Goal: Contribute content: Contribute content

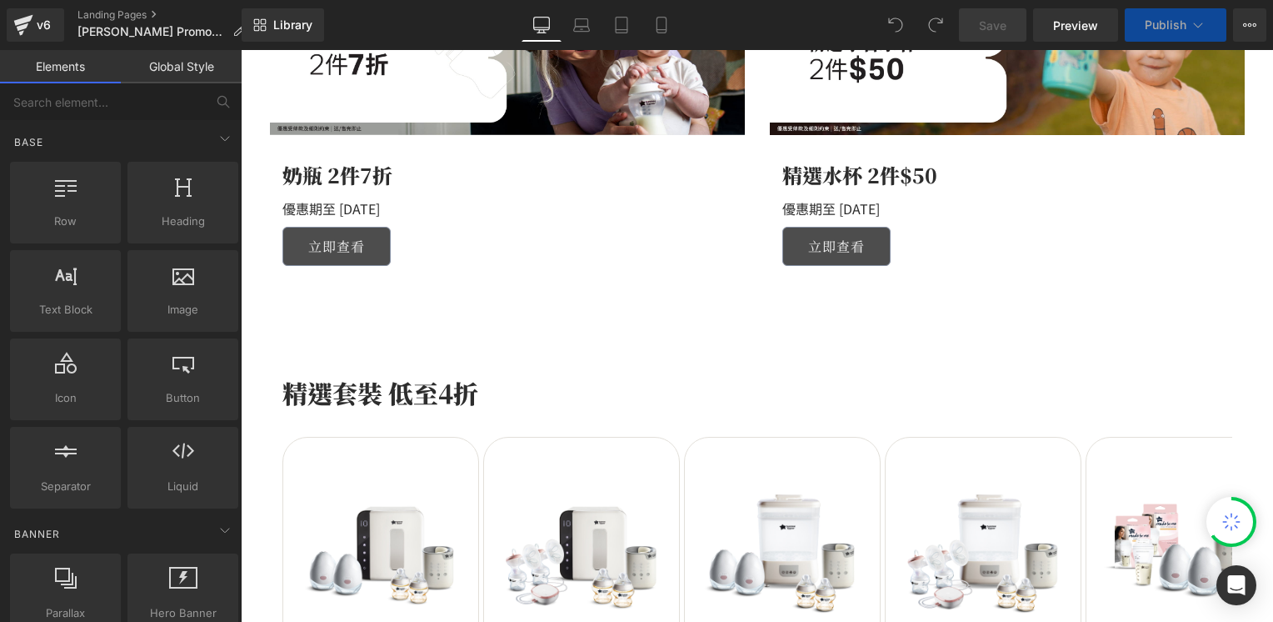
scroll to position [1083, 0]
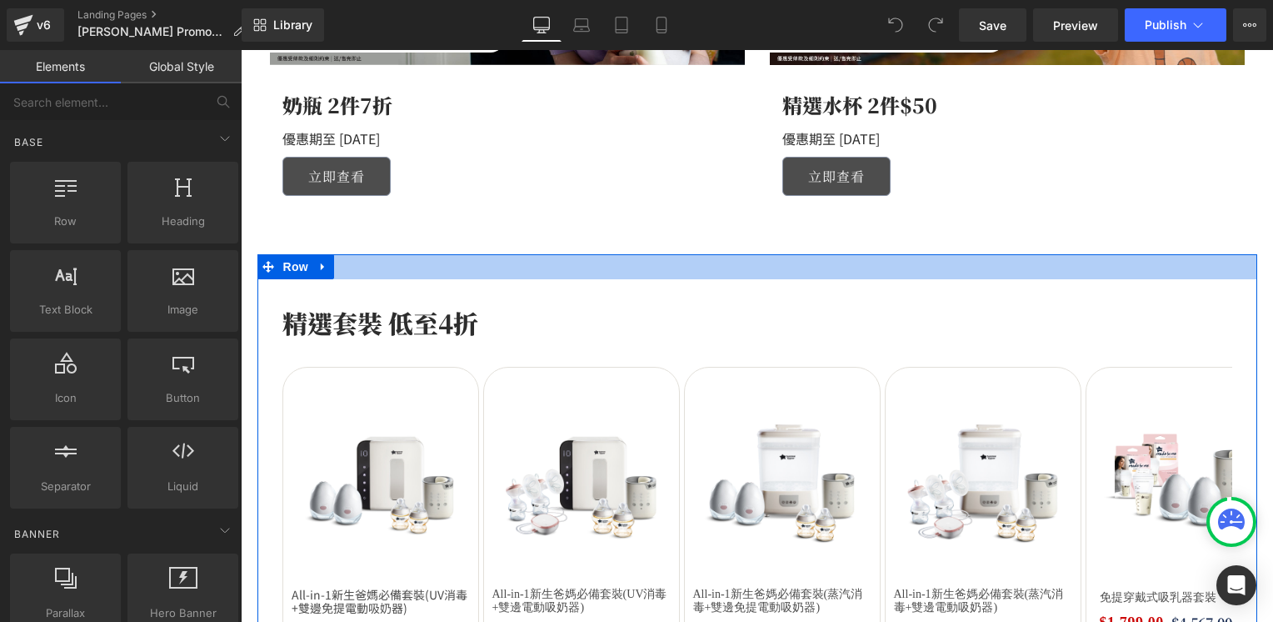
click at [355, 262] on div at bounding box center [757, 266] width 1000 height 25
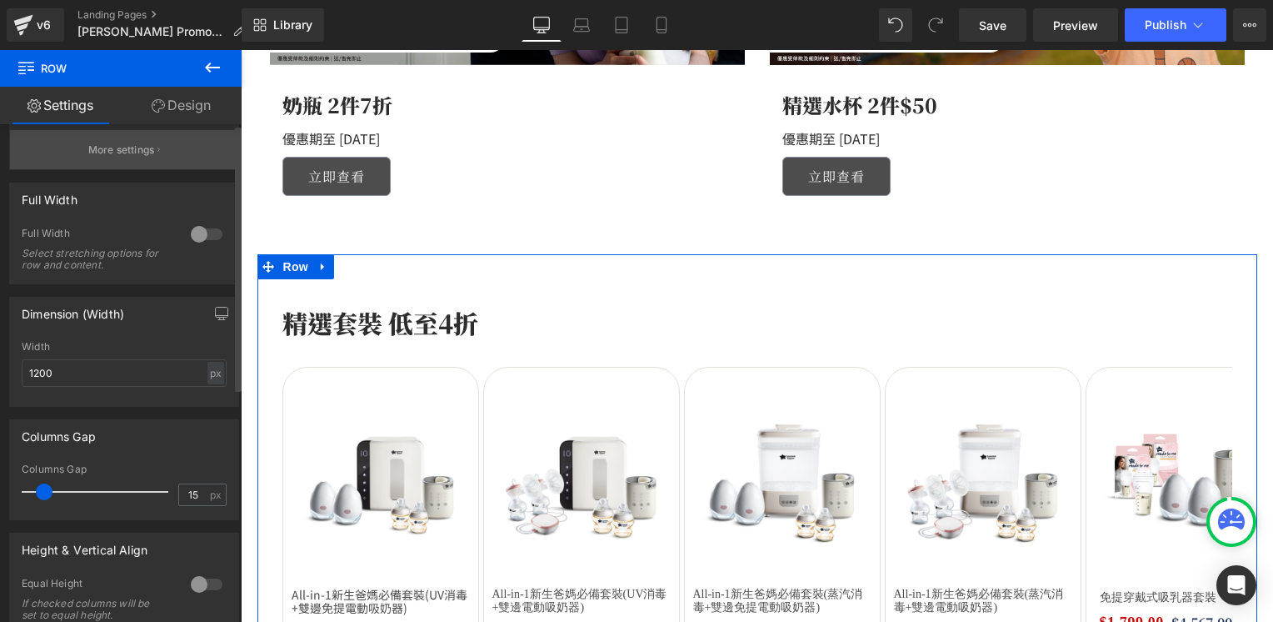
scroll to position [0, 0]
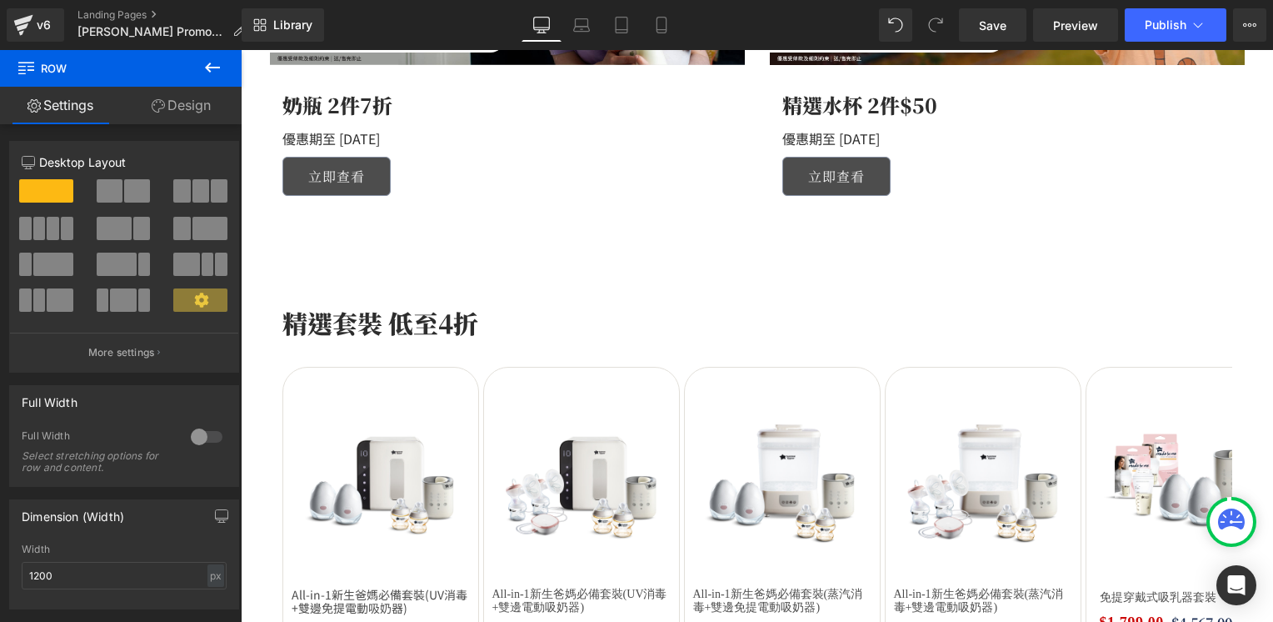
click at [207, 65] on icon at bounding box center [212, 67] width 15 height 10
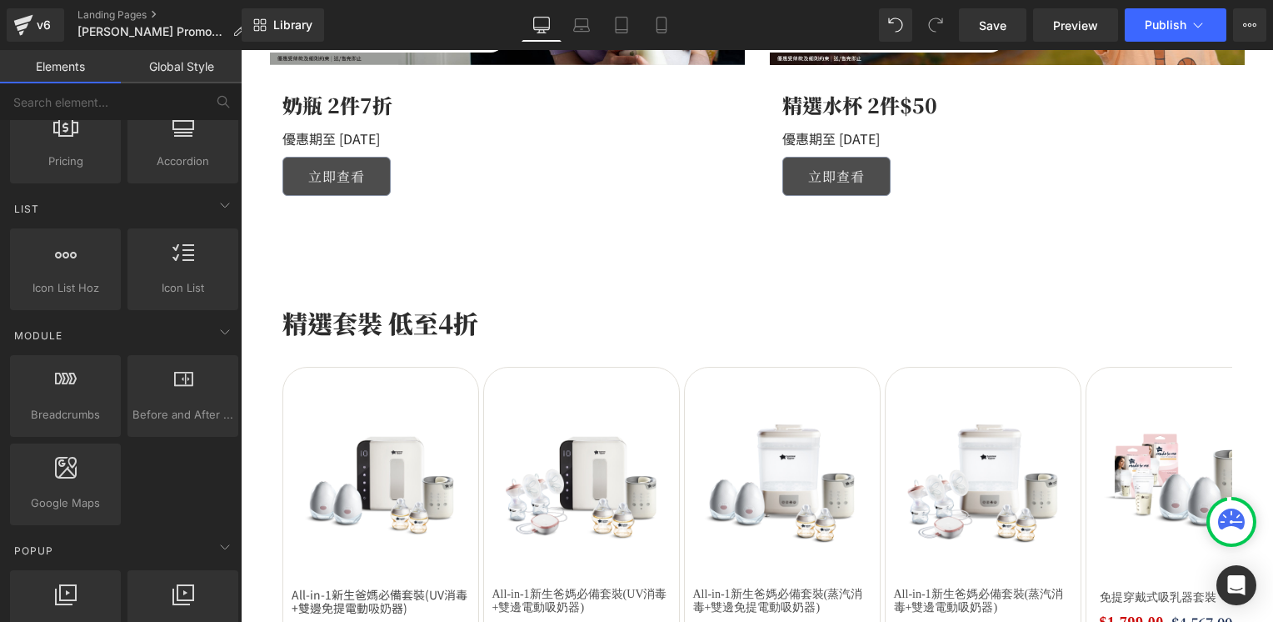
scroll to position [750, 0]
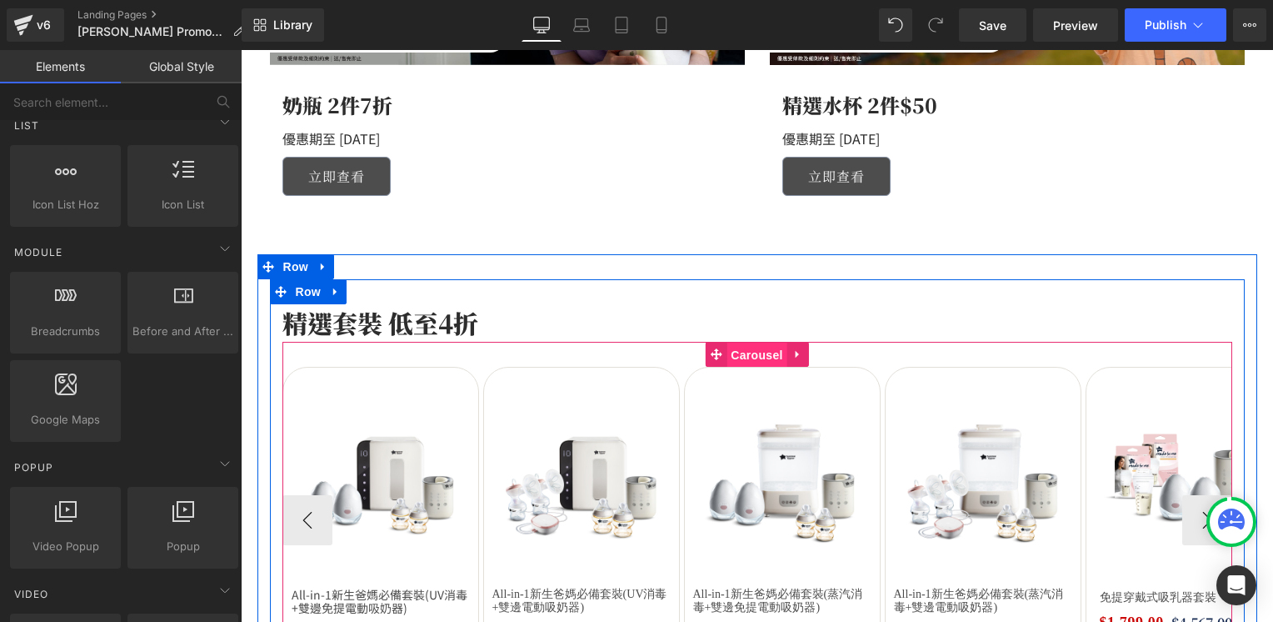
click at [739, 354] on span "Carousel" at bounding box center [757, 354] width 60 height 25
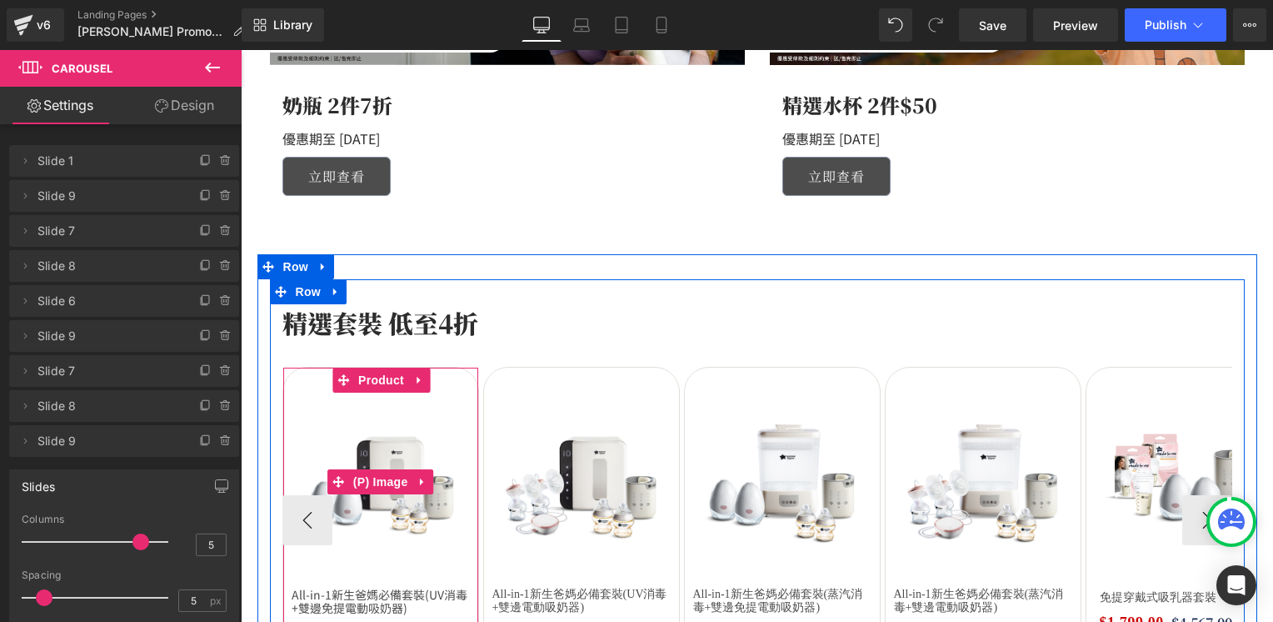
click at [434, 411] on img at bounding box center [381, 481] width 178 height 178
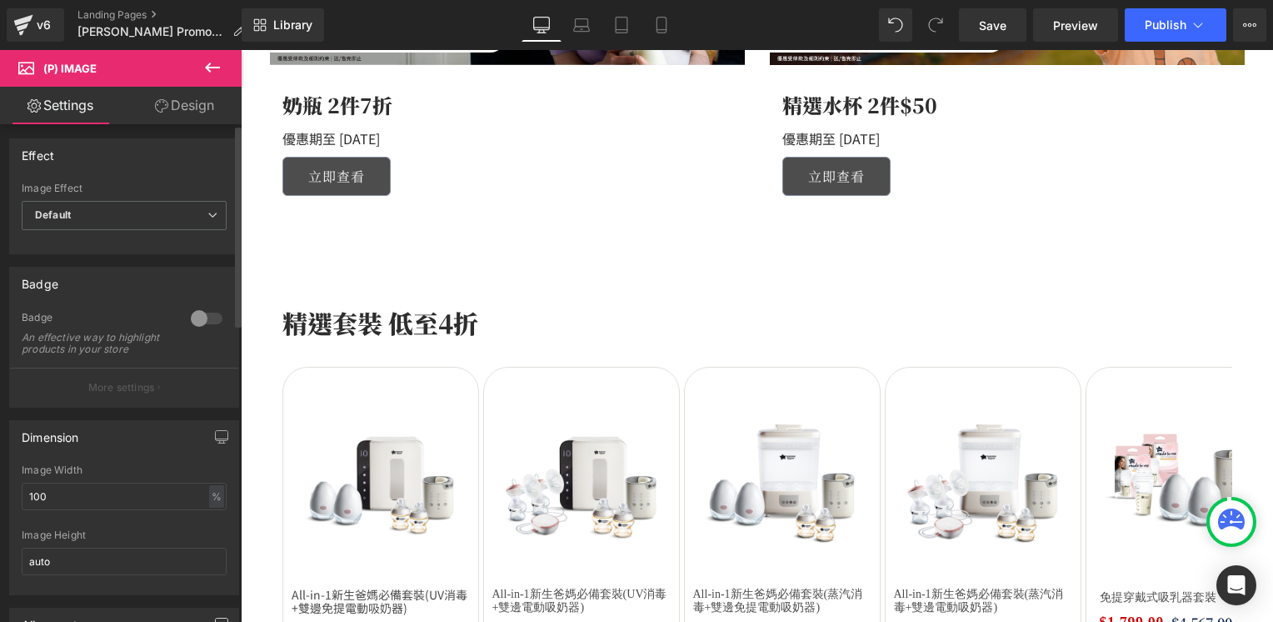
scroll to position [0, 0]
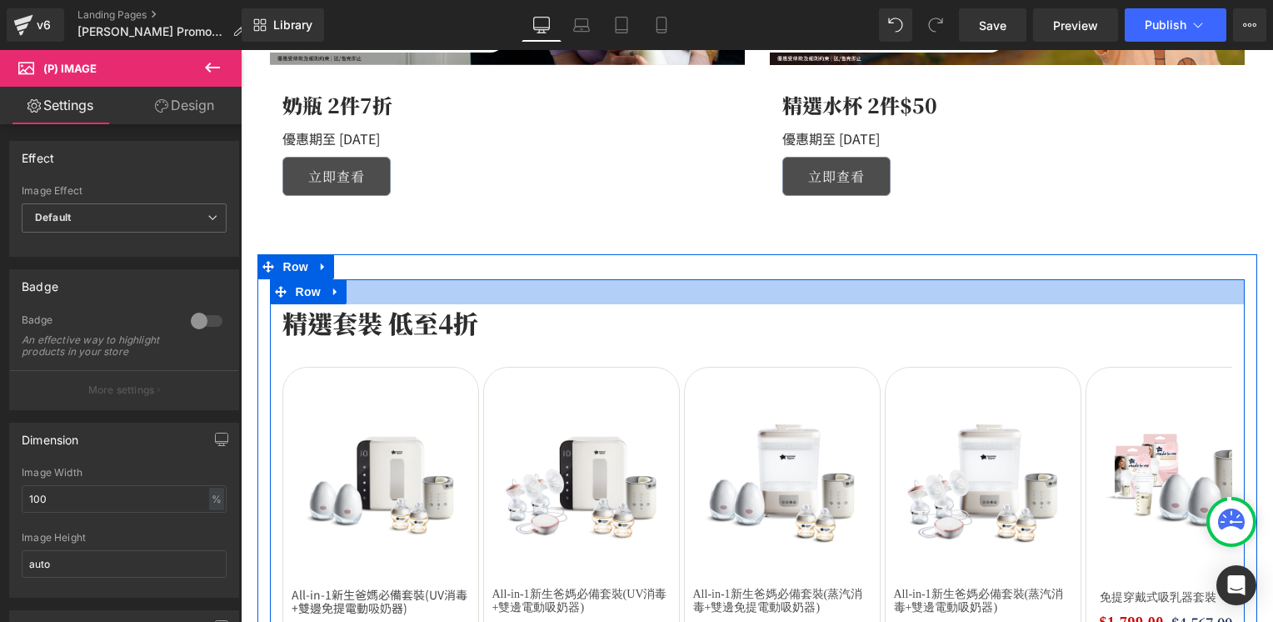
click at [471, 289] on div at bounding box center [757, 291] width 975 height 25
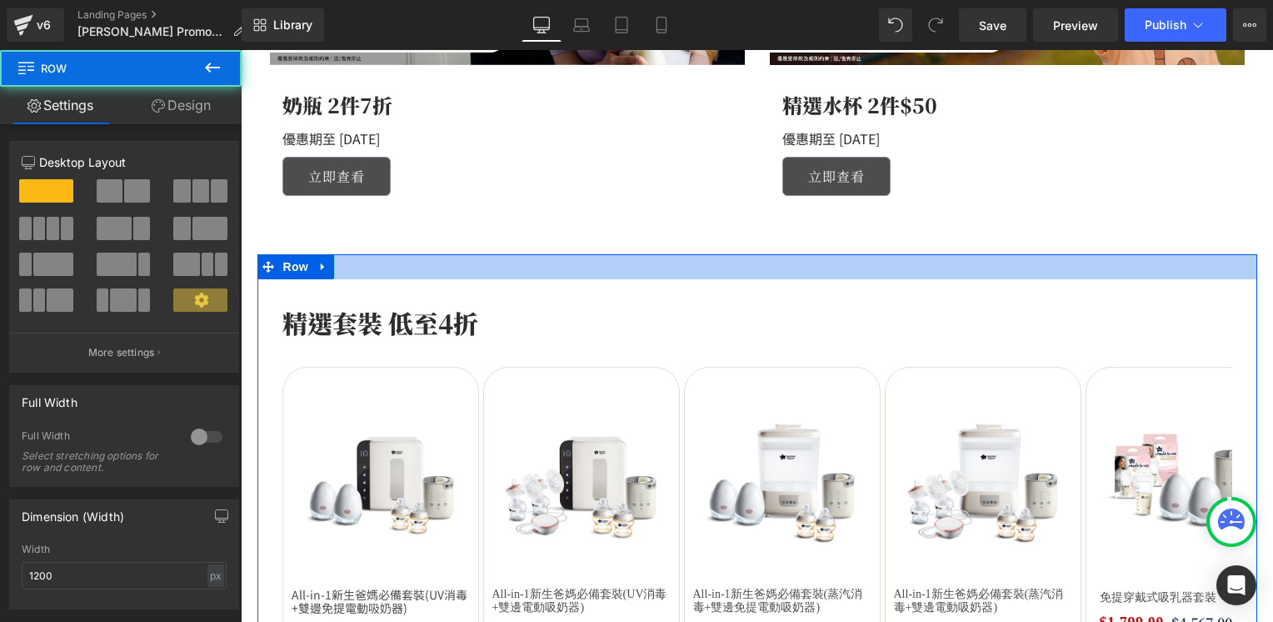
click at [478, 265] on div at bounding box center [757, 266] width 1000 height 25
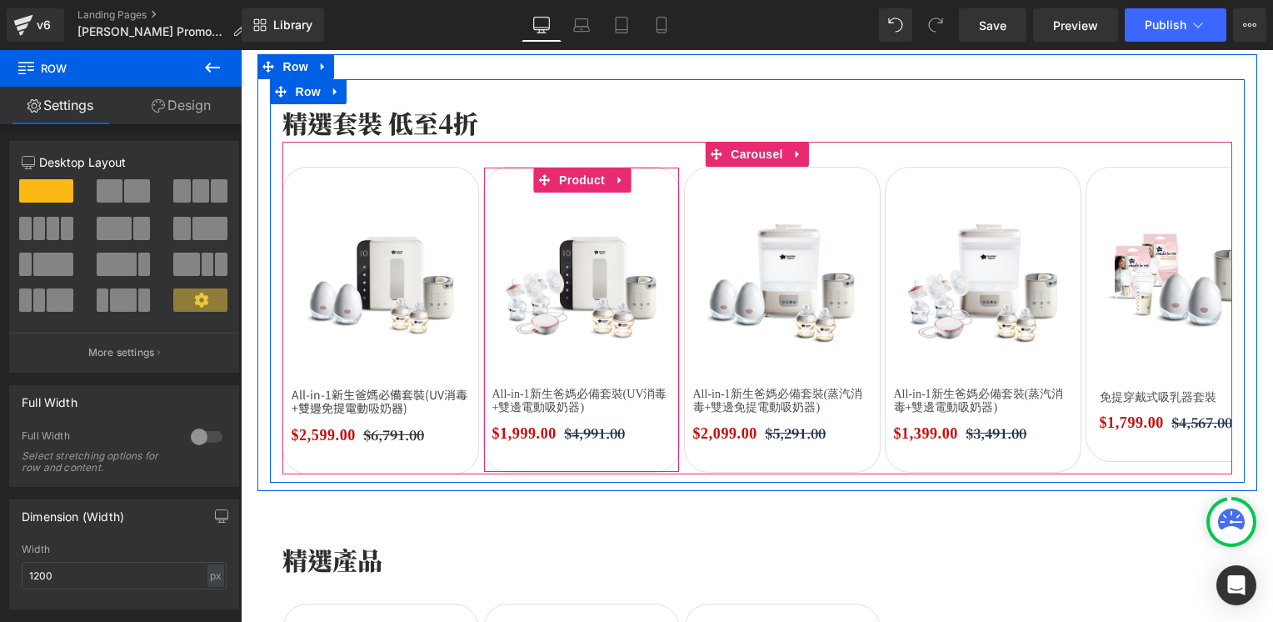
scroll to position [1500, 0]
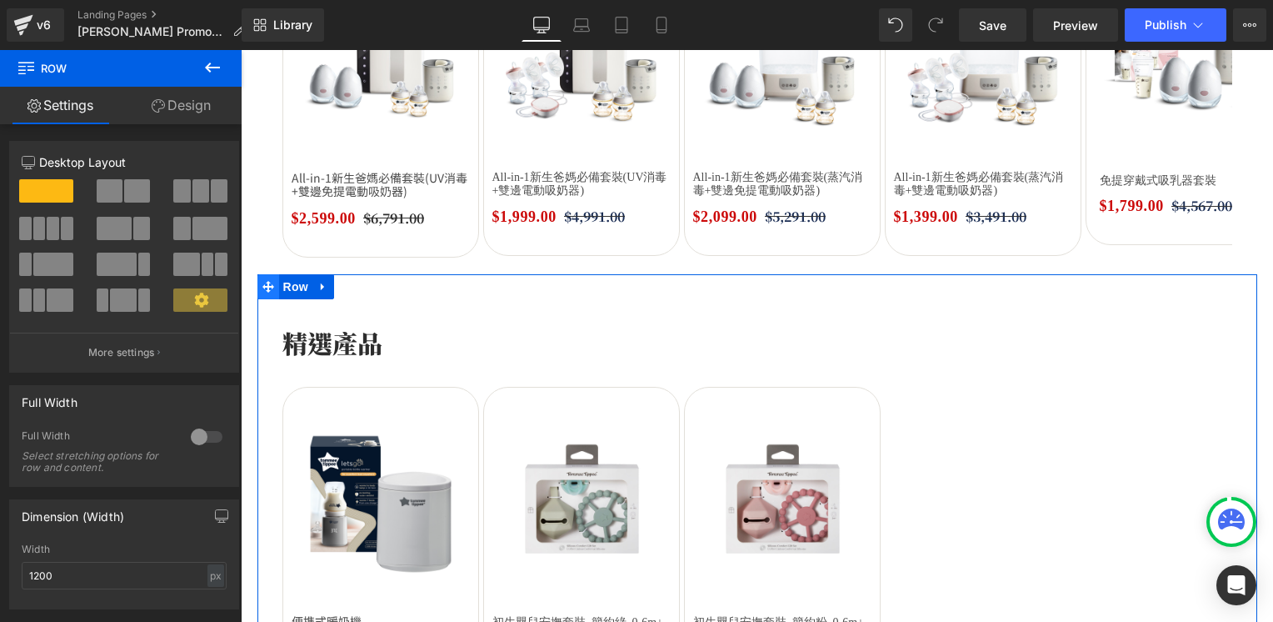
click at [262, 283] on icon at bounding box center [268, 287] width 12 height 12
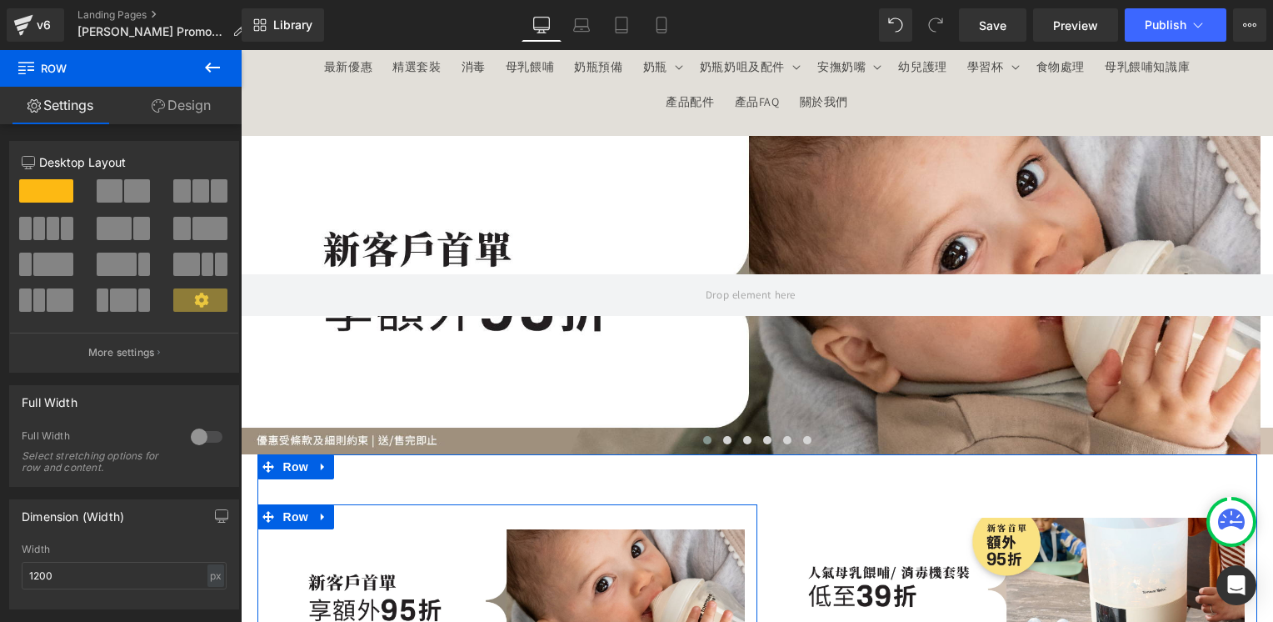
scroll to position [0, 0]
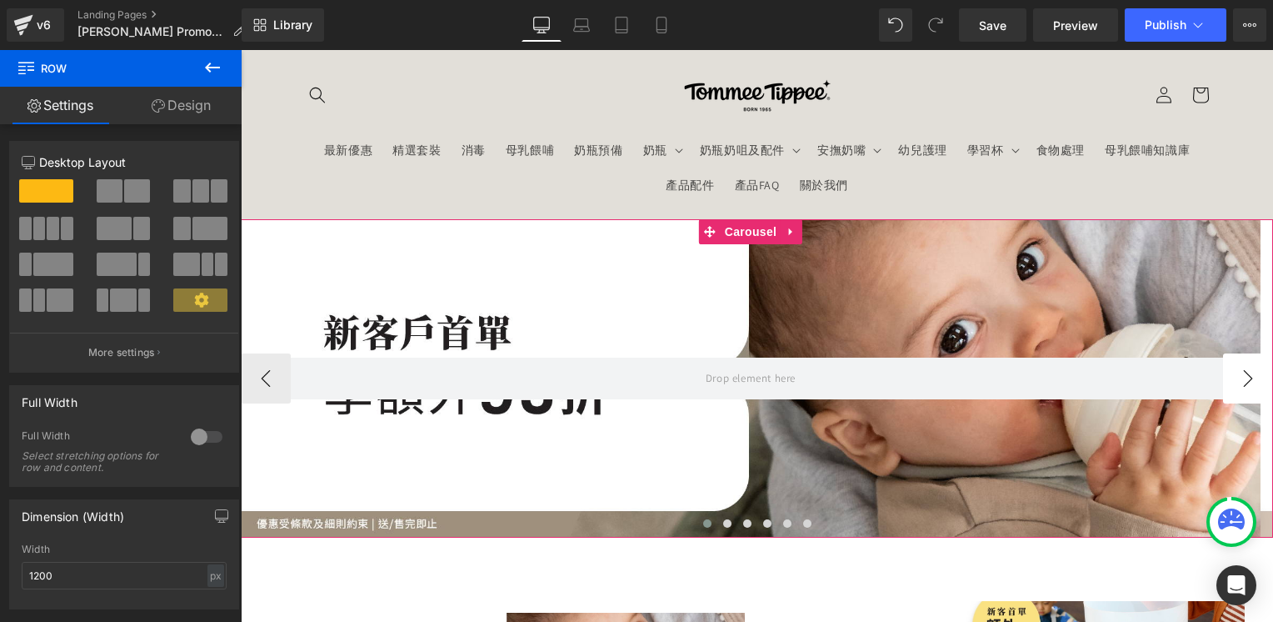
click at [1244, 382] on button "›" at bounding box center [1248, 378] width 50 height 50
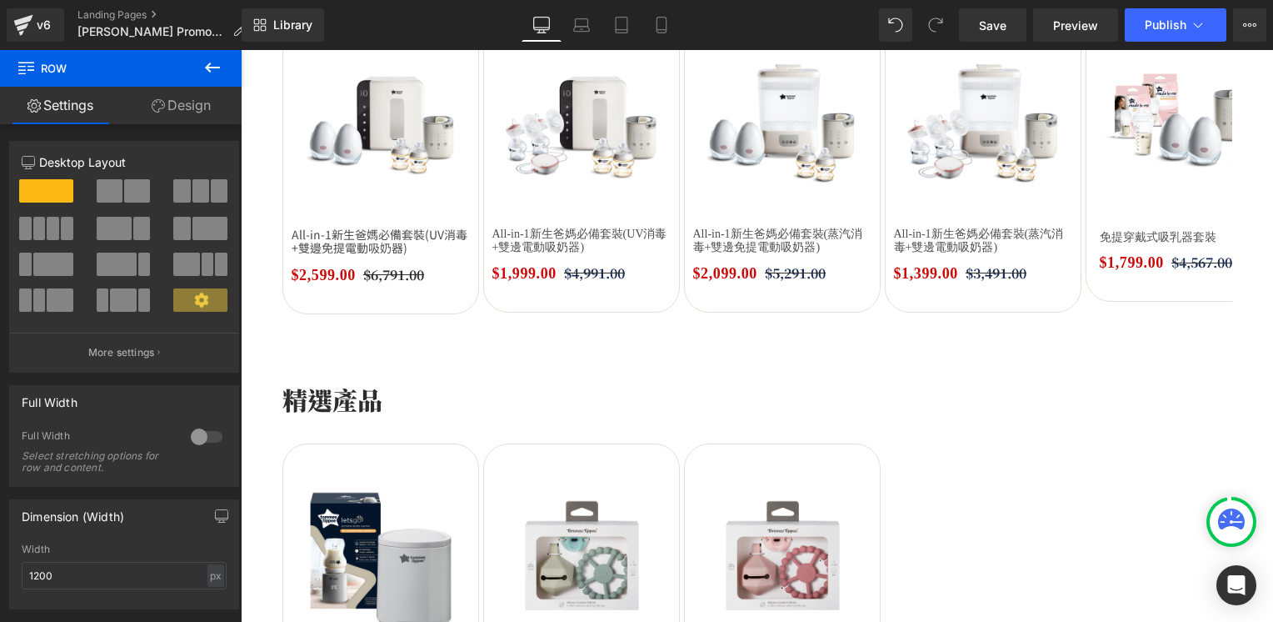
scroll to position [1500, 0]
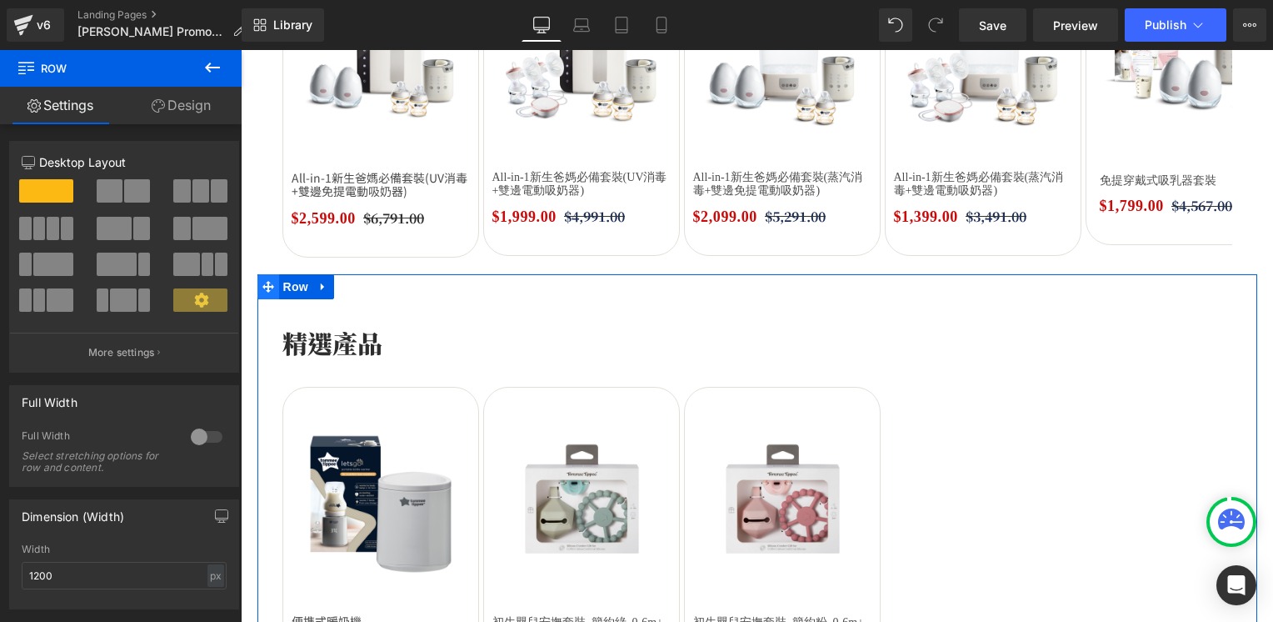
click at [262, 282] on icon at bounding box center [268, 287] width 12 height 12
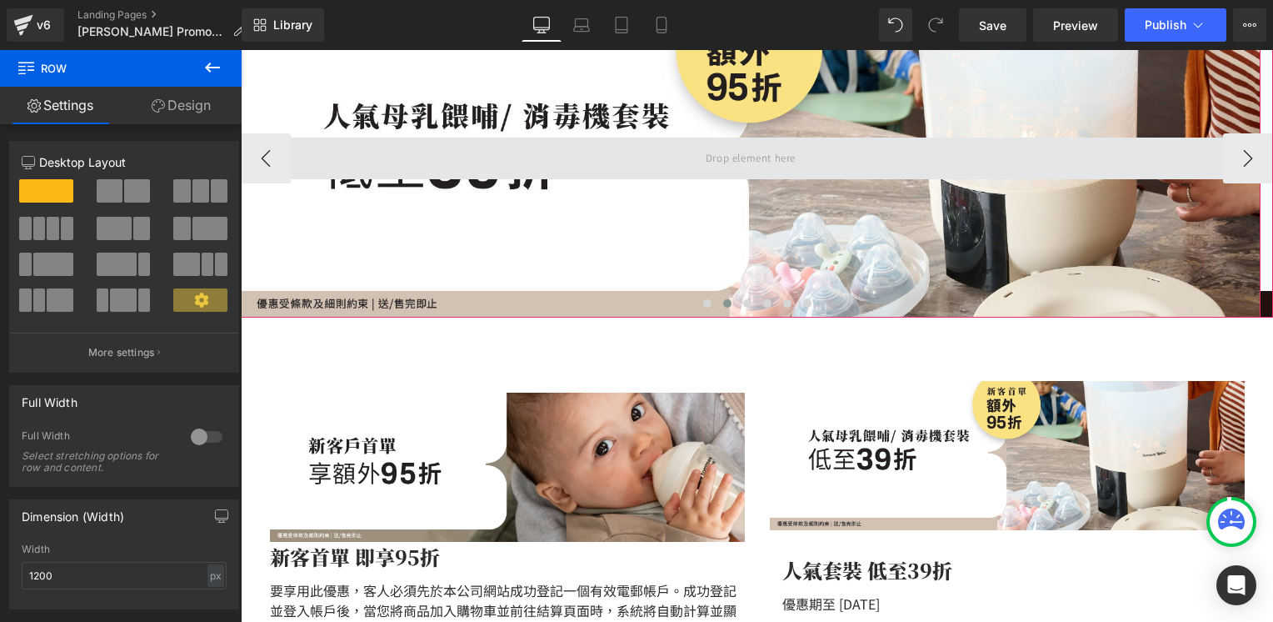
scroll to position [250, 0]
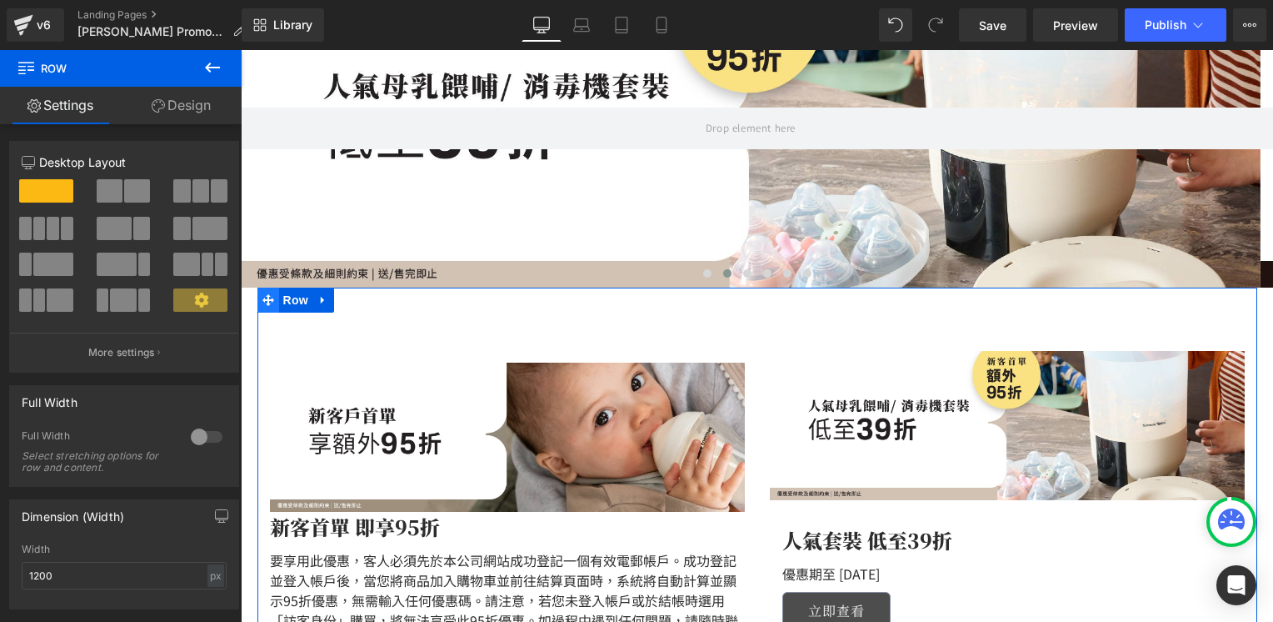
click at [262, 294] on icon at bounding box center [268, 300] width 12 height 12
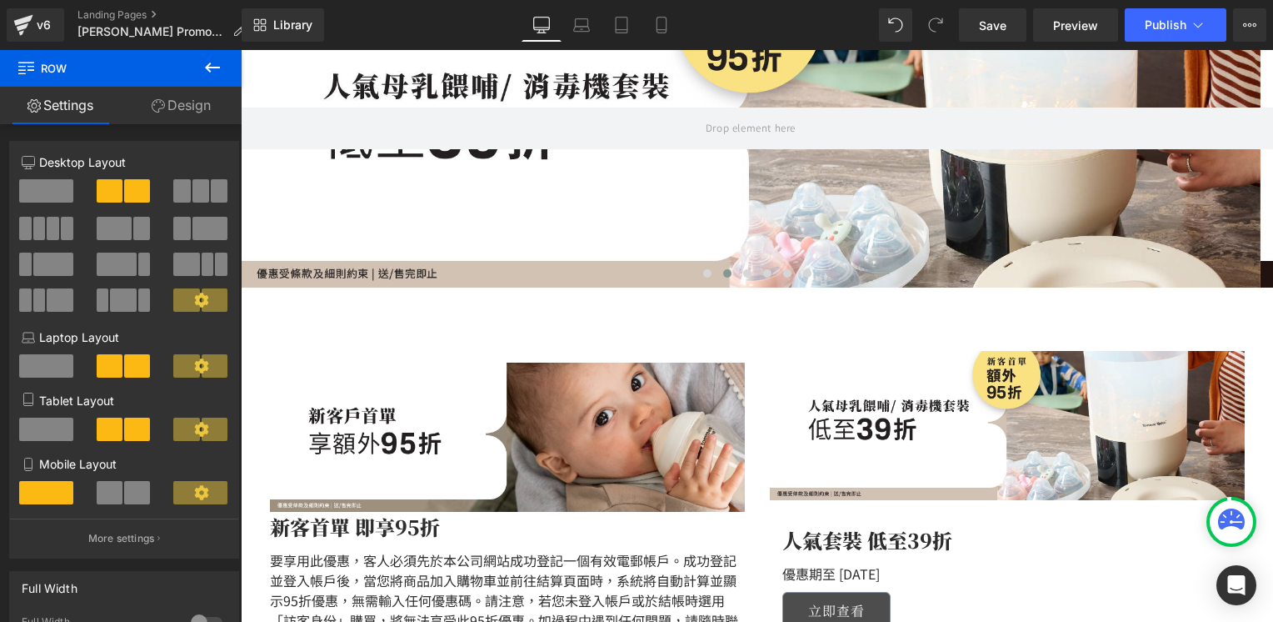
click at [209, 66] on icon at bounding box center [212, 67] width 20 height 20
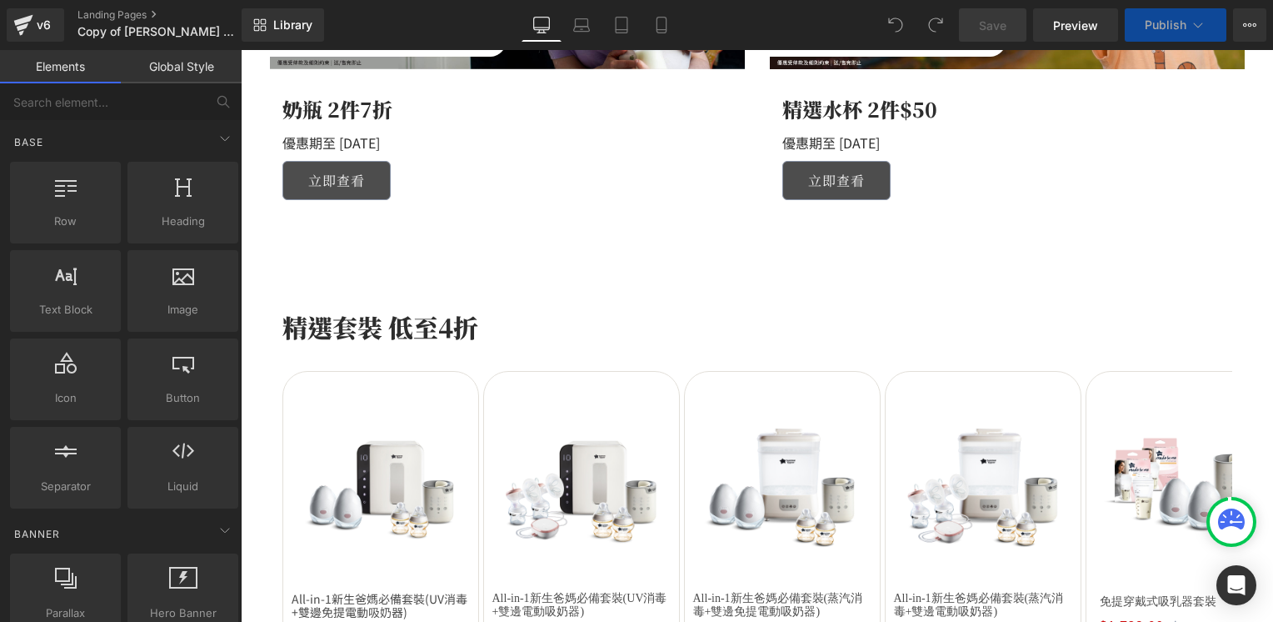
scroll to position [1083, 0]
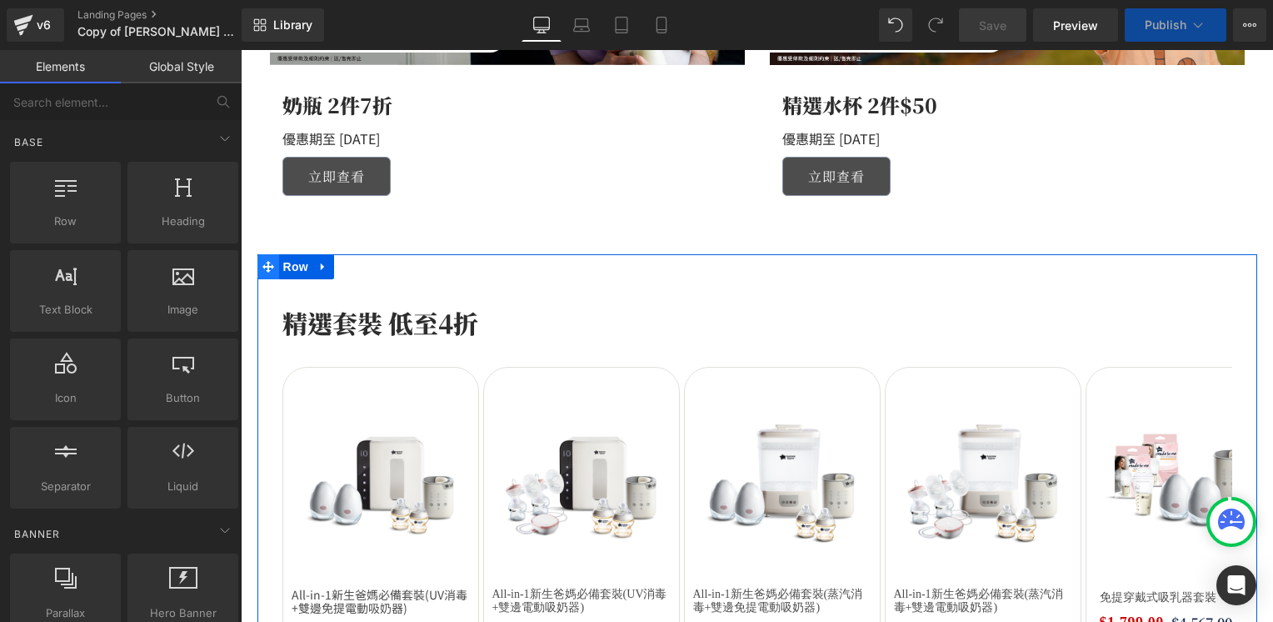
click at [262, 262] on icon at bounding box center [268, 266] width 12 height 12
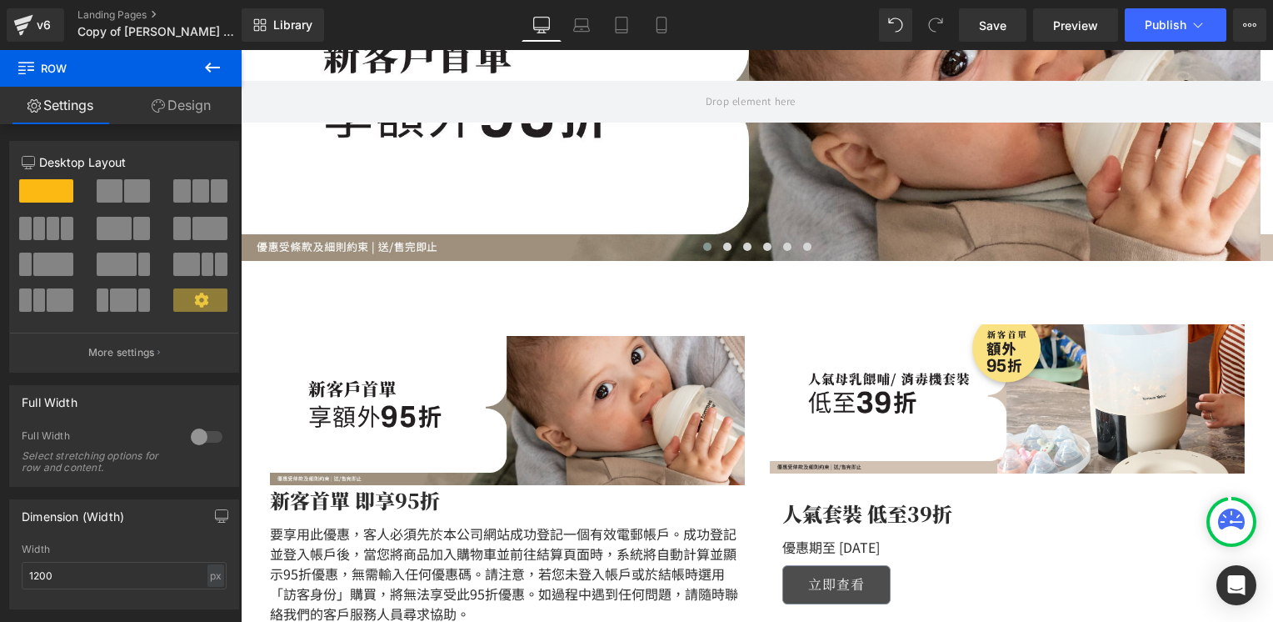
scroll to position [250, 0]
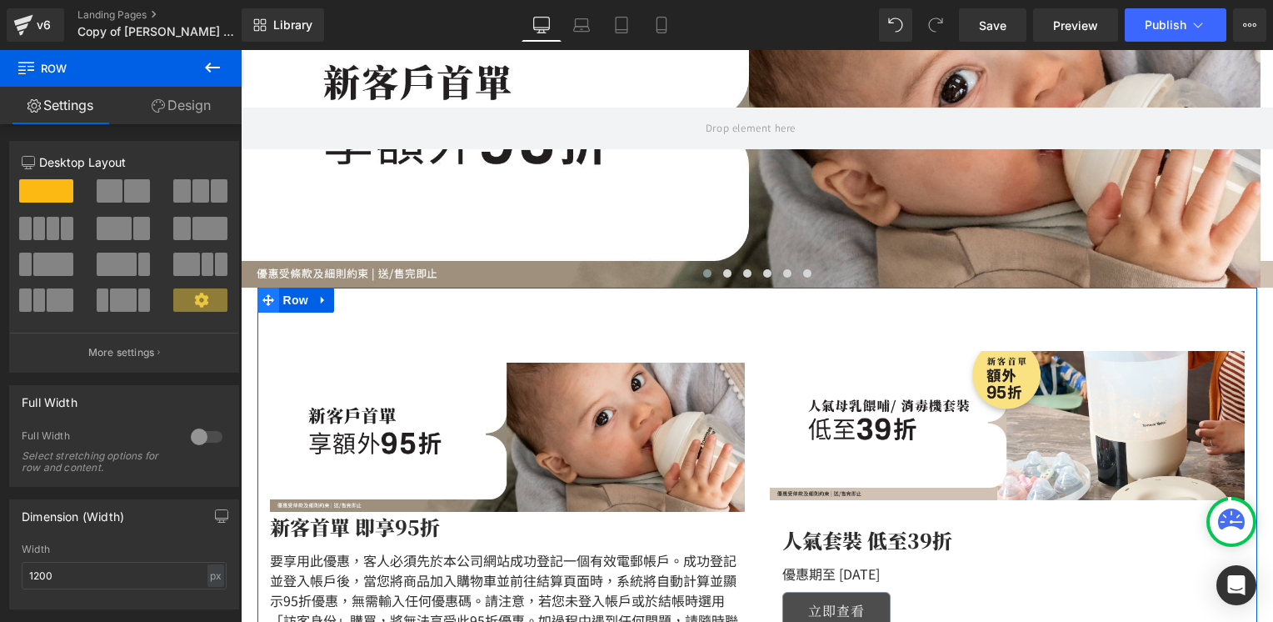
click at [262, 300] on icon at bounding box center [268, 300] width 12 height 12
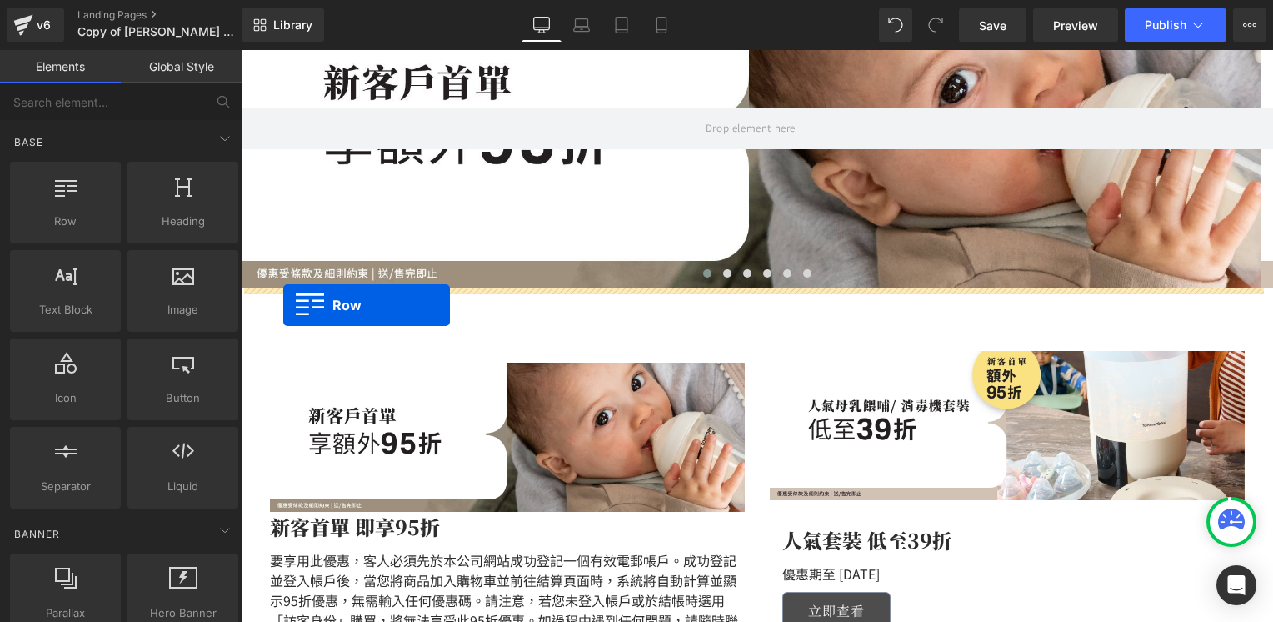
drag, startPoint x: 307, startPoint y: 242, endPoint x: 283, endPoint y: 305, distance: 67.8
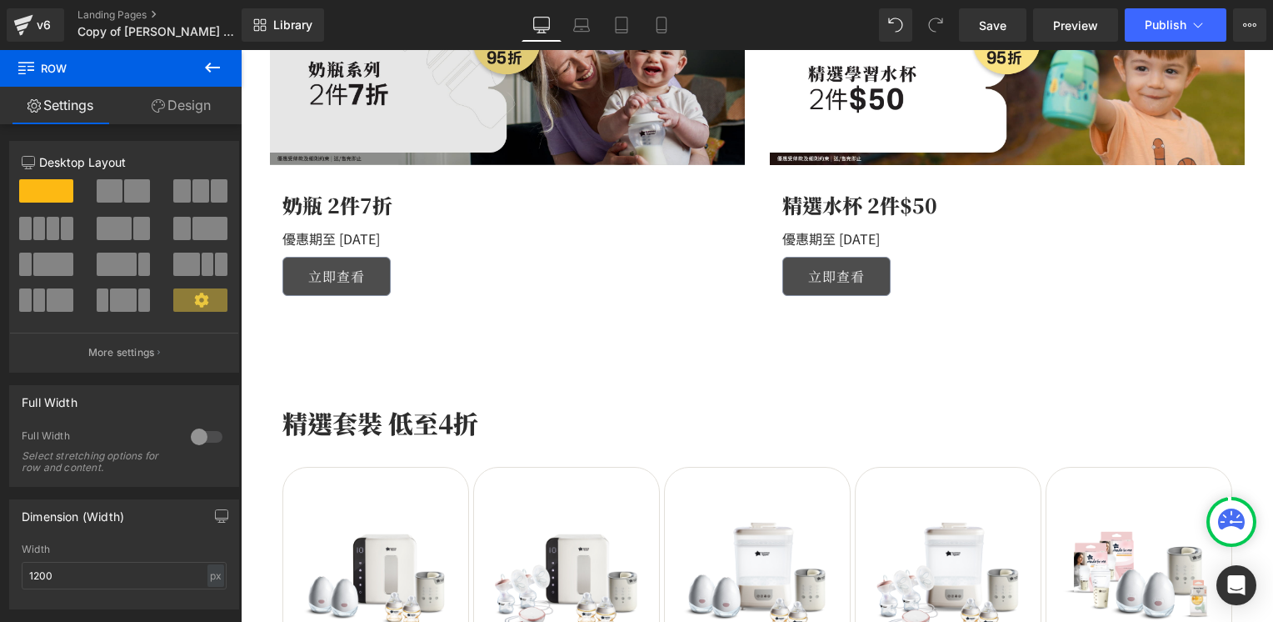
scroll to position [1166, 0]
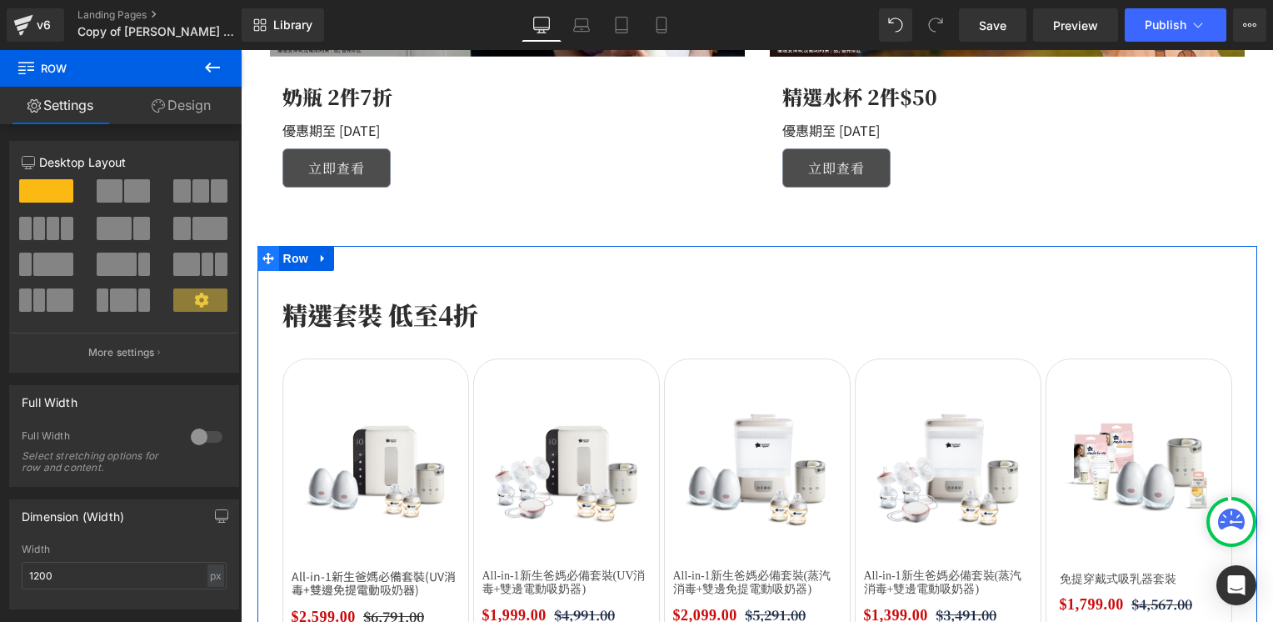
click at [262, 255] on icon at bounding box center [268, 258] width 12 height 12
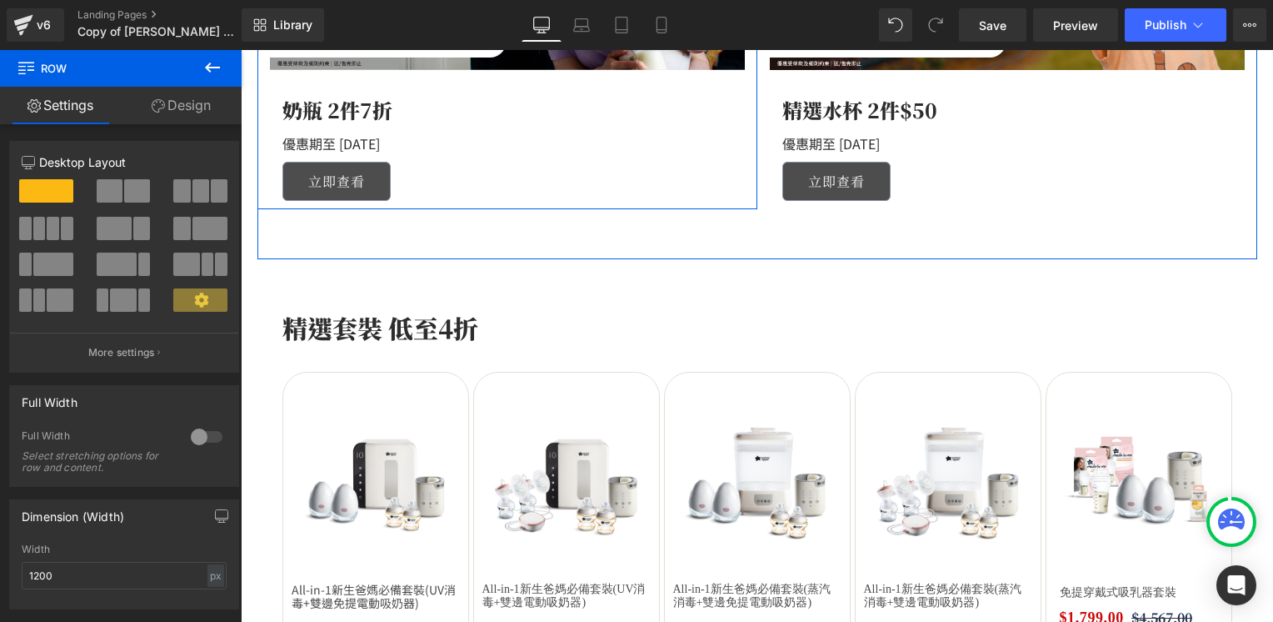
scroll to position [1250, 0]
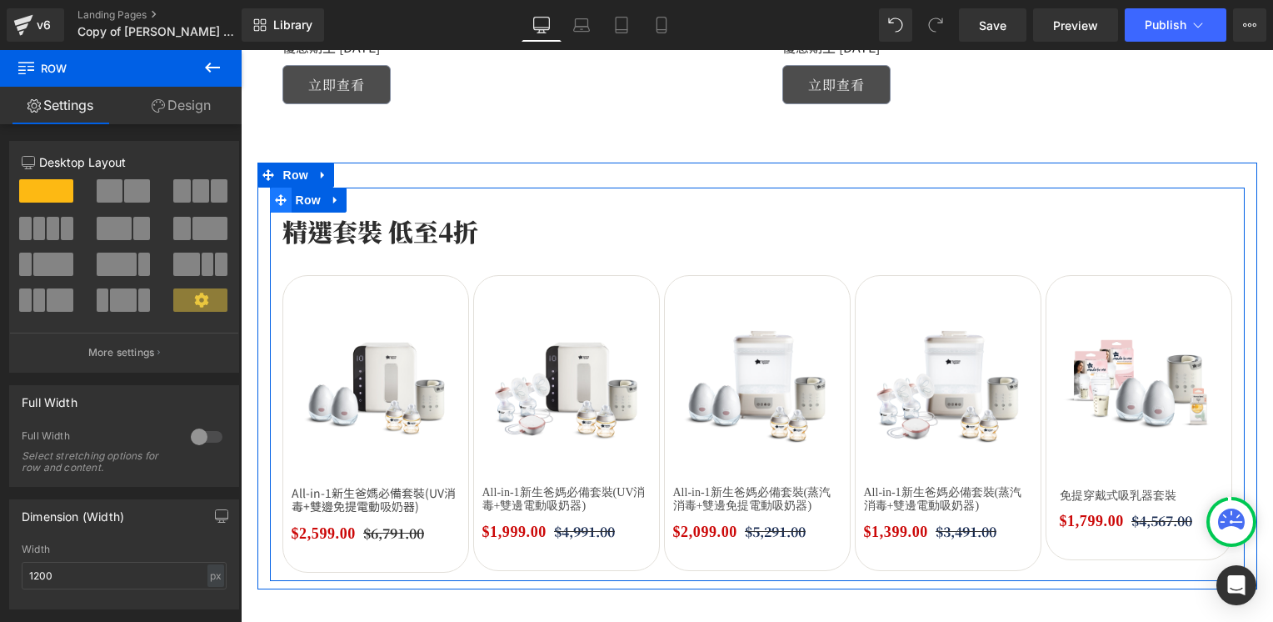
click at [275, 195] on icon at bounding box center [281, 200] width 12 height 12
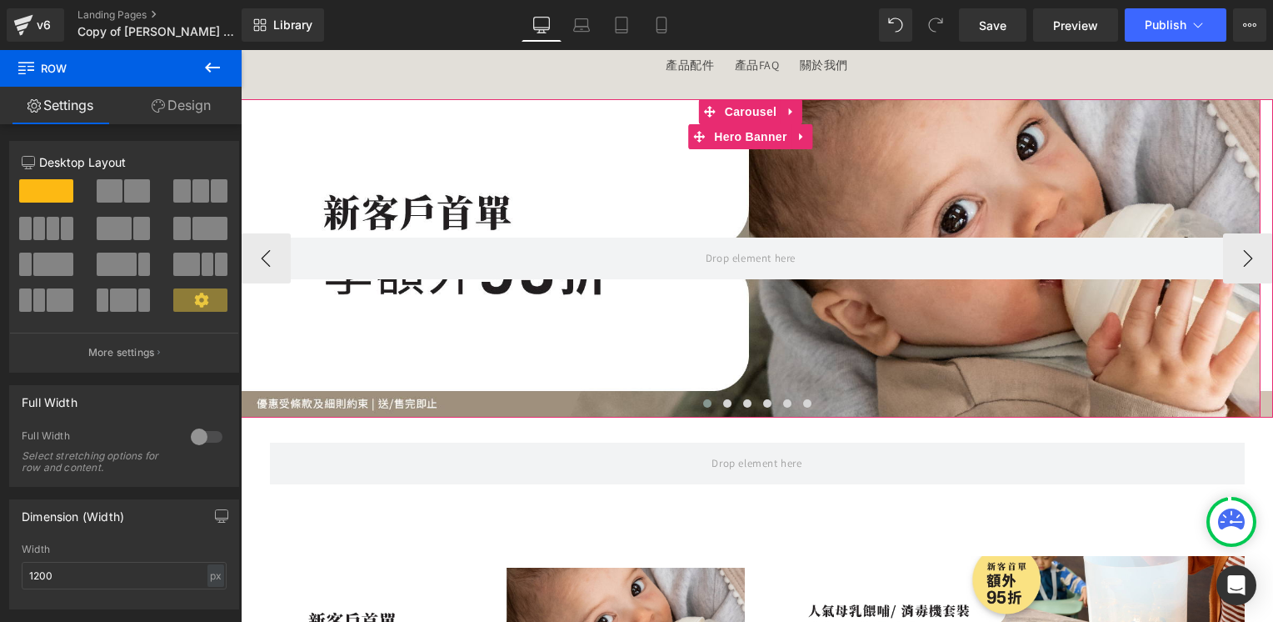
scroll to position [333, 0]
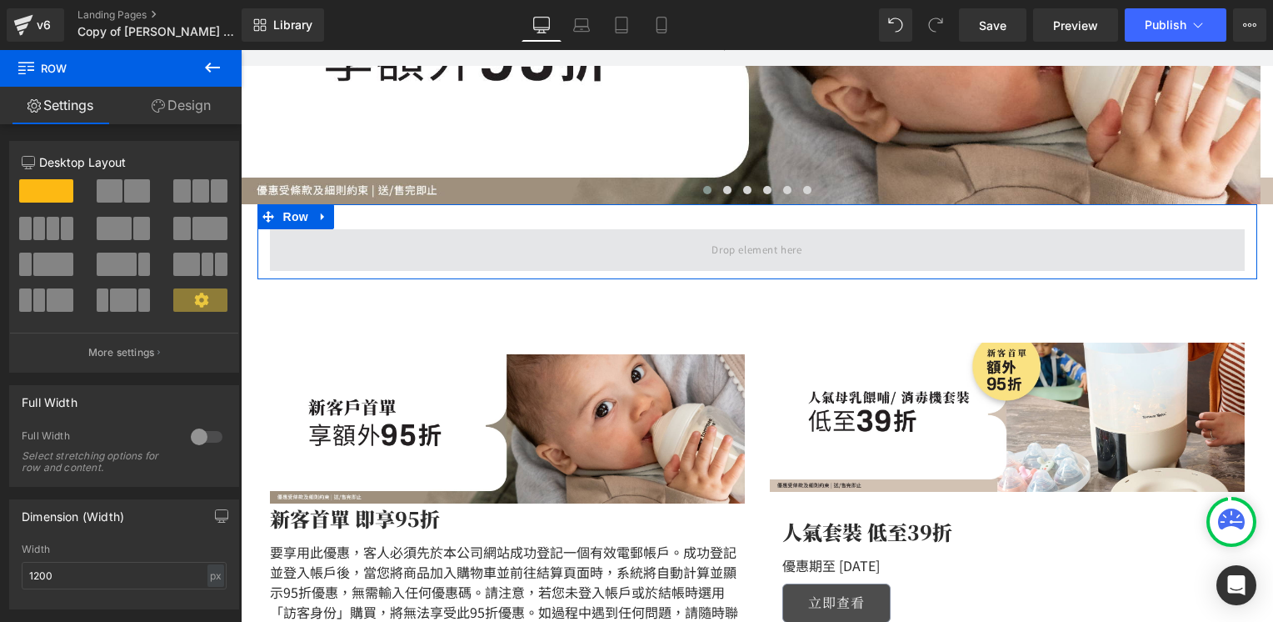
click at [301, 253] on span at bounding box center [757, 250] width 975 height 42
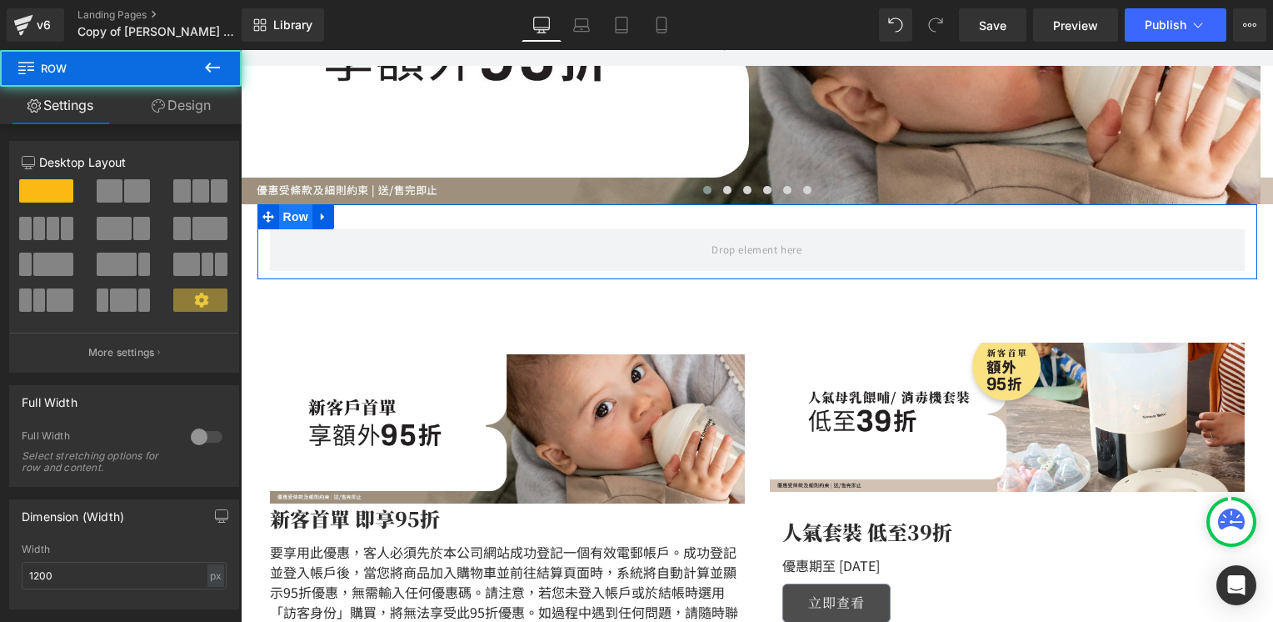
click at [282, 212] on span "Row" at bounding box center [295, 216] width 33 height 25
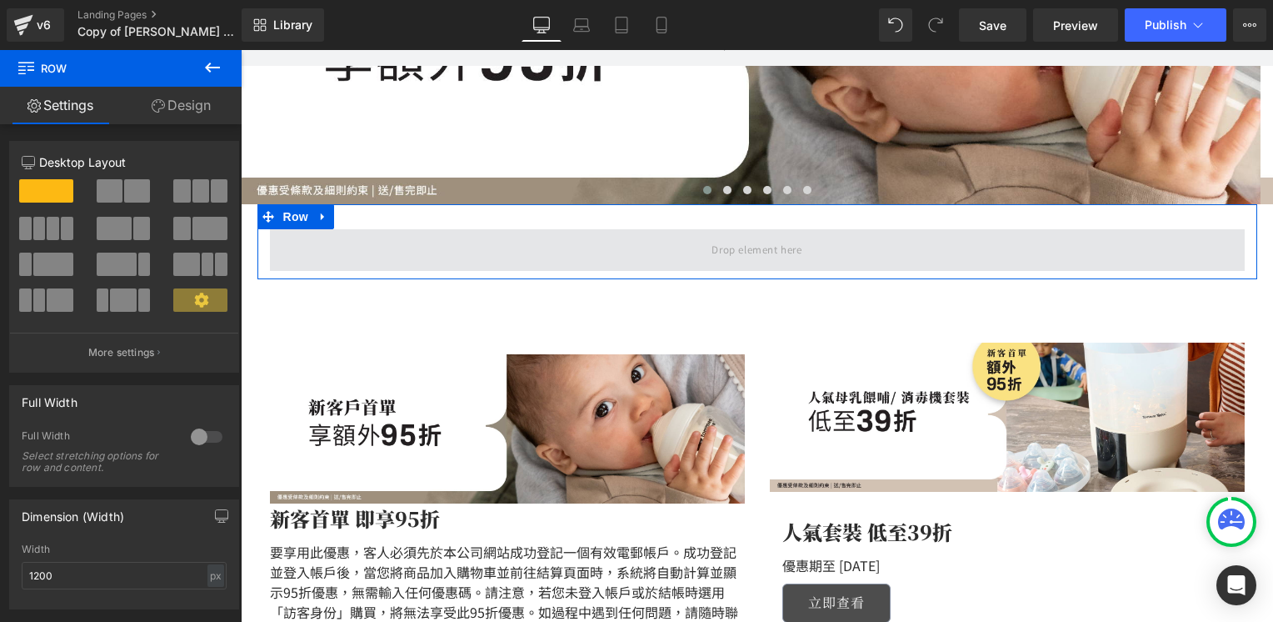
drag, startPoint x: 281, startPoint y: 237, endPoint x: 292, endPoint y: 254, distance: 20.3
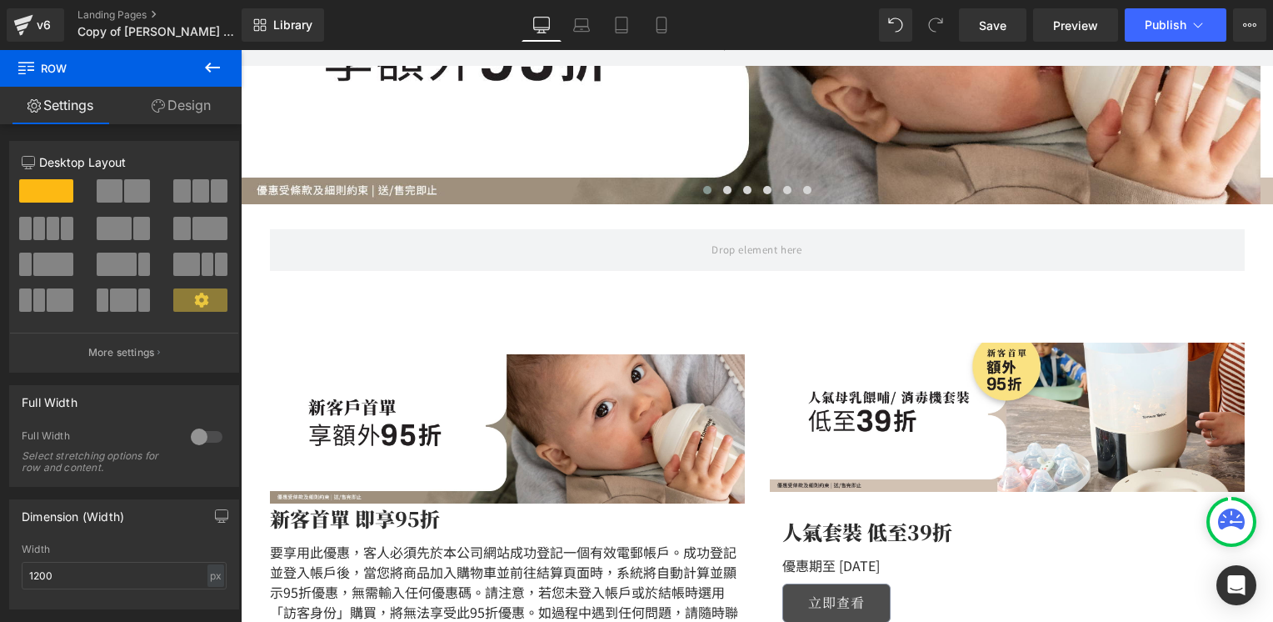
click at [212, 62] on icon at bounding box center [212, 67] width 20 height 20
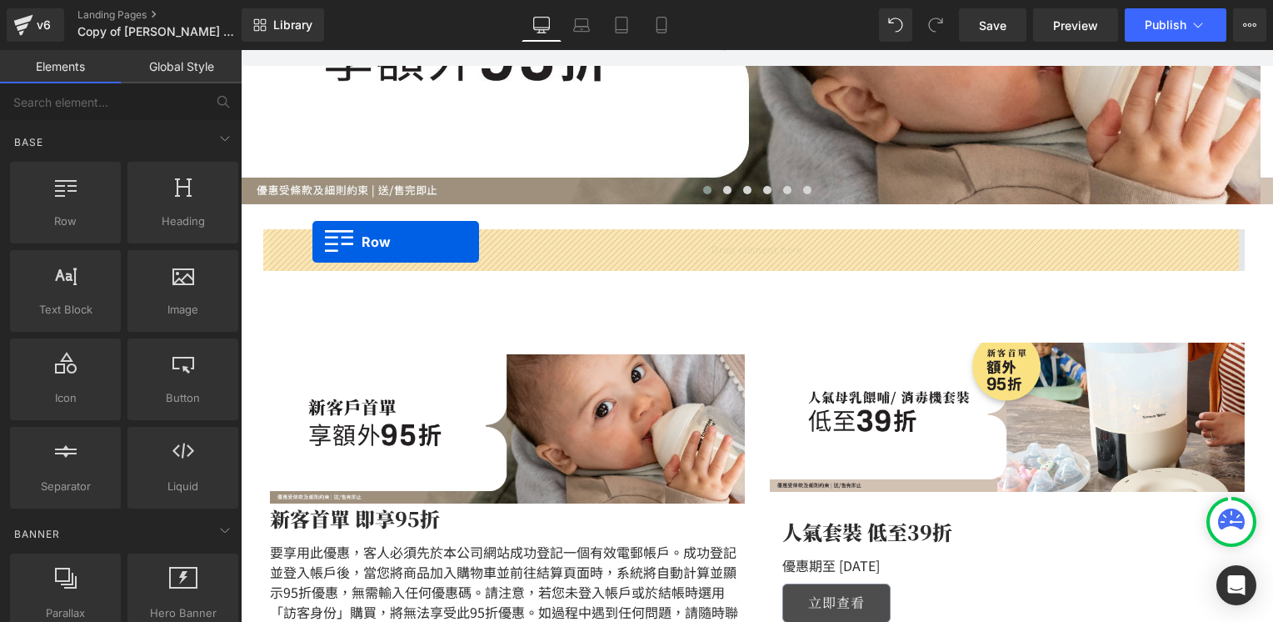
drag, startPoint x: 303, startPoint y: 242, endPoint x: 312, endPoint y: 242, distance: 9.2
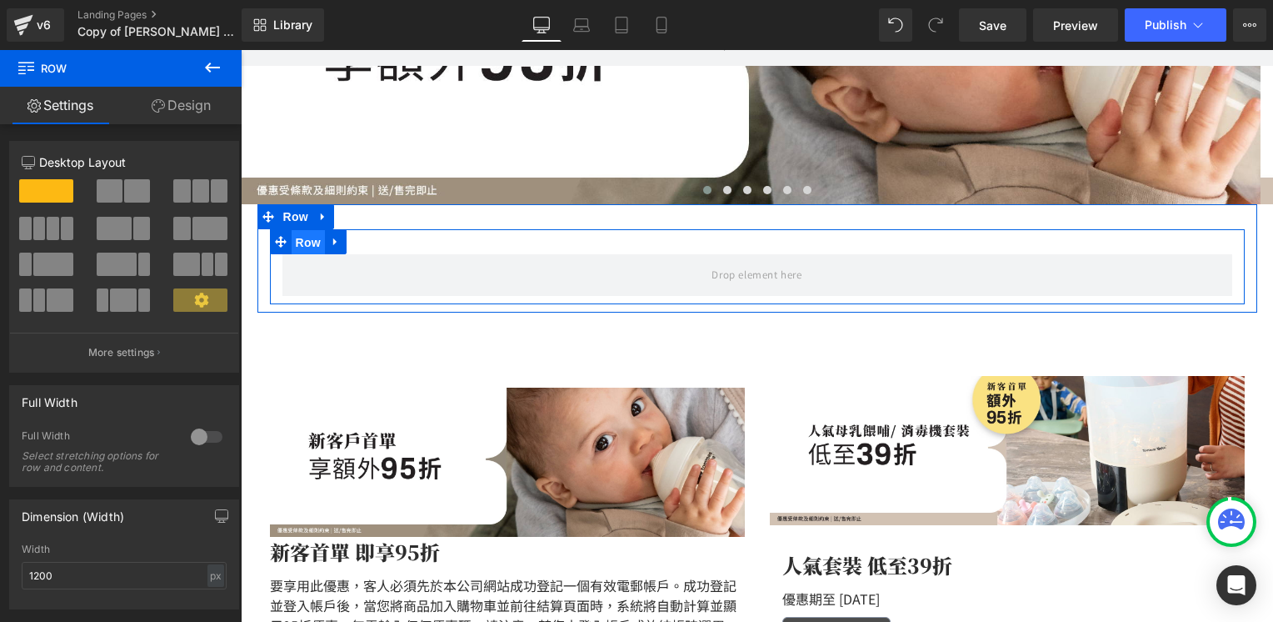
click at [292, 244] on span "Row" at bounding box center [308, 242] width 33 height 25
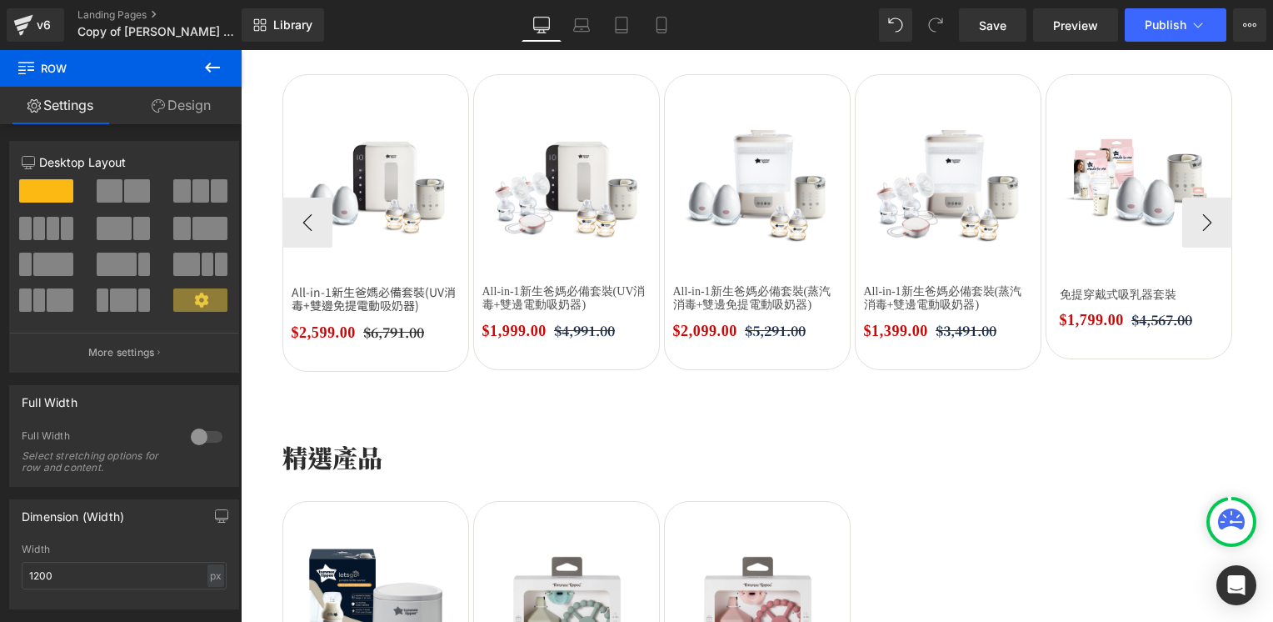
scroll to position [1666, 0]
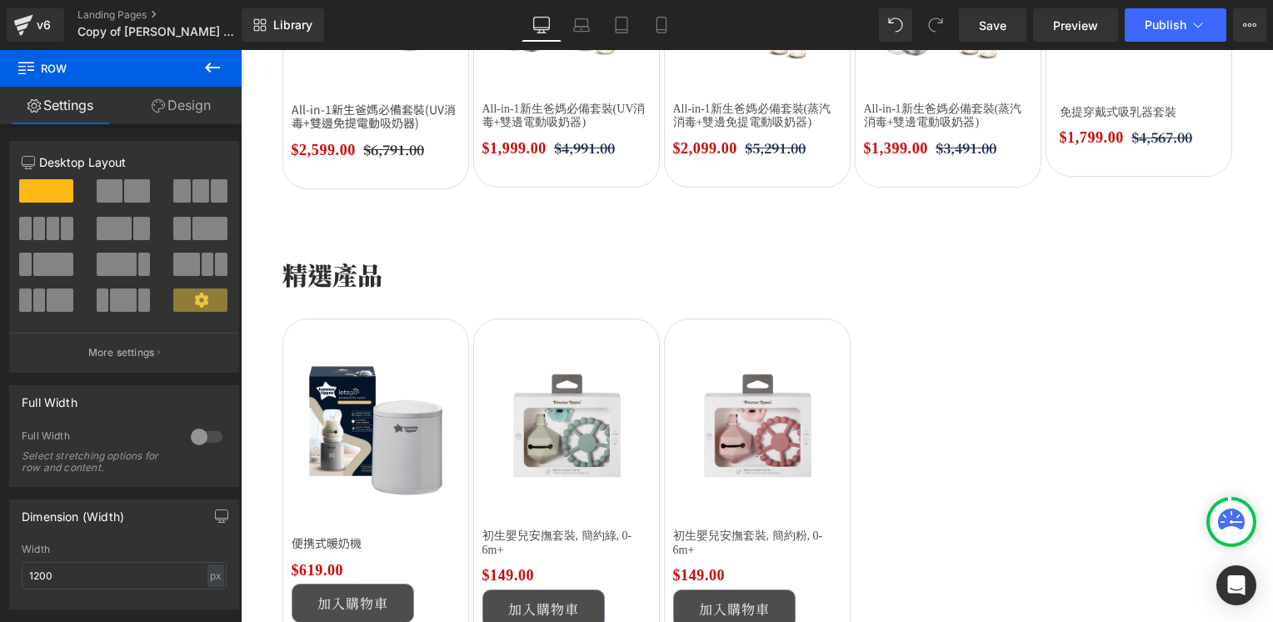
click at [210, 64] on icon at bounding box center [212, 67] width 20 height 20
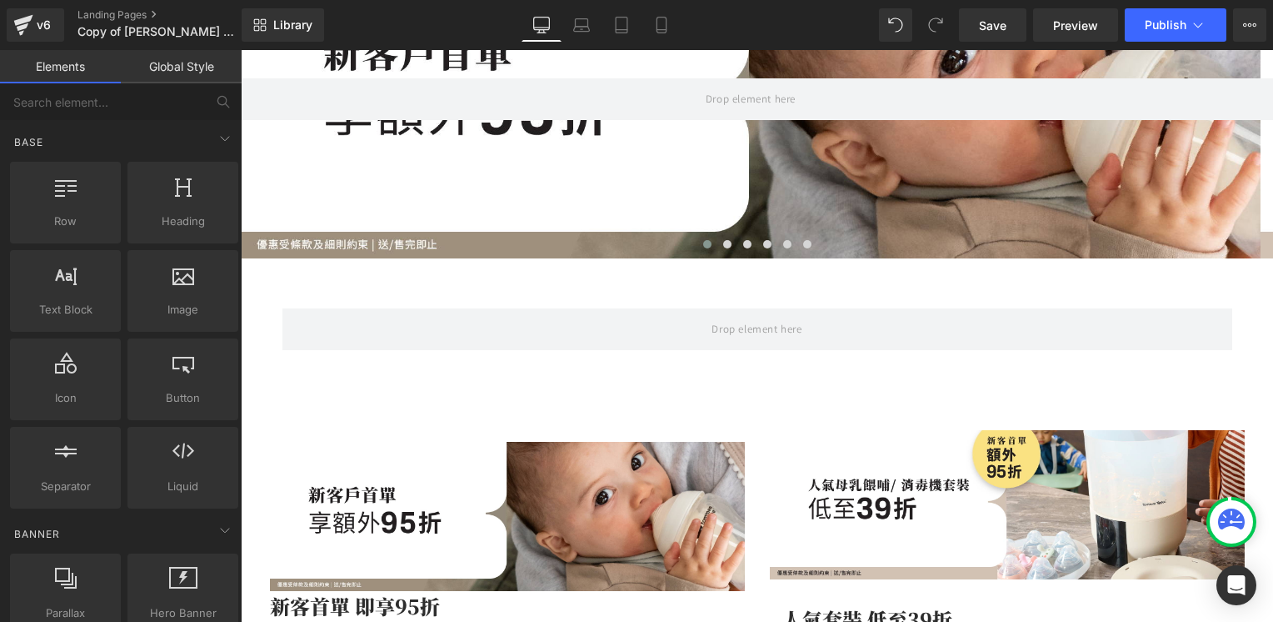
scroll to position [250, 0]
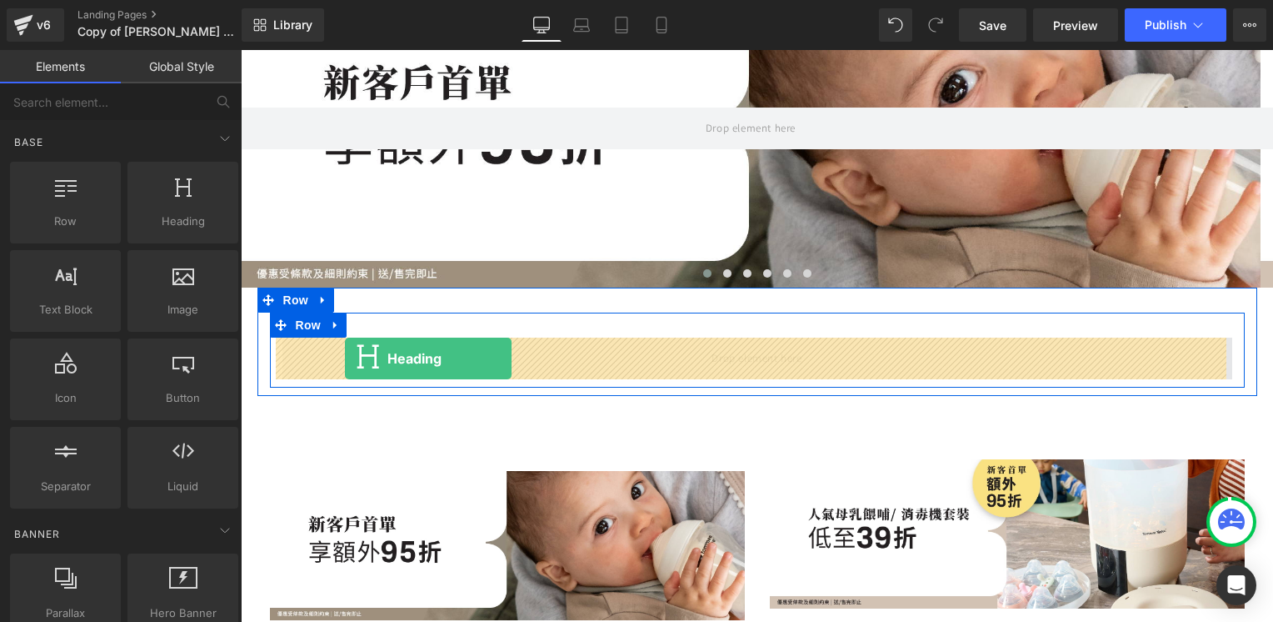
drag, startPoint x: 414, startPoint y: 248, endPoint x: 345, endPoint y: 358, distance: 129.9
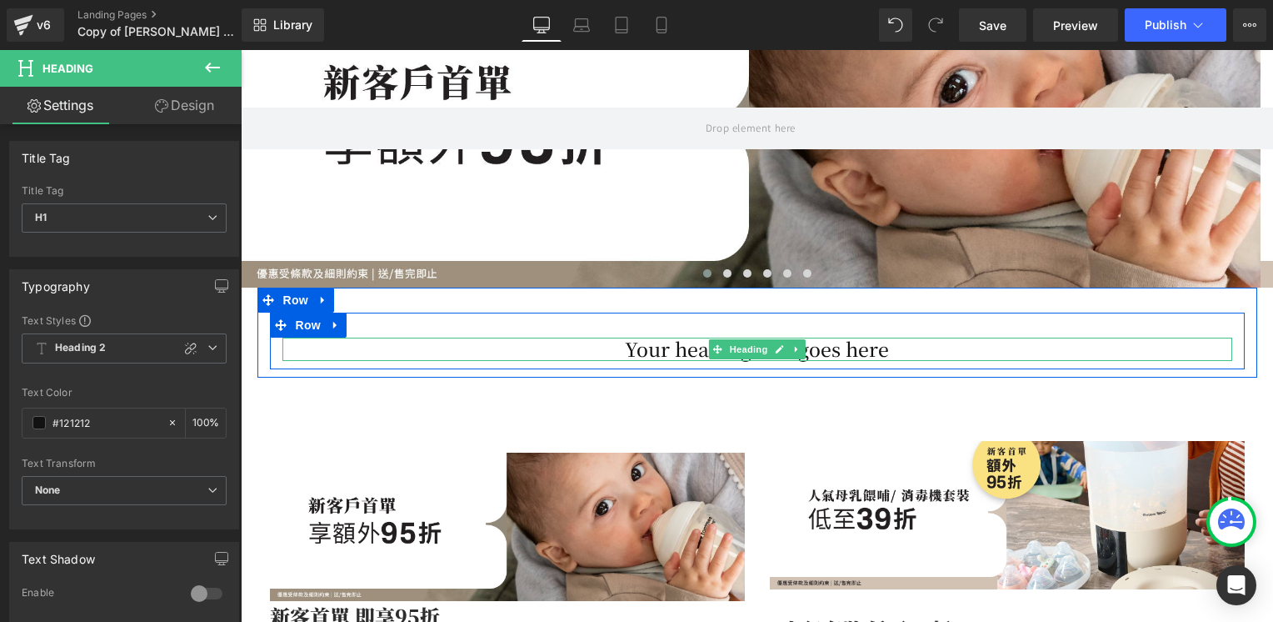
click at [607, 342] on h1 "Your heading text goes here" at bounding box center [757, 348] width 950 height 23
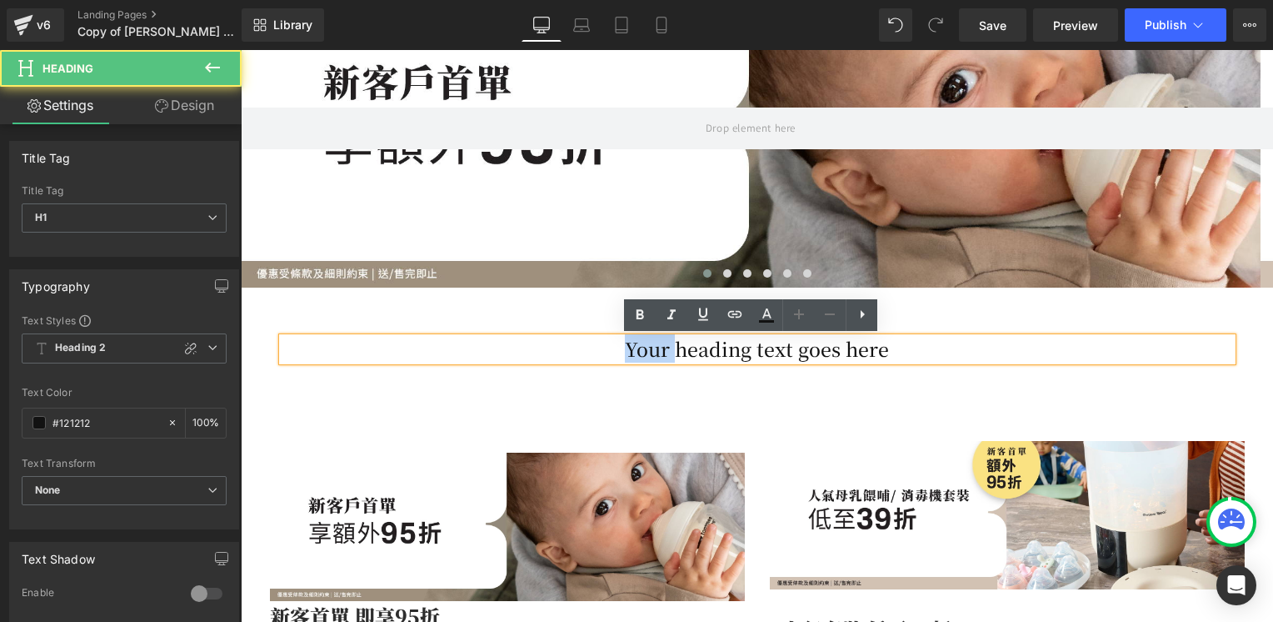
click at [607, 342] on h1 "Your heading text goes here" at bounding box center [757, 348] width 950 height 23
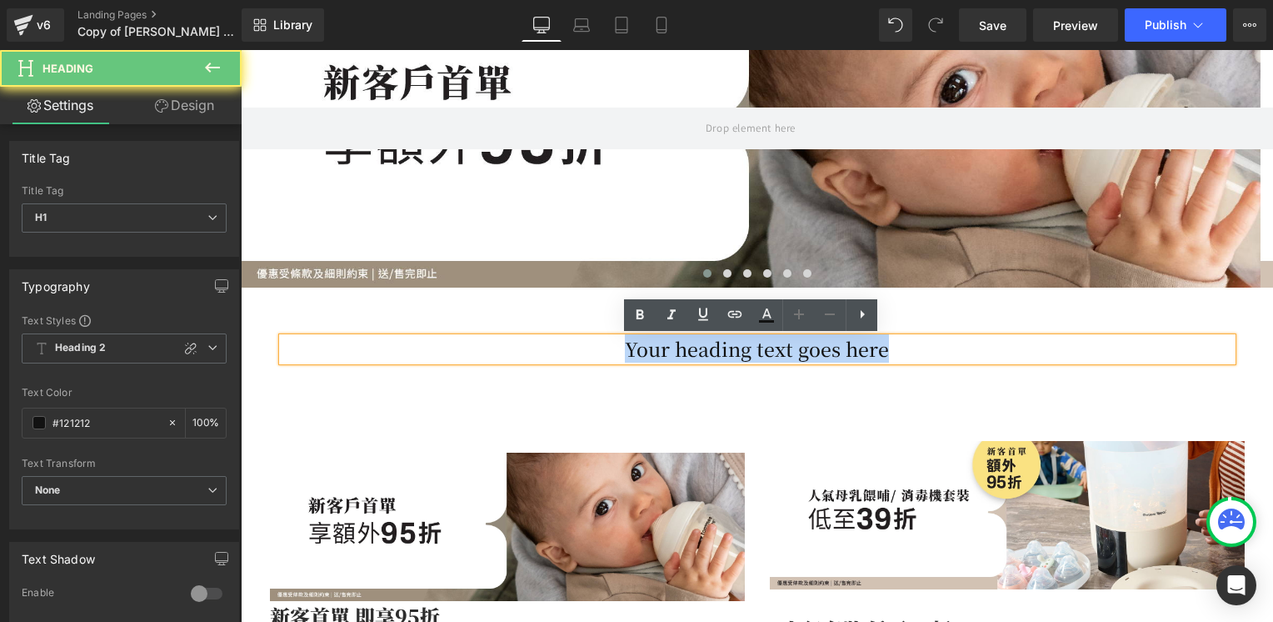
click at [607, 342] on h1 "Your heading text goes here" at bounding box center [757, 348] width 950 height 23
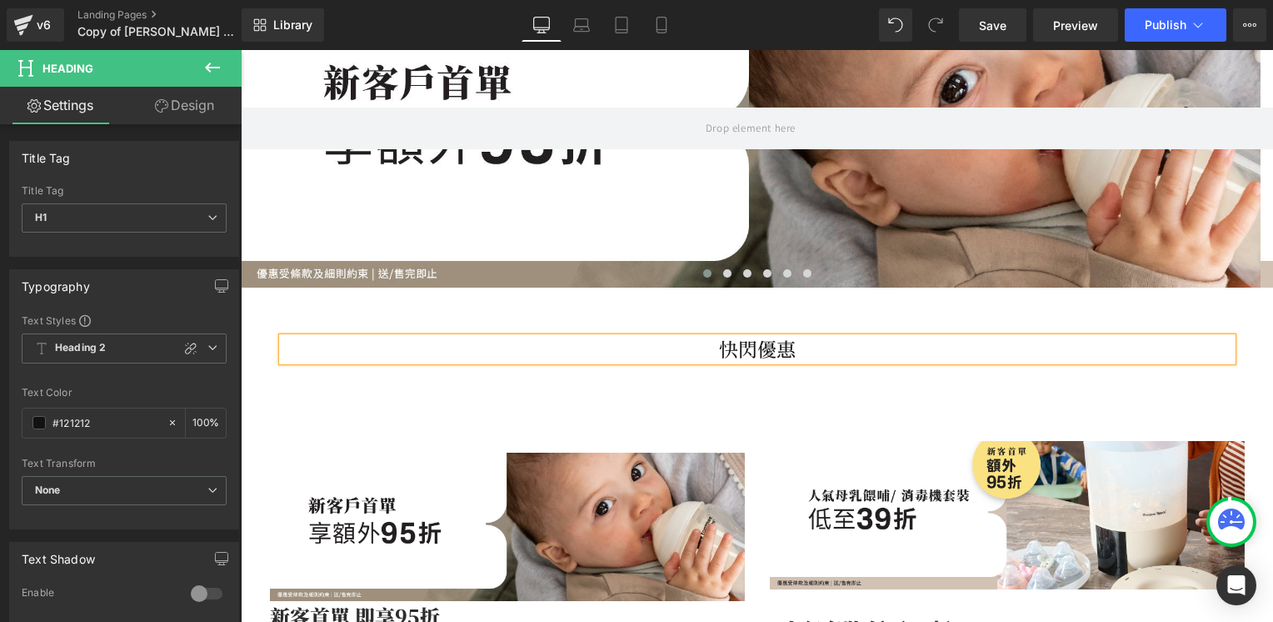
click at [699, 332] on div "快閃優惠 Heading Row" at bounding box center [757, 340] width 975 height 57
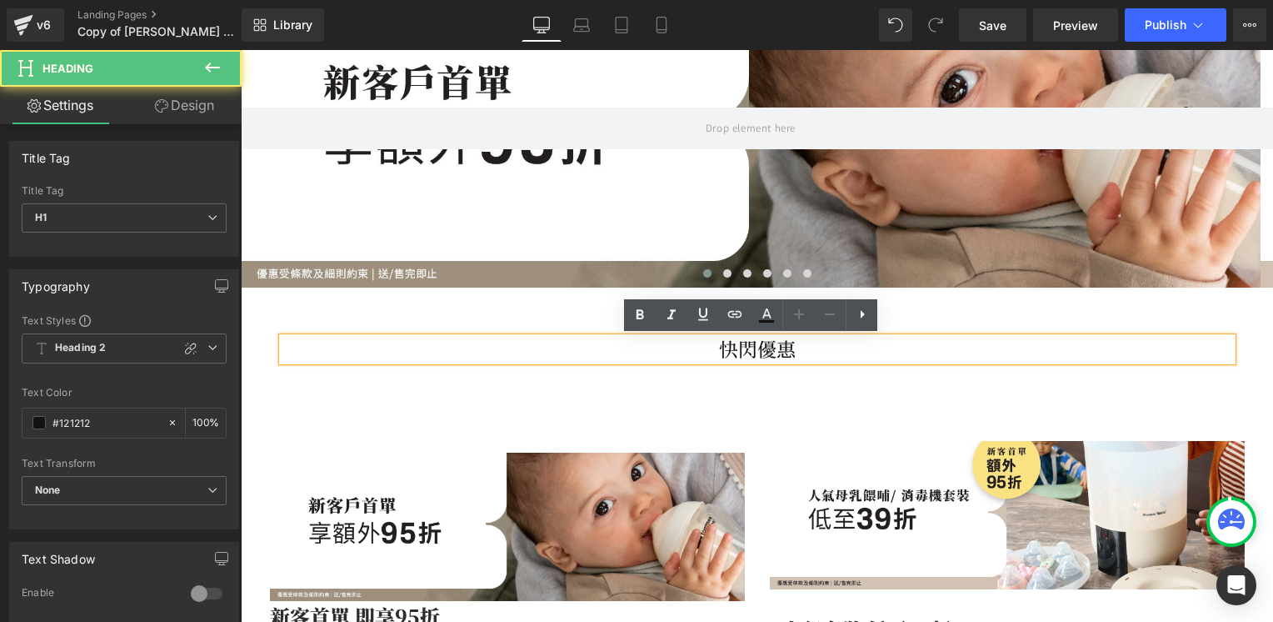
click at [424, 347] on h1 "快閃優惠" at bounding box center [757, 348] width 950 height 23
click at [422, 319] on div "快閃優惠 Heading Row" at bounding box center [757, 340] width 975 height 57
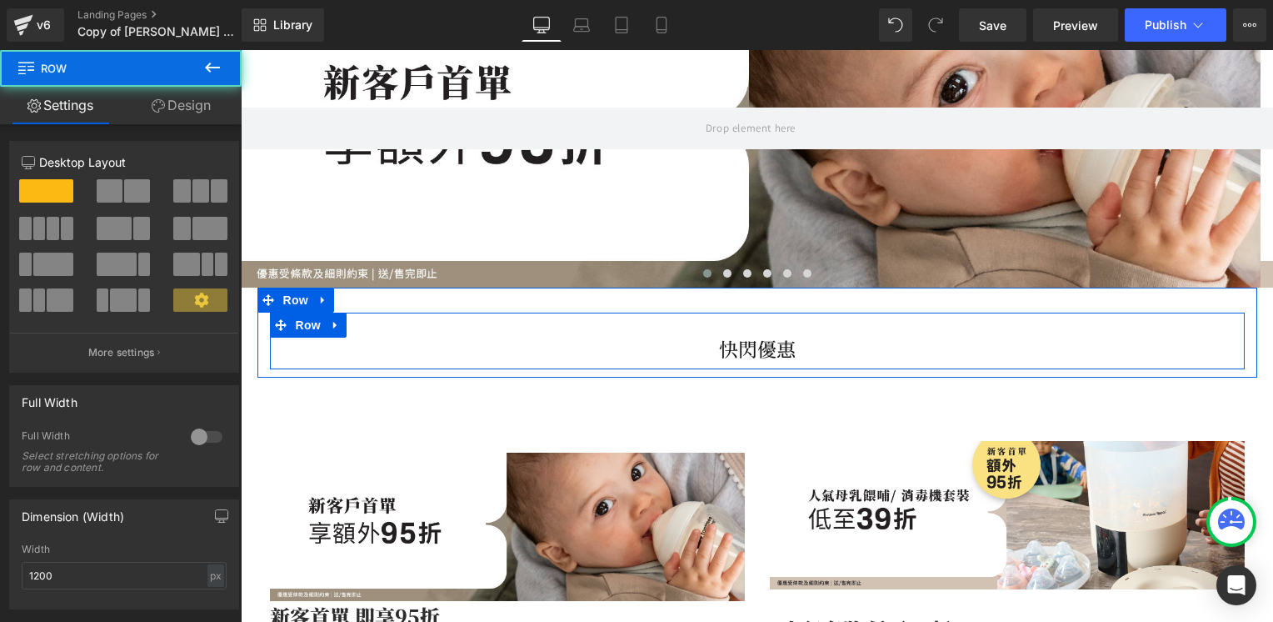
click at [324, 332] on div "快閃優惠 Heading Row" at bounding box center [757, 340] width 975 height 57
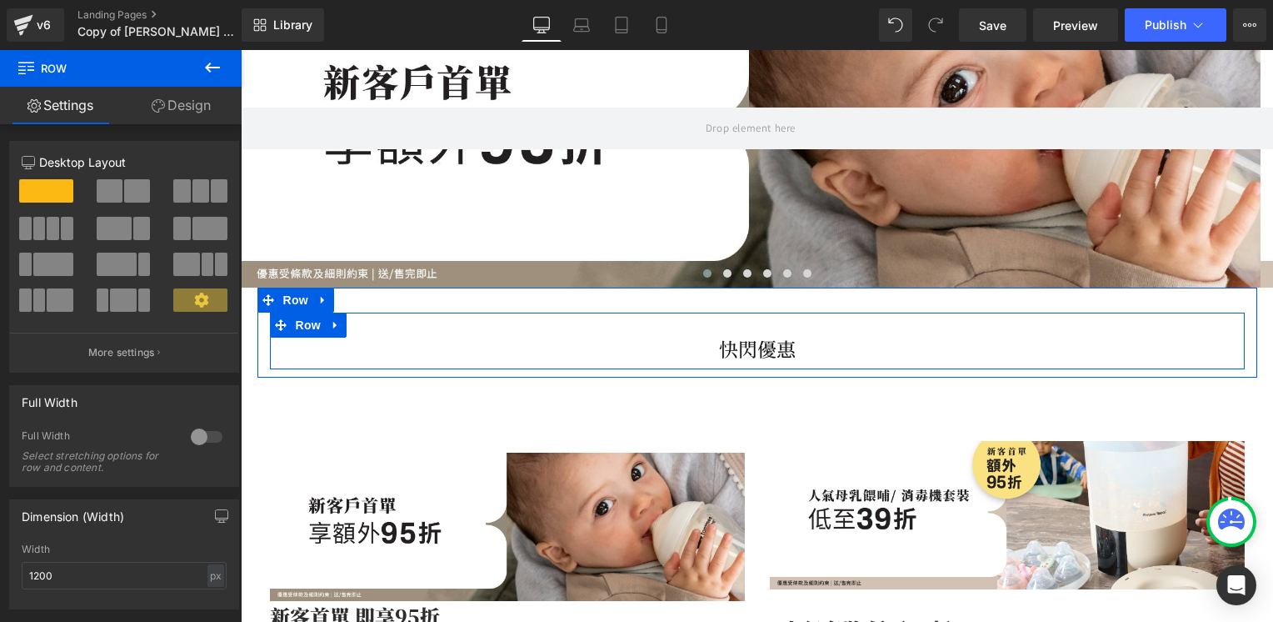
click at [750, 345] on div "快閃優惠 Heading" at bounding box center [757, 348] width 950 height 23
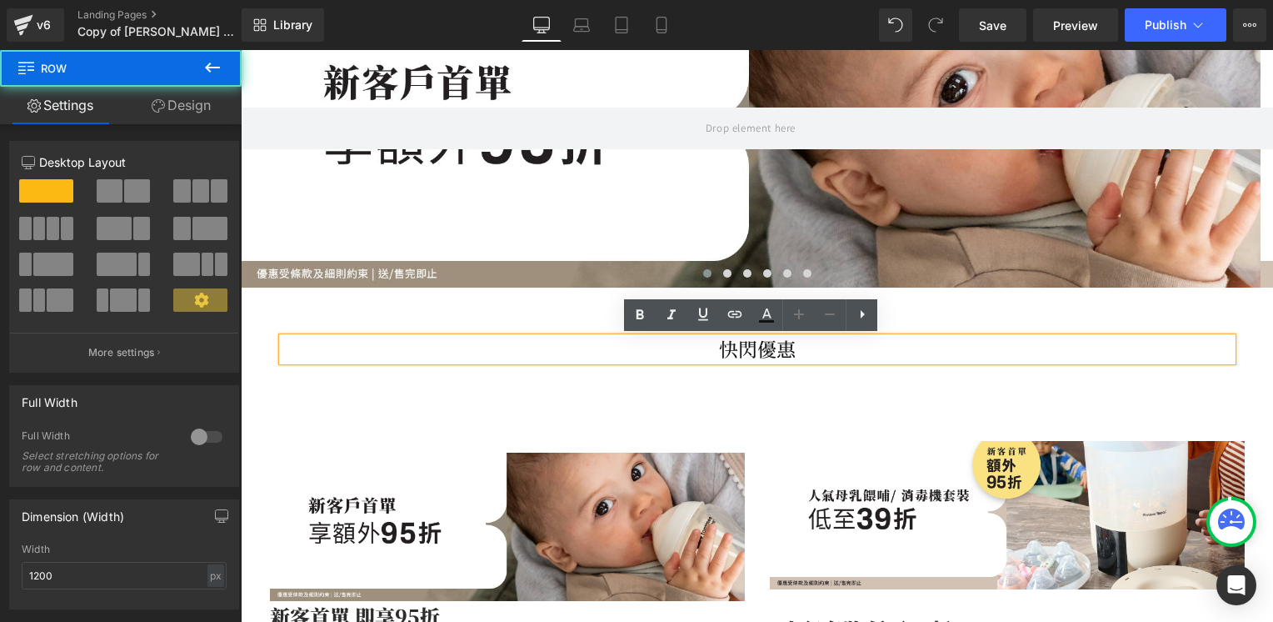
click at [489, 323] on div "快閃優惠 Heading Row" at bounding box center [757, 340] width 975 height 57
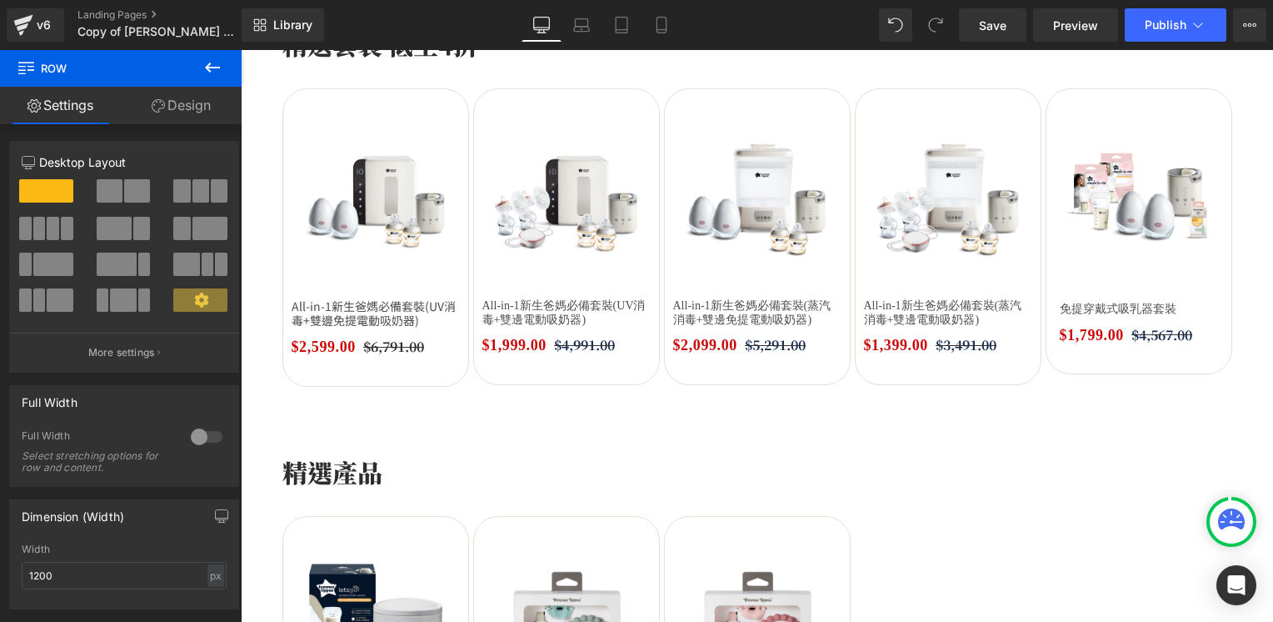
scroll to position [1583, 0]
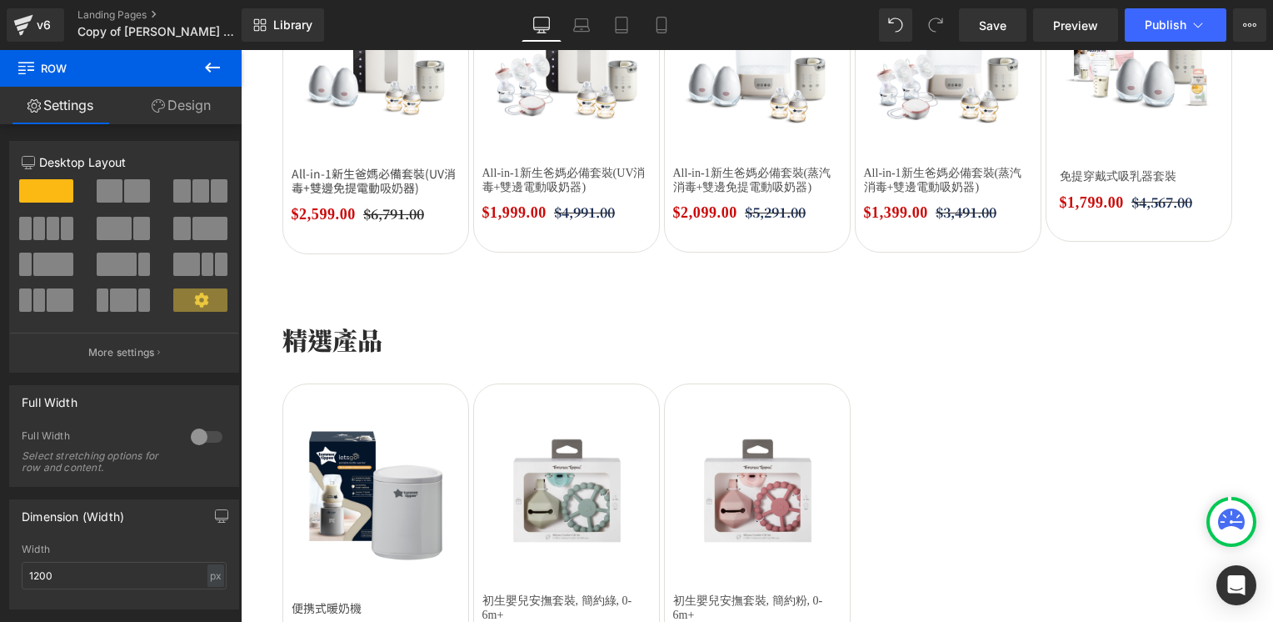
click at [336, 347] on p "精選產品" at bounding box center [757, 339] width 950 height 37
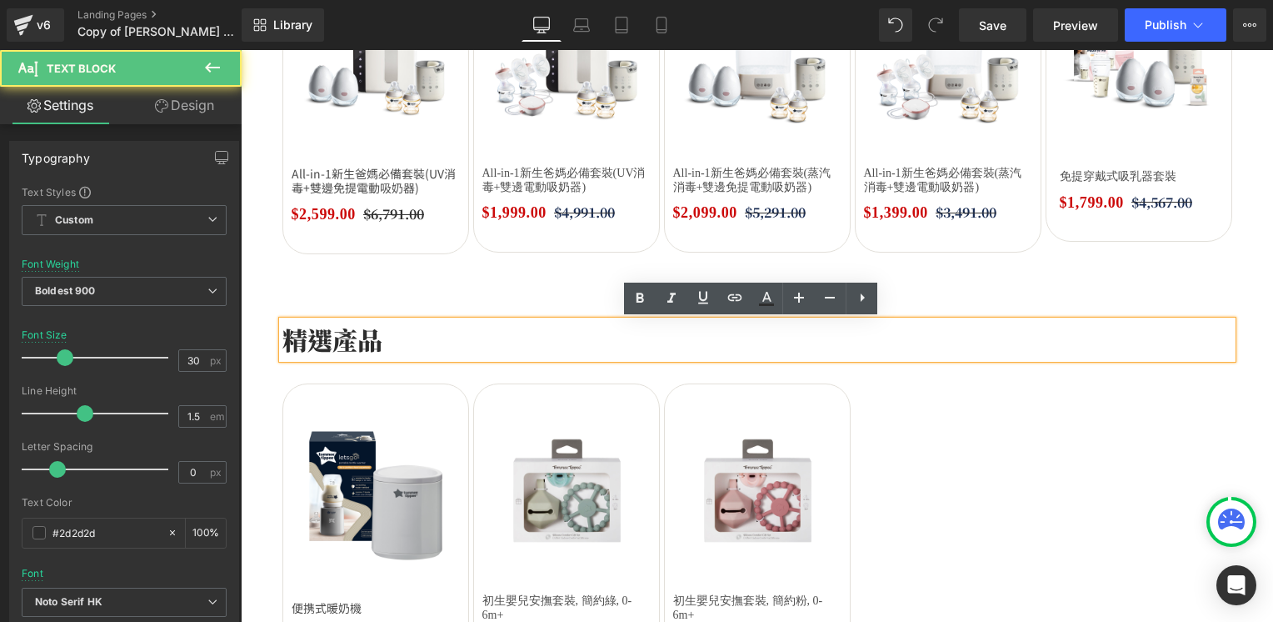
click at [335, 341] on p "精選產品" at bounding box center [757, 339] width 950 height 37
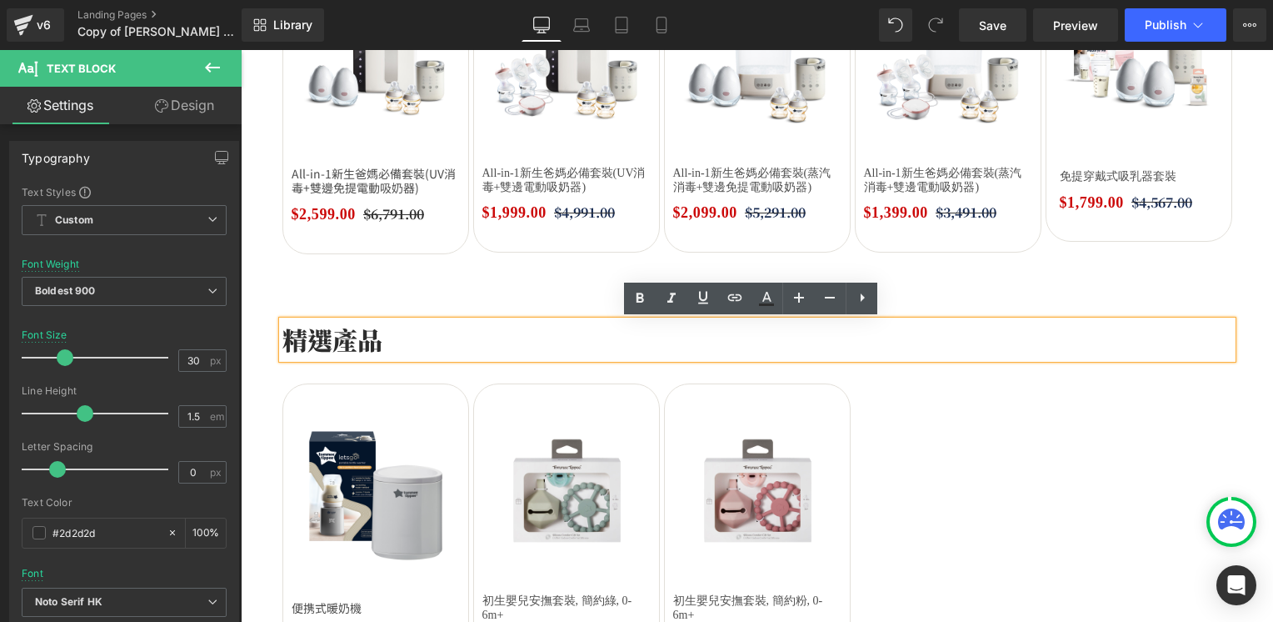
click at [349, 345] on p "精選產品" at bounding box center [757, 339] width 950 height 37
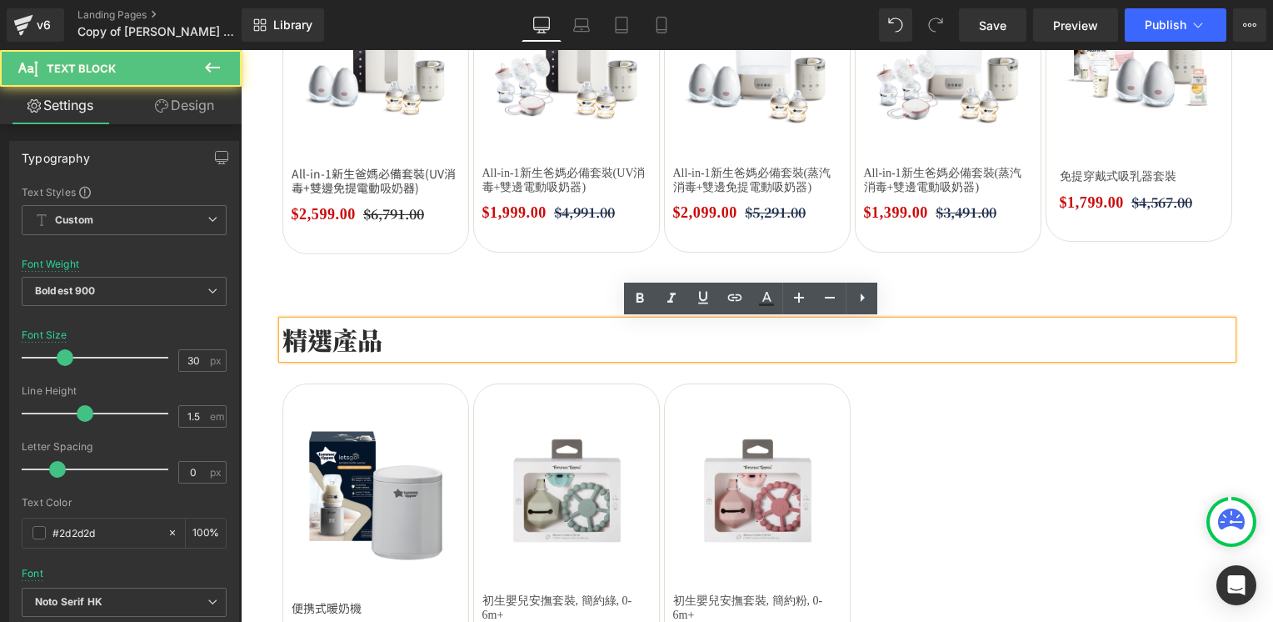
click at [349, 345] on p "精選產品" at bounding box center [757, 339] width 950 height 37
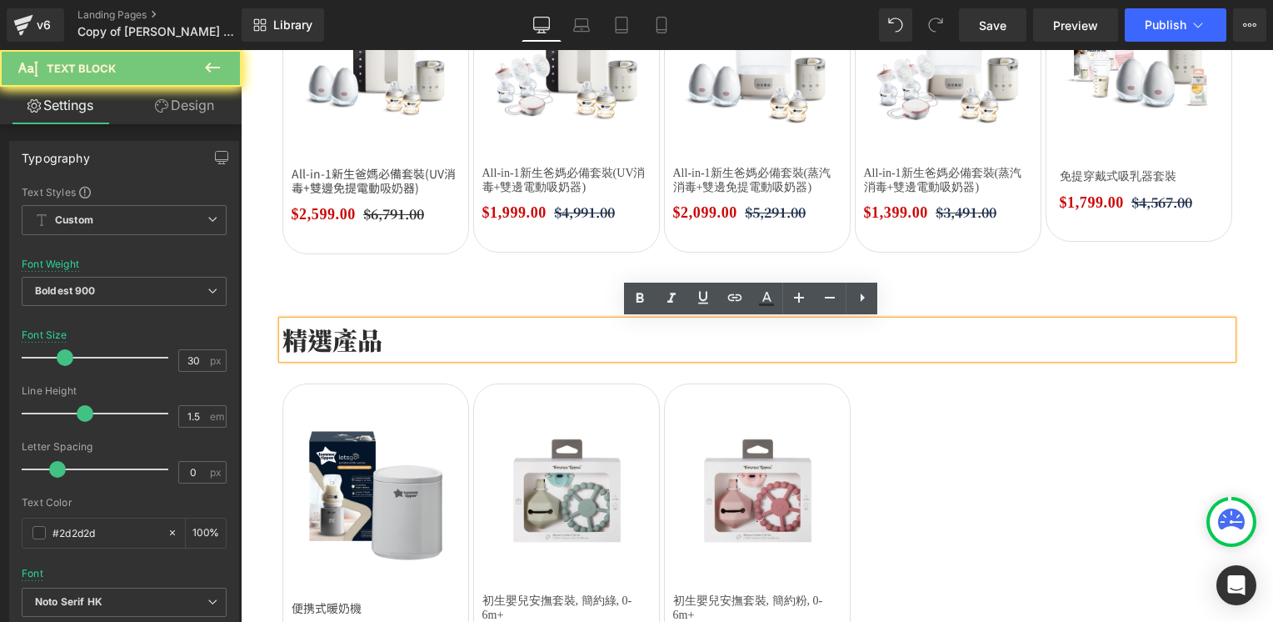
click at [349, 345] on p "精選產品" at bounding box center [757, 339] width 950 height 37
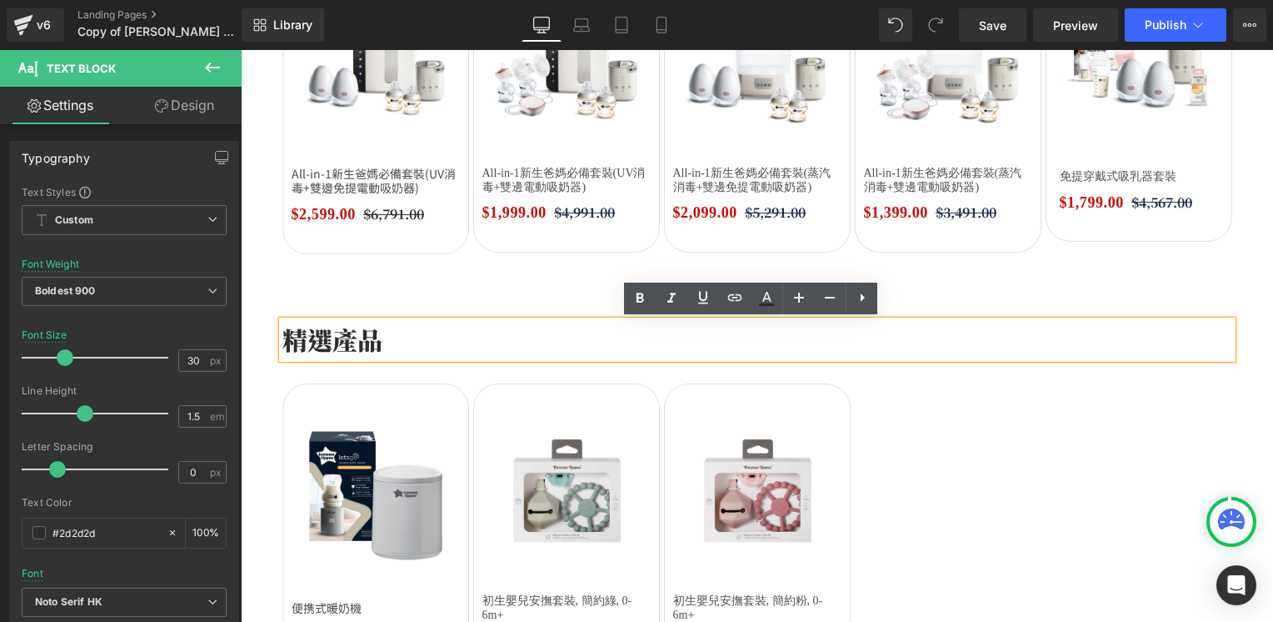
copy p "精選產品"
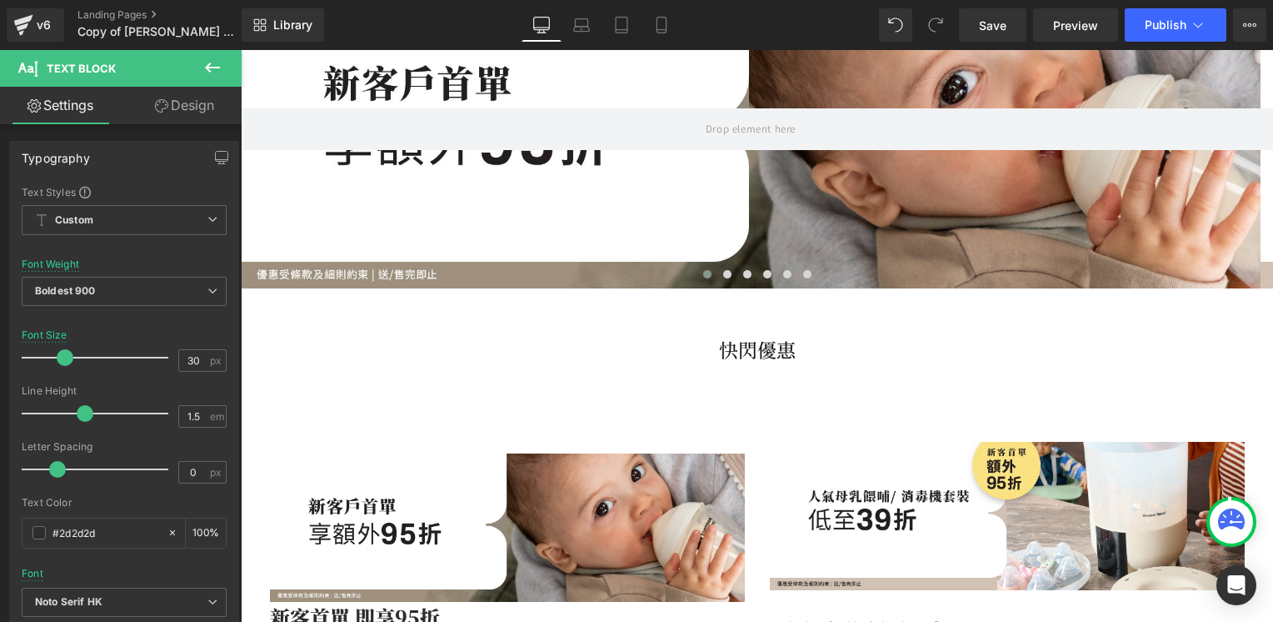
scroll to position [250, 0]
click at [758, 342] on div "快閃優惠 Heading" at bounding box center [757, 348] width 950 height 23
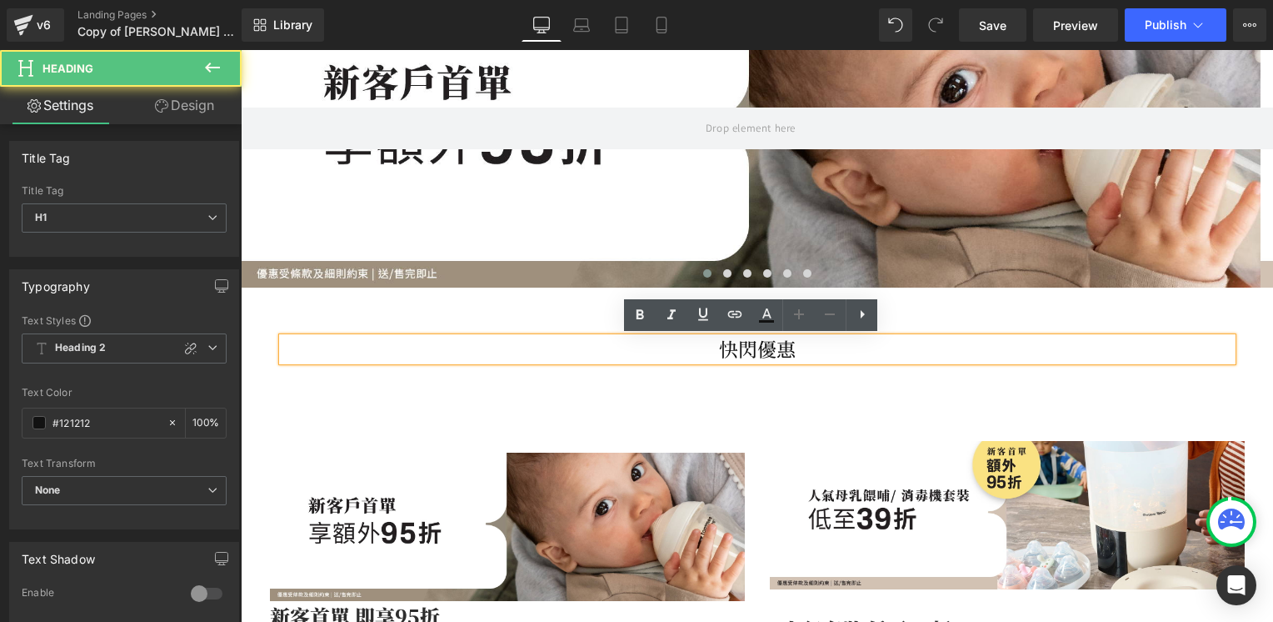
click at [757, 343] on h1 "快閃優惠" at bounding box center [757, 348] width 950 height 23
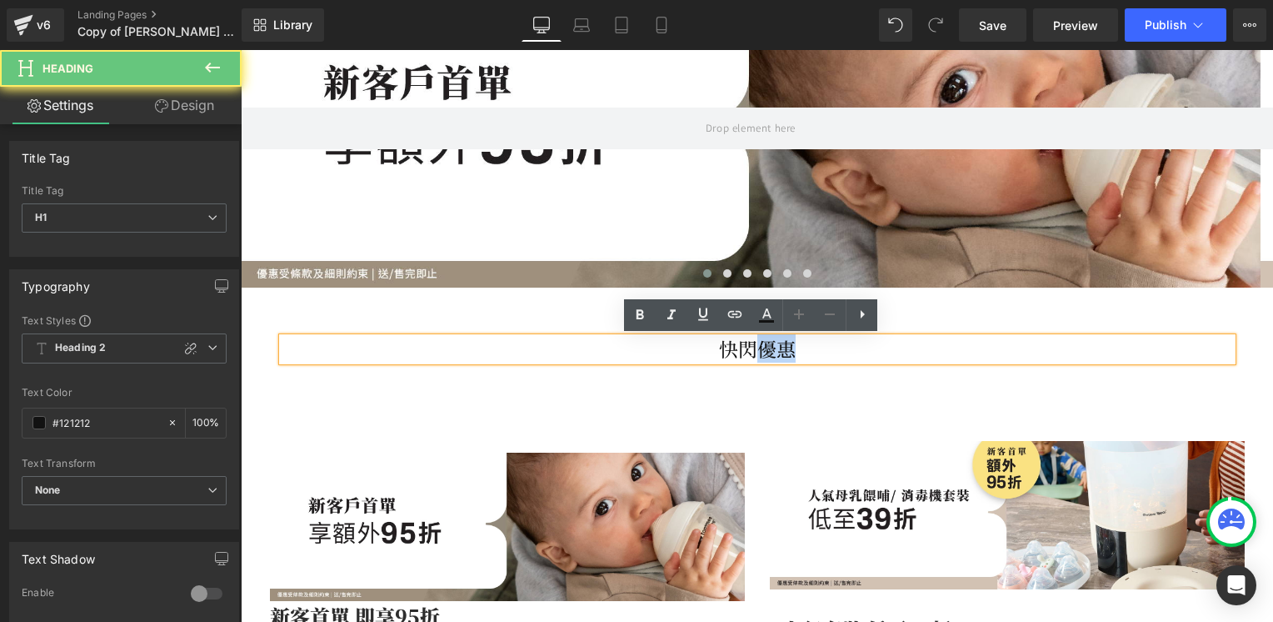
click at [757, 343] on h1 "快閃優惠" at bounding box center [757, 348] width 950 height 23
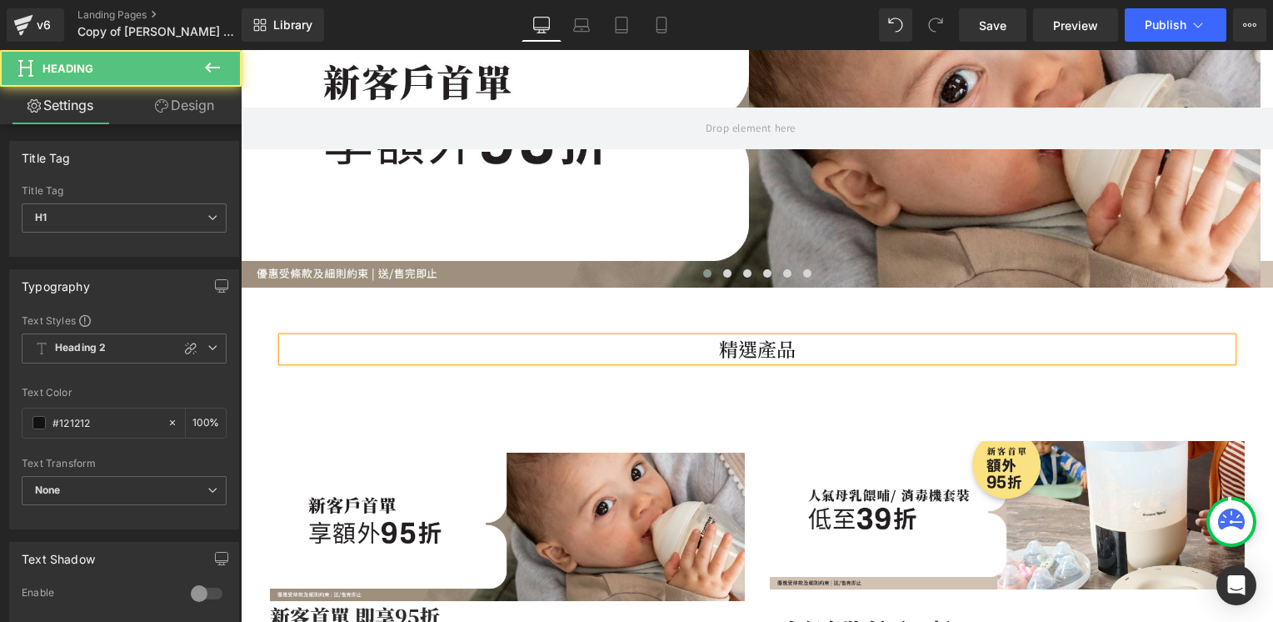
click at [749, 346] on h1 "精選產品" at bounding box center [757, 348] width 950 height 23
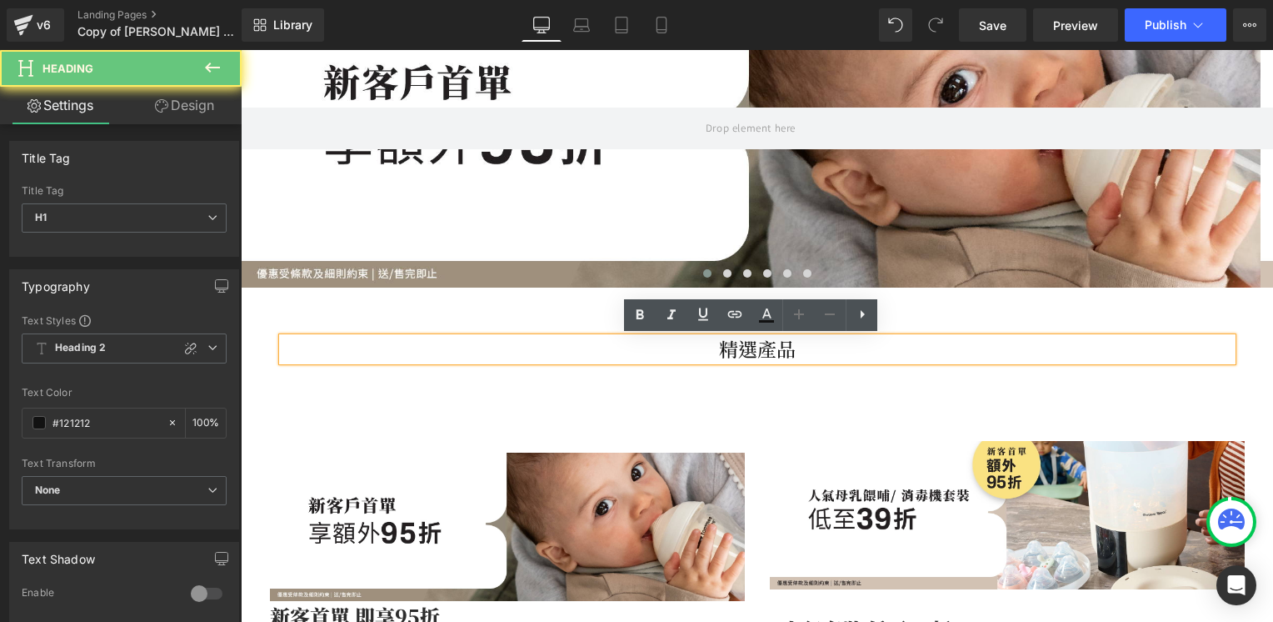
click at [749, 346] on h1 "精選產品" at bounding box center [757, 348] width 950 height 23
click at [816, 355] on h1 "精選產品" at bounding box center [757, 348] width 950 height 23
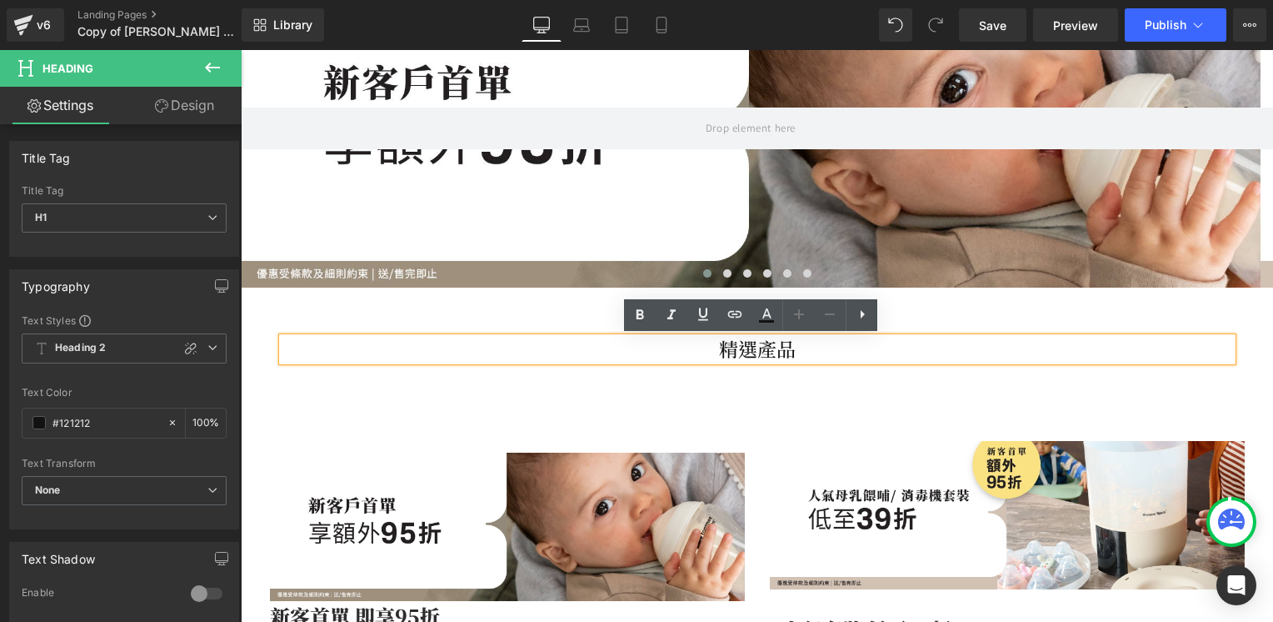
click at [813, 352] on h1 "精選產品" at bounding box center [757, 348] width 950 height 23
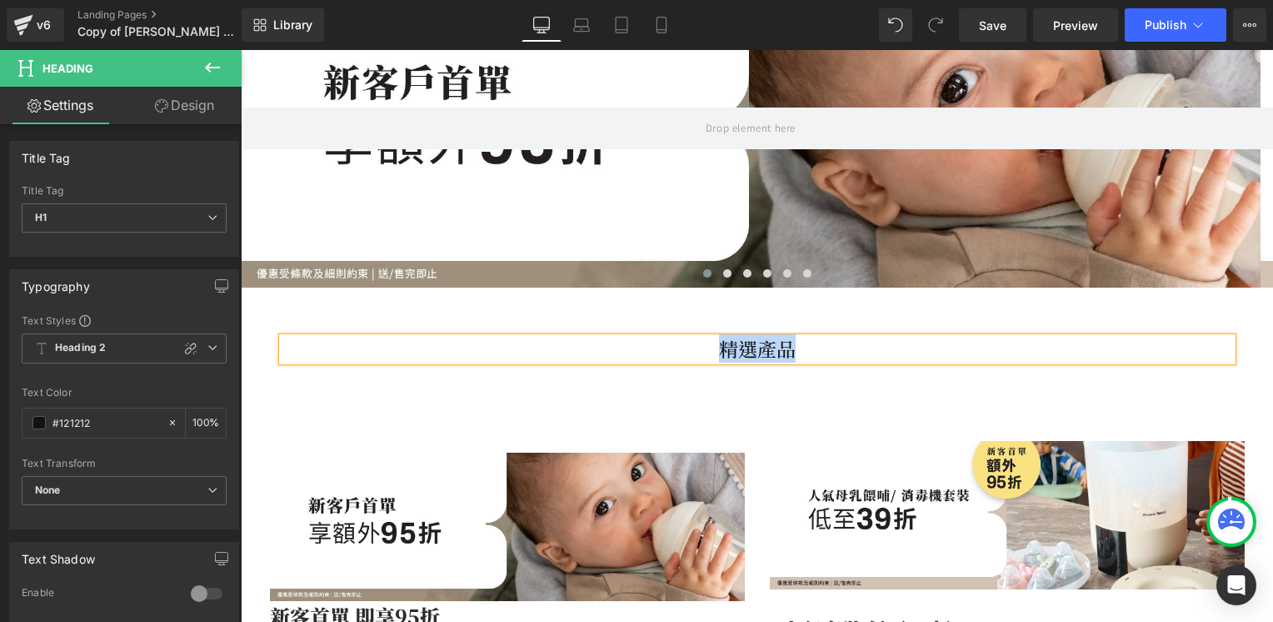
click at [760, 356] on h1 "精選產品" at bounding box center [757, 348] width 950 height 23
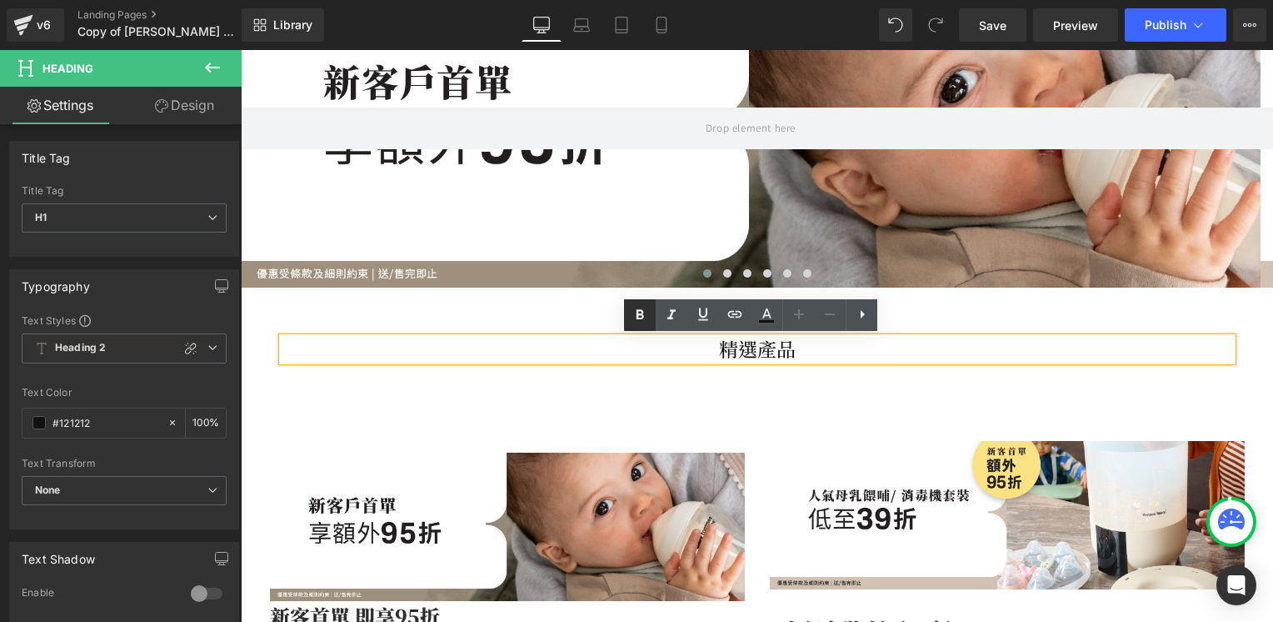
click at [637, 318] on icon at bounding box center [640, 314] width 7 height 10
click at [732, 347] on h1 "精選產品" at bounding box center [757, 348] width 950 height 23
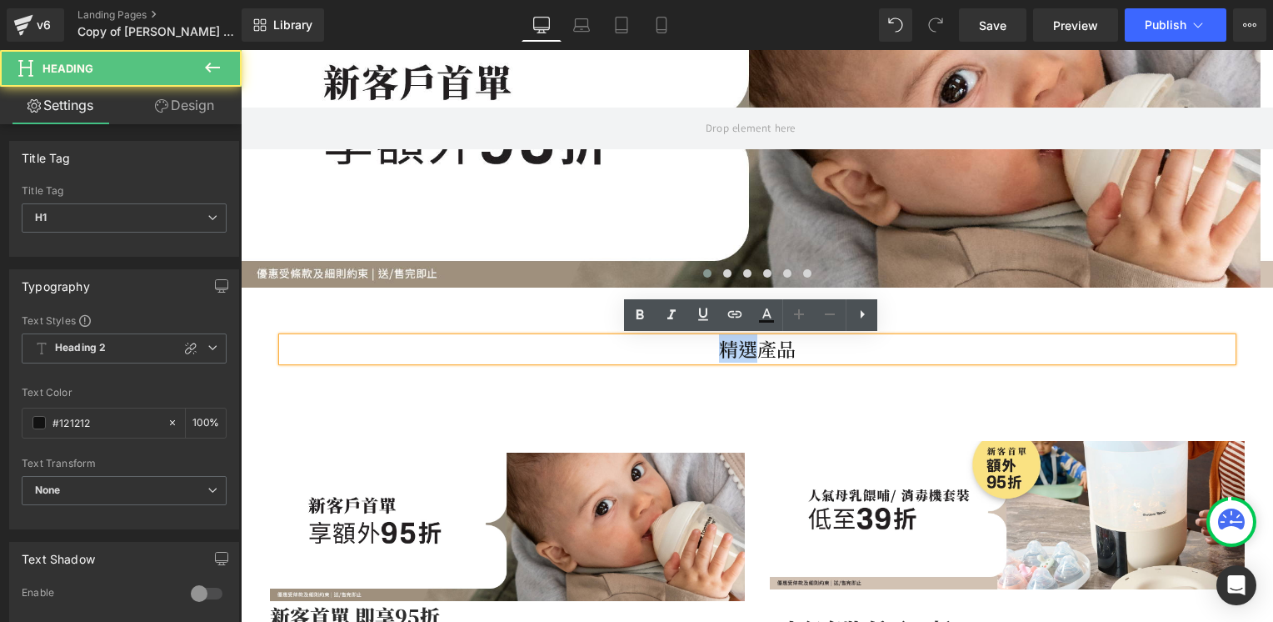
click at [732, 347] on h1 "精選產品" at bounding box center [757, 348] width 950 height 23
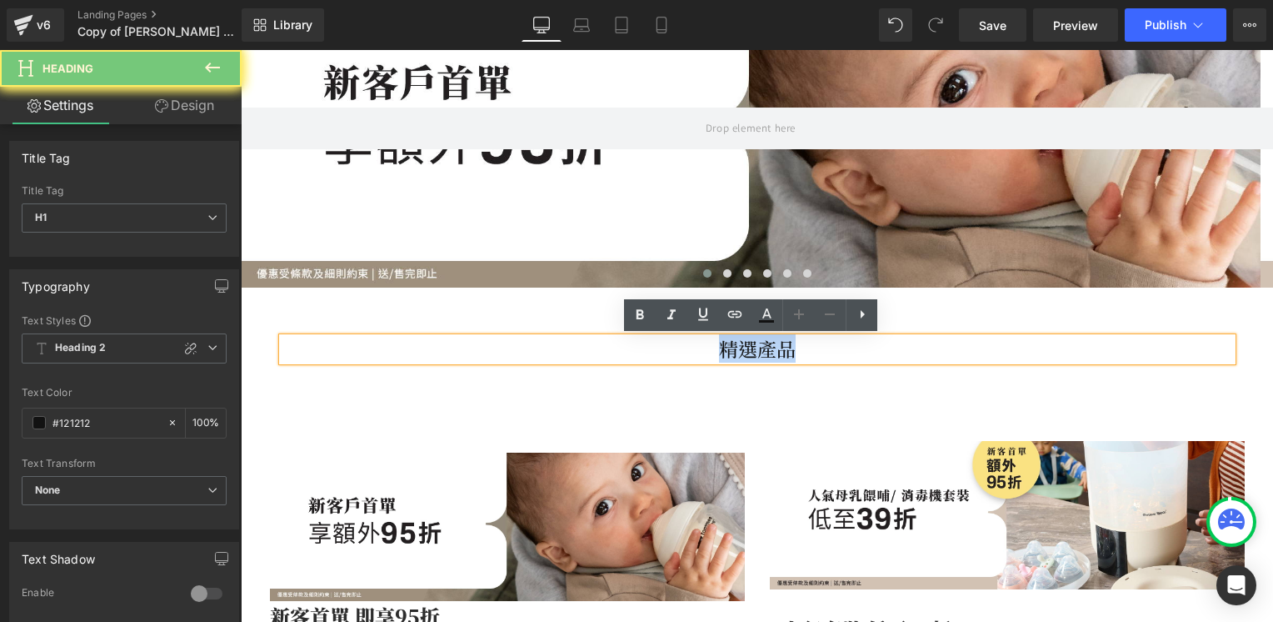
click at [732, 347] on h1 "精選產品" at bounding box center [757, 348] width 950 height 23
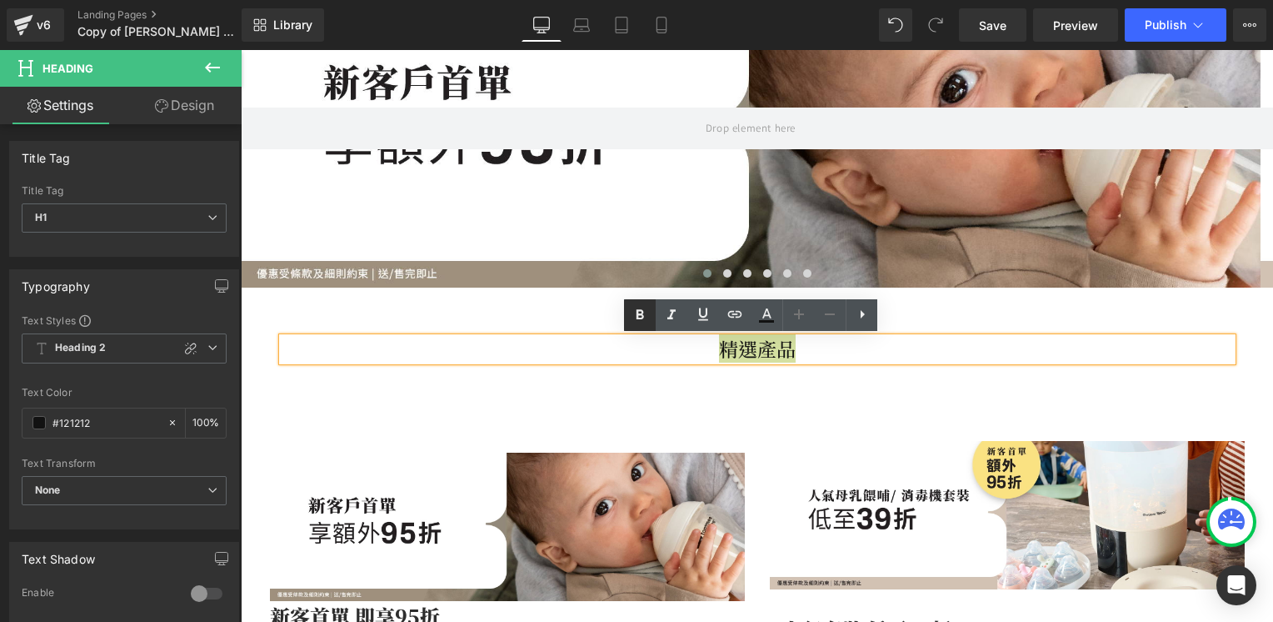
click at [642, 313] on icon at bounding box center [640, 314] width 7 height 10
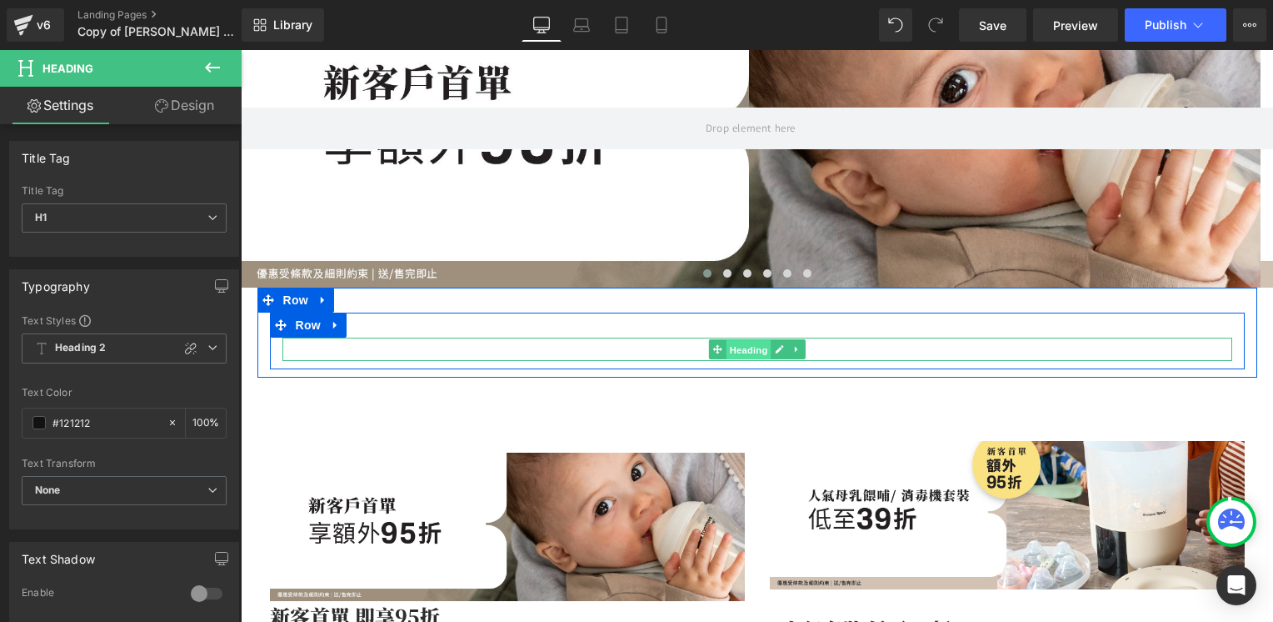
click at [749, 350] on span "Heading" at bounding box center [748, 350] width 45 height 20
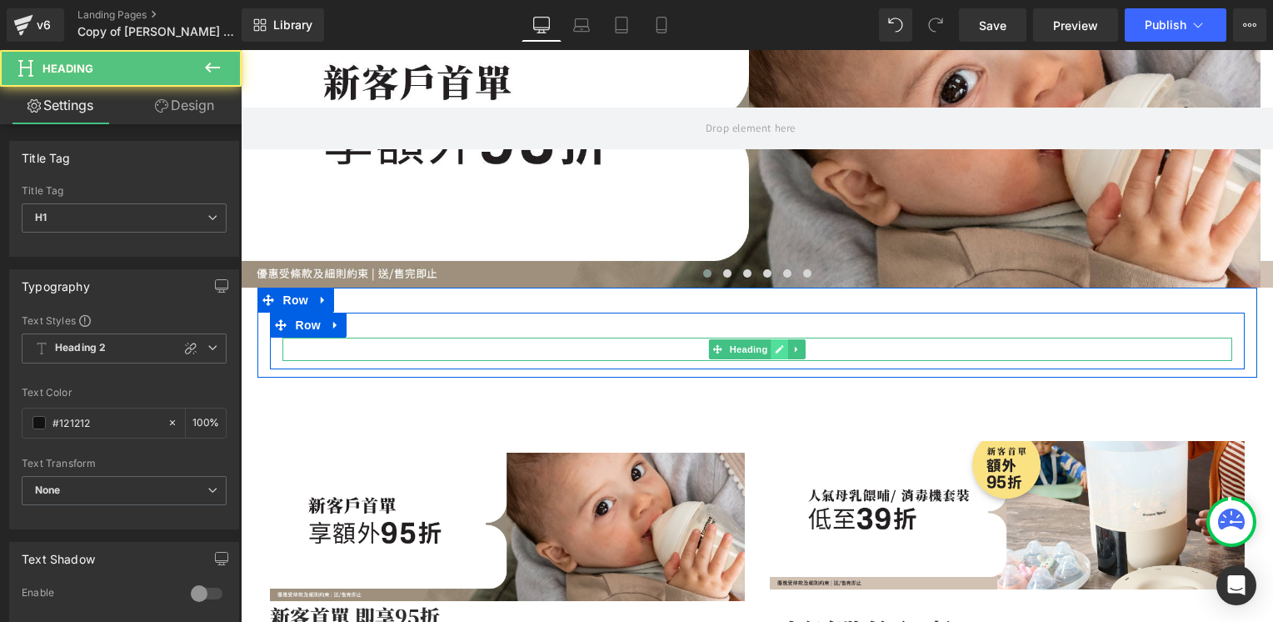
click at [777, 350] on link at bounding box center [779, 349] width 17 height 20
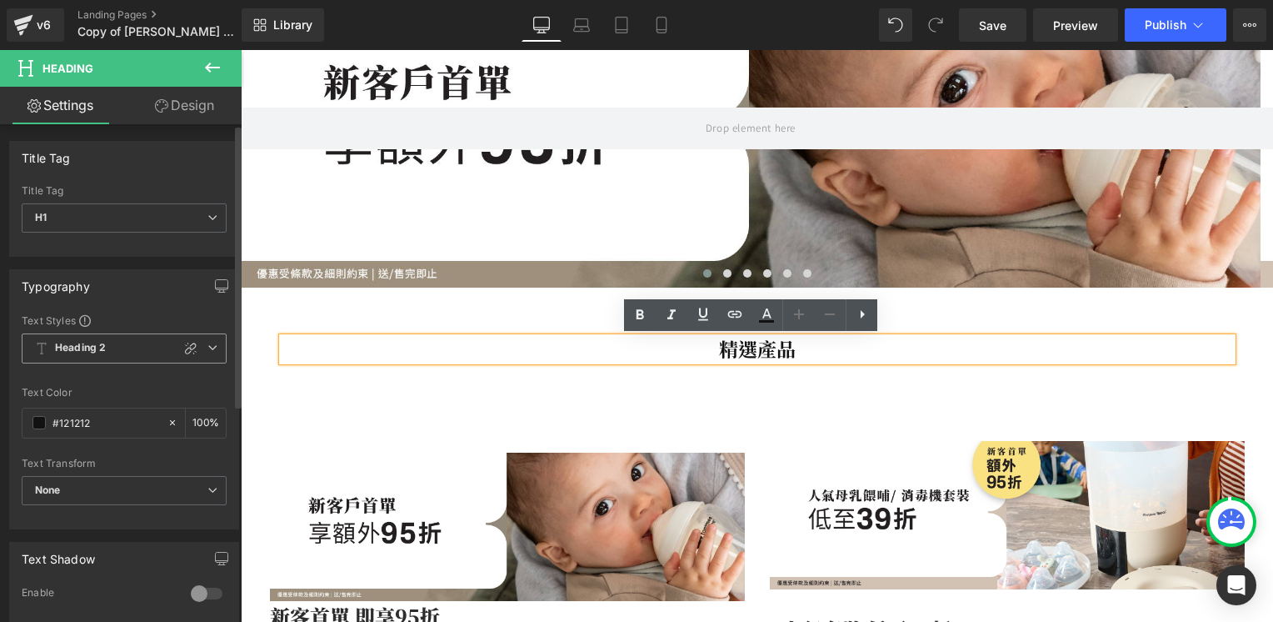
click at [211, 348] on icon at bounding box center [212, 347] width 10 height 10
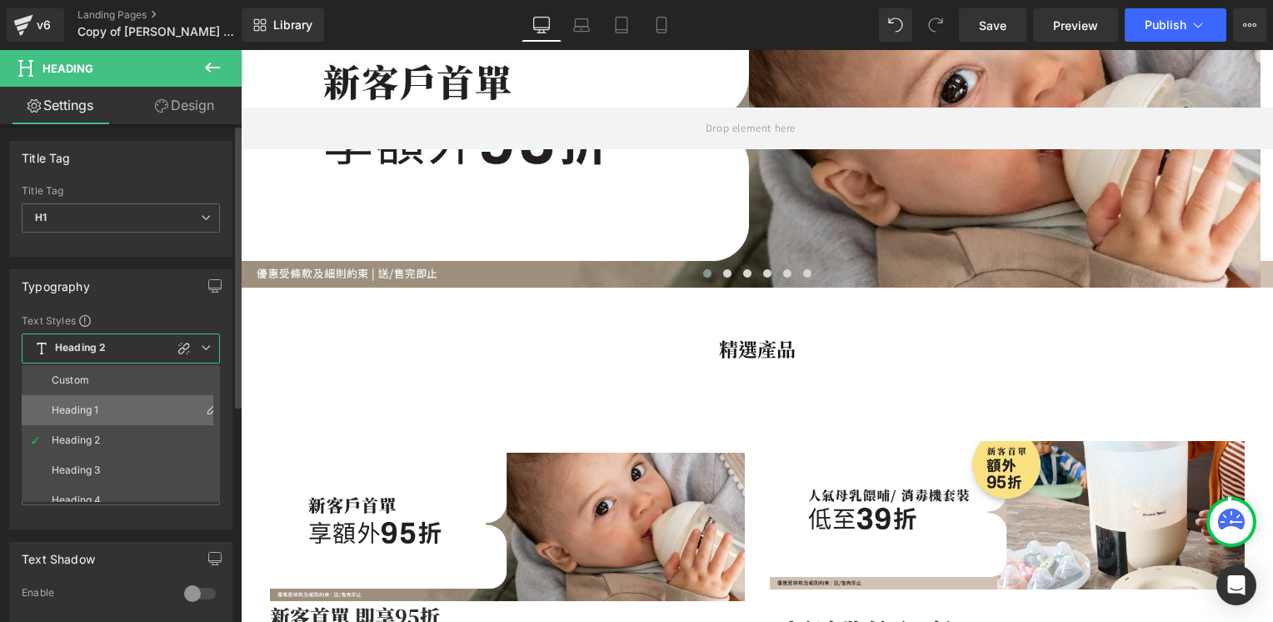
click at [119, 412] on li "Heading 1" at bounding box center [125, 410] width 206 height 30
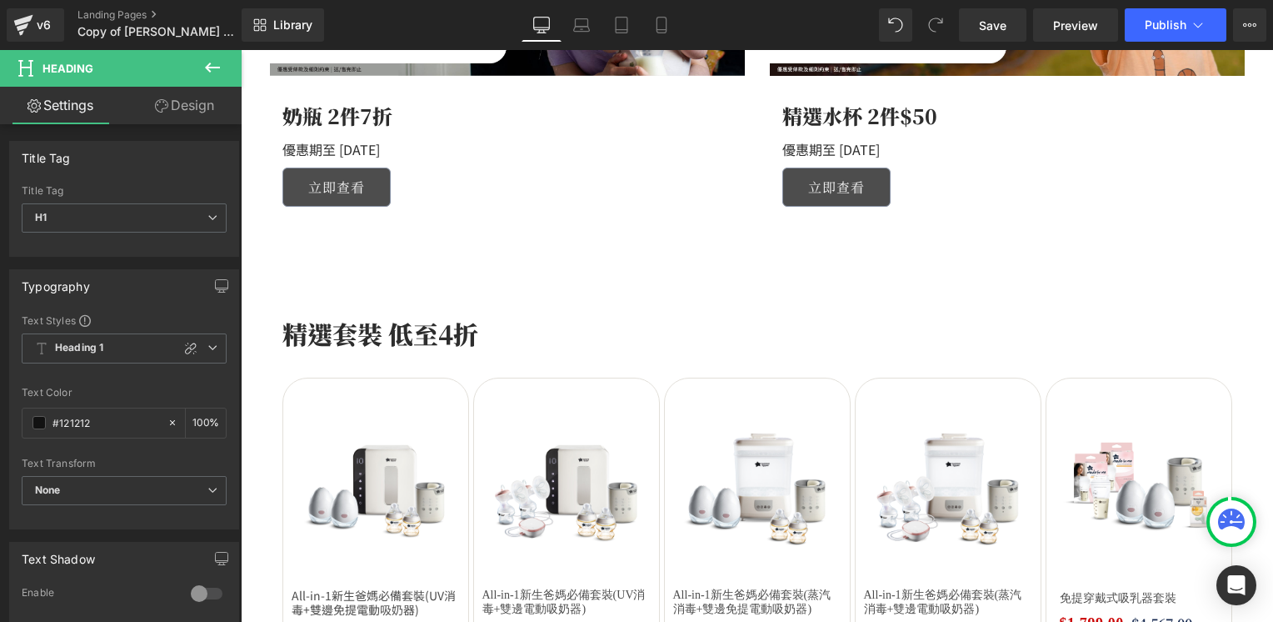
scroll to position [1250, 0]
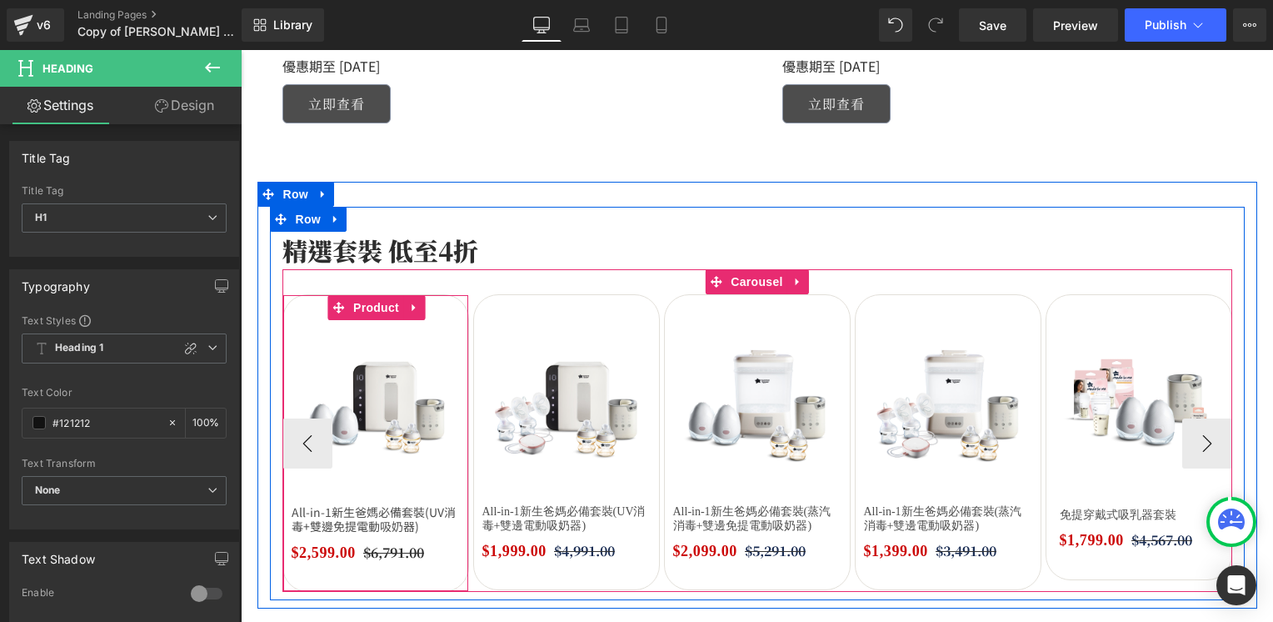
click at [370, 309] on span "Product" at bounding box center [376, 307] width 54 height 25
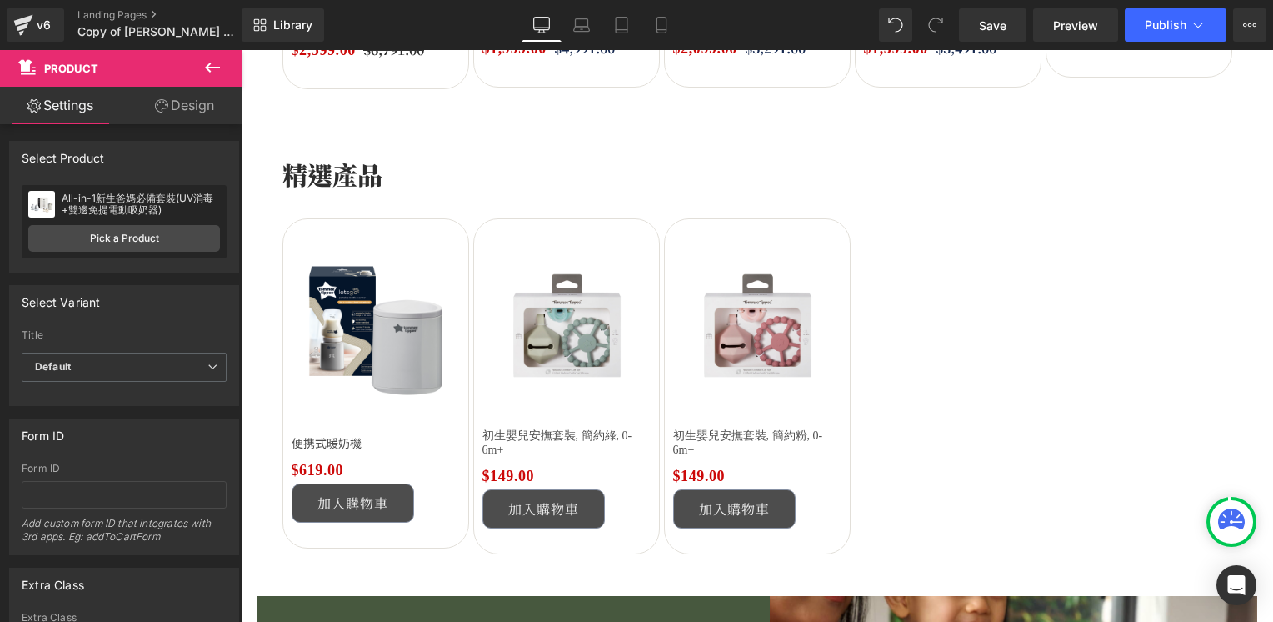
scroll to position [1833, 0]
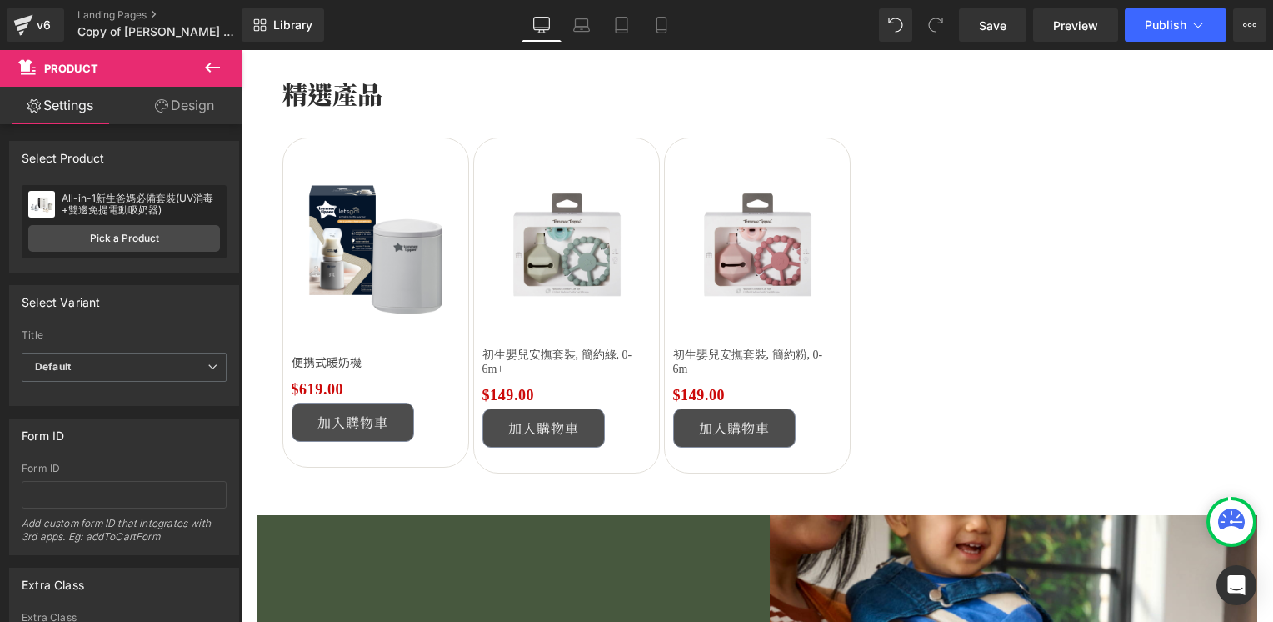
click at [607, 190] on img at bounding box center [566, 247] width 168 height 168
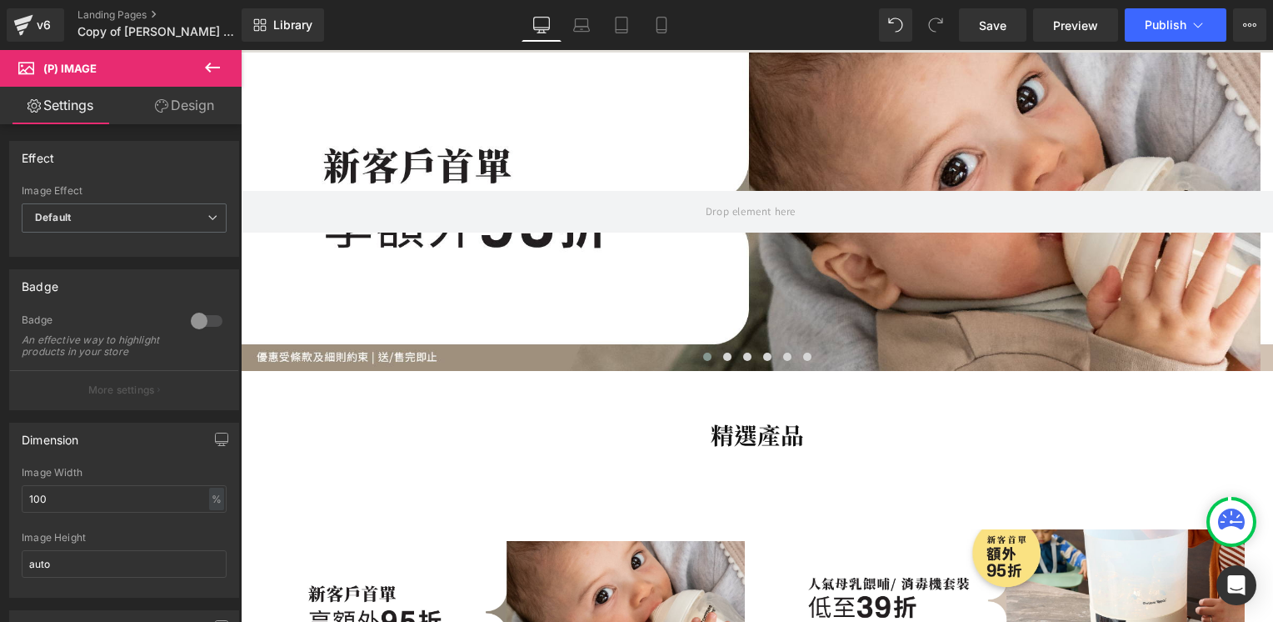
scroll to position [333, 0]
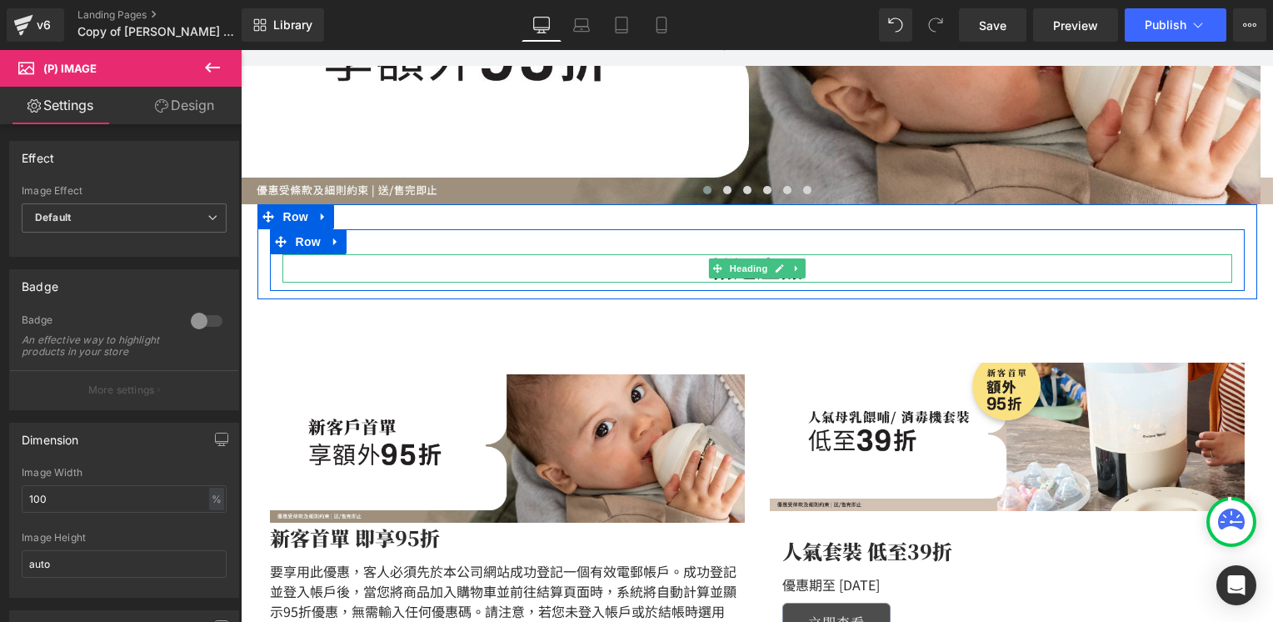
click at [667, 265] on h1 "精選產品" at bounding box center [757, 267] width 950 height 27
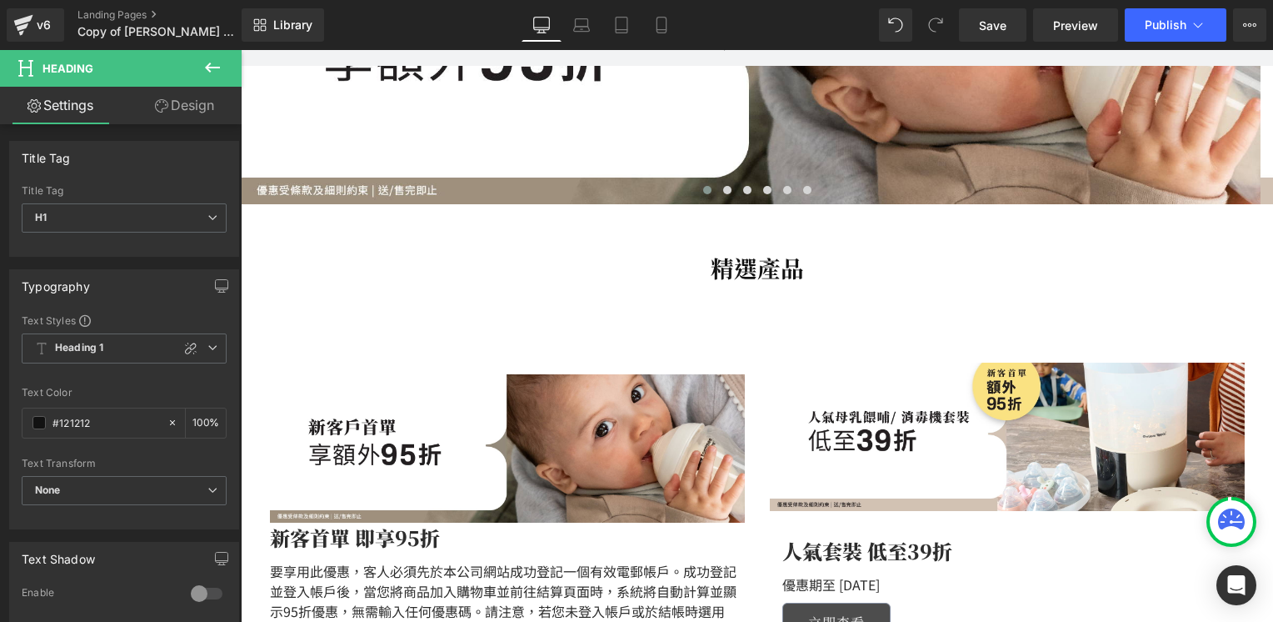
click at [199, 65] on button at bounding box center [212, 68] width 58 height 37
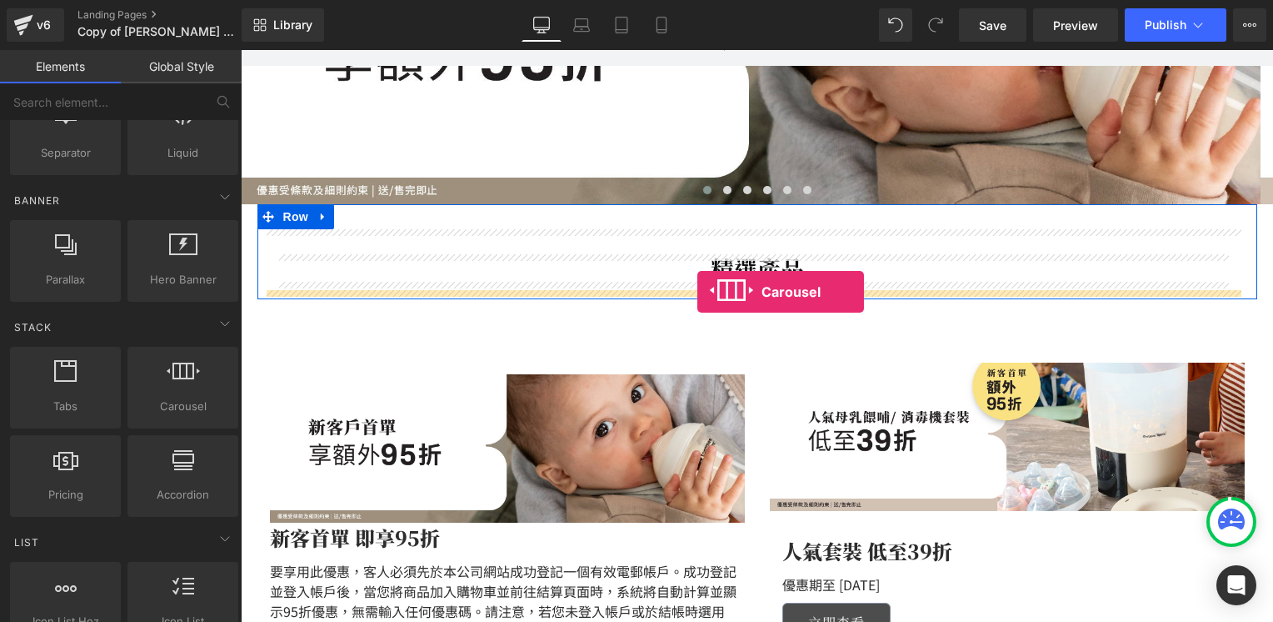
drag, startPoint x: 417, startPoint y: 437, endPoint x: 697, endPoint y: 292, distance: 315.3
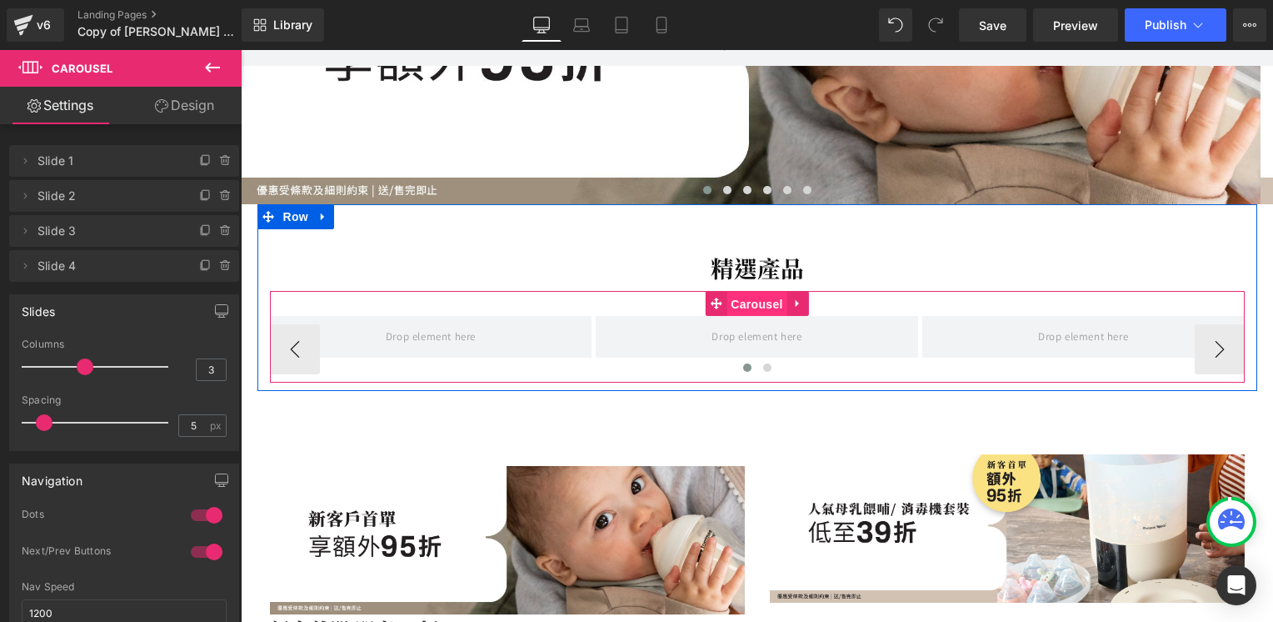
click at [743, 296] on span "Carousel" at bounding box center [757, 304] width 60 height 25
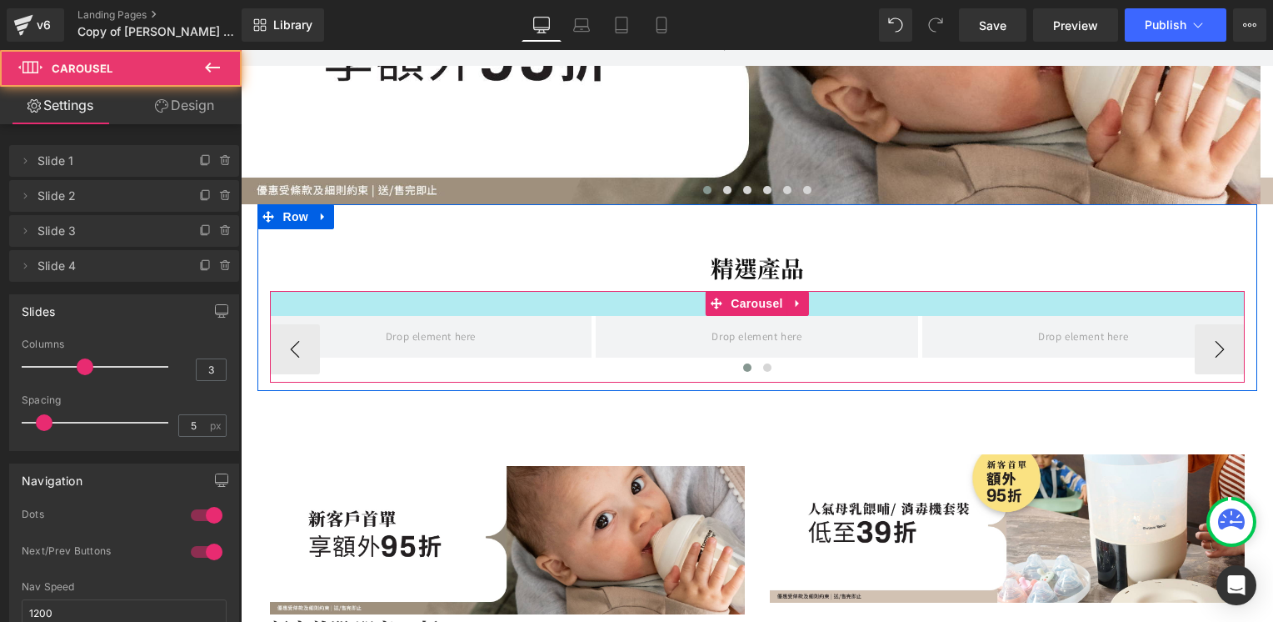
click at [610, 304] on div at bounding box center [757, 303] width 975 height 25
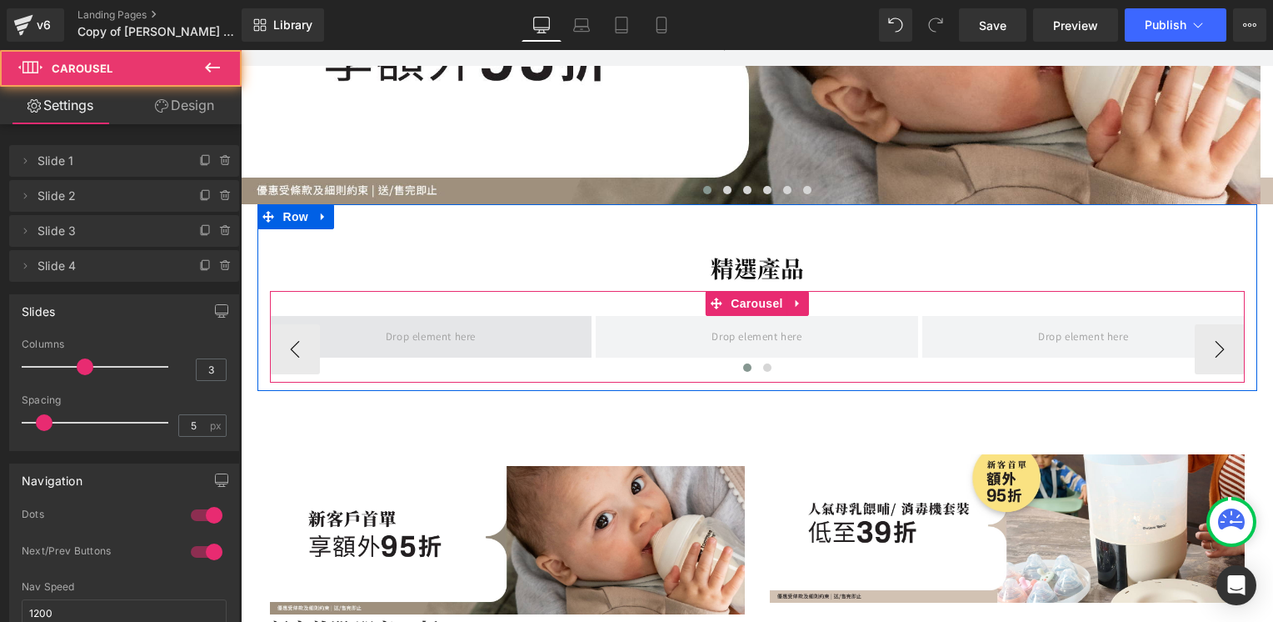
click at [538, 332] on span at bounding box center [431, 337] width 322 height 42
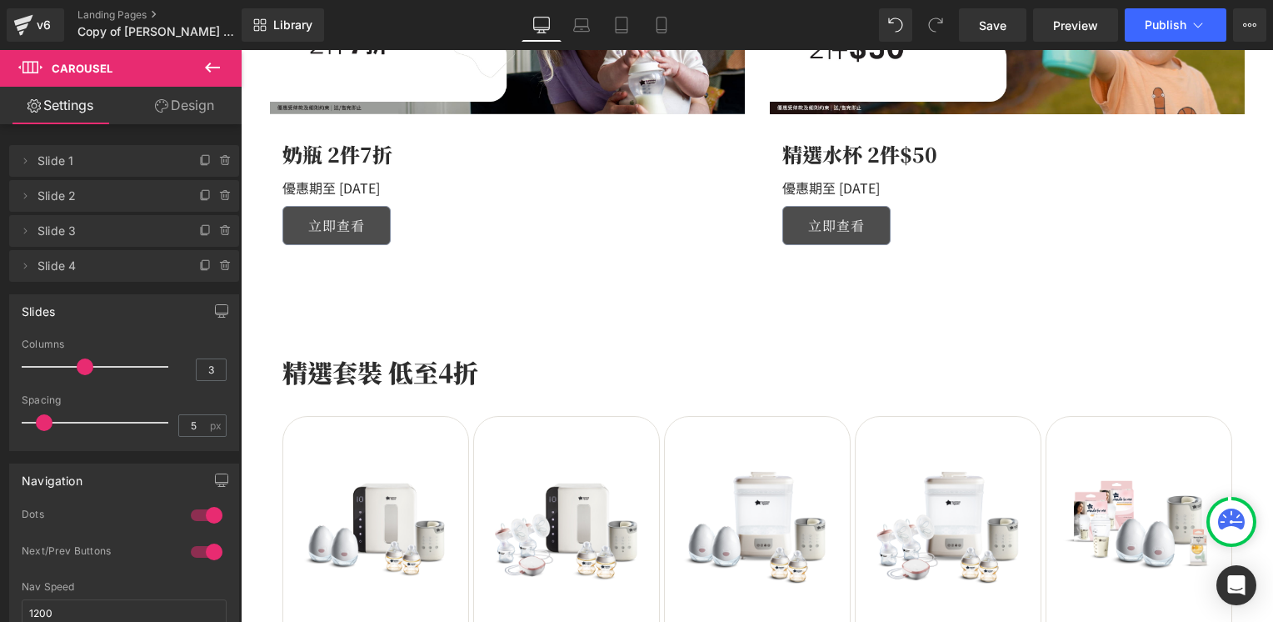
scroll to position [1416, 0]
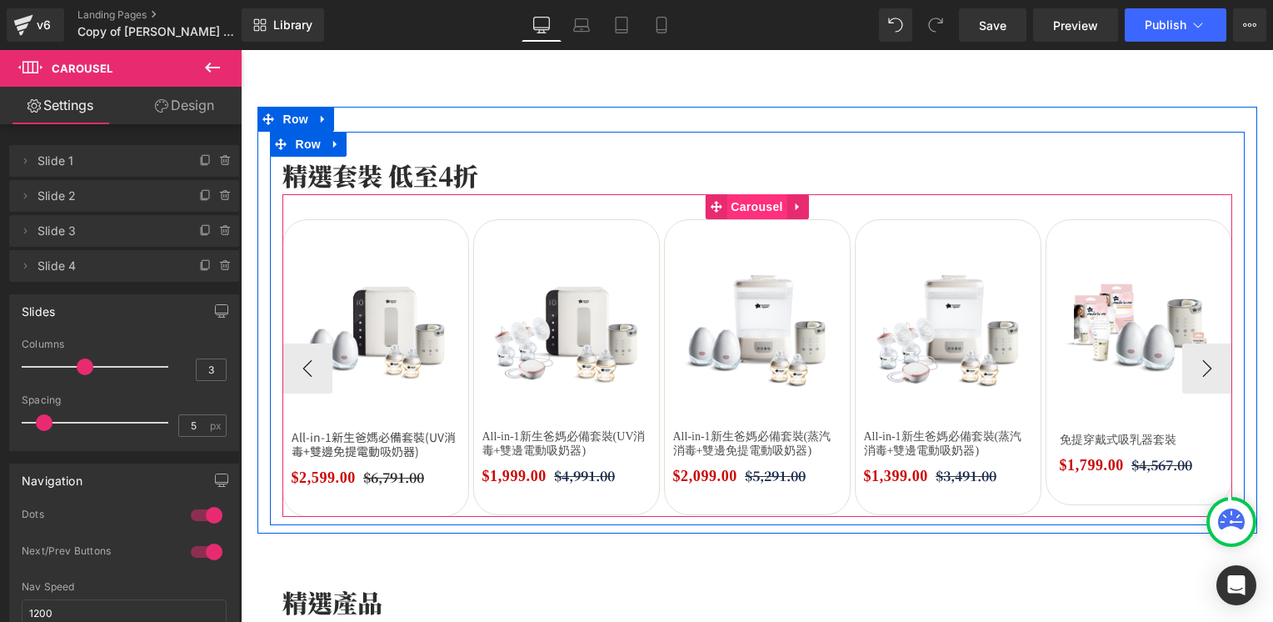
click at [730, 202] on span "Carousel" at bounding box center [757, 206] width 60 height 25
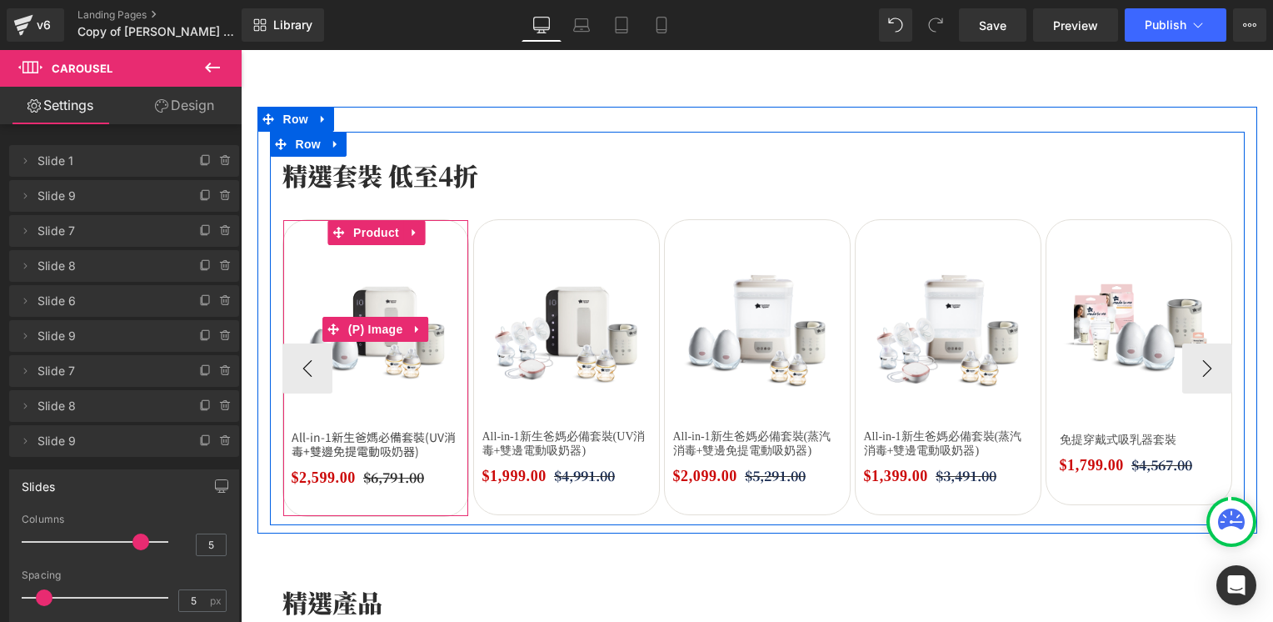
click at [393, 284] on img at bounding box center [376, 329] width 168 height 168
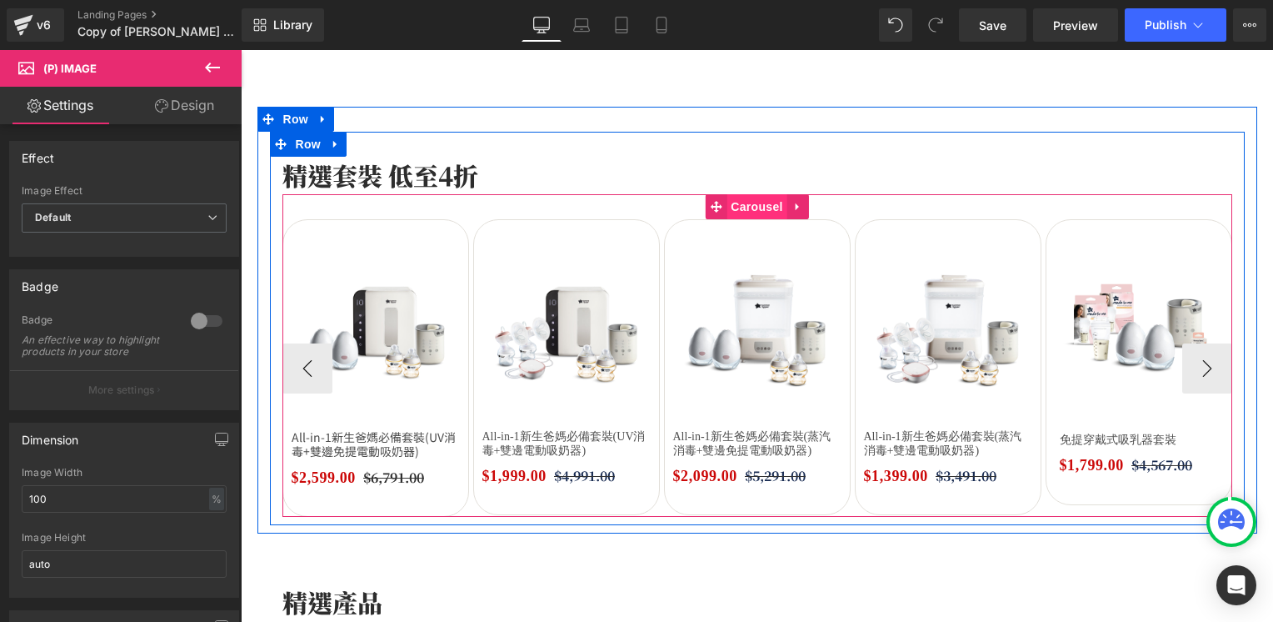
click at [752, 207] on span "Carousel" at bounding box center [757, 206] width 60 height 25
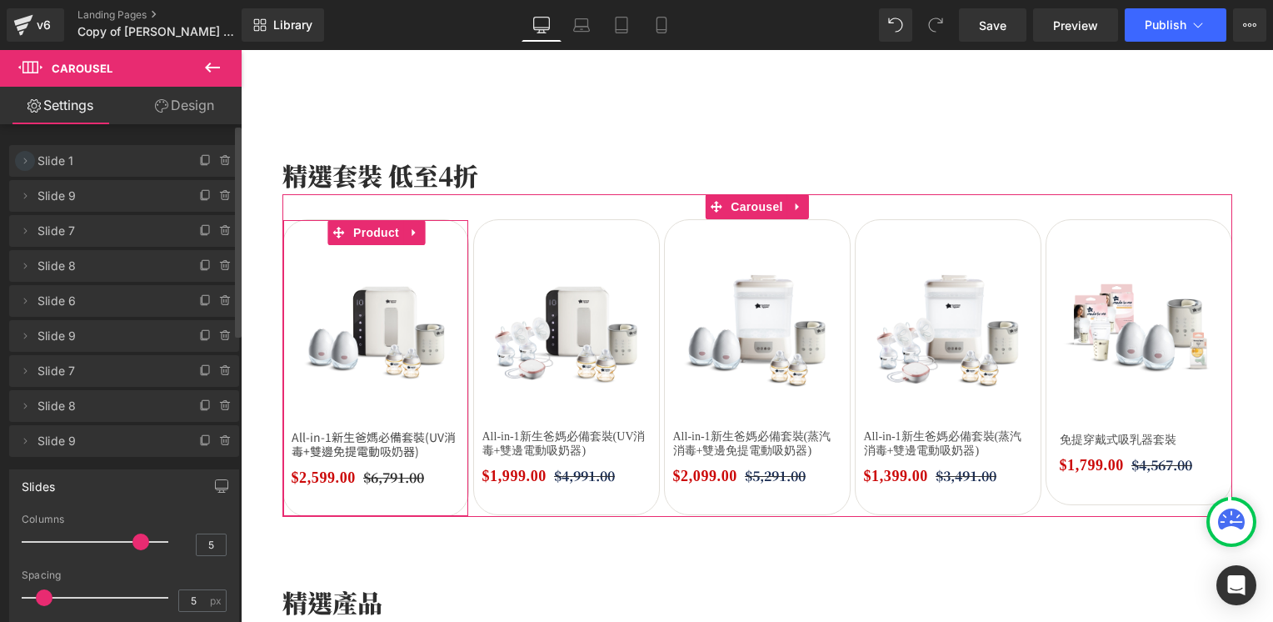
click at [20, 161] on icon at bounding box center [24, 160] width 13 height 13
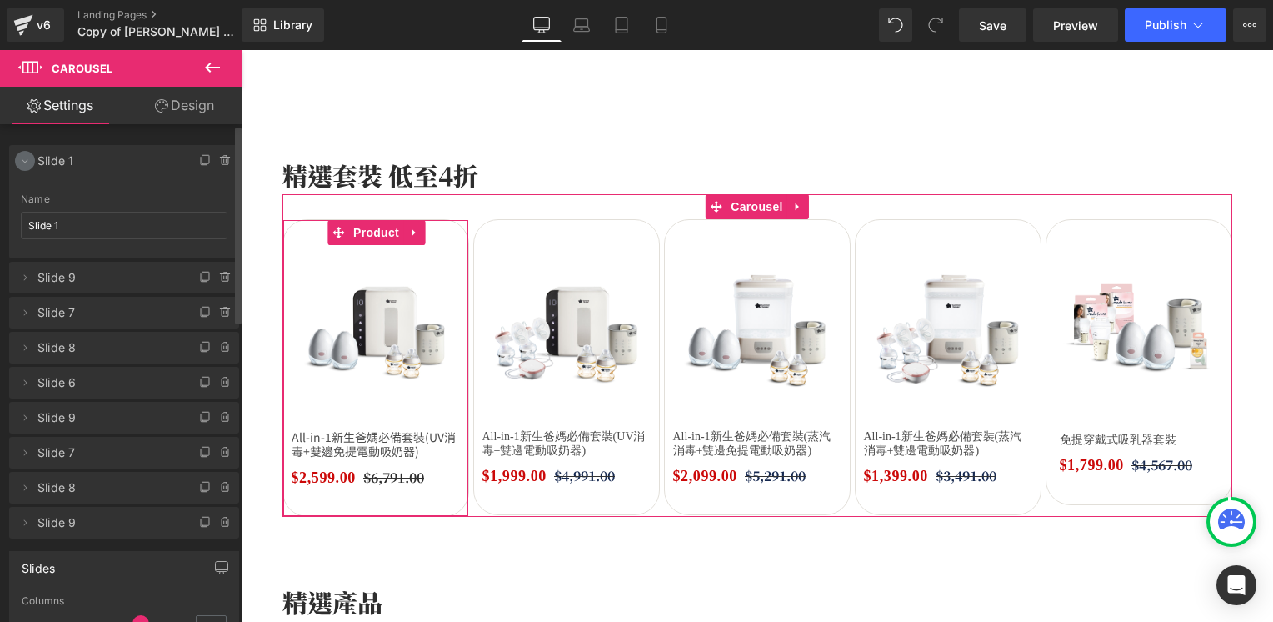
click at [20, 161] on icon at bounding box center [24, 160] width 13 height 13
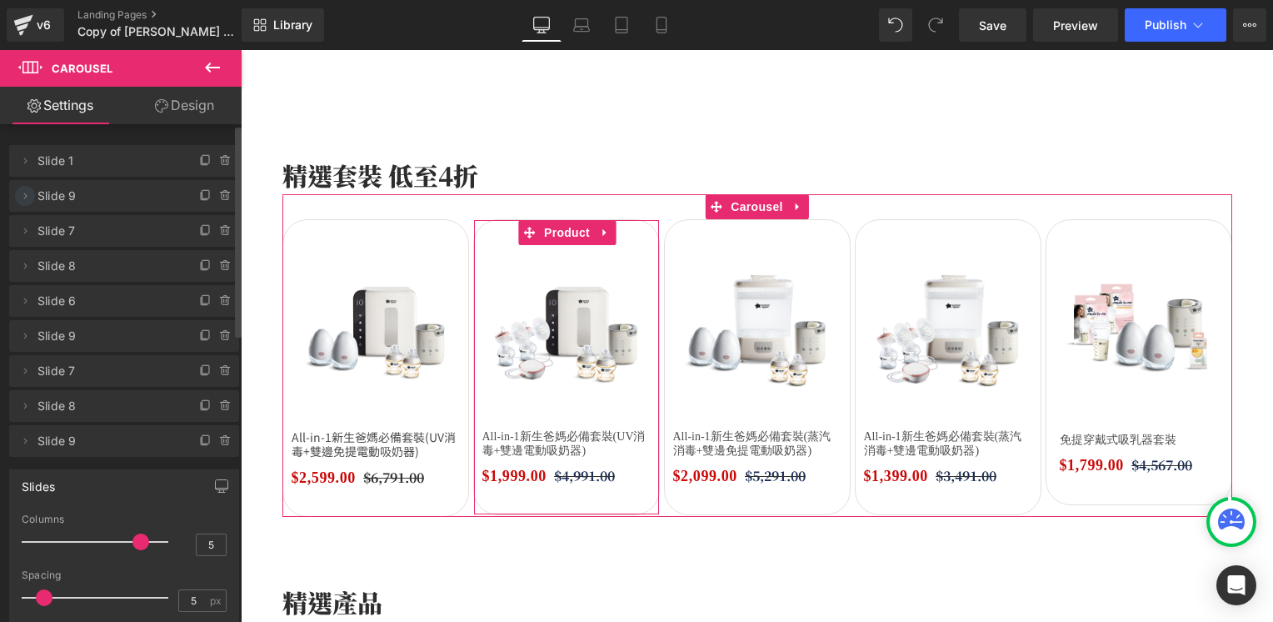
click at [18, 198] on icon at bounding box center [24, 195] width 13 height 13
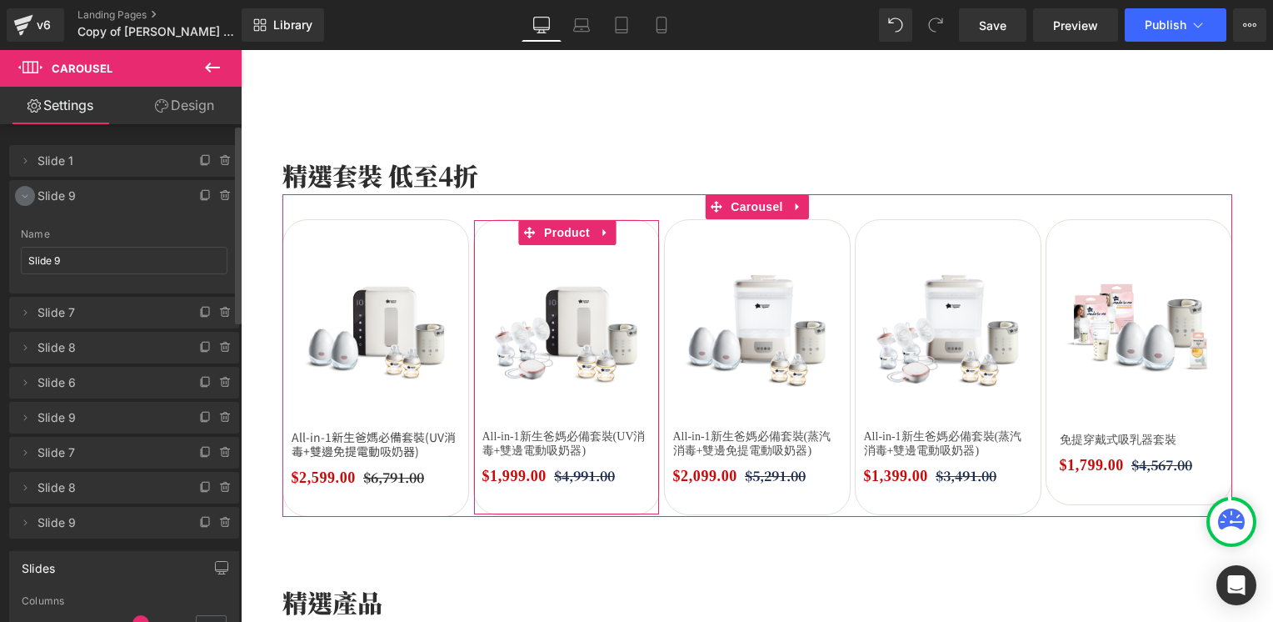
click at [18, 198] on icon at bounding box center [24, 195] width 13 height 13
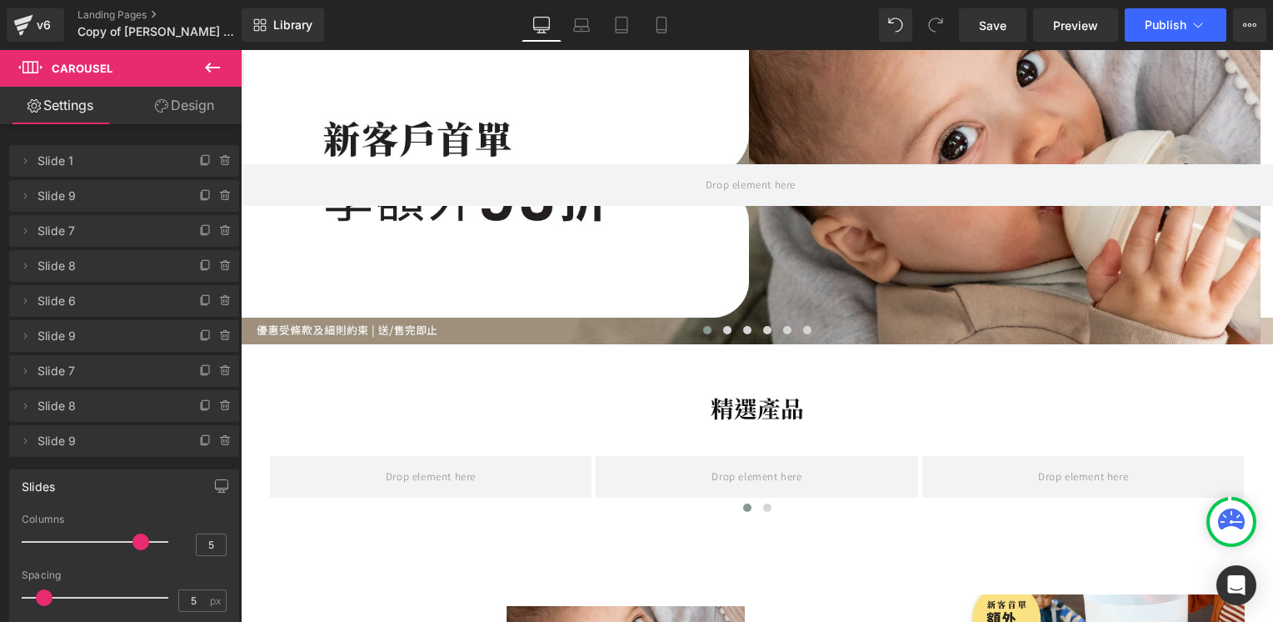
scroll to position [250, 0]
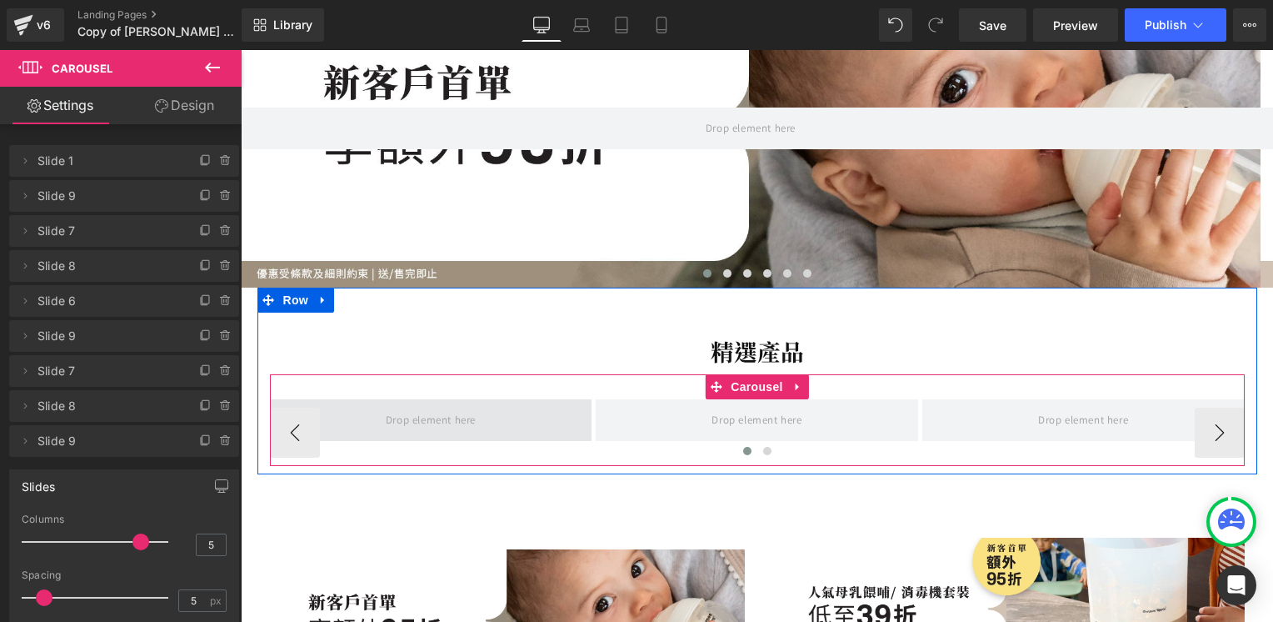
click at [430, 424] on span at bounding box center [431, 419] width 102 height 27
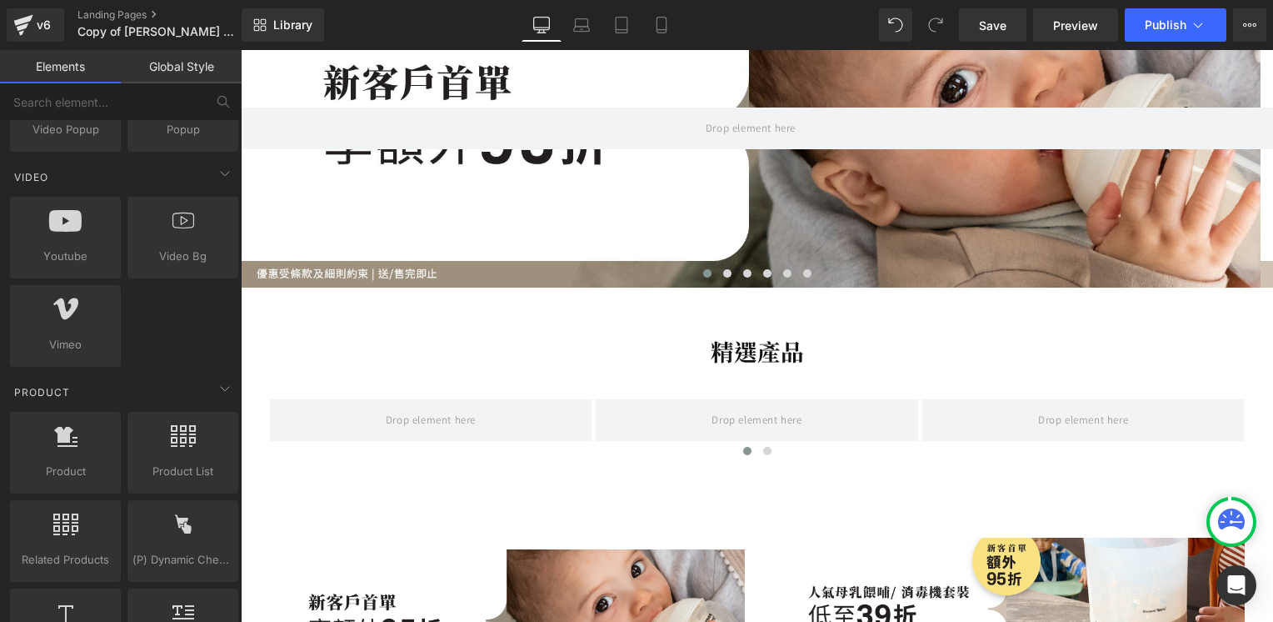
scroll to position [1250, 0]
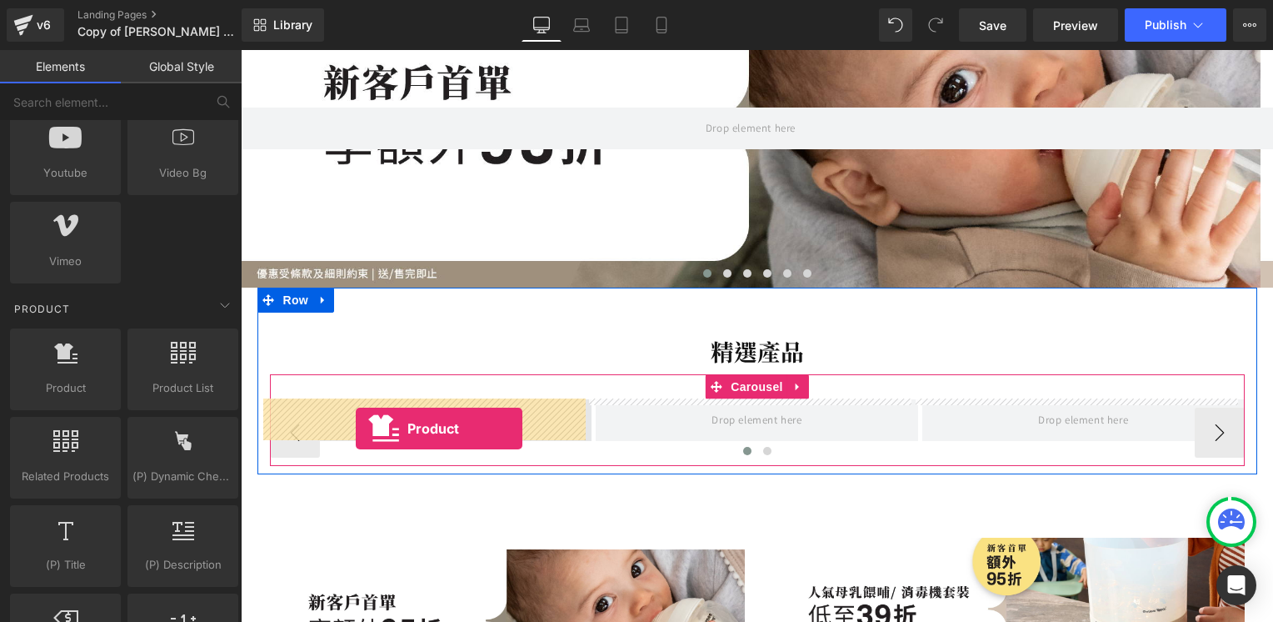
drag, startPoint x: 303, startPoint y: 411, endPoint x: 356, endPoint y: 428, distance: 55.3
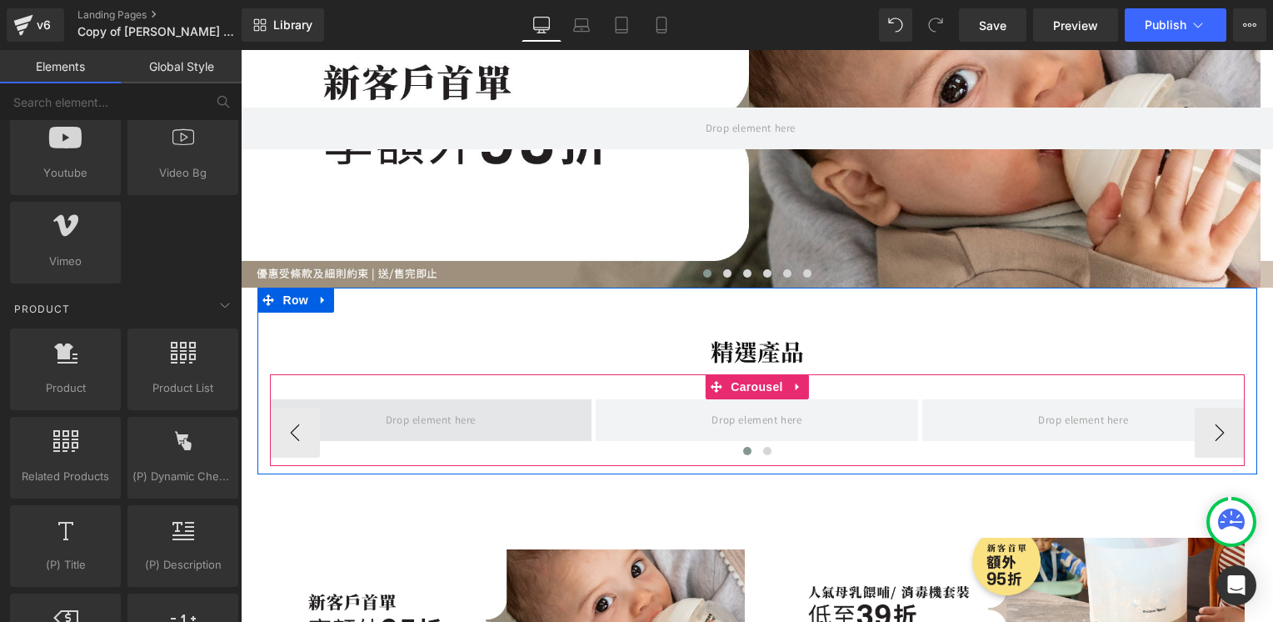
click at [456, 425] on span at bounding box center [431, 419] width 102 height 27
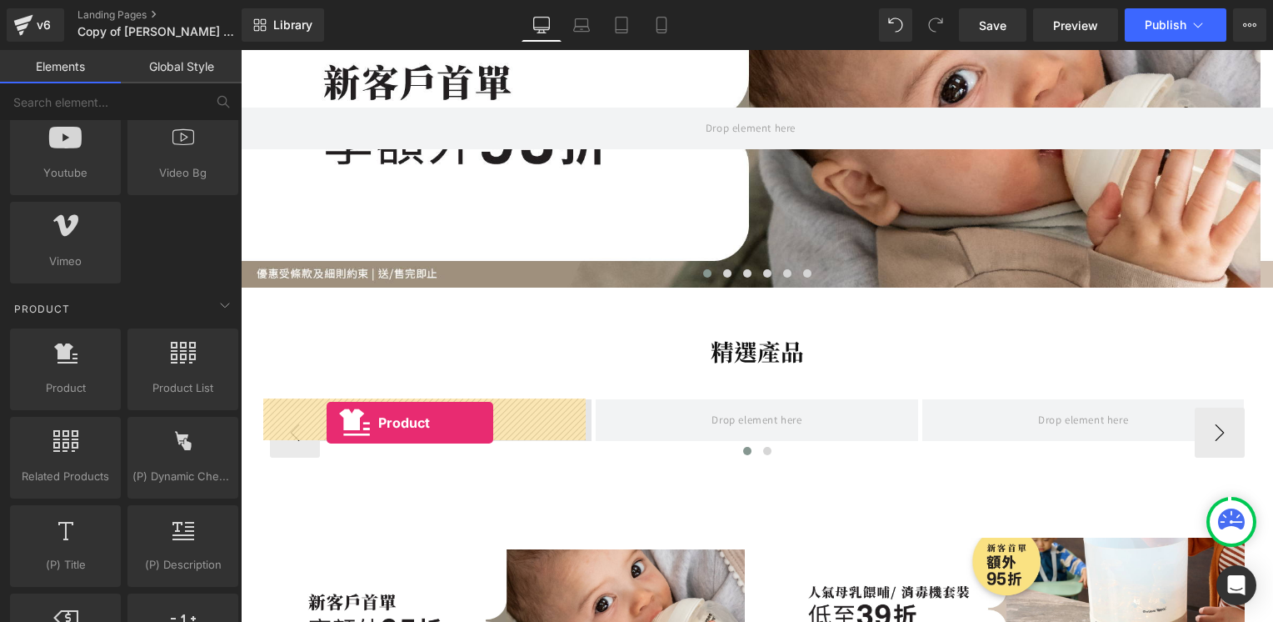
drag, startPoint x: 302, startPoint y: 424, endPoint x: 327, endPoint y: 422, distance: 24.2
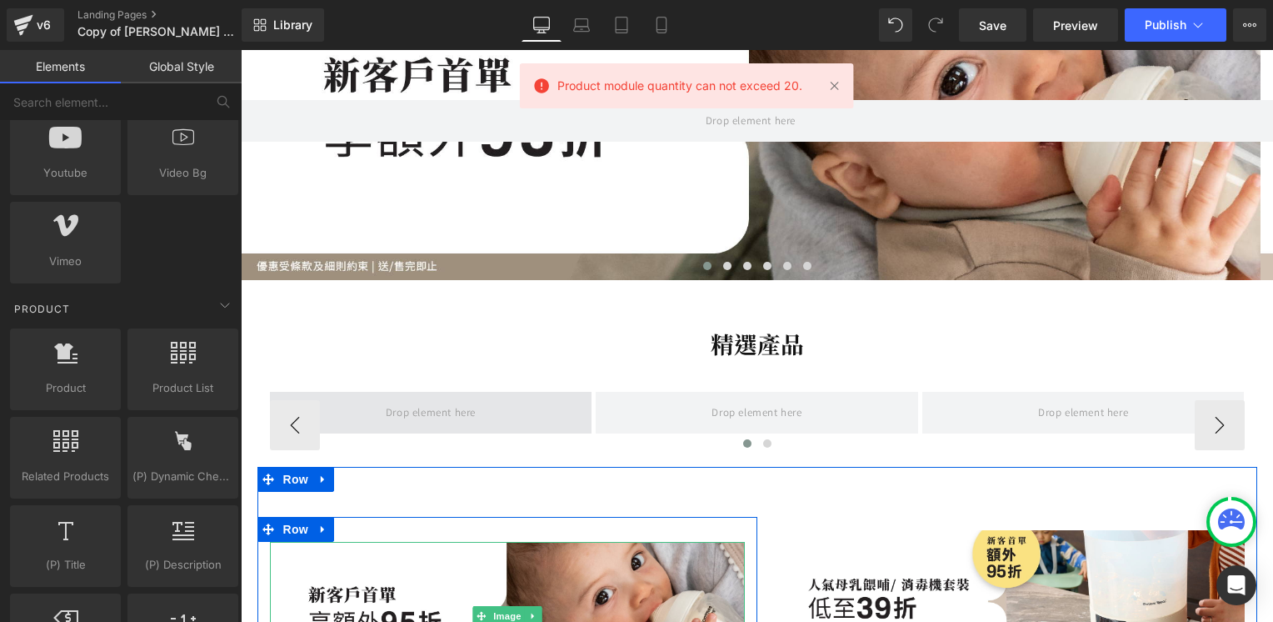
scroll to position [250, 0]
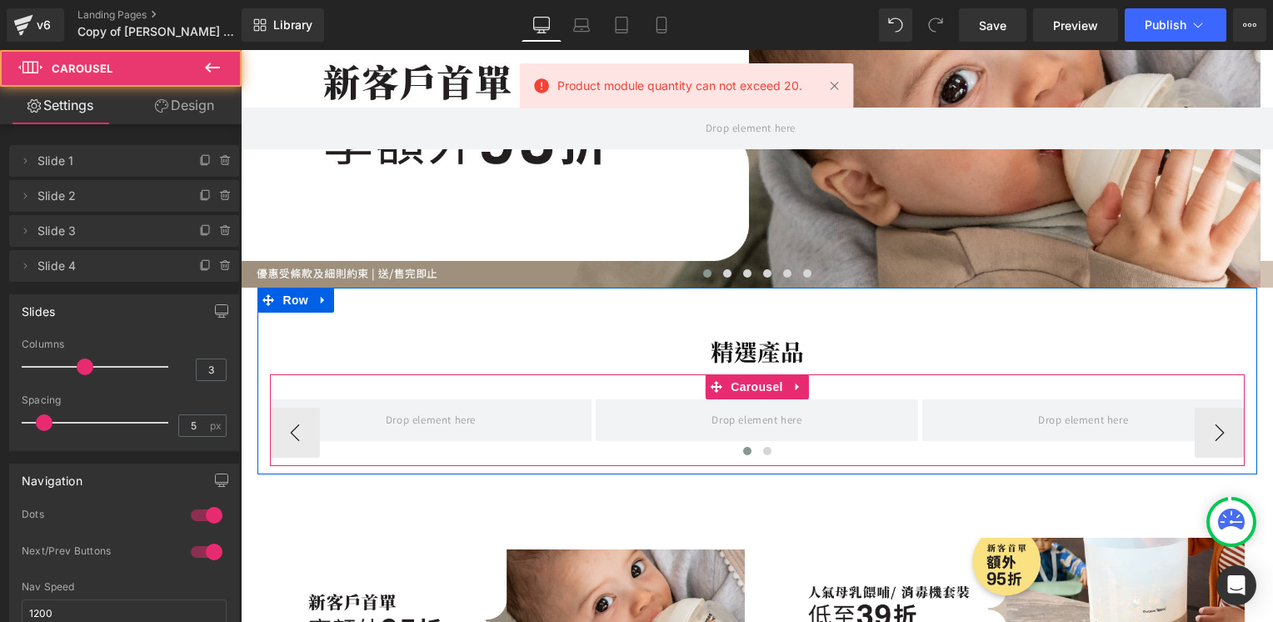
click at [400, 442] on div at bounding box center [757, 454] width 975 height 25
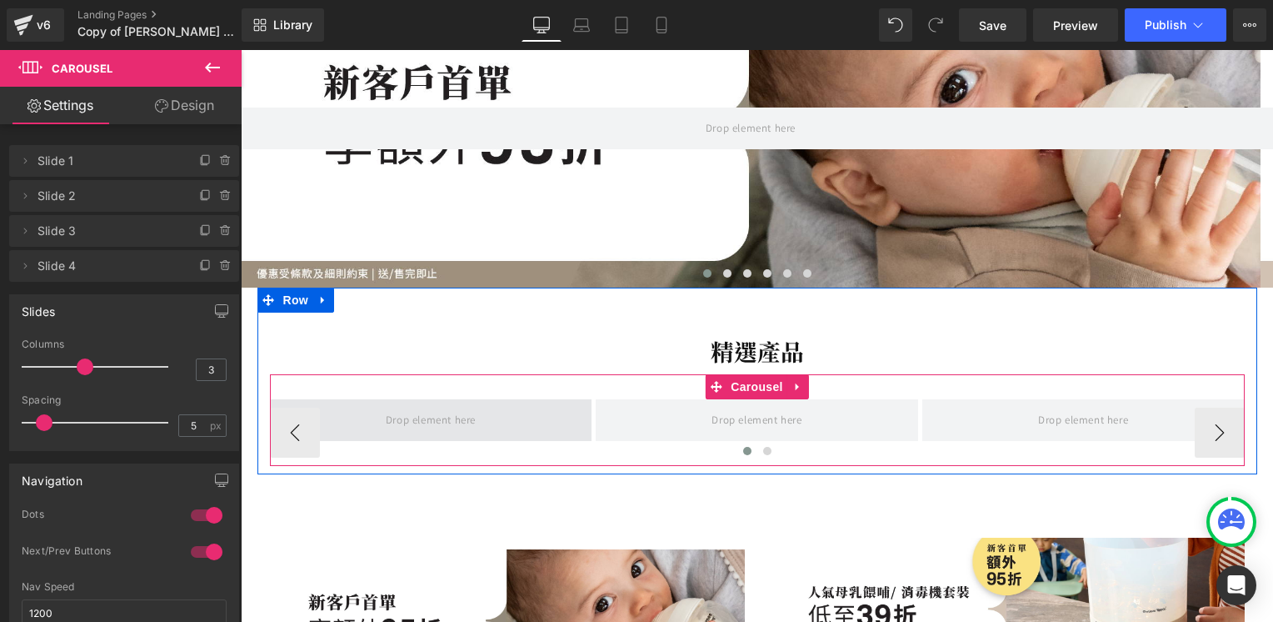
click at [406, 416] on span at bounding box center [431, 419] width 102 height 27
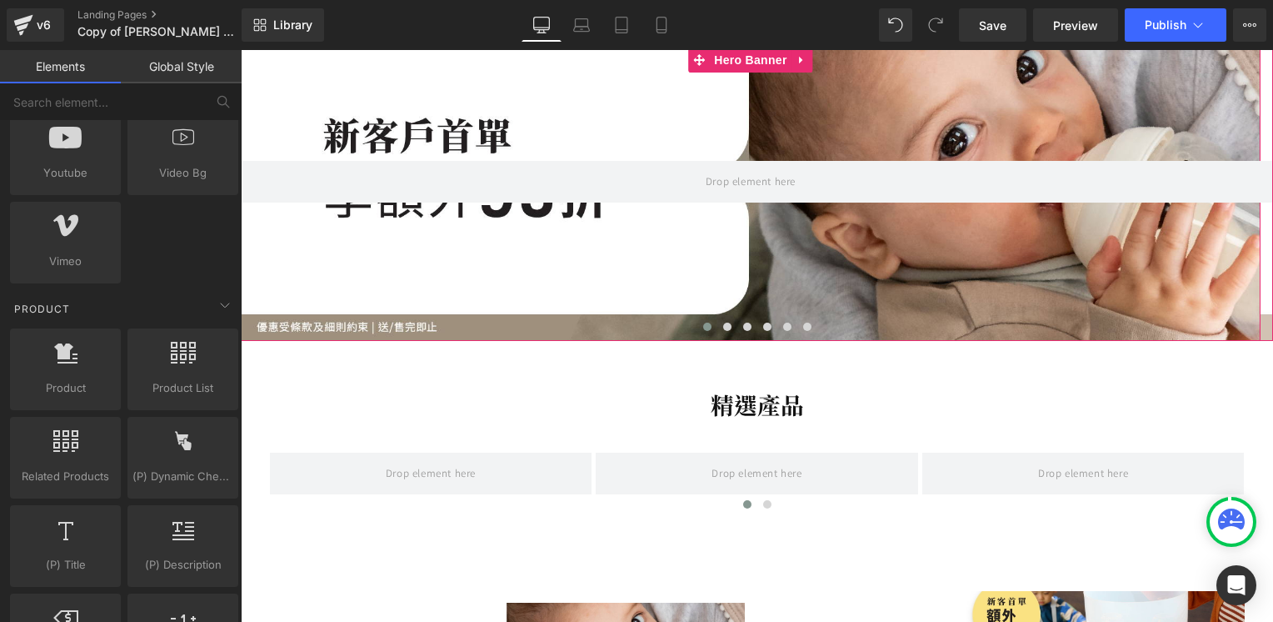
scroll to position [333, 0]
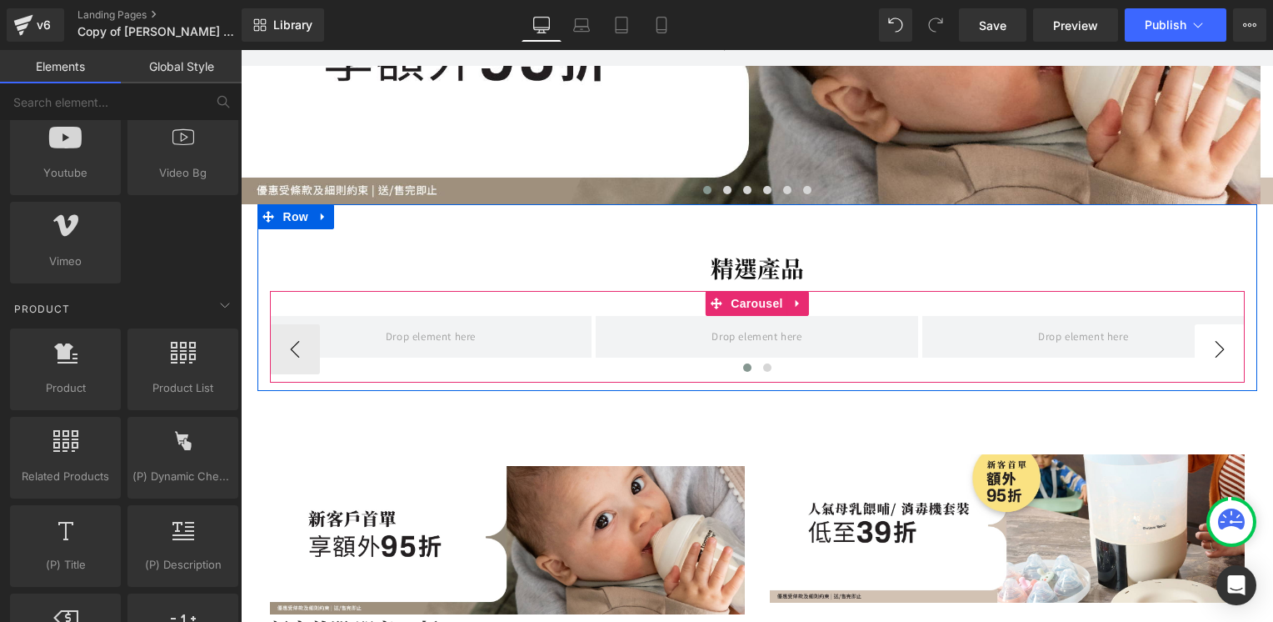
click at [1206, 342] on button "›" at bounding box center [1220, 349] width 50 height 50
click at [290, 352] on button "‹" at bounding box center [295, 349] width 50 height 50
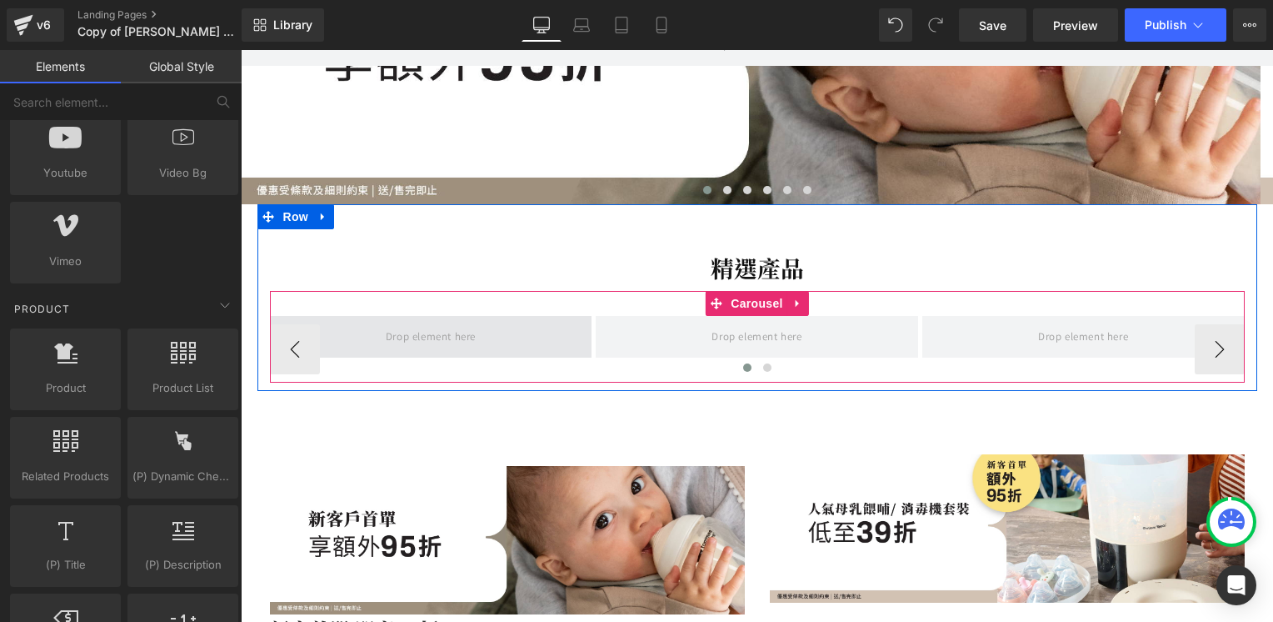
click at [423, 342] on span at bounding box center [431, 335] width 102 height 27
click at [392, 353] on span at bounding box center [431, 337] width 322 height 42
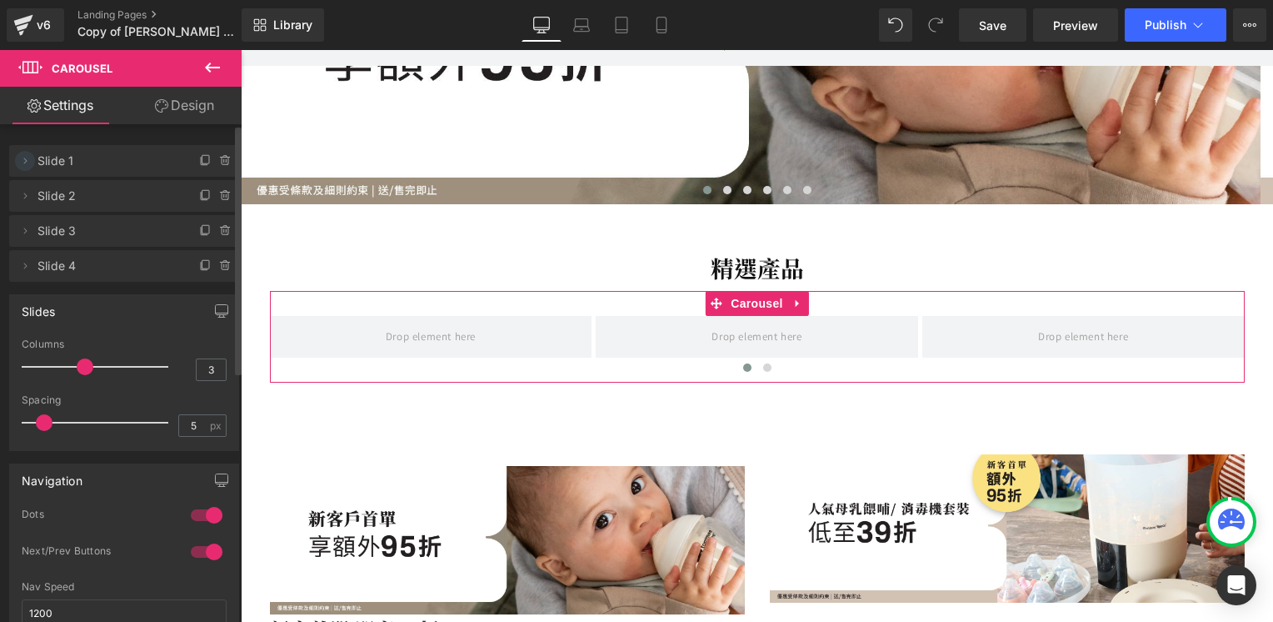
click at [23, 161] on icon at bounding box center [24, 160] width 13 height 13
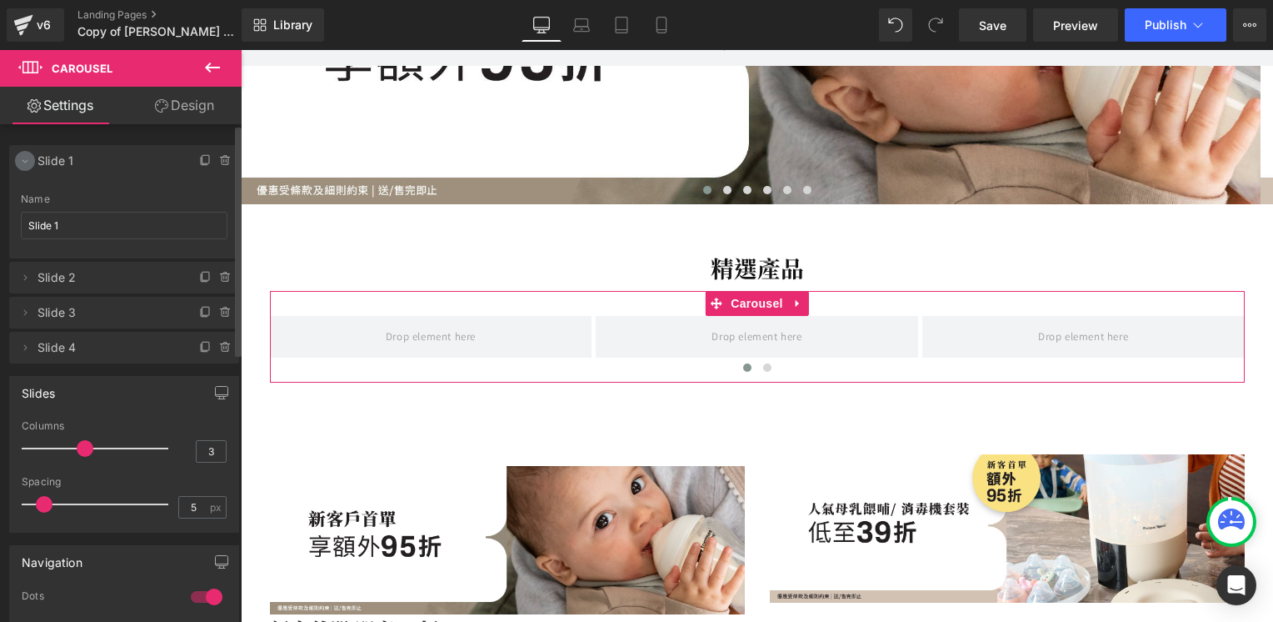
click at [23, 161] on icon at bounding box center [24, 160] width 13 height 13
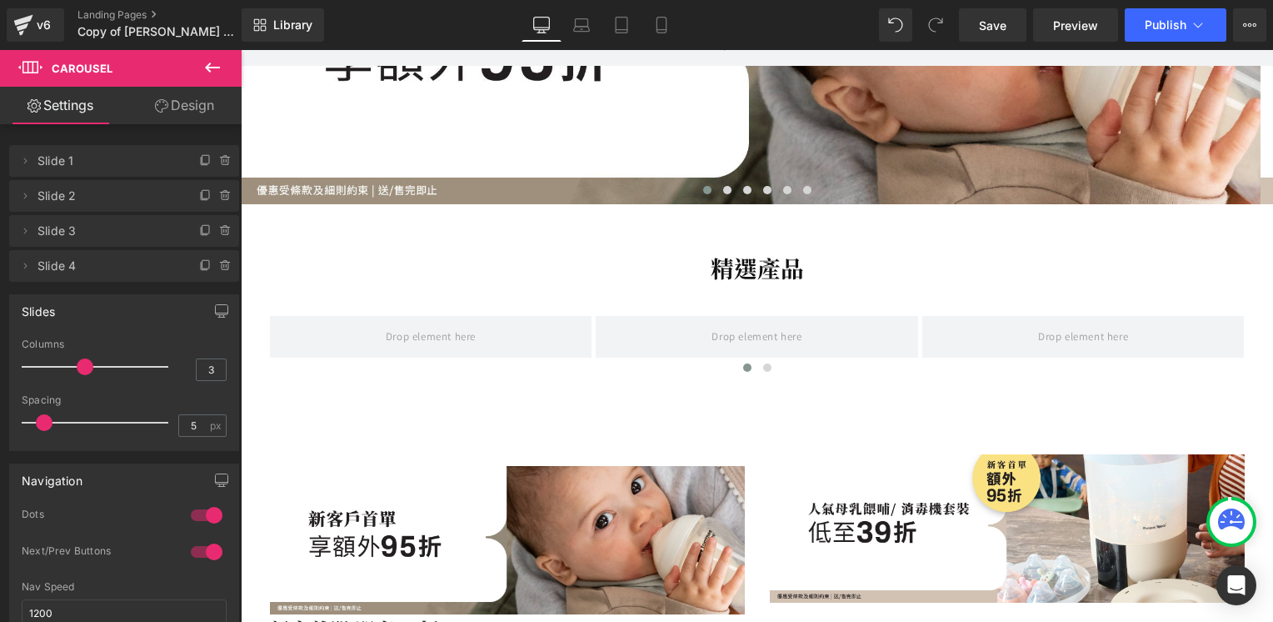
click at [203, 62] on icon at bounding box center [212, 67] width 20 height 20
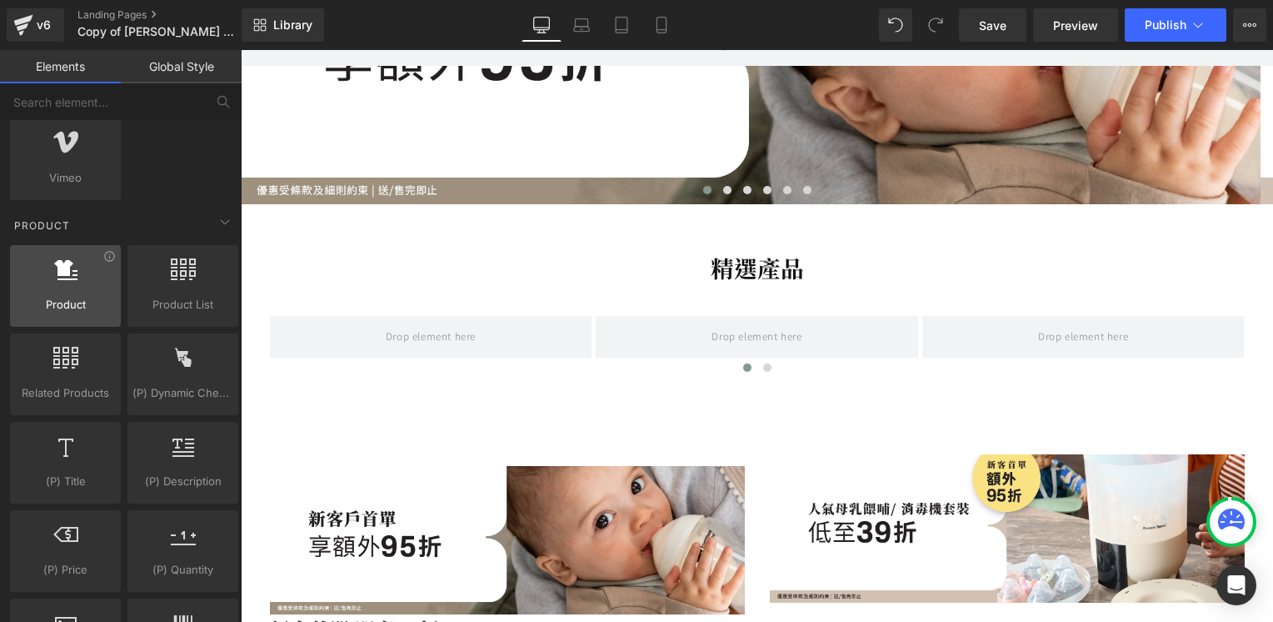
scroll to position [1250, 0]
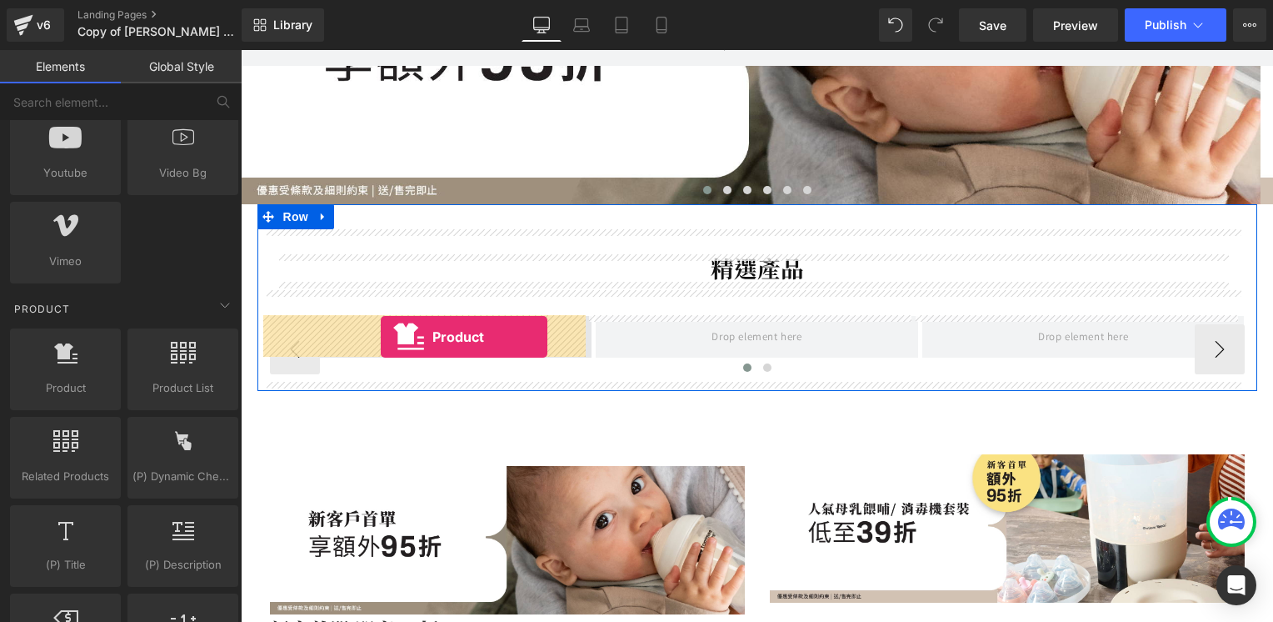
drag, startPoint x: 307, startPoint y: 425, endPoint x: 381, endPoint y: 337, distance: 114.8
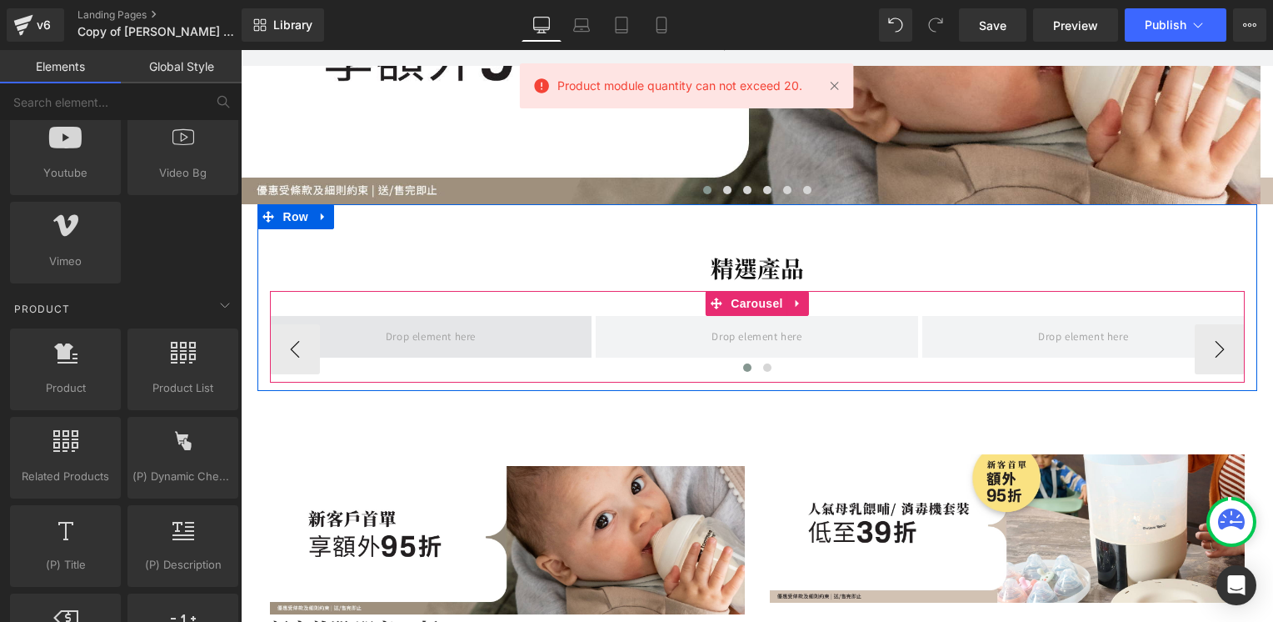
click at [381, 337] on span at bounding box center [431, 335] width 102 height 27
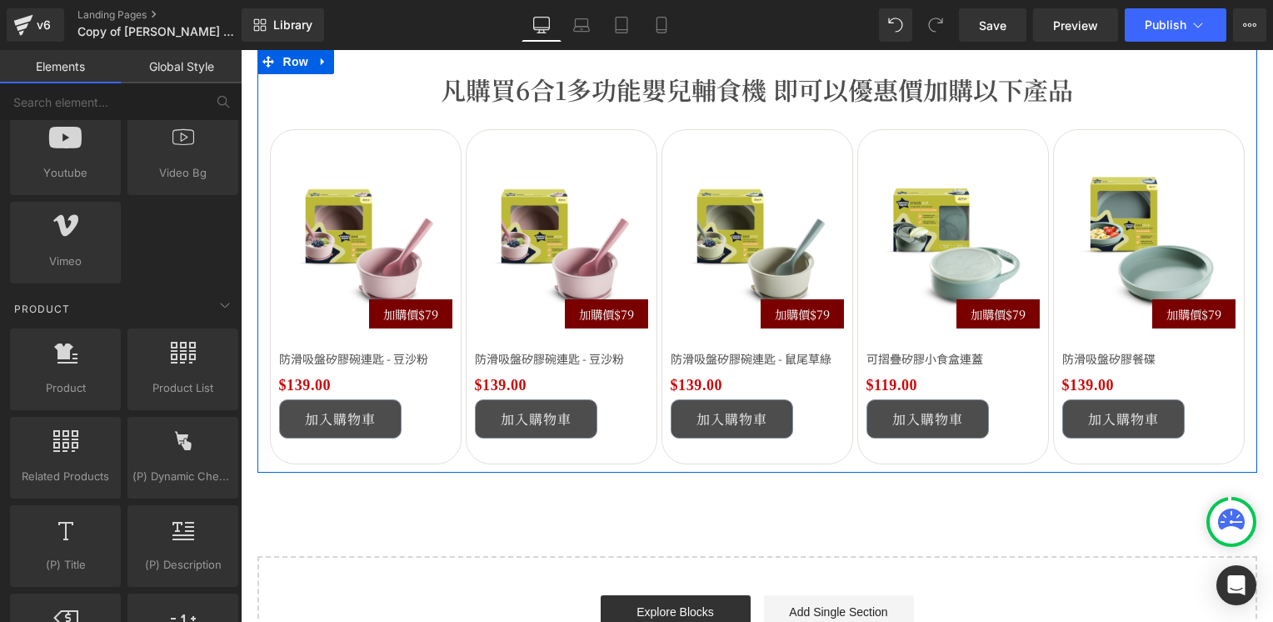
scroll to position [2916, 0]
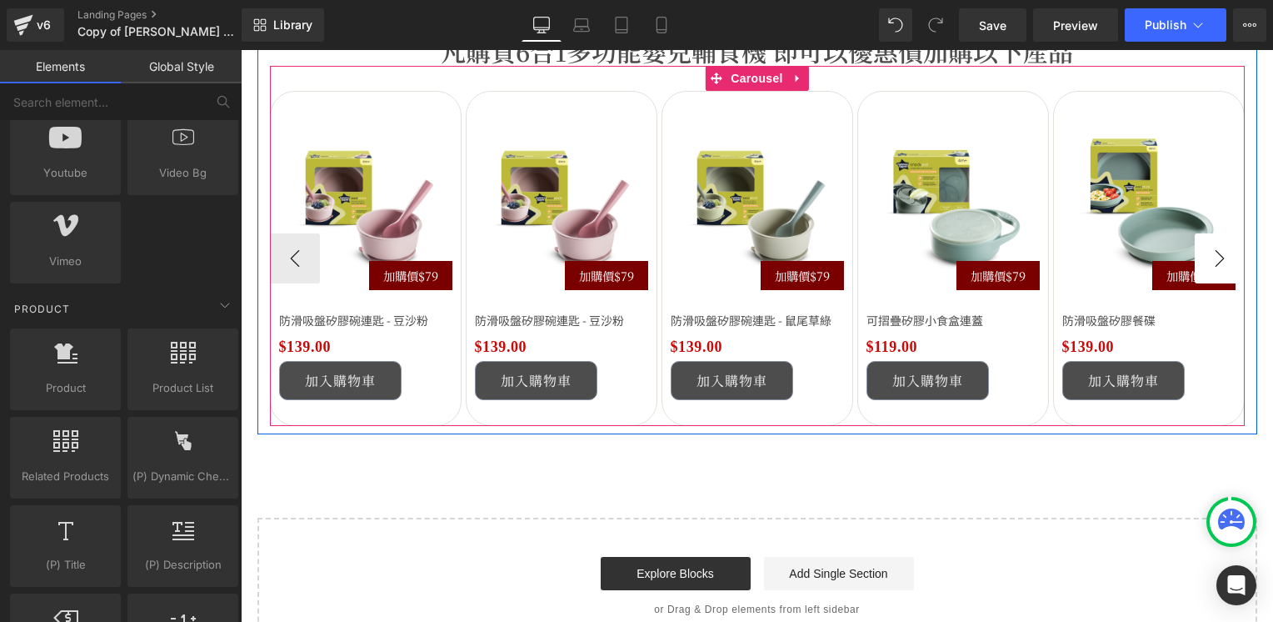
click at [1218, 254] on button "›" at bounding box center [1220, 258] width 50 height 50
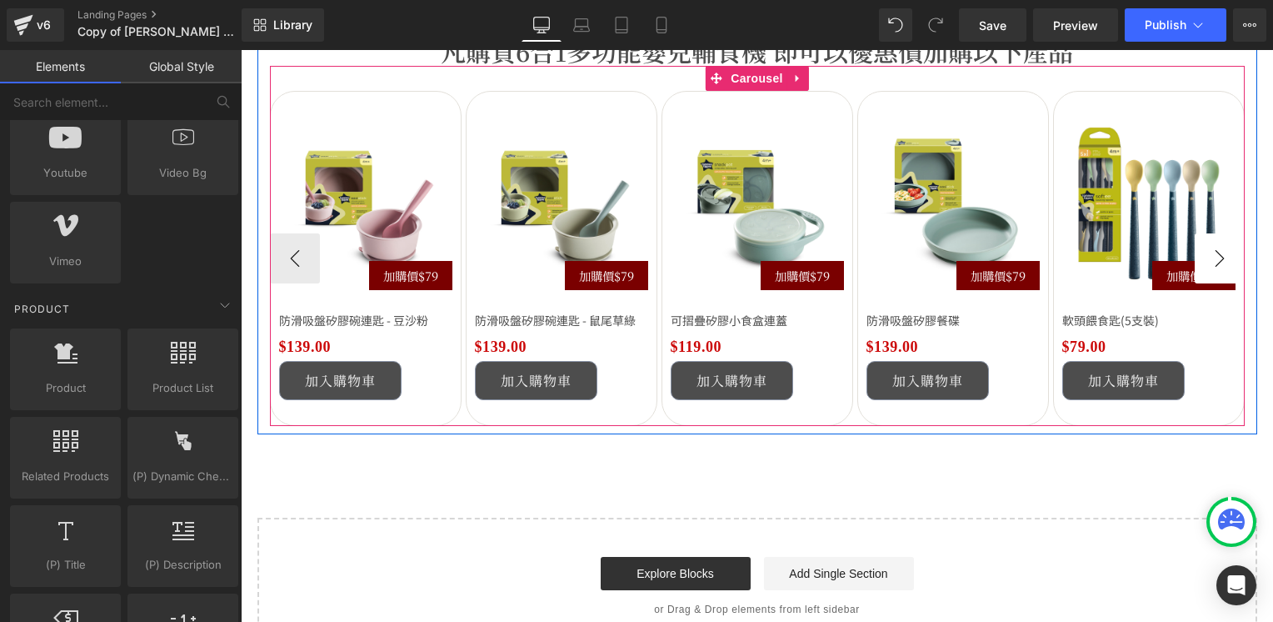
click at [1218, 254] on button "›" at bounding box center [1220, 258] width 50 height 50
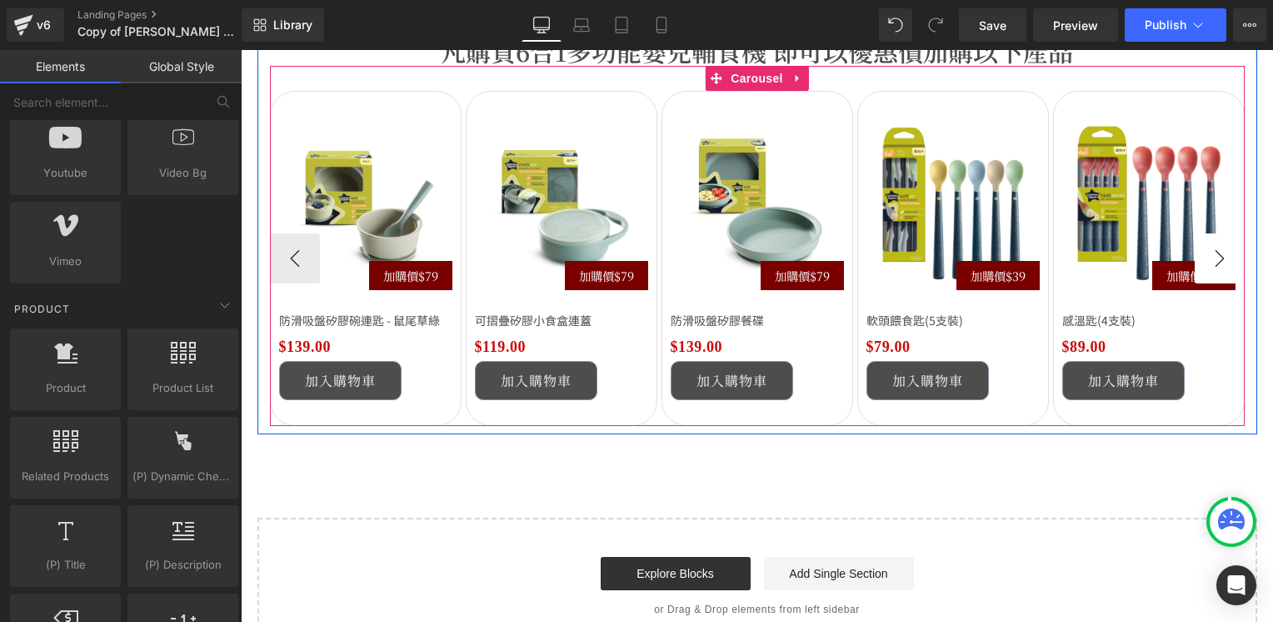
click at [1218, 254] on button "›" at bounding box center [1220, 258] width 50 height 50
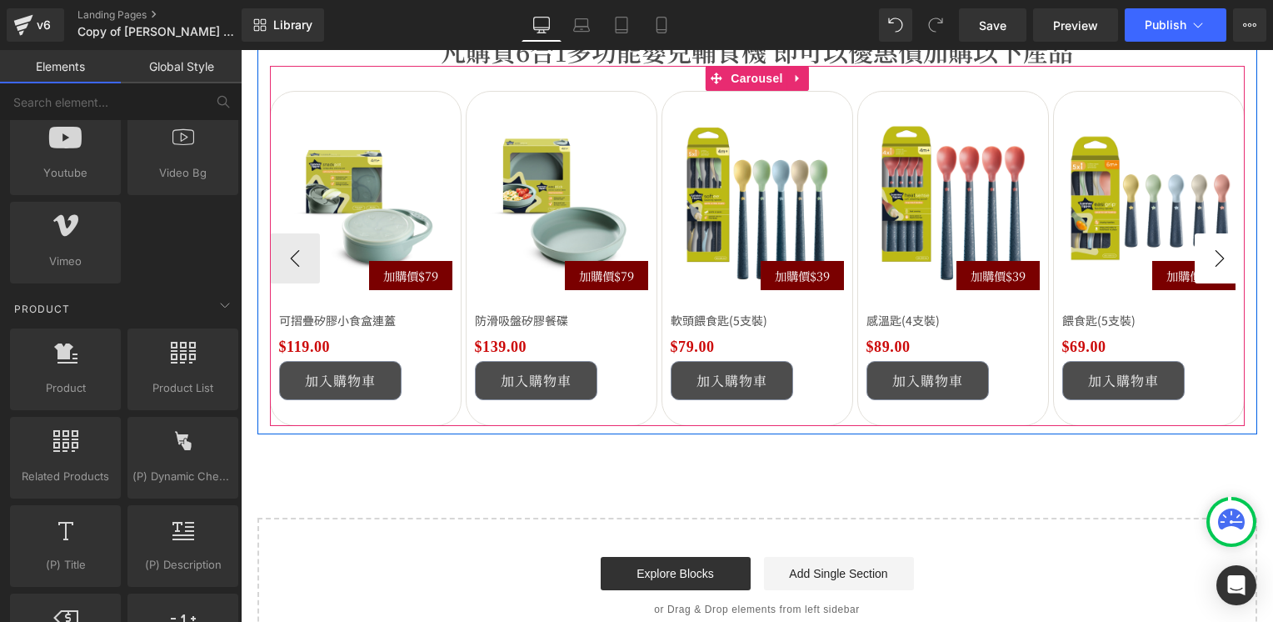
click at [1218, 254] on button "›" at bounding box center [1220, 258] width 50 height 50
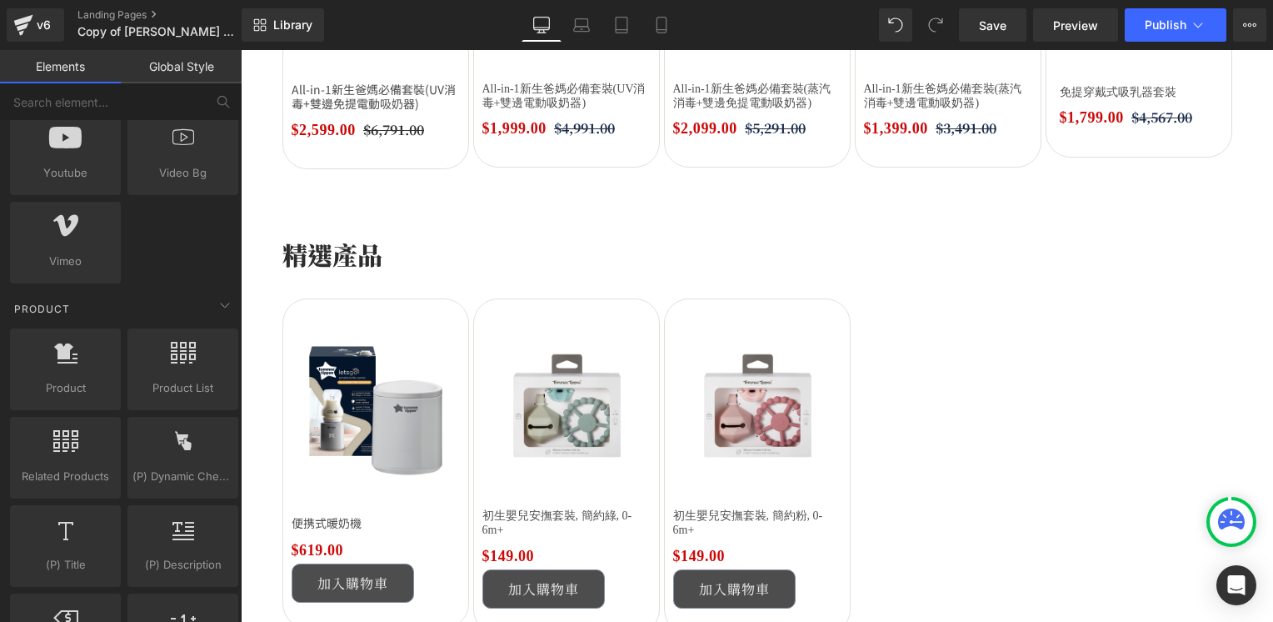
scroll to position [1750, 0]
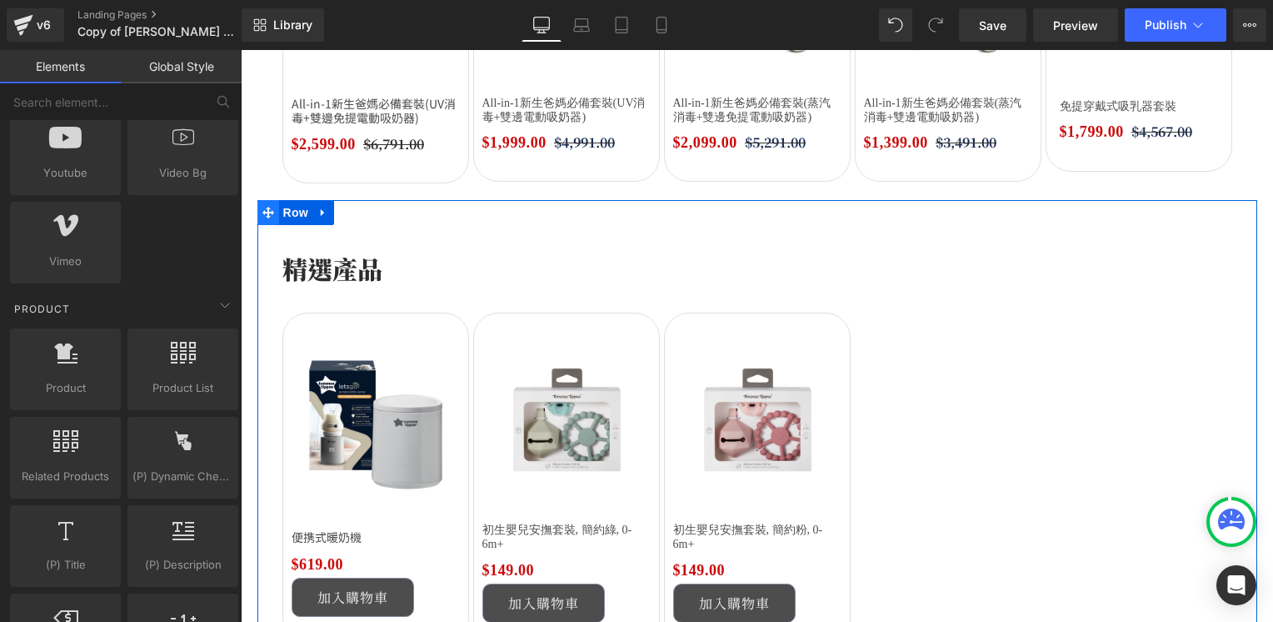
click at [262, 212] on icon at bounding box center [268, 213] width 12 height 12
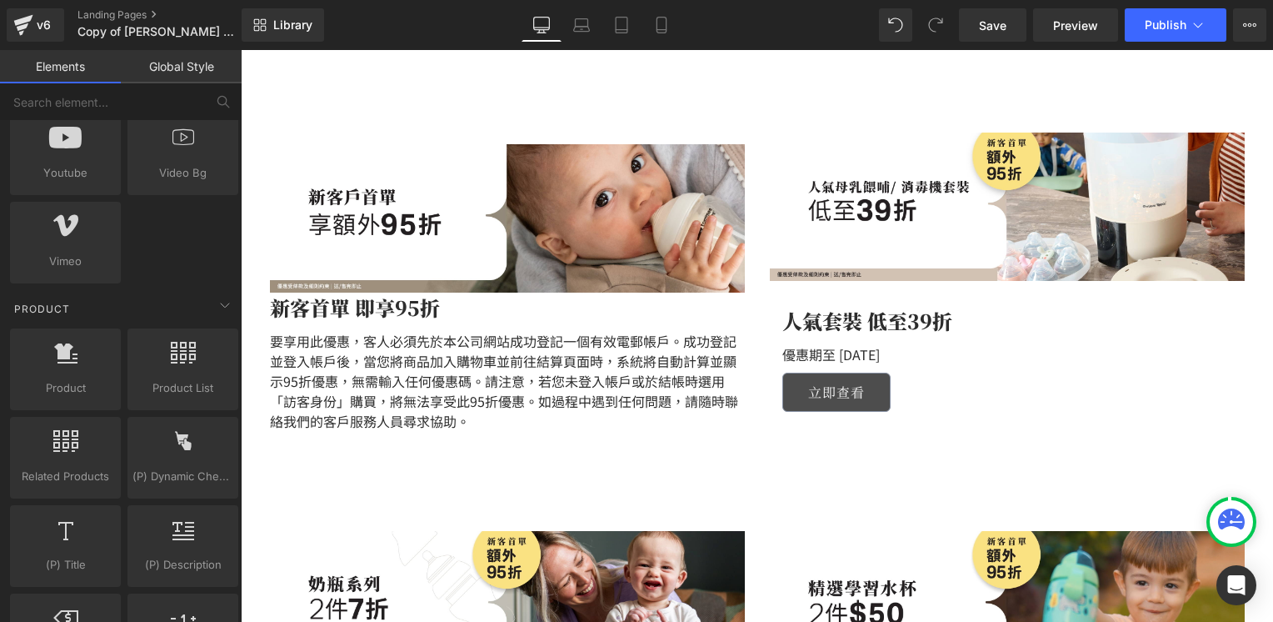
scroll to position [417, 0]
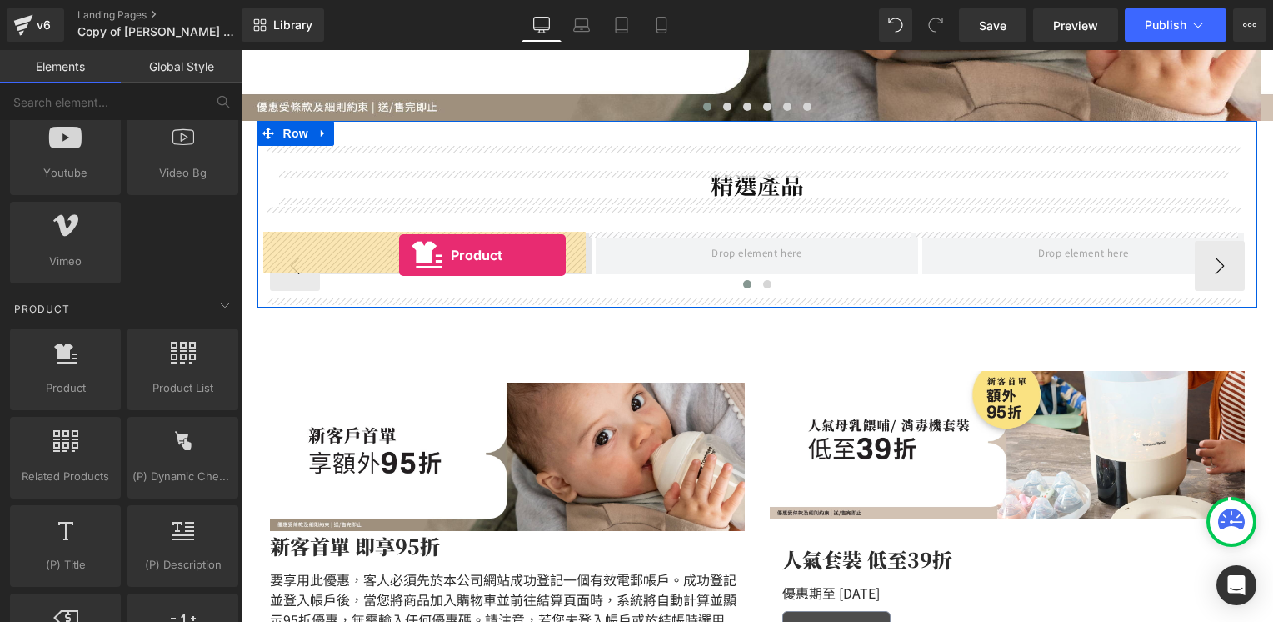
drag, startPoint x: 307, startPoint y: 430, endPoint x: 399, endPoint y: 255, distance: 197.9
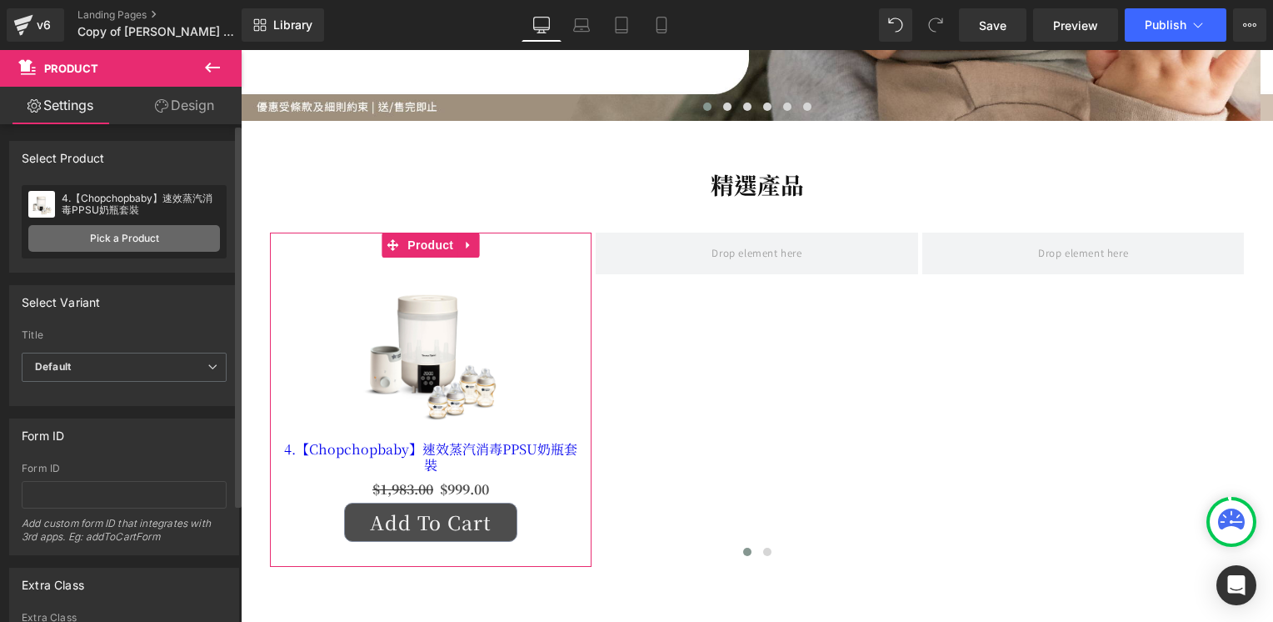
click at [134, 239] on link "Pick a Product" at bounding box center [124, 238] width 192 height 27
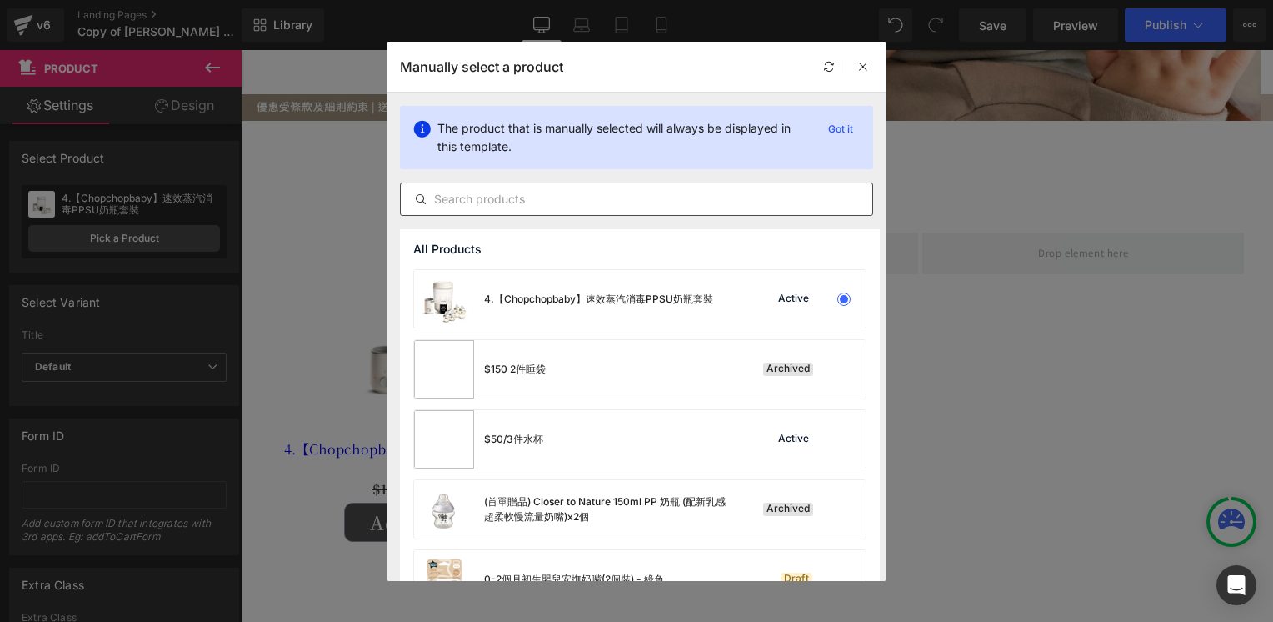
click at [573, 202] on input "text" at bounding box center [637, 199] width 472 height 20
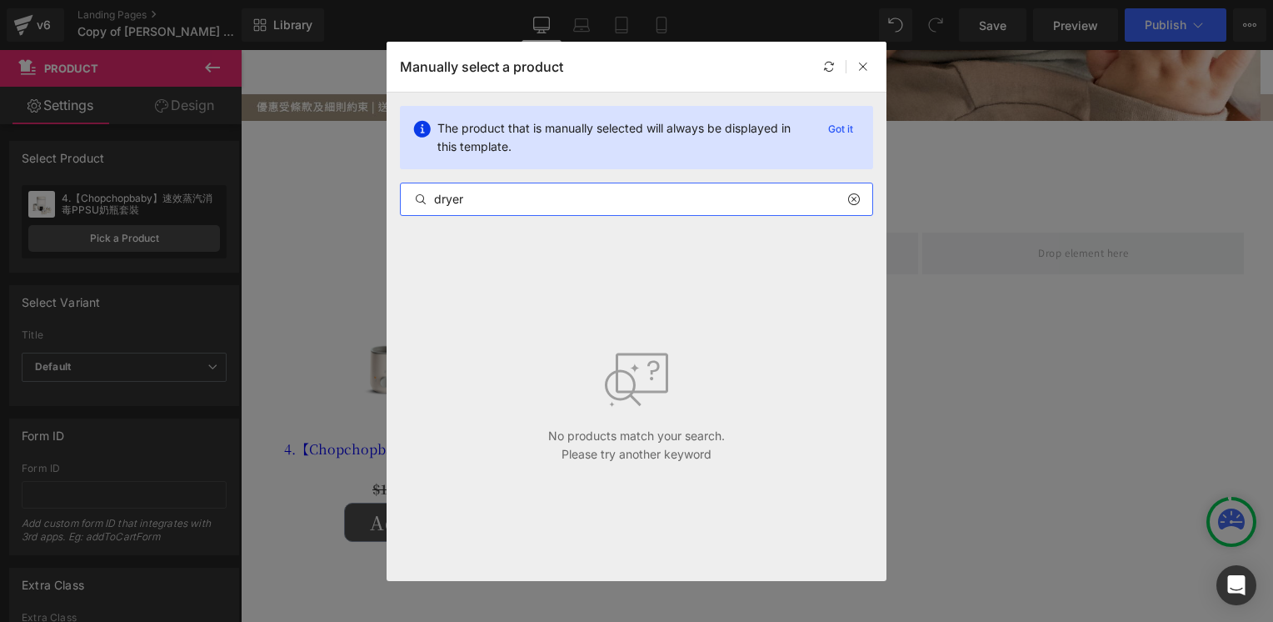
click at [443, 197] on input "dryer" at bounding box center [637, 199] width 472 height 20
paste input "423243"
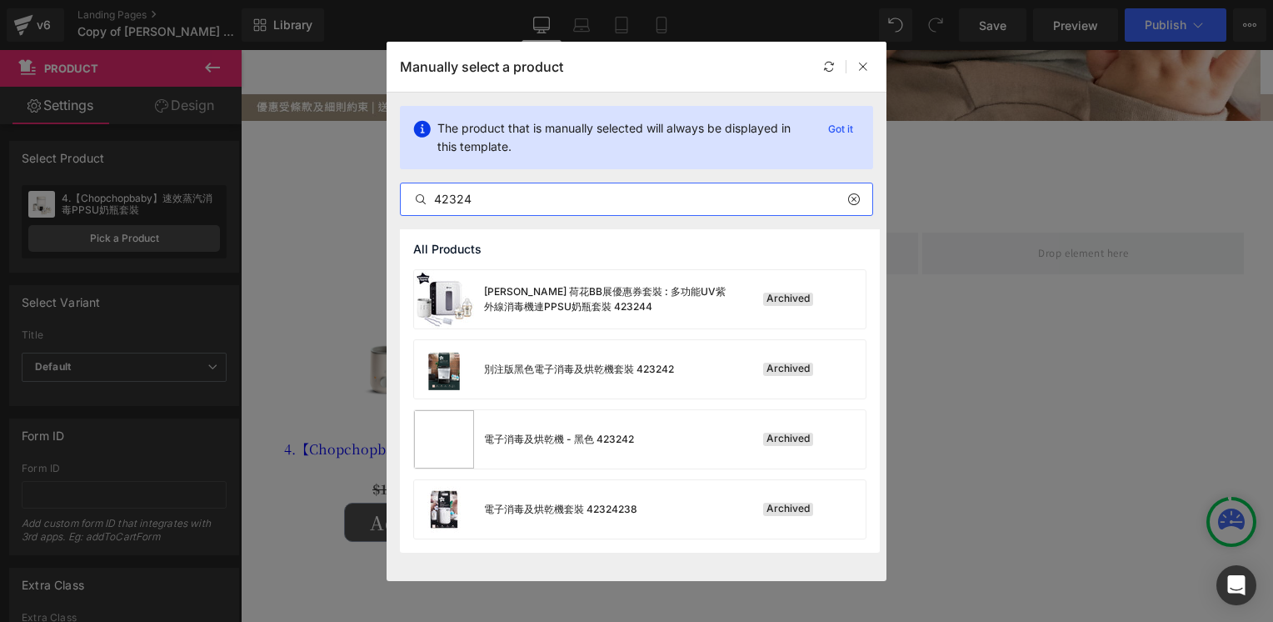
click at [467, 192] on input "42324" at bounding box center [637, 199] width 472 height 20
type input "42324"
click at [853, 199] on icon at bounding box center [853, 198] width 12 height 13
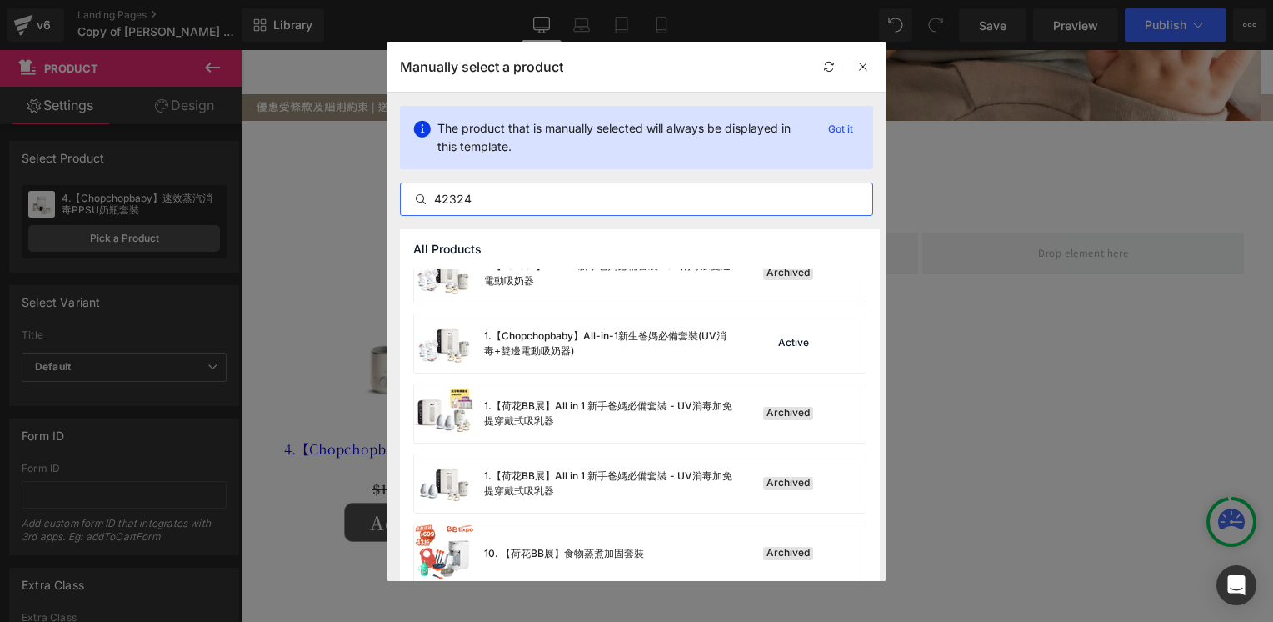
scroll to position [1566, 0]
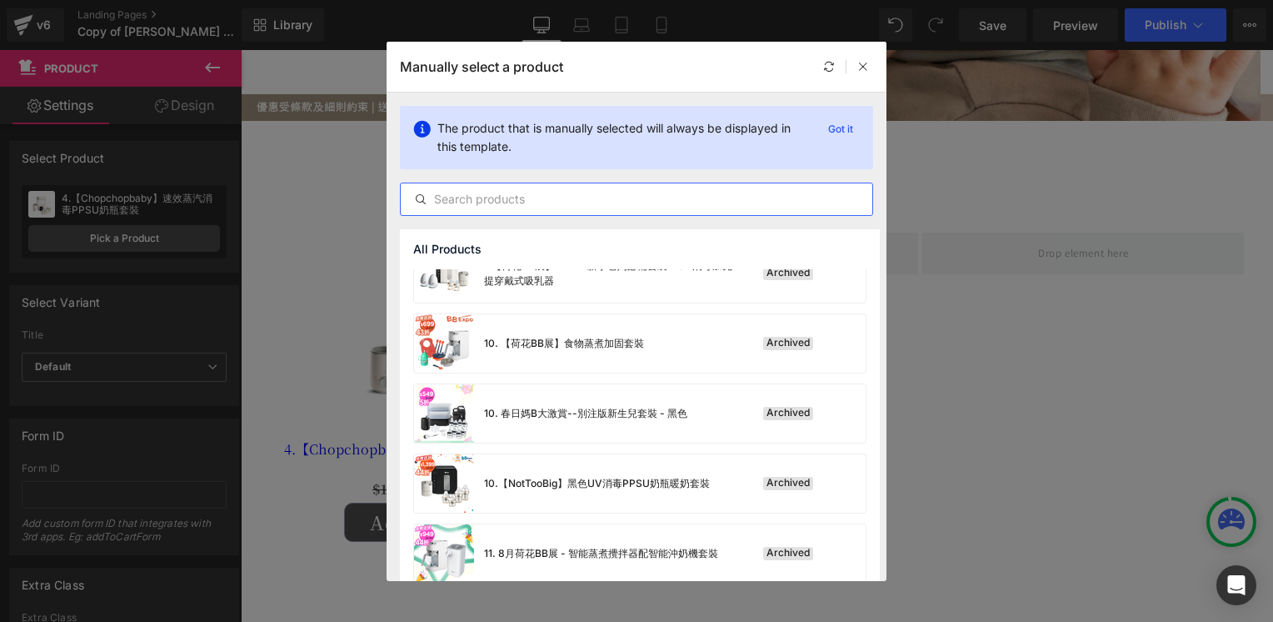
click at [580, 195] on input "text" at bounding box center [637, 199] width 472 height 20
paste input "電子消毒及烘乾機"
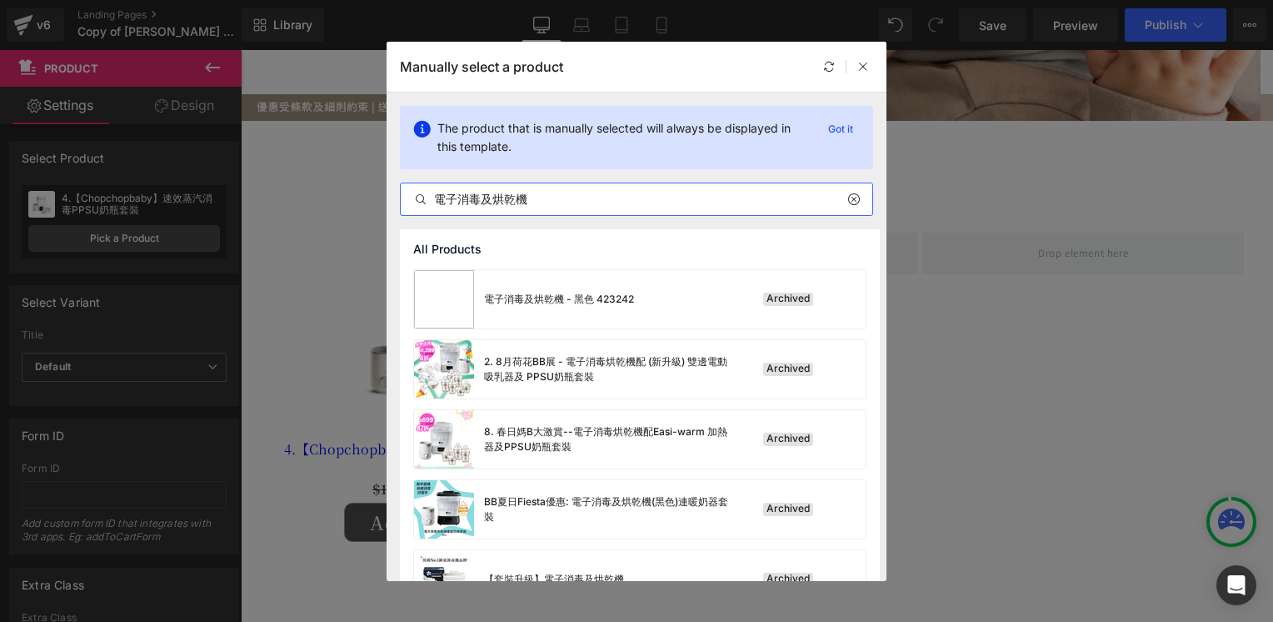
type input "電子消毒及烘乾機"
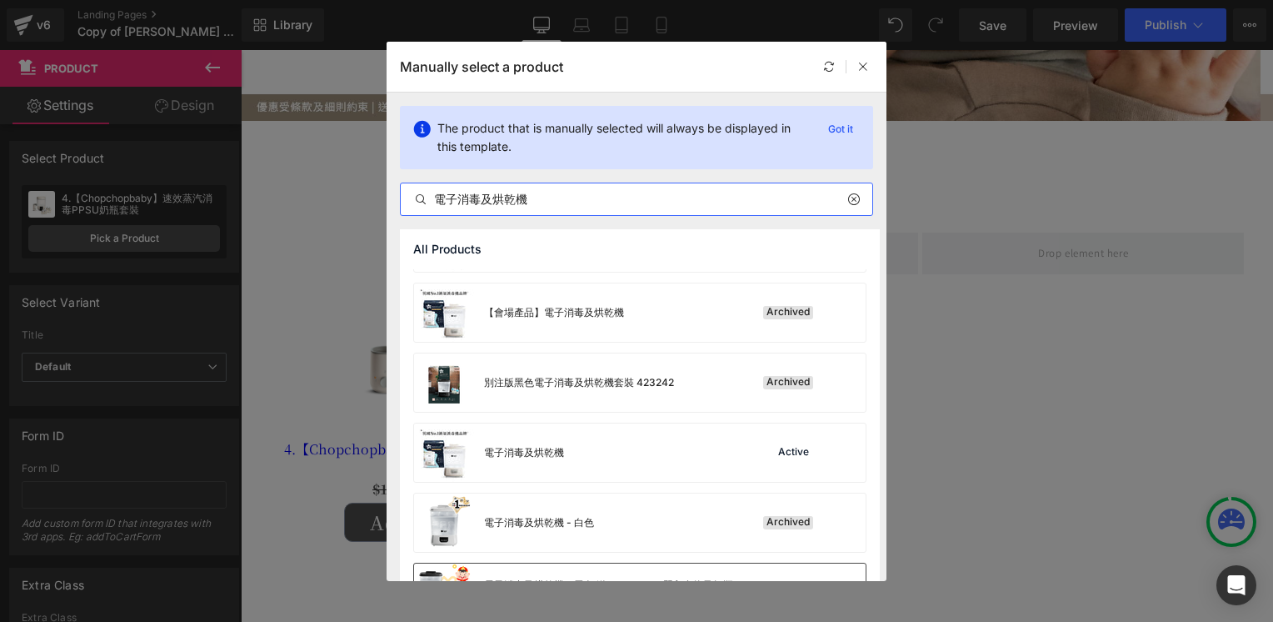
scroll to position [333, 0]
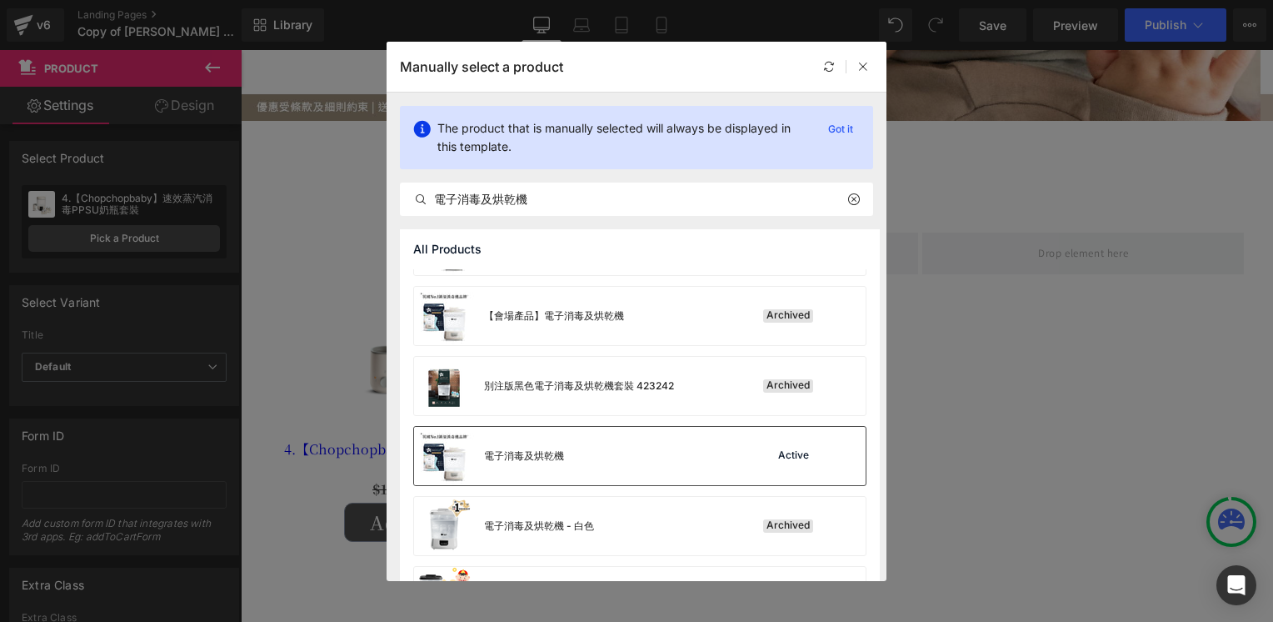
click at [575, 453] on div "電子消毒及烘乾機 Active" at bounding box center [640, 456] width 452 height 58
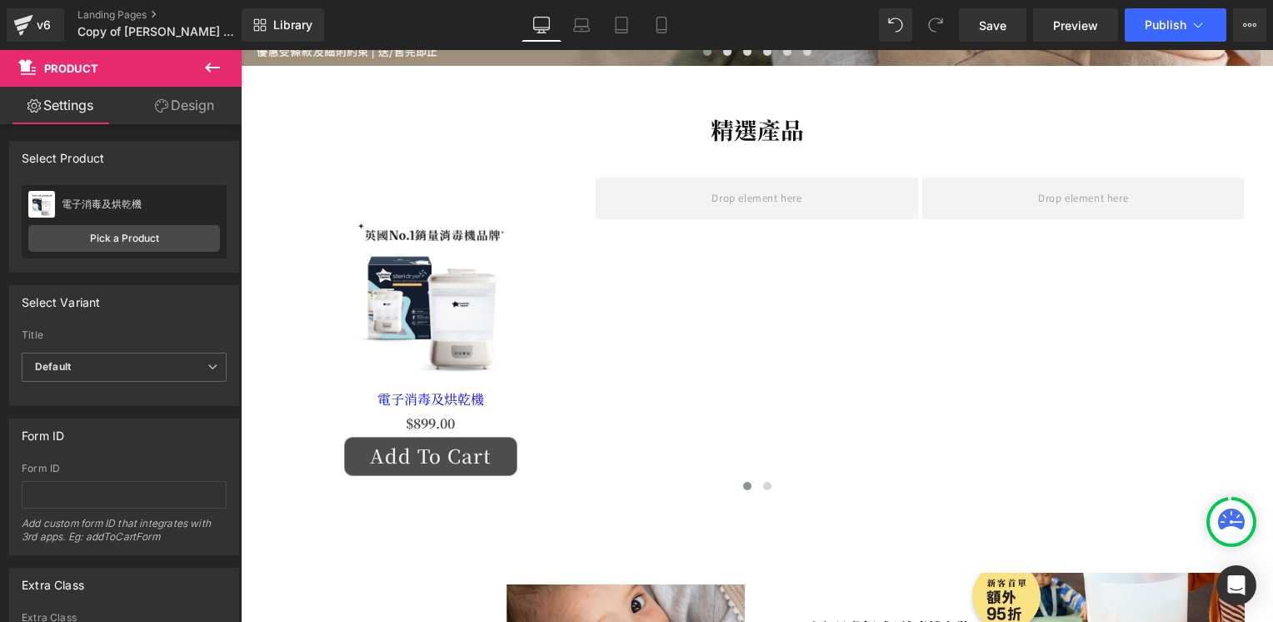
scroll to position [417, 0]
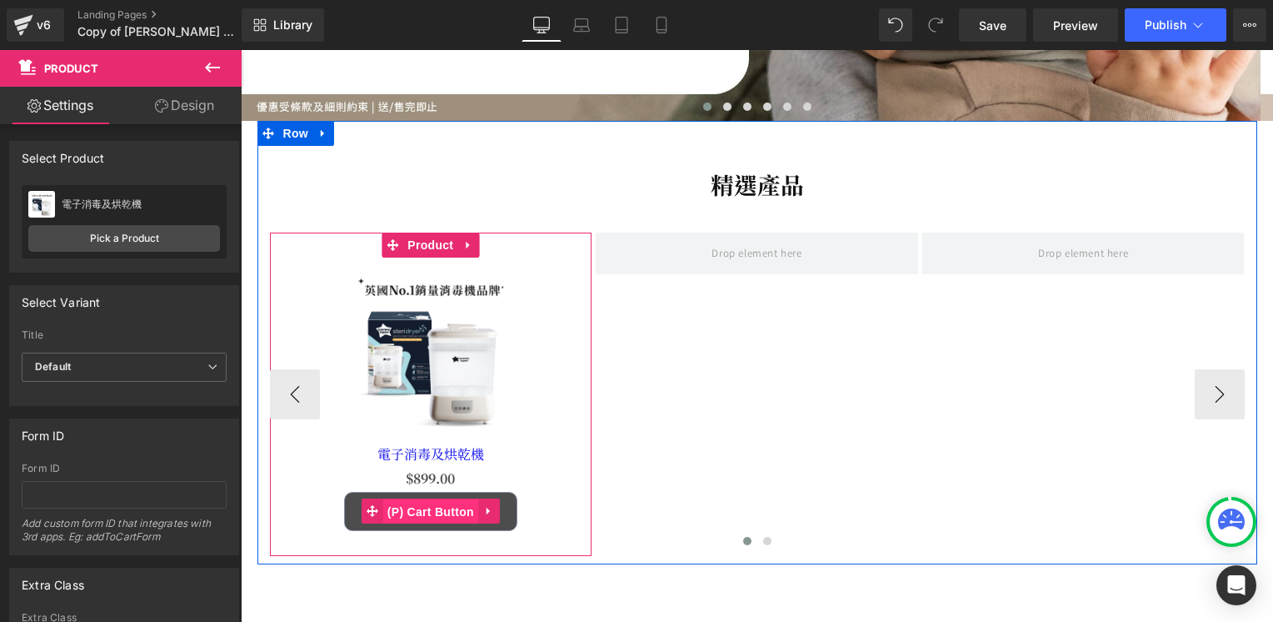
click at [430, 514] on span "(P) Cart Button" at bounding box center [430, 511] width 95 height 25
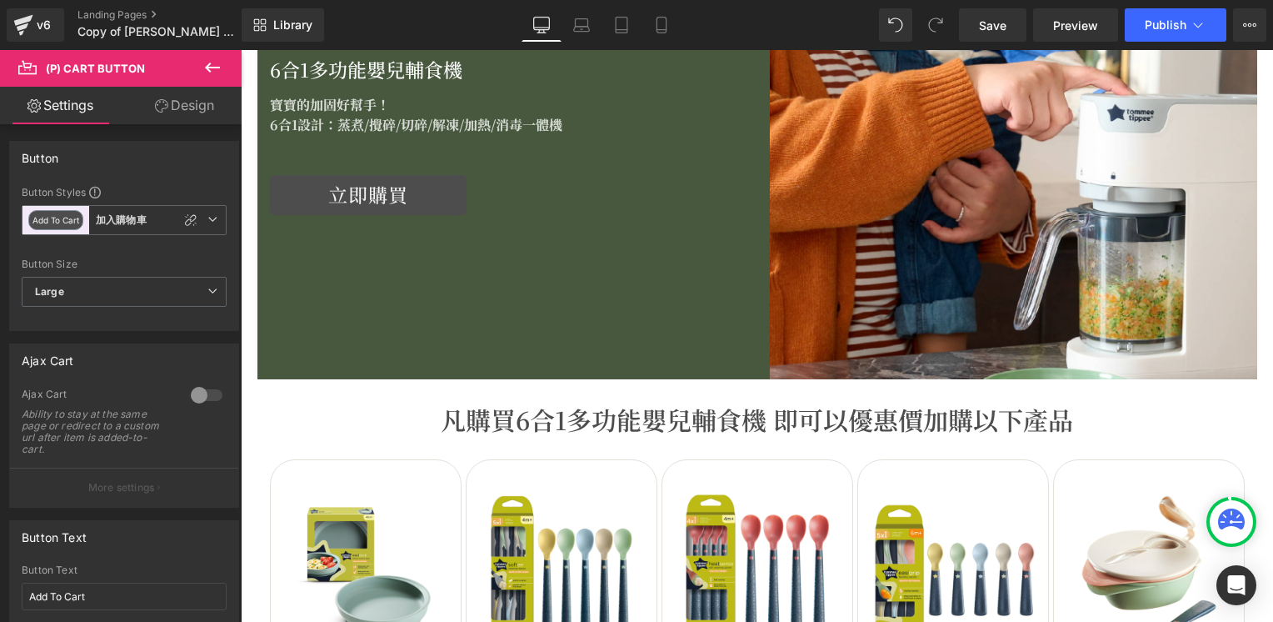
scroll to position [2666, 0]
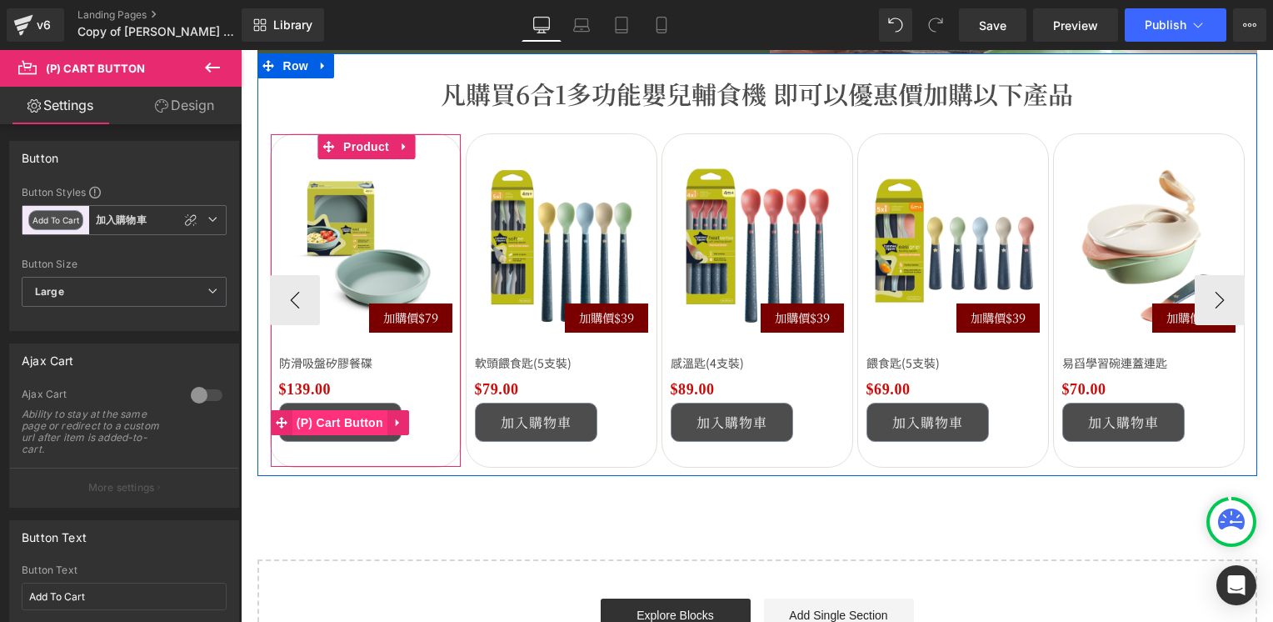
click at [338, 425] on span "(P) Cart Button" at bounding box center [339, 422] width 95 height 25
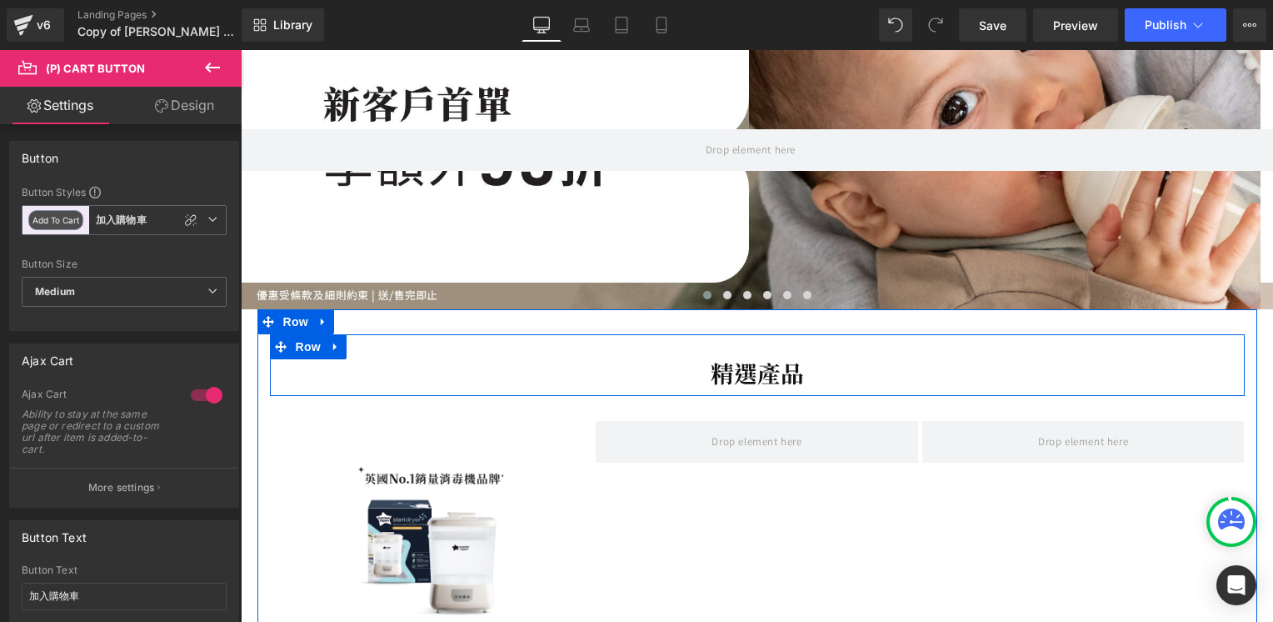
scroll to position [333, 0]
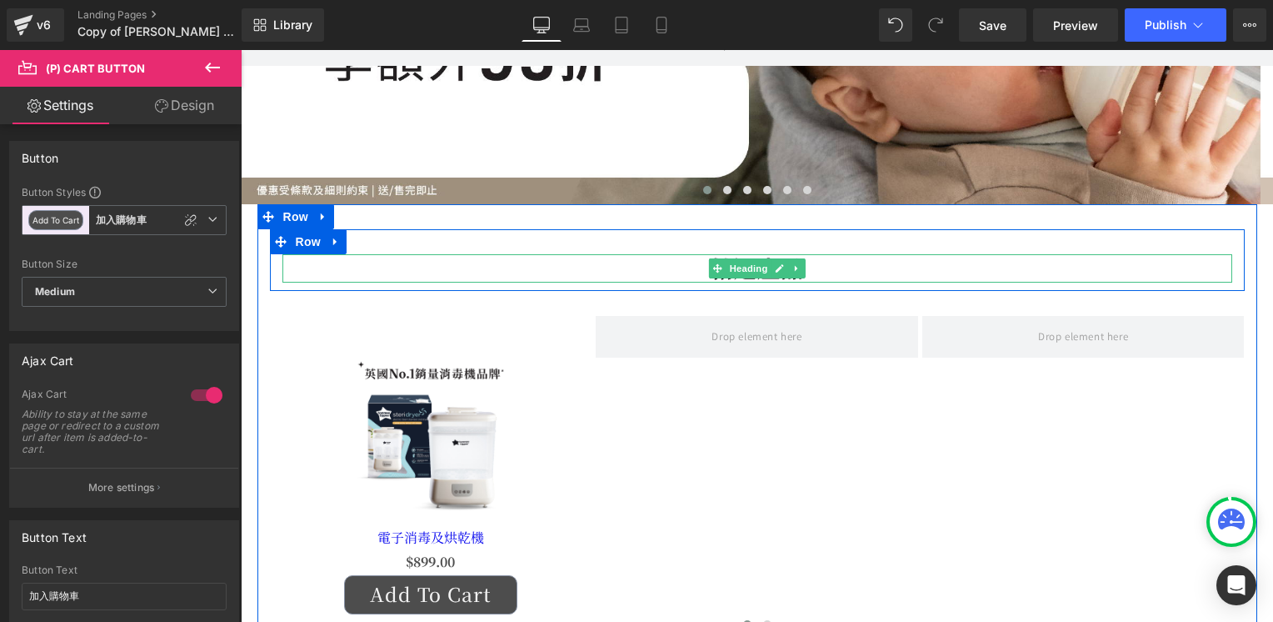
click at [746, 264] on span "Heading" at bounding box center [748, 268] width 45 height 20
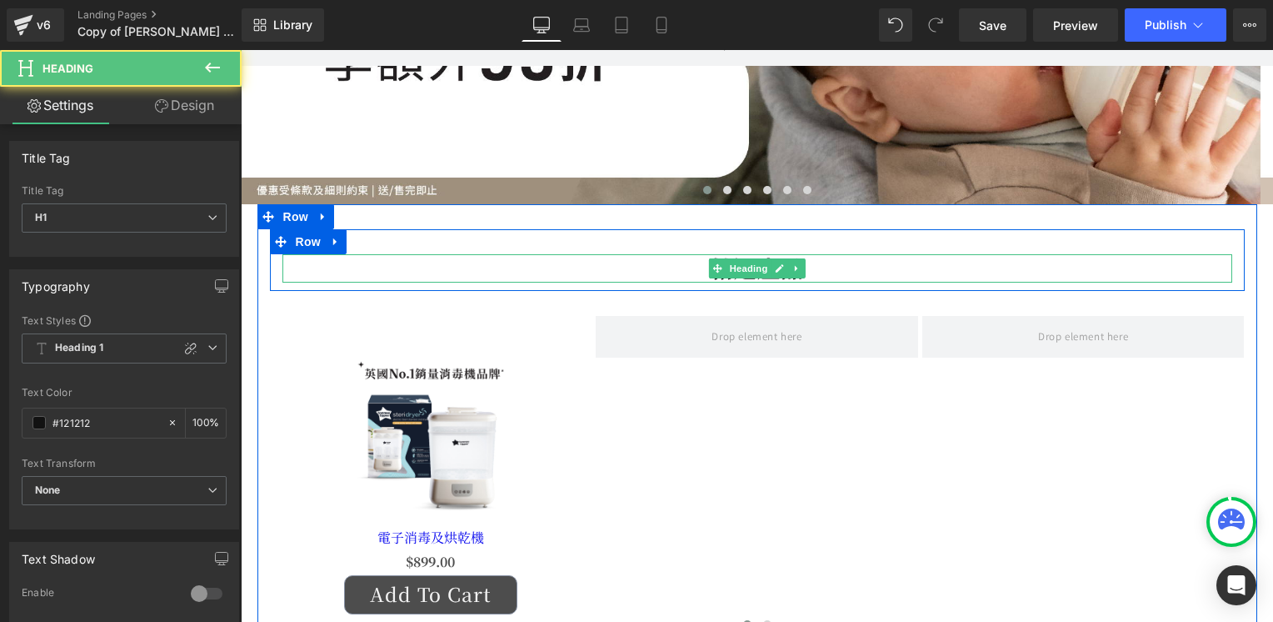
click at [746, 264] on span "Heading" at bounding box center [748, 268] width 45 height 20
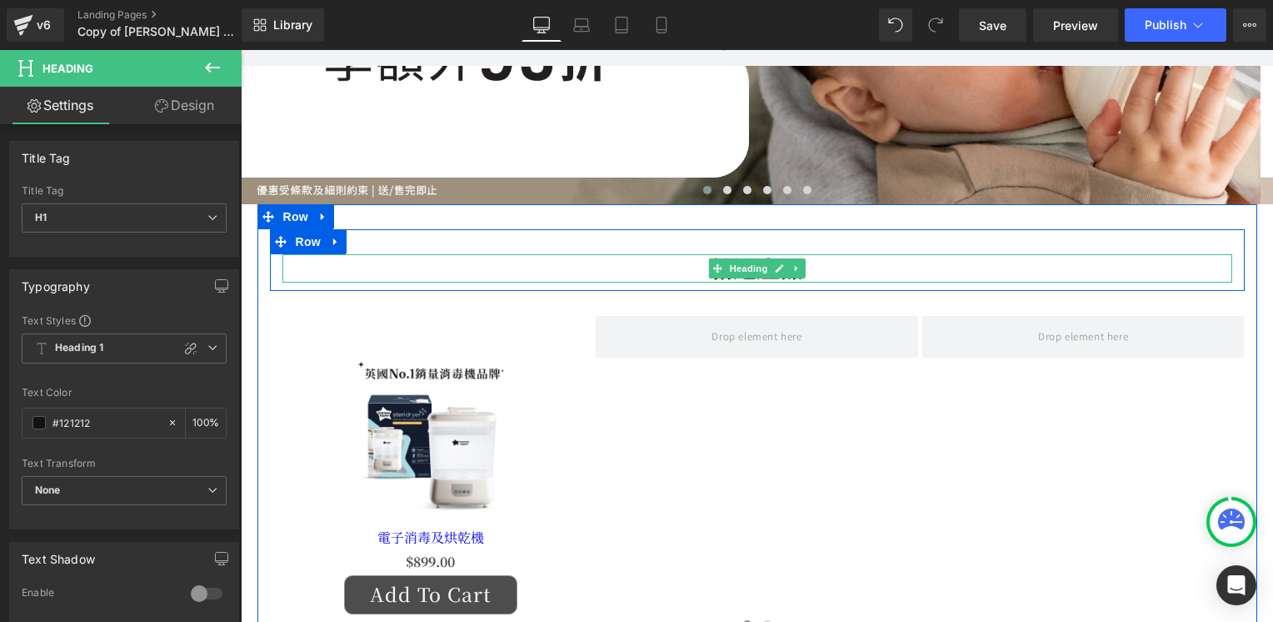
click at [810, 268] on h1 "精選產品" at bounding box center [757, 267] width 950 height 27
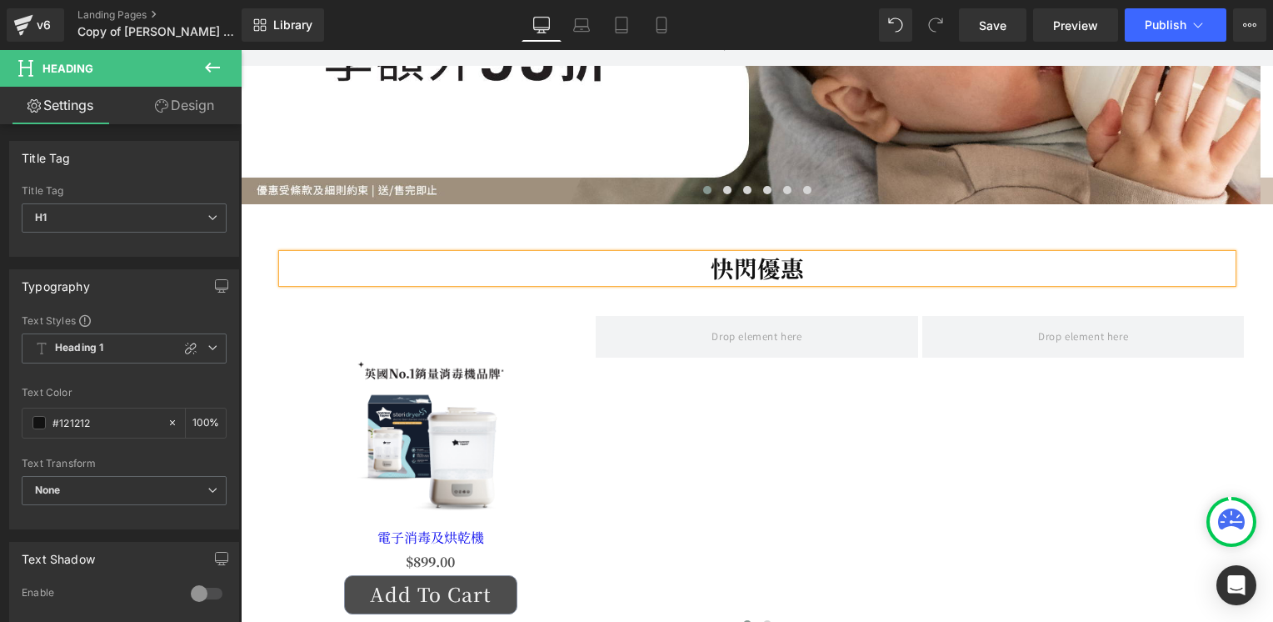
click at [1243, 253] on div "快閃優惠 Heading Row Sale Off (P) Image 電子消毒及烘乾機 (P) Title $0 $899.00 (P) Price Add…" at bounding box center [757, 433] width 1000 height 409
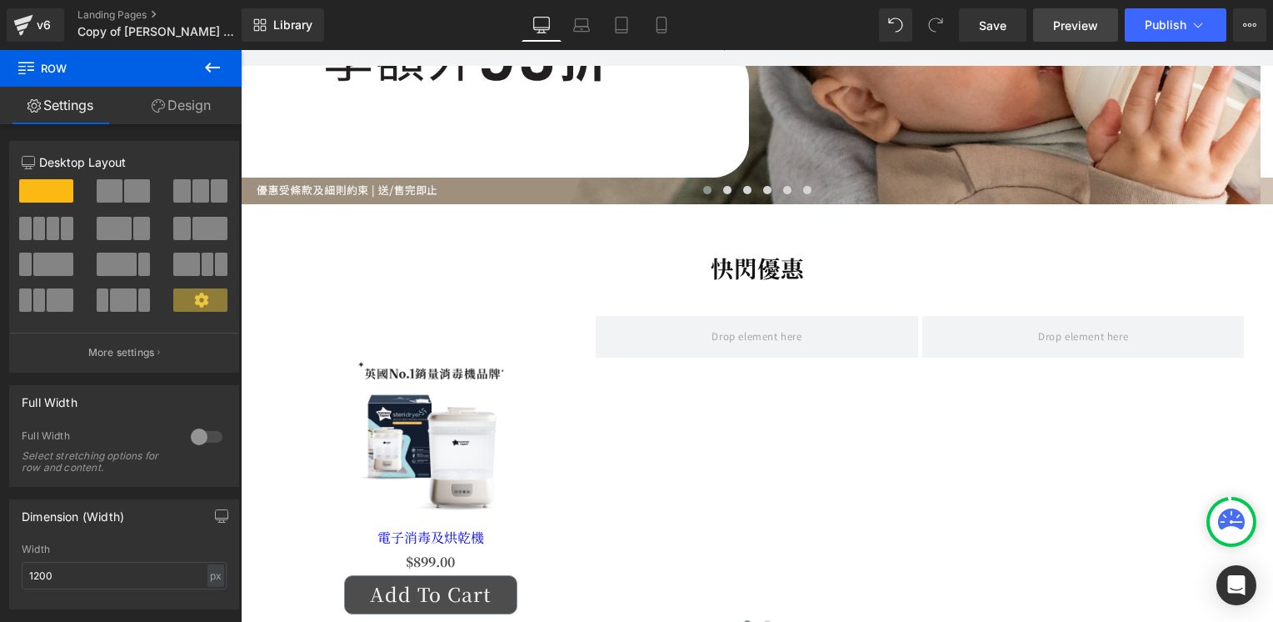
click at [1082, 25] on span "Preview" at bounding box center [1075, 25] width 45 height 17
click at [983, 18] on span "Save" at bounding box center [992, 25] width 27 height 17
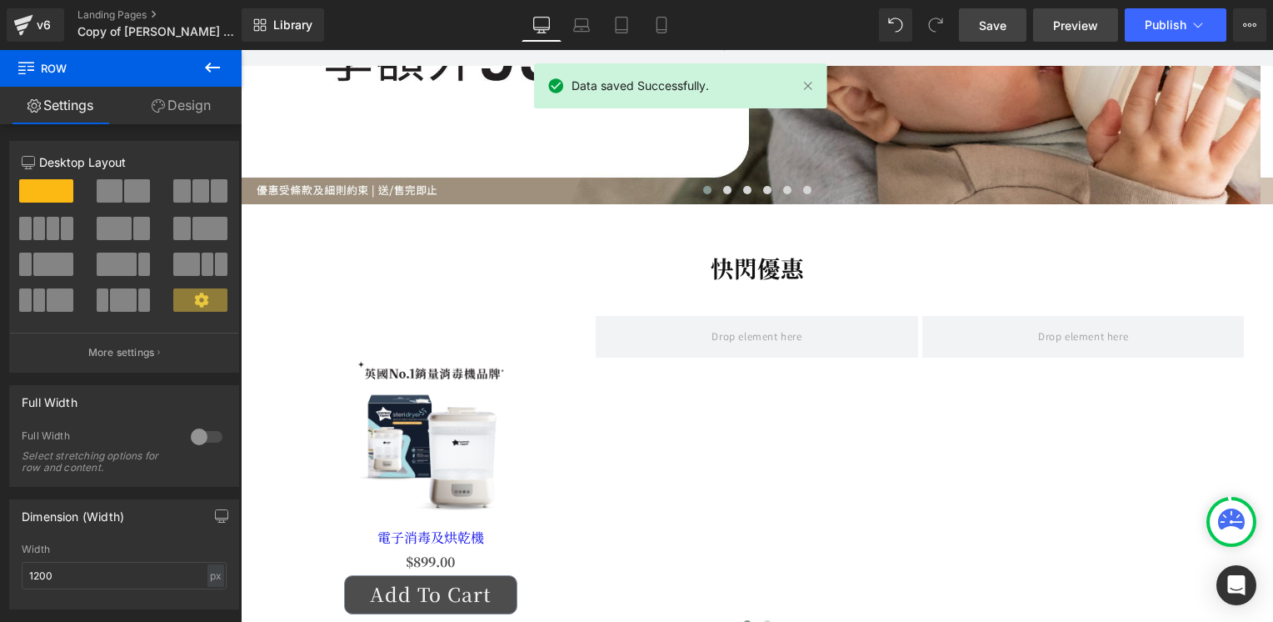
click at [1075, 25] on span "Preview" at bounding box center [1075, 25] width 45 height 17
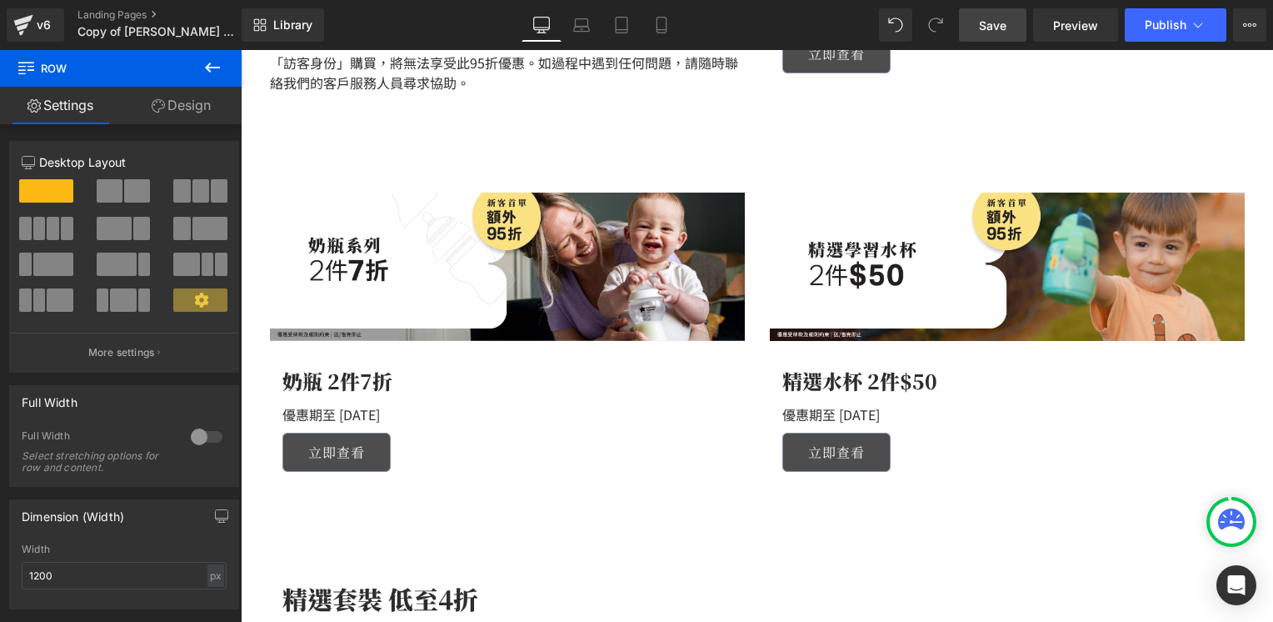
scroll to position [1666, 0]
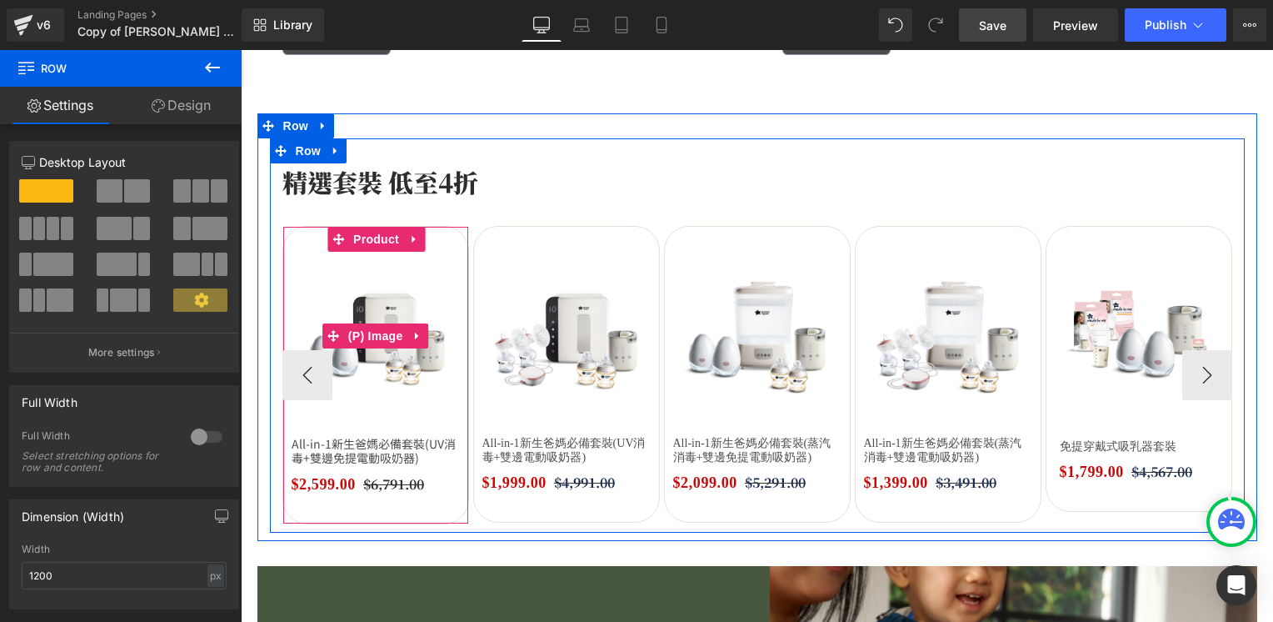
click at [435, 275] on img at bounding box center [376, 336] width 168 height 168
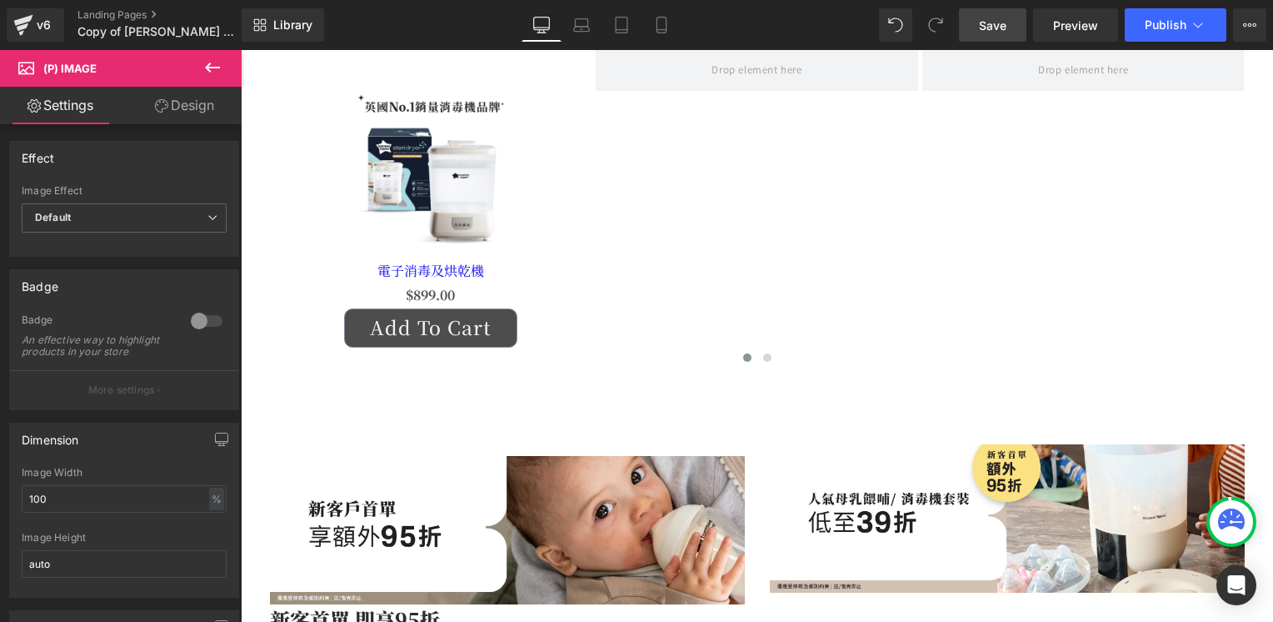
scroll to position [417, 0]
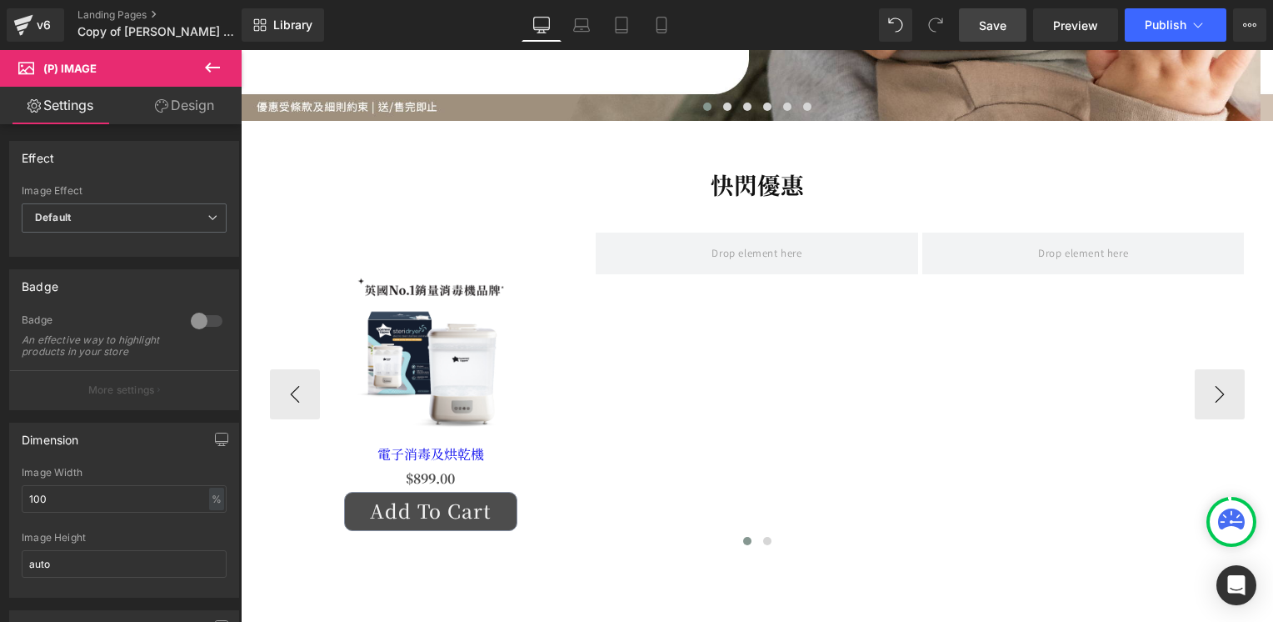
click at [423, 326] on img at bounding box center [430, 348] width 183 height 183
click at [60, 512] on input "60" at bounding box center [124, 498] width 205 height 27
drag, startPoint x: 48, startPoint y: 510, endPoint x: 0, endPoint y: 509, distance: 48.3
click at [0, 509] on html "Heading You are previewing how the will restyle your page. You can not edit Ele…" at bounding box center [636, 311] width 1273 height 622
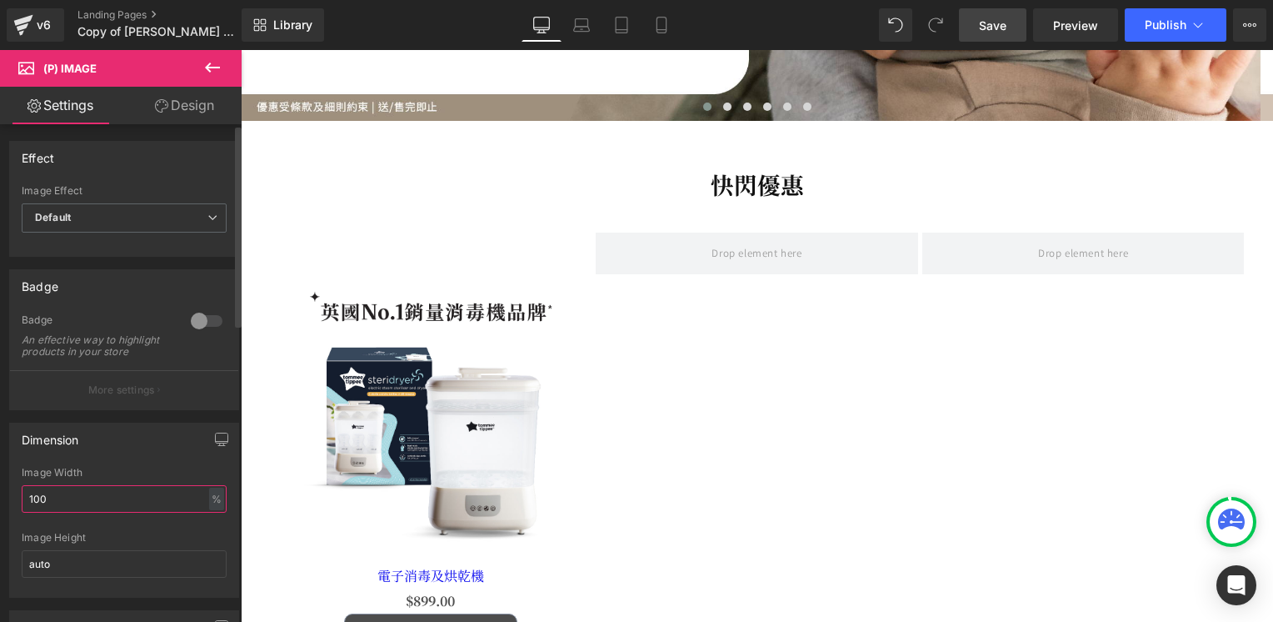
type input "100"
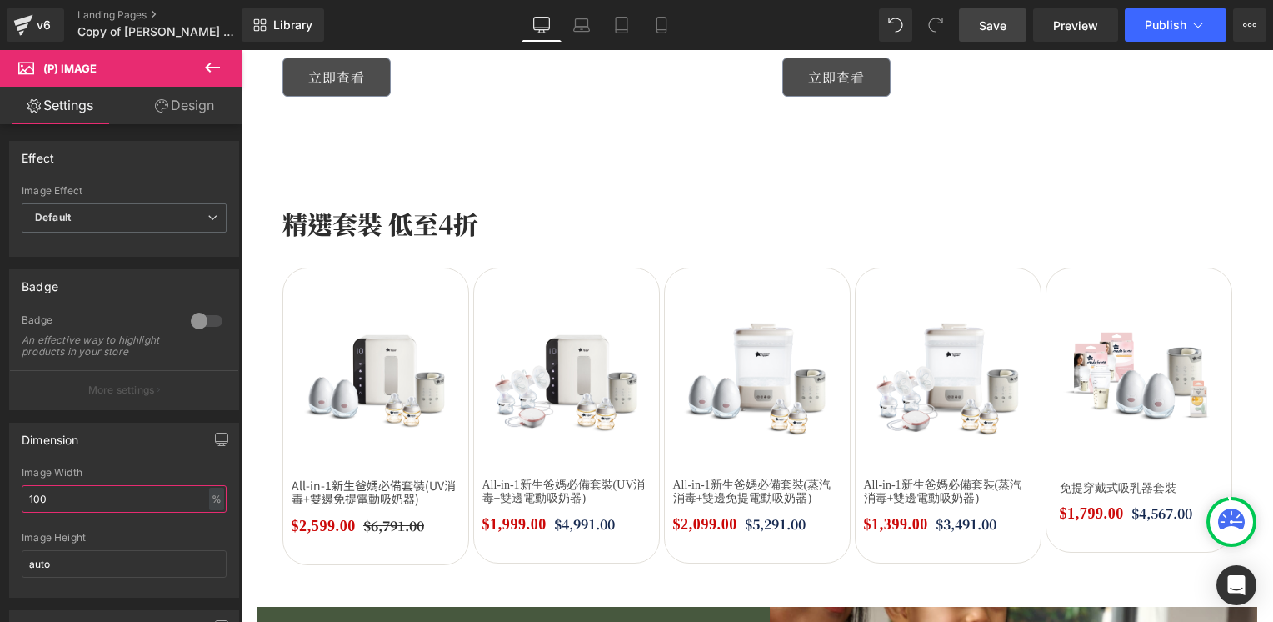
scroll to position [1833, 0]
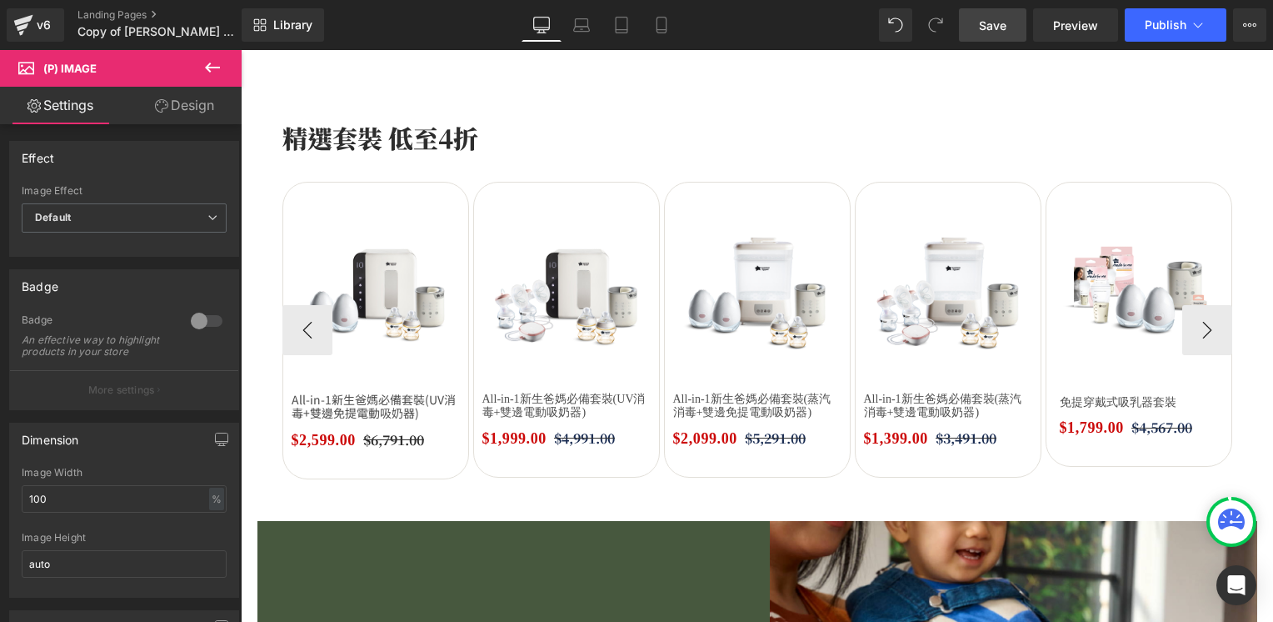
click at [391, 297] on div "Sale Off (P) Image" at bounding box center [376, 291] width 168 height 168
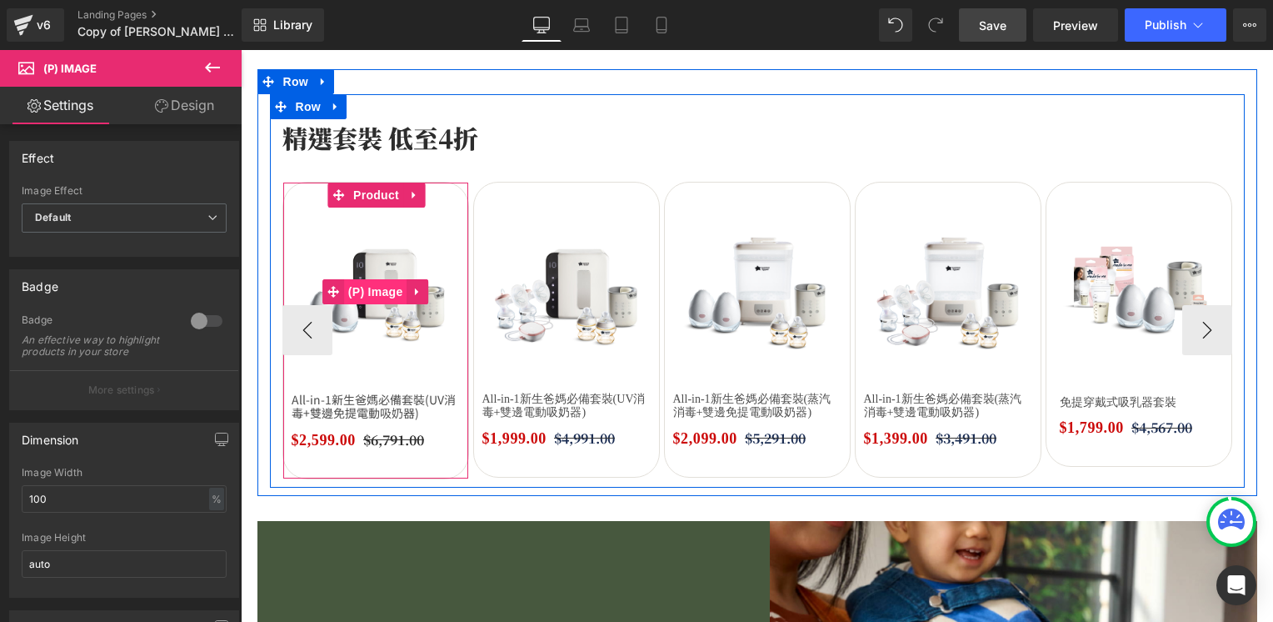
click at [370, 288] on span "(P) Image" at bounding box center [375, 291] width 63 height 25
click at [397, 342] on img at bounding box center [376, 291] width 168 height 168
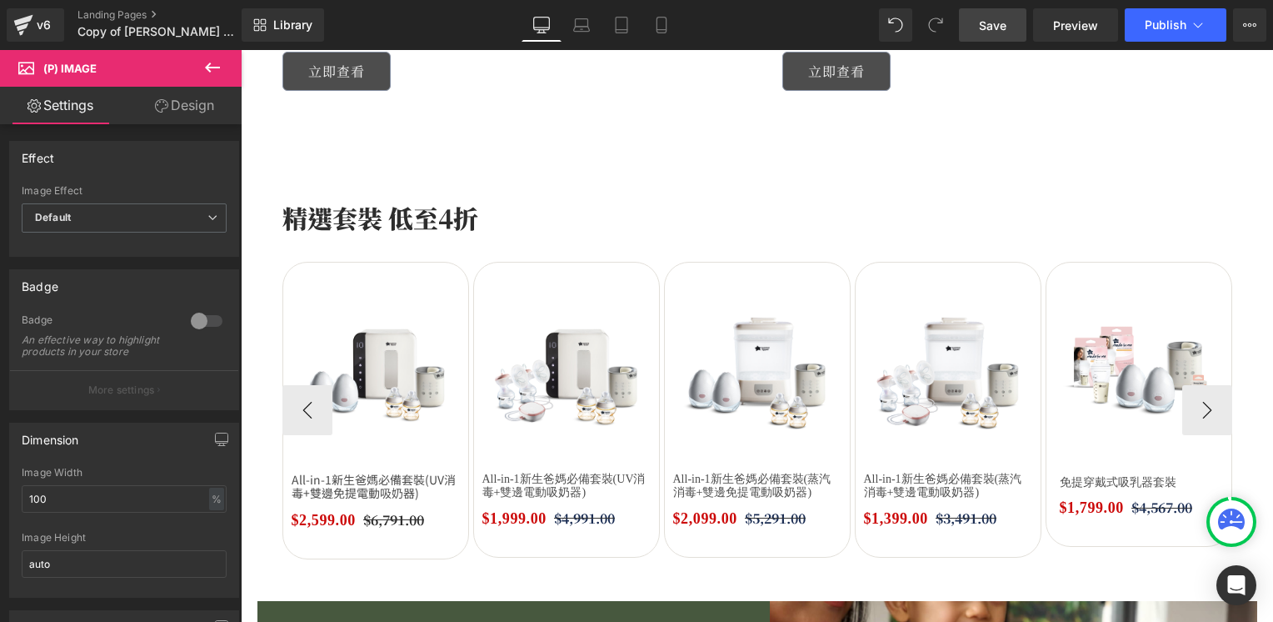
scroll to position [1750, 0]
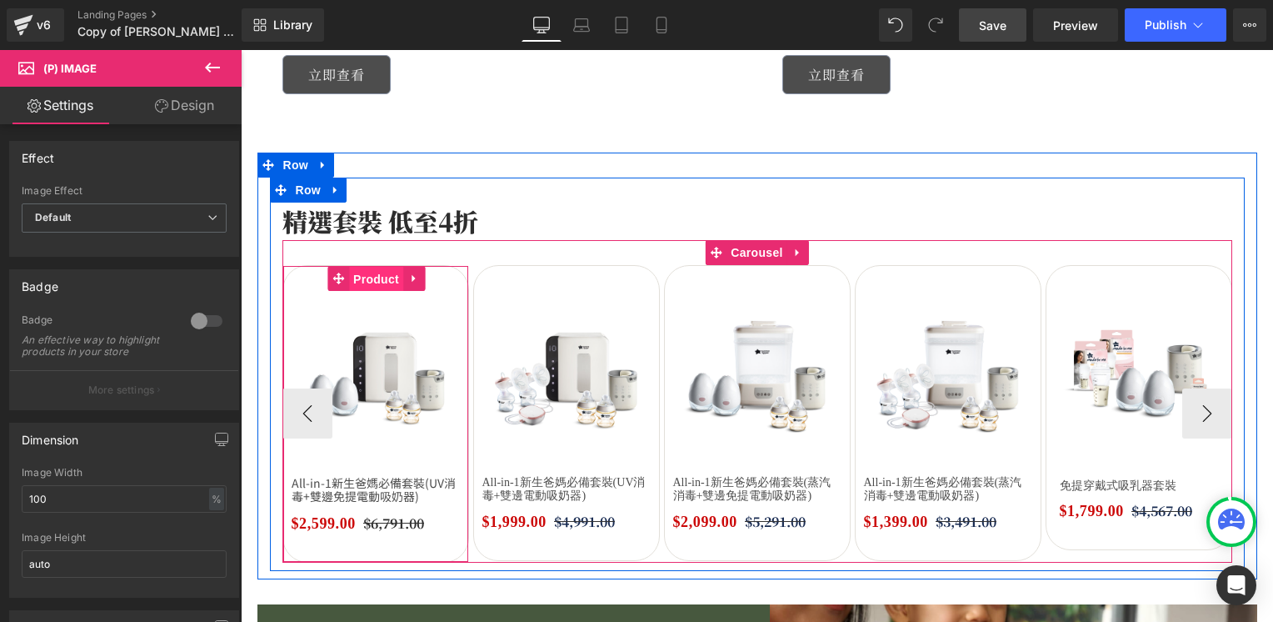
click at [380, 278] on span "Product" at bounding box center [376, 279] width 54 height 25
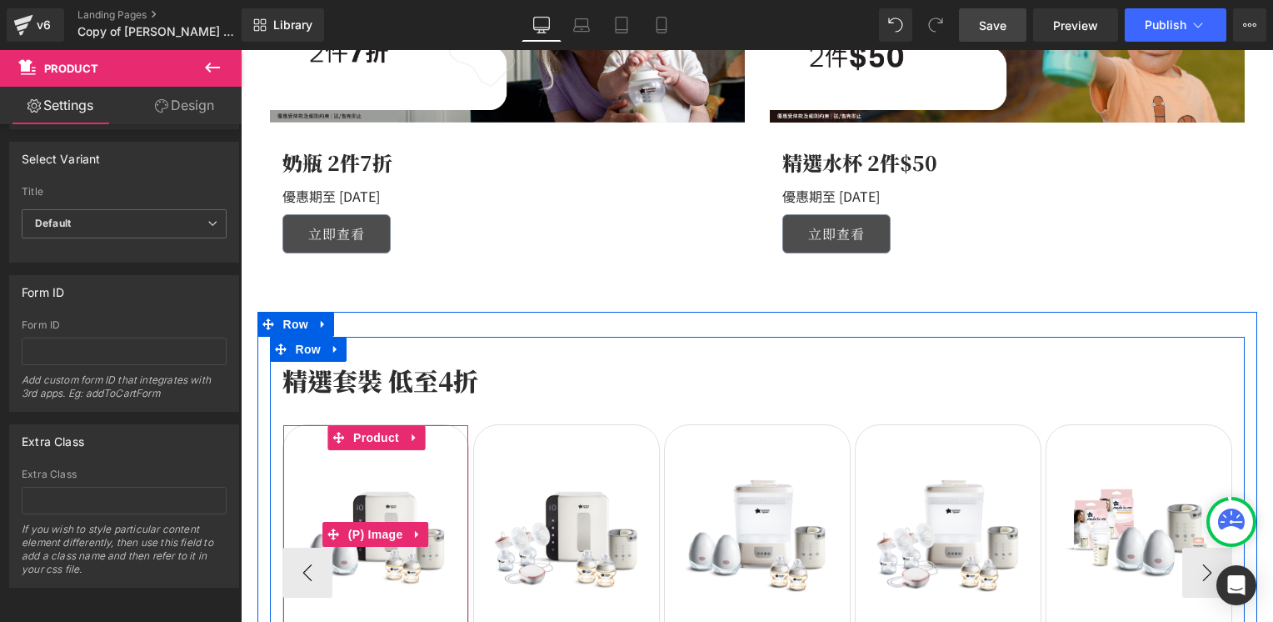
scroll to position [1583, 0]
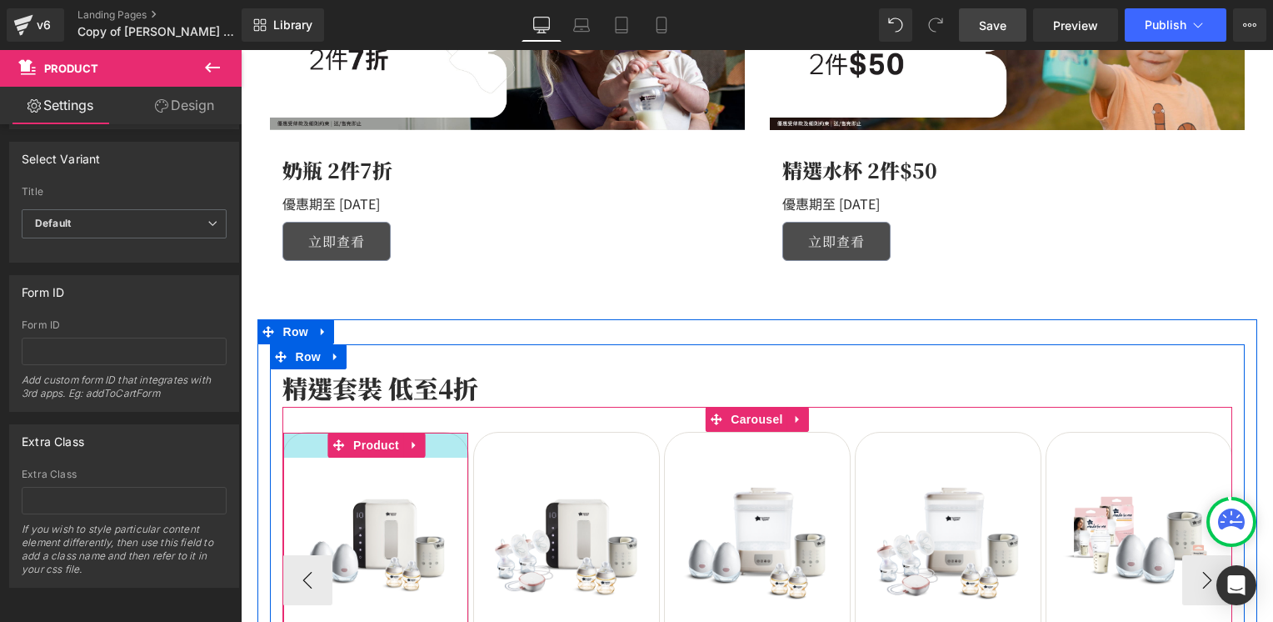
click at [447, 437] on div at bounding box center [375, 444] width 185 height 25
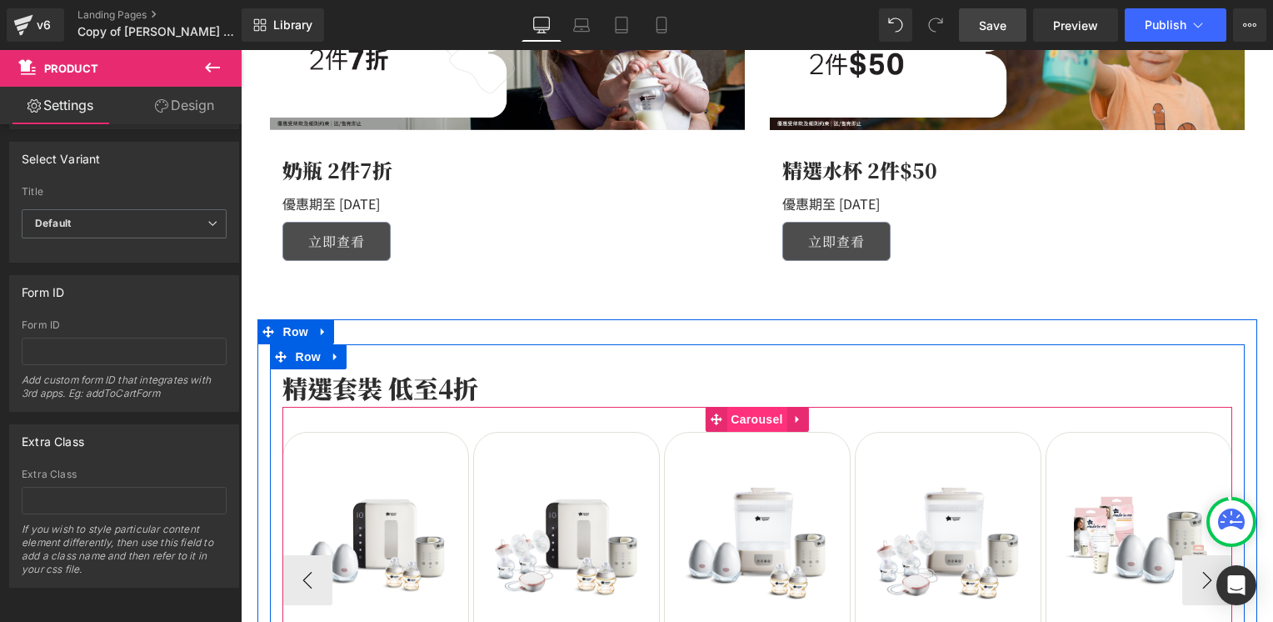
click at [739, 417] on span "Carousel" at bounding box center [757, 419] width 60 height 25
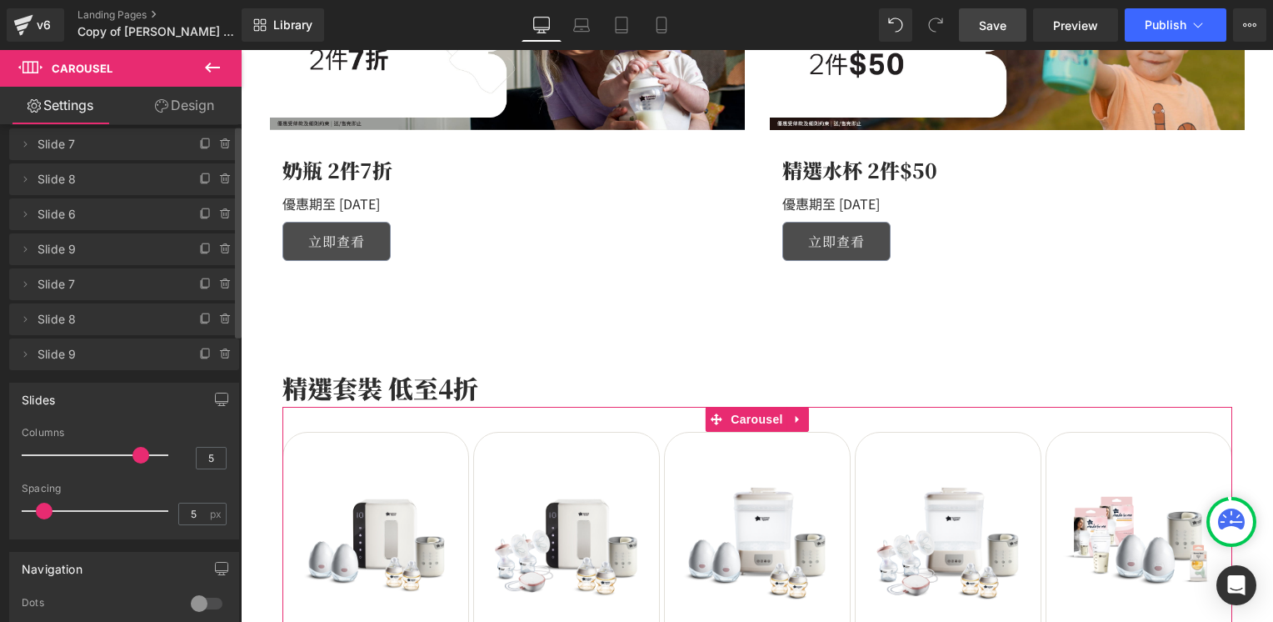
scroll to position [0, 0]
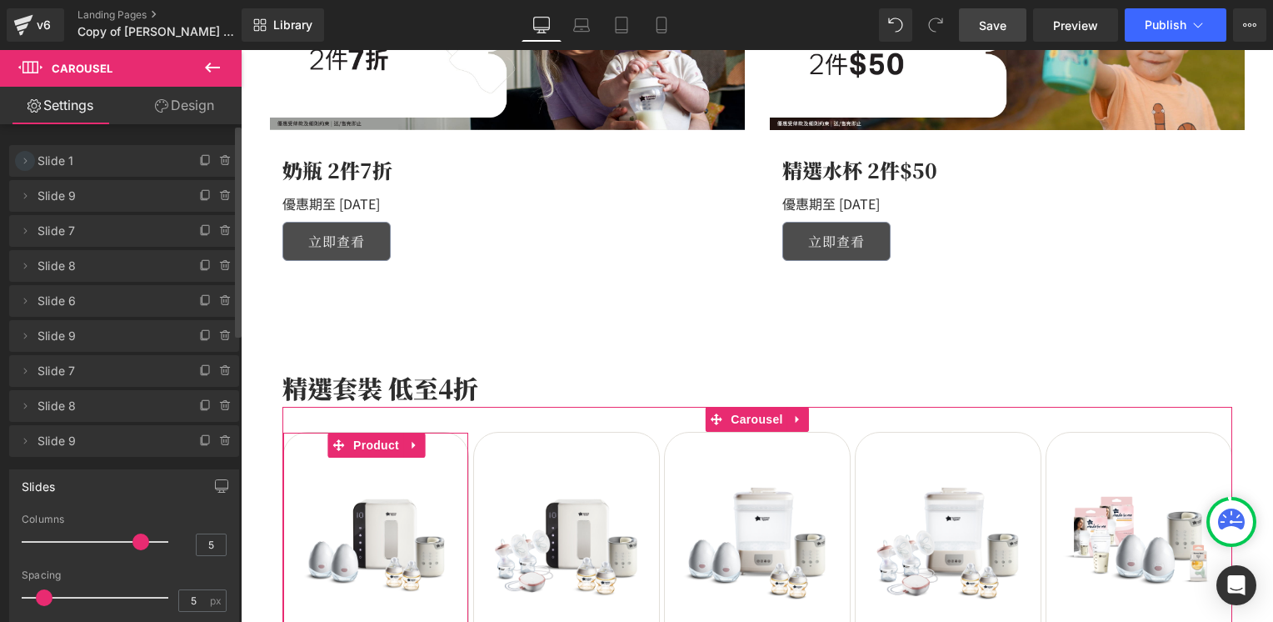
click at [22, 161] on icon at bounding box center [24, 160] width 13 height 13
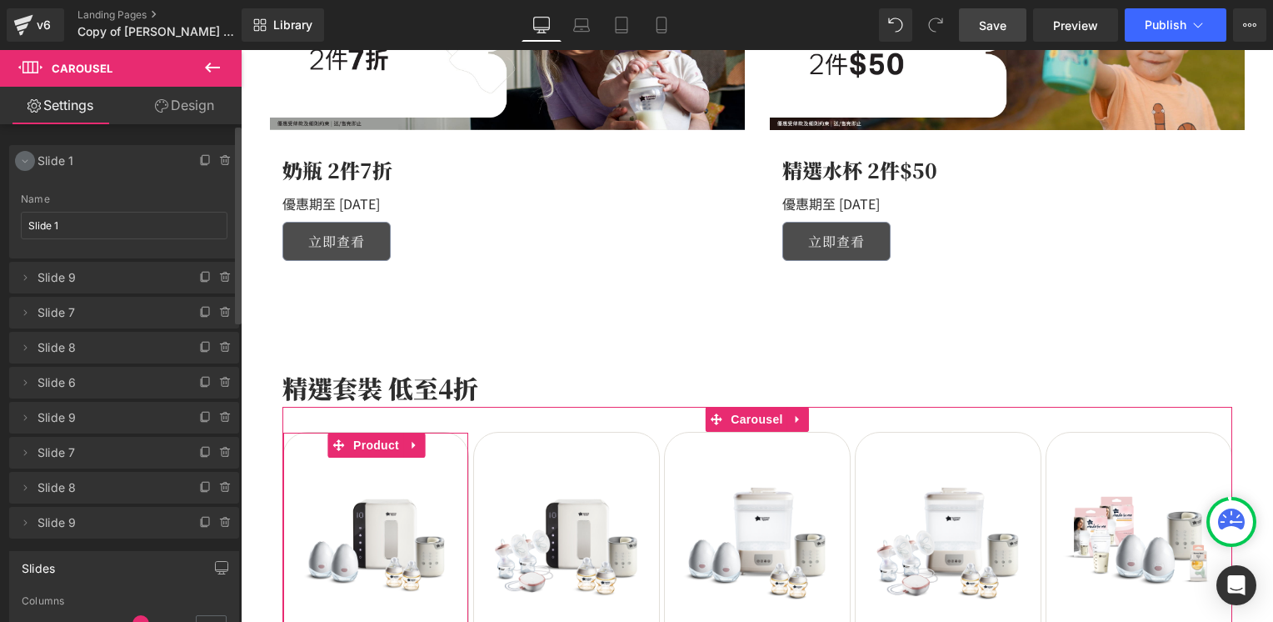
click at [22, 161] on icon at bounding box center [24, 160] width 13 height 13
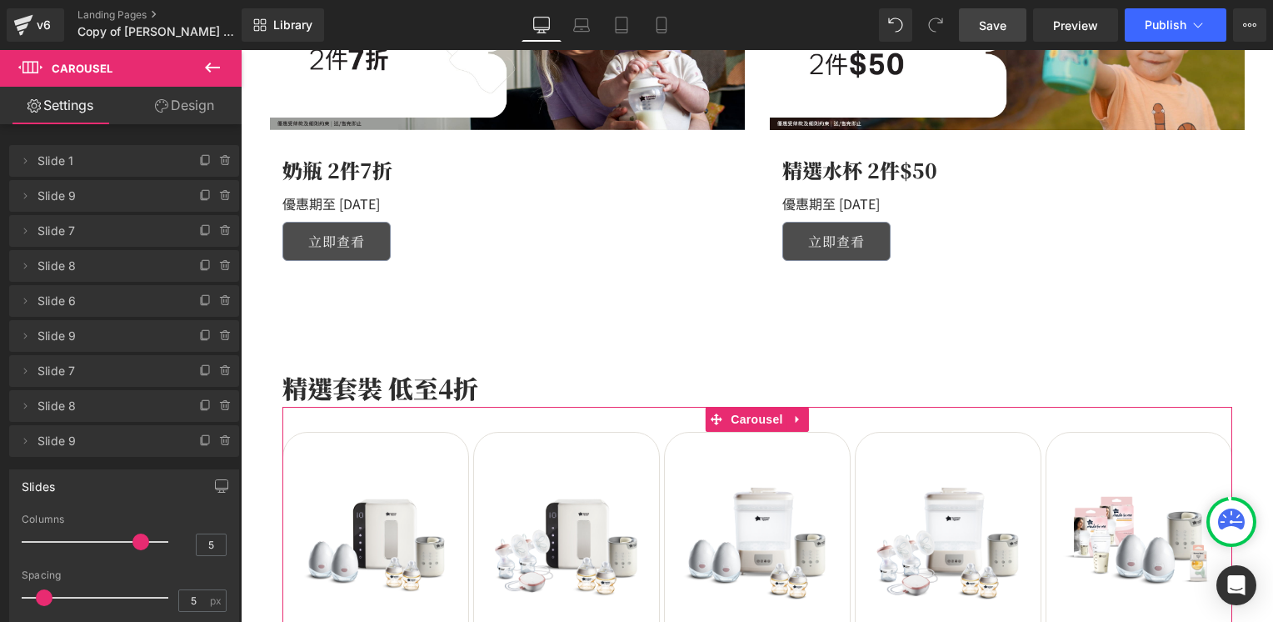
click at [184, 102] on link "Design" at bounding box center [184, 105] width 121 height 37
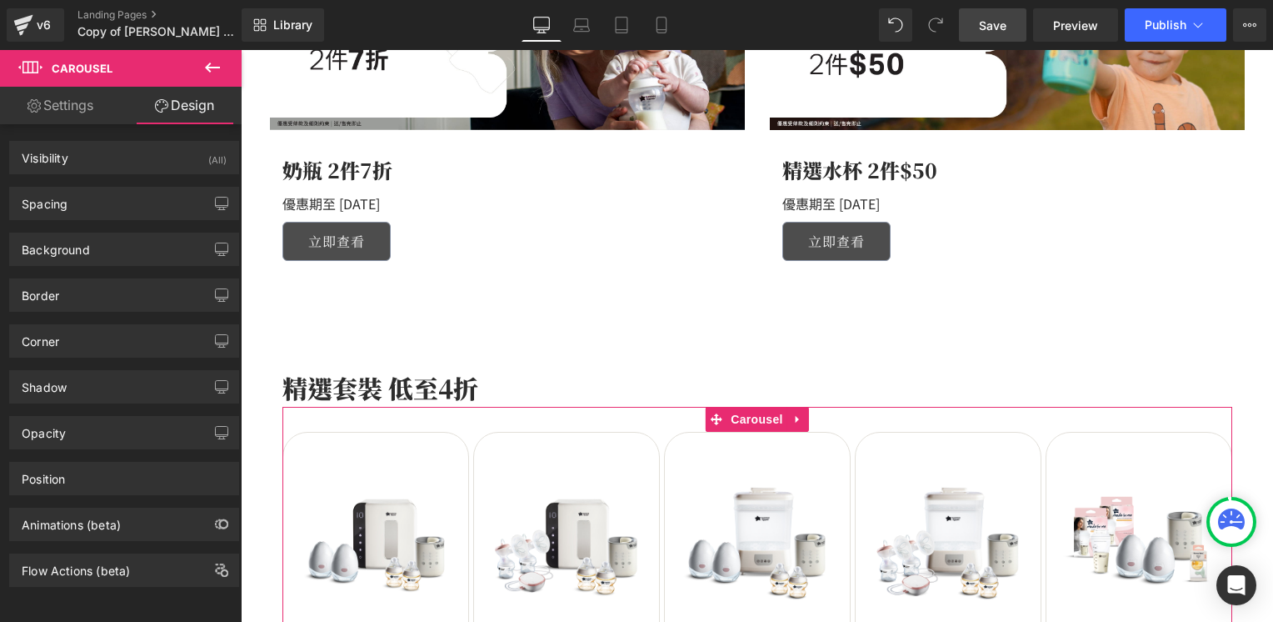
click at [73, 108] on link "Settings" at bounding box center [60, 105] width 121 height 37
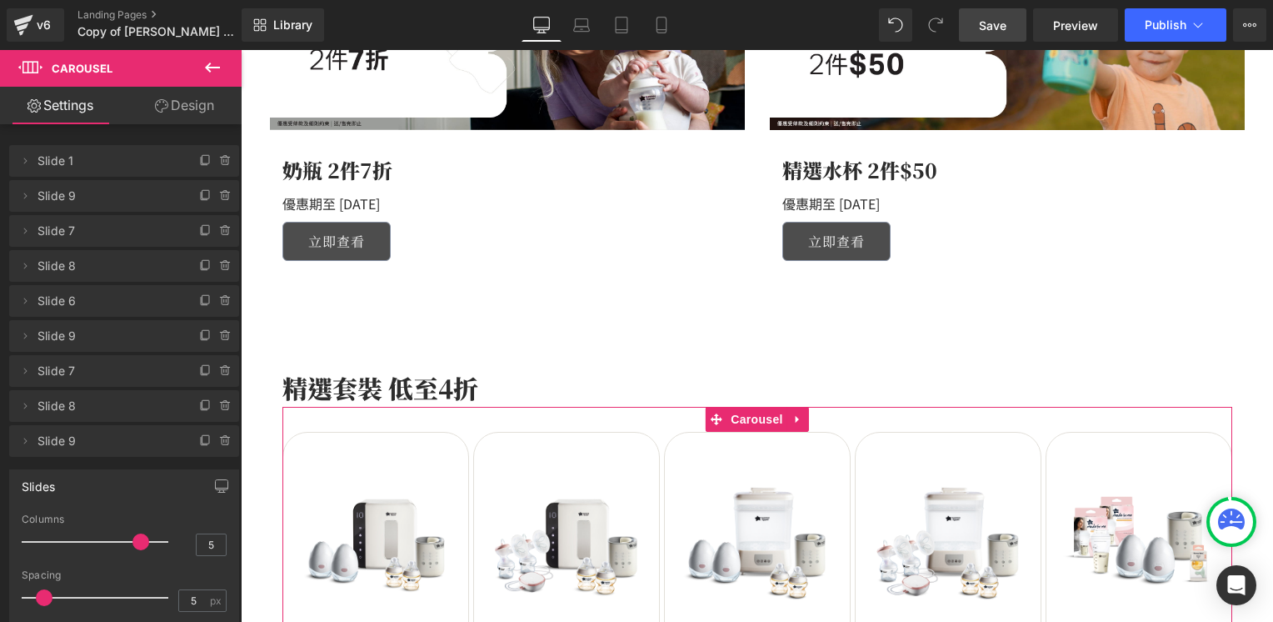
click at [198, 104] on link "Design" at bounding box center [184, 105] width 121 height 37
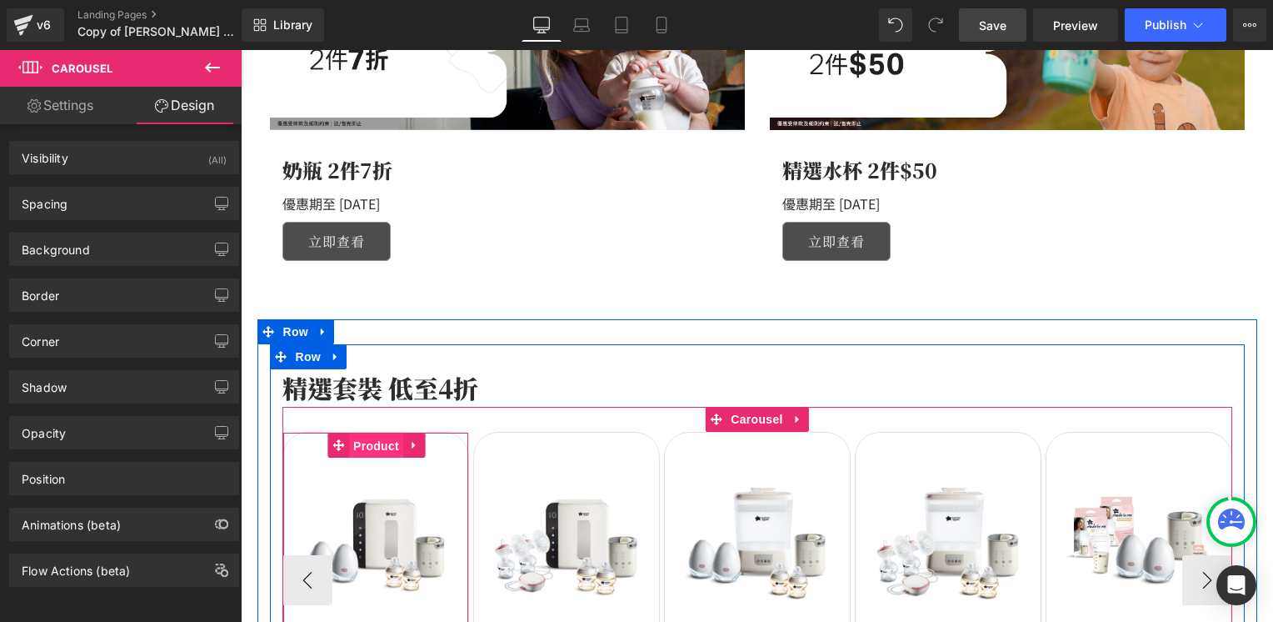
click at [372, 440] on span "Product" at bounding box center [376, 445] width 54 height 25
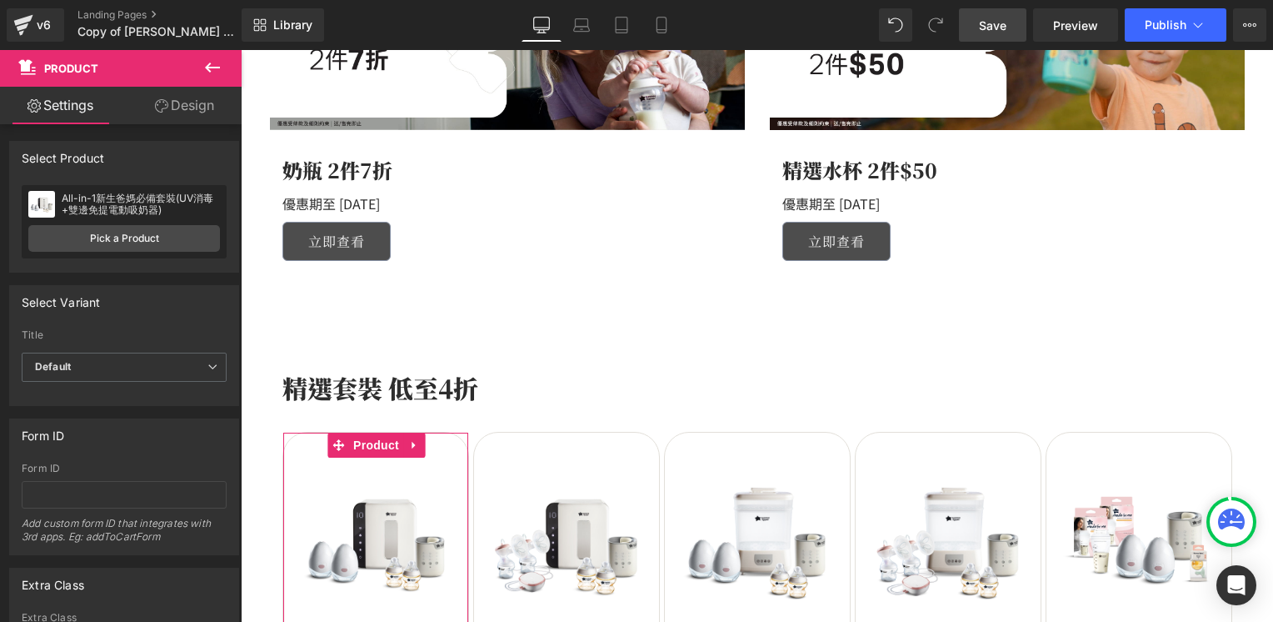
click at [178, 102] on link "Design" at bounding box center [184, 105] width 121 height 37
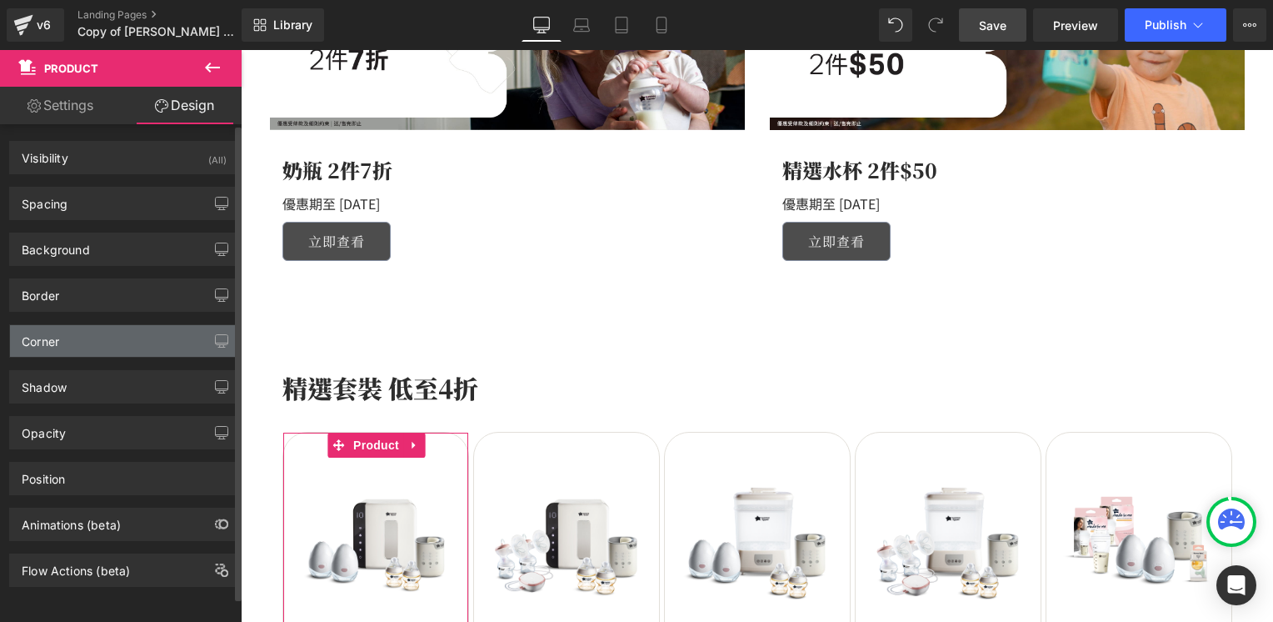
click at [86, 347] on div "Corner" at bounding box center [124, 341] width 228 height 32
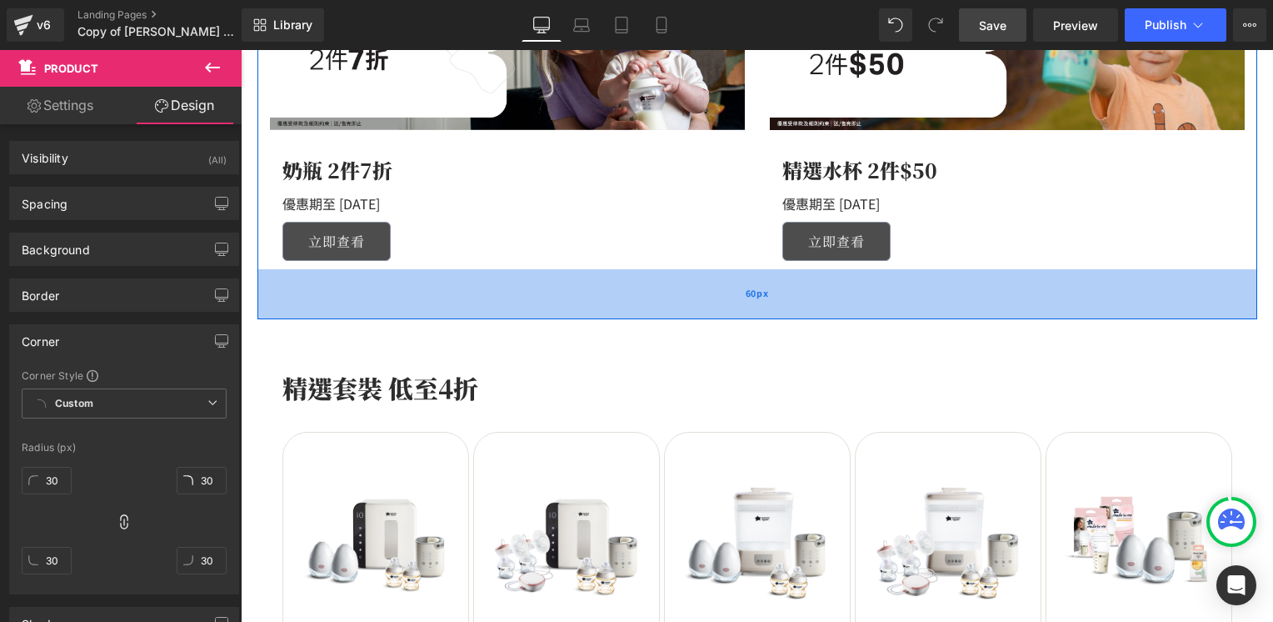
scroll to position [1500, 0]
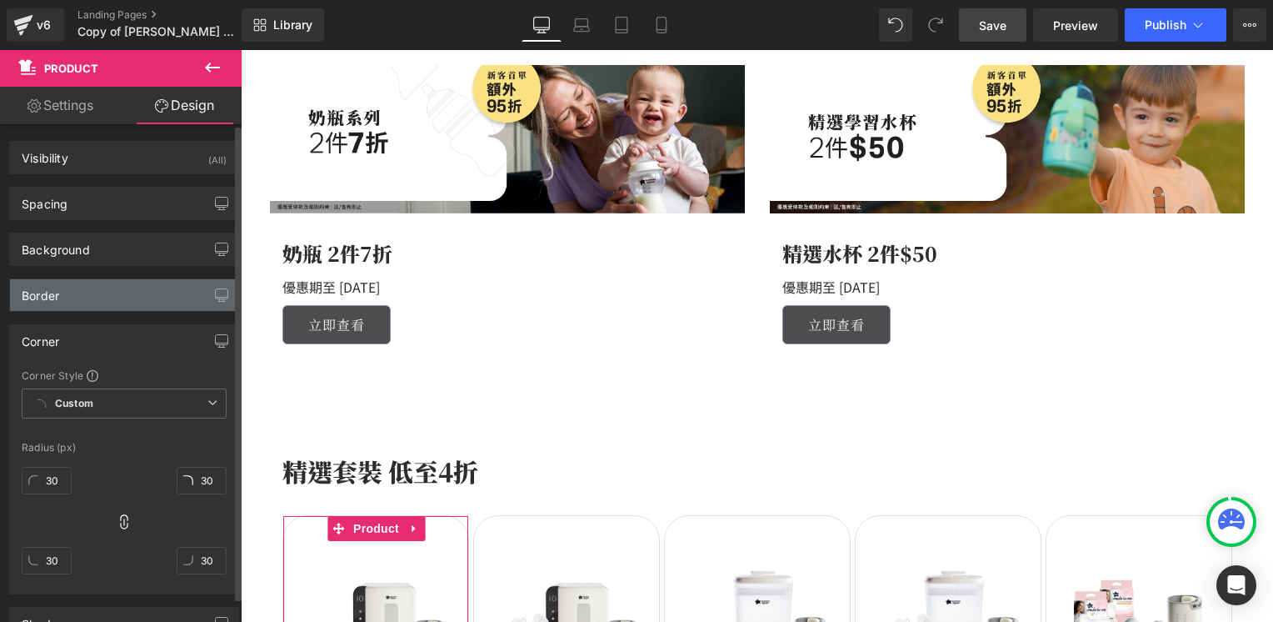
click at [141, 296] on div "Border" at bounding box center [124, 295] width 228 height 32
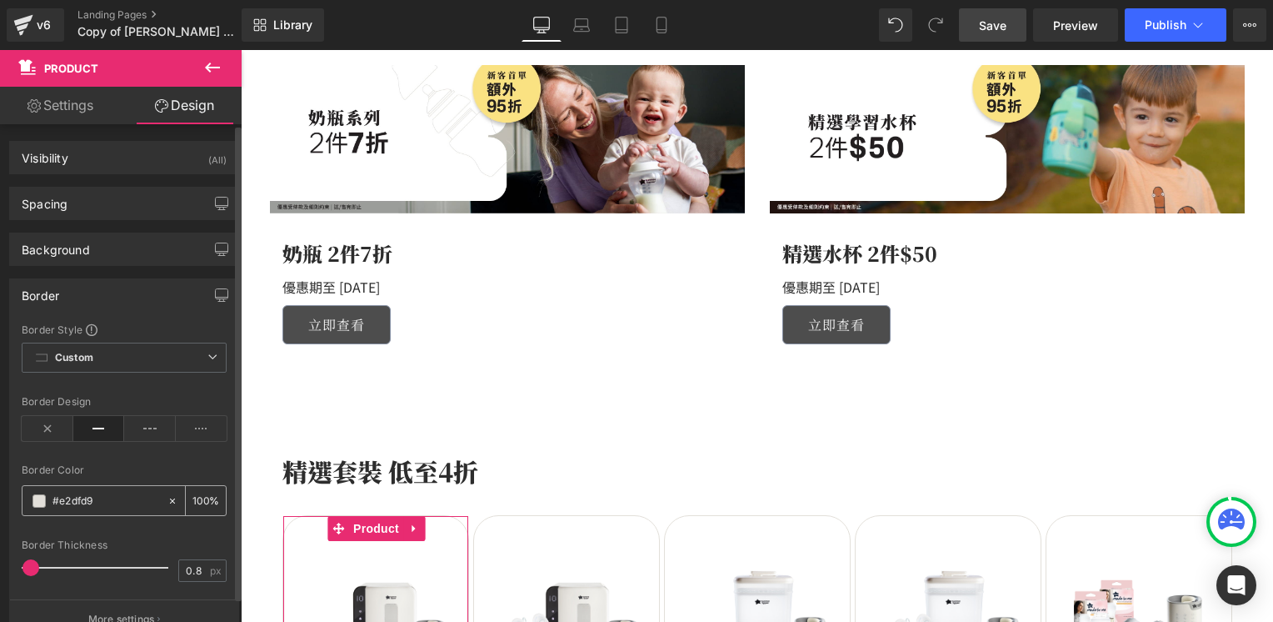
click at [74, 492] on input "#e2dfd9" at bounding box center [105, 501] width 107 height 18
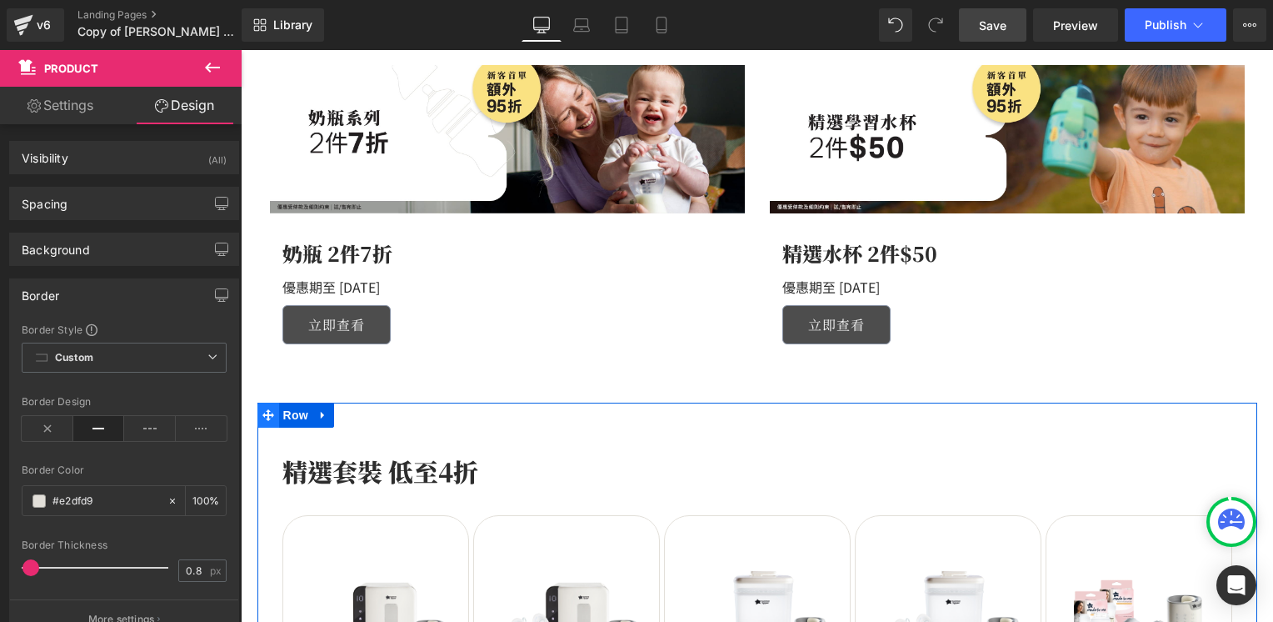
click at [262, 411] on icon at bounding box center [268, 415] width 12 height 12
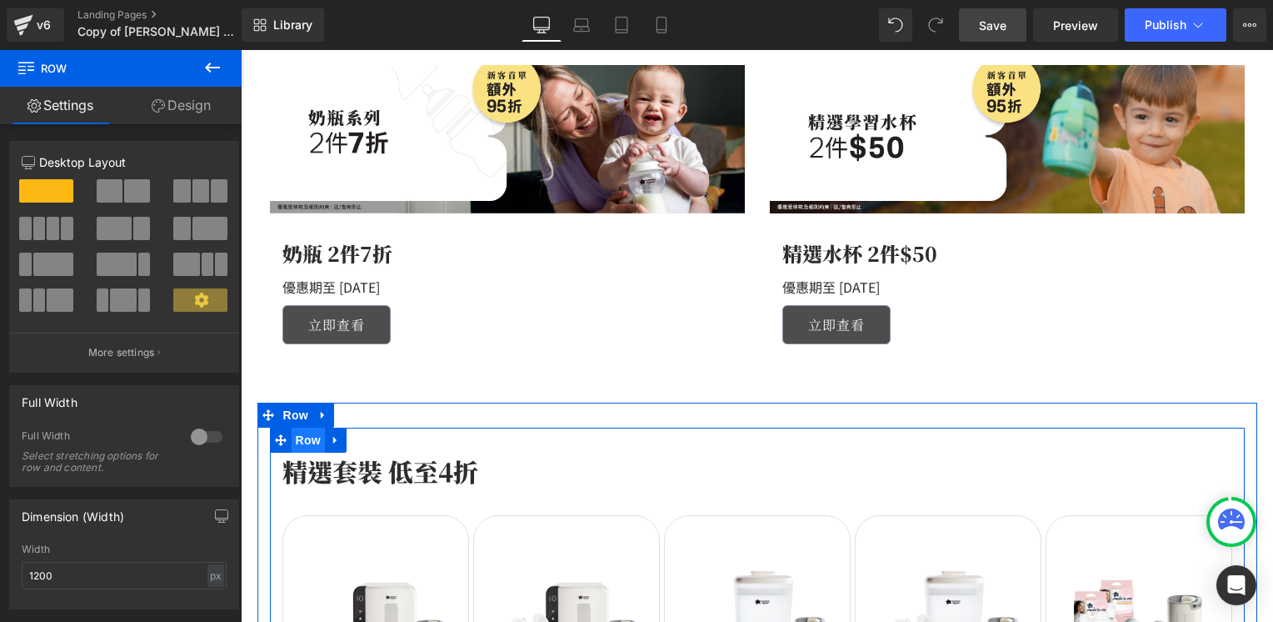
click at [297, 437] on span "Row" at bounding box center [308, 439] width 33 height 25
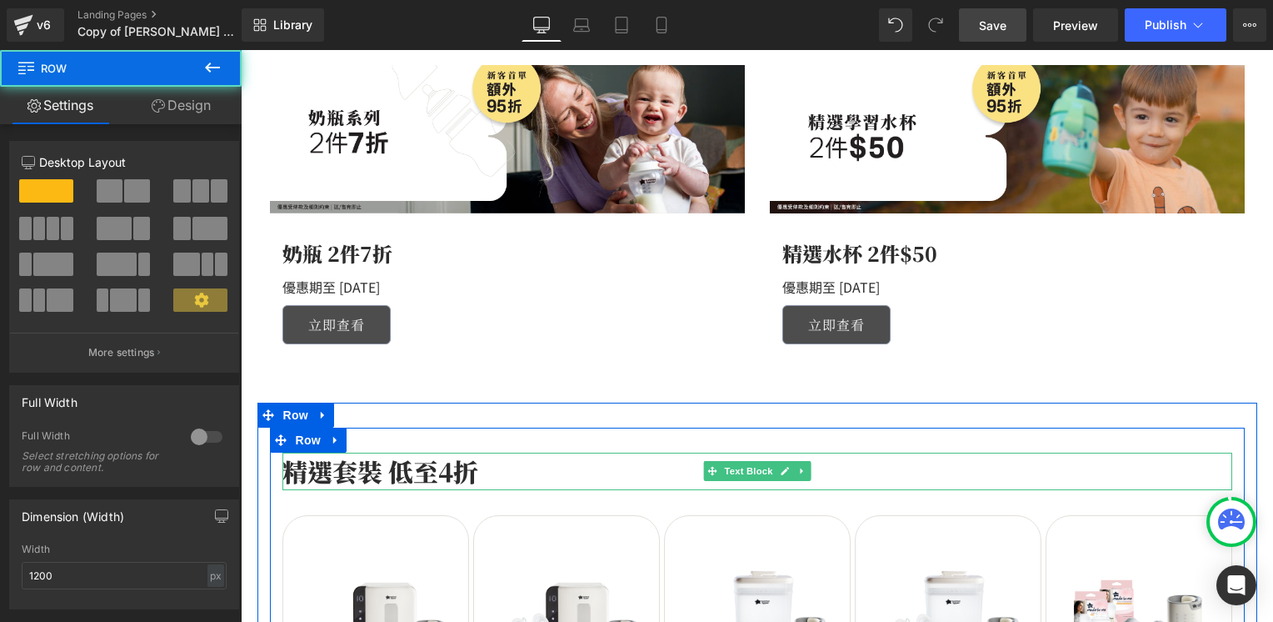
click at [300, 469] on p "精選套裝 低至4折" at bounding box center [757, 470] width 950 height 37
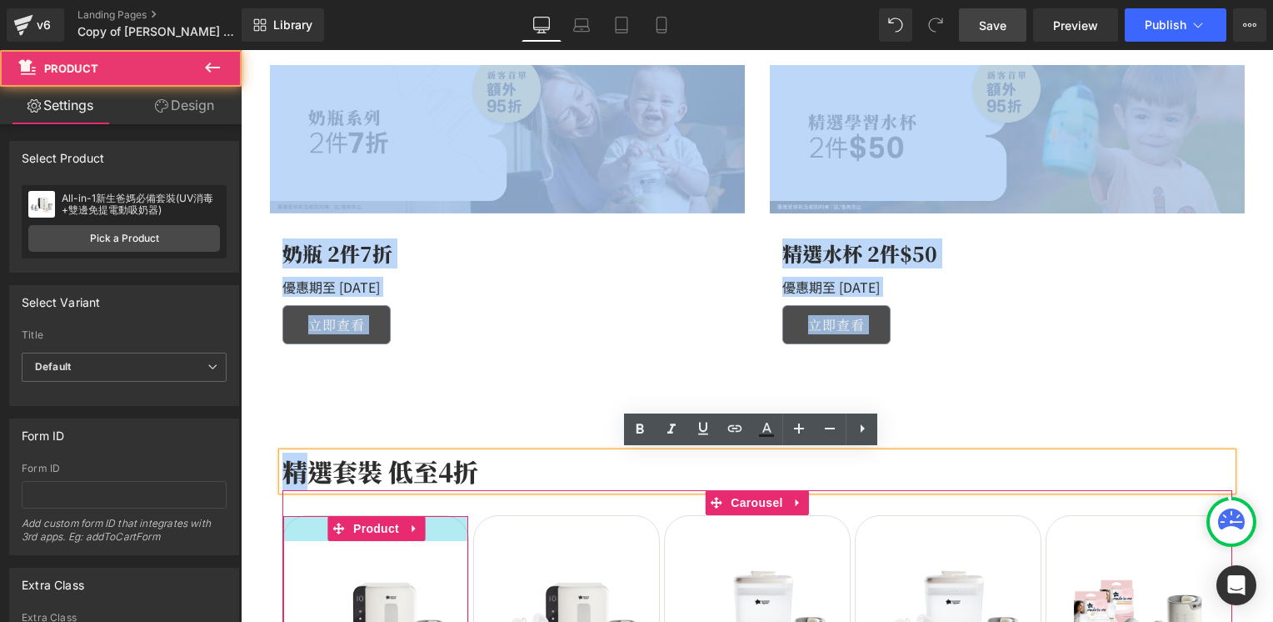
click at [292, 522] on div at bounding box center [375, 528] width 185 height 25
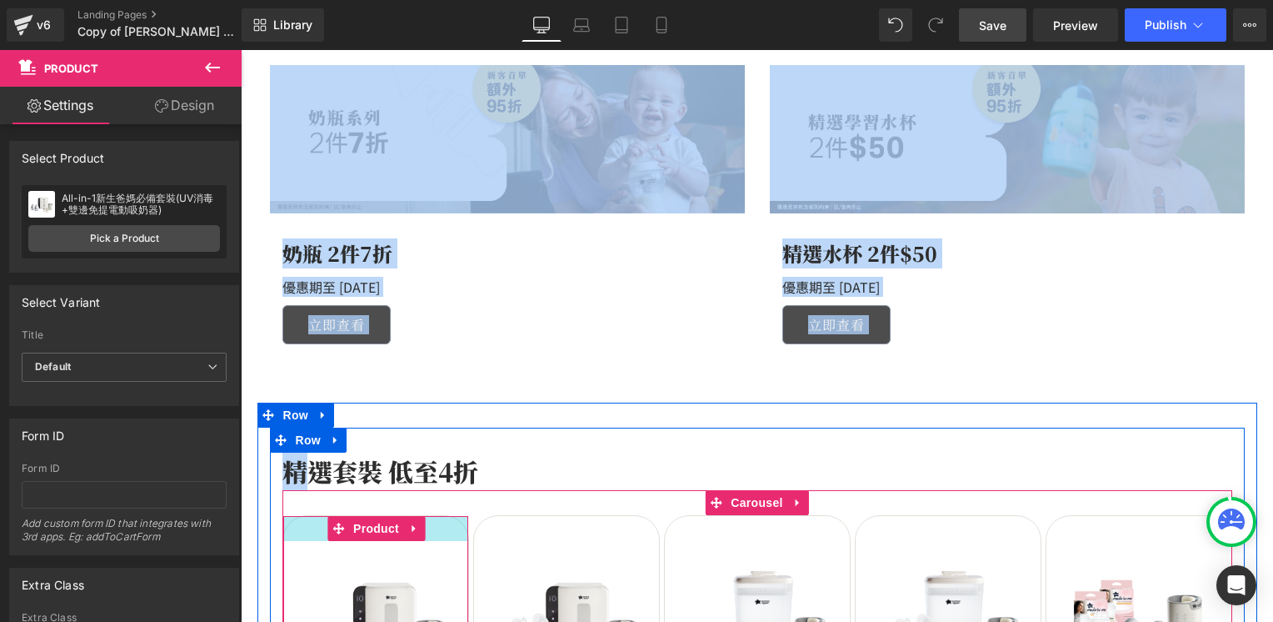
click at [303, 528] on div at bounding box center [375, 528] width 185 height 25
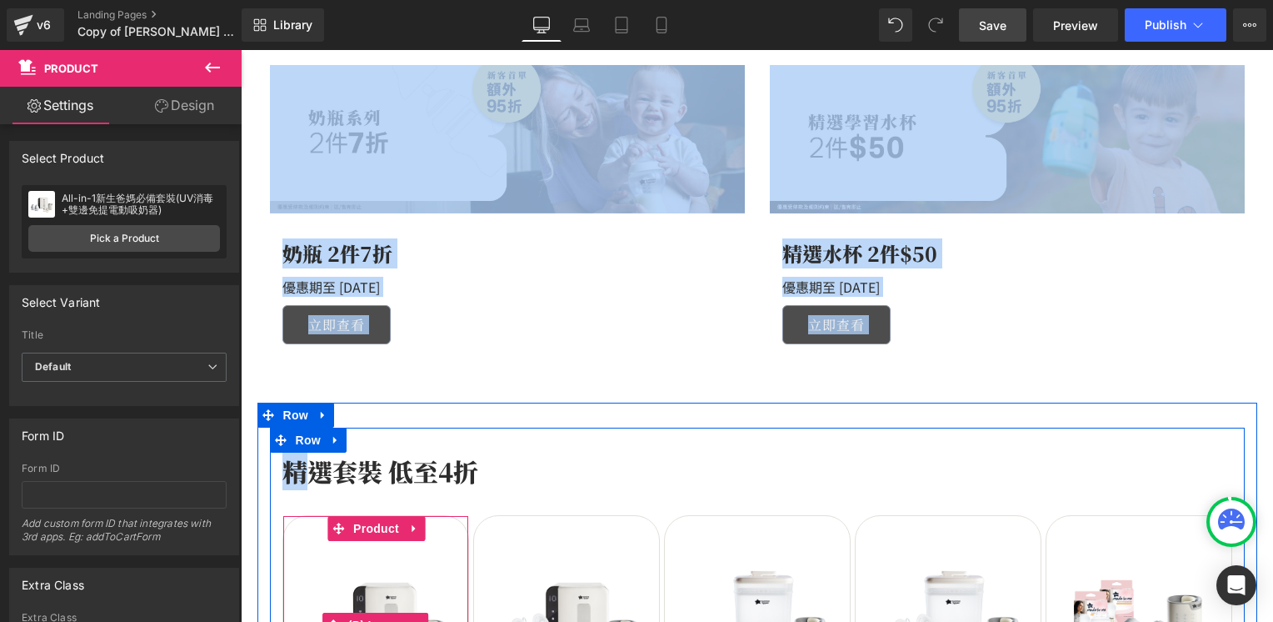
click at [323, 567] on img at bounding box center [376, 625] width 168 height 168
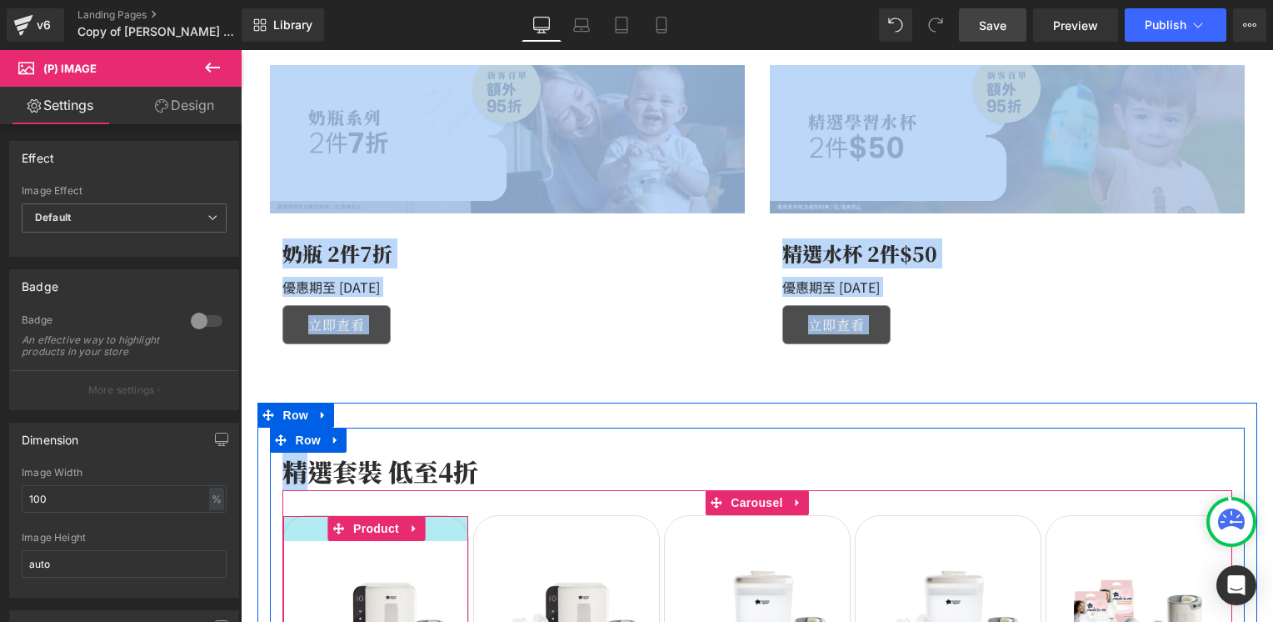
click at [450, 525] on div at bounding box center [375, 528] width 185 height 25
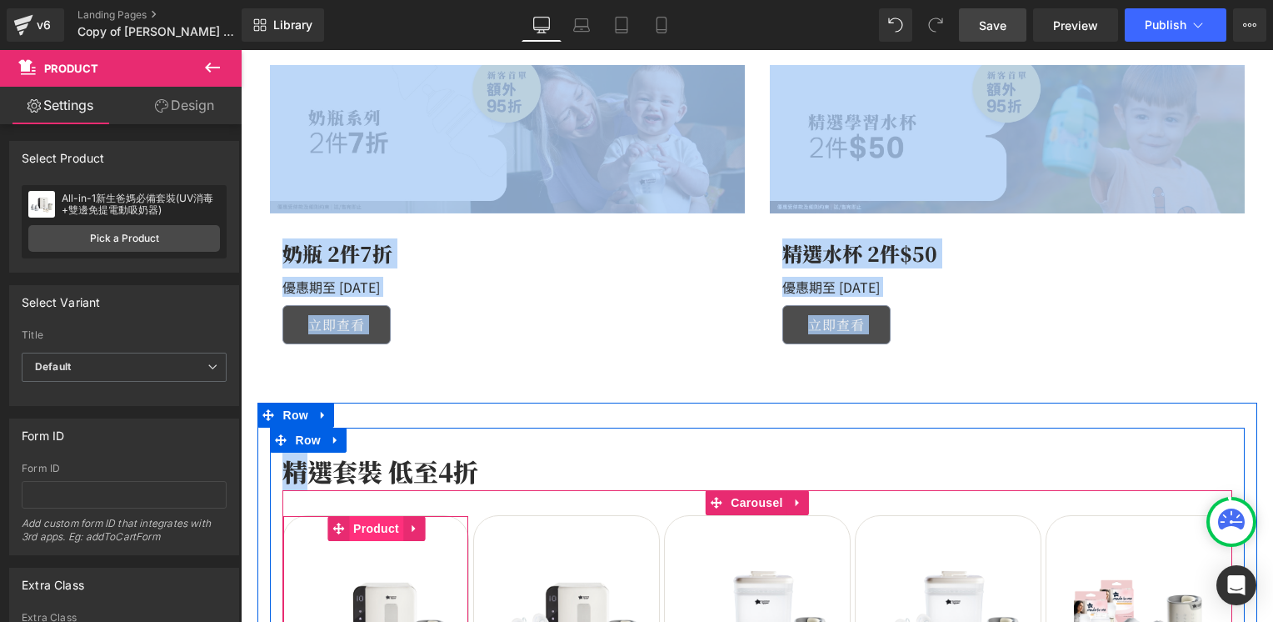
click at [366, 526] on span "Product" at bounding box center [376, 528] width 54 height 25
copy div "(P) Image 電子消毒及烘乾機 (P) Title $0 $899.00 (P) Price Add To Cart (P) Cart Button P…"
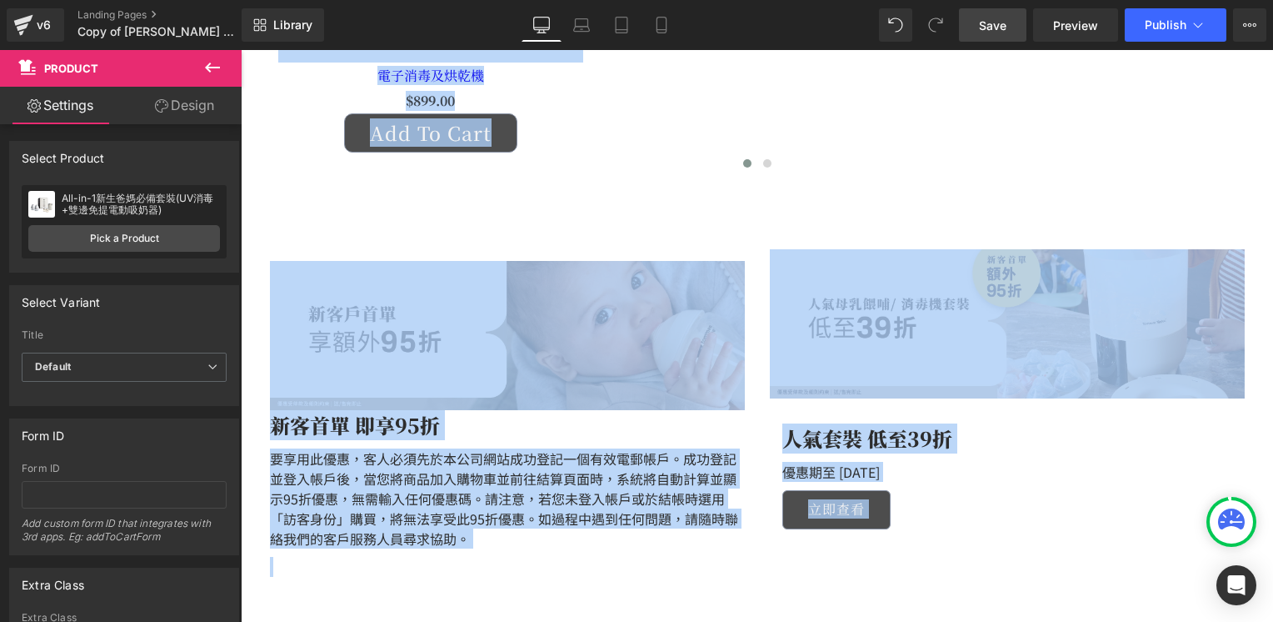
scroll to position [500, 0]
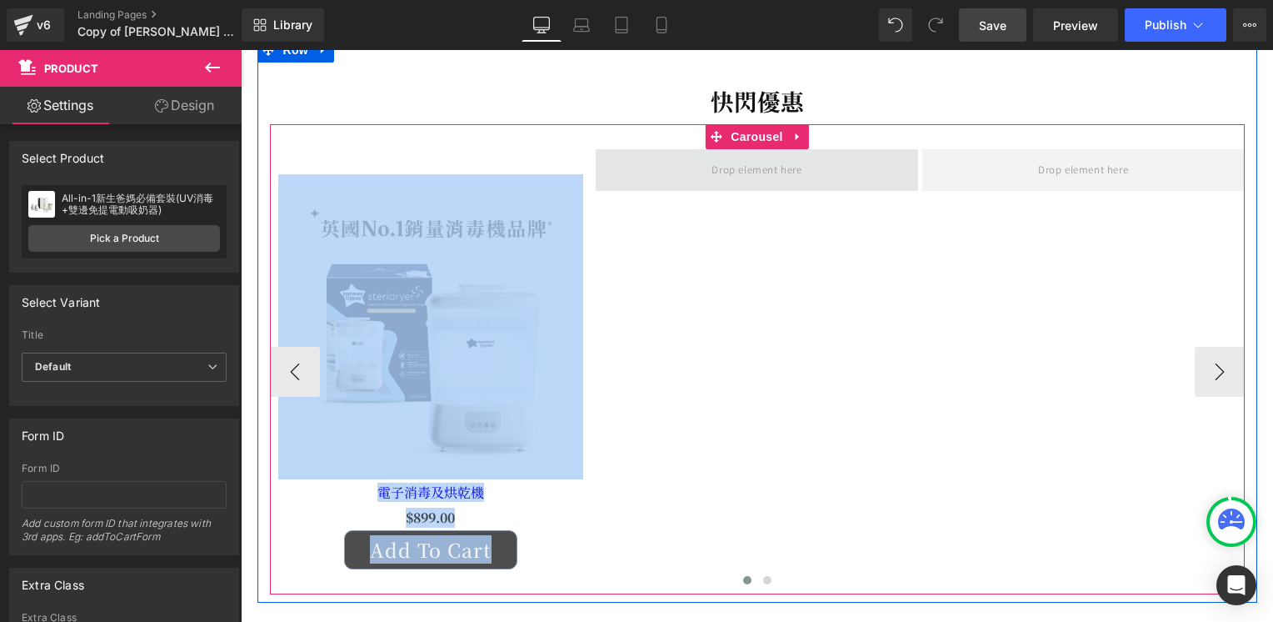
click at [713, 168] on span at bounding box center [757, 169] width 102 height 27
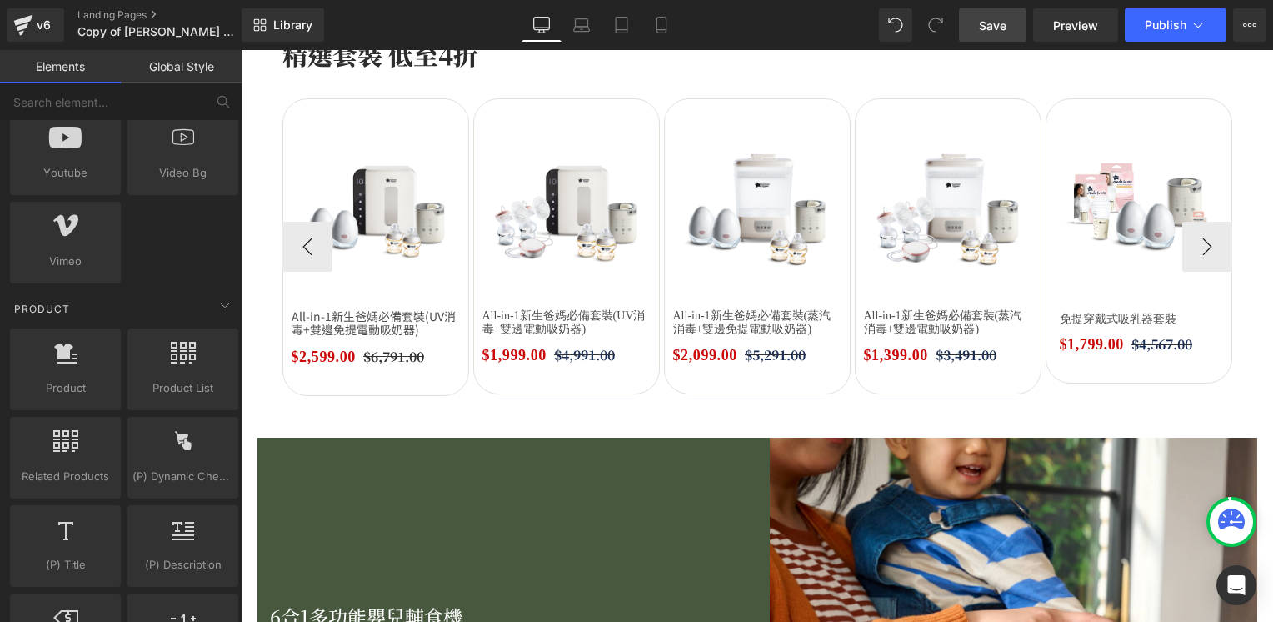
scroll to position [1666, 0]
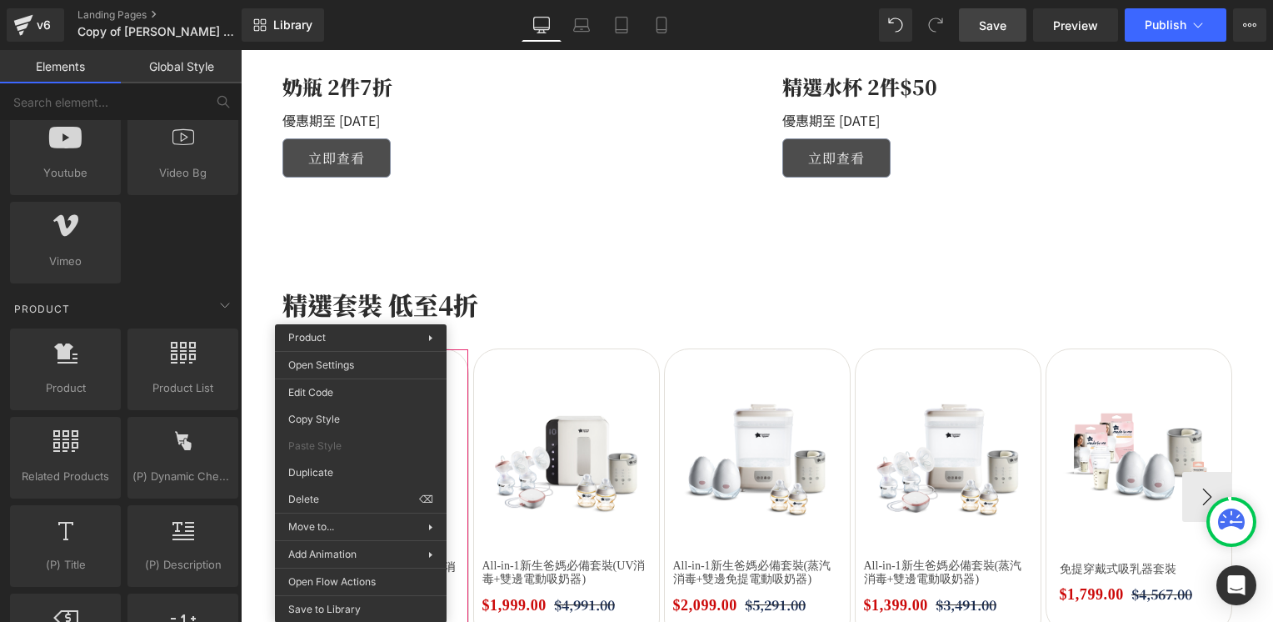
drag, startPoint x: 607, startPoint y: 467, endPoint x: 366, endPoint y: 417, distance: 245.9
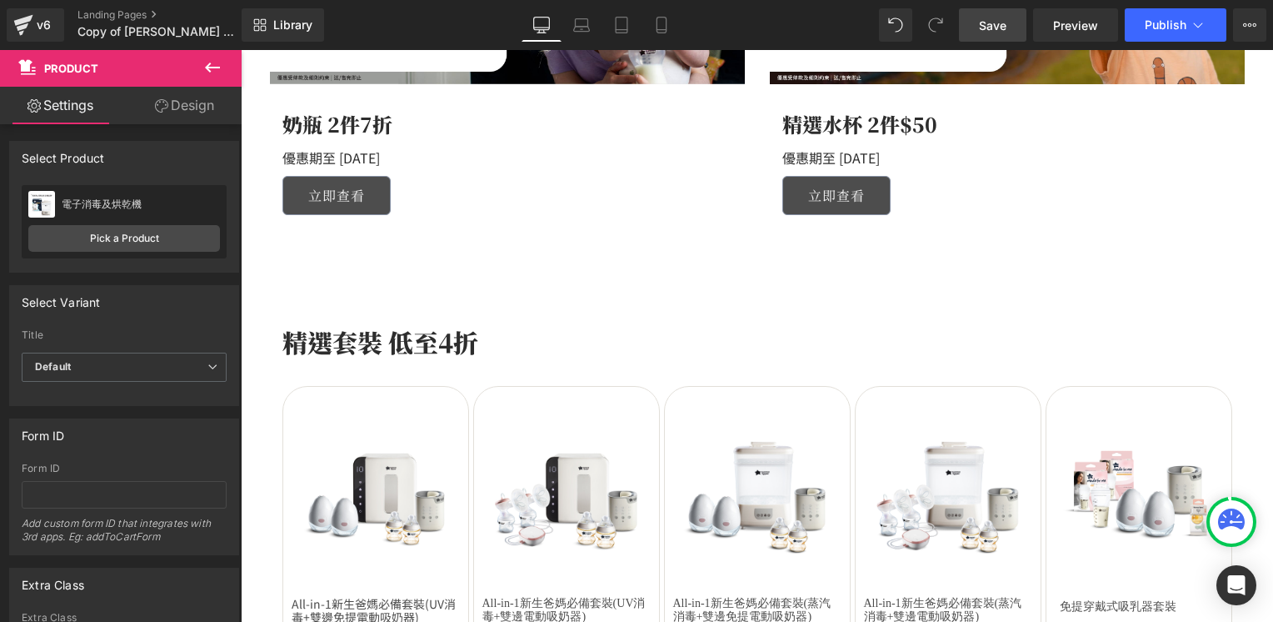
scroll to position [1750, 0]
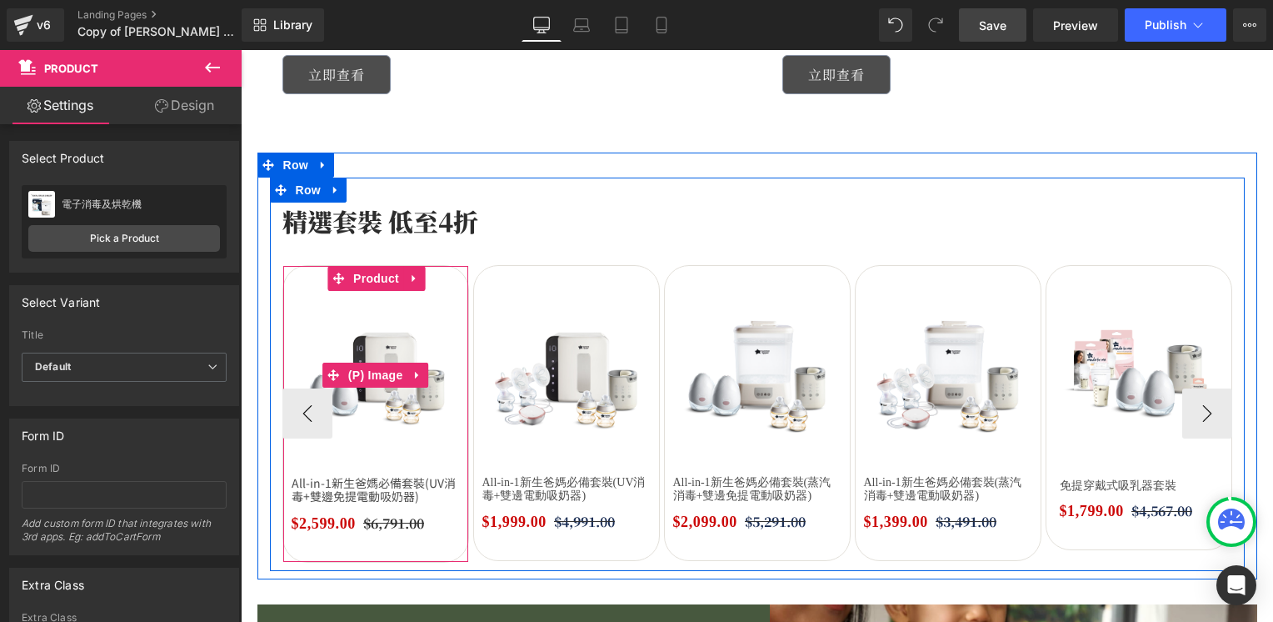
click at [393, 331] on img at bounding box center [376, 375] width 168 height 168
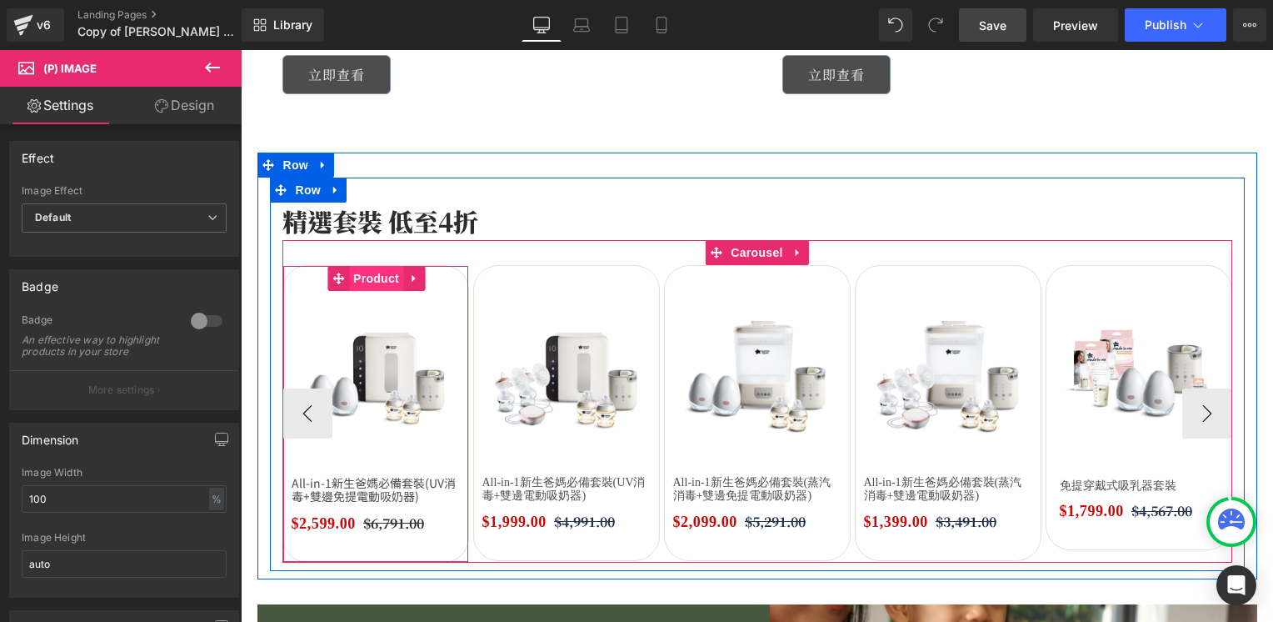
click at [369, 274] on span "Product" at bounding box center [376, 278] width 54 height 25
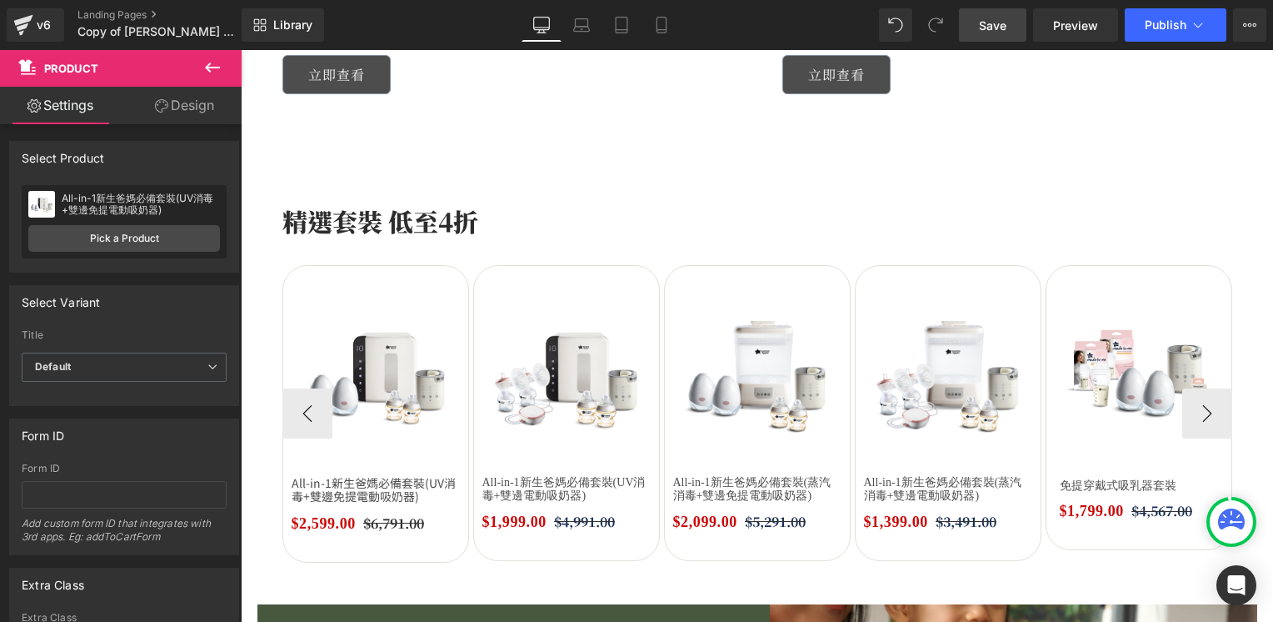
drag, startPoint x: 603, startPoint y: 430, endPoint x: 362, endPoint y: 380, distance: 245.9
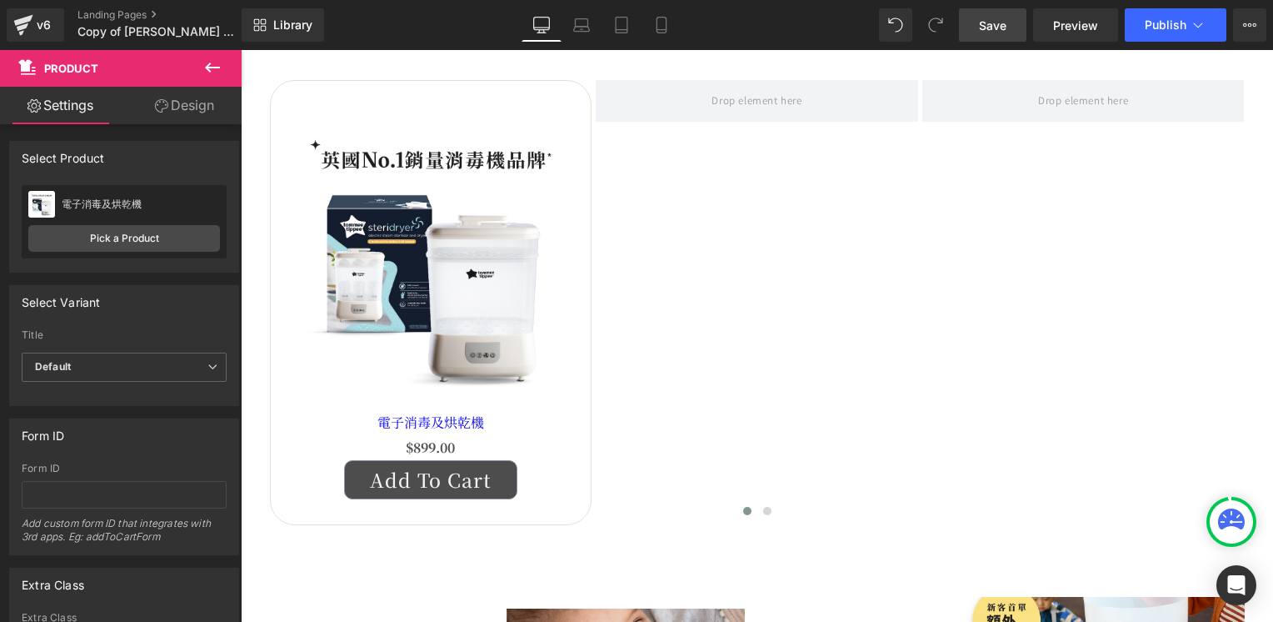
scroll to position [583, 0]
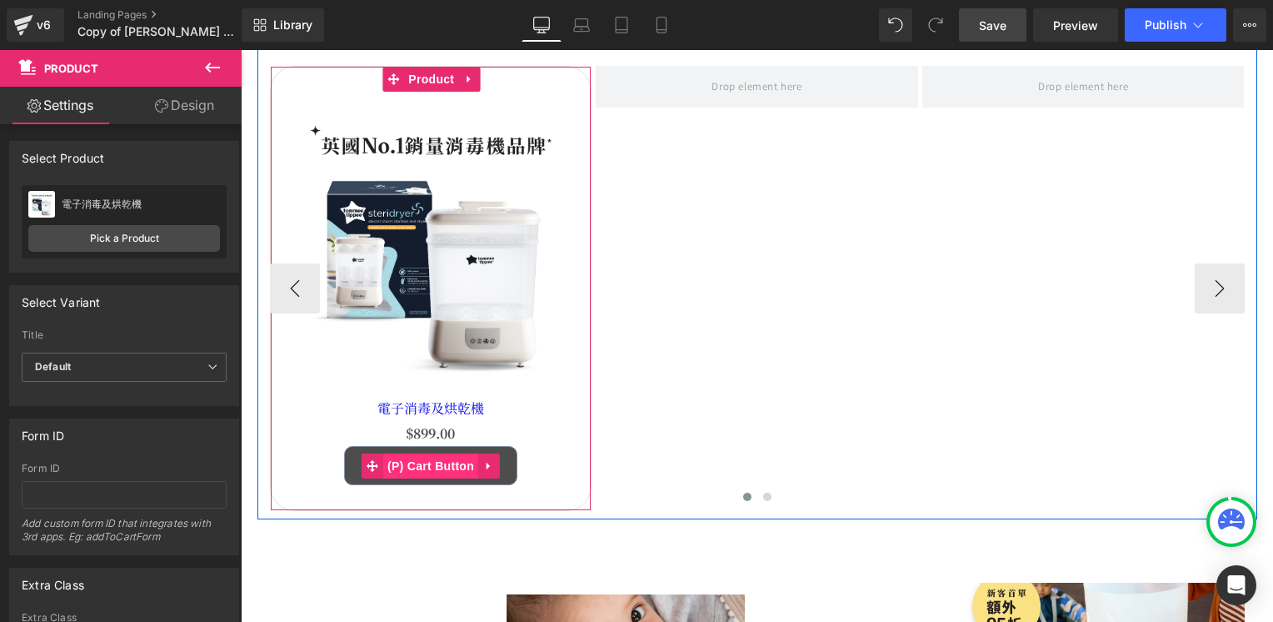
click at [432, 467] on span "(P) Cart Button" at bounding box center [430, 465] width 95 height 25
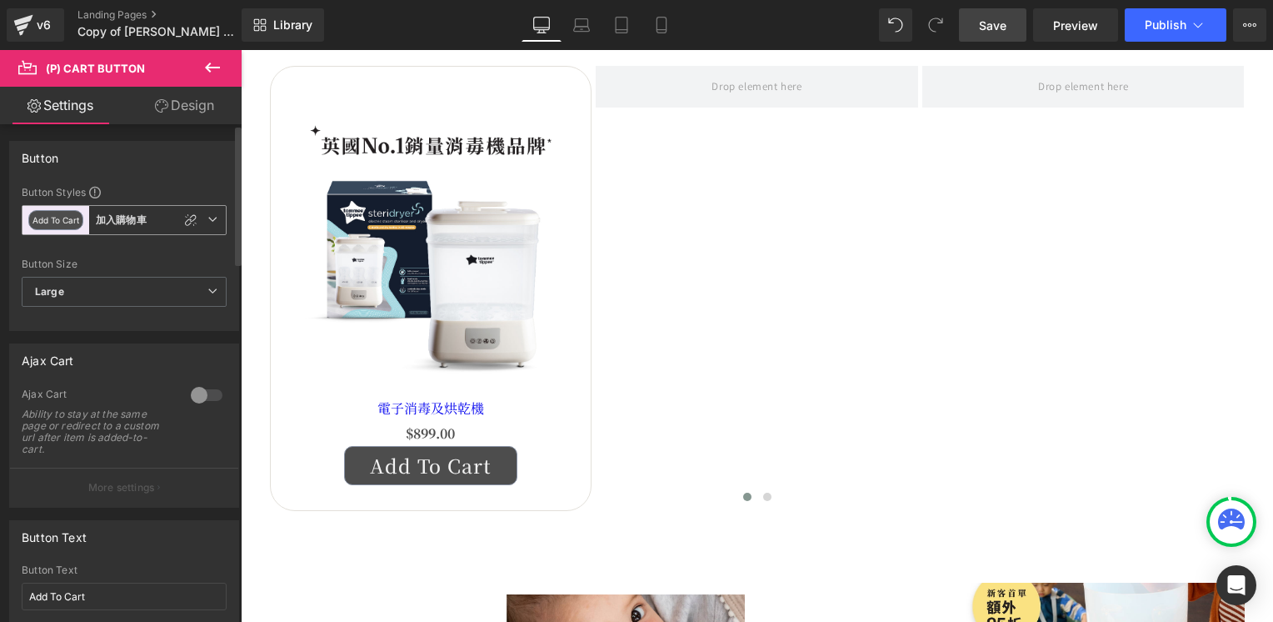
click at [123, 224] on b "加入購物車" at bounding box center [121, 220] width 51 height 14
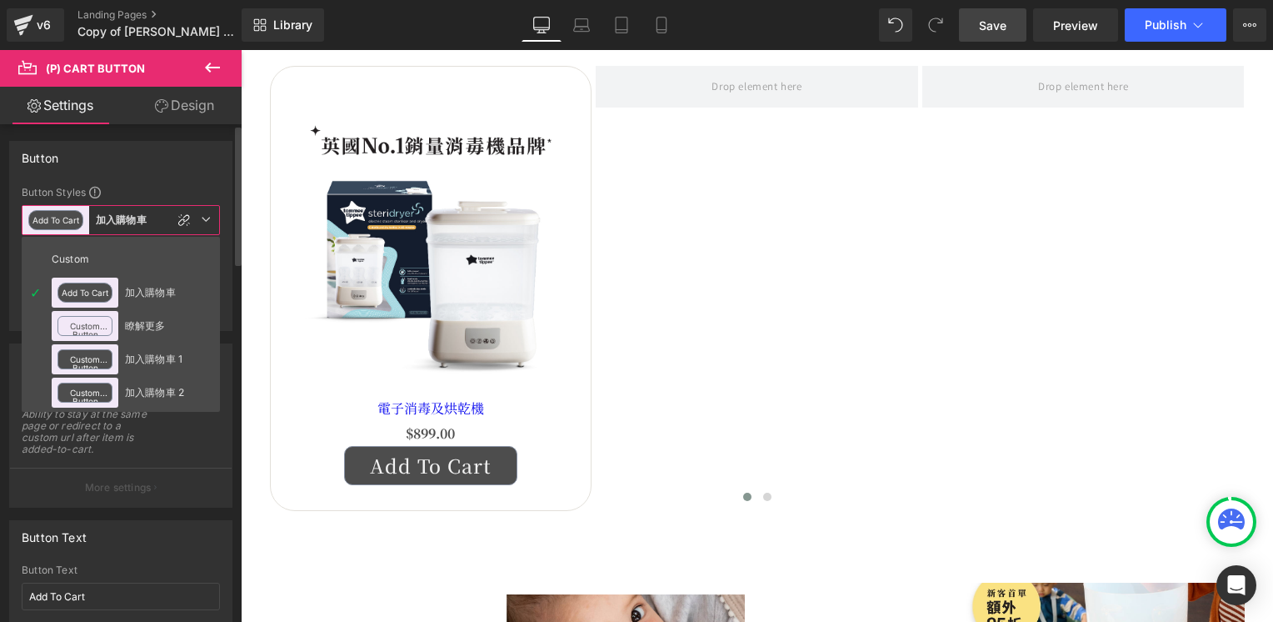
click at [123, 224] on b "加入購物車" at bounding box center [121, 220] width 51 height 14
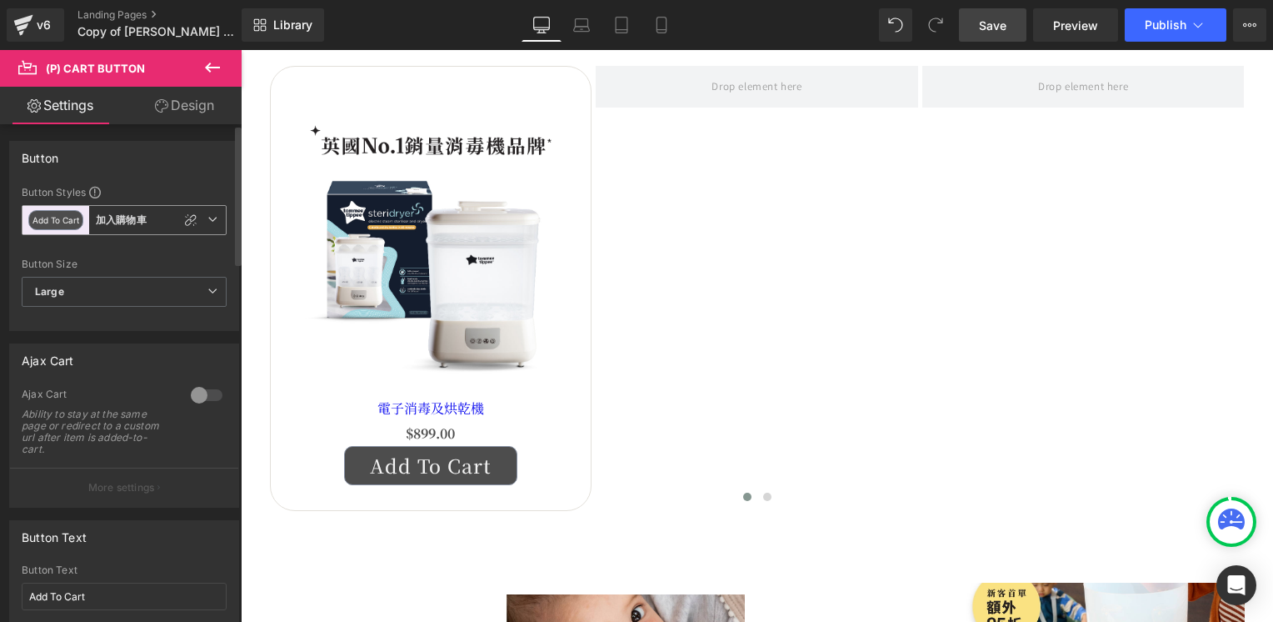
drag, startPoint x: 150, startPoint y: 218, endPoint x: 109, endPoint y: 216, distance: 40.9
click at [109, 216] on span "Add To Cart 加入購物車" at bounding box center [124, 220] width 205 height 30
click at [63, 595] on input "Add To Cart" at bounding box center [124, 595] width 205 height 27
click at [62, 595] on input "Add To Cart" at bounding box center [124, 595] width 205 height 27
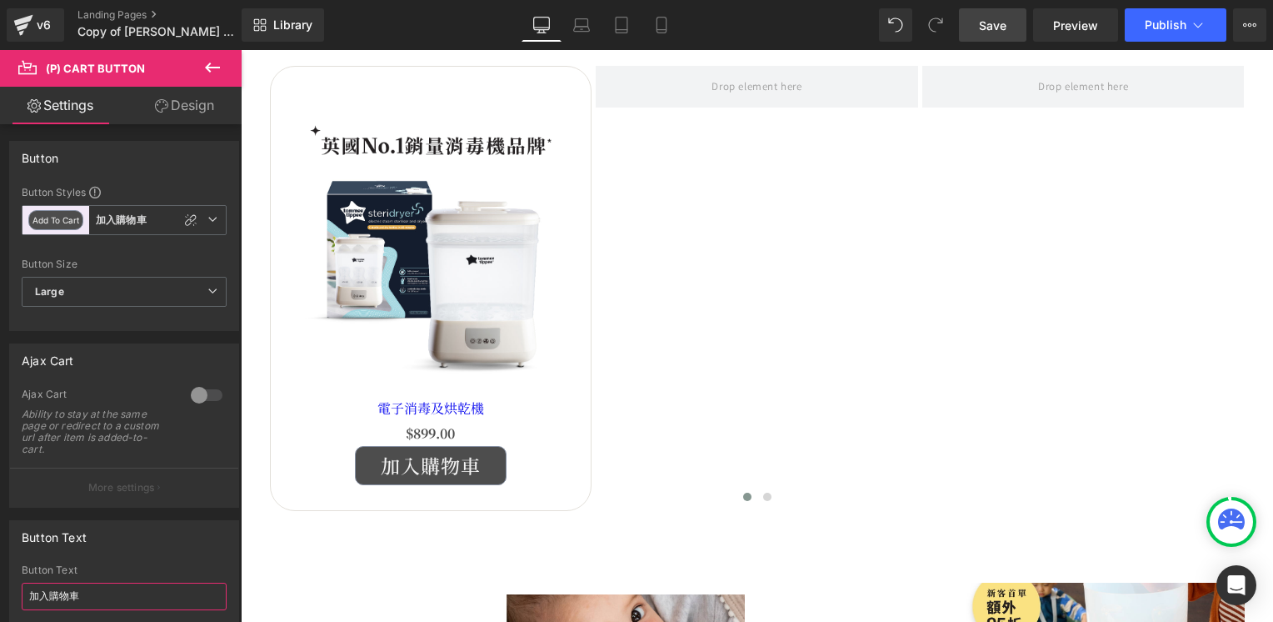
type input "加入購物車"
click at [995, 25] on span "Save" at bounding box center [992, 25] width 27 height 17
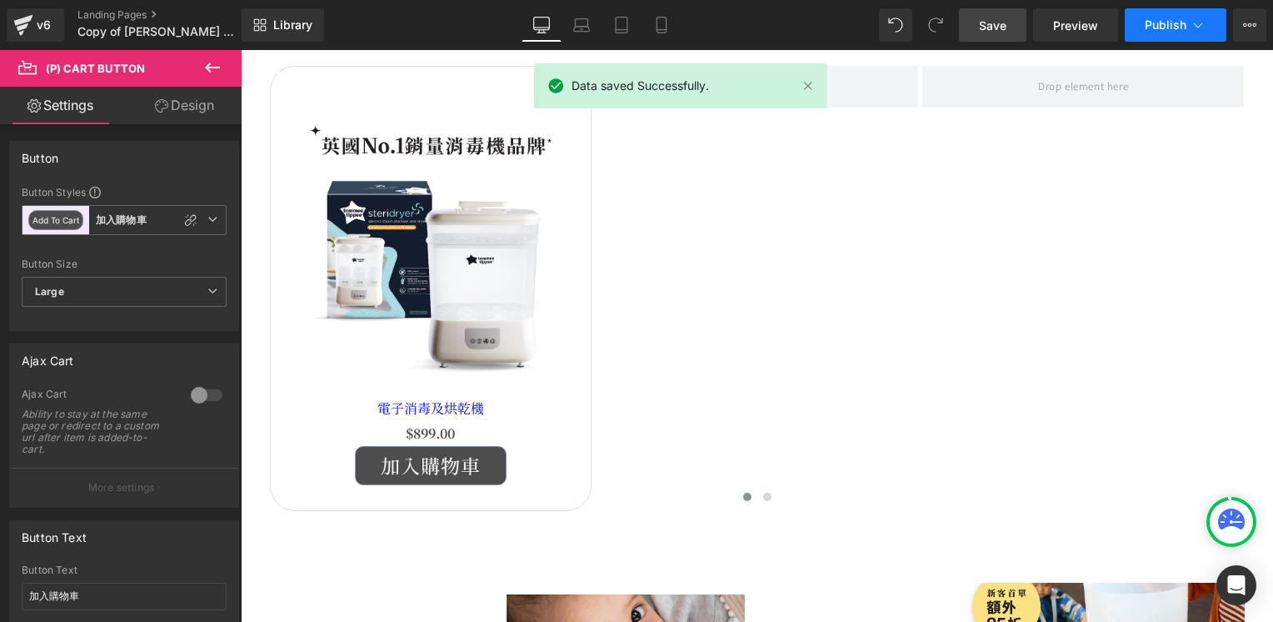
click at [1161, 26] on span "Publish" at bounding box center [1166, 24] width 42 height 13
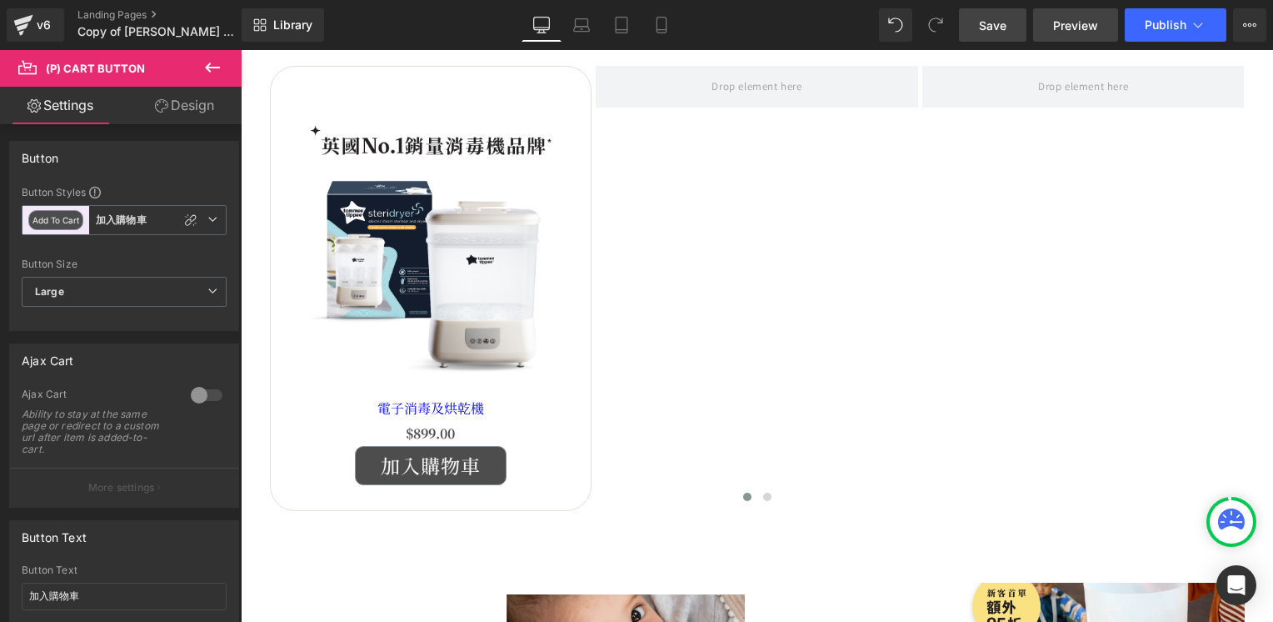
click at [1083, 26] on span "Preview" at bounding box center [1075, 25] width 45 height 17
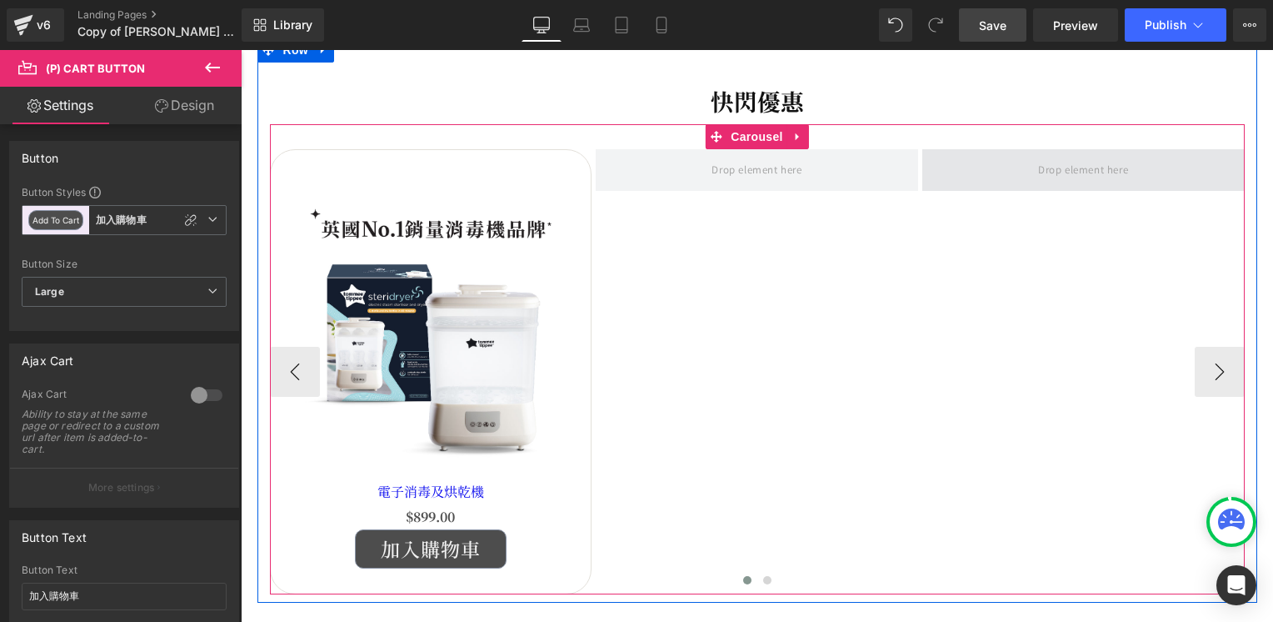
scroll to position [500, 0]
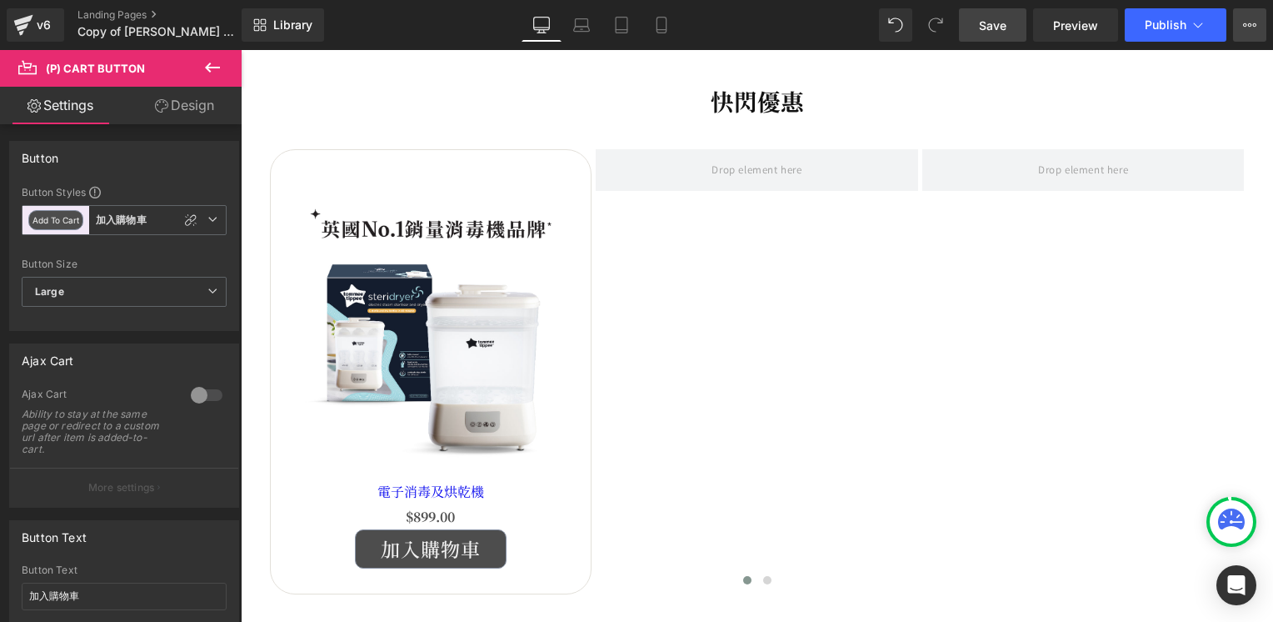
click at [1254, 22] on icon at bounding box center [1249, 24] width 13 height 13
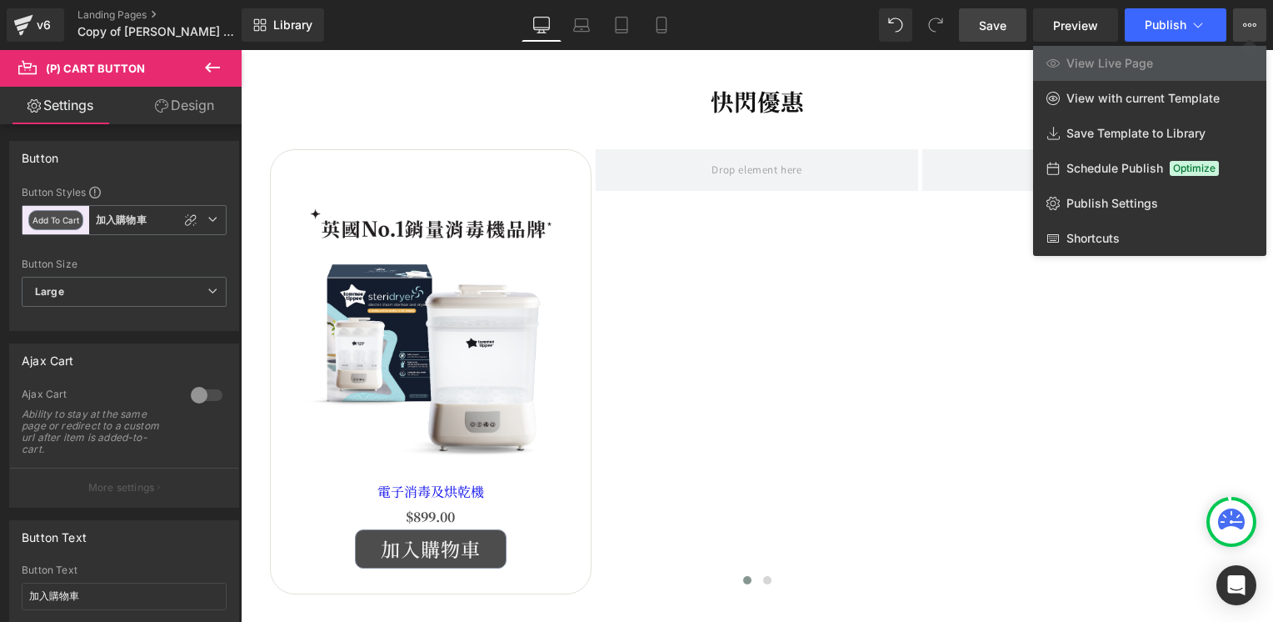
click at [1255, 24] on icon at bounding box center [1249, 24] width 13 height 13
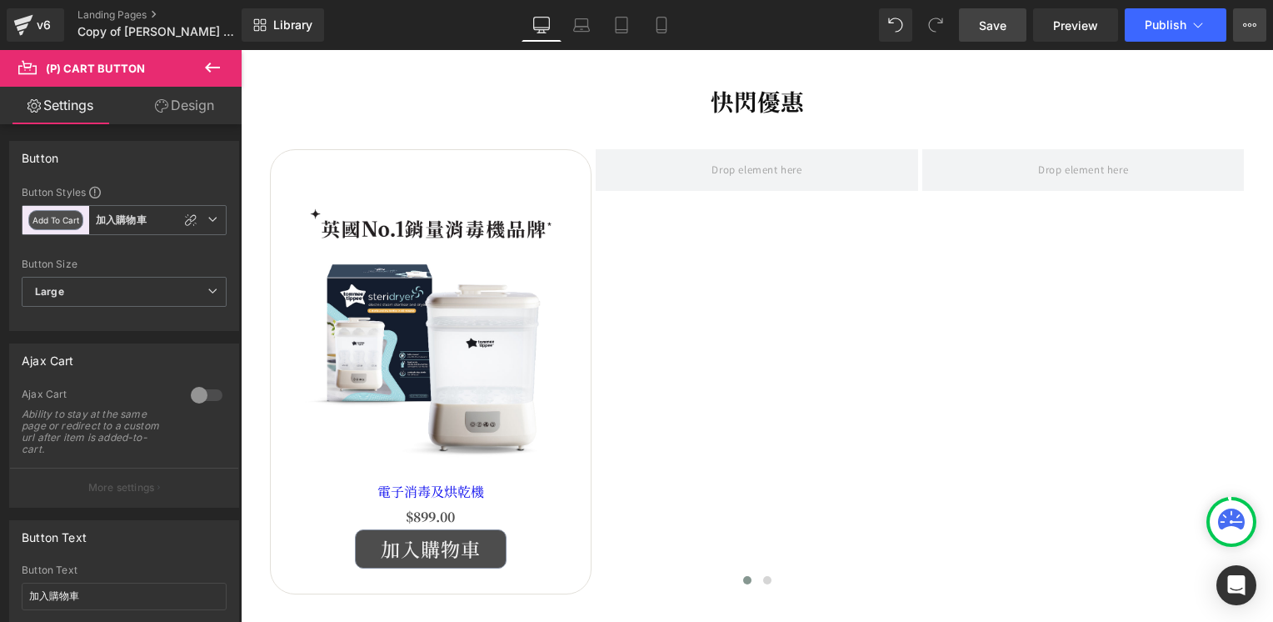
click at [1255, 24] on icon at bounding box center [1249, 24] width 13 height 13
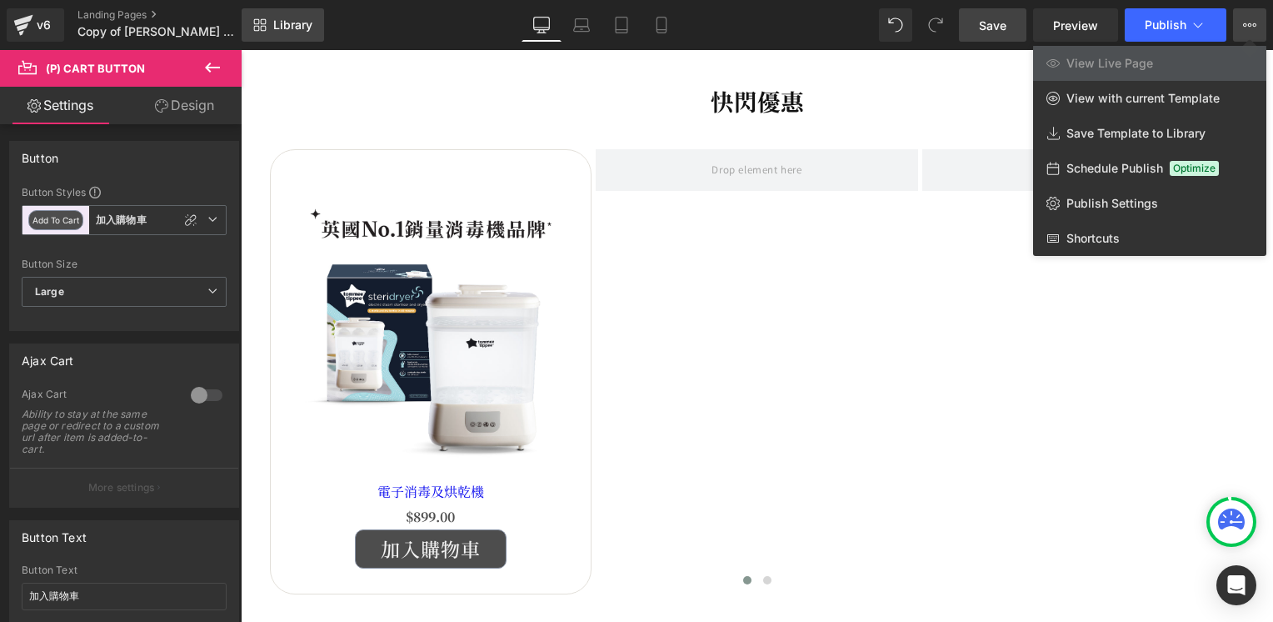
click at [291, 28] on span "Library" at bounding box center [292, 24] width 39 height 15
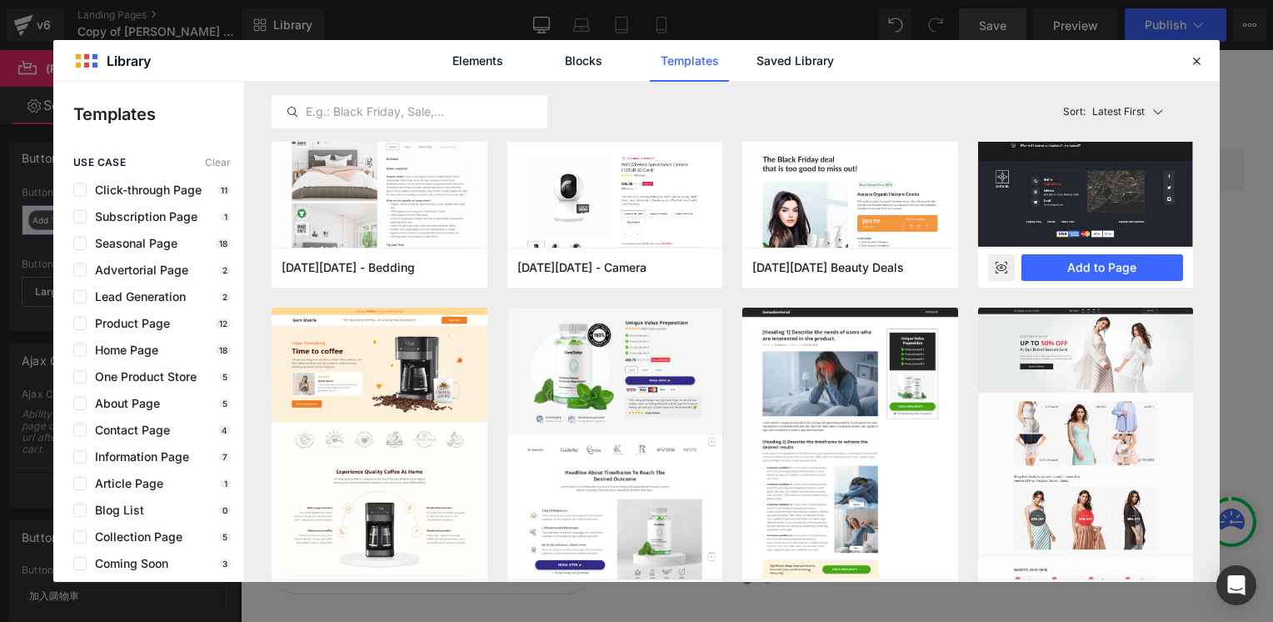
scroll to position [0, 0]
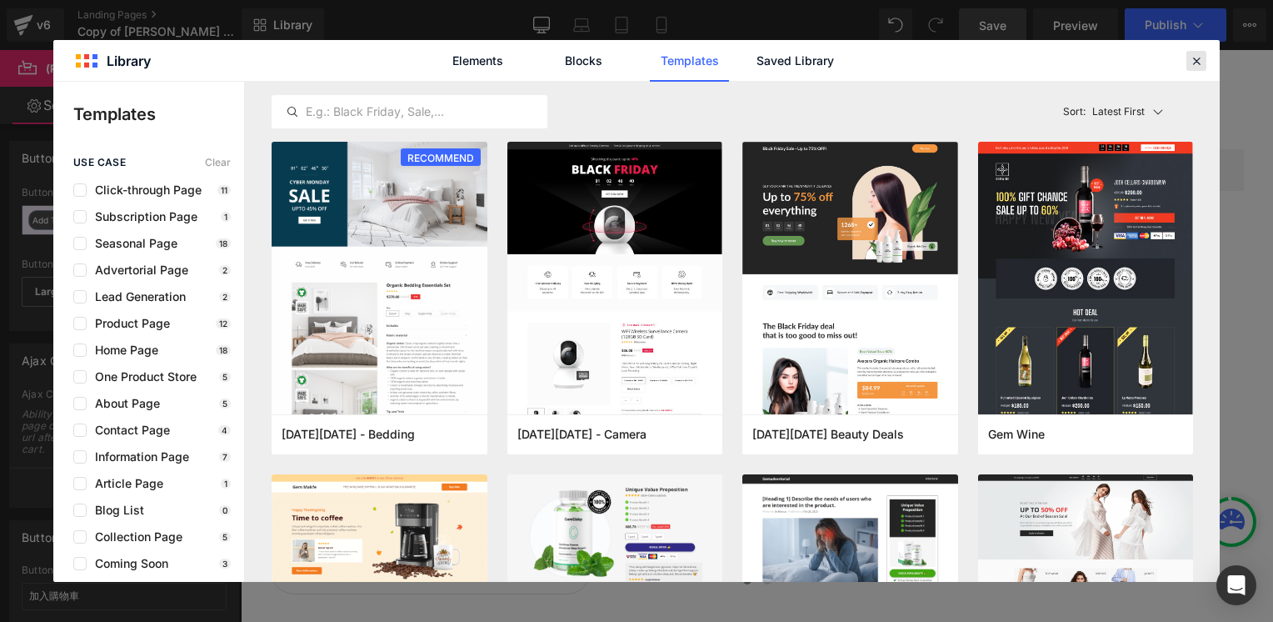
click at [1201, 66] on icon at bounding box center [1196, 60] width 15 height 15
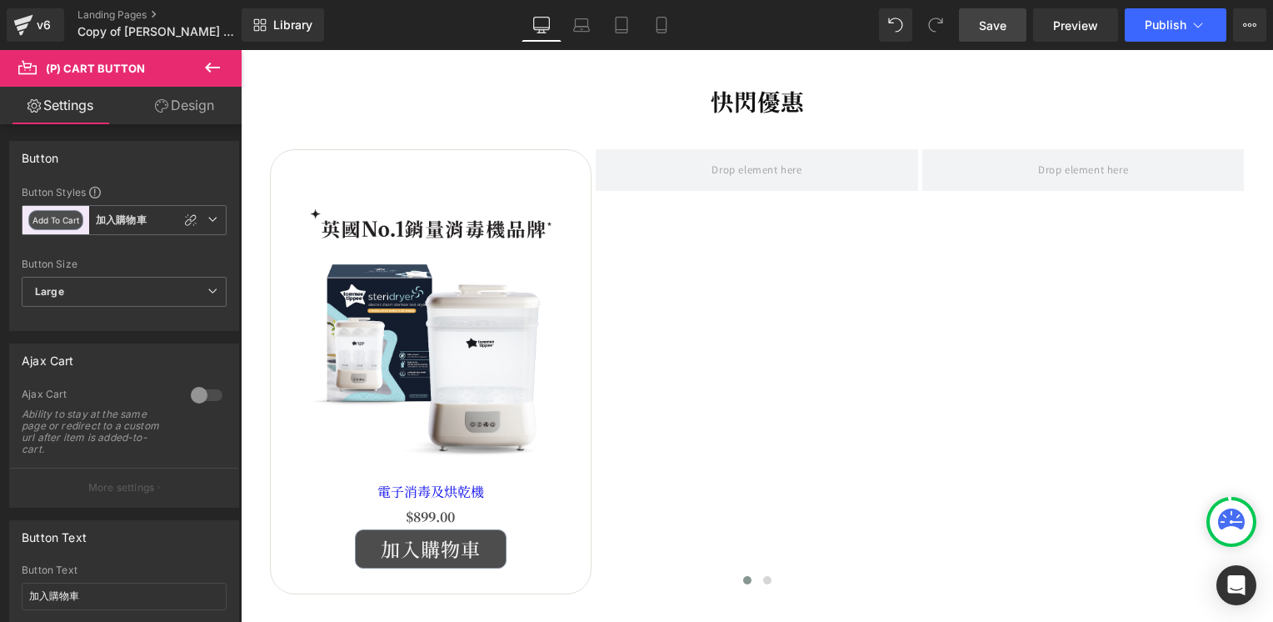
click at [212, 68] on icon at bounding box center [212, 67] width 15 height 10
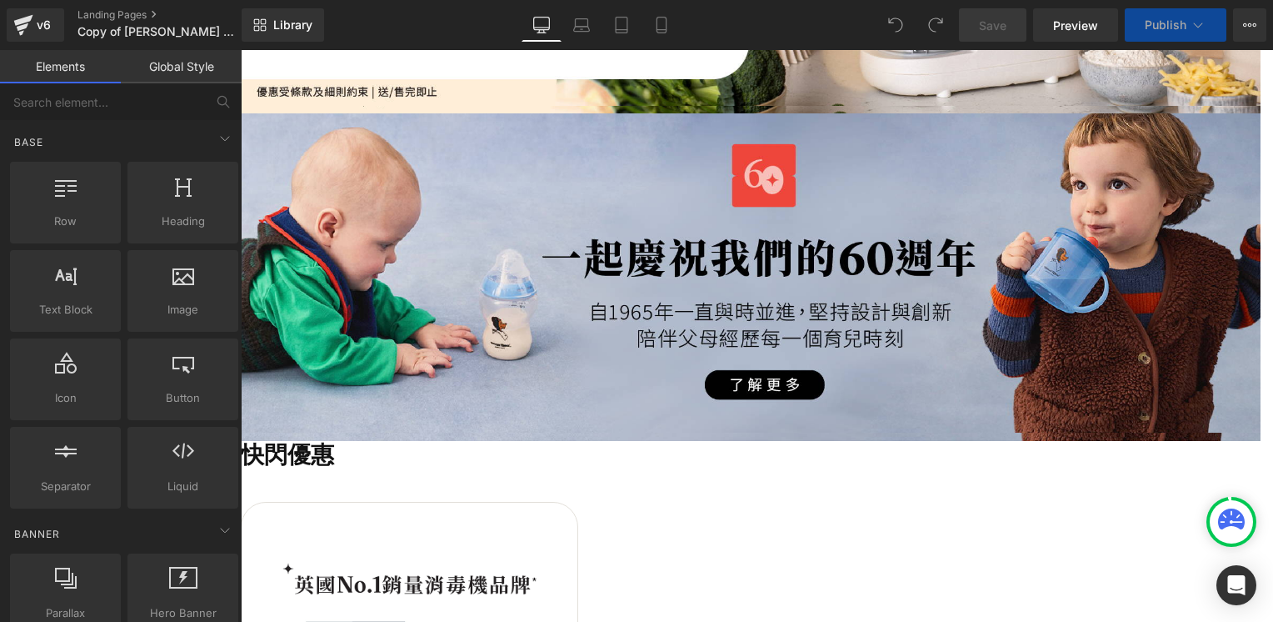
scroll to position [1750, 0]
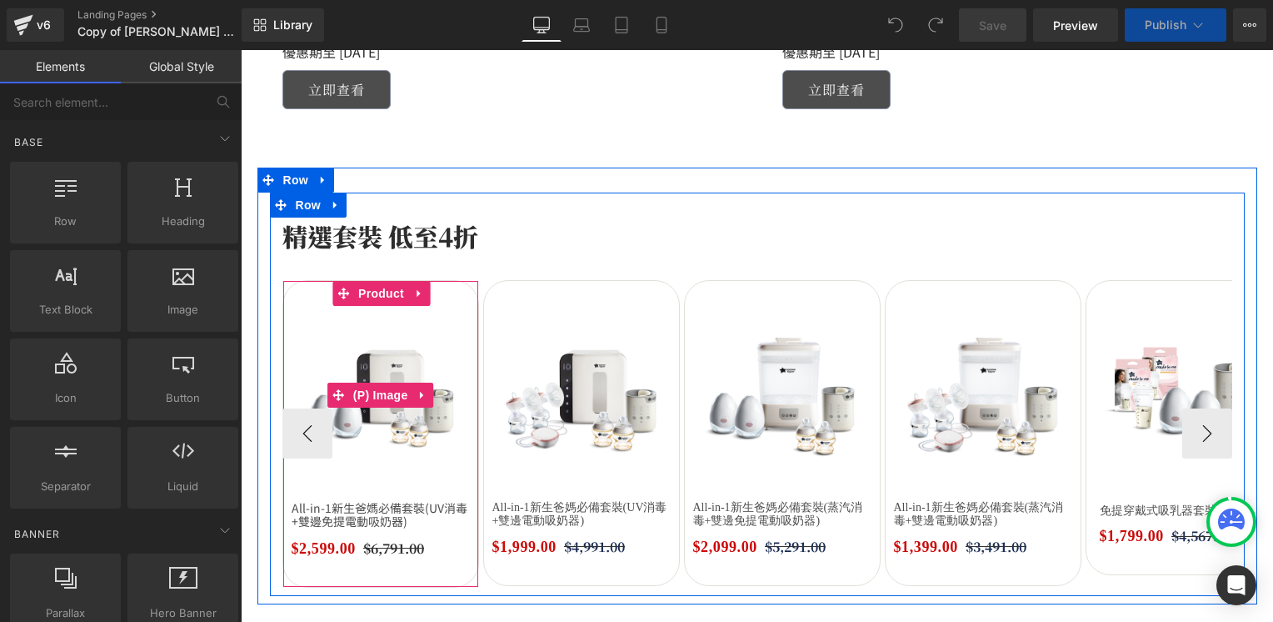
click at [387, 352] on img at bounding box center [381, 395] width 178 height 178
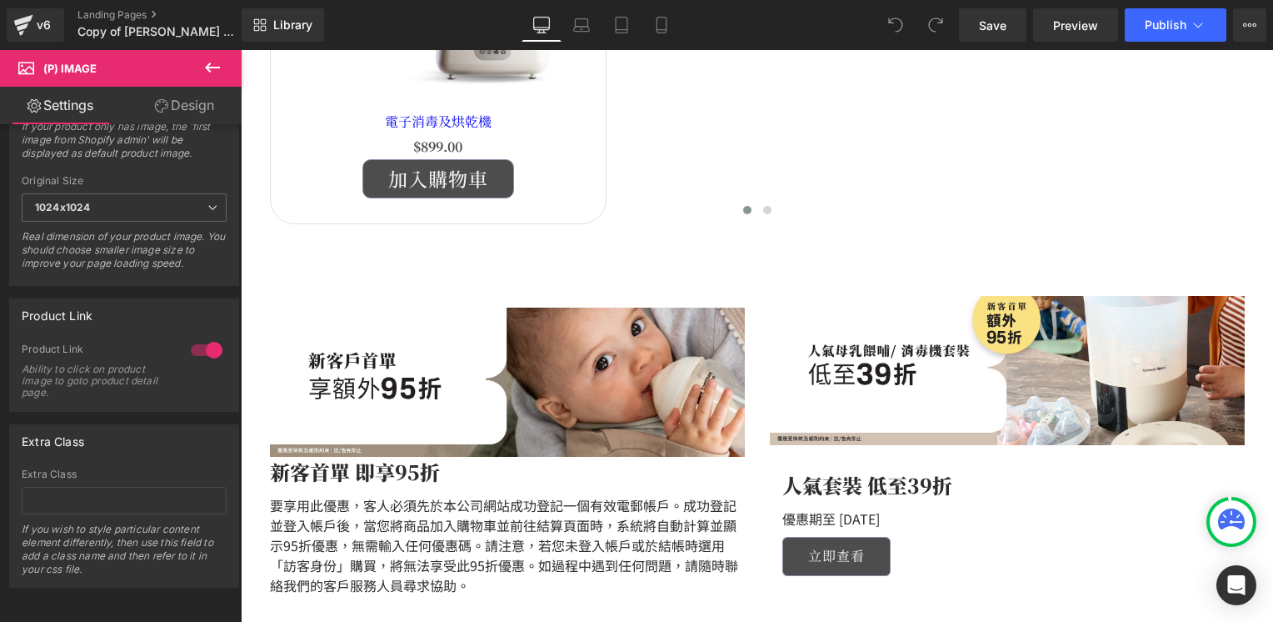
scroll to position [667, 0]
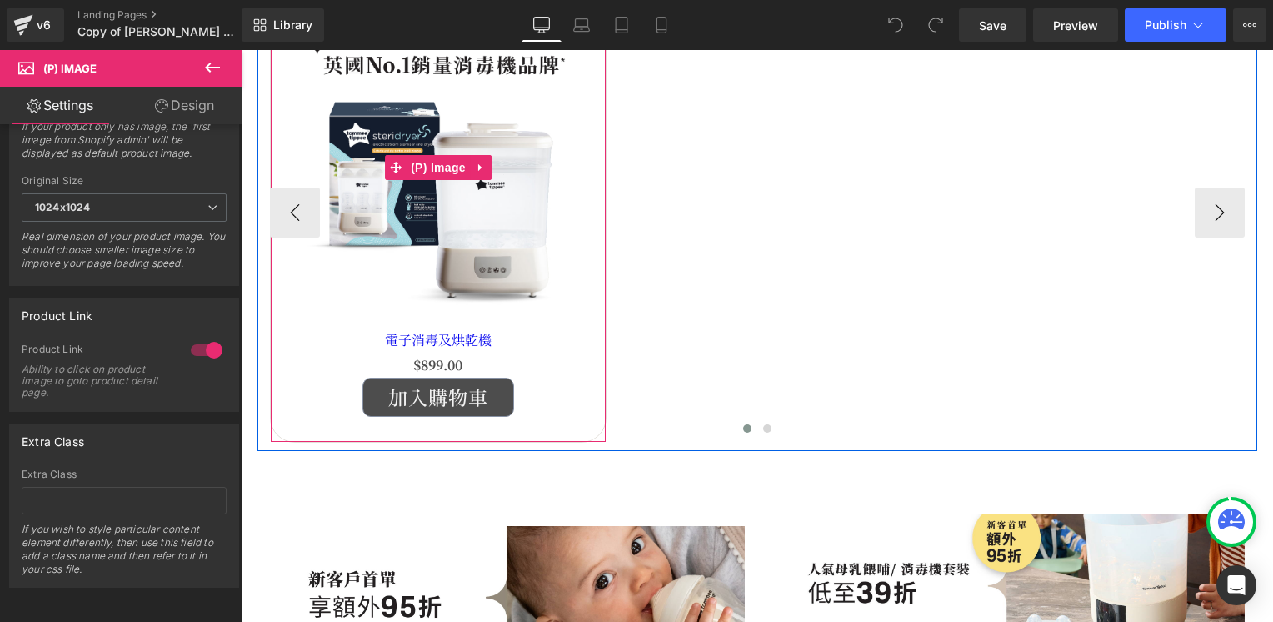
click at [477, 201] on img at bounding box center [438, 167] width 319 height 319
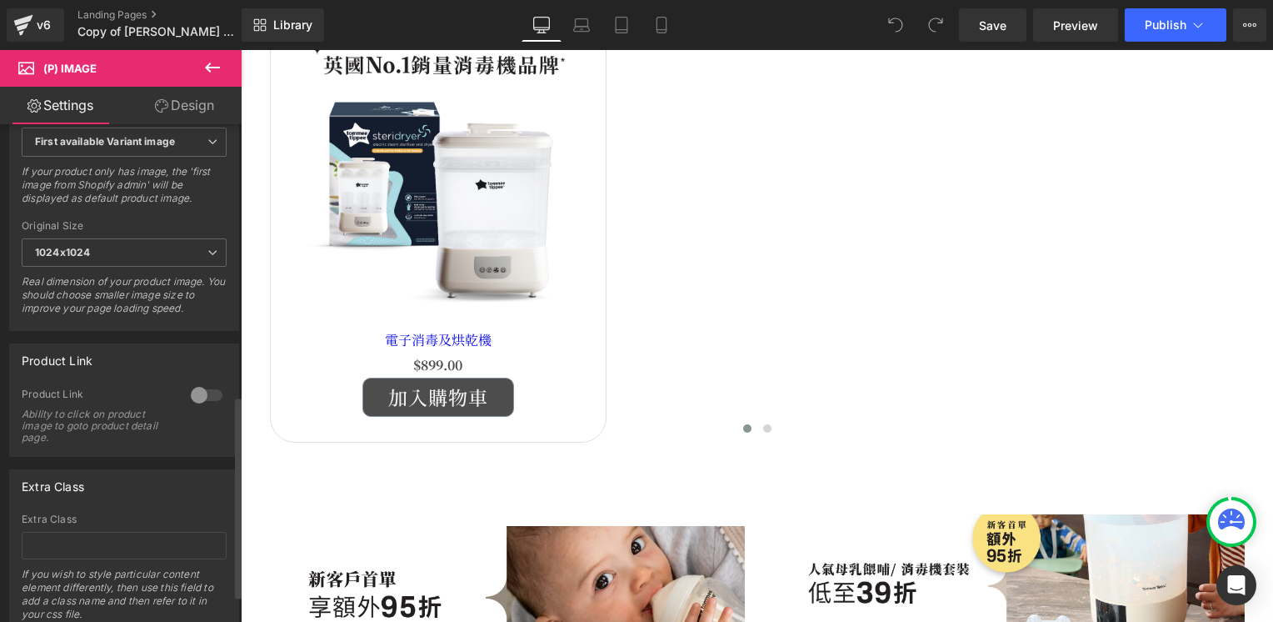
click at [202, 404] on div at bounding box center [207, 395] width 40 height 27
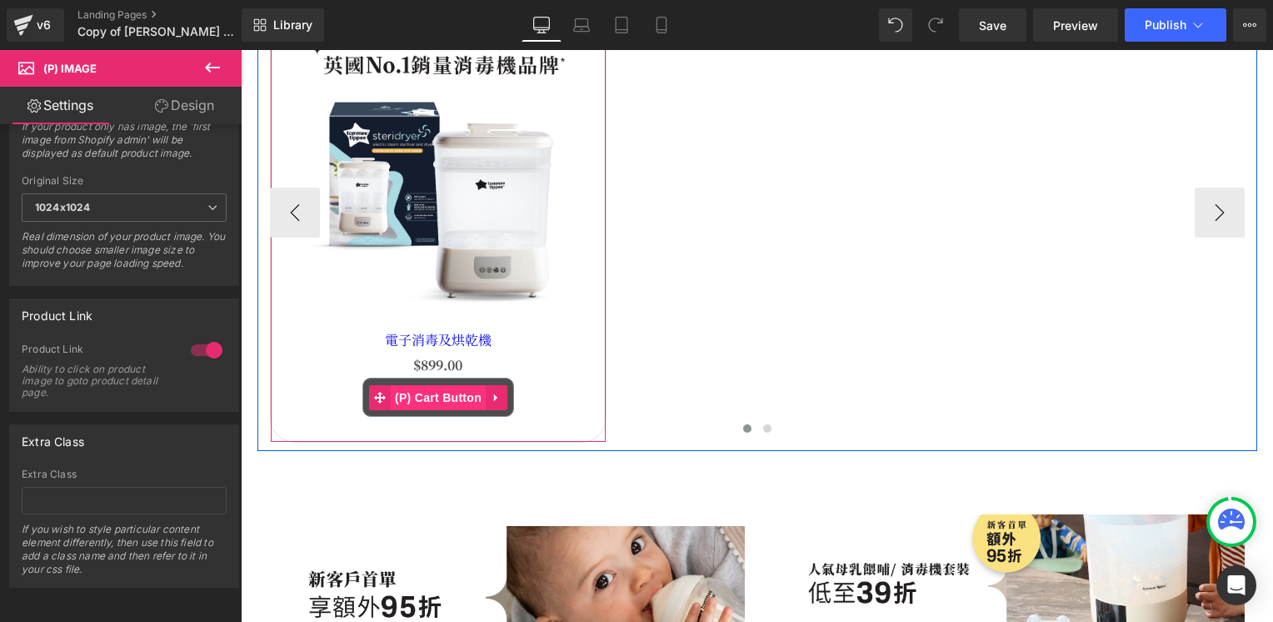
click at [424, 395] on span "(P) Cart Button" at bounding box center [438, 397] width 95 height 25
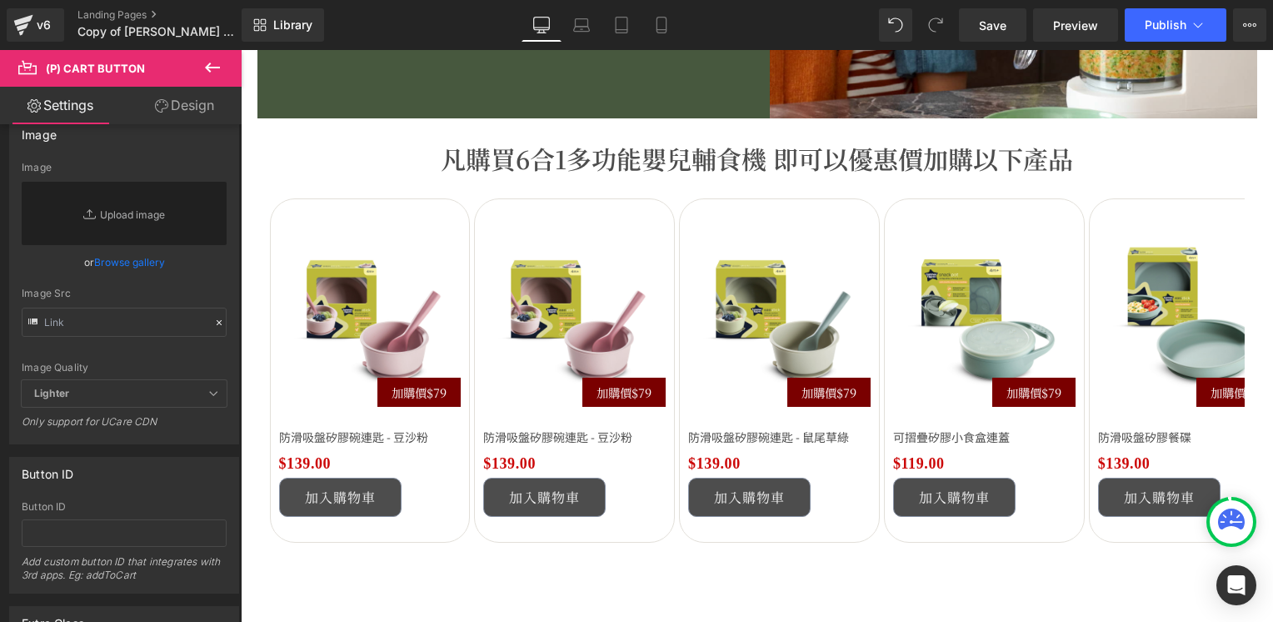
scroll to position [2749, 0]
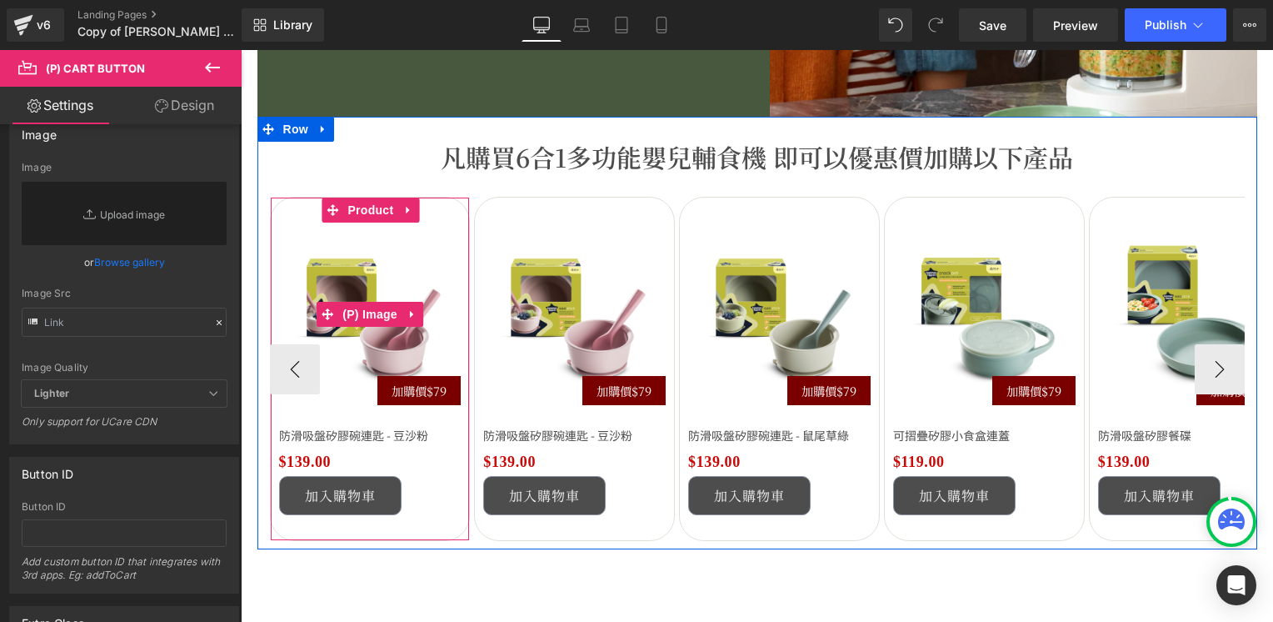
click at [368, 354] on img at bounding box center [370, 313] width 182 height 182
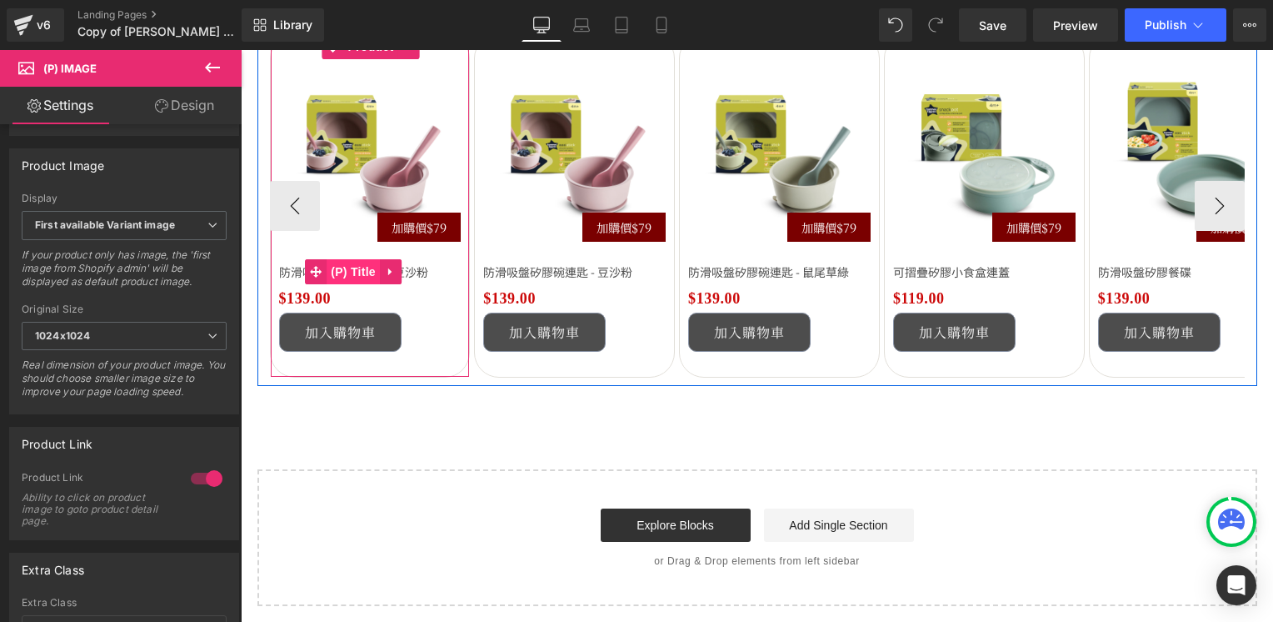
scroll to position [2916, 0]
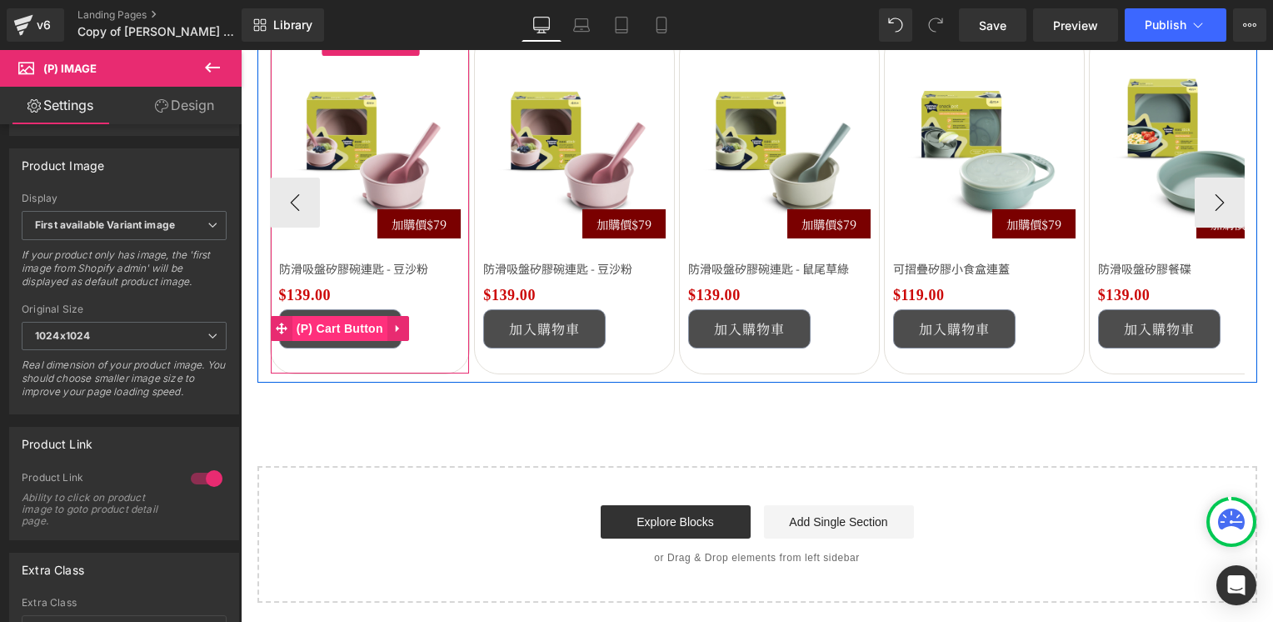
click at [357, 330] on span "(P) Cart Button" at bounding box center [339, 328] width 95 height 25
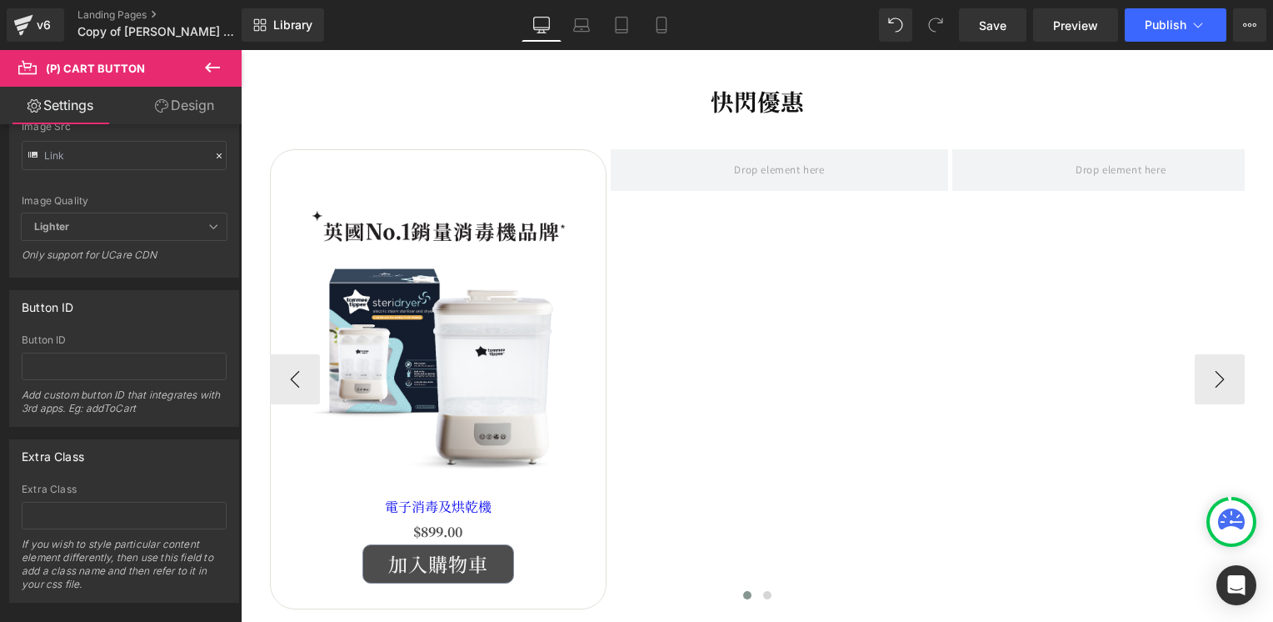
scroll to position [667, 0]
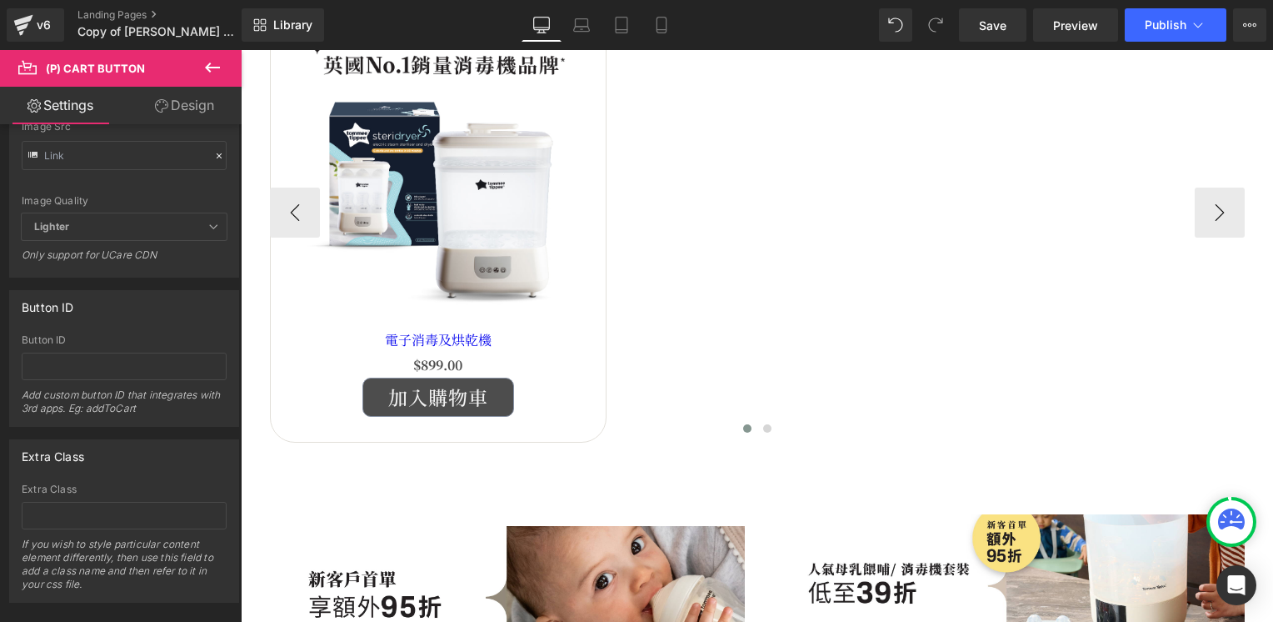
click at [477, 218] on img at bounding box center [438, 167] width 319 height 319
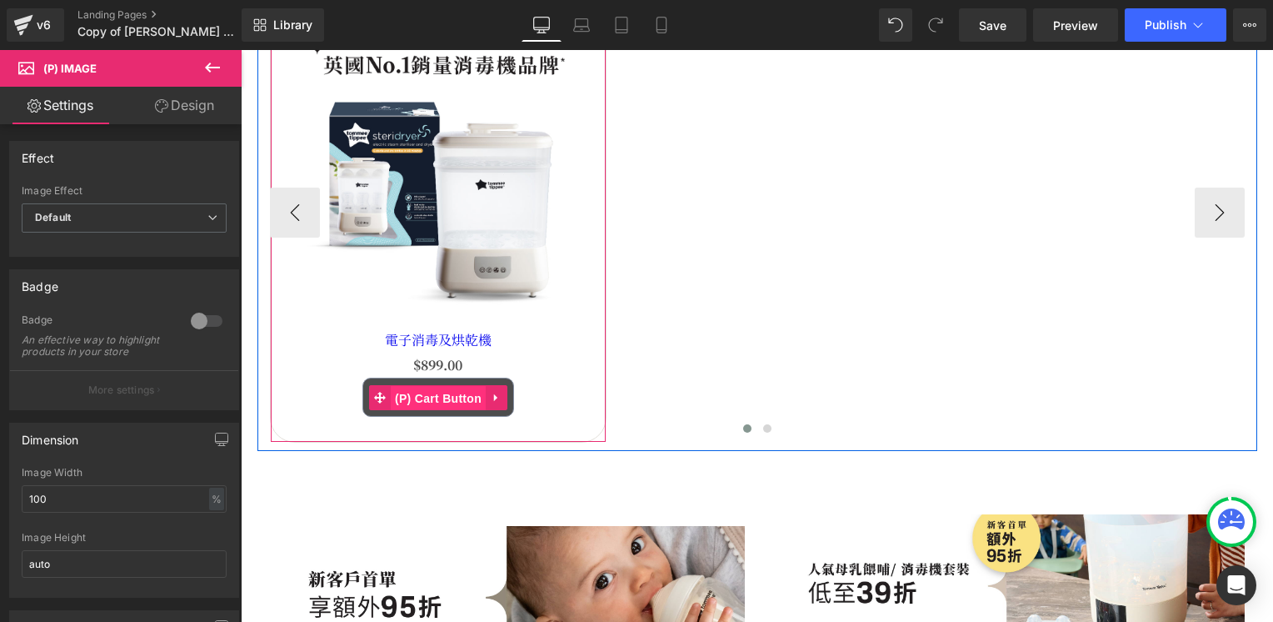
click at [444, 400] on span "(P) Cart Button" at bounding box center [438, 398] width 95 height 25
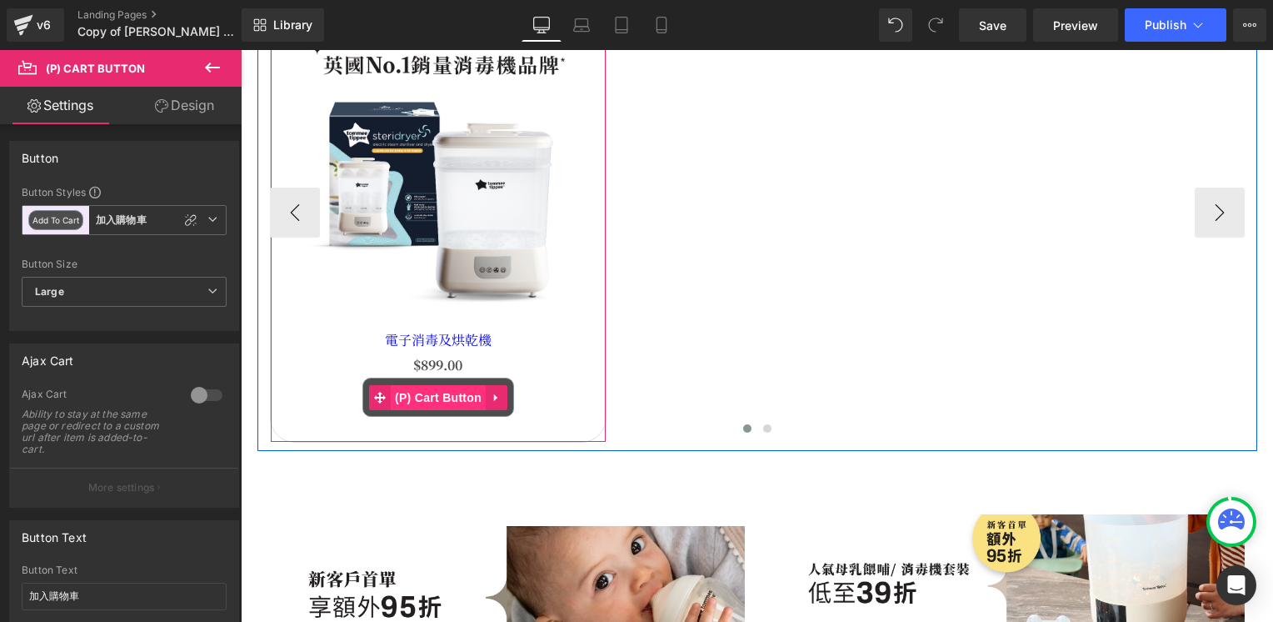
click at [425, 392] on span "(P) Cart Button" at bounding box center [438, 397] width 95 height 25
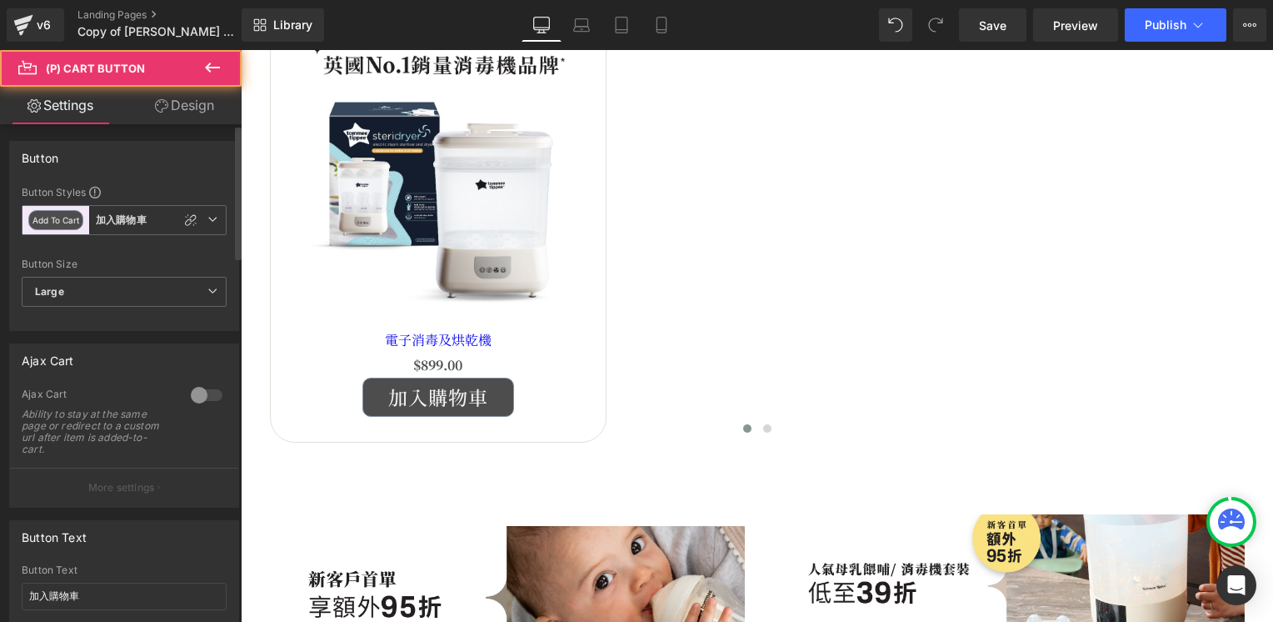
click at [208, 392] on div at bounding box center [207, 395] width 40 height 27
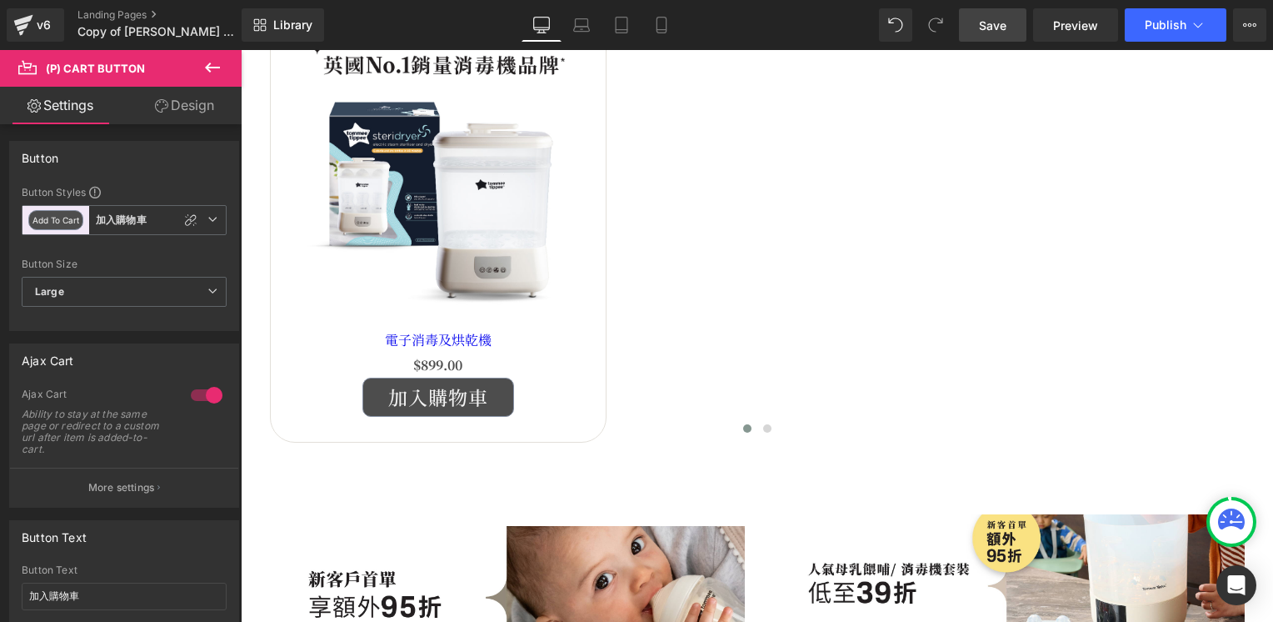
click at [998, 29] on span "Save" at bounding box center [992, 25] width 27 height 17
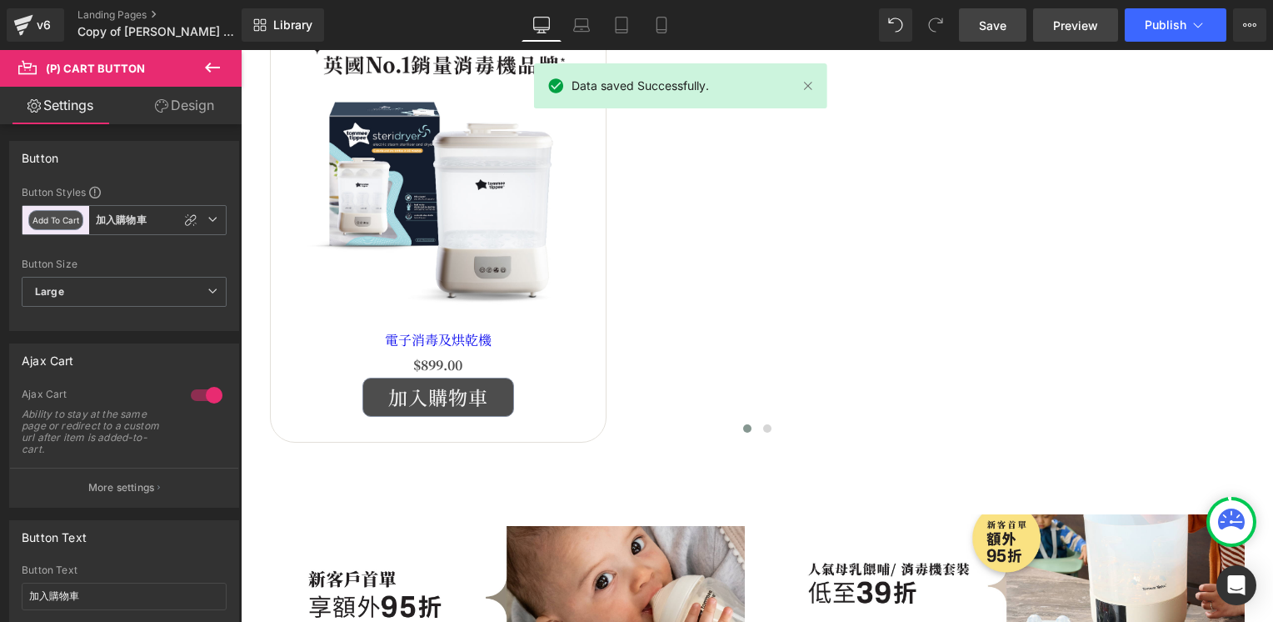
click at [1071, 27] on span "Preview" at bounding box center [1075, 25] width 45 height 17
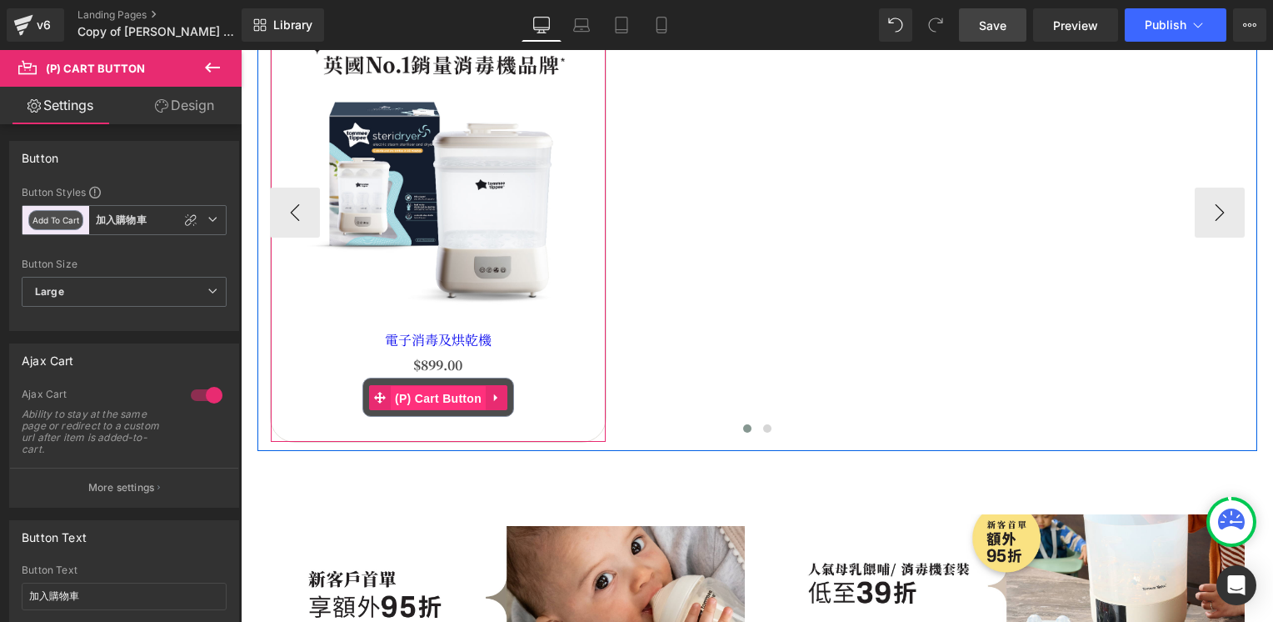
click at [437, 404] on span "(P) Cart Button" at bounding box center [438, 398] width 95 height 25
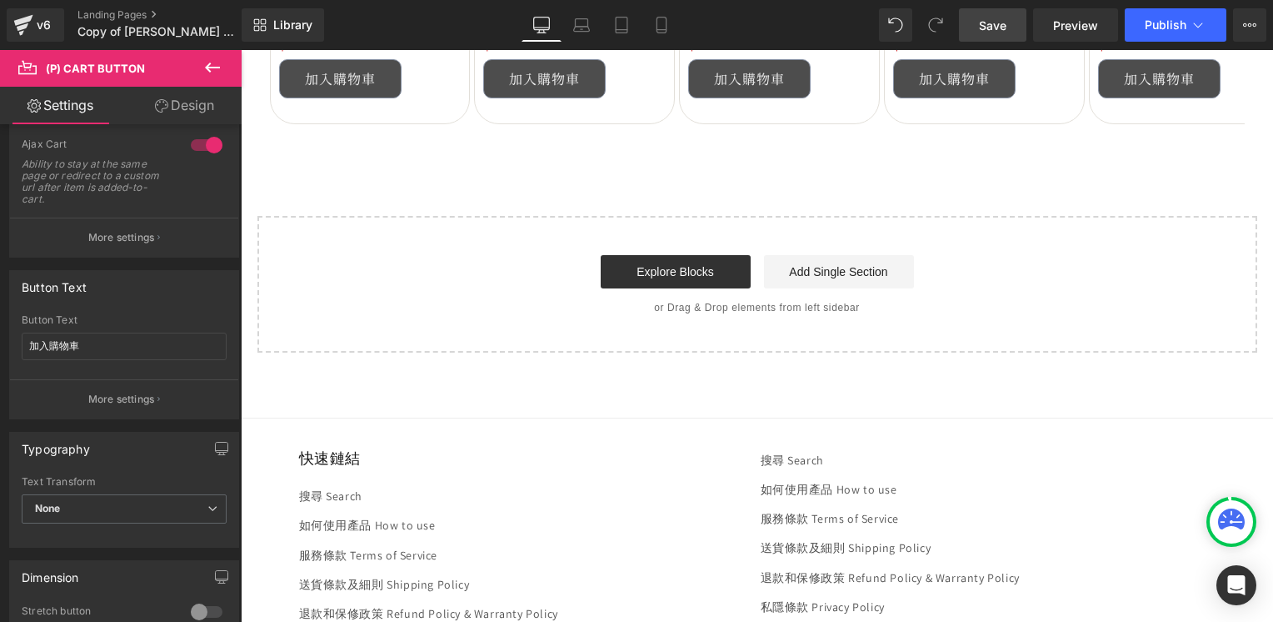
scroll to position [2916, 0]
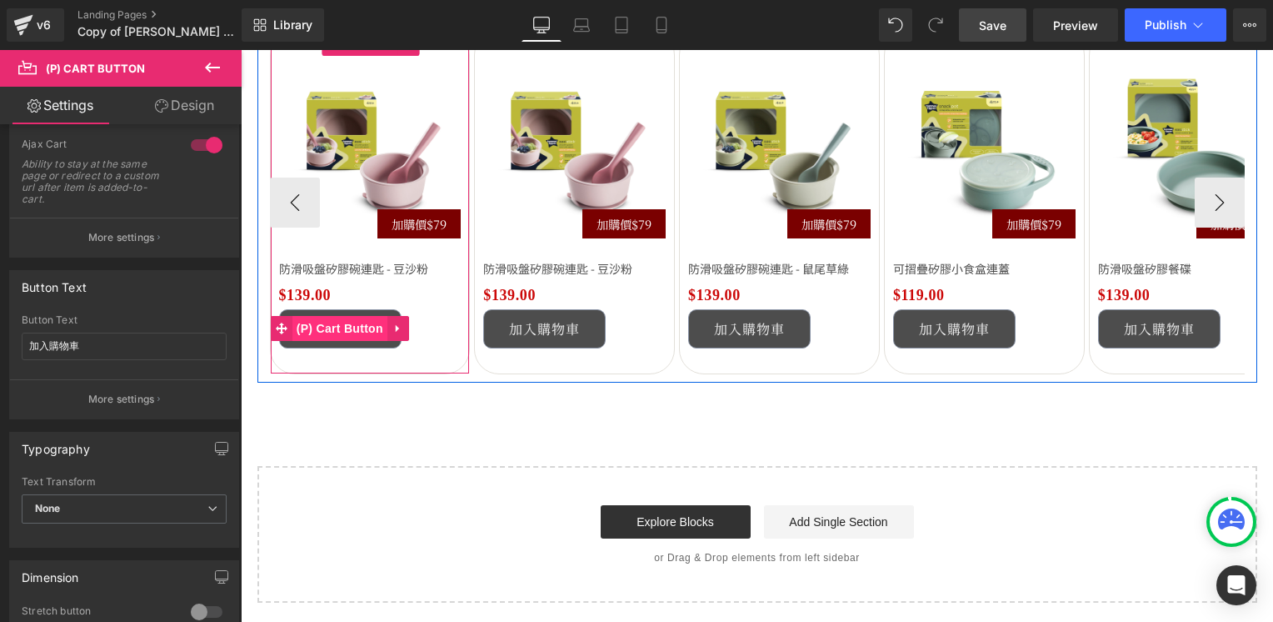
click at [343, 328] on span "(P) Cart Button" at bounding box center [339, 328] width 95 height 25
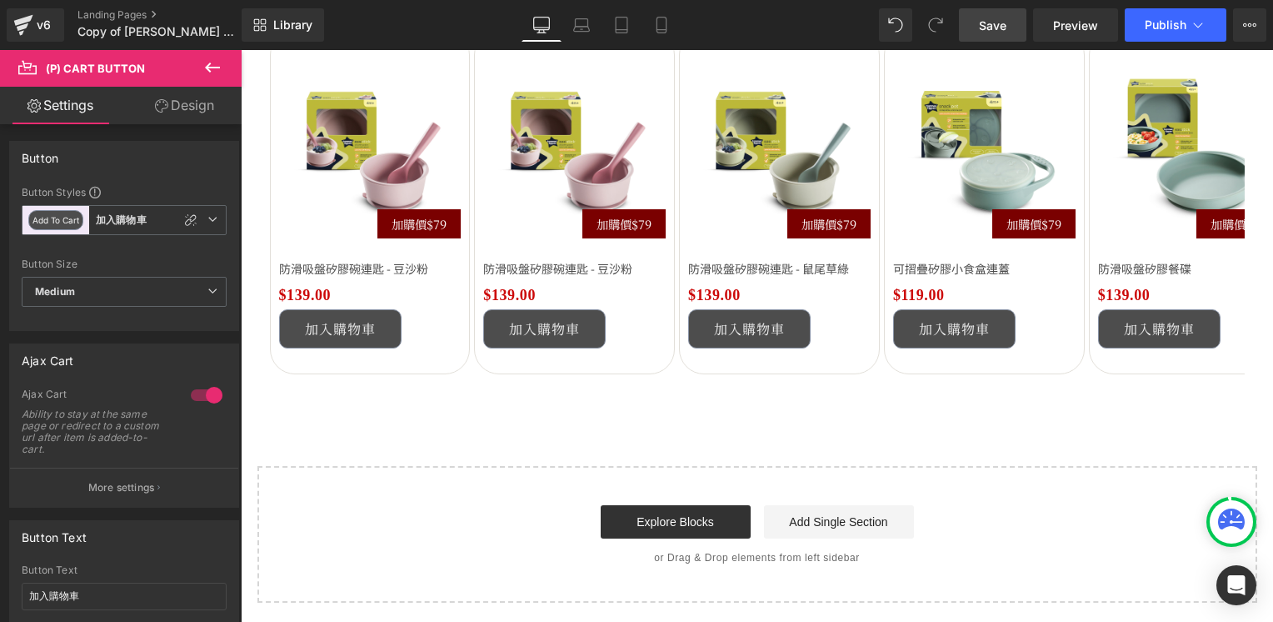
drag, startPoint x: 561, startPoint y: 465, endPoint x: 320, endPoint y: 415, distance: 245.9
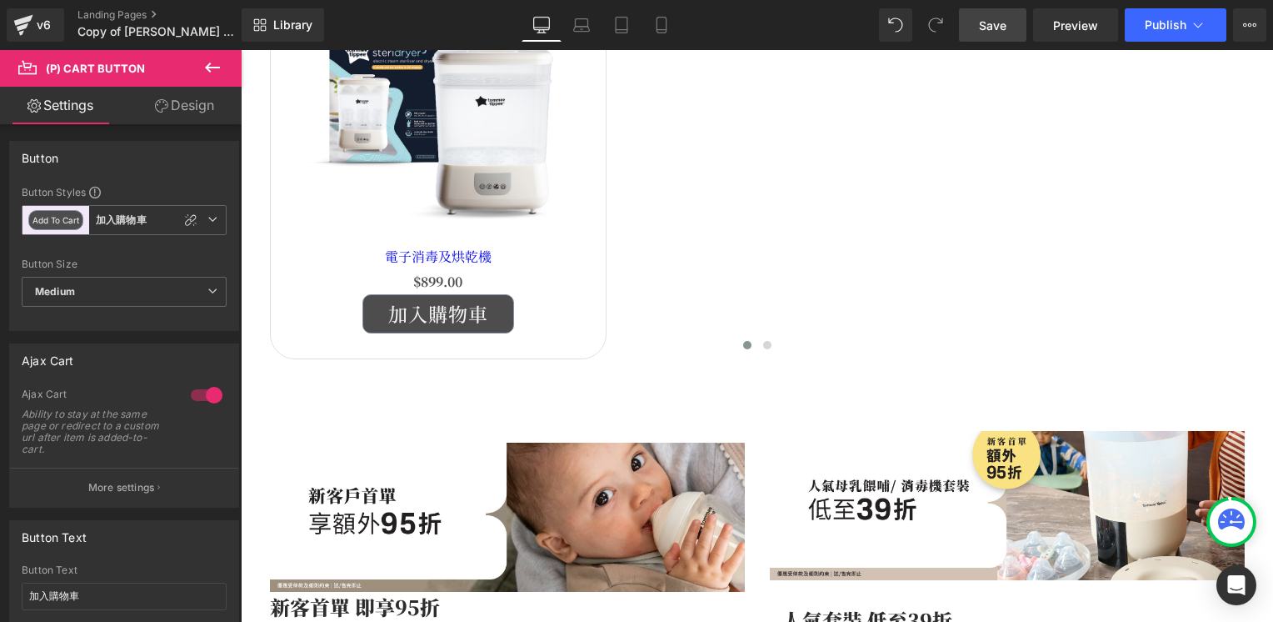
scroll to position [667, 0]
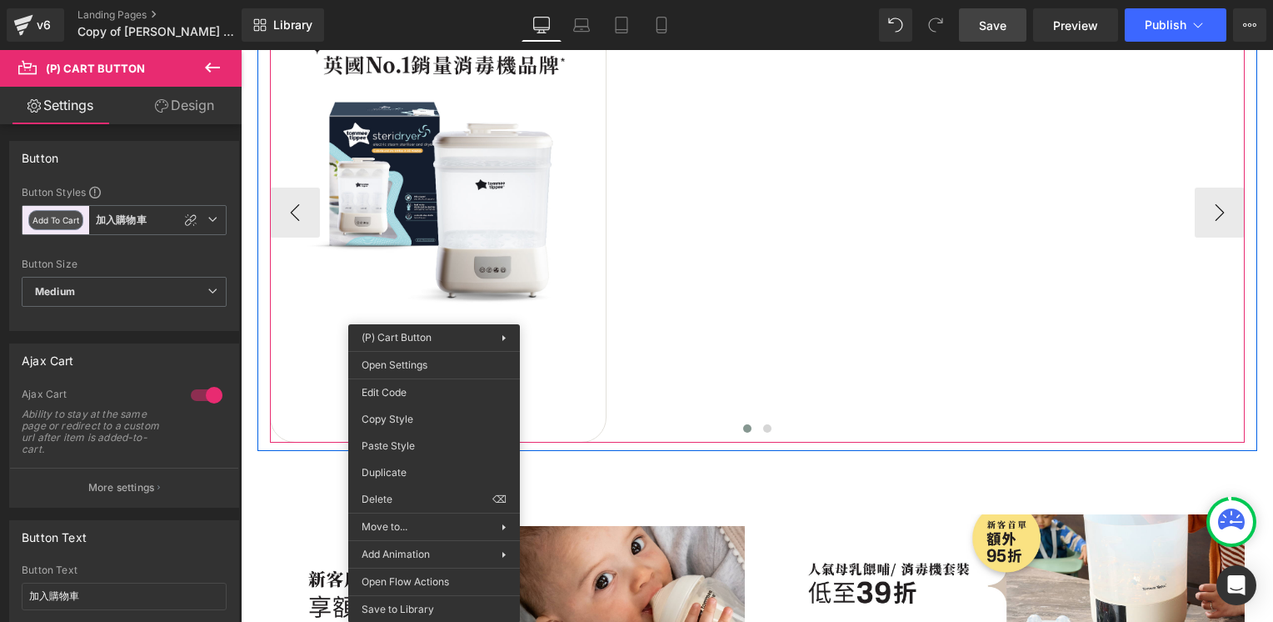
click at [612, 397] on div "Sale Off (P) Image 電子消毒及烘乾機 (P) Title $0 $899.00 (P) Price 加入購物車 (P) Cart Butto…" at bounding box center [953, 213] width 1366 height 461
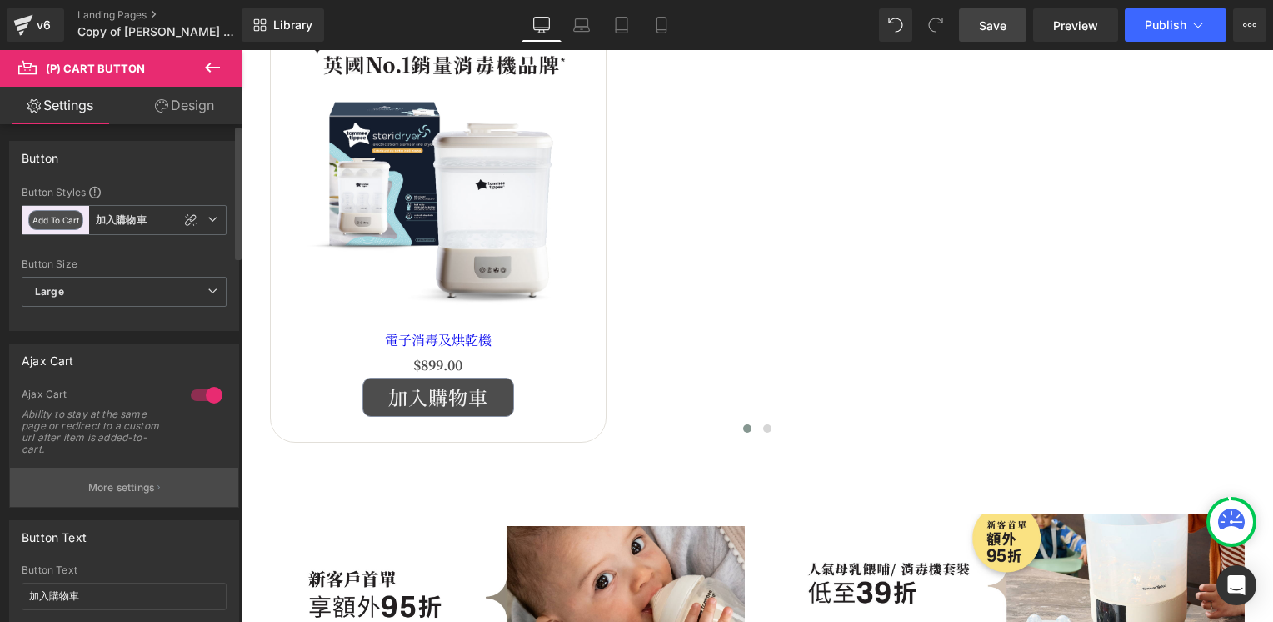
click at [133, 482] on p "More settings" at bounding box center [121, 487] width 67 height 15
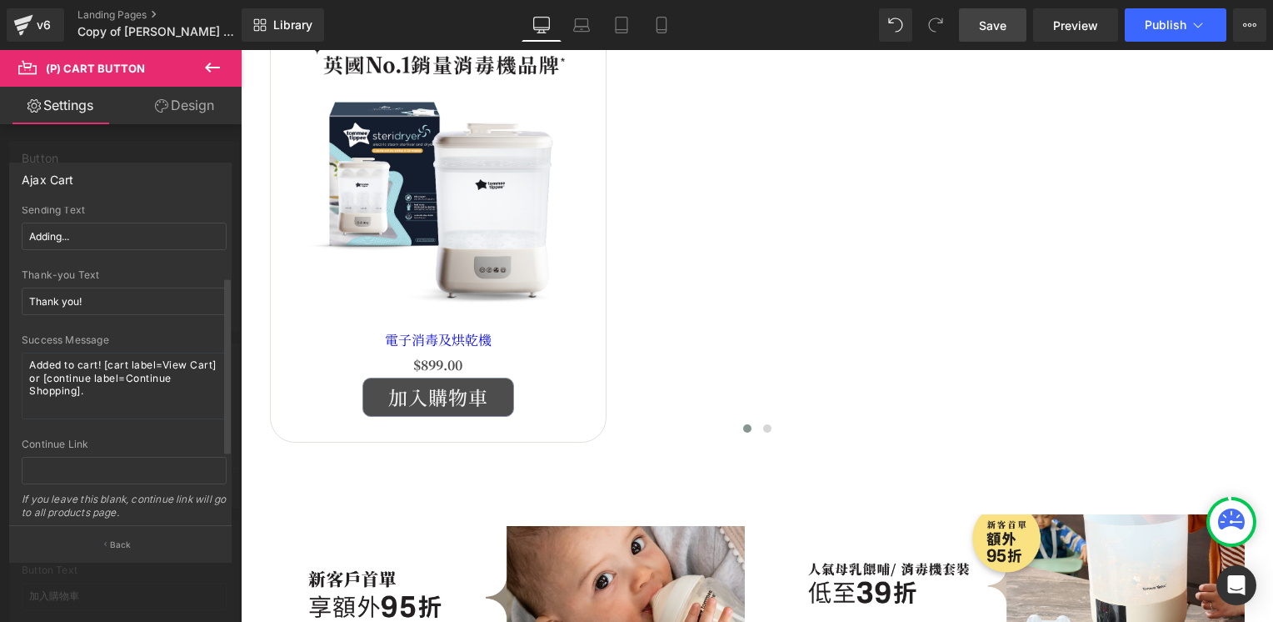
scroll to position [83, 0]
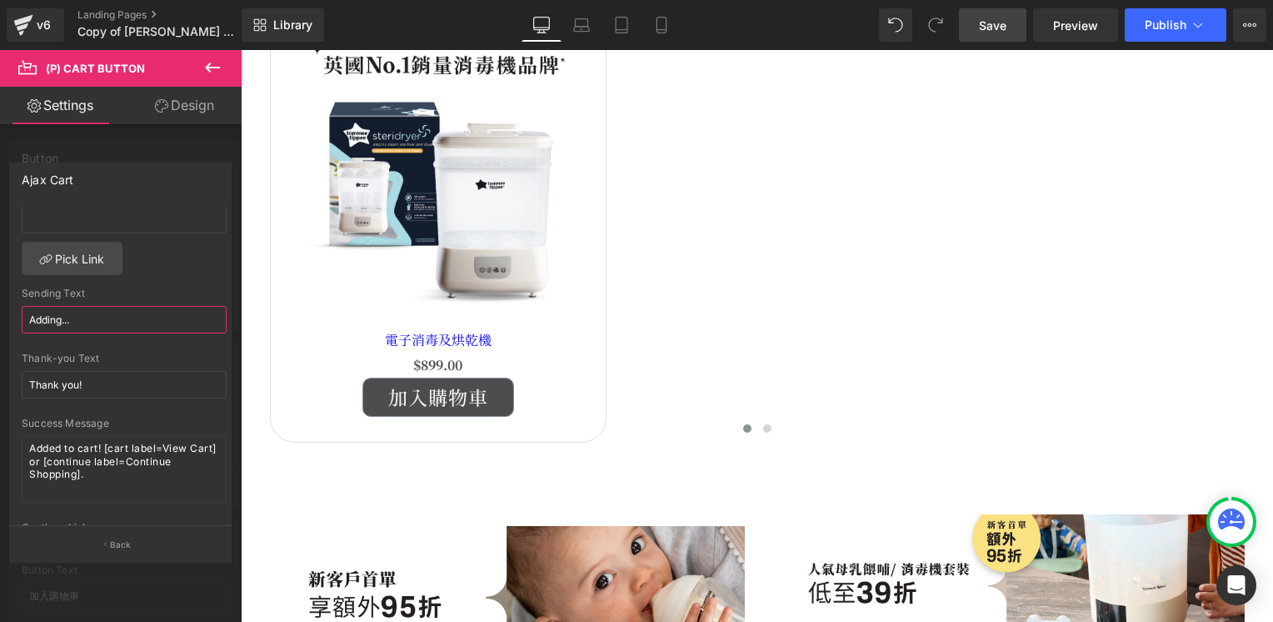
drag, startPoint x: 97, startPoint y: 317, endPoint x: 3, endPoint y: 317, distance: 93.3
click at [3, 317] on div "Ajax Cart custom Goto Custom Checkout Cart Custom Url Pick Link Adding... Sendi…" at bounding box center [121, 355] width 242 height 411
type input "k"
type input "大尸口竹"
type input "加入中..."
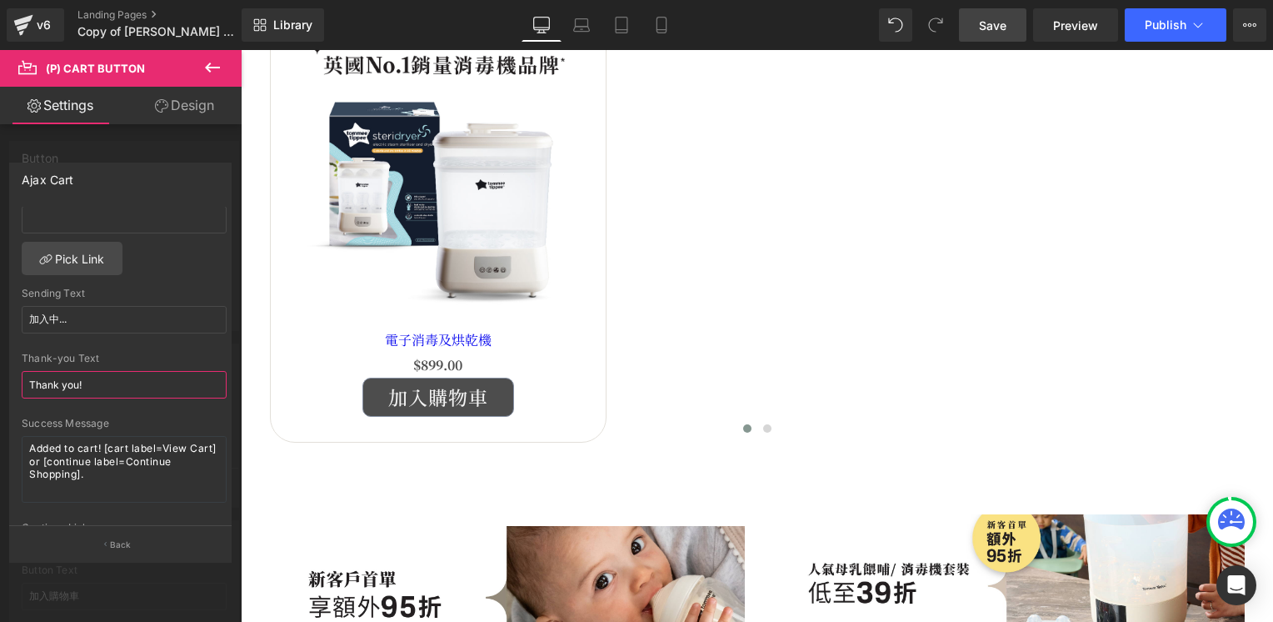
drag, startPoint x: 103, startPoint y: 389, endPoint x: -3, endPoint y: 375, distance: 107.6
click at [0, 375] on html "(P) Cart Button You are previewing how the will restyle your page. You can not …" at bounding box center [636, 311] width 1273 height 622
type input "謉"
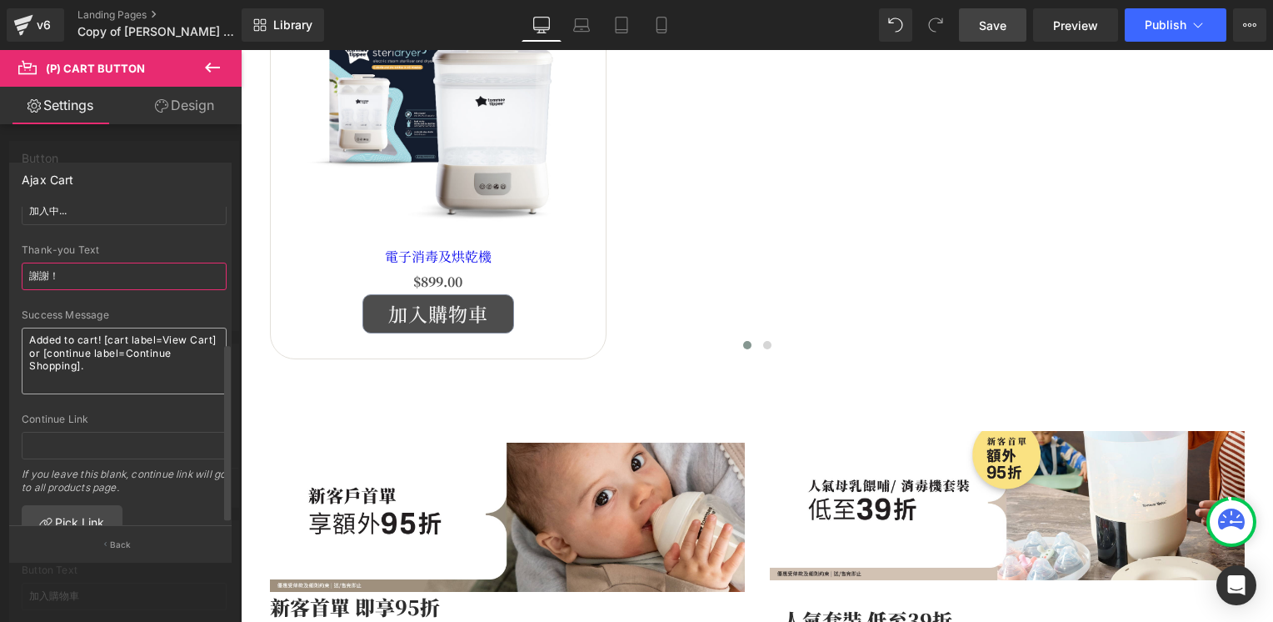
scroll to position [244, 0]
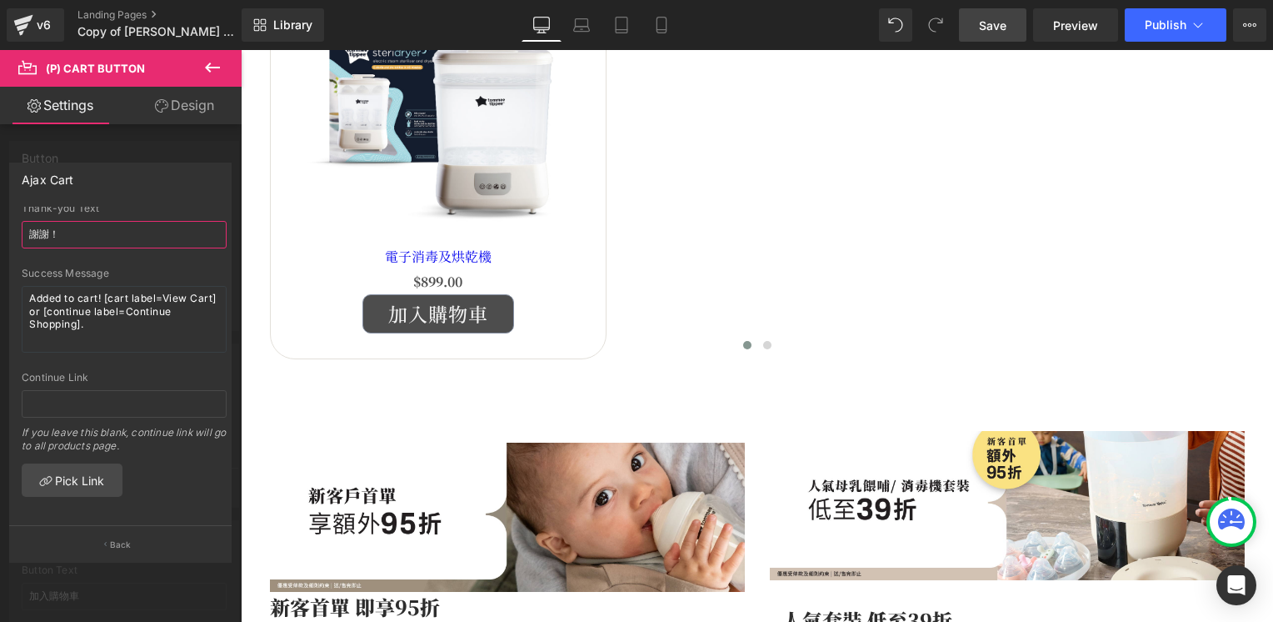
type input "謝謝！"
click at [988, 27] on span "Save" at bounding box center [992, 25] width 27 height 17
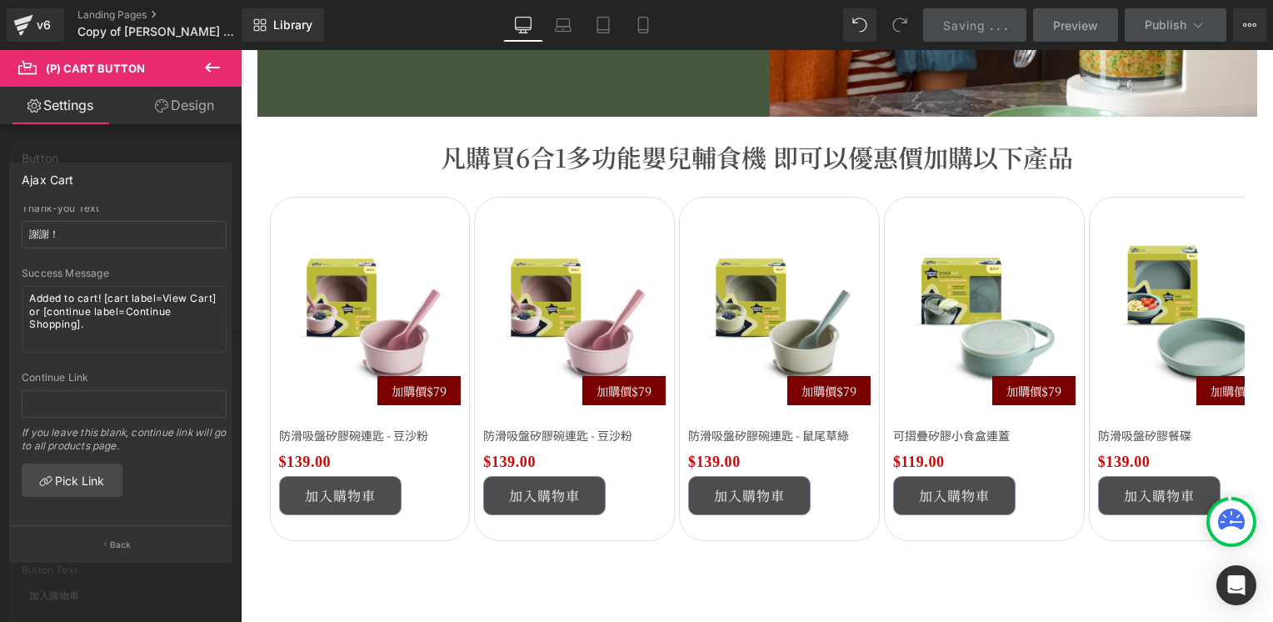
scroll to position [2916, 0]
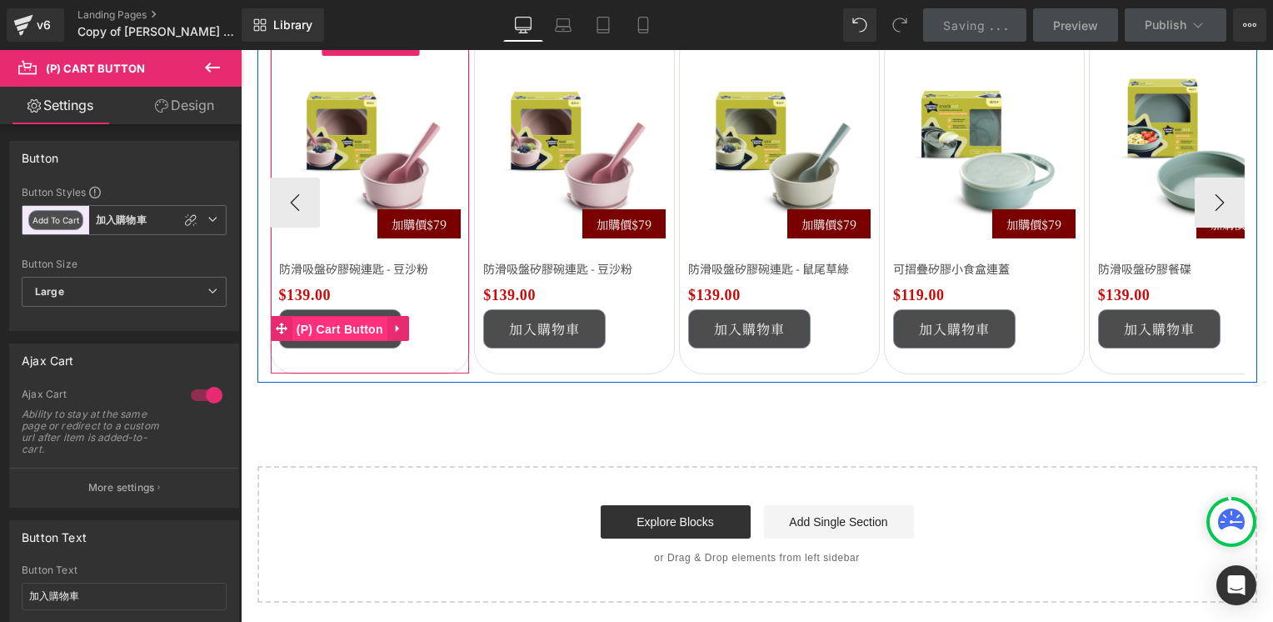
click at [340, 331] on span "(P) Cart Button" at bounding box center [339, 329] width 95 height 25
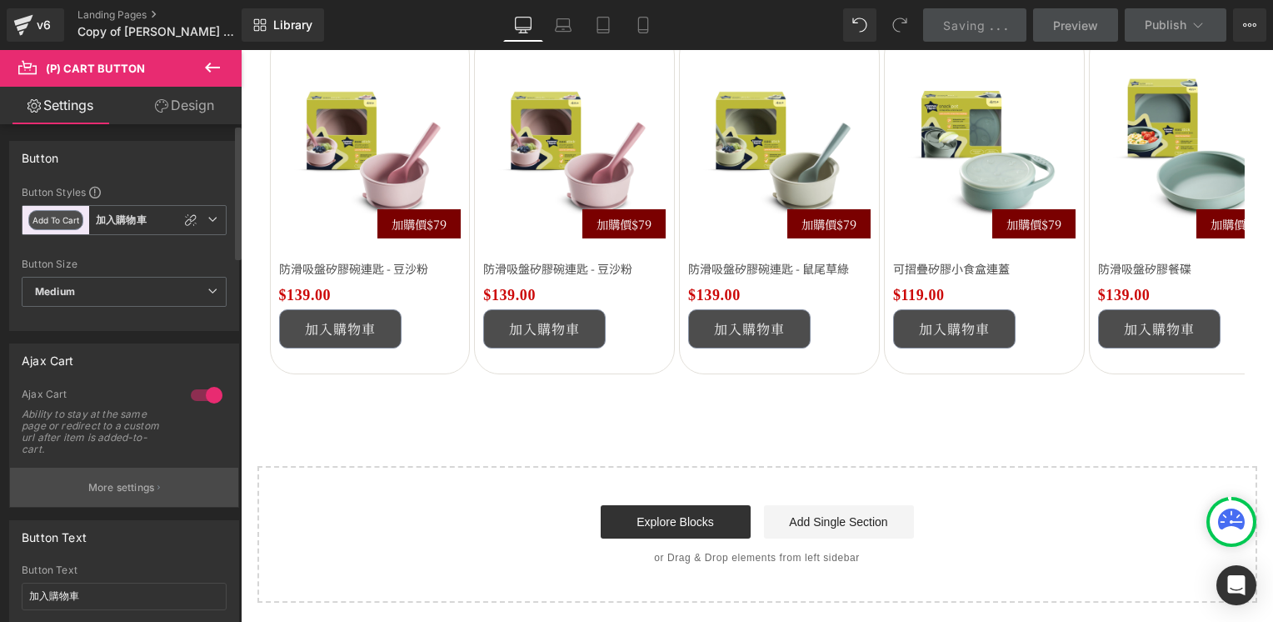
click at [128, 486] on p "More settings" at bounding box center [121, 487] width 67 height 15
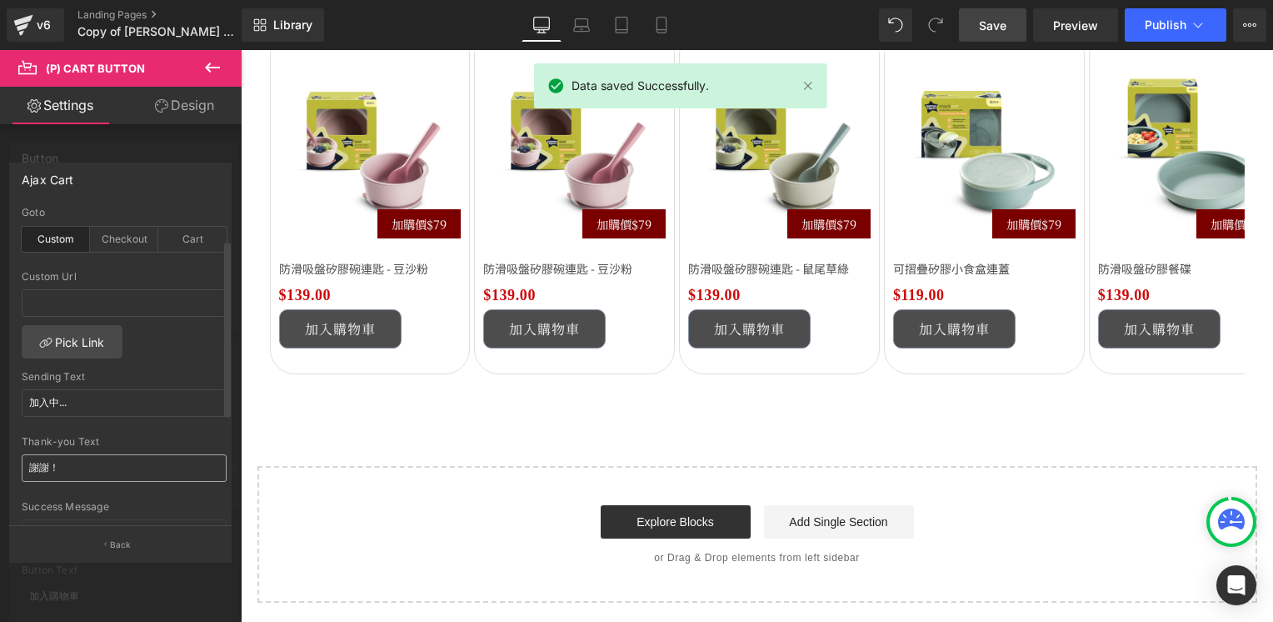
scroll to position [167, 0]
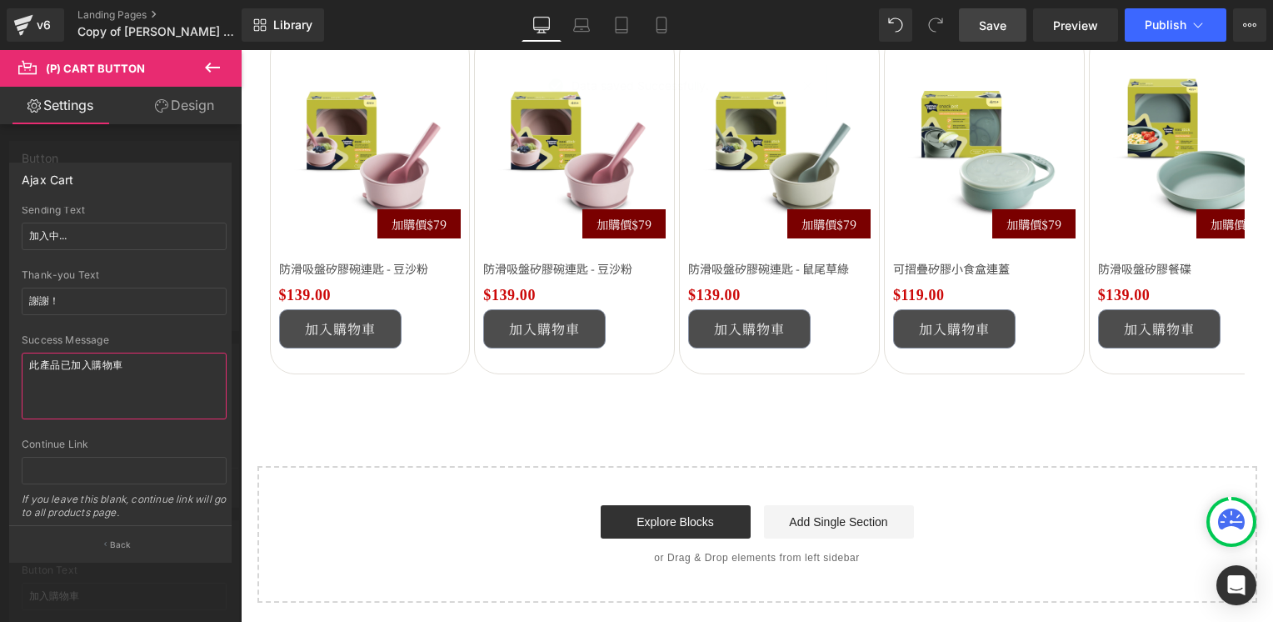
drag, startPoint x: 146, startPoint y: 365, endPoint x: -3, endPoint y: 352, distance: 149.7
click at [0, 352] on html "(P) Cart Button You are previewing how the will restyle your page. You can not …" at bounding box center [636, 311] width 1273 height 622
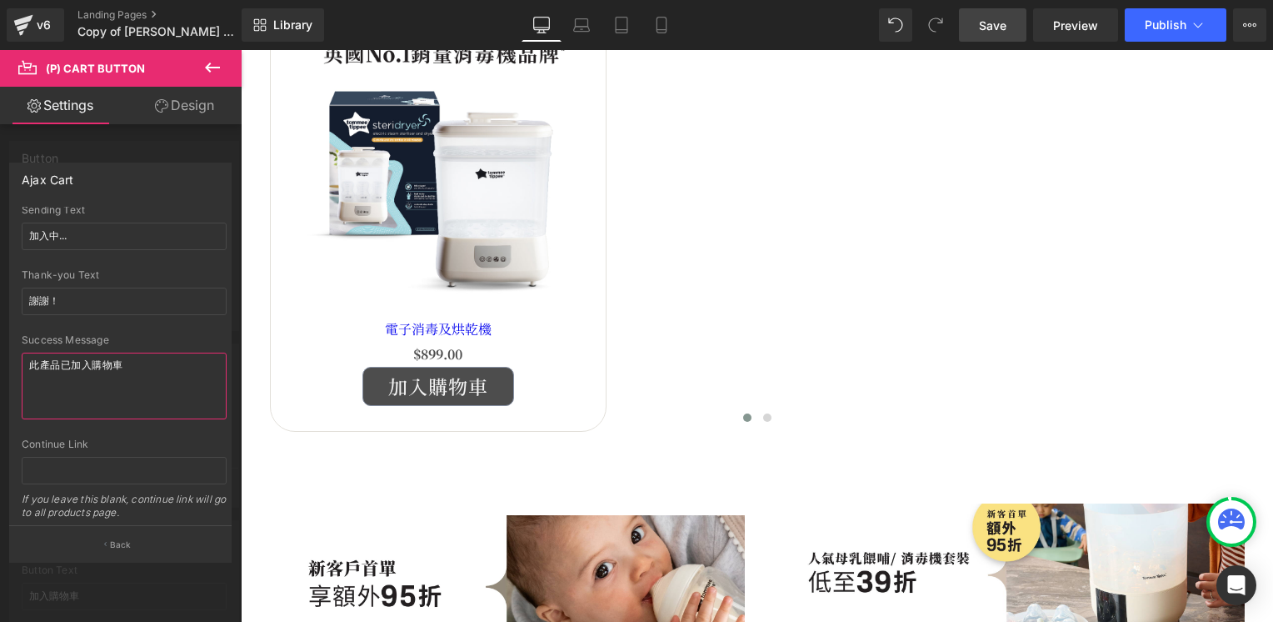
scroll to position [667, 0]
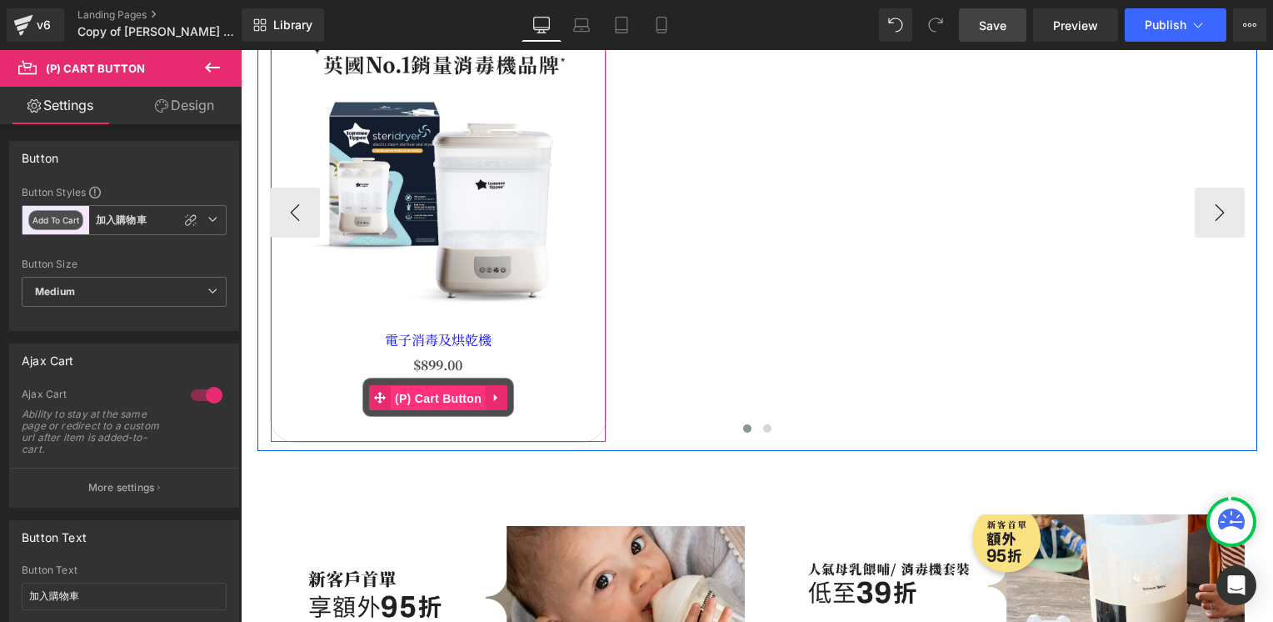
click at [428, 397] on span "(P) Cart Button" at bounding box center [438, 398] width 95 height 25
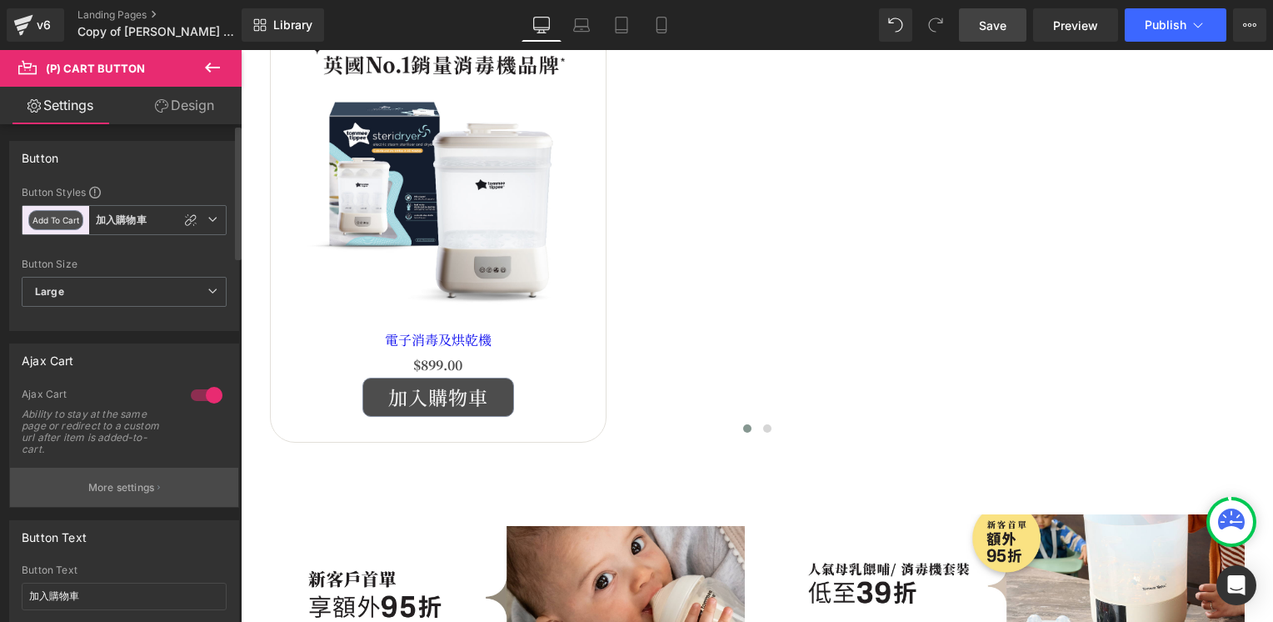
click at [112, 481] on p "More settings" at bounding box center [121, 487] width 67 height 15
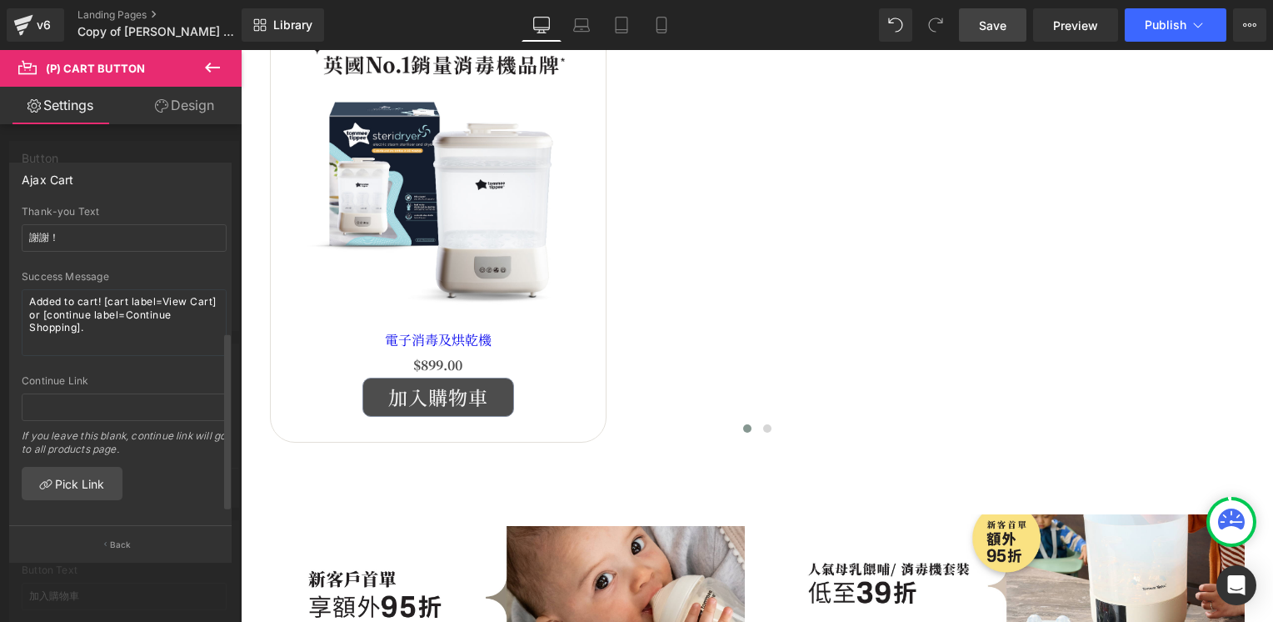
scroll to position [244, 0]
drag, startPoint x: 118, startPoint y: 319, endPoint x: -3, endPoint y: 256, distance: 137.1
click at [0, 256] on html "(P) Cart Button You are previewing how the will restyle your page. You can not …" at bounding box center [636, 311] width 1273 height 622
paste textarea "此產品已加入購物車"
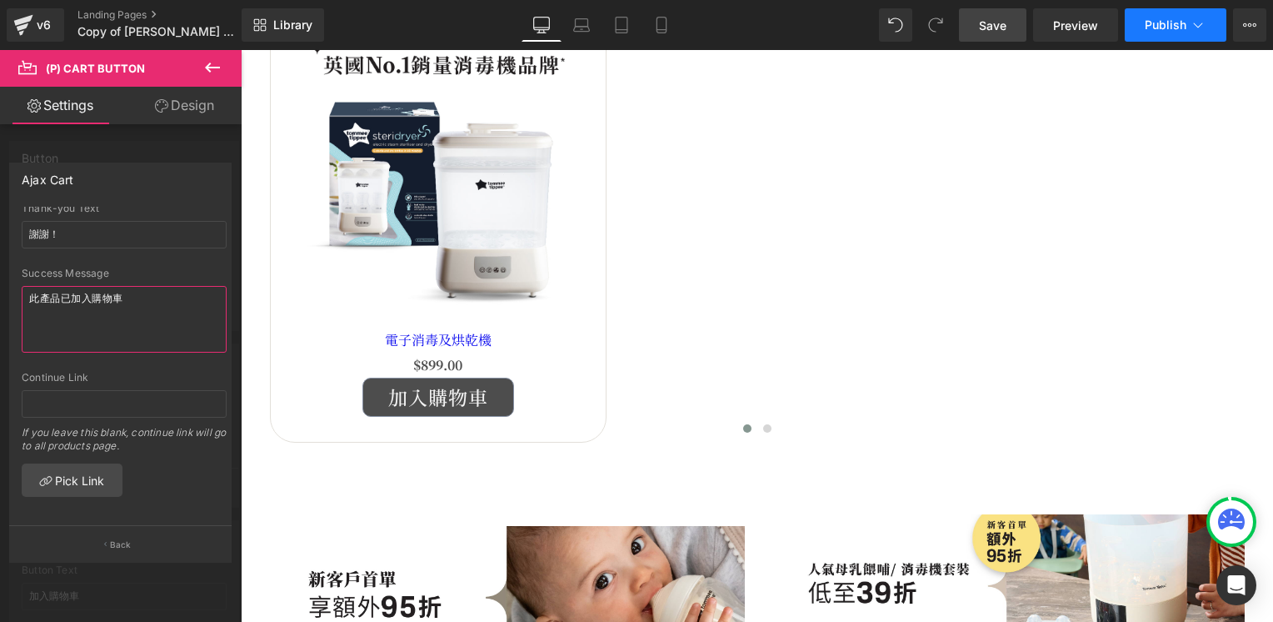
type textarea "此產品已加入購物車"
click at [1167, 28] on span "Publish" at bounding box center [1166, 24] width 42 height 13
click at [991, 25] on span "Save" at bounding box center [992, 25] width 27 height 17
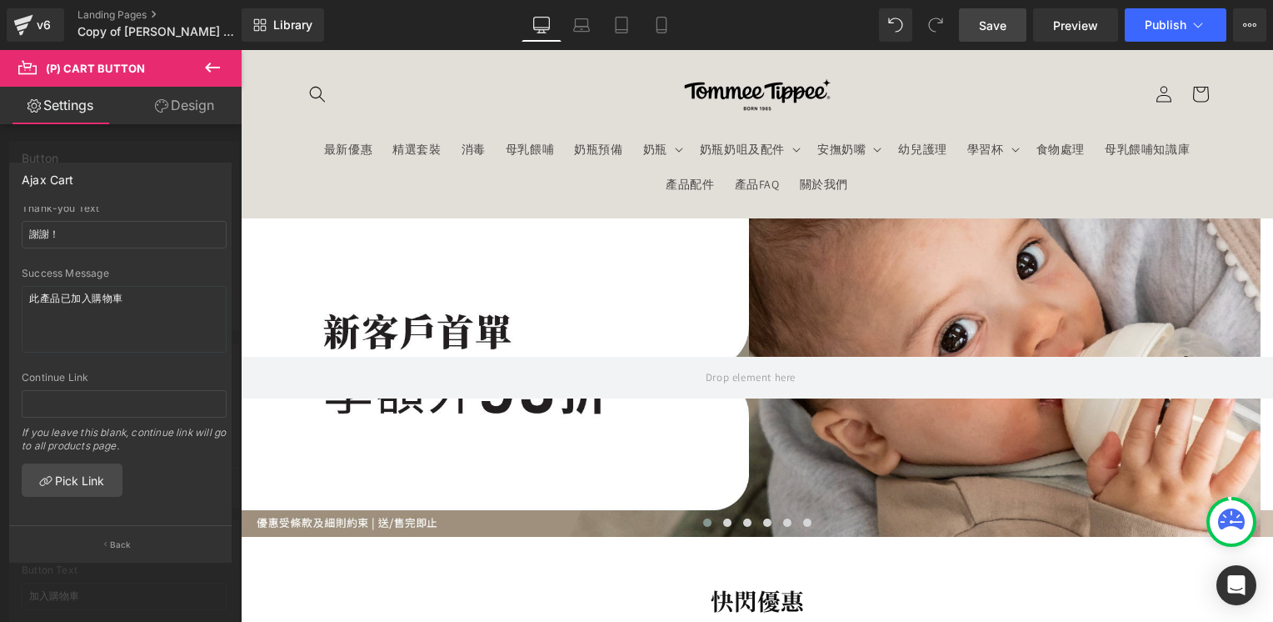
scroll to position [0, 0]
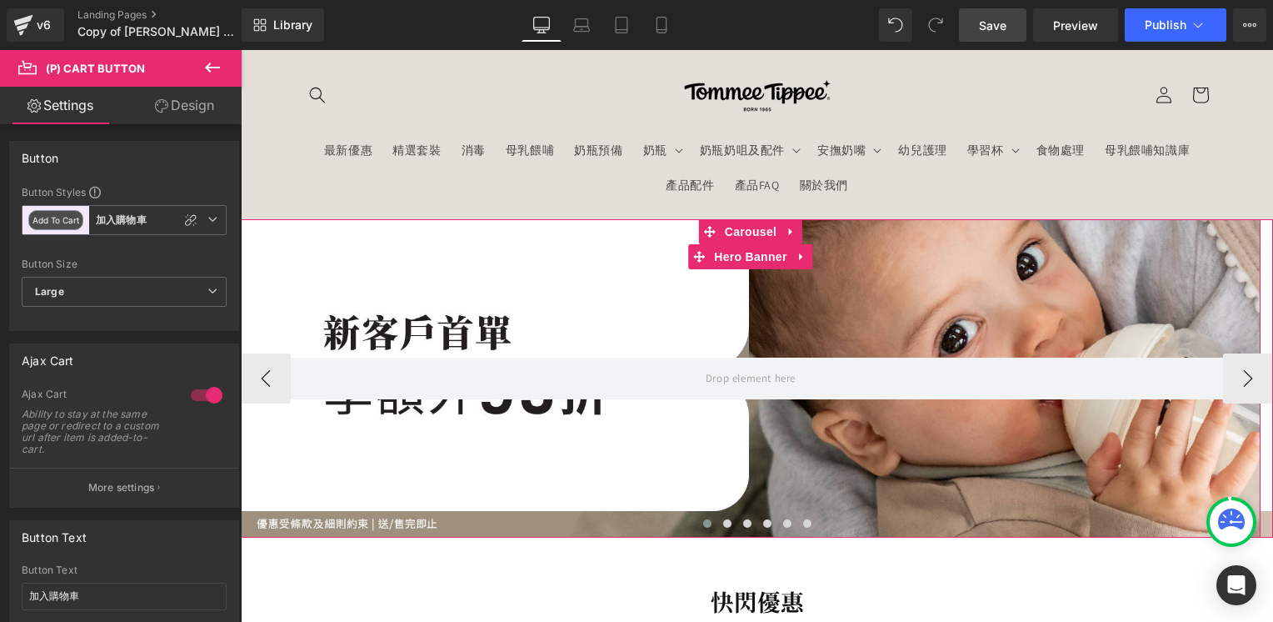
click at [890, 282] on div at bounding box center [751, 378] width 1020 height 319
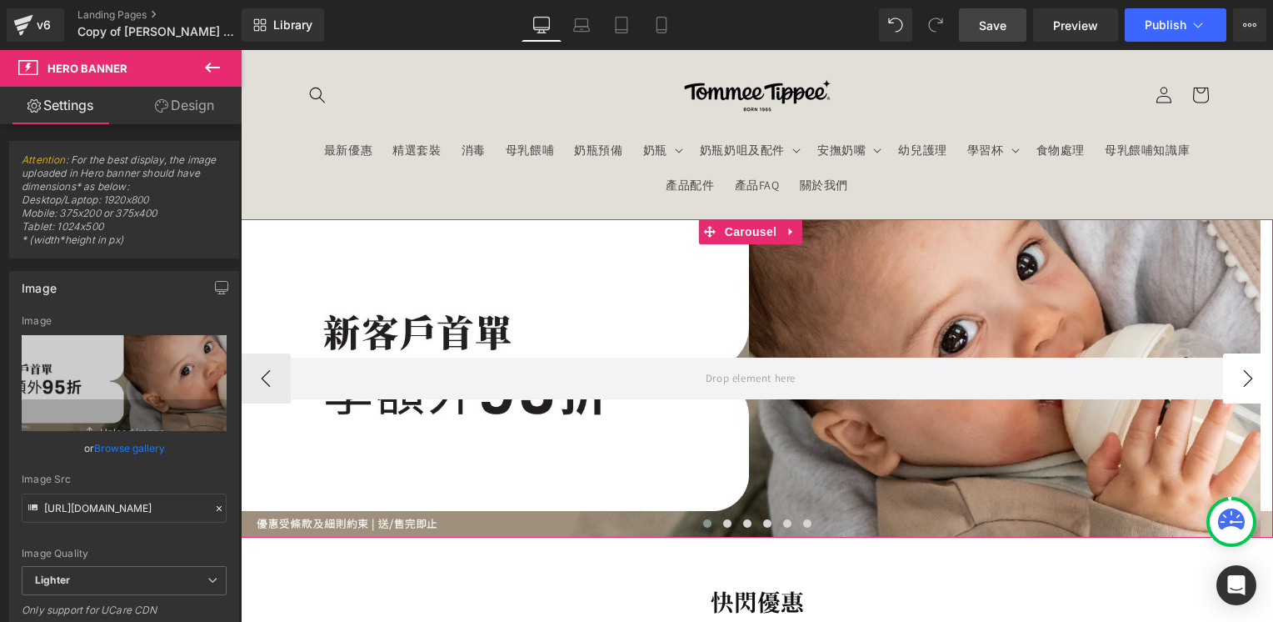
click at [1232, 383] on button "›" at bounding box center [1248, 378] width 50 height 50
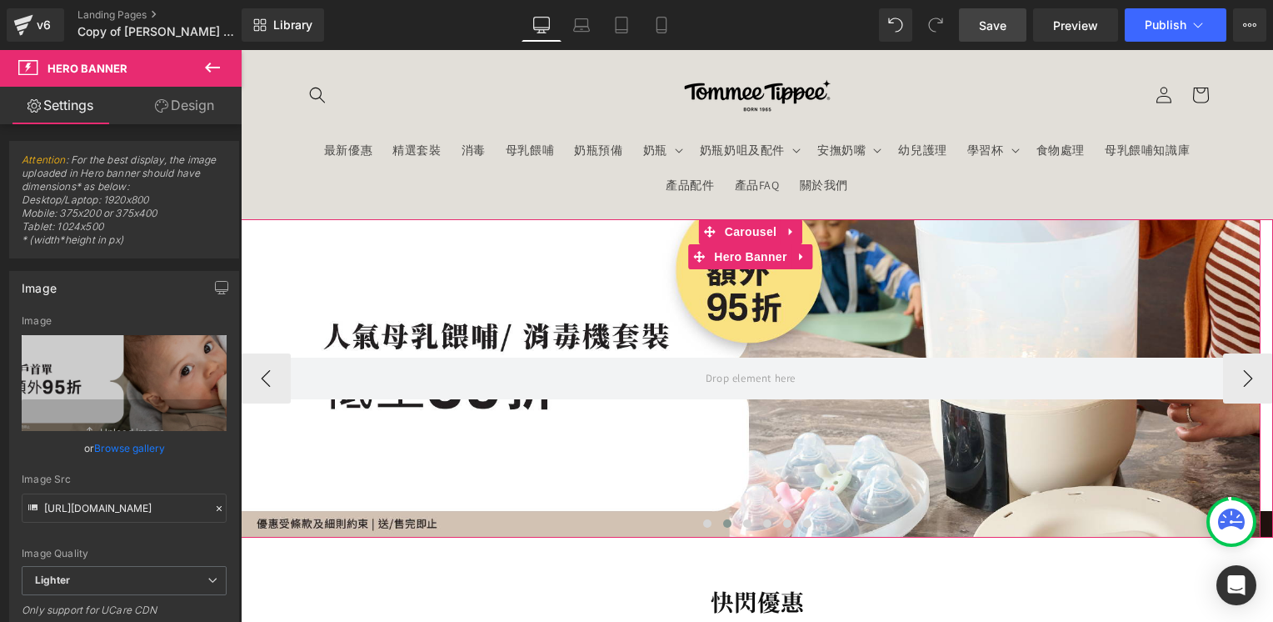
click at [940, 297] on div at bounding box center [751, 378] width 1020 height 319
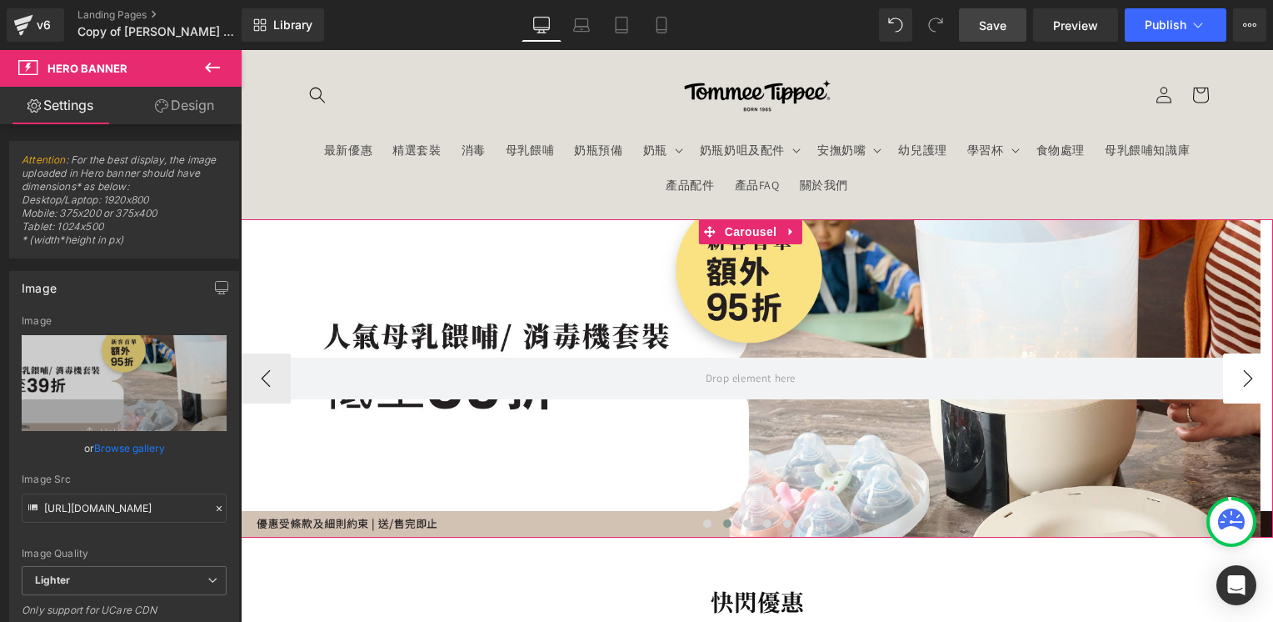
click at [1242, 384] on button "›" at bounding box center [1248, 378] width 50 height 50
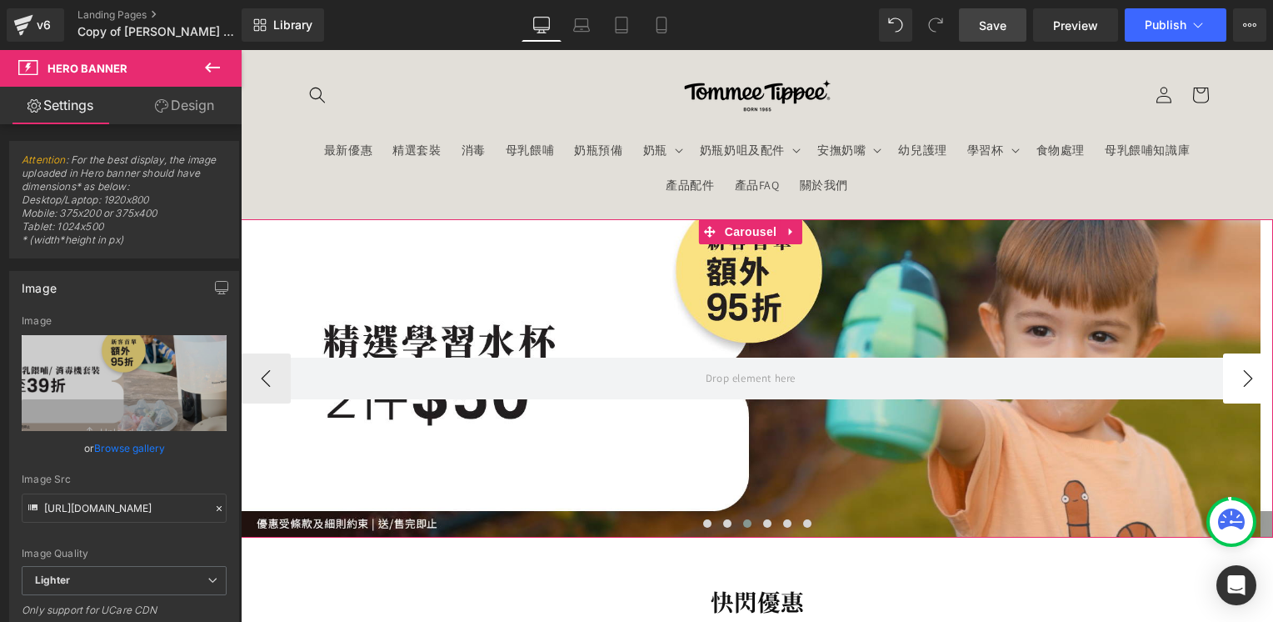
click at [1242, 384] on button "›" at bounding box center [1248, 378] width 50 height 50
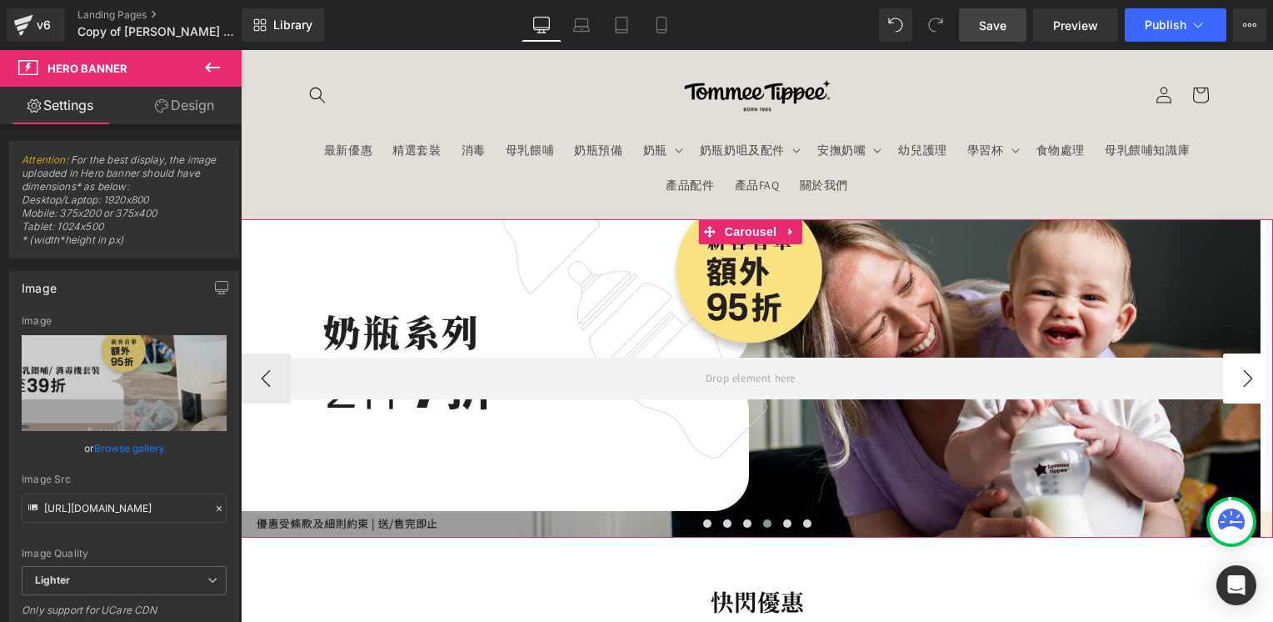
click at [1242, 384] on button "›" at bounding box center [1248, 378] width 50 height 50
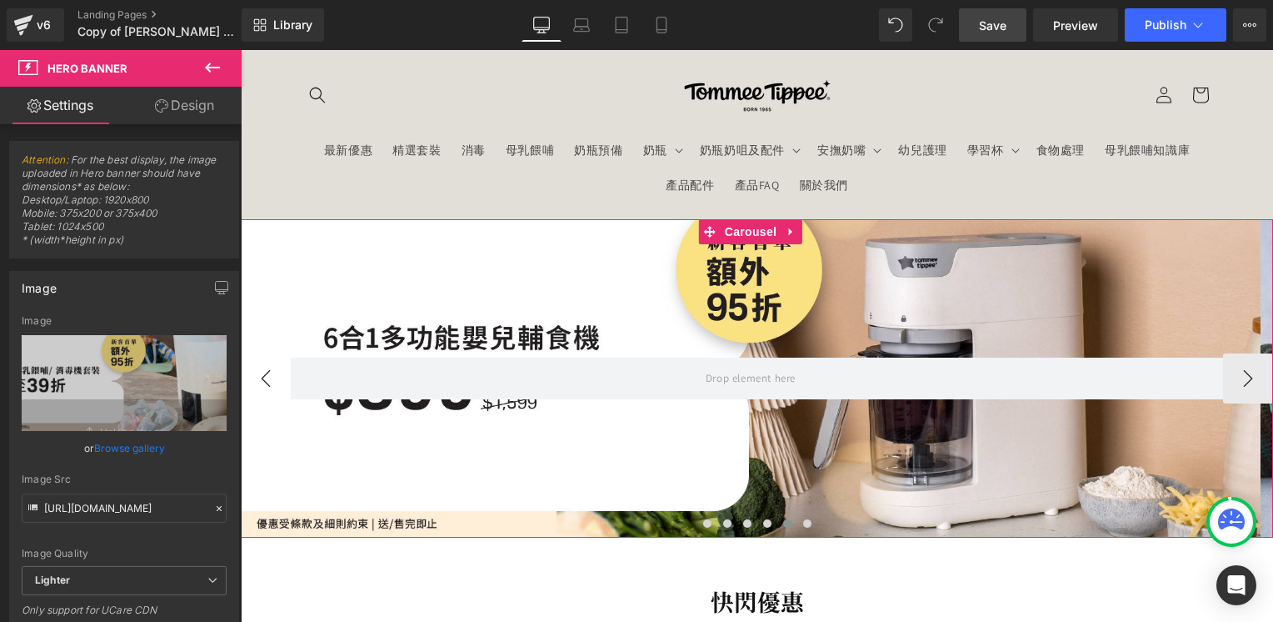
click at [268, 377] on button "‹" at bounding box center [266, 378] width 50 height 50
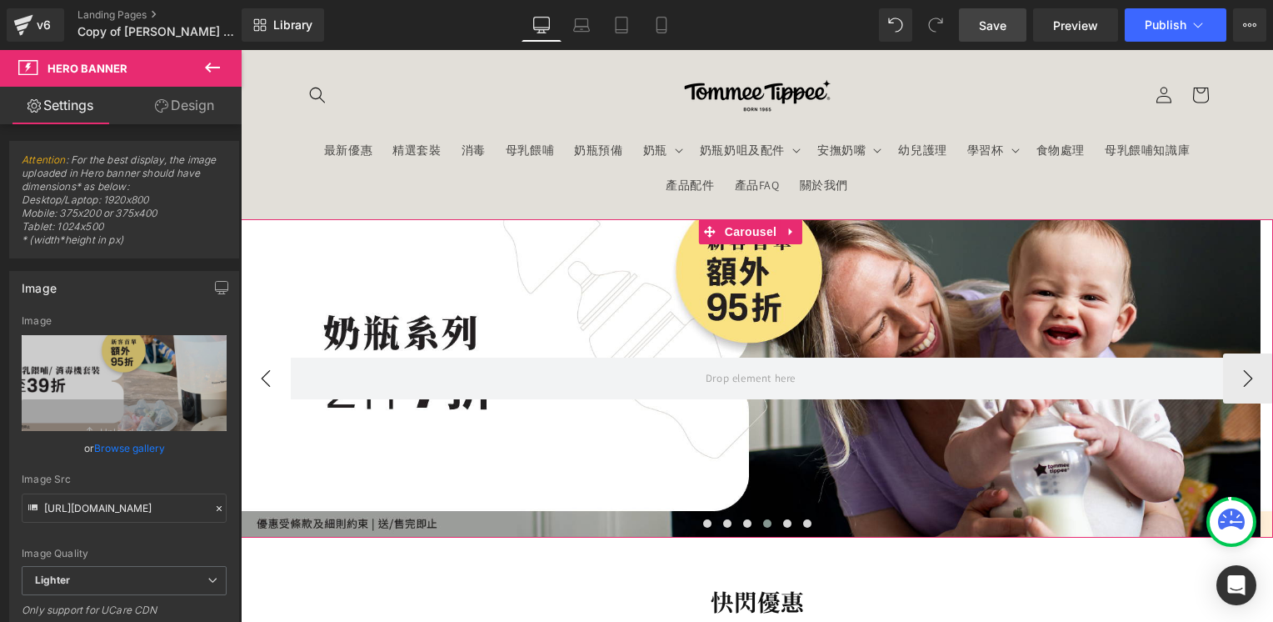
click at [267, 377] on button "‹" at bounding box center [266, 378] width 50 height 50
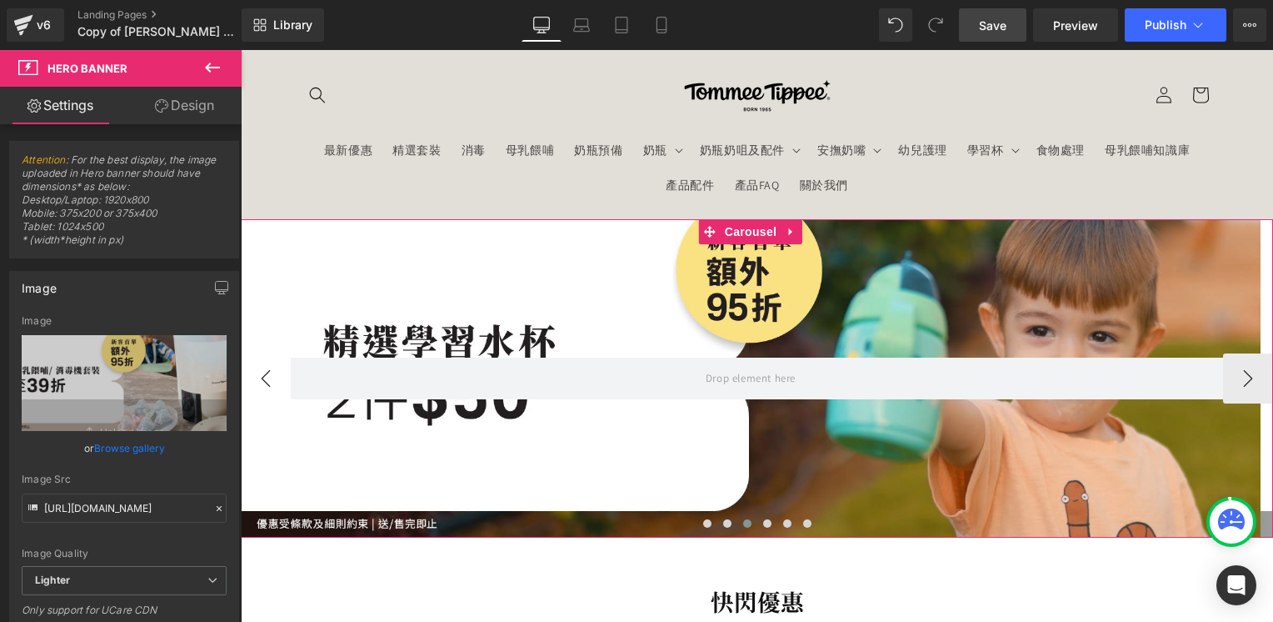
click at [267, 377] on button "‹" at bounding box center [266, 378] width 50 height 50
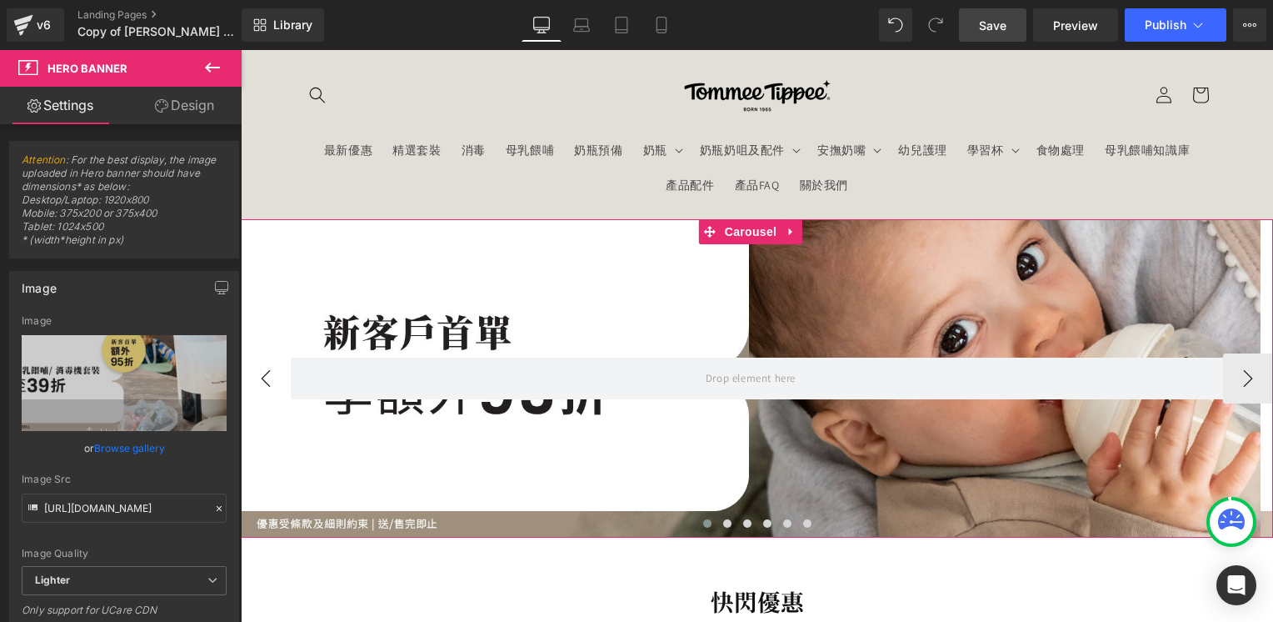
click at [267, 377] on button "‹" at bounding box center [266, 378] width 50 height 50
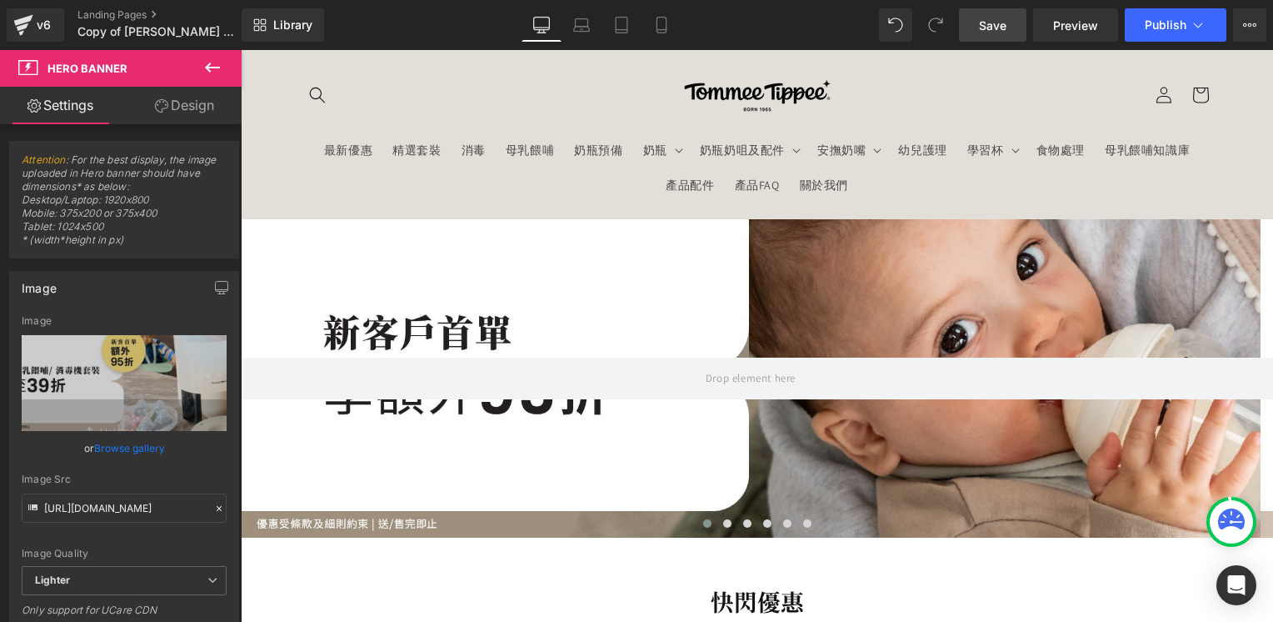
click at [212, 67] on icon at bounding box center [212, 67] width 15 height 10
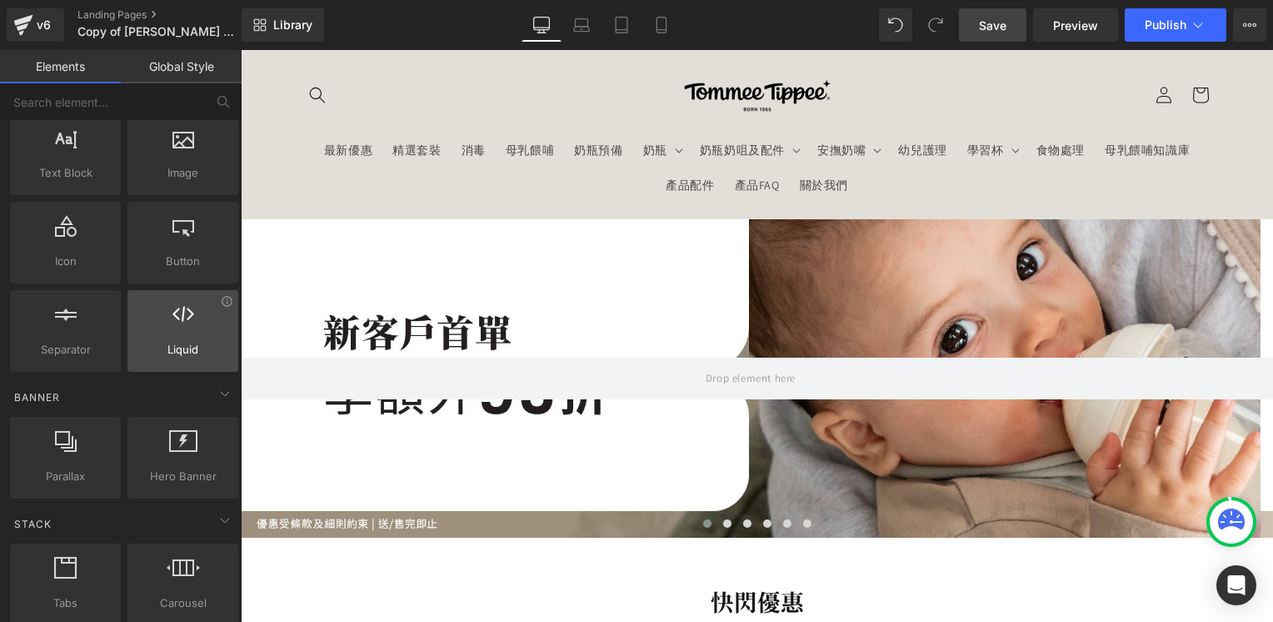
scroll to position [167, 0]
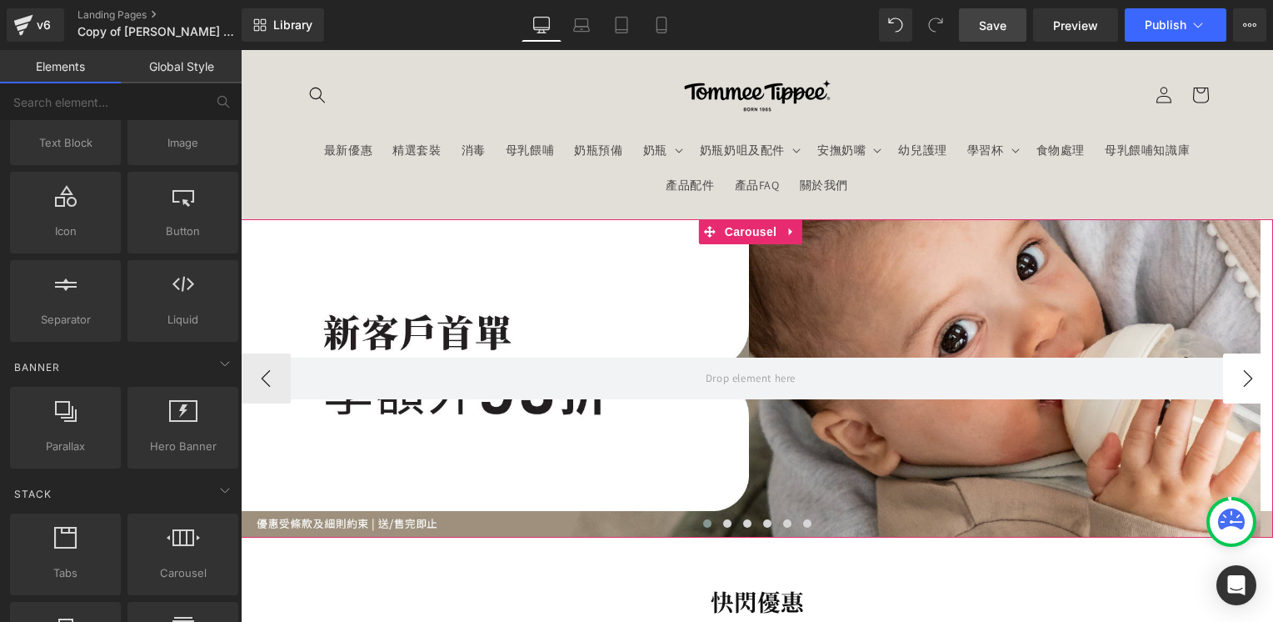
click at [1241, 382] on button "›" at bounding box center [1248, 378] width 50 height 50
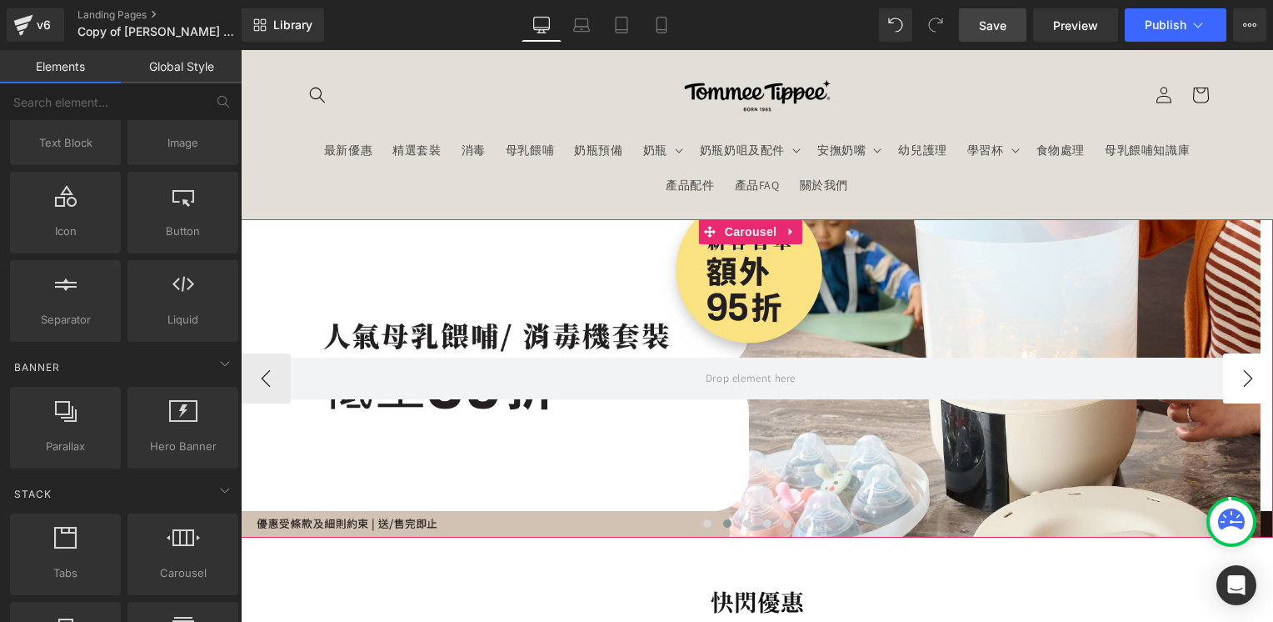
click at [1241, 382] on button "›" at bounding box center [1248, 378] width 50 height 50
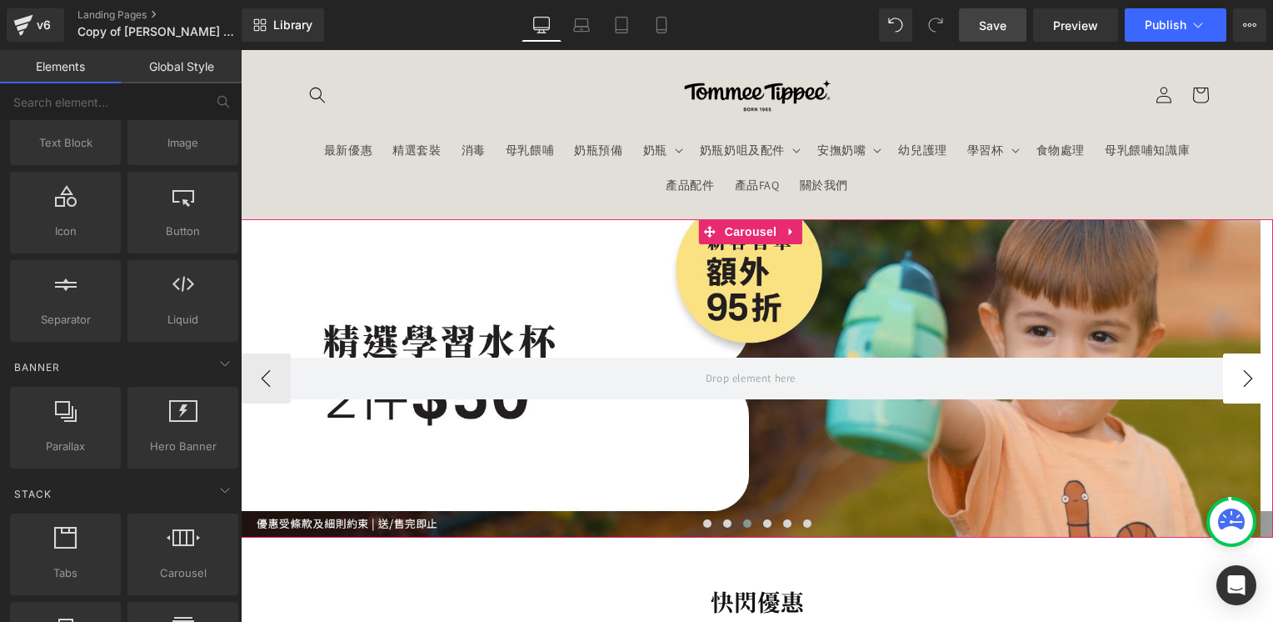
click at [1241, 382] on button "›" at bounding box center [1248, 378] width 50 height 50
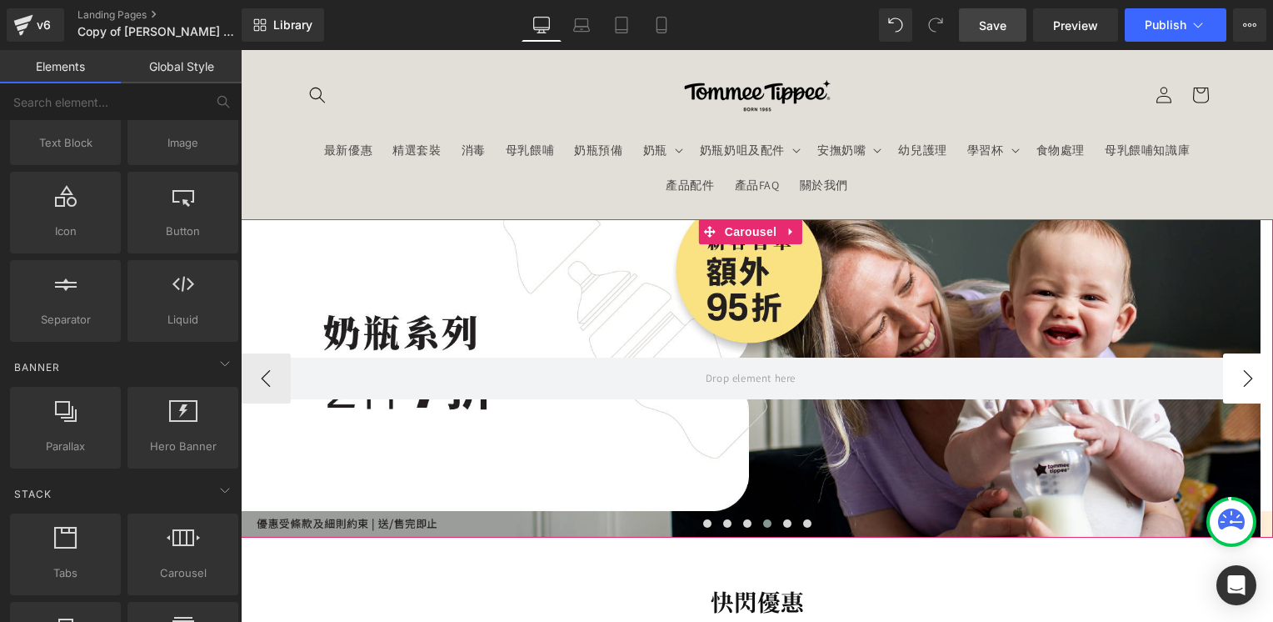
click at [1241, 382] on button "›" at bounding box center [1248, 378] width 50 height 50
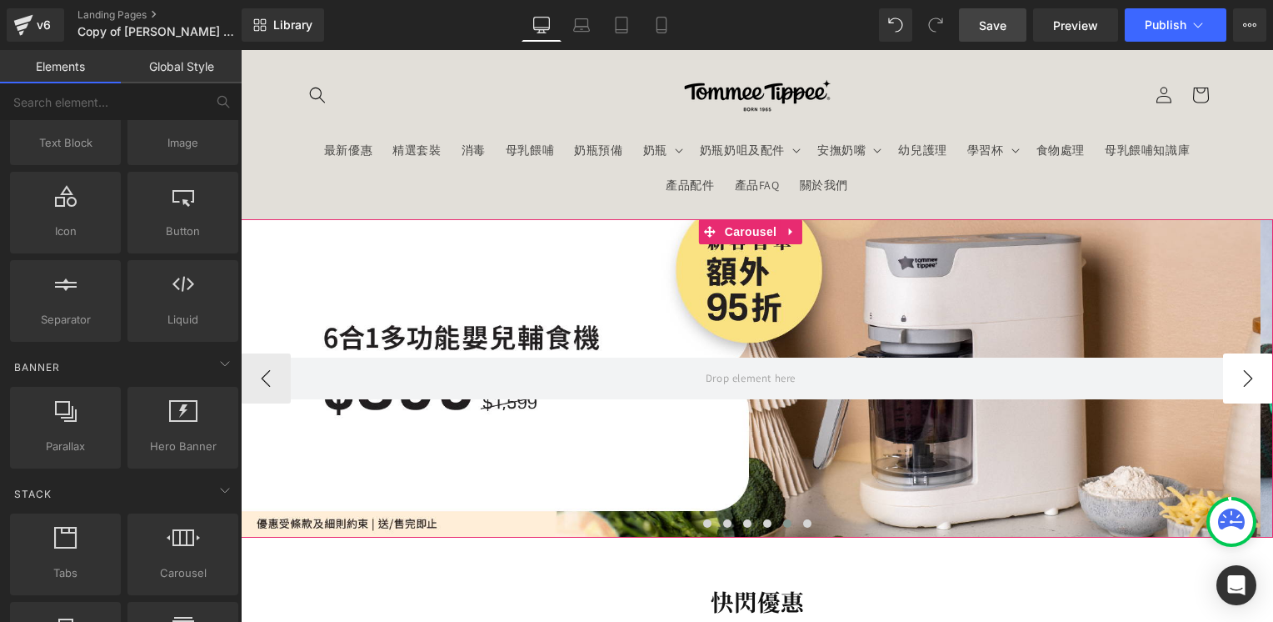
click at [1241, 382] on button "›" at bounding box center [1248, 378] width 50 height 50
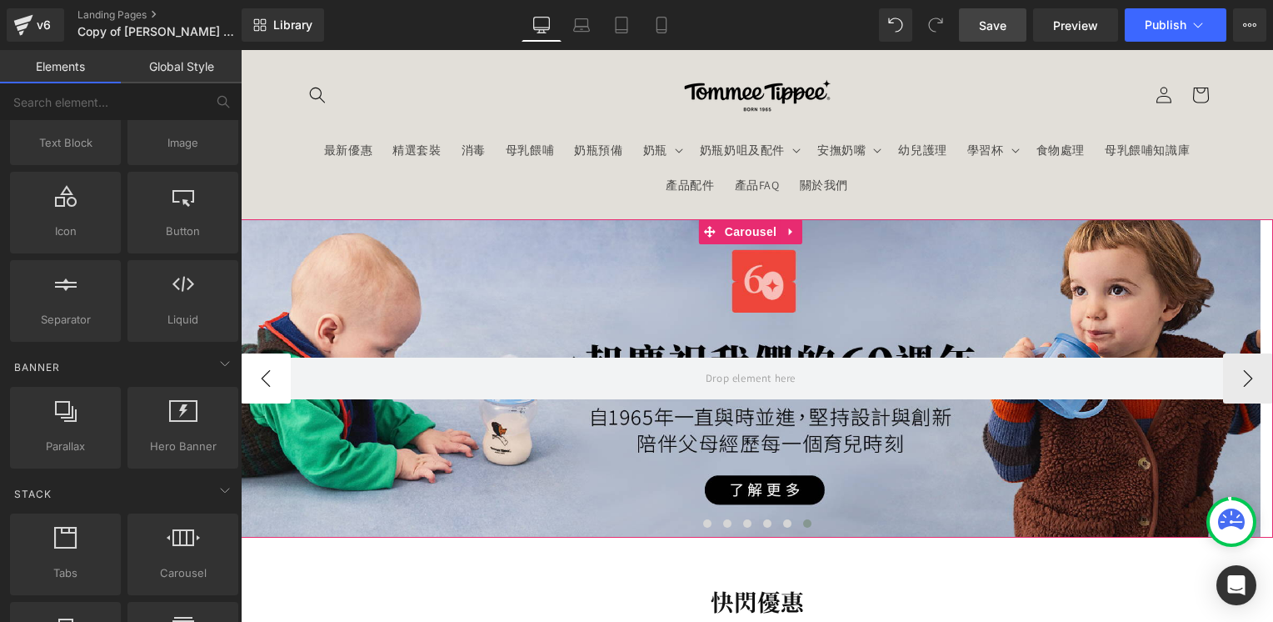
click at [267, 379] on button "‹" at bounding box center [266, 378] width 50 height 50
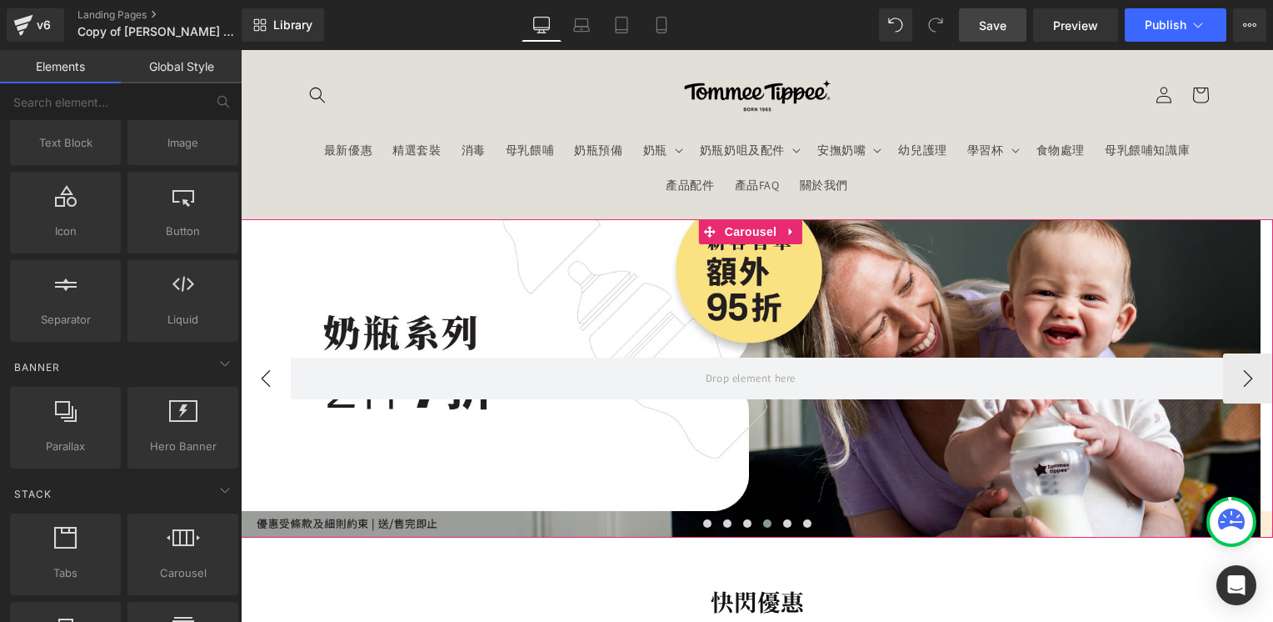
click at [267, 379] on button "‹" at bounding box center [266, 378] width 50 height 50
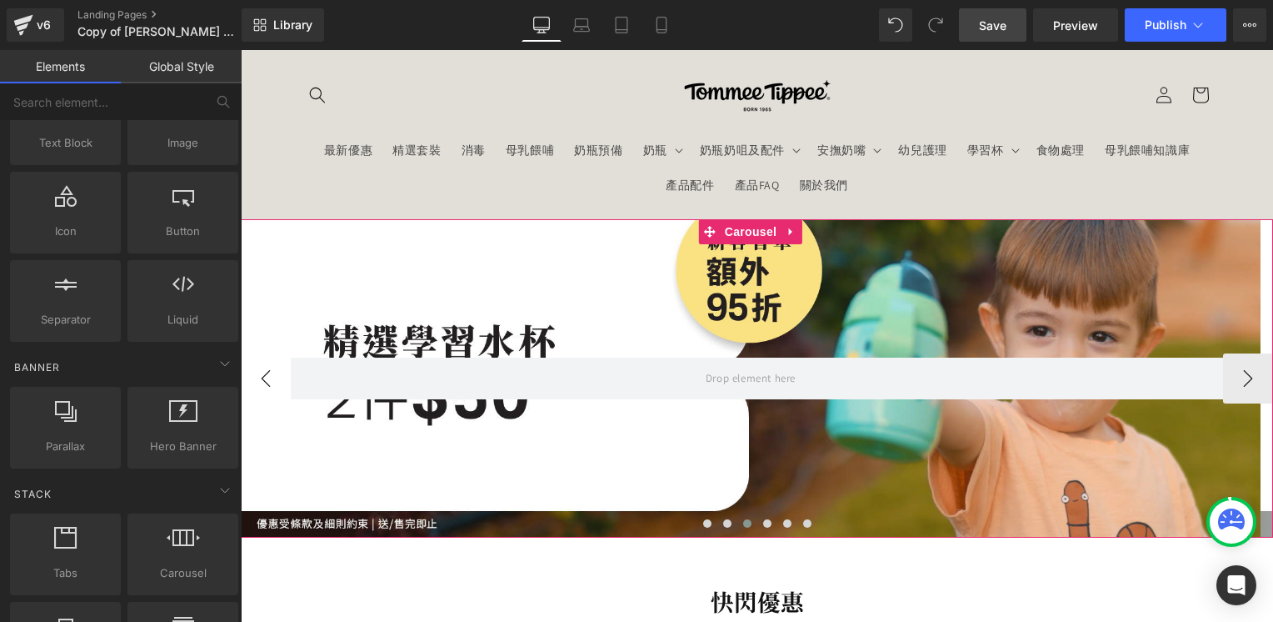
click at [267, 379] on button "‹" at bounding box center [266, 378] width 50 height 50
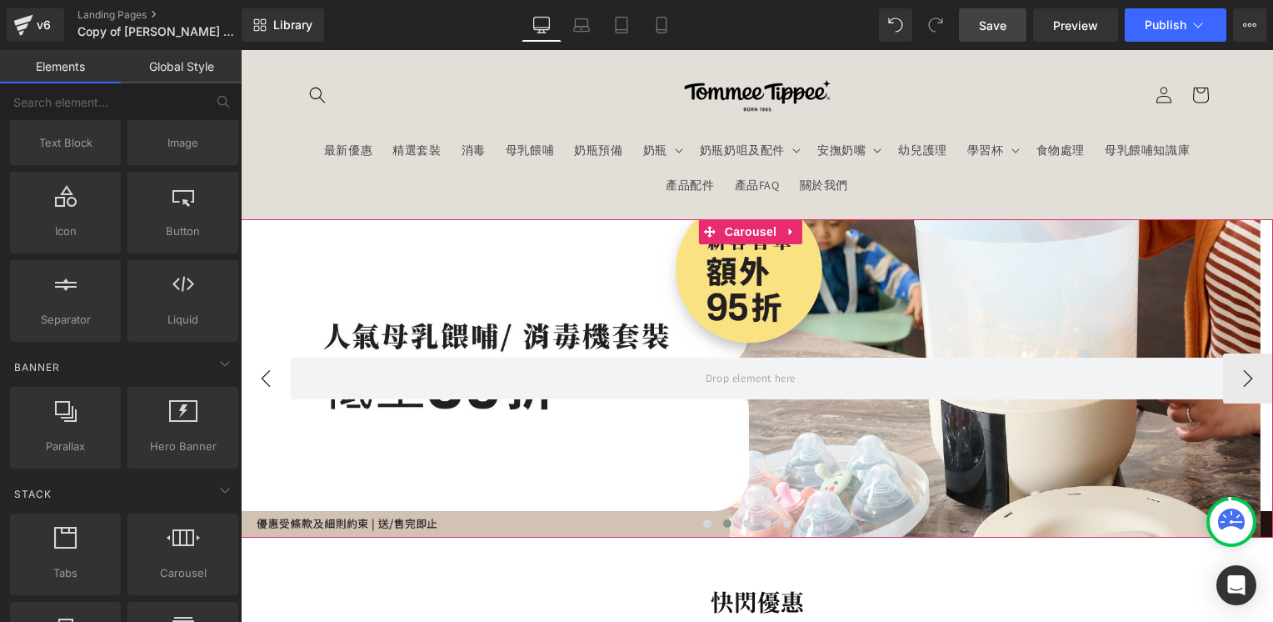
click at [267, 379] on button "‹" at bounding box center [266, 378] width 50 height 50
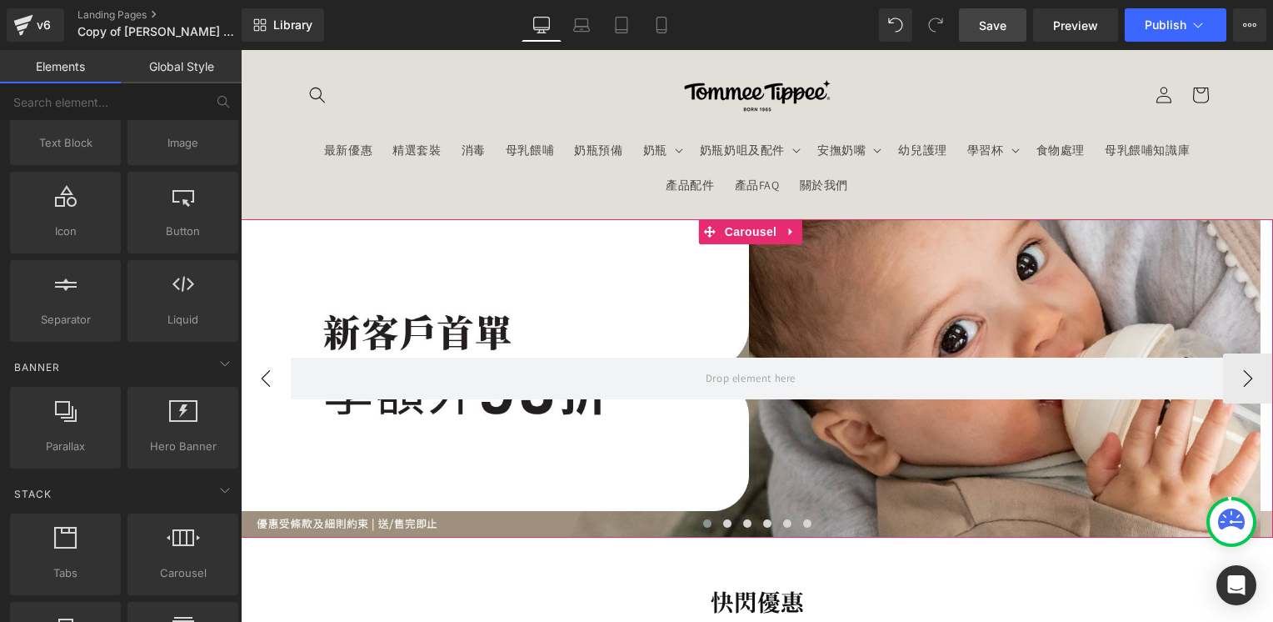
click at [267, 379] on button "‹" at bounding box center [266, 378] width 50 height 50
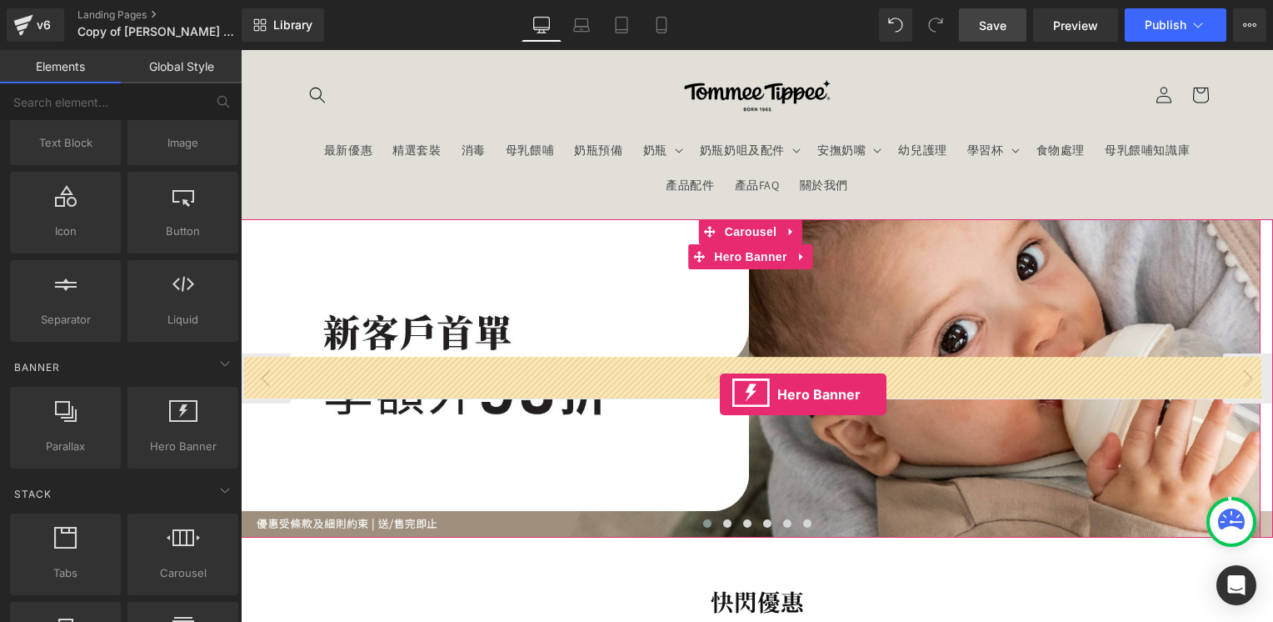
drag, startPoint x: 421, startPoint y: 485, endPoint x: 720, endPoint y: 394, distance: 312.6
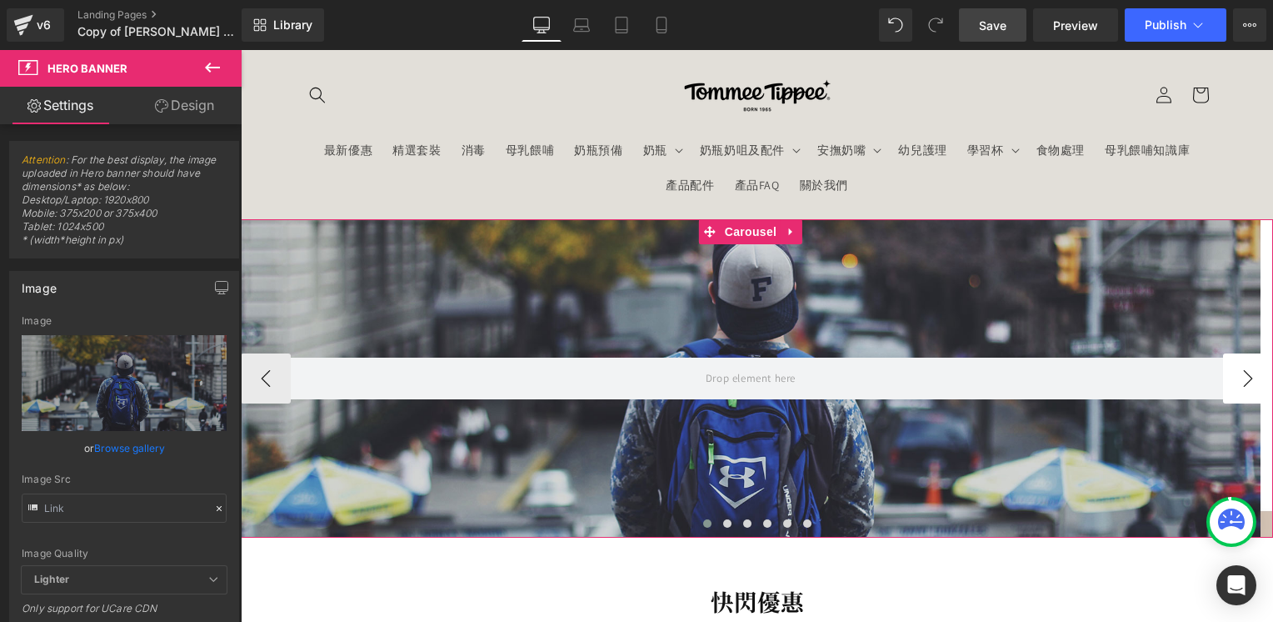
click at [1228, 378] on button "›" at bounding box center [1248, 378] width 50 height 50
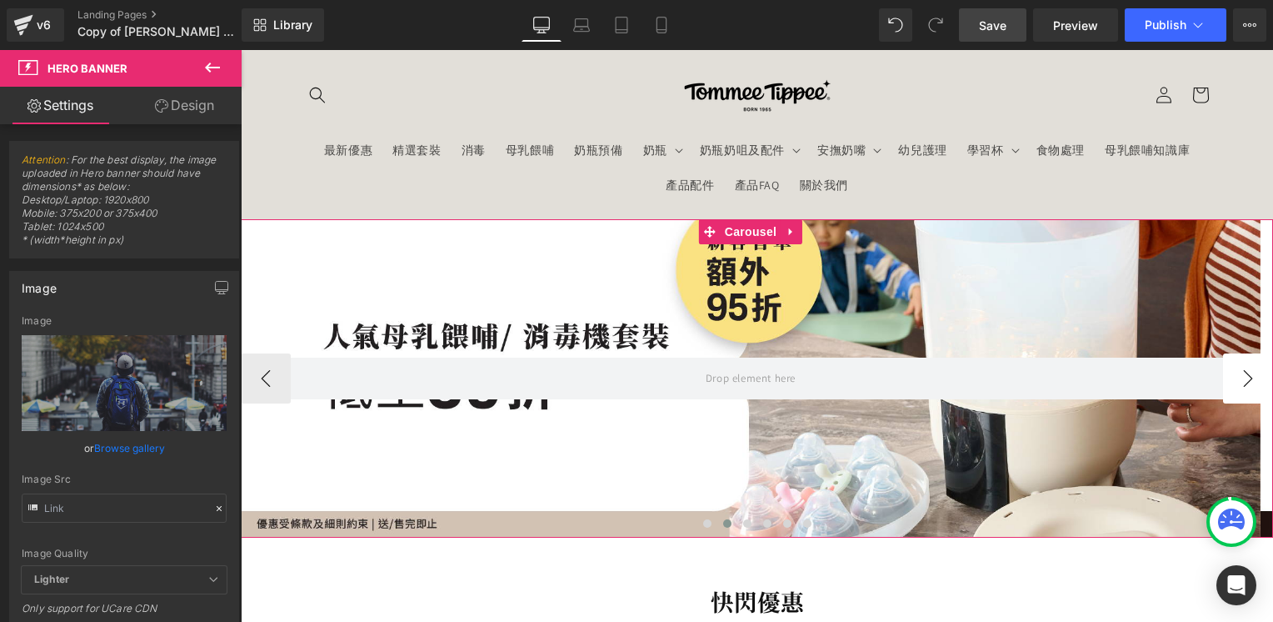
click at [1228, 378] on button "›" at bounding box center [1248, 378] width 50 height 50
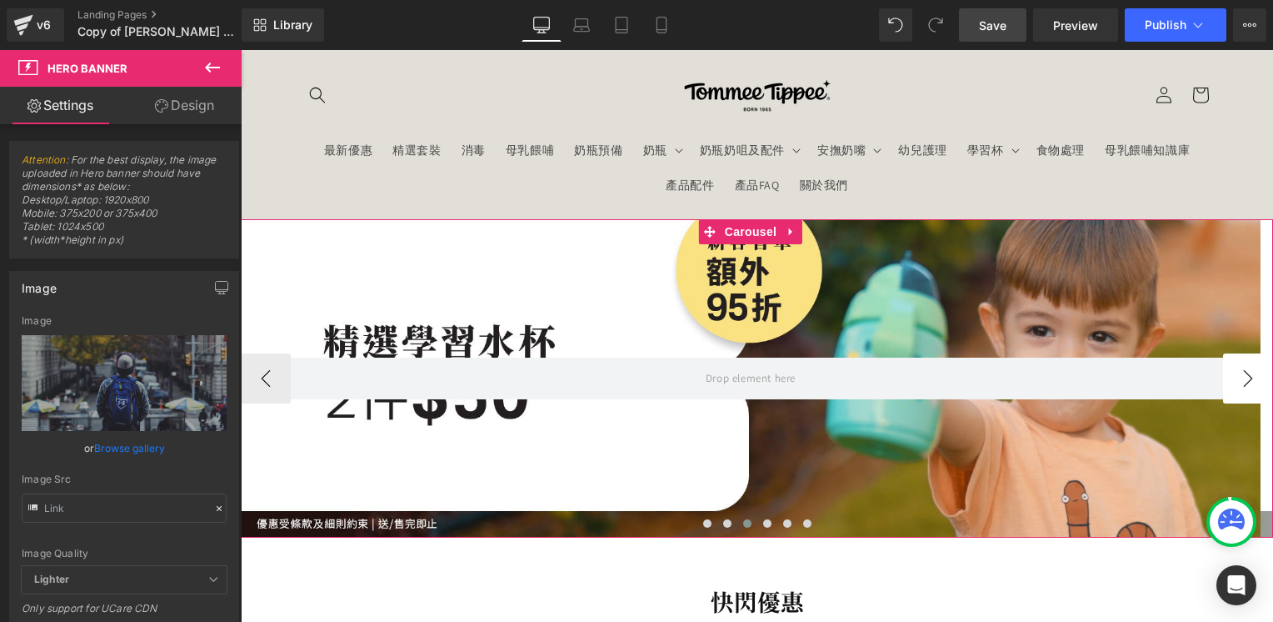
click at [1228, 378] on button "›" at bounding box center [1248, 378] width 50 height 50
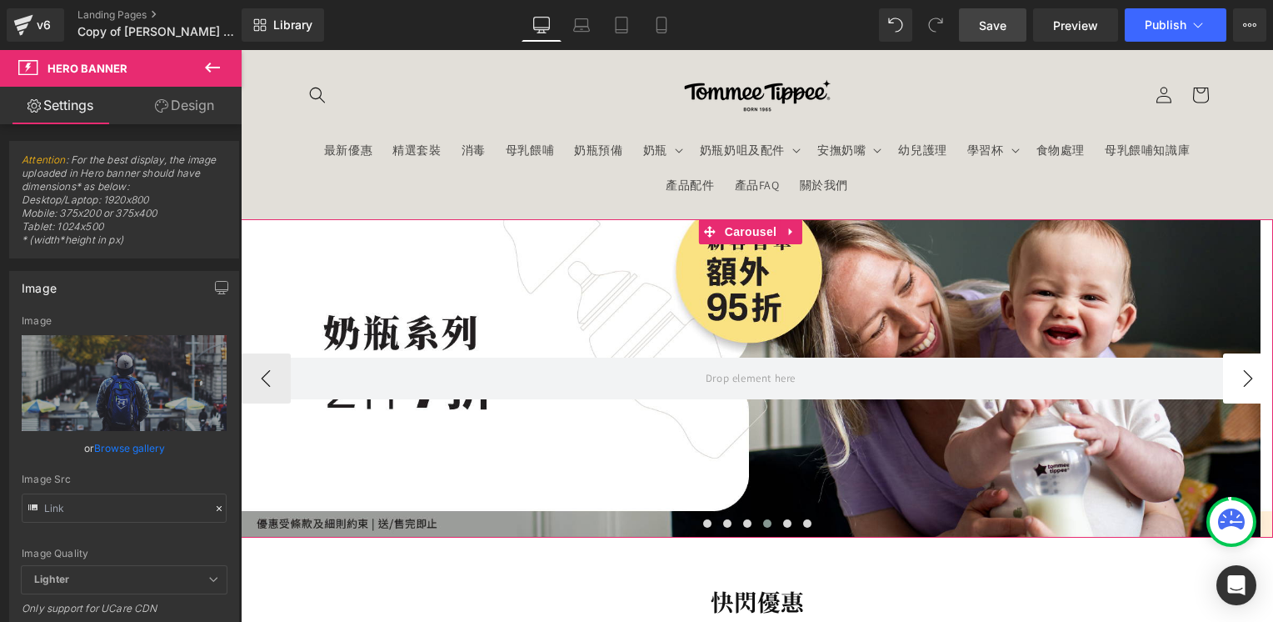
click at [1228, 378] on button "›" at bounding box center [1248, 378] width 50 height 50
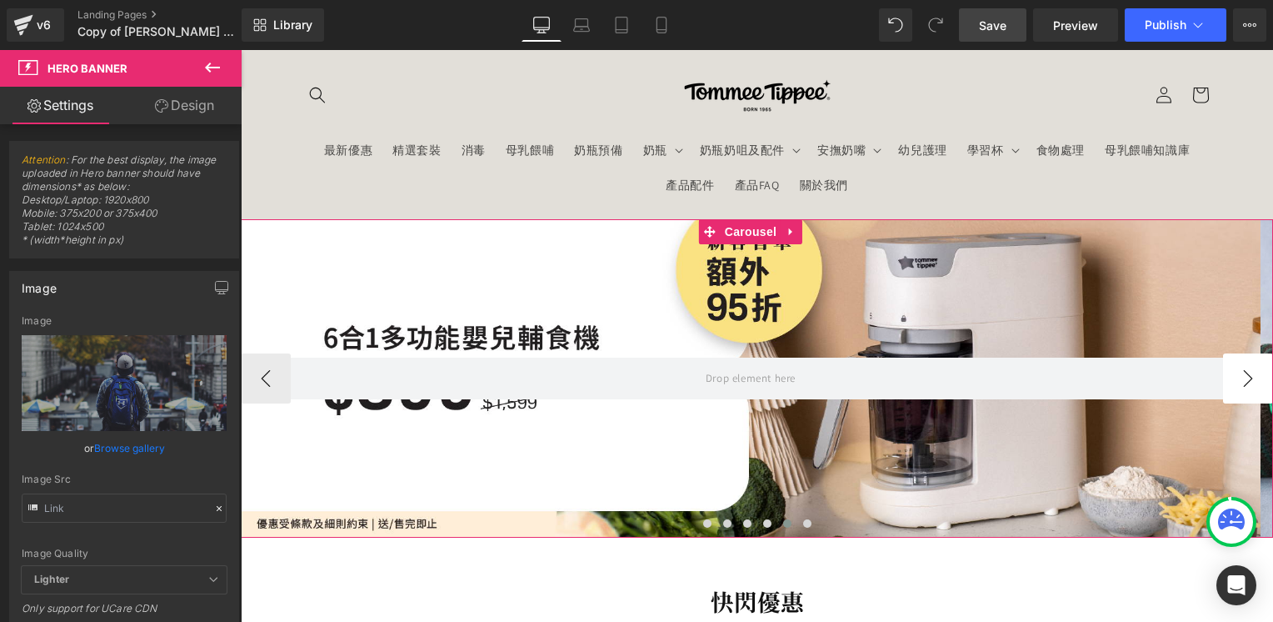
click at [1228, 378] on button "›" at bounding box center [1248, 378] width 50 height 50
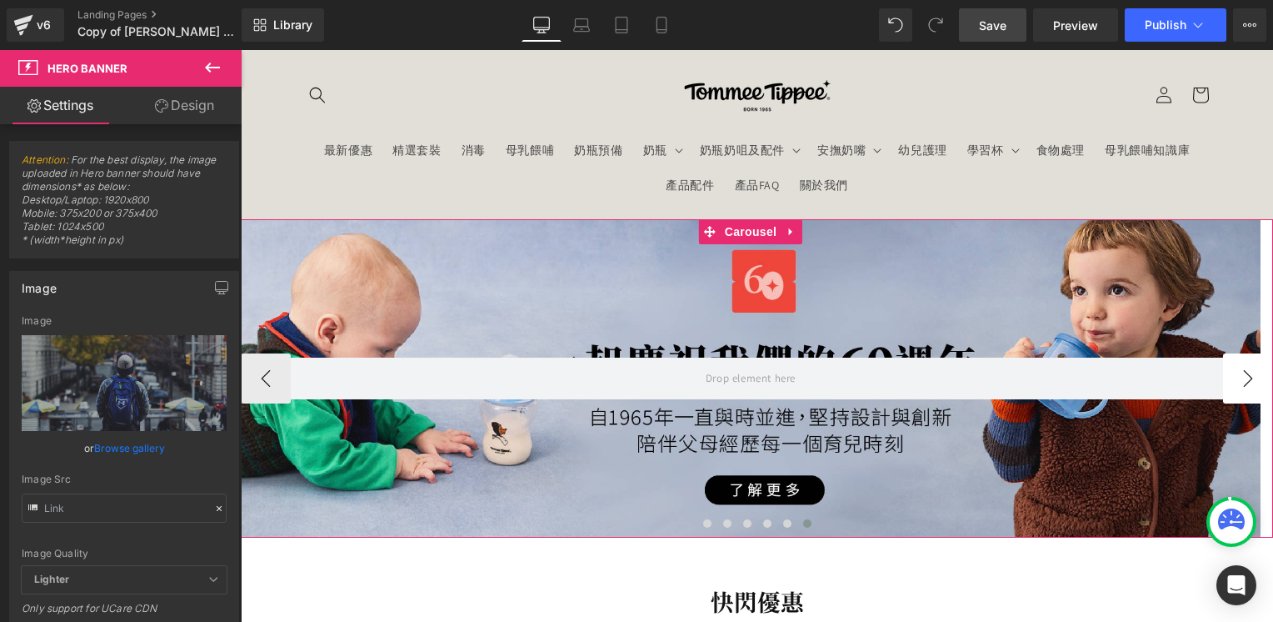
click at [1228, 378] on button "›" at bounding box center [1248, 378] width 50 height 50
click at [262, 386] on button "‹" at bounding box center [266, 378] width 50 height 50
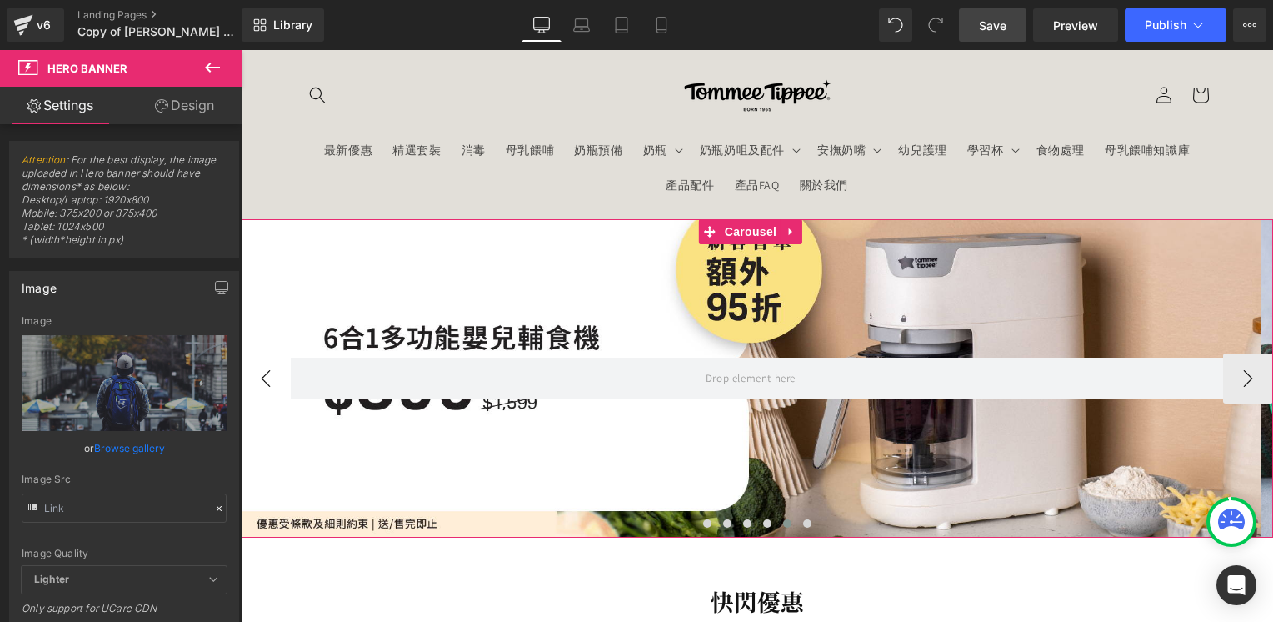
click at [262, 386] on button "‹" at bounding box center [266, 378] width 50 height 50
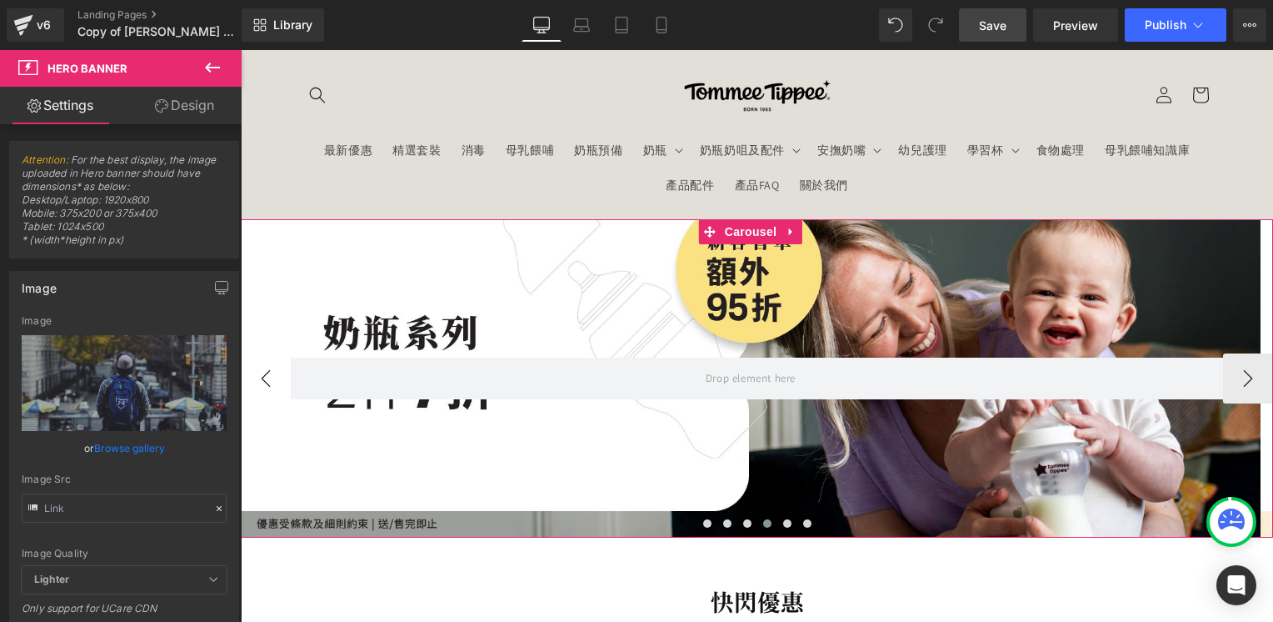
click at [262, 386] on button "‹" at bounding box center [266, 378] width 50 height 50
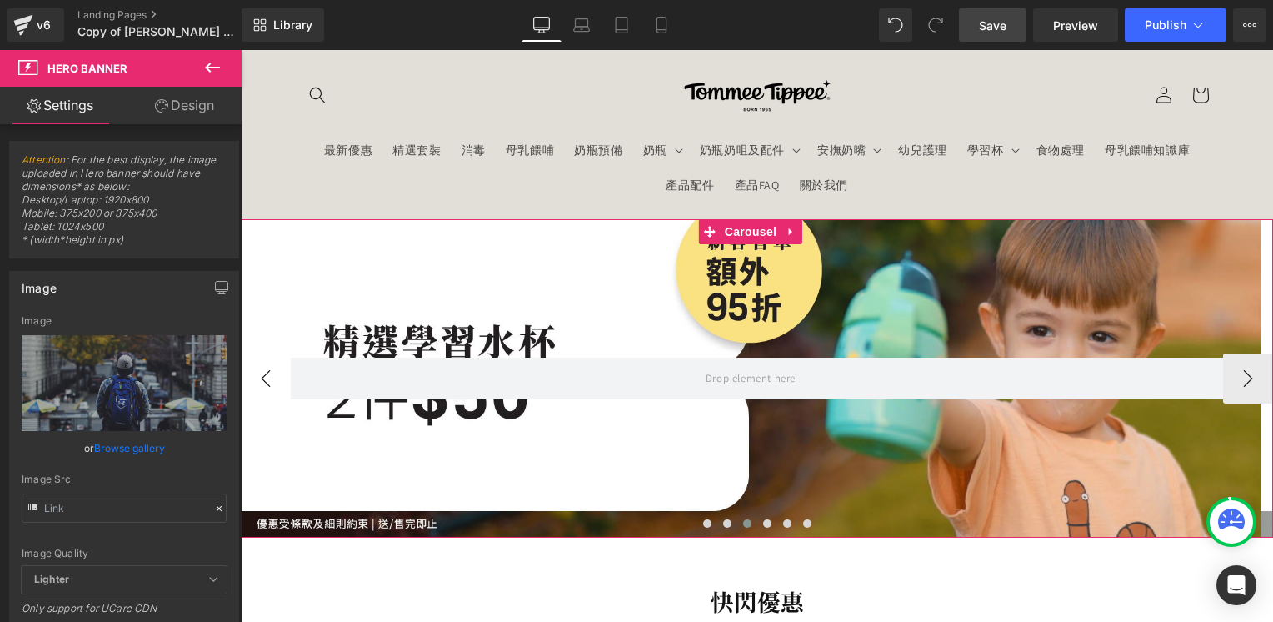
click at [262, 386] on button "‹" at bounding box center [266, 378] width 50 height 50
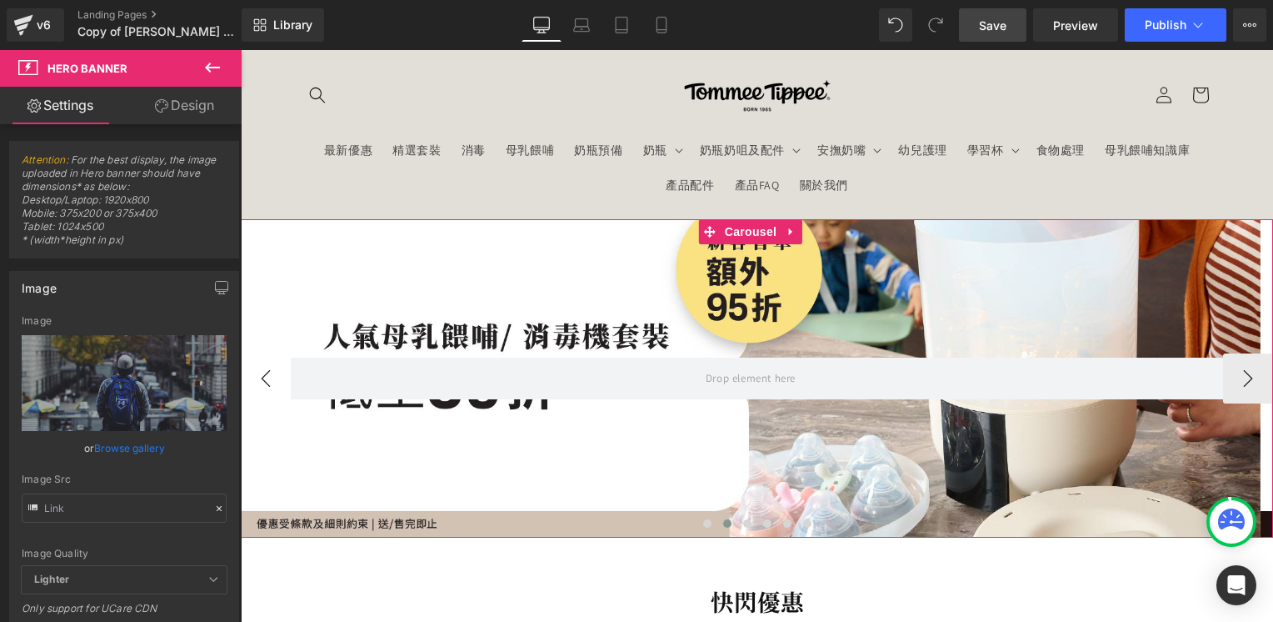
click at [262, 386] on button "‹" at bounding box center [266, 378] width 50 height 50
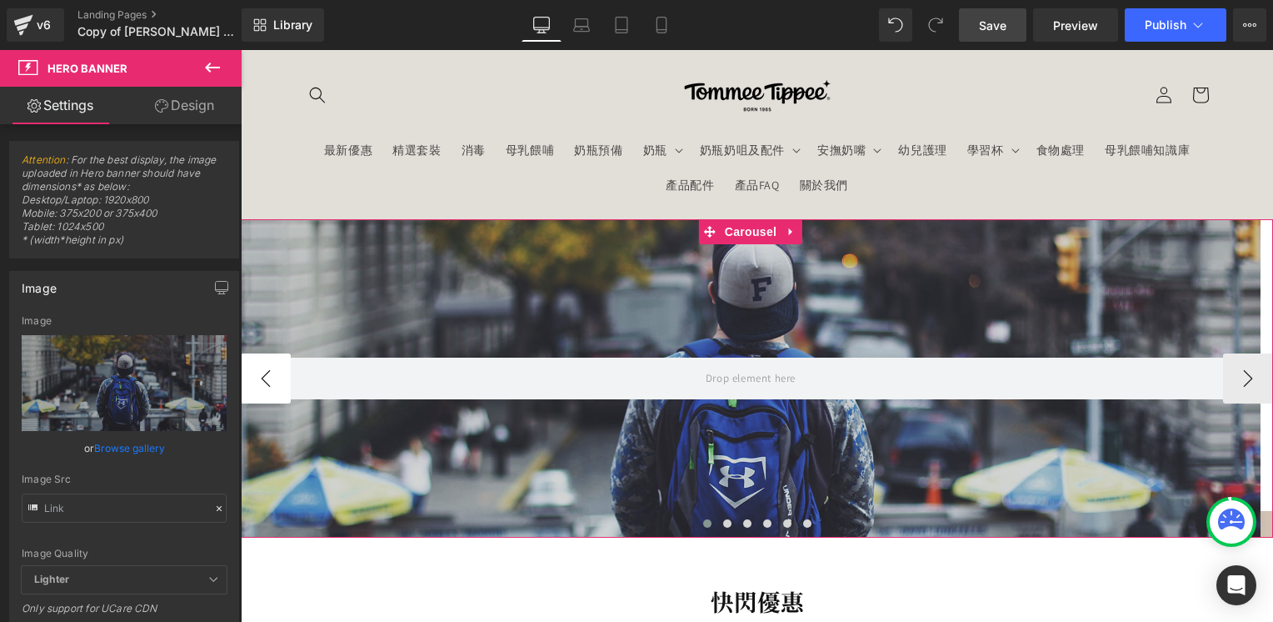
click at [262, 386] on button "‹" at bounding box center [266, 378] width 50 height 50
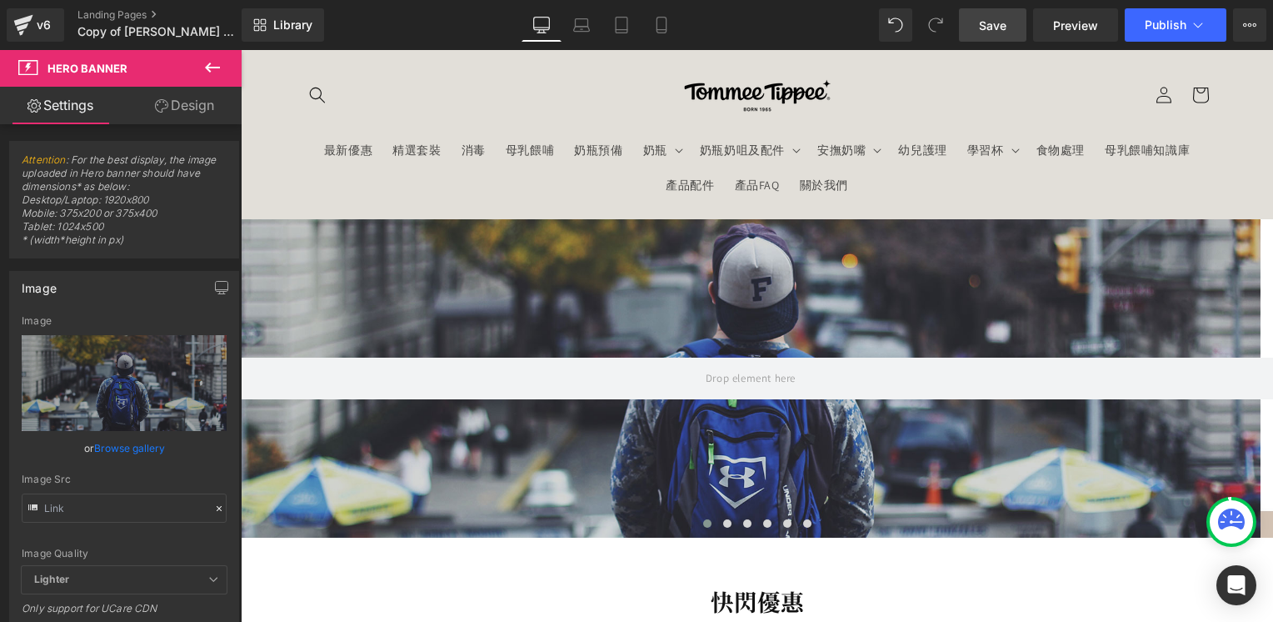
click at [214, 66] on icon at bounding box center [212, 67] width 20 height 20
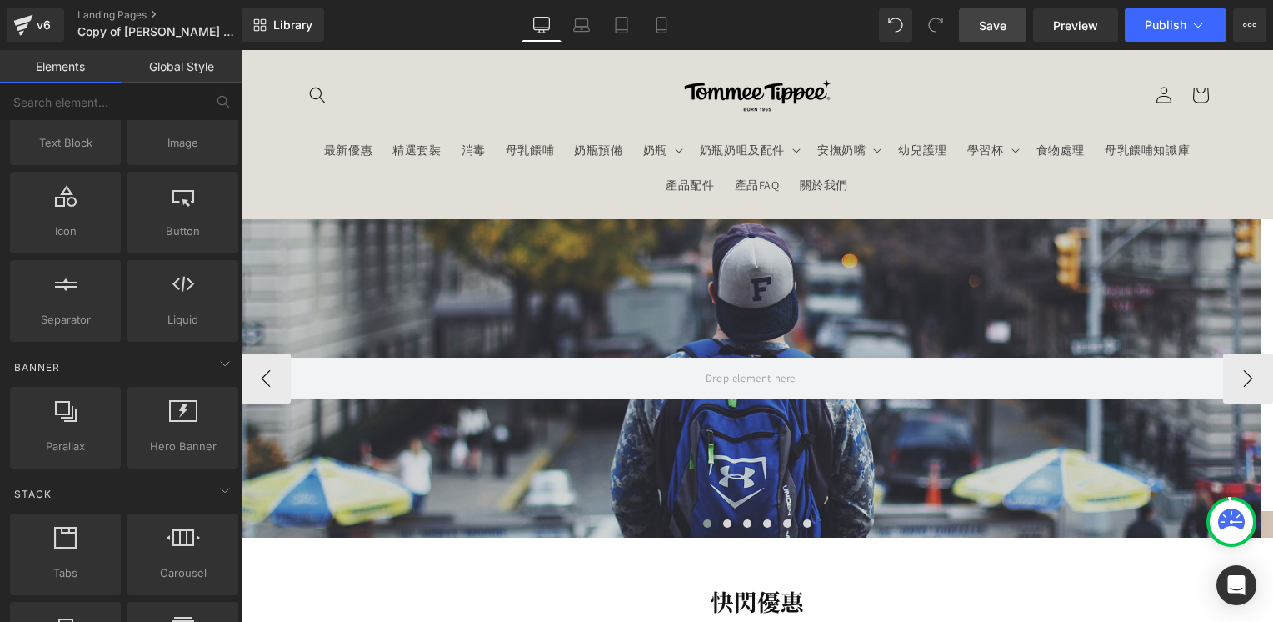
click at [517, 238] on div at bounding box center [751, 378] width 1020 height 375
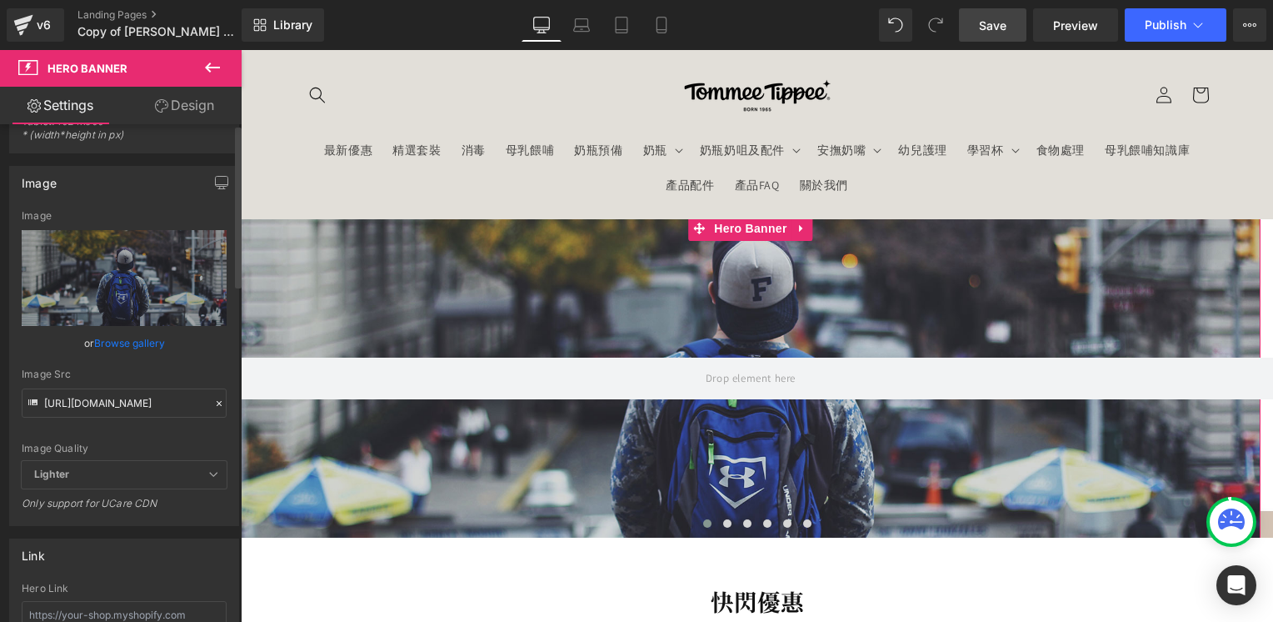
scroll to position [0, 0]
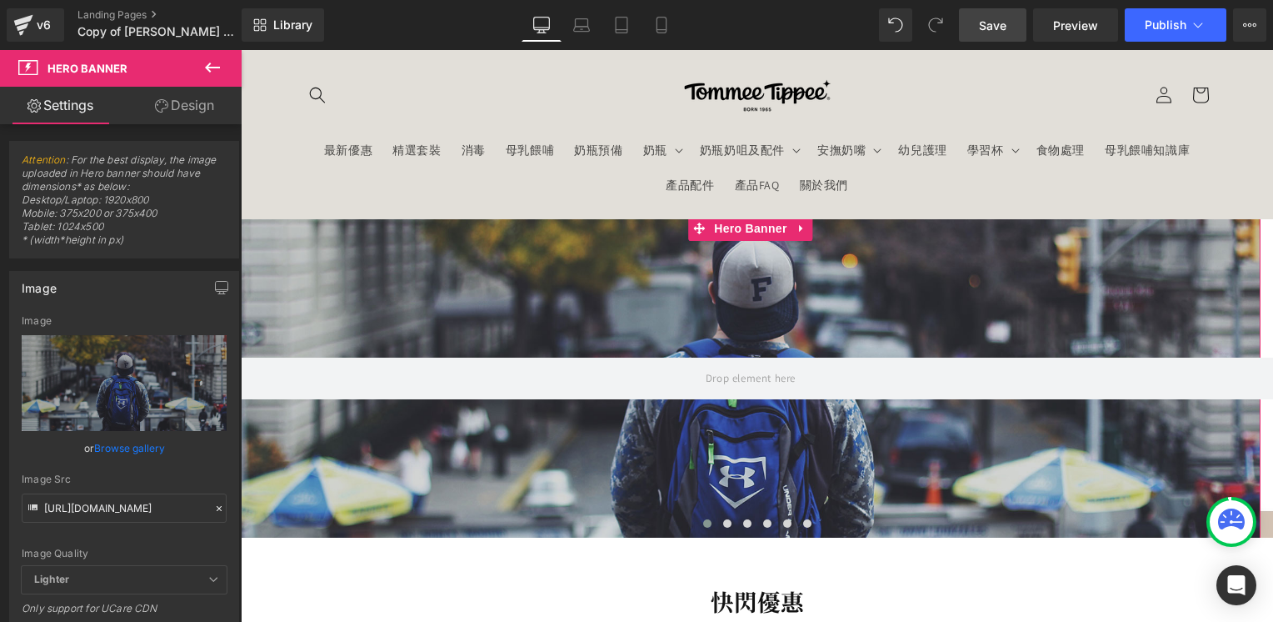
click at [210, 106] on link "Design" at bounding box center [184, 105] width 121 height 37
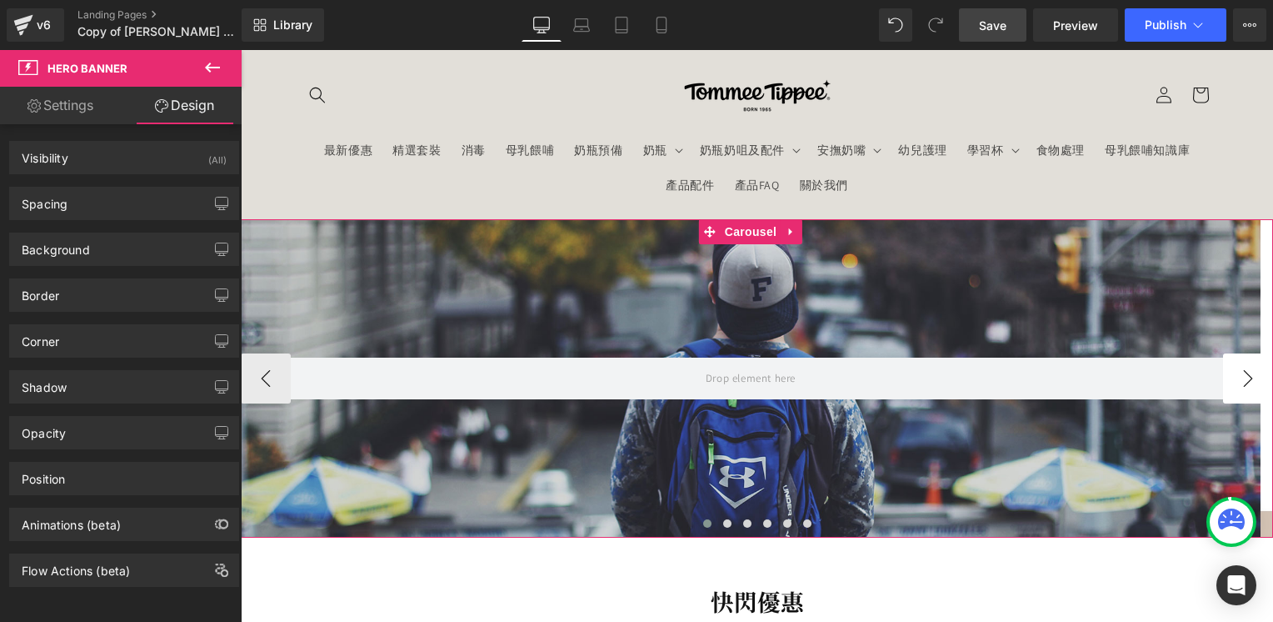
click at [1230, 385] on button "›" at bounding box center [1248, 378] width 50 height 50
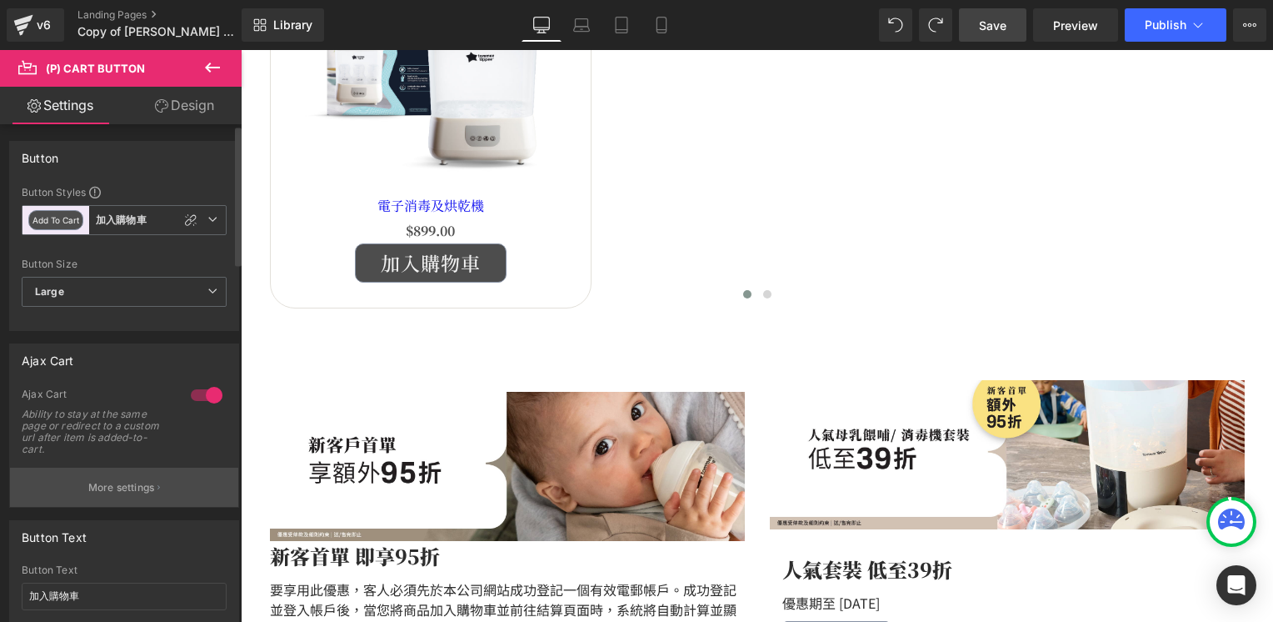
scroll to position [167, 0]
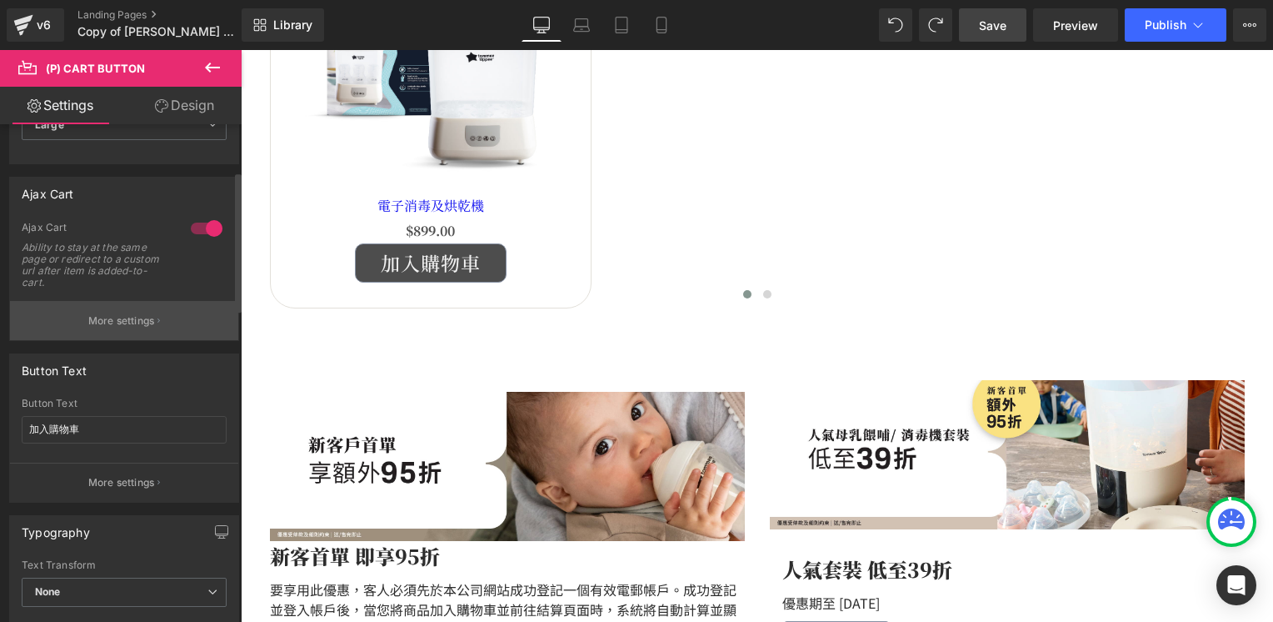
click at [137, 325] on p "More settings" at bounding box center [121, 320] width 67 height 15
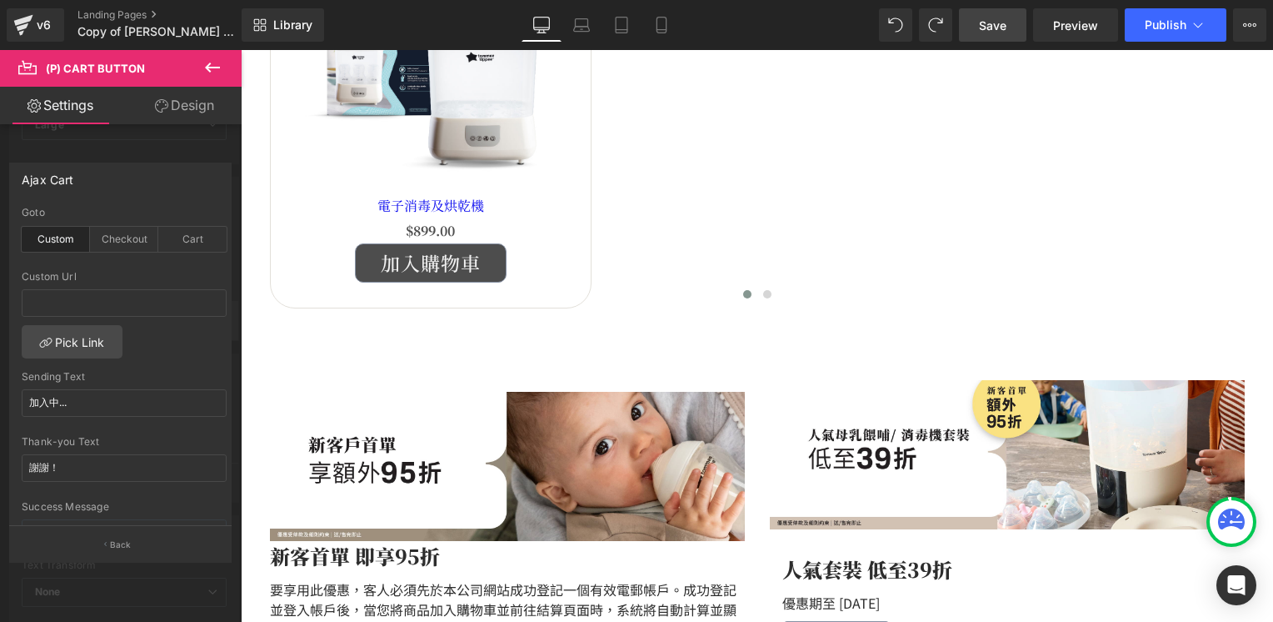
scroll to position [83, 0]
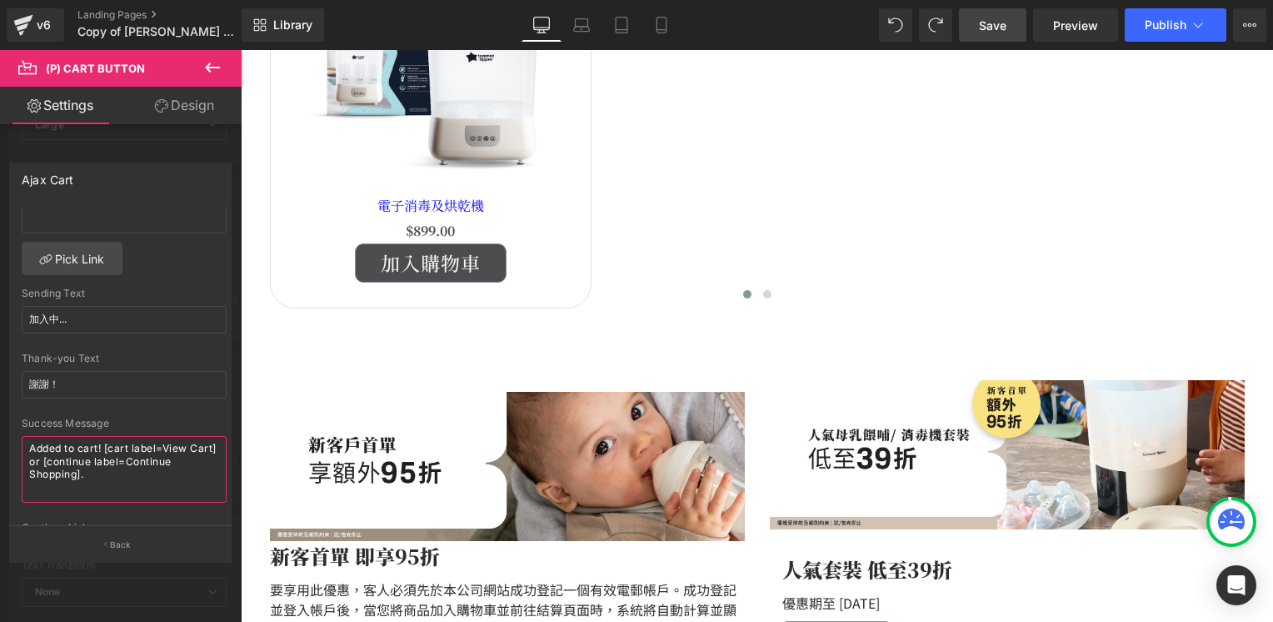
drag, startPoint x: 100, startPoint y: 476, endPoint x: -3, endPoint y: 417, distance: 119.0
click at [0, 417] on html "Hero Banner You are previewing how the will restyle your page. You can not edit…" at bounding box center [636, 311] width 1273 height 622
paste textarea "此產品已加入購物車"
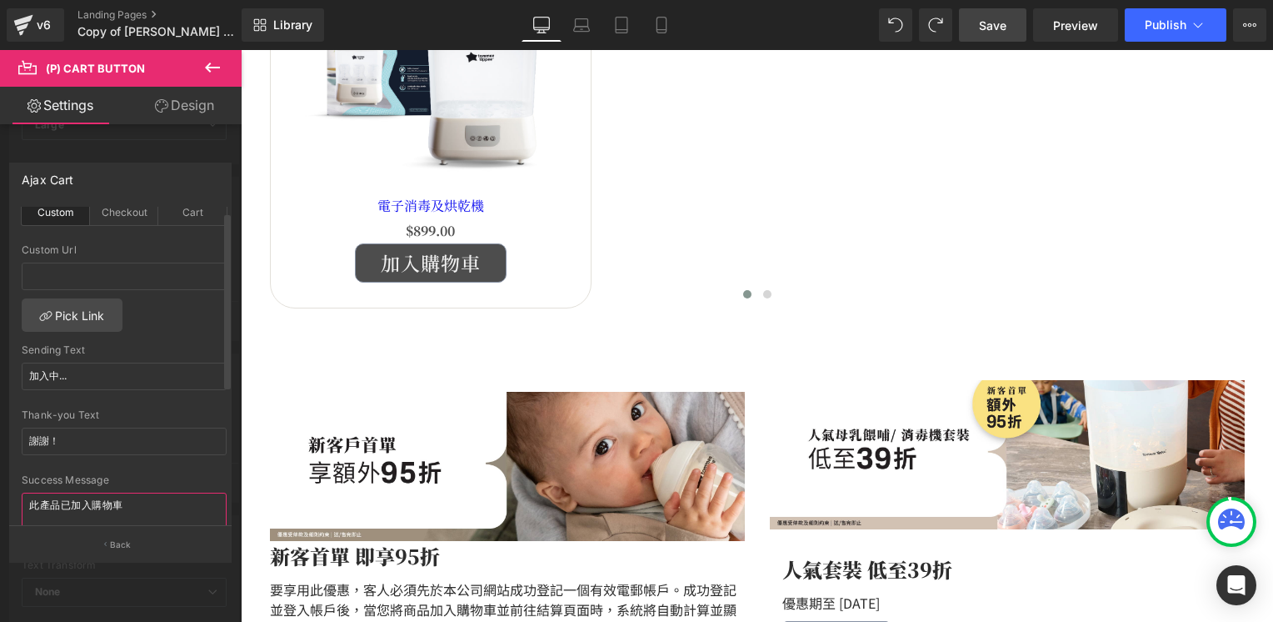
scroll to position [0, 0]
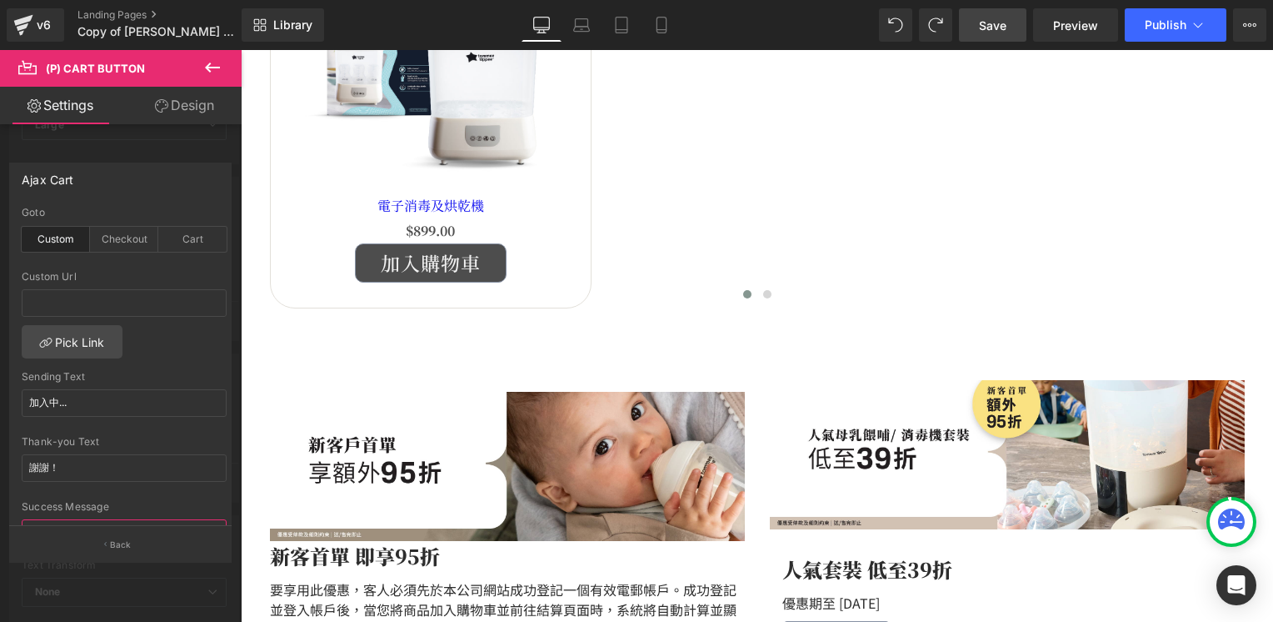
type textarea "此產品已加入購物車"
click at [998, 27] on span "Save" at bounding box center [992, 25] width 27 height 17
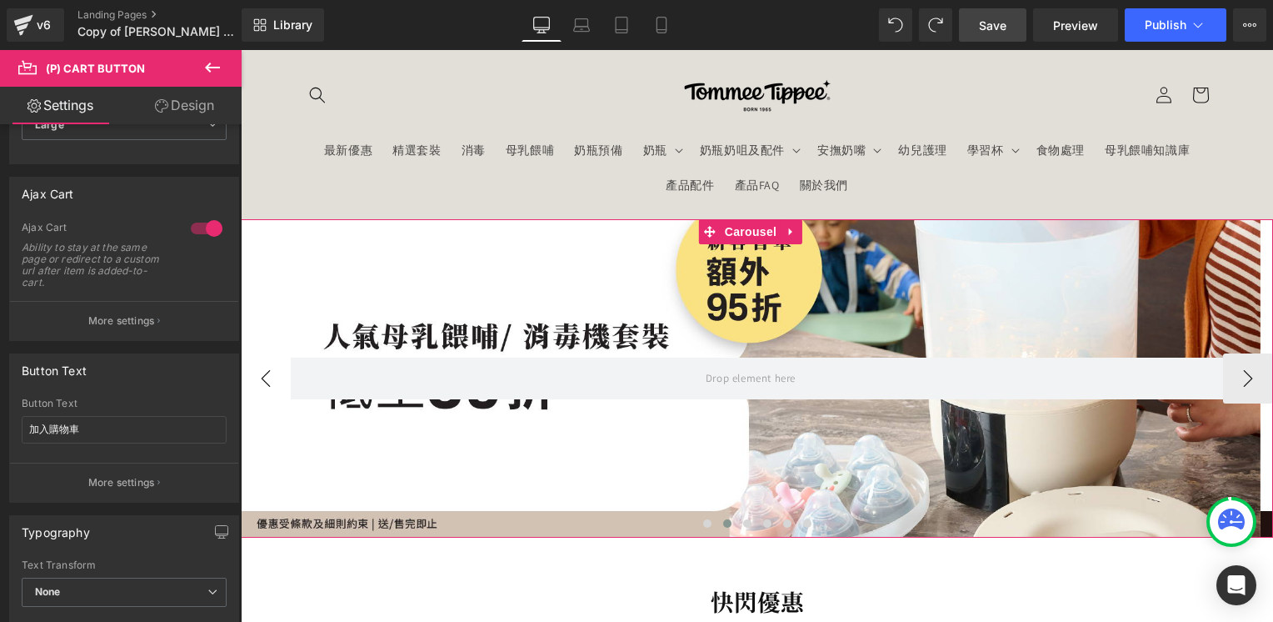
click at [254, 377] on button "‹" at bounding box center [266, 378] width 50 height 50
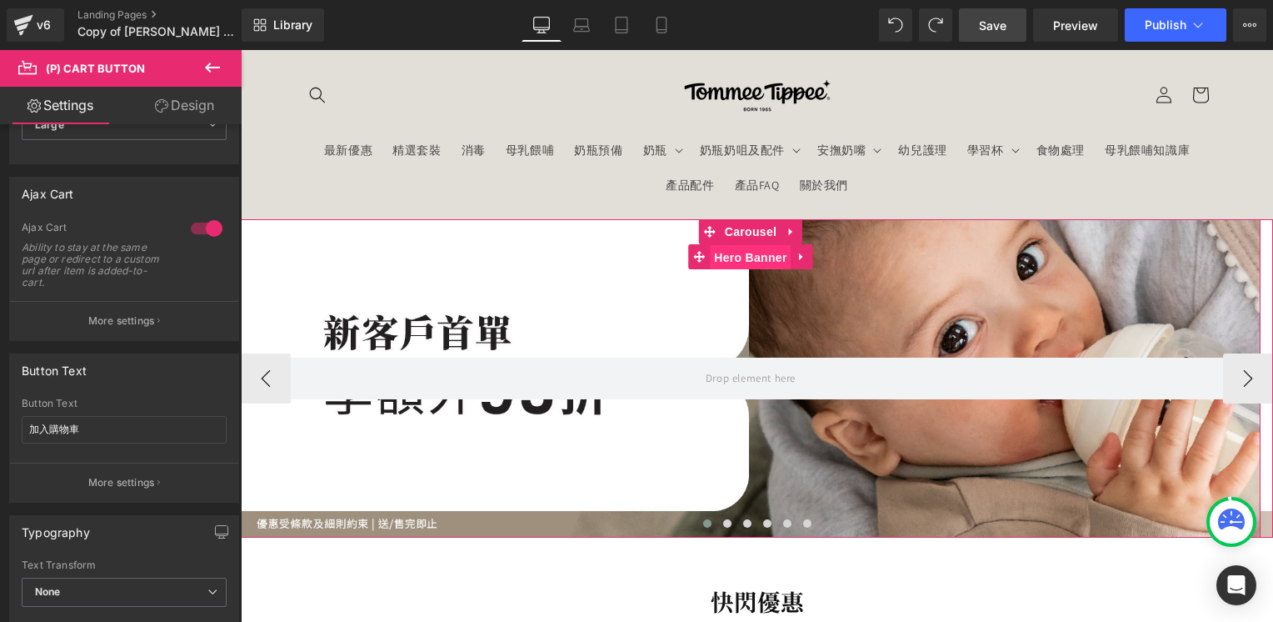
click at [755, 253] on span "Hero Banner" at bounding box center [750, 257] width 81 height 25
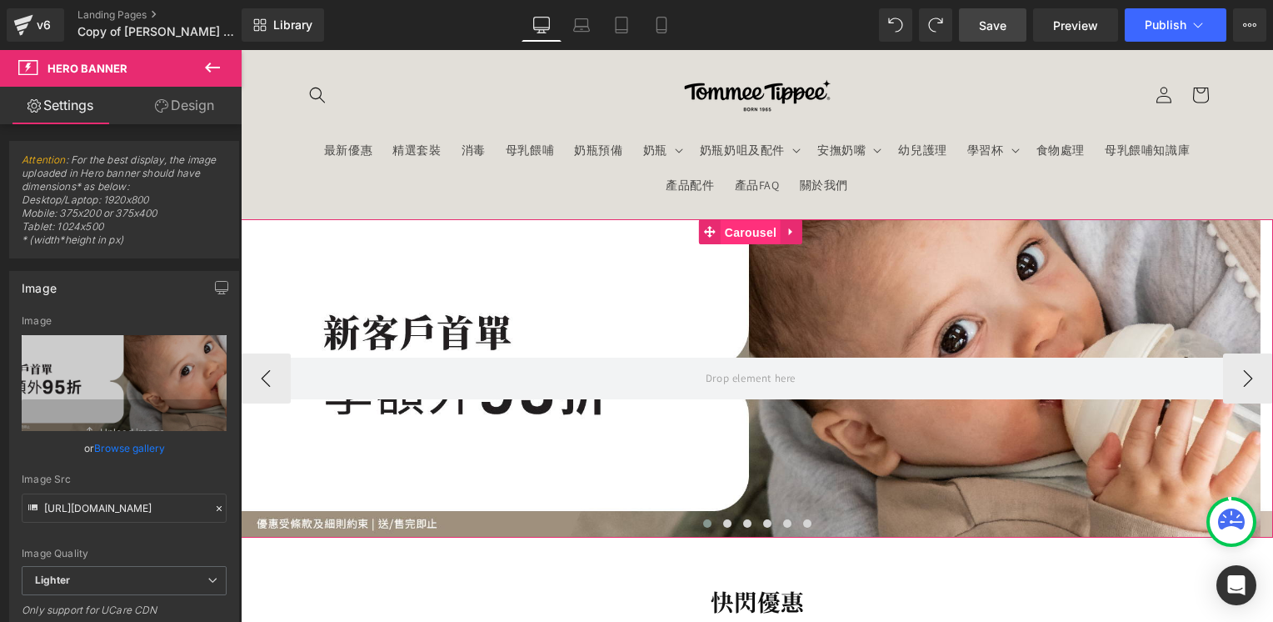
click at [740, 227] on span "Carousel" at bounding box center [751, 232] width 60 height 25
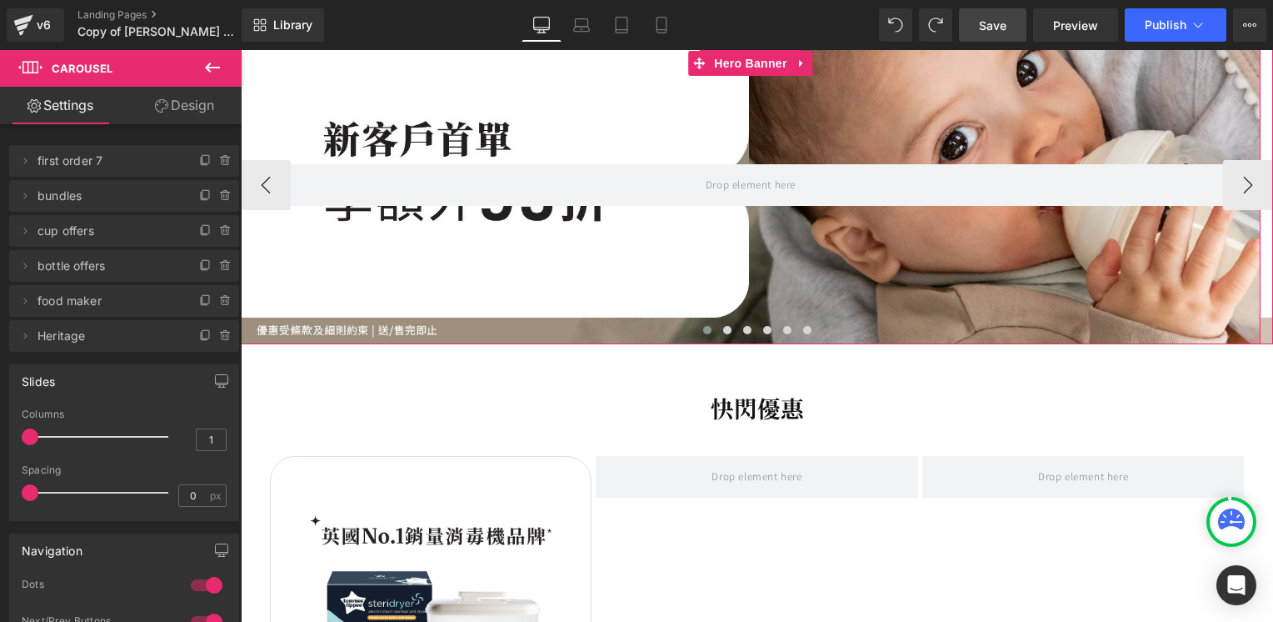
scroll to position [333, 0]
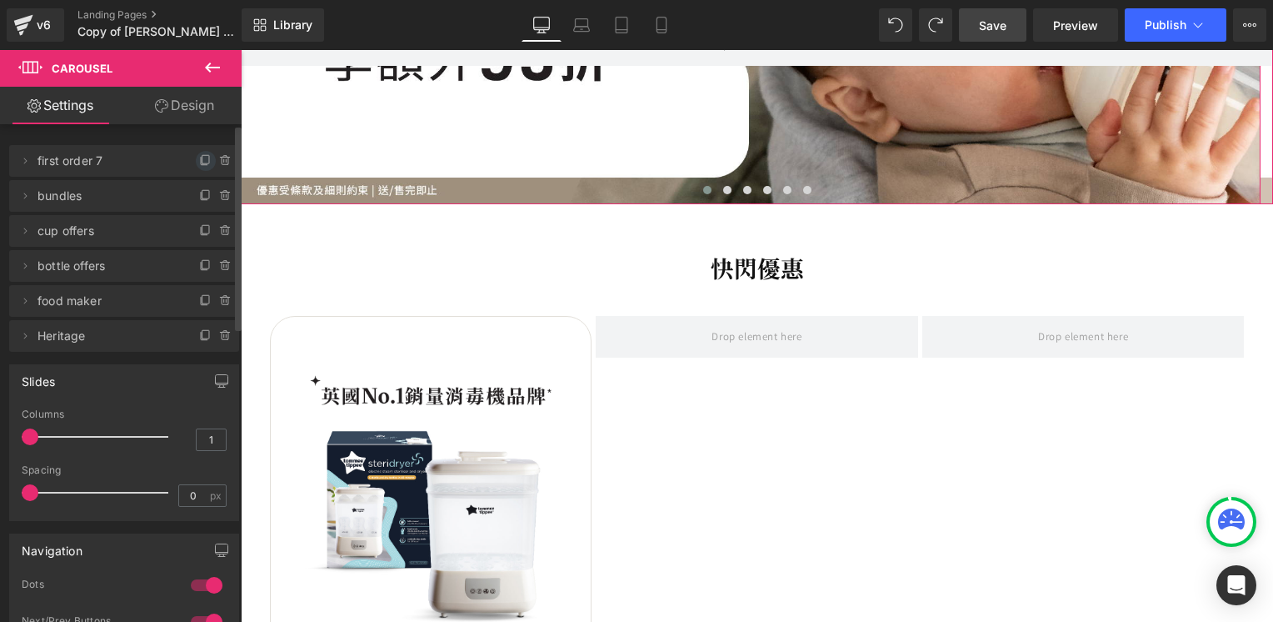
click at [199, 157] on icon at bounding box center [205, 160] width 13 height 13
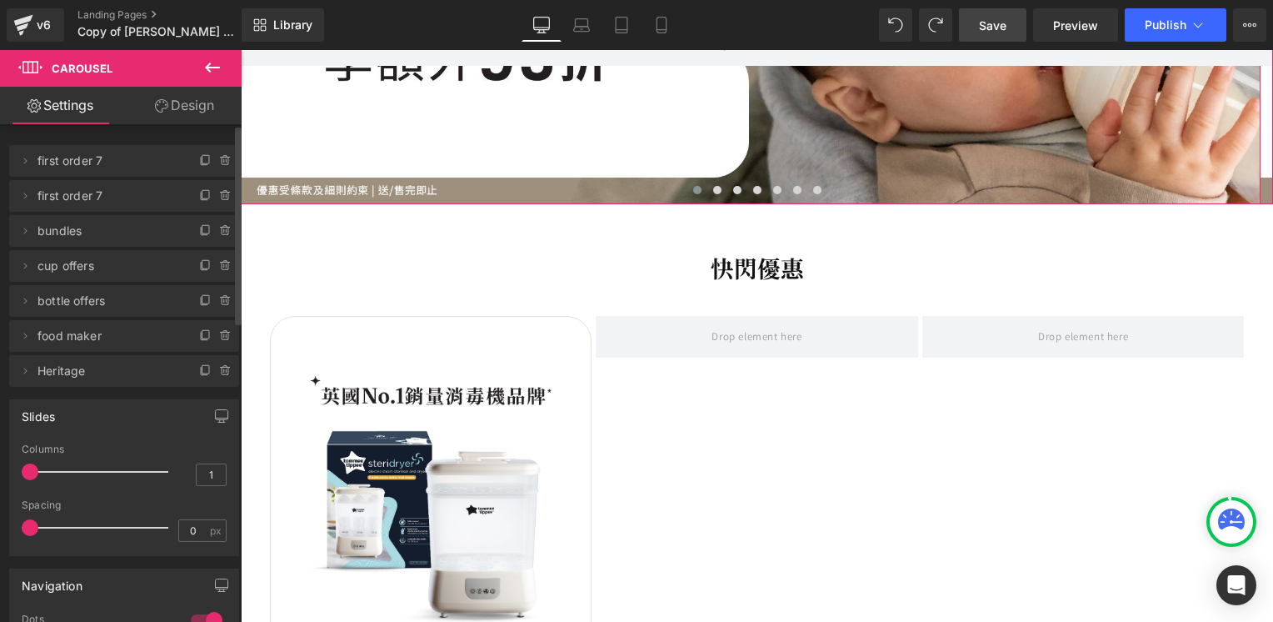
click at [82, 162] on span "first order 7" at bounding box center [107, 161] width 140 height 32
click at [26, 159] on icon at bounding box center [25, 160] width 3 height 6
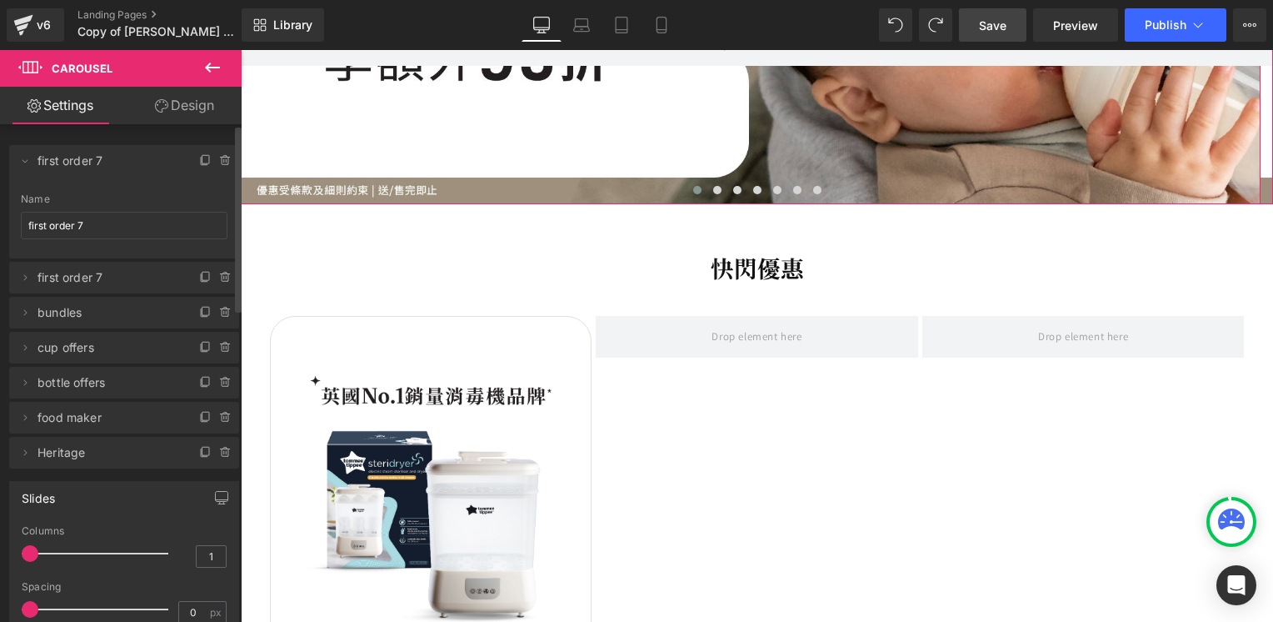
click at [66, 157] on span "first order 7" at bounding box center [107, 161] width 140 height 32
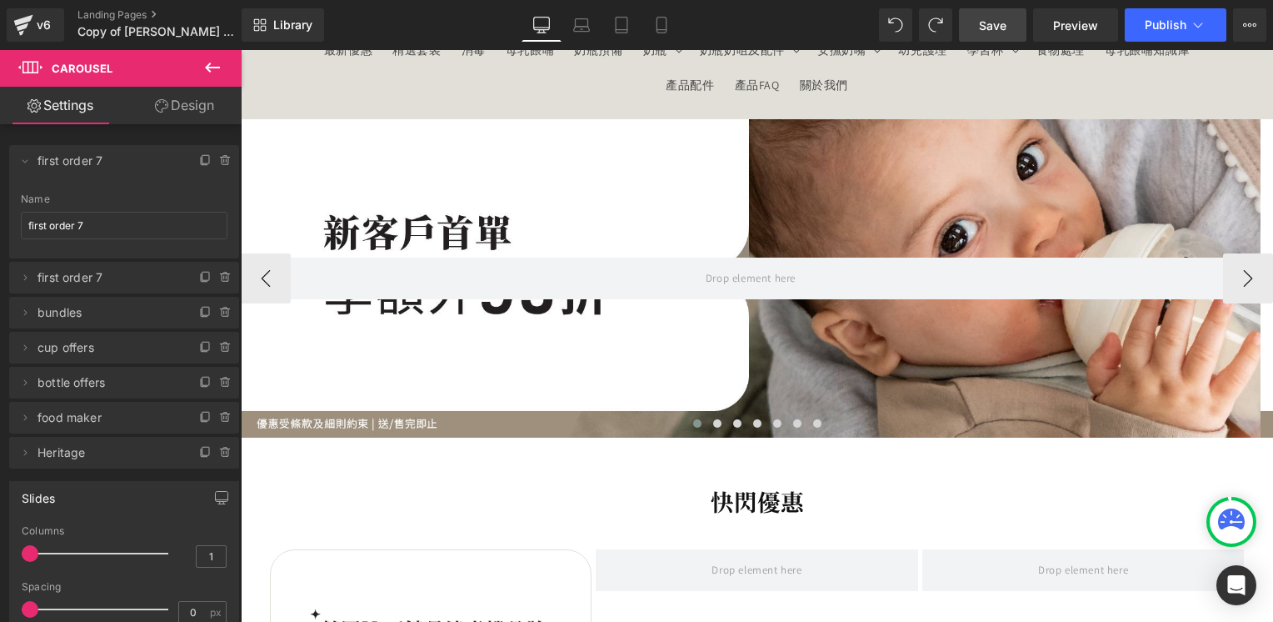
scroll to position [0, 0]
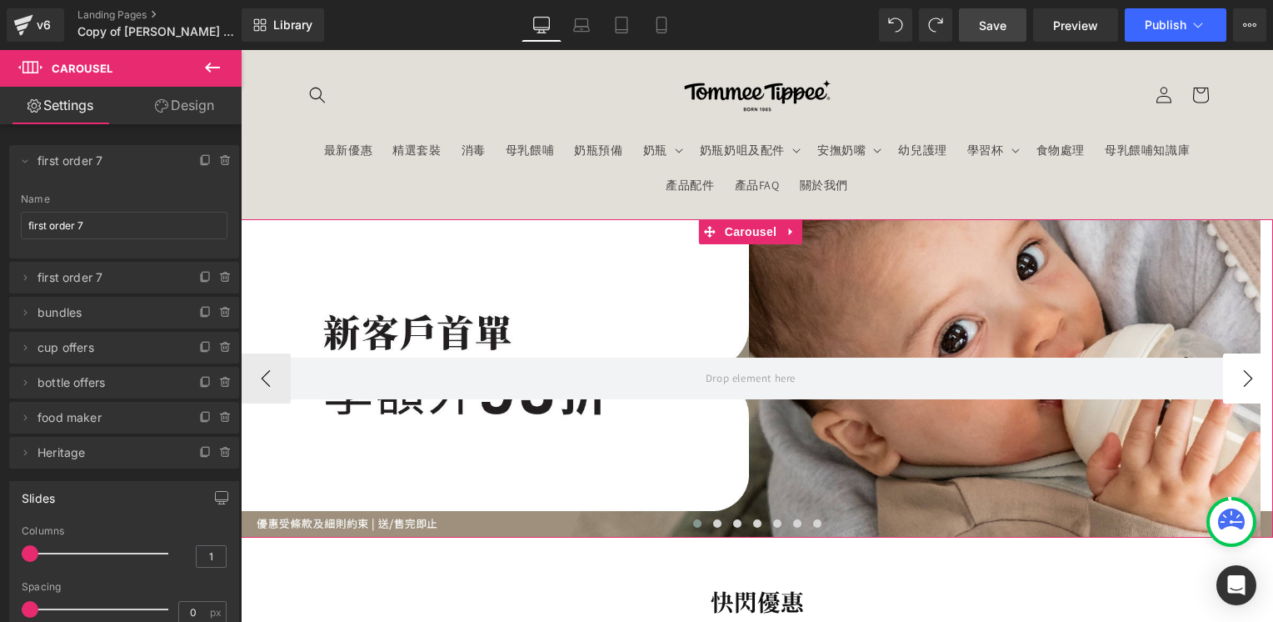
click at [1243, 385] on button "›" at bounding box center [1248, 378] width 50 height 50
click at [271, 375] on button "‹" at bounding box center [266, 378] width 50 height 50
click at [488, 302] on div at bounding box center [751, 378] width 1020 height 319
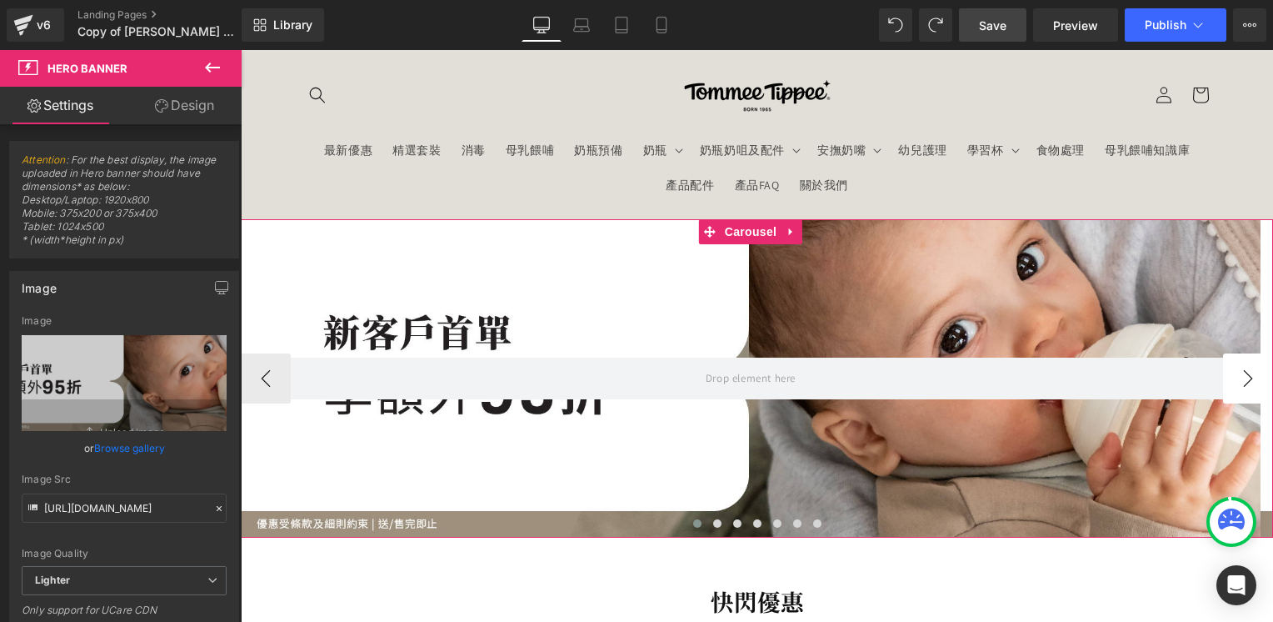
click at [1242, 377] on button "›" at bounding box center [1248, 378] width 50 height 50
click at [851, 331] on div at bounding box center [751, 378] width 1020 height 319
click at [263, 387] on button "‹" at bounding box center [266, 378] width 50 height 50
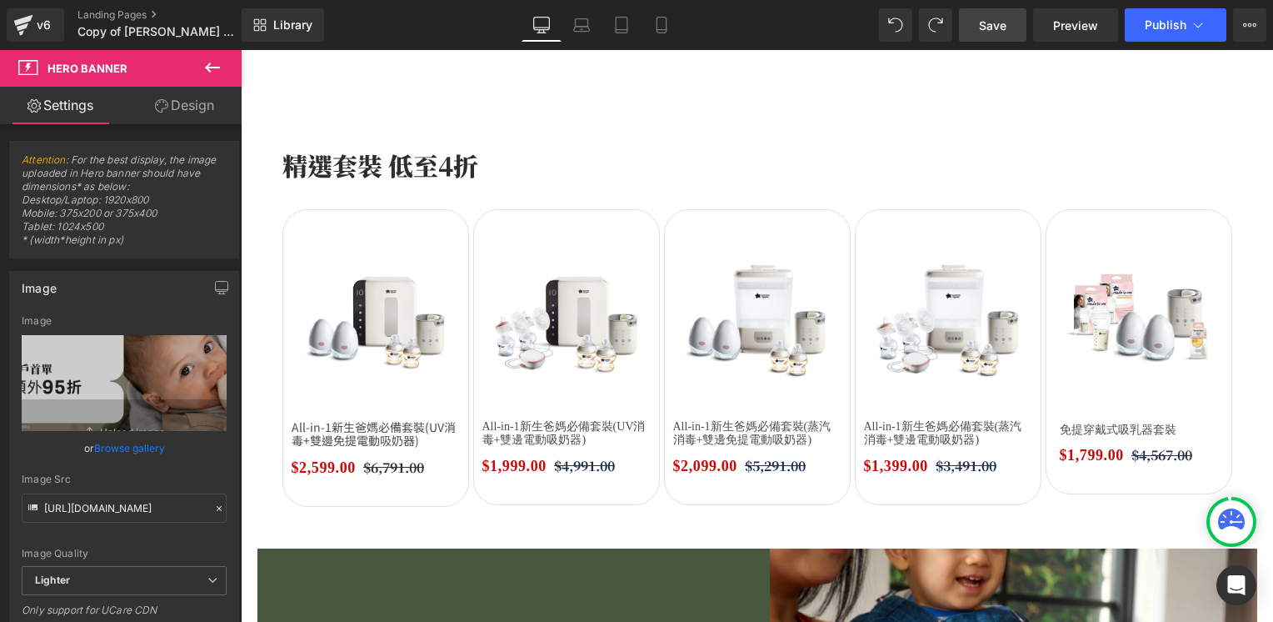
scroll to position [1833, 0]
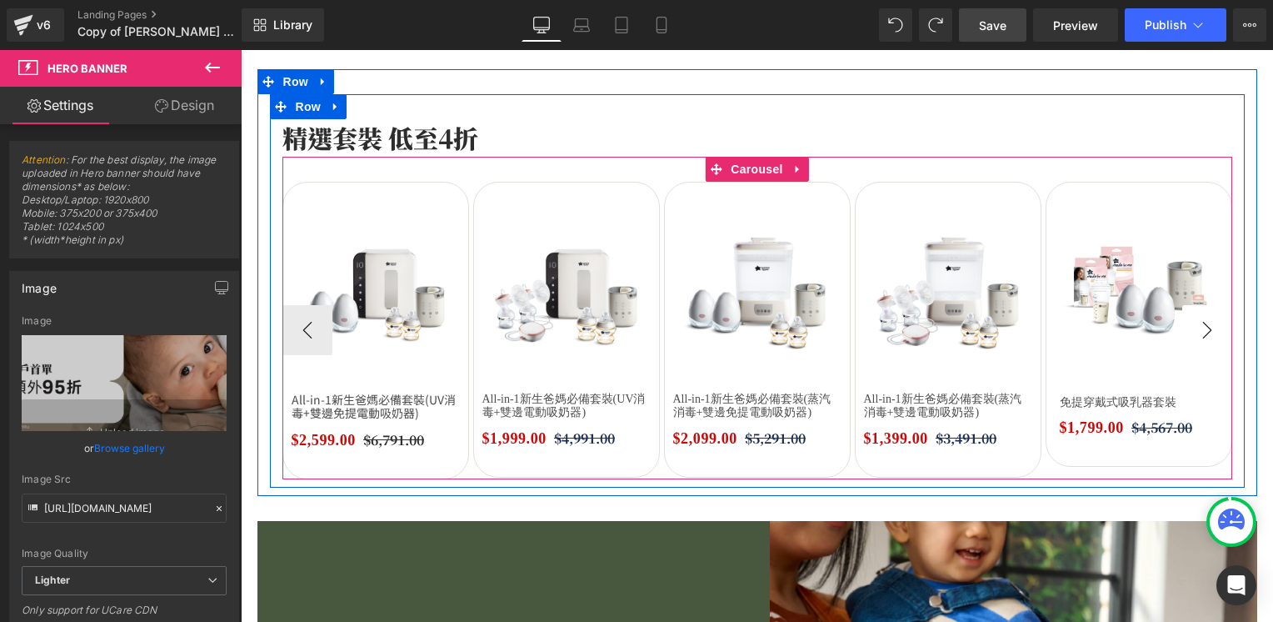
click at [1196, 328] on button "›" at bounding box center [1207, 330] width 50 height 50
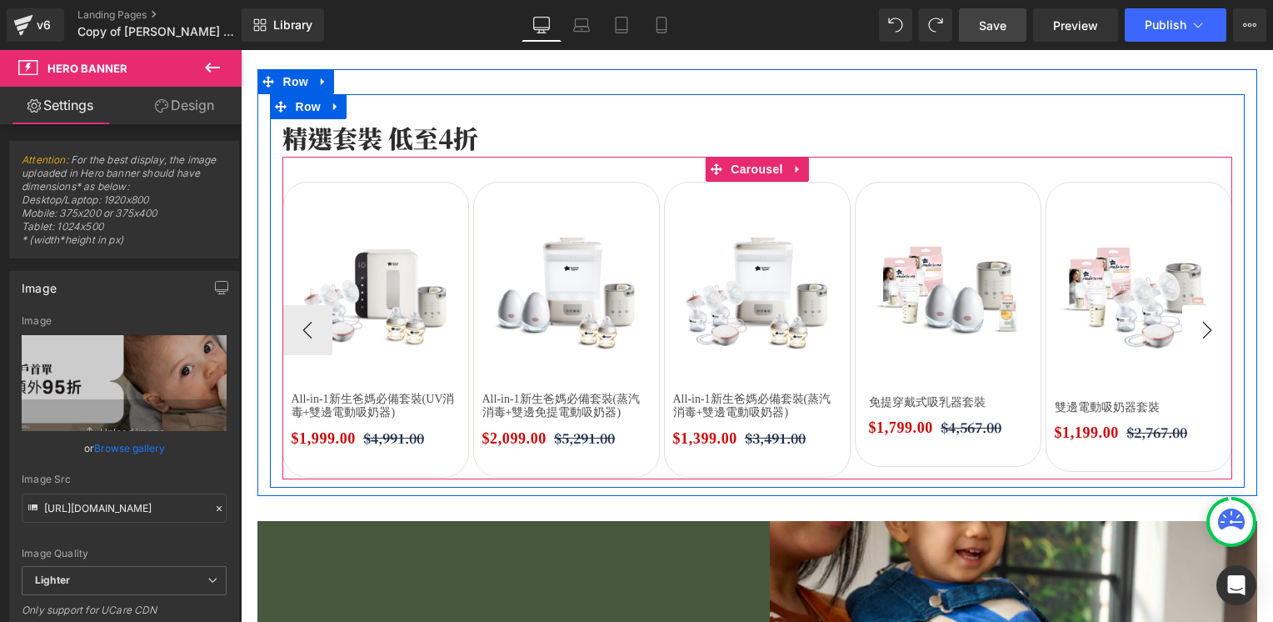
click at [1196, 328] on button "›" at bounding box center [1207, 330] width 50 height 50
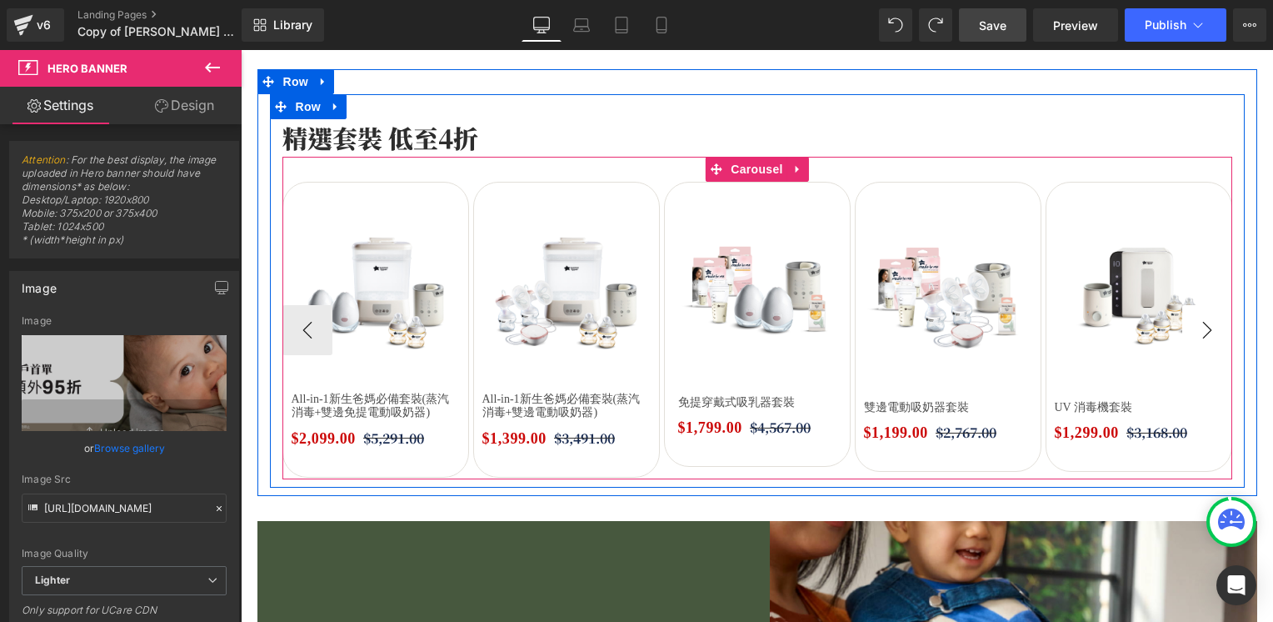
click at [1196, 328] on button "›" at bounding box center [1207, 330] width 50 height 50
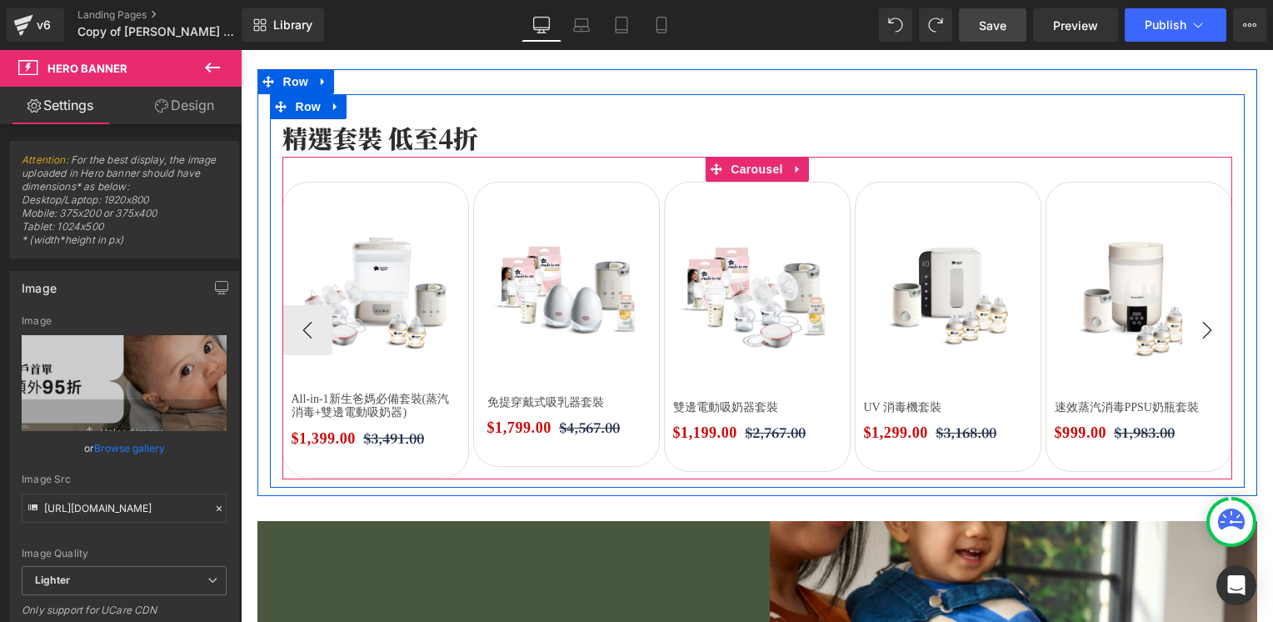
click at [1196, 328] on button "›" at bounding box center [1207, 330] width 50 height 50
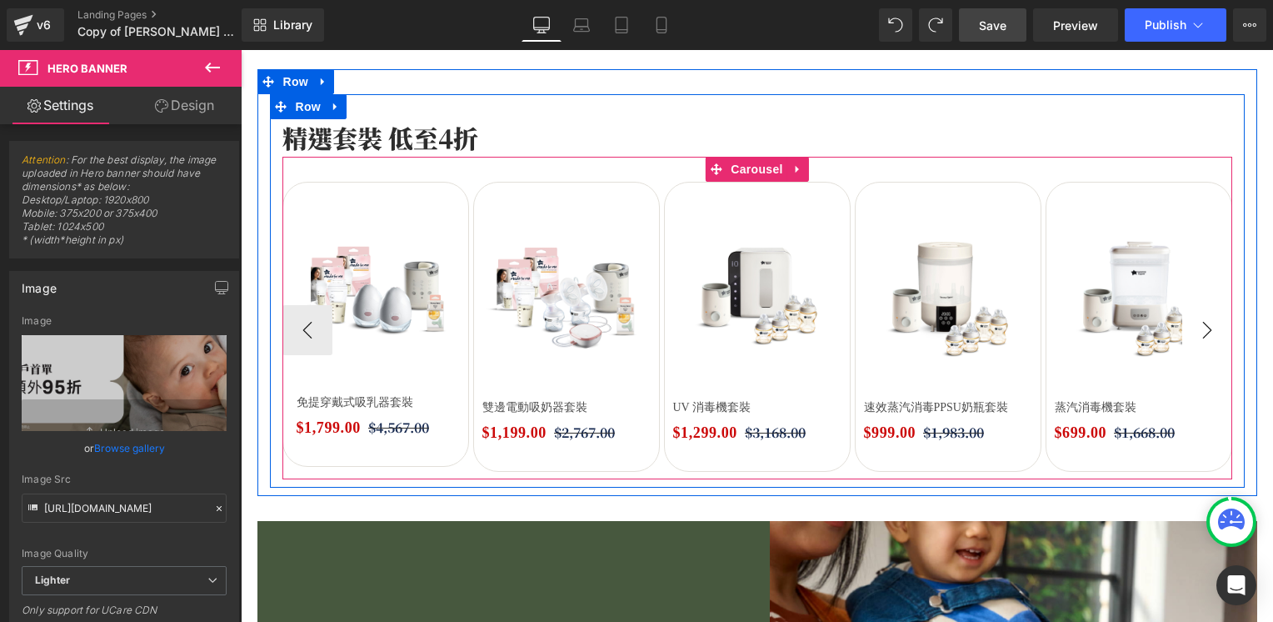
click at [1196, 328] on button "›" at bounding box center [1207, 330] width 50 height 50
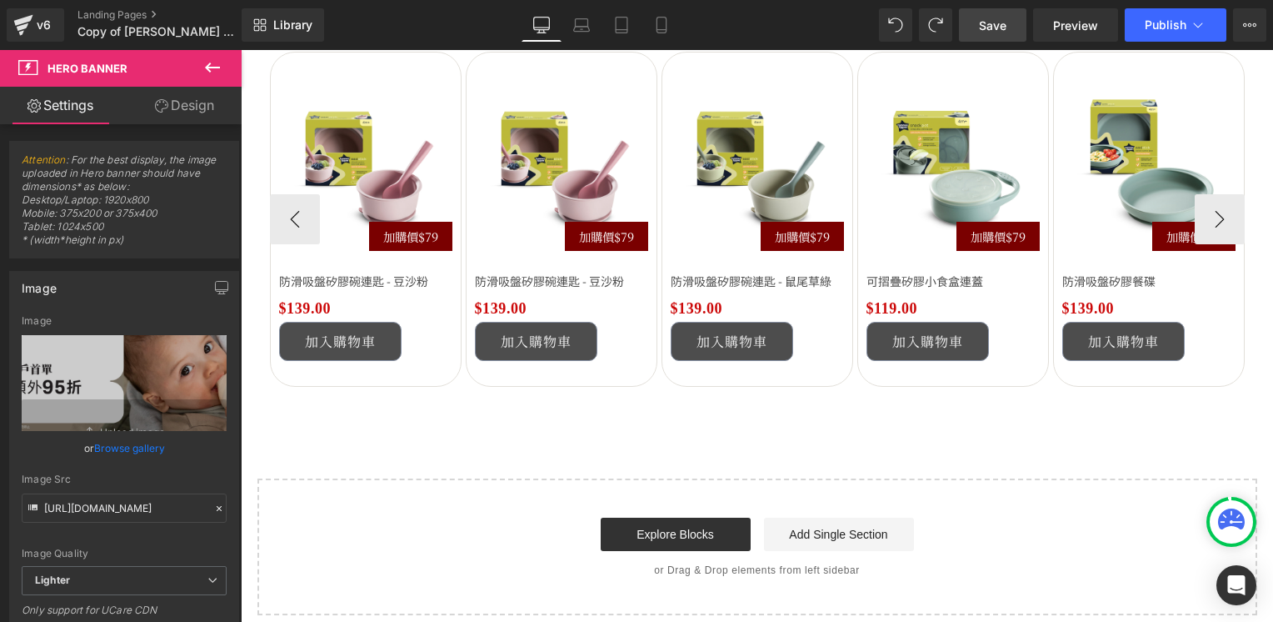
scroll to position [2749, 0]
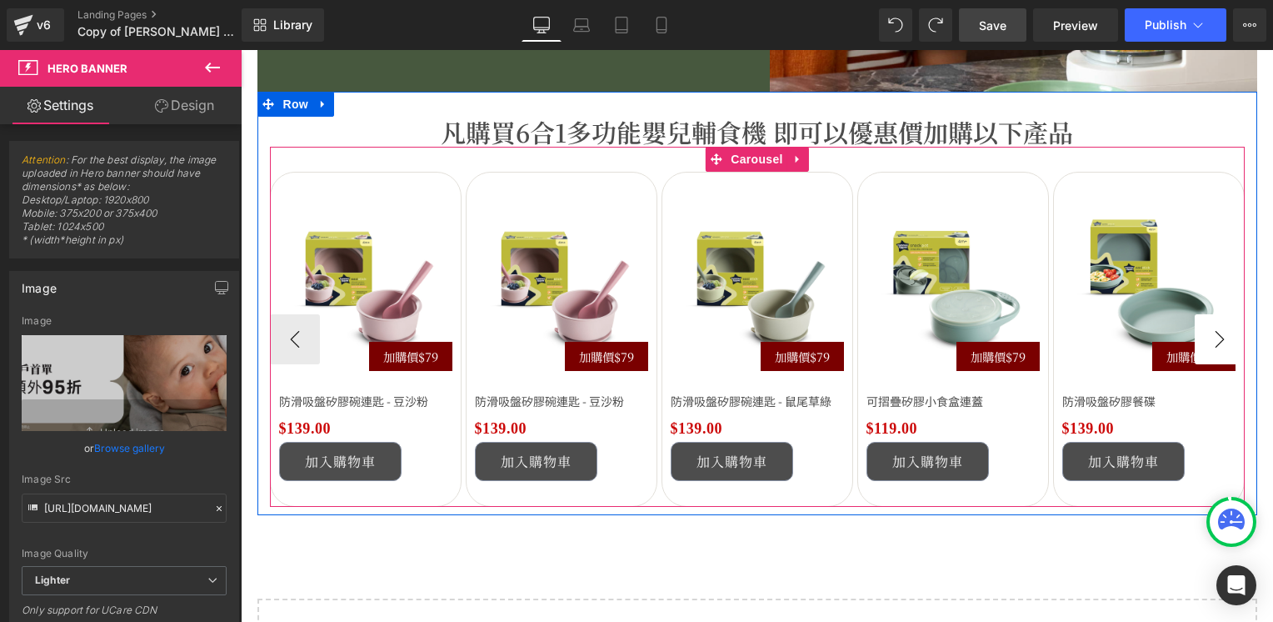
click at [1210, 337] on button "›" at bounding box center [1220, 339] width 50 height 50
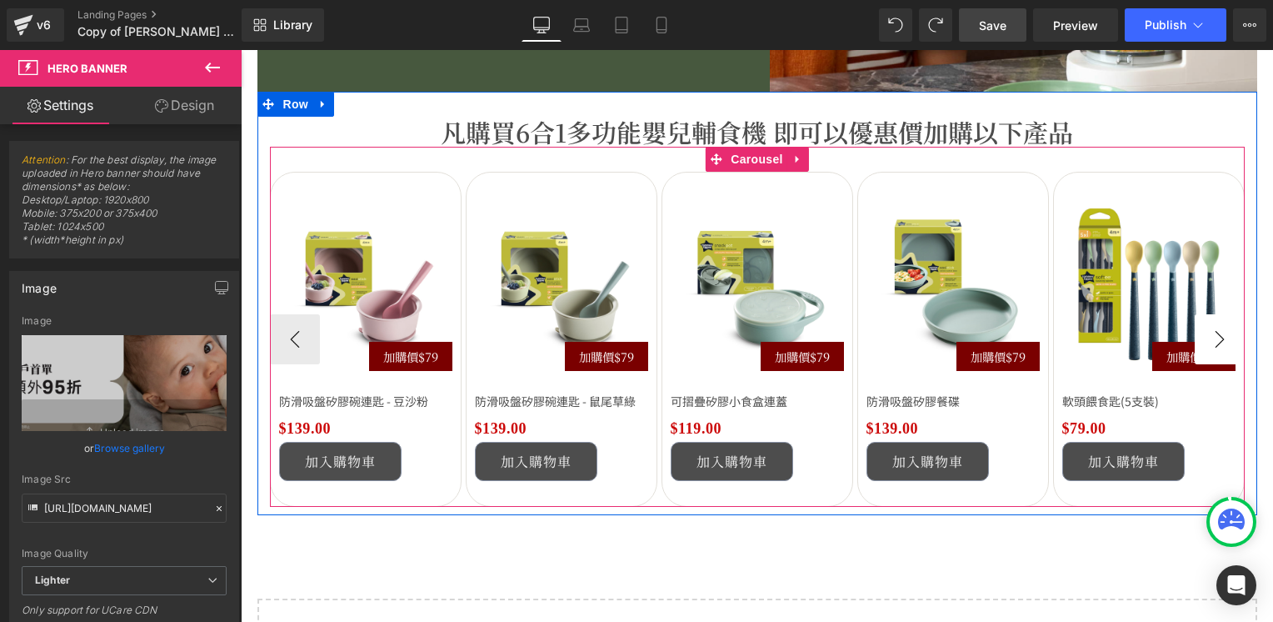
click at [1210, 337] on button "›" at bounding box center [1220, 339] width 50 height 50
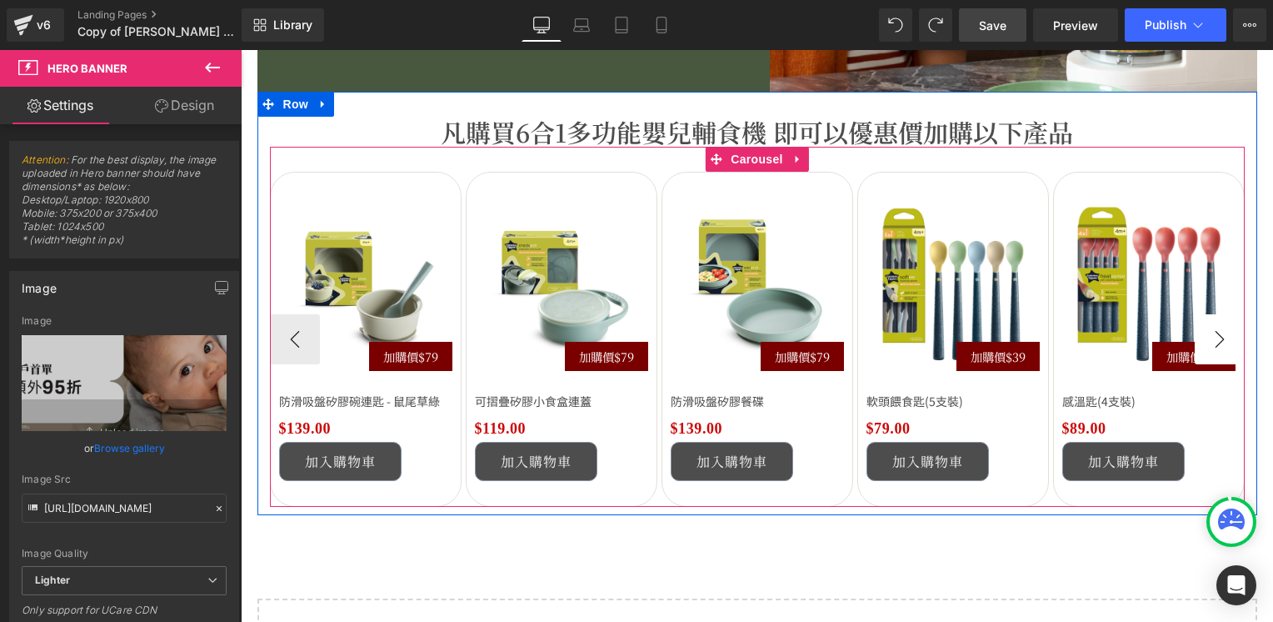
click at [1210, 337] on button "›" at bounding box center [1220, 339] width 50 height 50
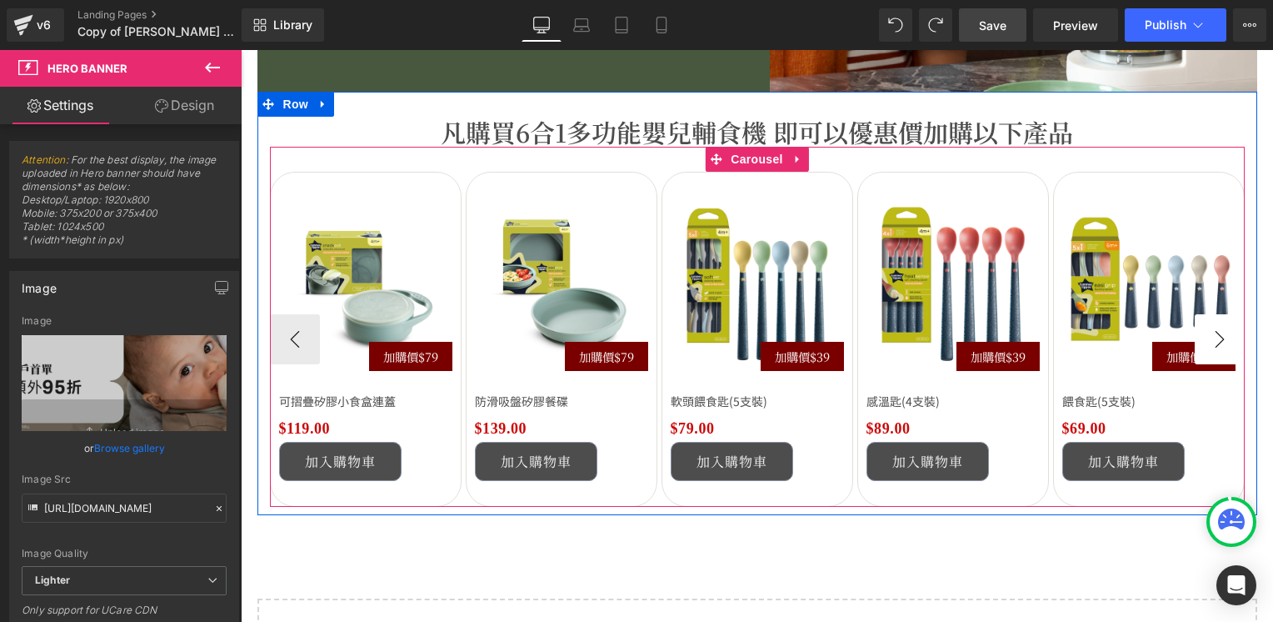
click at [1210, 337] on button "›" at bounding box center [1220, 339] width 50 height 50
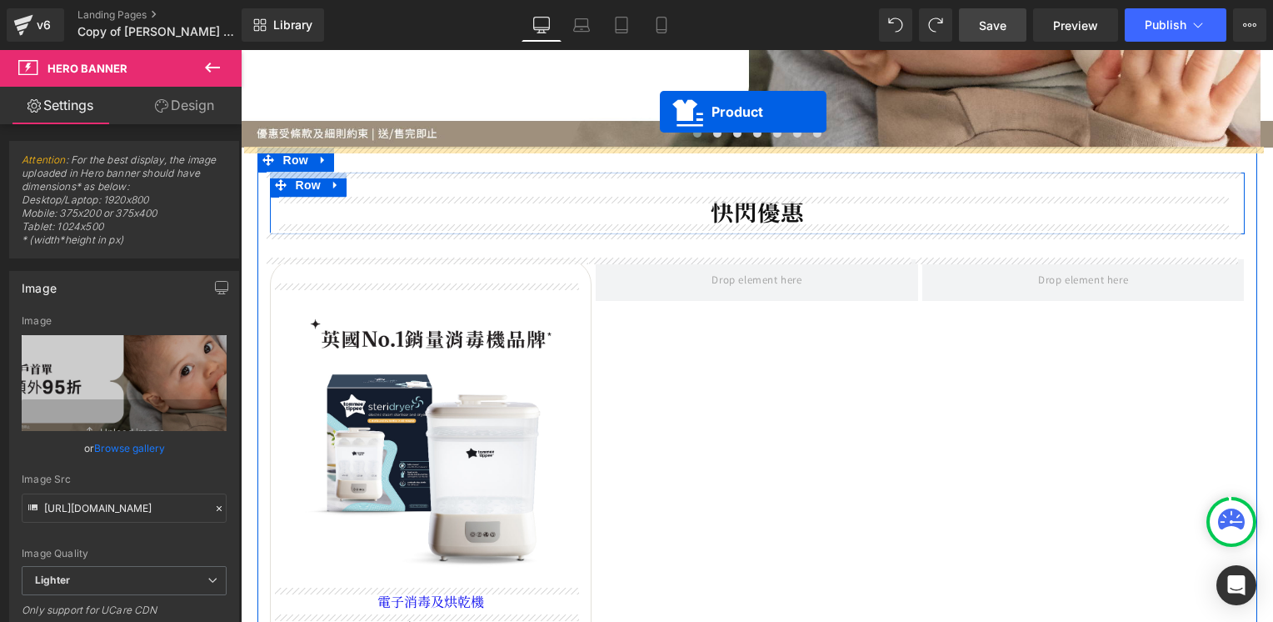
scroll to position [357, 0]
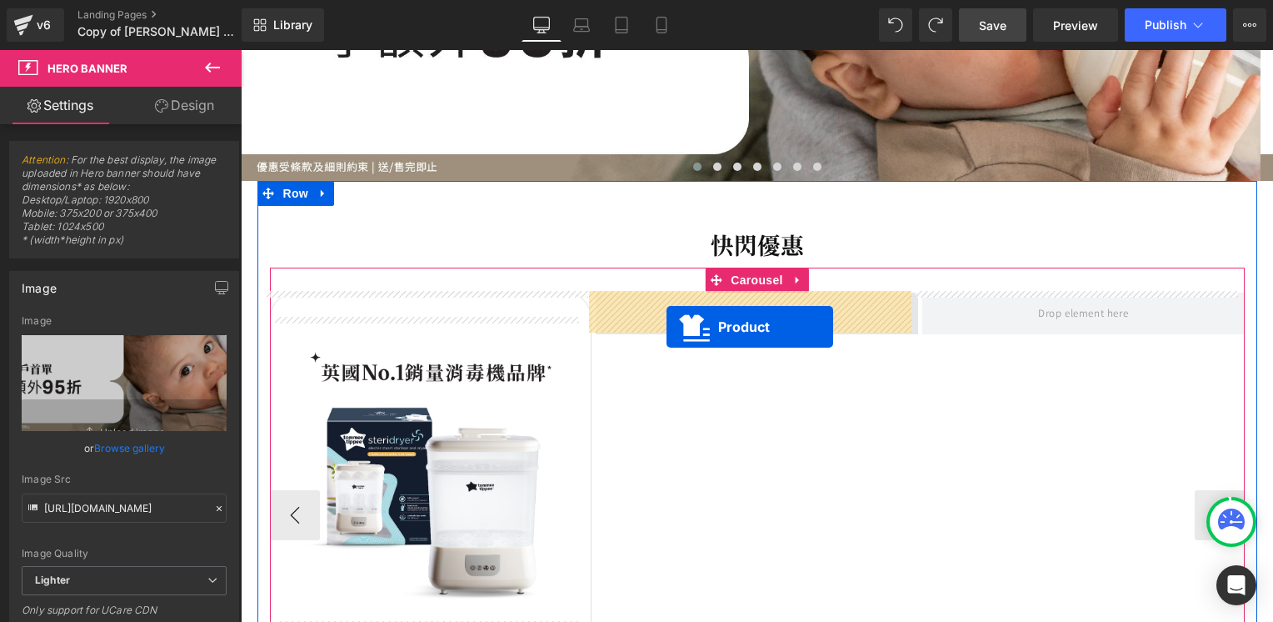
drag, startPoint x: 553, startPoint y: 378, endPoint x: 667, endPoint y: 325, distance: 125.2
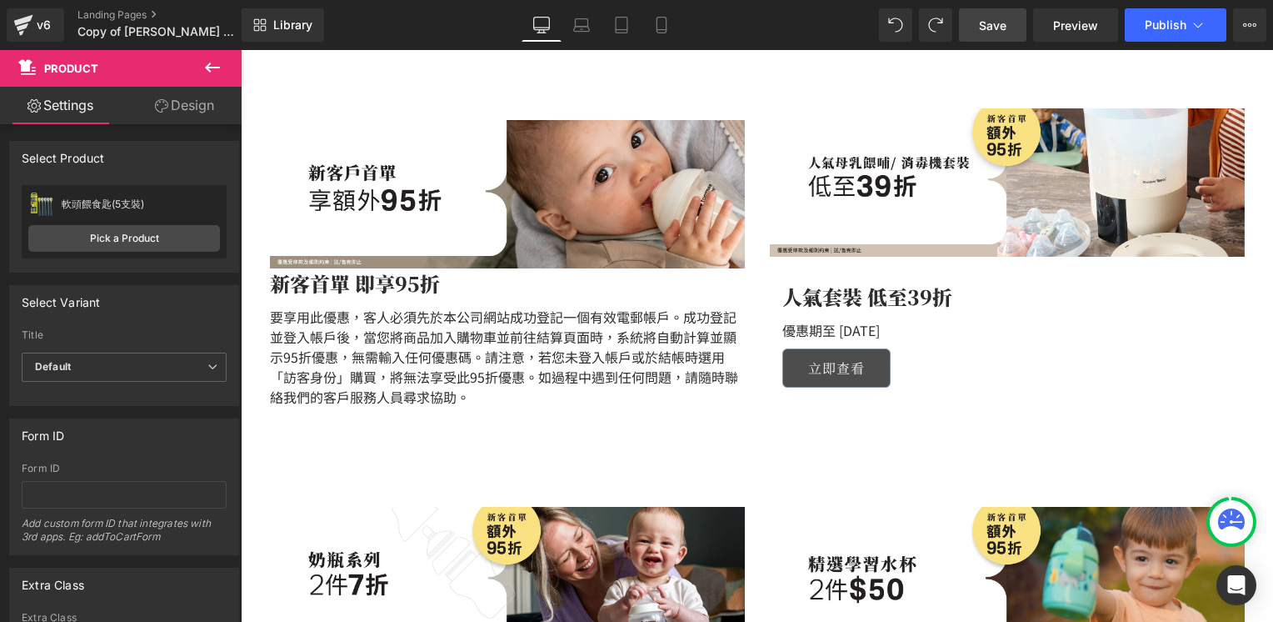
scroll to position [940, 0]
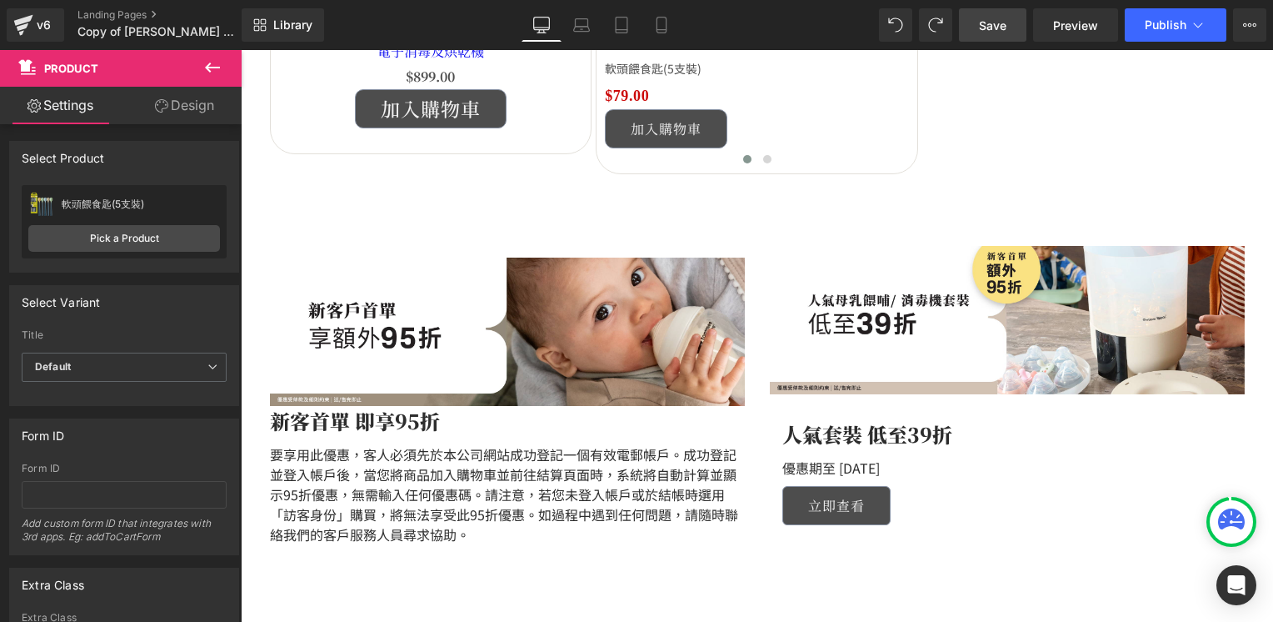
click at [210, 67] on icon at bounding box center [212, 67] width 15 height 10
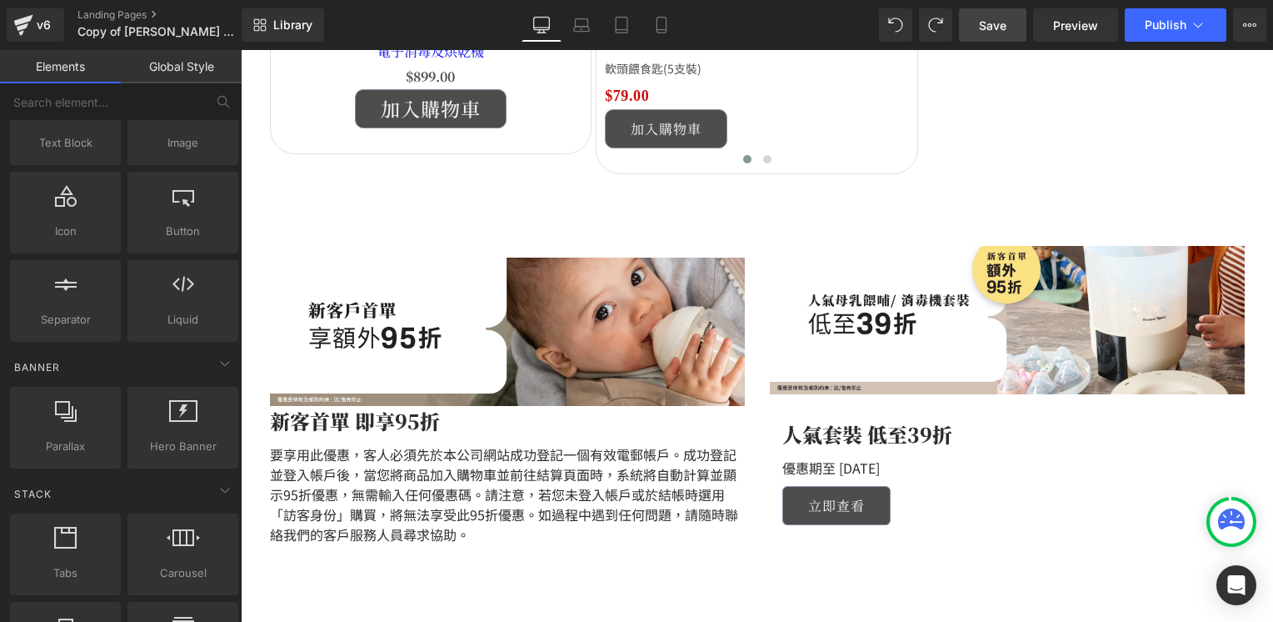
click at [993, 27] on span "Save" at bounding box center [992, 25] width 27 height 17
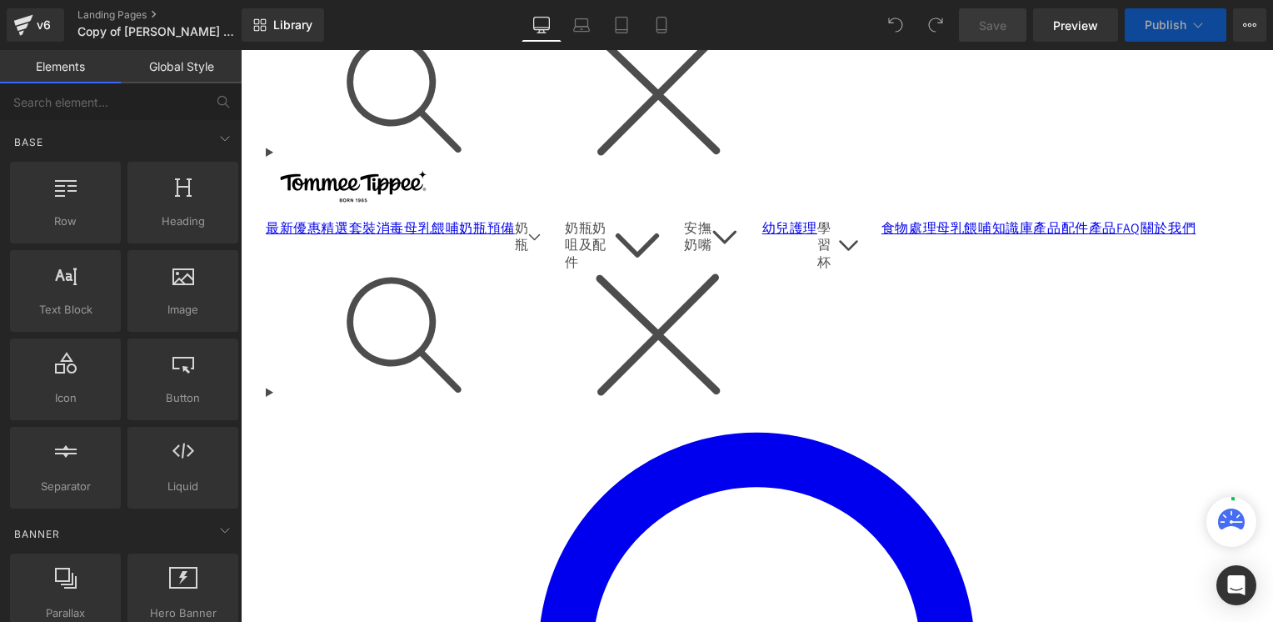
scroll to position [250, 0]
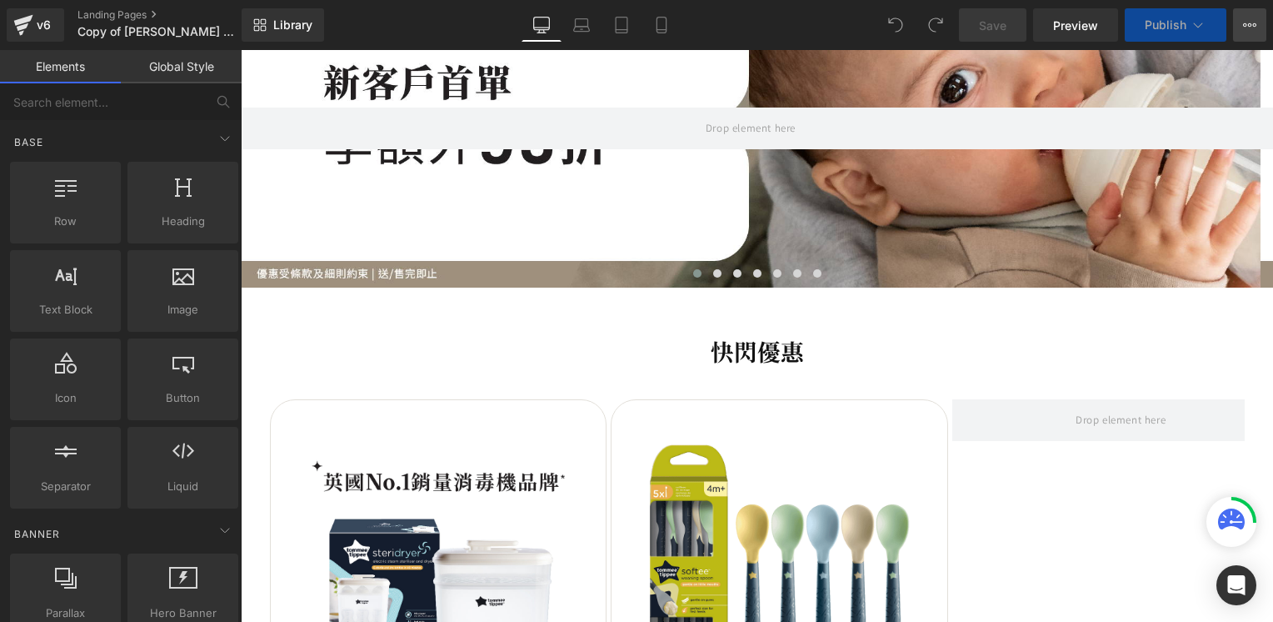
click at [1246, 31] on icon at bounding box center [1249, 24] width 13 height 13
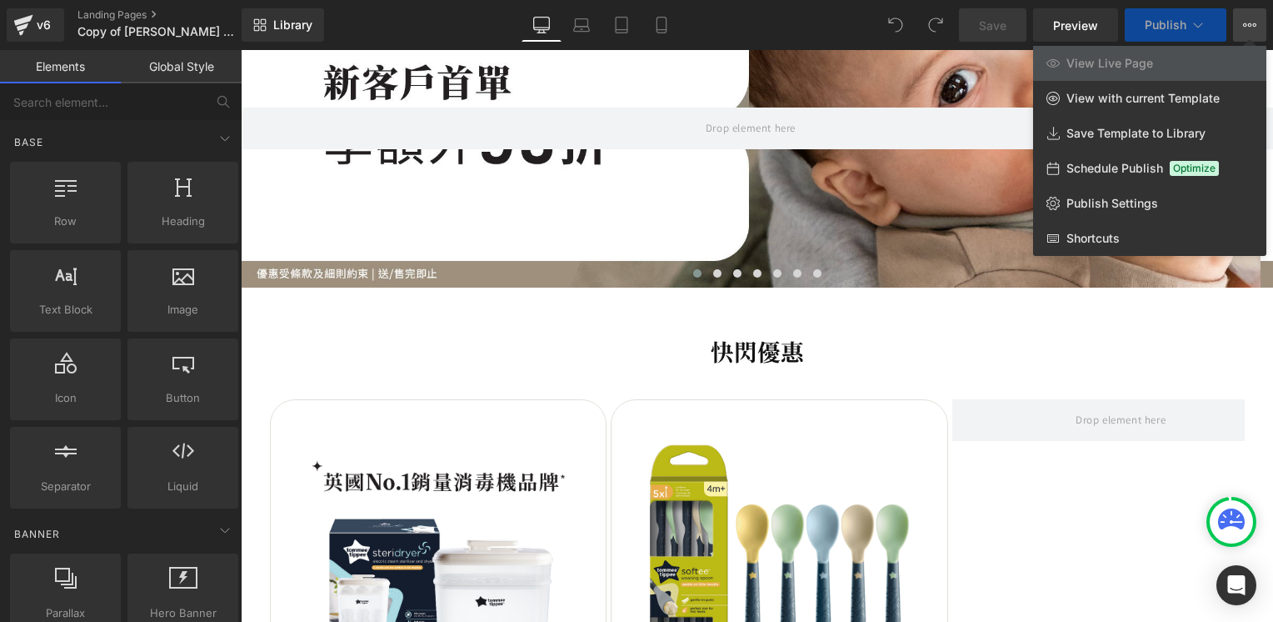
click at [1141, 167] on span "Schedule Publish" at bounding box center [1114, 168] width 97 height 15
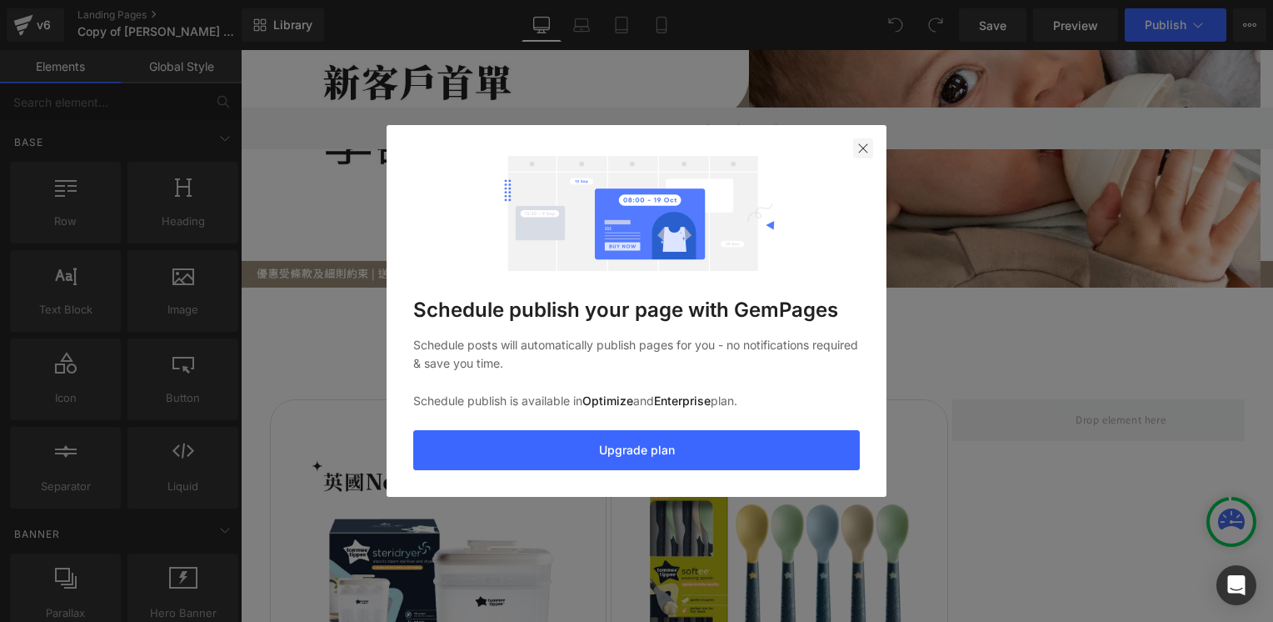
click at [861, 155] on img at bounding box center [862, 148] width 13 height 13
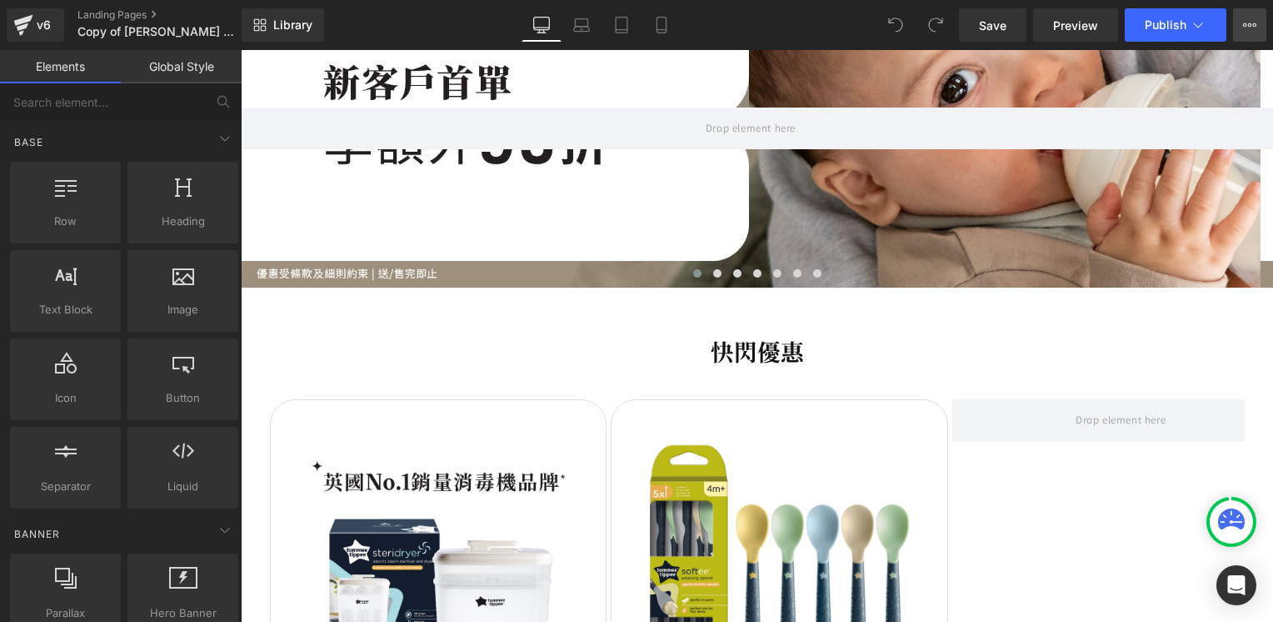
click at [1256, 18] on icon at bounding box center [1249, 24] width 13 height 13
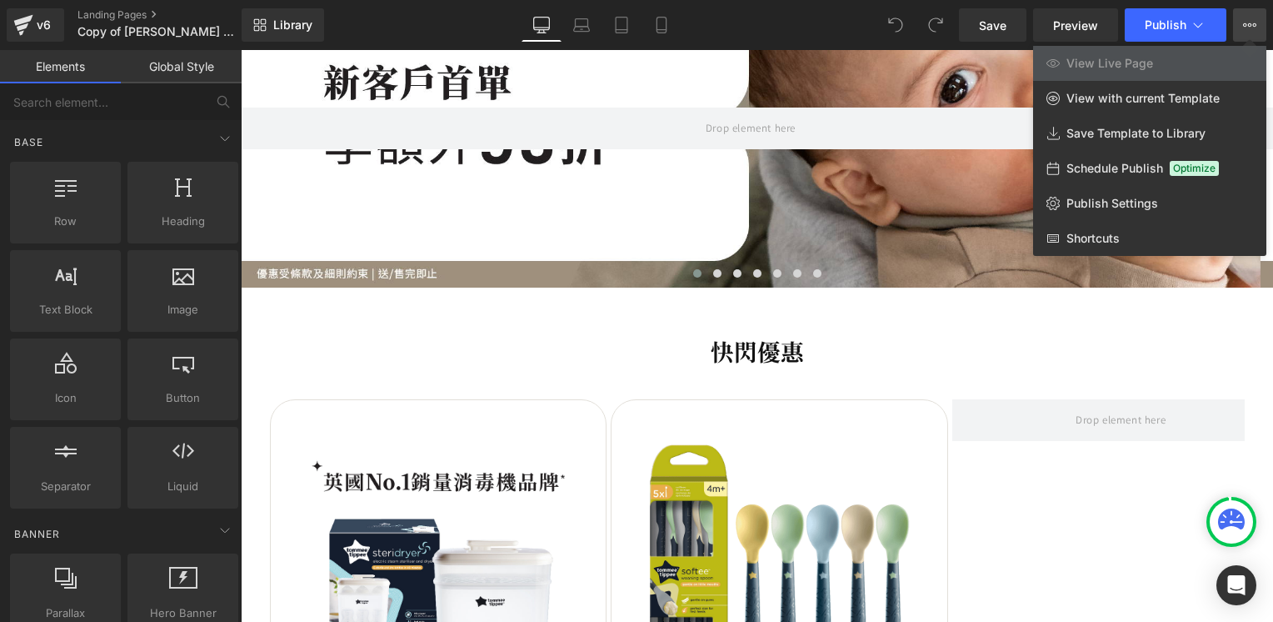
click at [1079, 326] on div at bounding box center [757, 336] width 1032 height 572
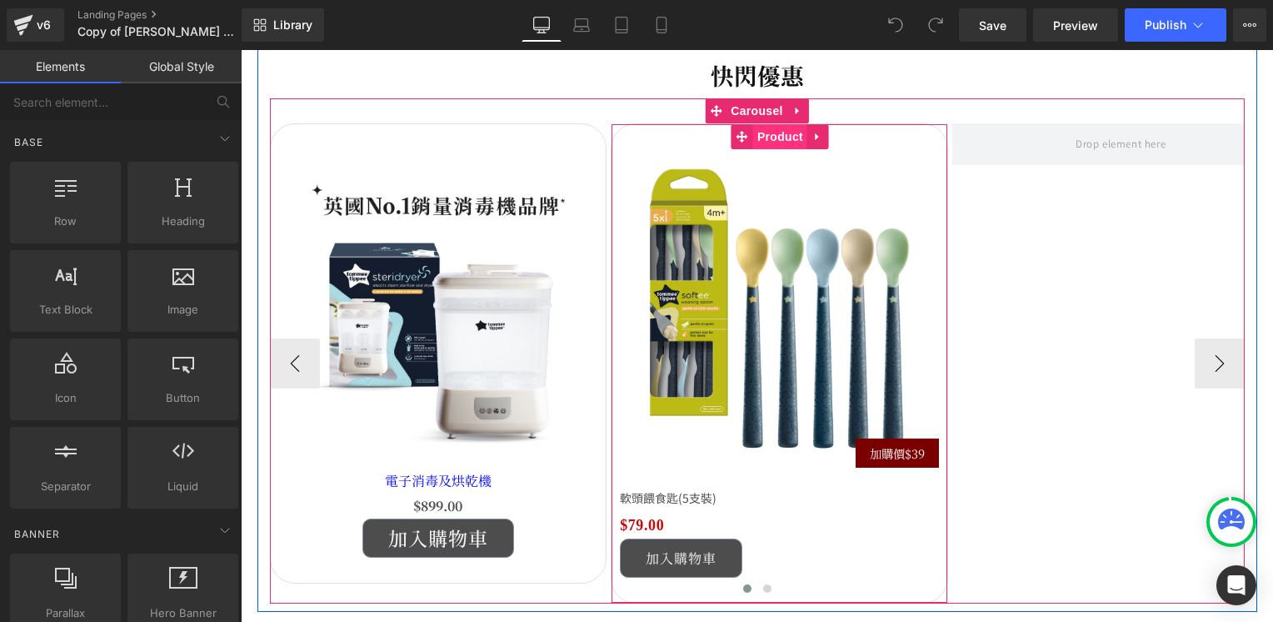
scroll to position [500, 0]
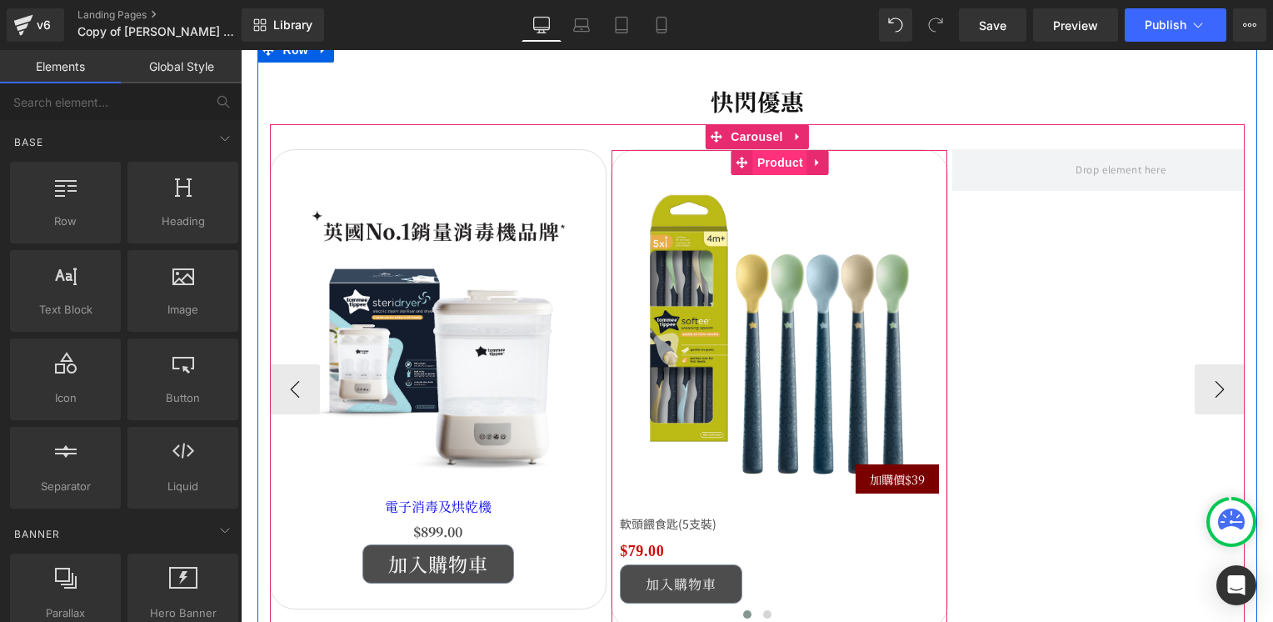
click at [777, 163] on span "Product" at bounding box center [780, 162] width 54 height 25
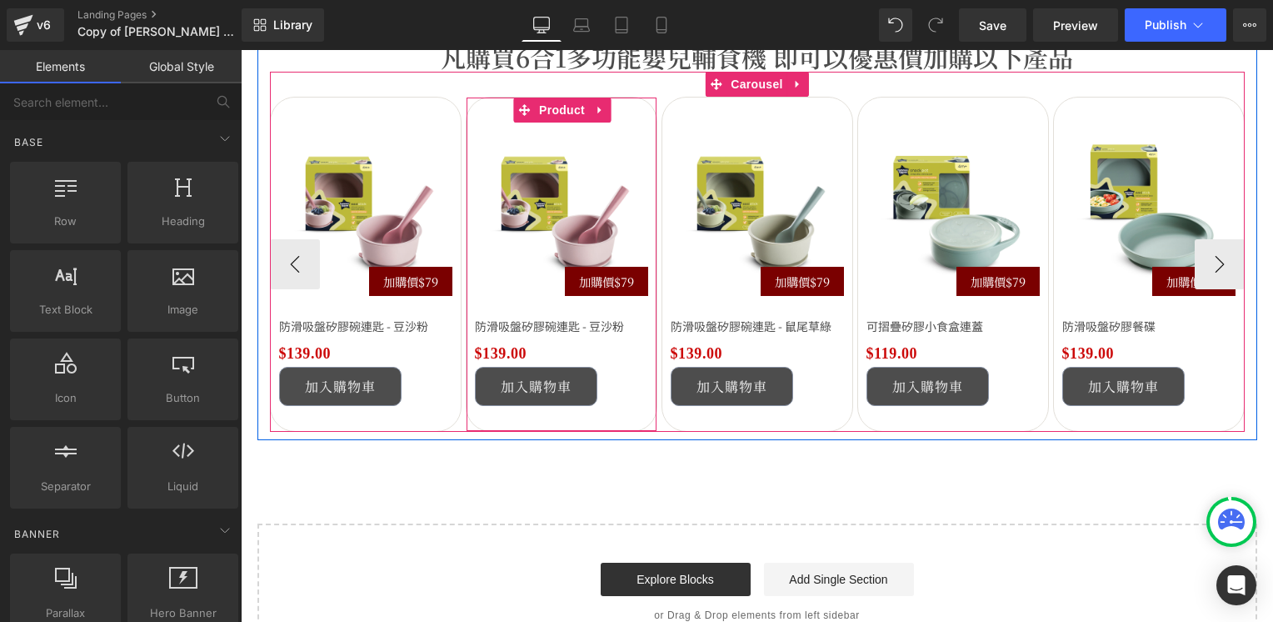
scroll to position [2741, 0]
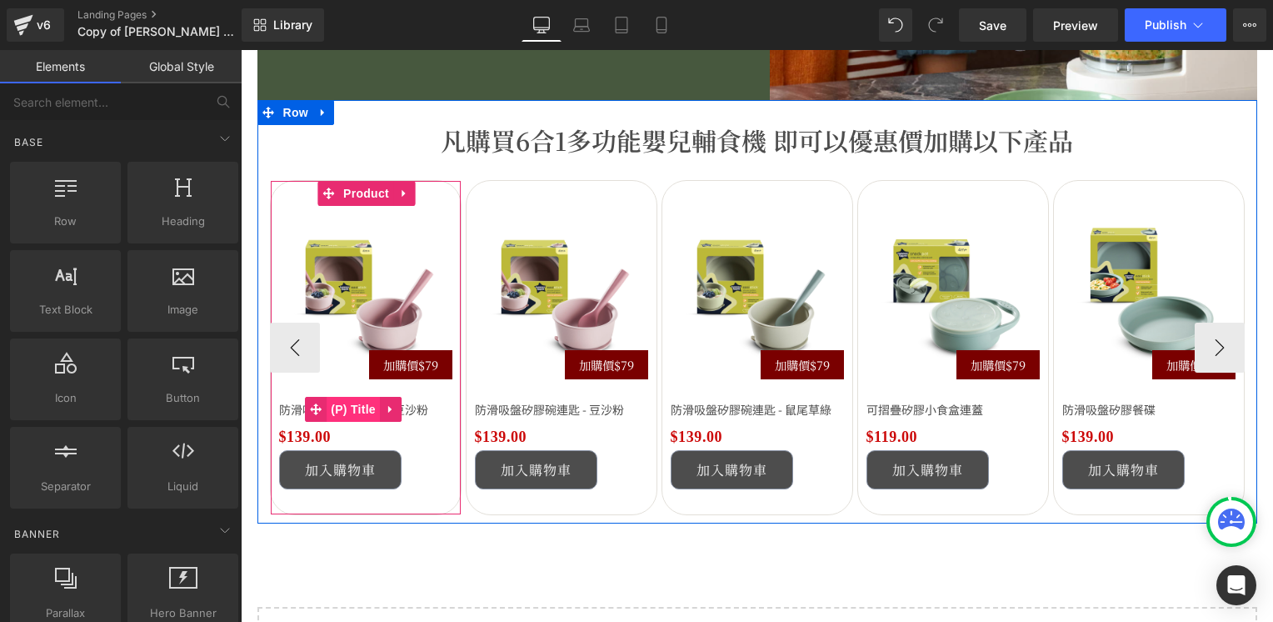
click at [335, 412] on span "(P) Title" at bounding box center [353, 409] width 53 height 25
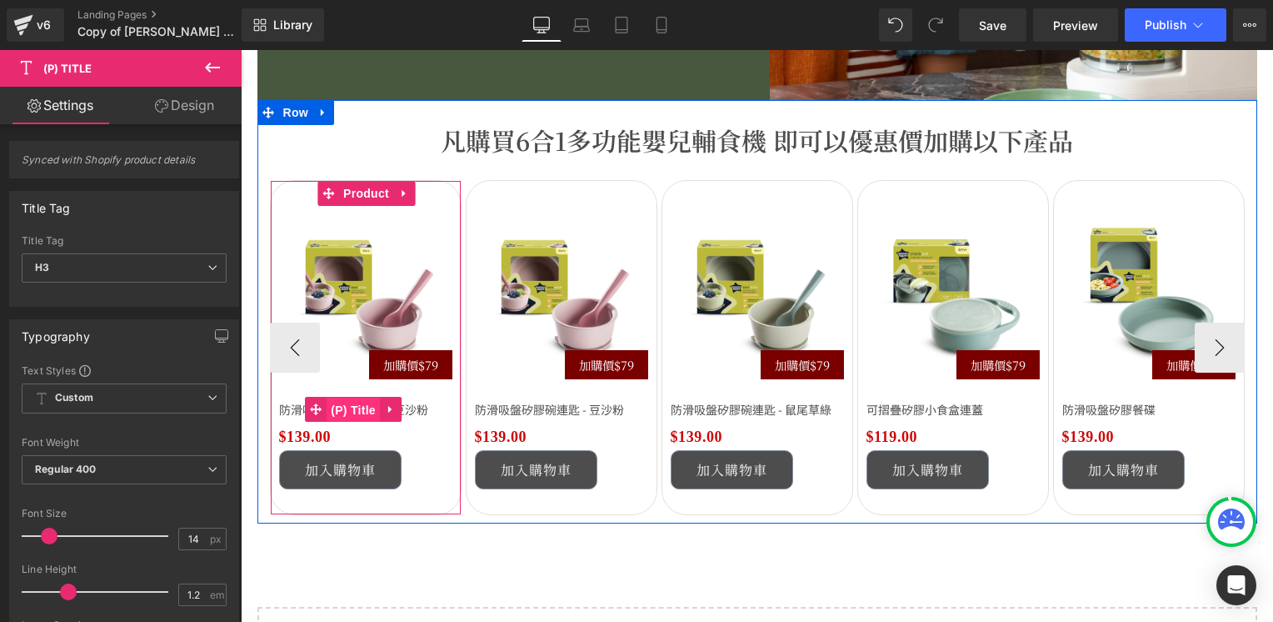
click at [352, 407] on span "(P) Title" at bounding box center [353, 409] width 53 height 25
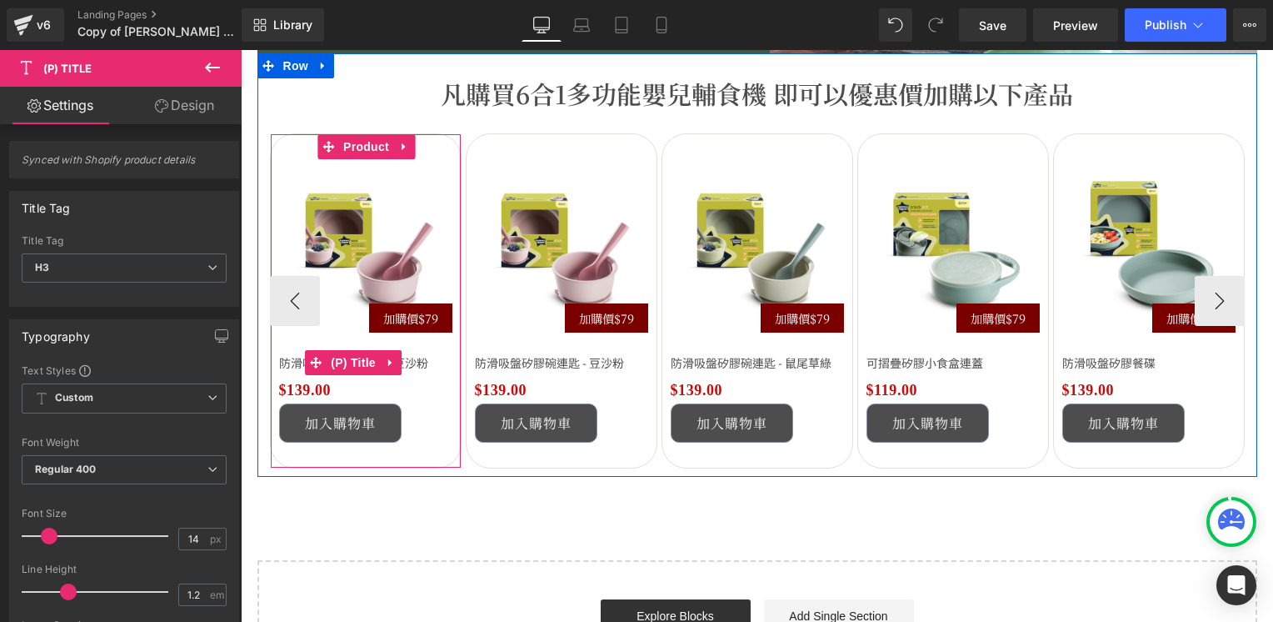
scroll to position [2824, 0]
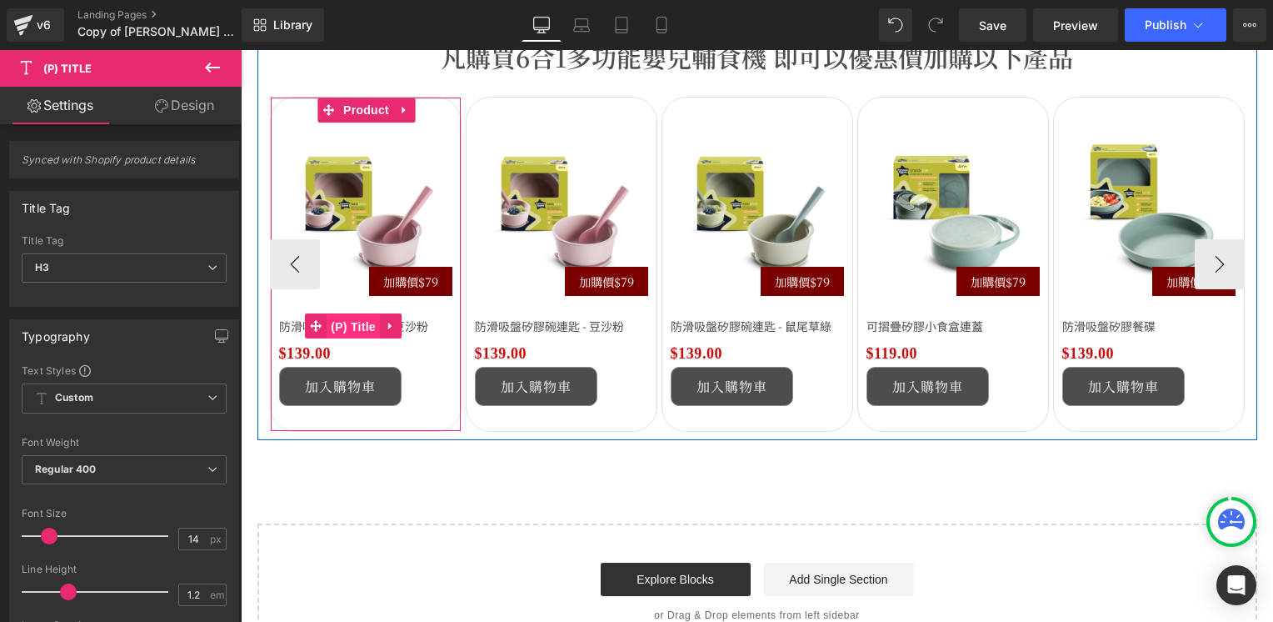
click at [337, 323] on span "(P) Title" at bounding box center [353, 326] width 53 height 25
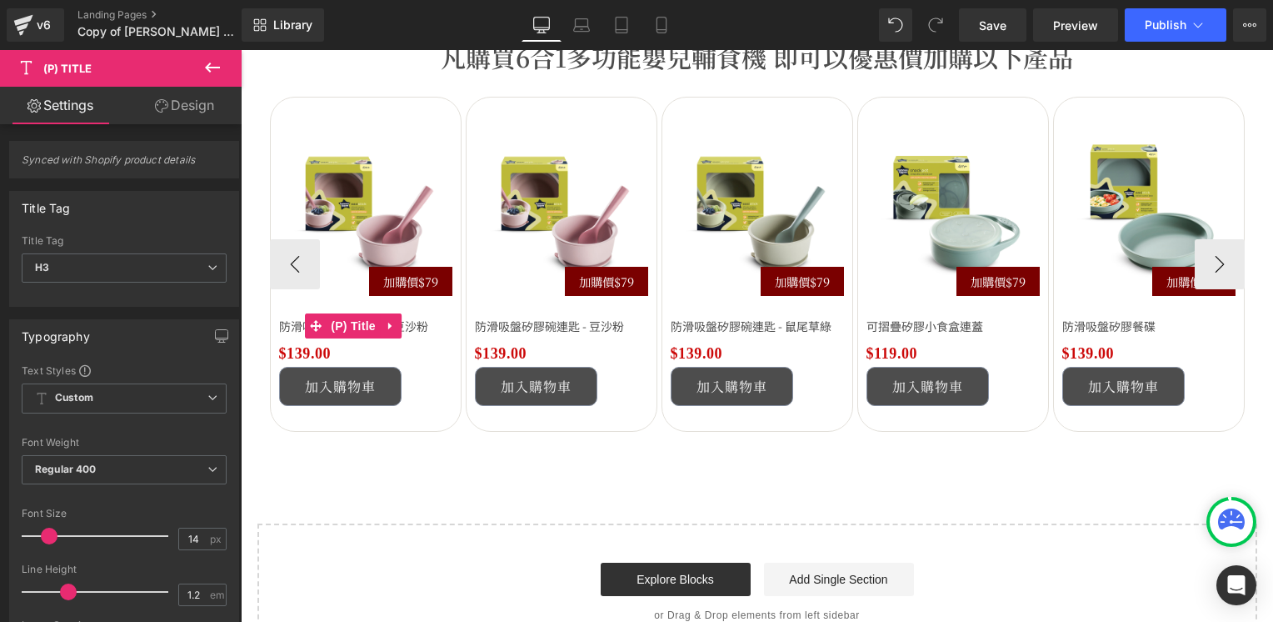
drag, startPoint x: 564, startPoint y: 464, endPoint x: 323, endPoint y: 414, distance: 245.9
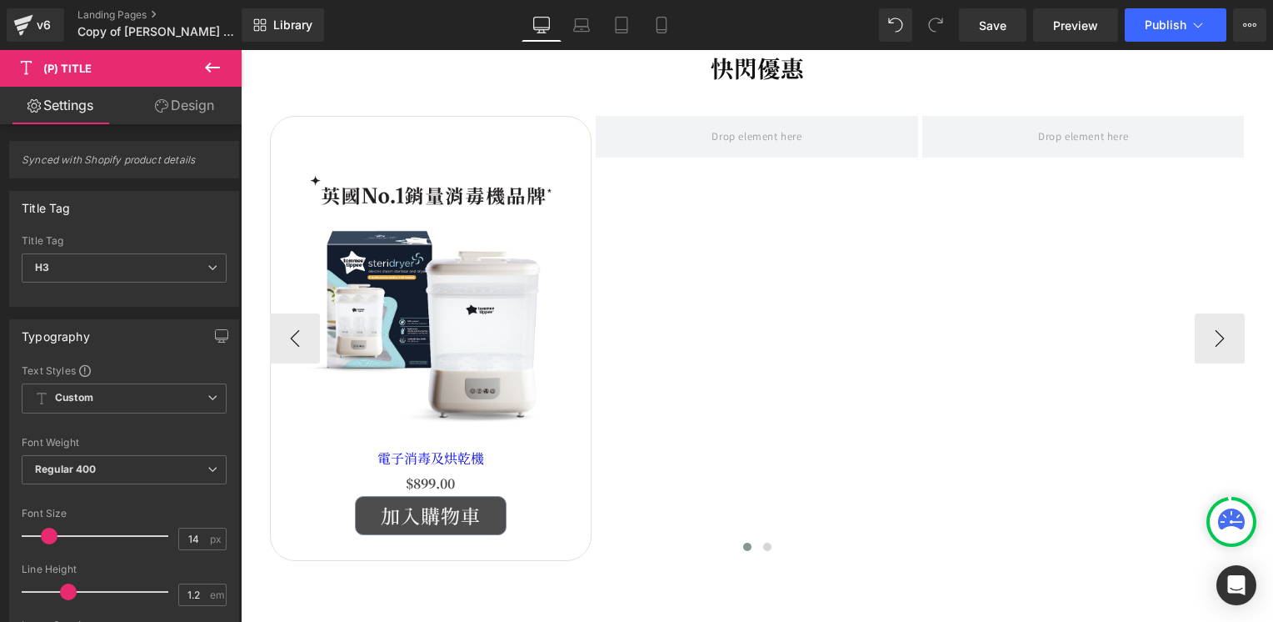
scroll to position [658, 0]
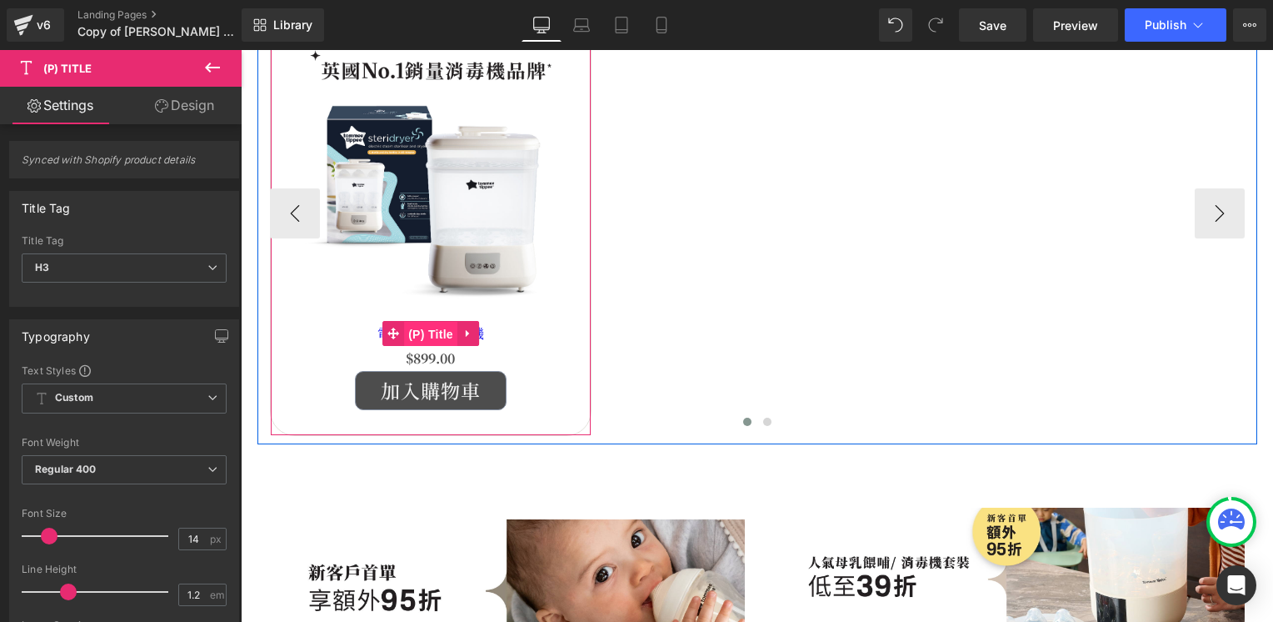
click at [430, 328] on span "(P) Title" at bounding box center [430, 334] width 53 height 25
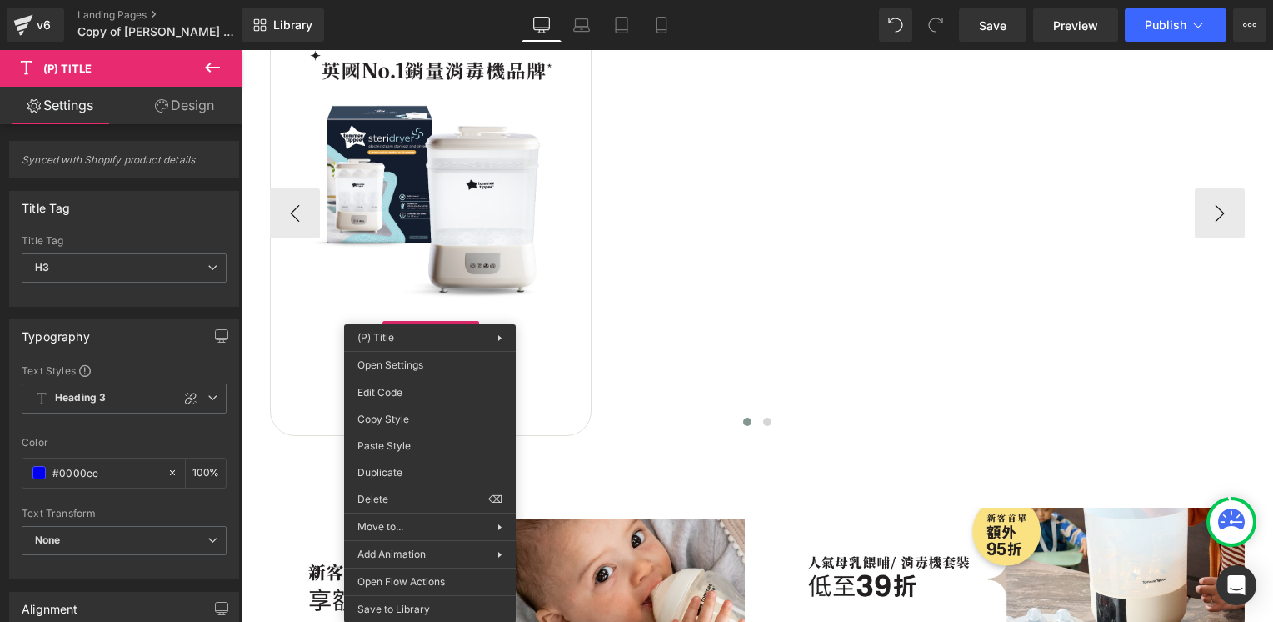
drag, startPoint x: 639, startPoint y: 498, endPoint x: 398, endPoint y: 448, distance: 245.9
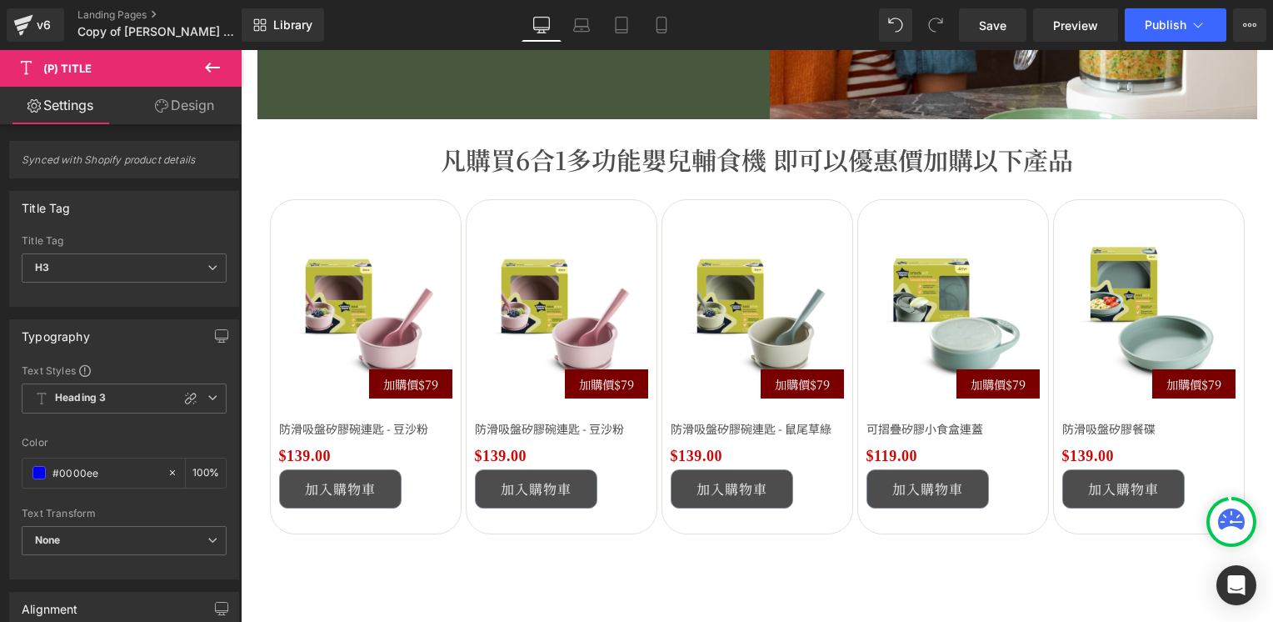
scroll to position [2991, 0]
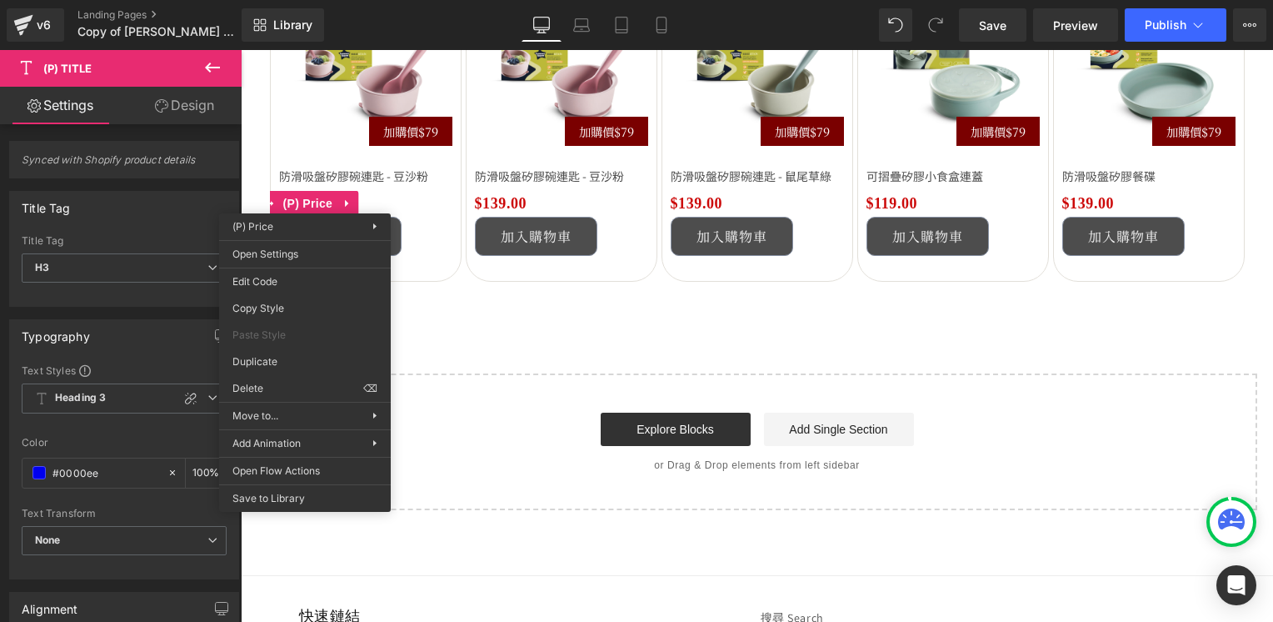
drag, startPoint x: 507, startPoint y: 357, endPoint x: 266, endPoint y: 307, distance: 245.9
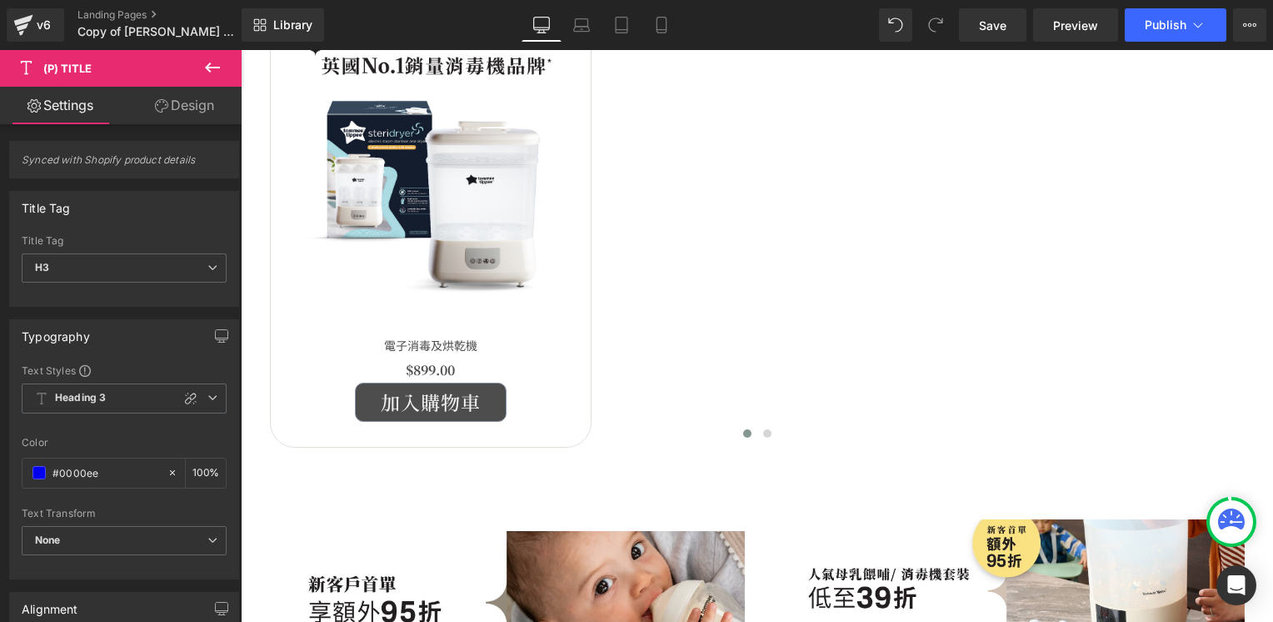
scroll to position [575, 0]
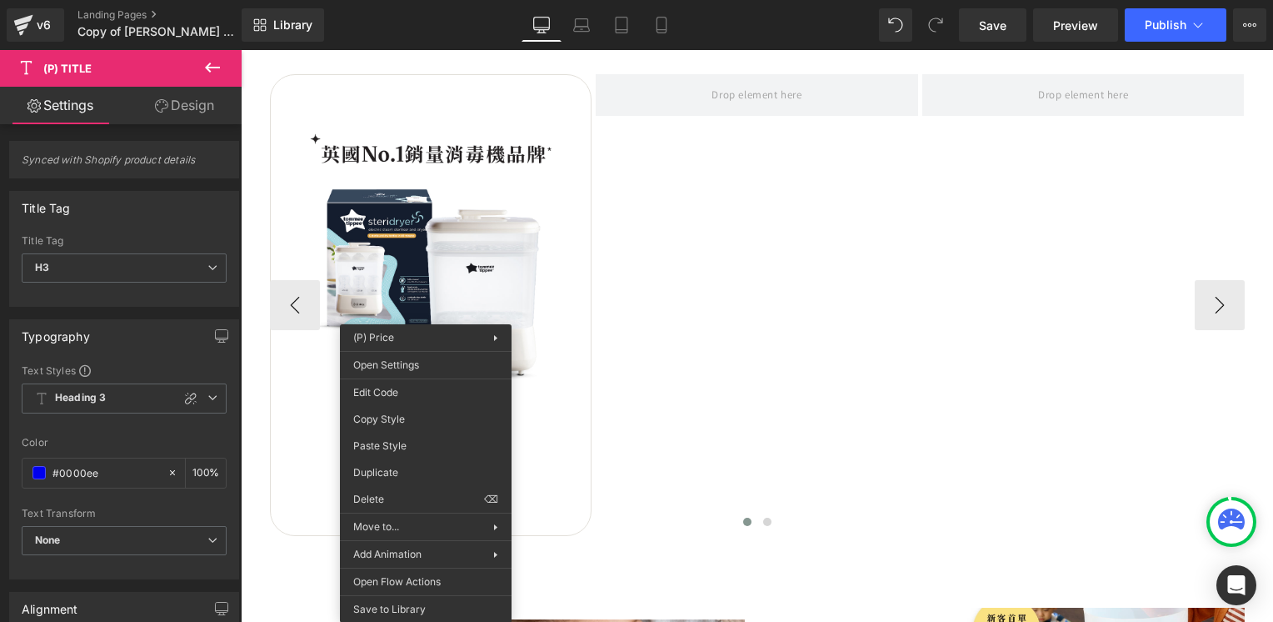
drag, startPoint x: 646, startPoint y: 496, endPoint x: 405, endPoint y: 446, distance: 245.9
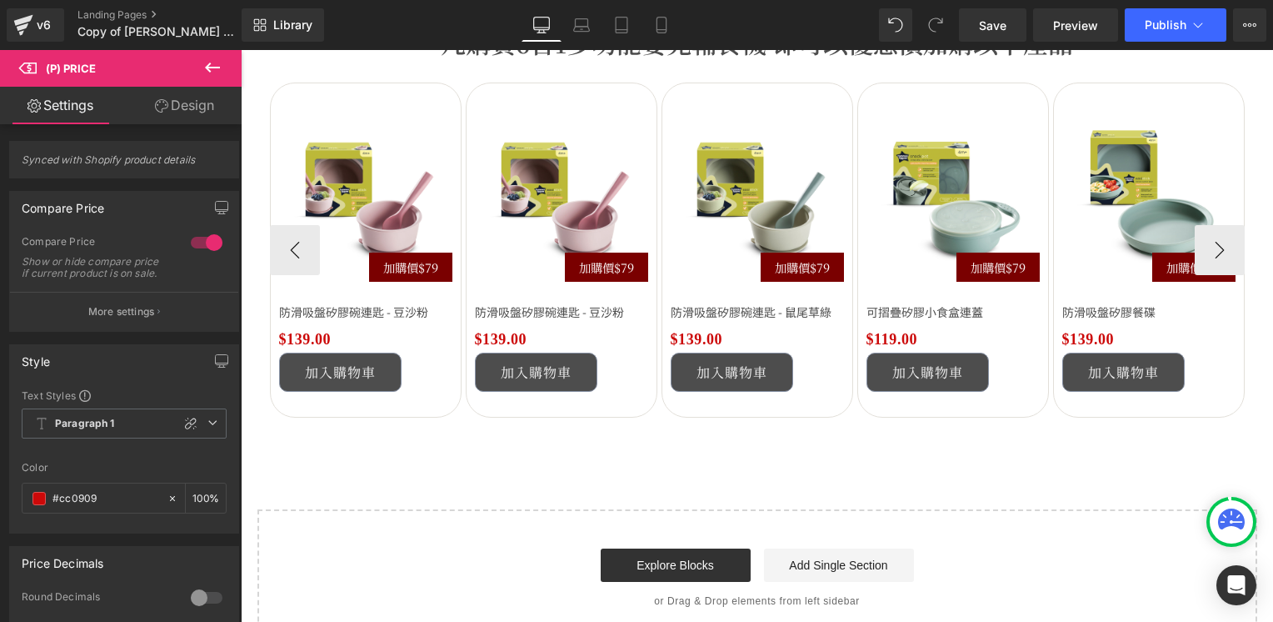
scroll to position [2991, 0]
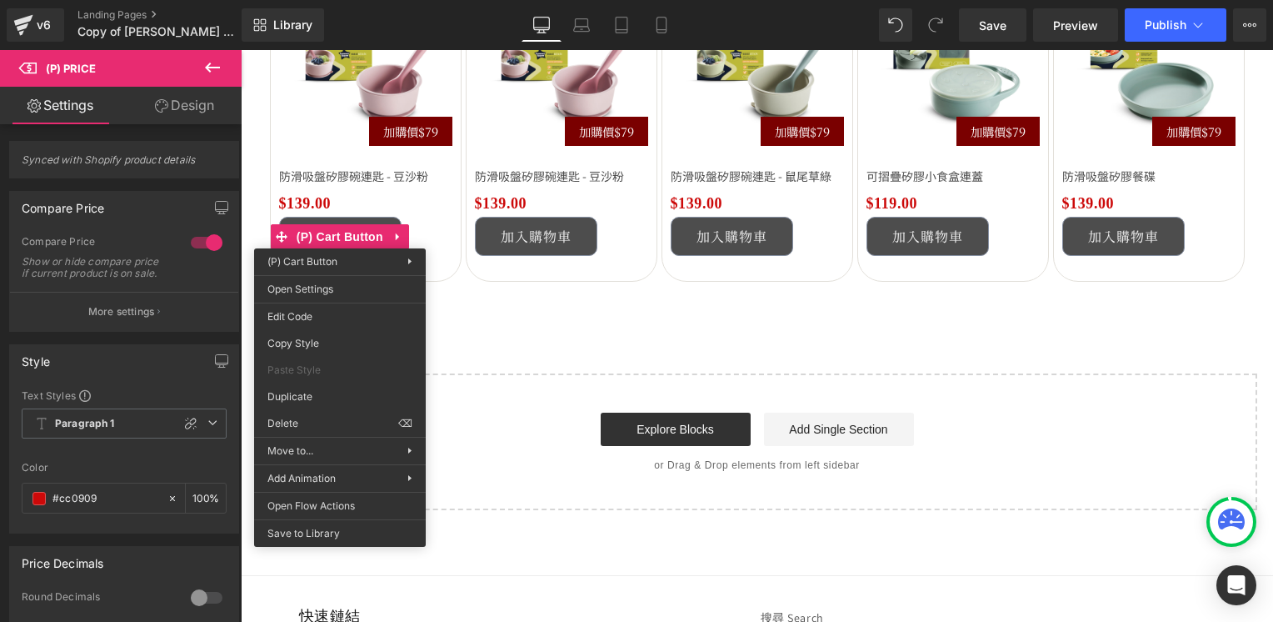
drag, startPoint x: 547, startPoint y: 391, endPoint x: 306, endPoint y: 341, distance: 245.9
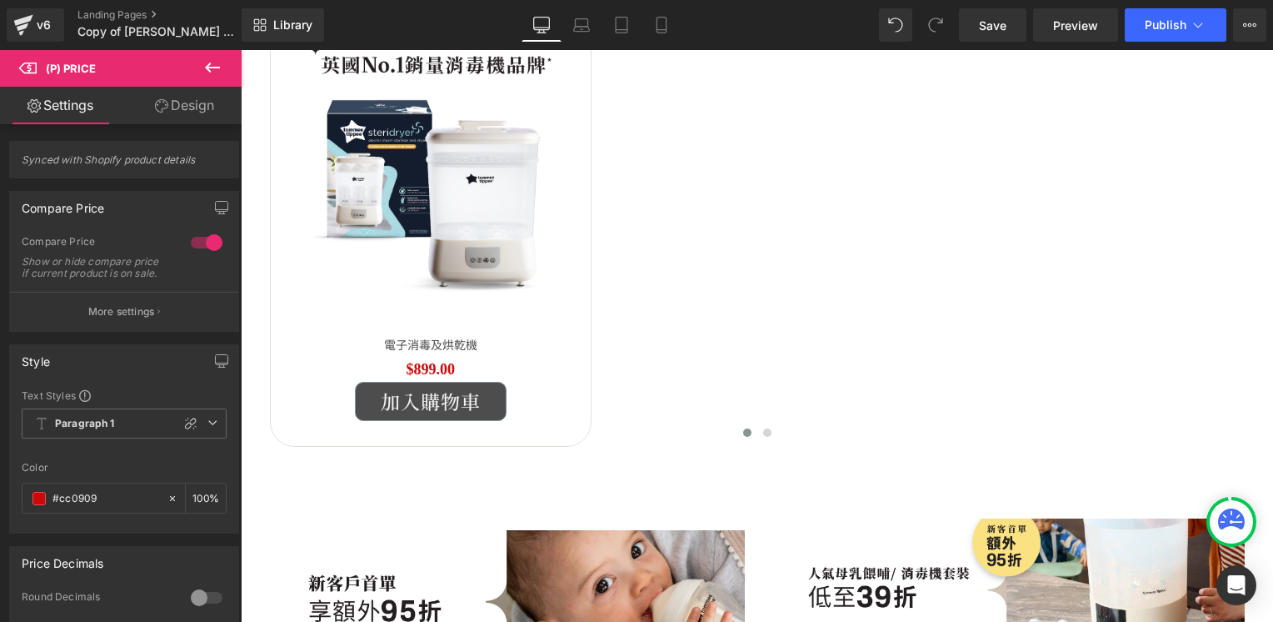
scroll to position [658, 0]
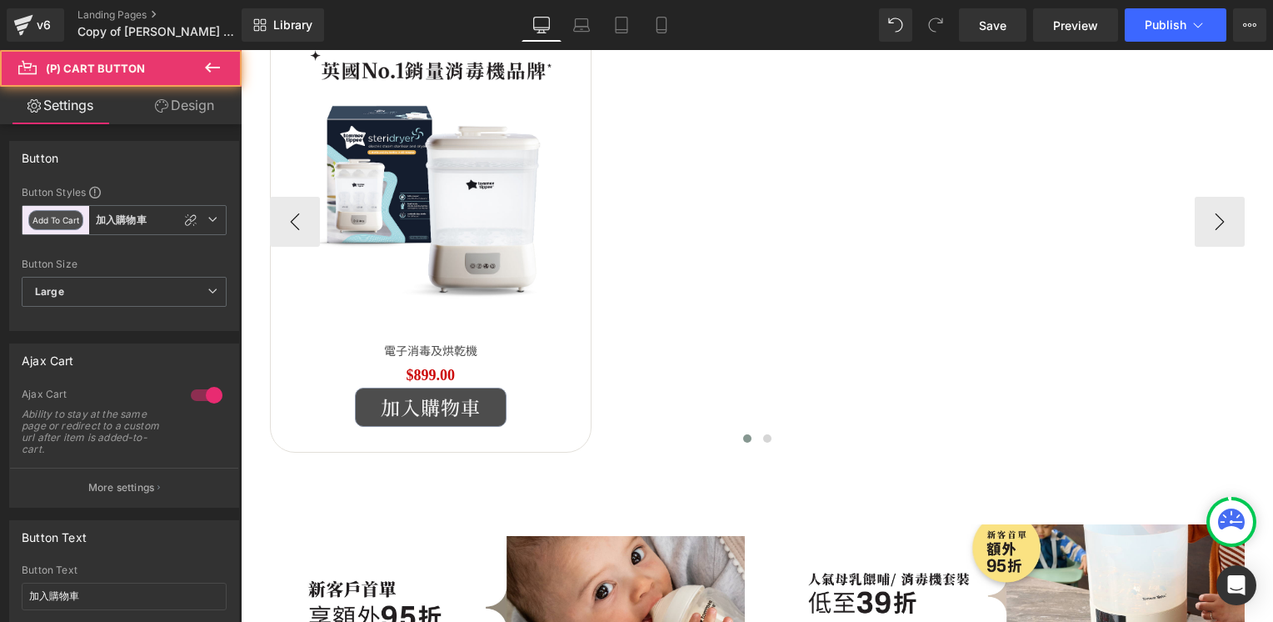
drag, startPoint x: 621, startPoint y: 496, endPoint x: 380, endPoint y: 446, distance: 245.9
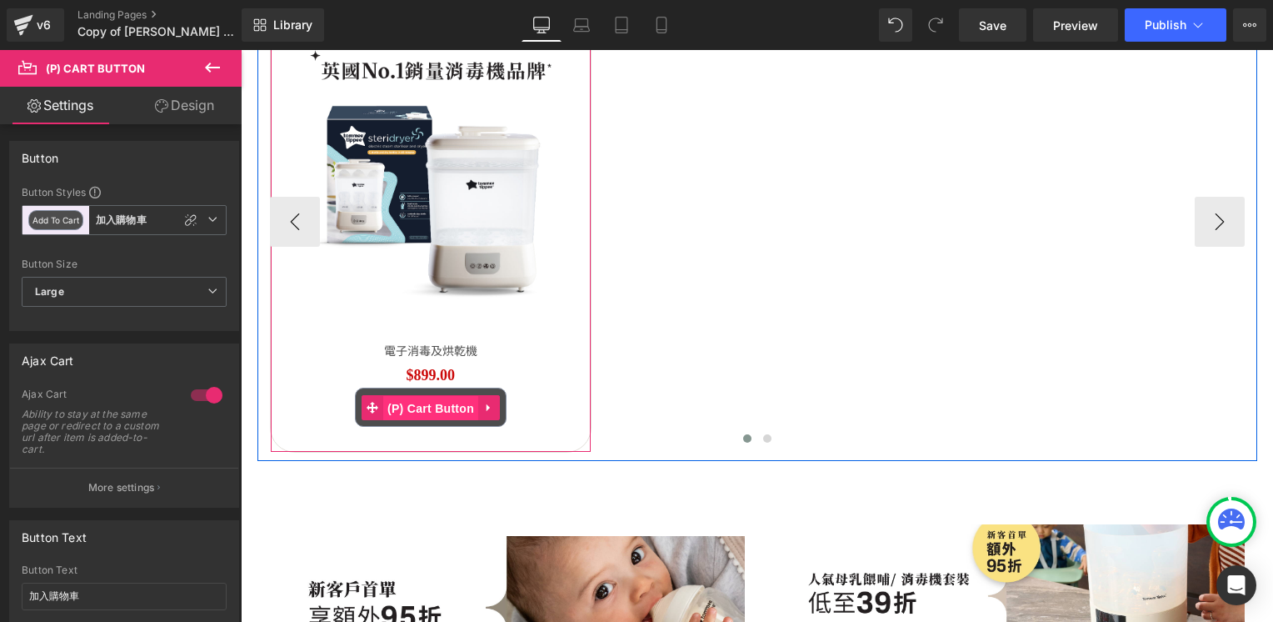
click at [422, 407] on span "(P) Cart Button" at bounding box center [430, 408] width 95 height 25
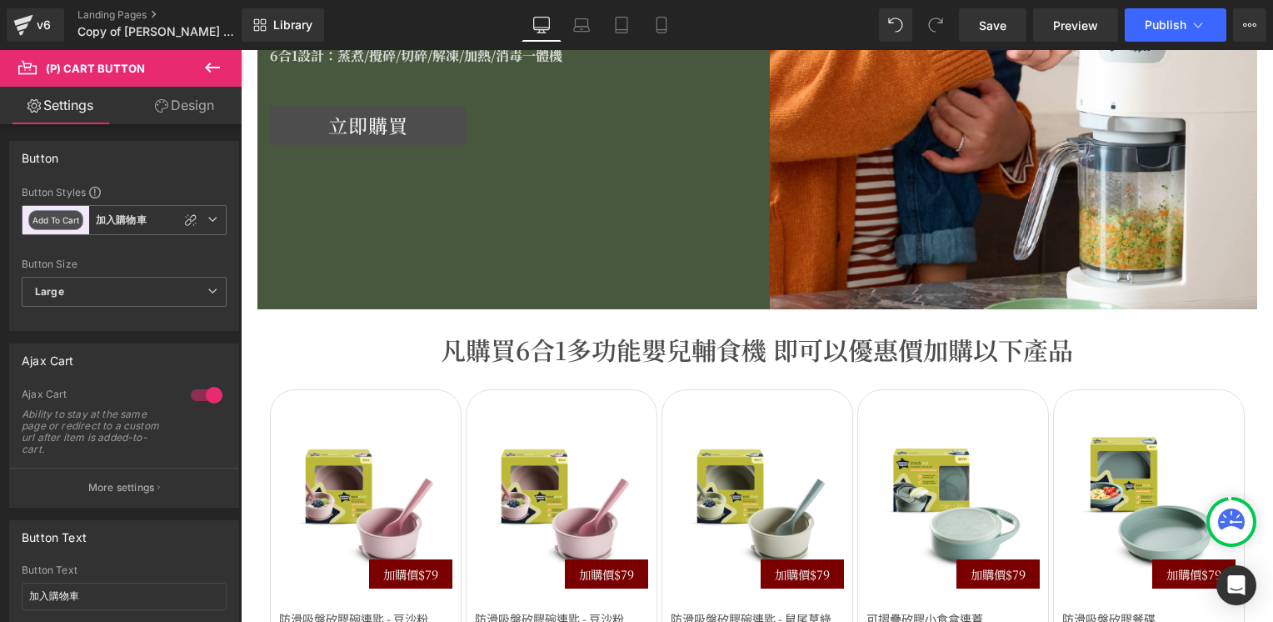
scroll to position [2741, 0]
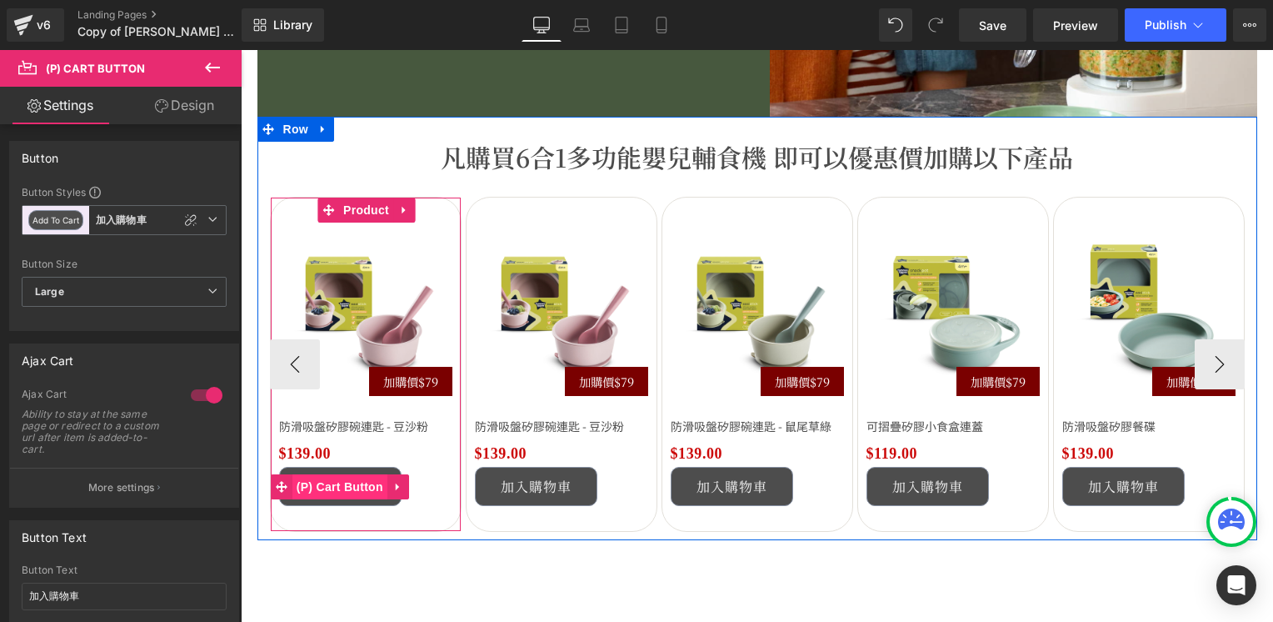
click at [342, 490] on span "(P) Cart Button" at bounding box center [339, 486] width 95 height 25
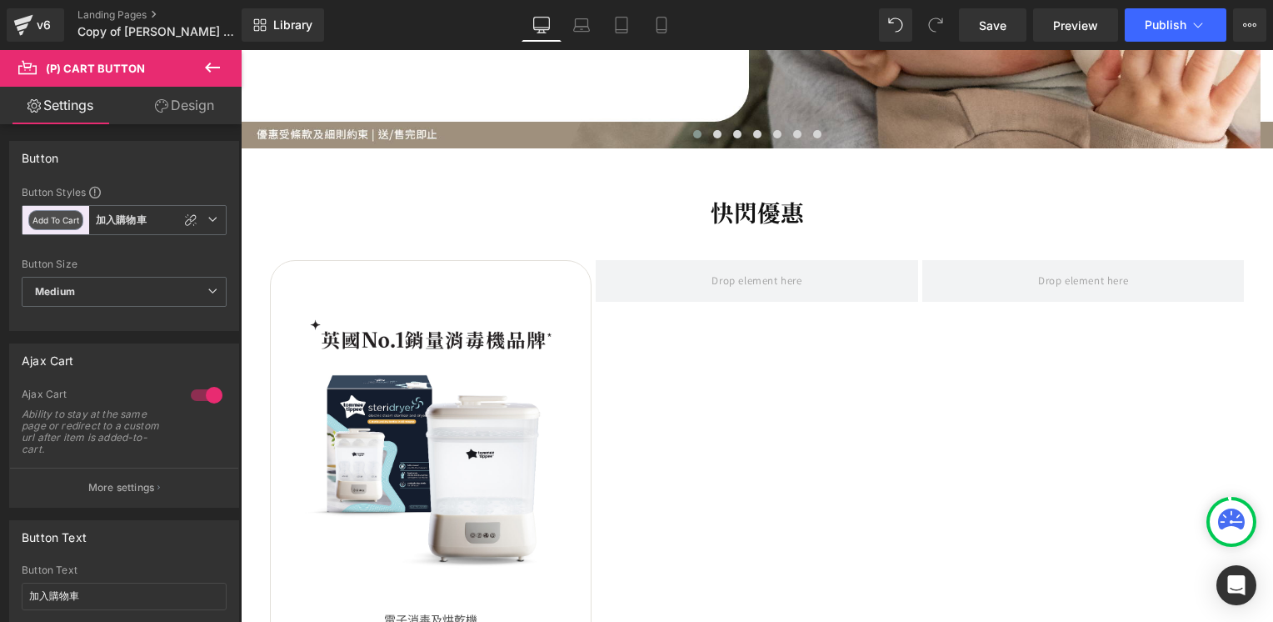
scroll to position [242, 0]
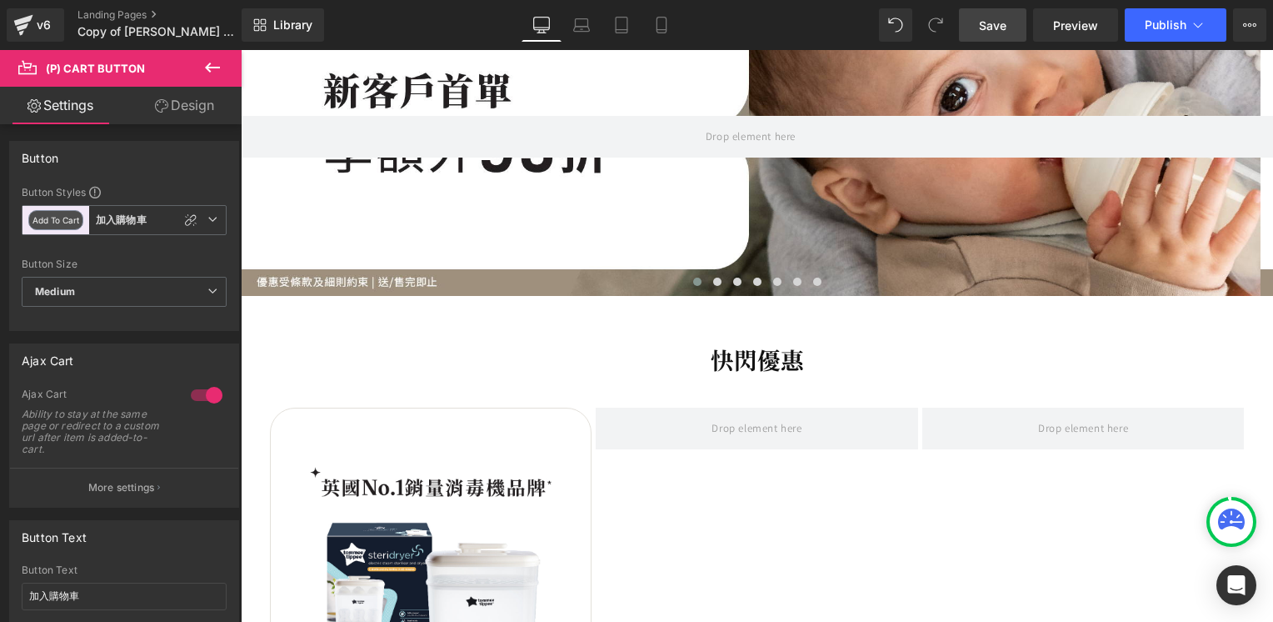
click at [993, 25] on span "Save" at bounding box center [992, 25] width 27 height 17
click at [1085, 28] on span "Preview" at bounding box center [1075, 25] width 45 height 17
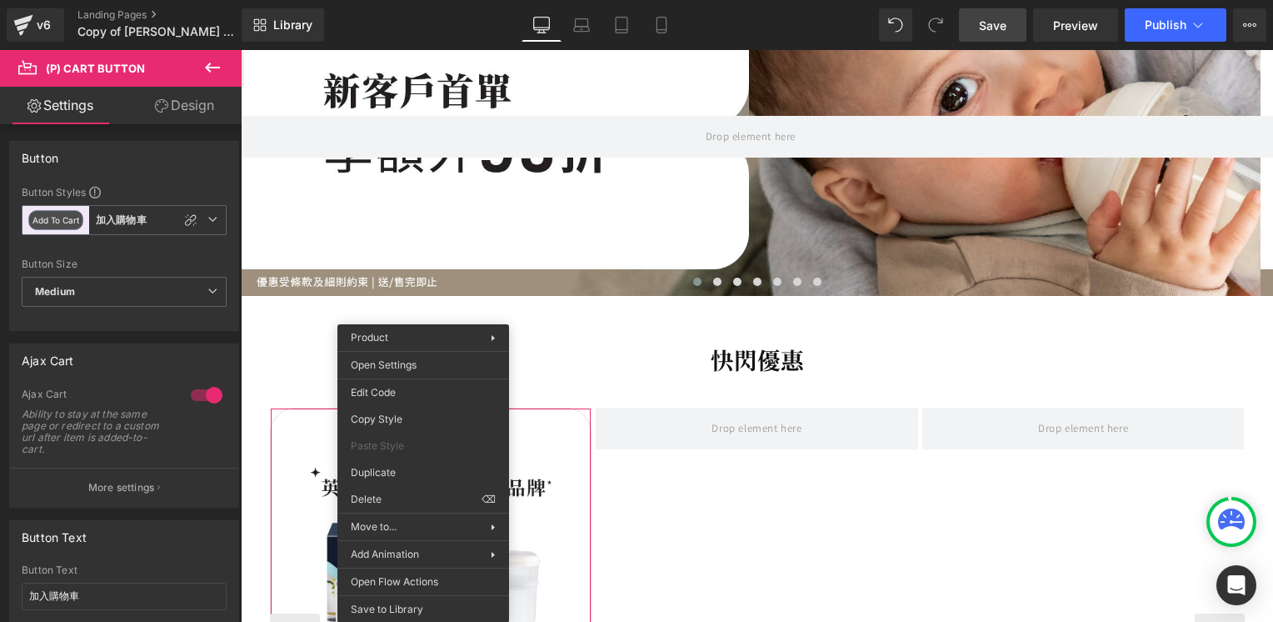
drag, startPoint x: 648, startPoint y: 518, endPoint x: 407, endPoint y: 468, distance: 245.9
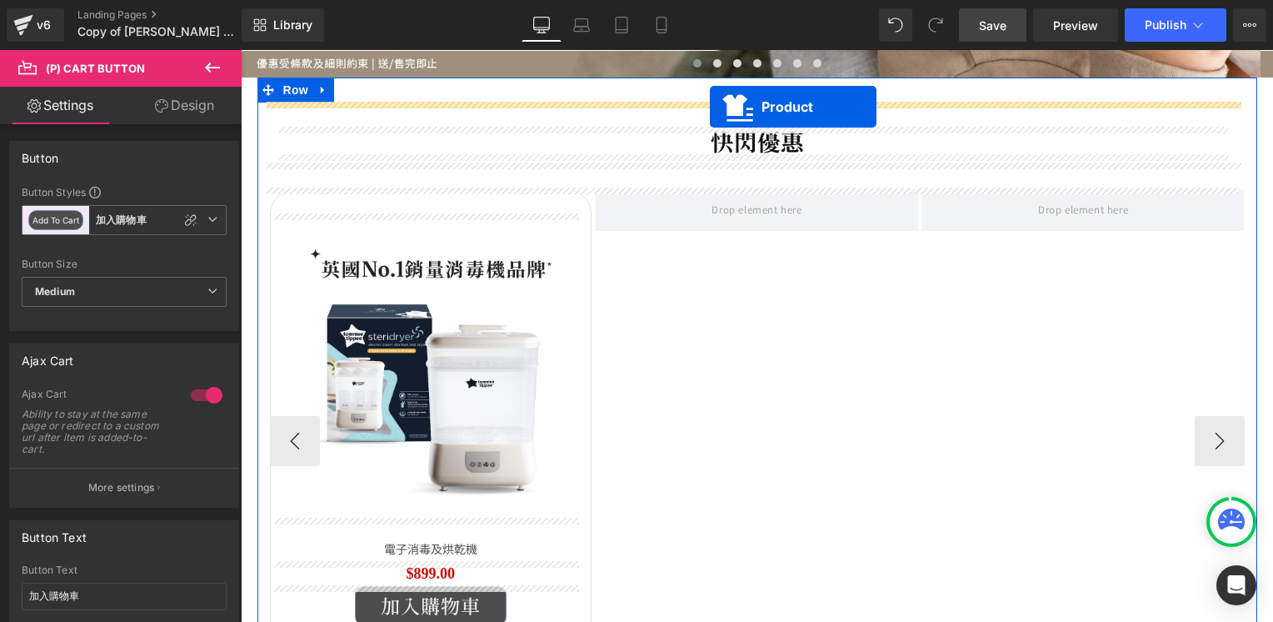
scroll to position [410, 0]
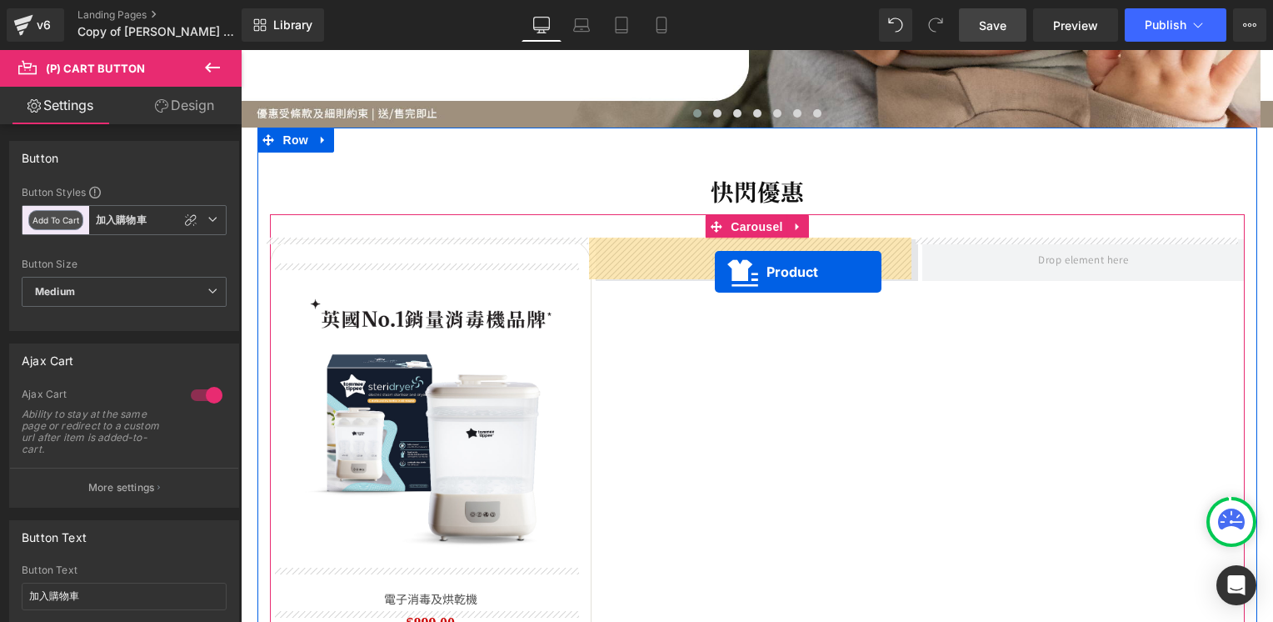
drag, startPoint x: 426, startPoint y: 540, endPoint x: 715, endPoint y: 272, distance: 394.4
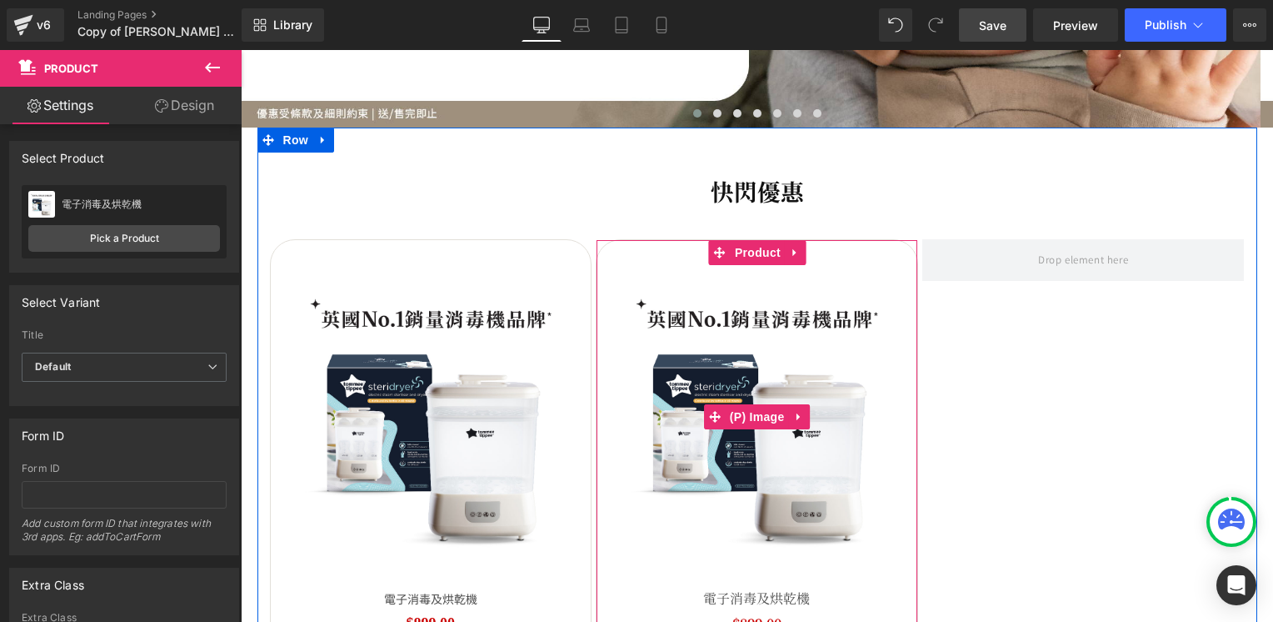
scroll to position [493, 0]
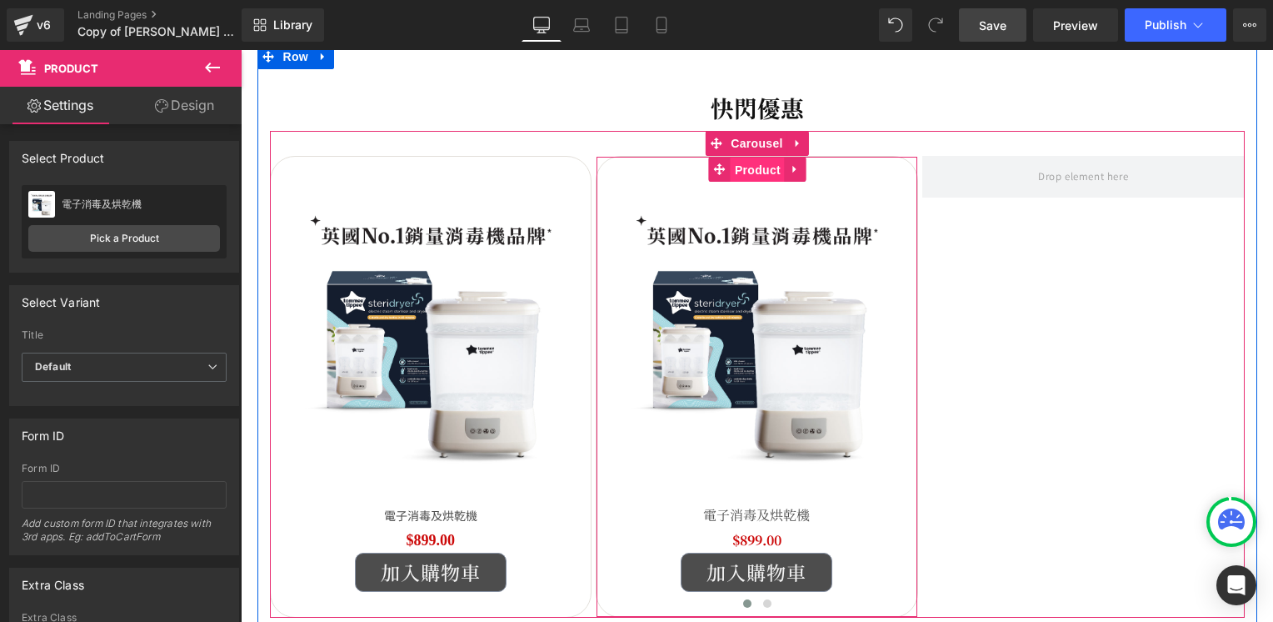
click at [755, 165] on span "Product" at bounding box center [758, 169] width 54 height 25
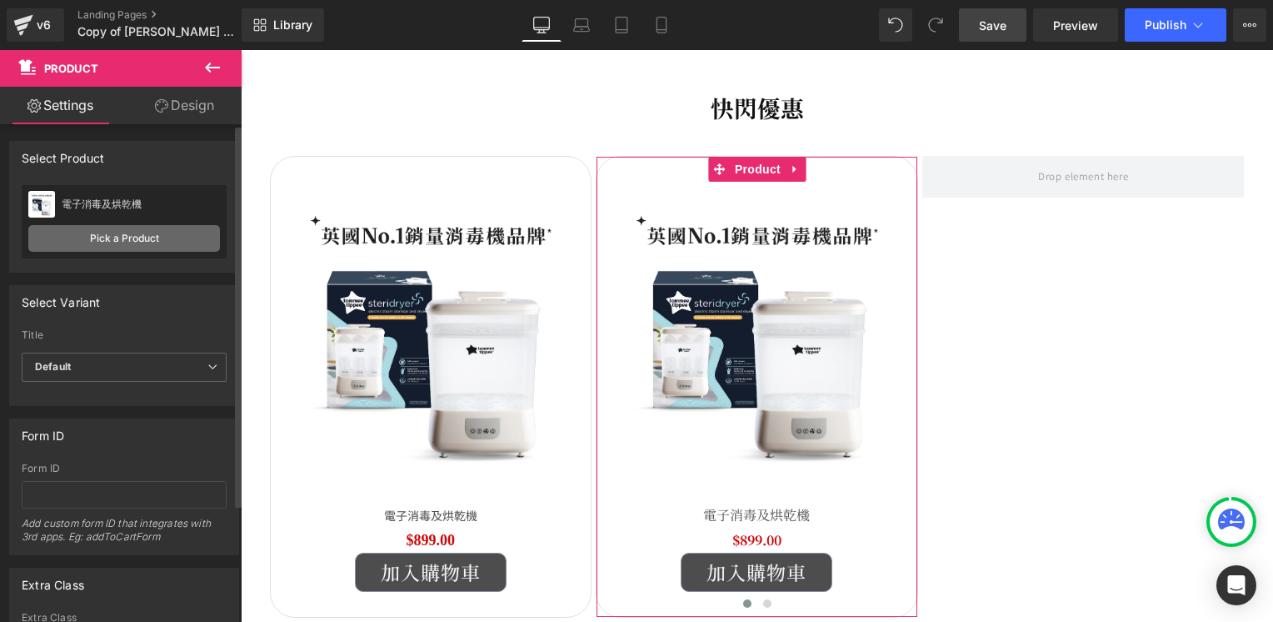
click at [127, 243] on link "Pick a Product" at bounding box center [124, 238] width 192 height 27
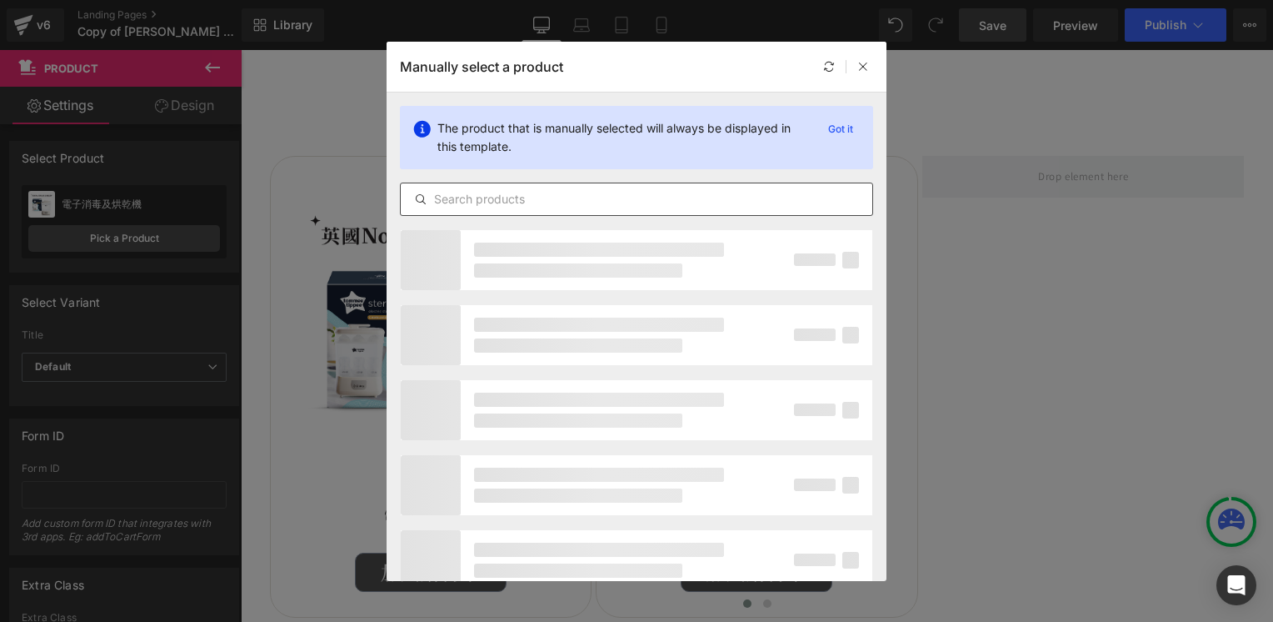
click at [475, 203] on input "text" at bounding box center [637, 199] width 472 height 20
paste input "423917"
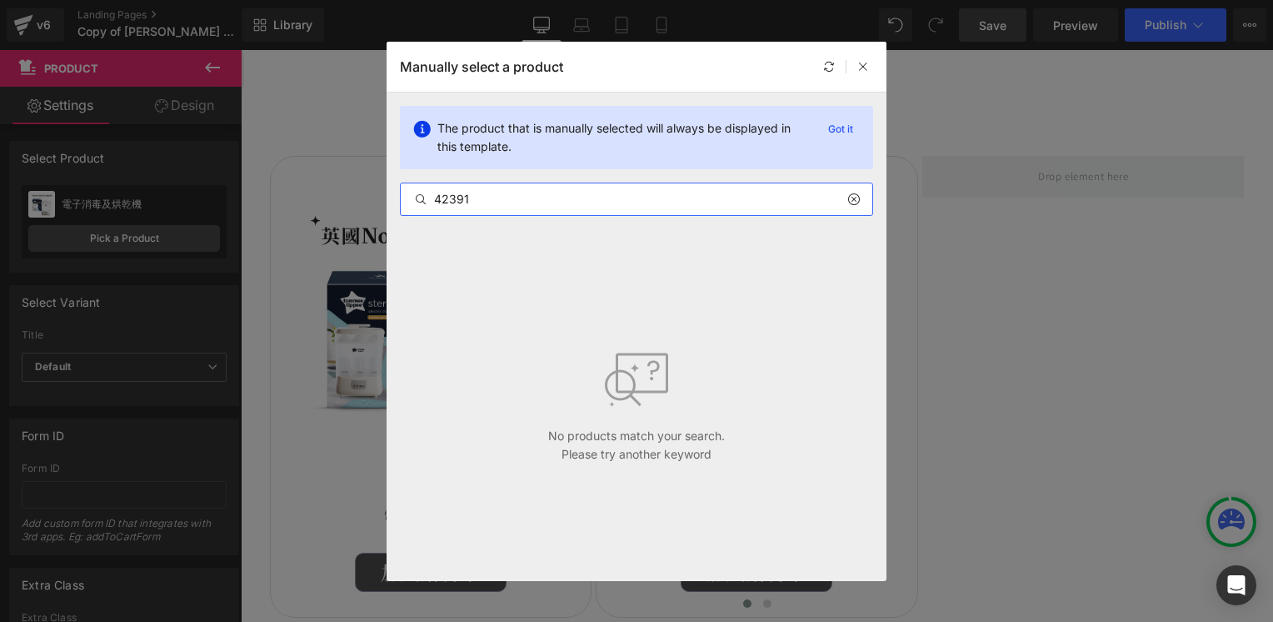
type input "42391"
click at [856, 194] on icon at bounding box center [853, 198] width 12 height 13
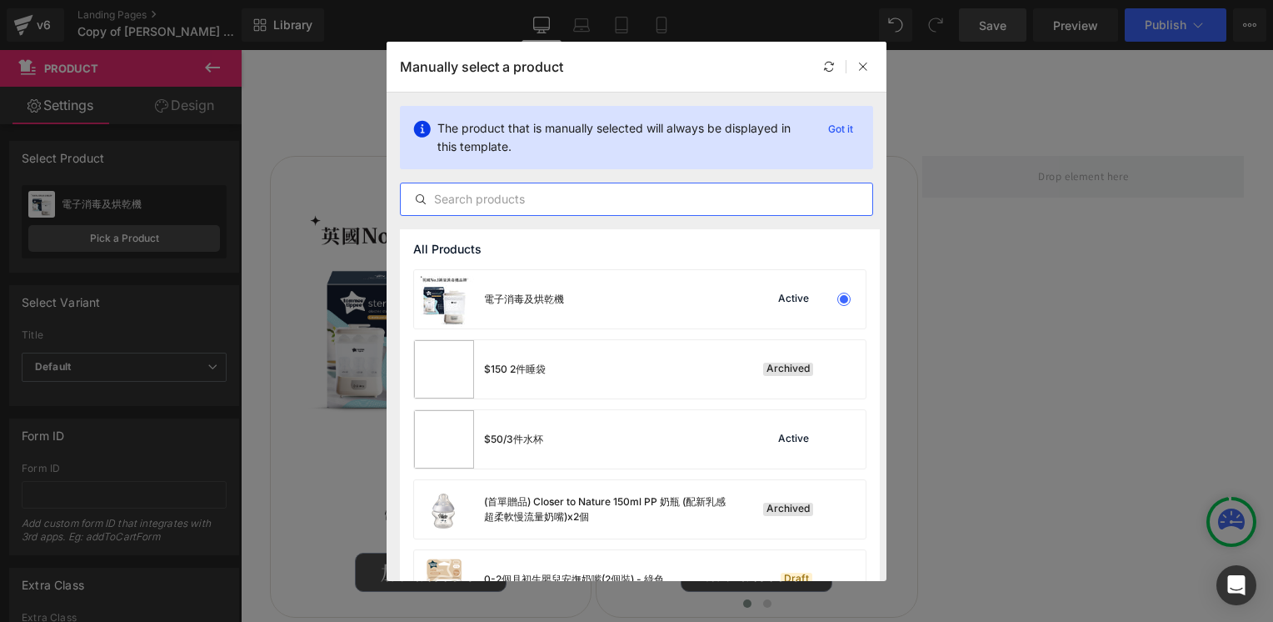
paste input "奶瓶套裝配超柔軟奶嘴"
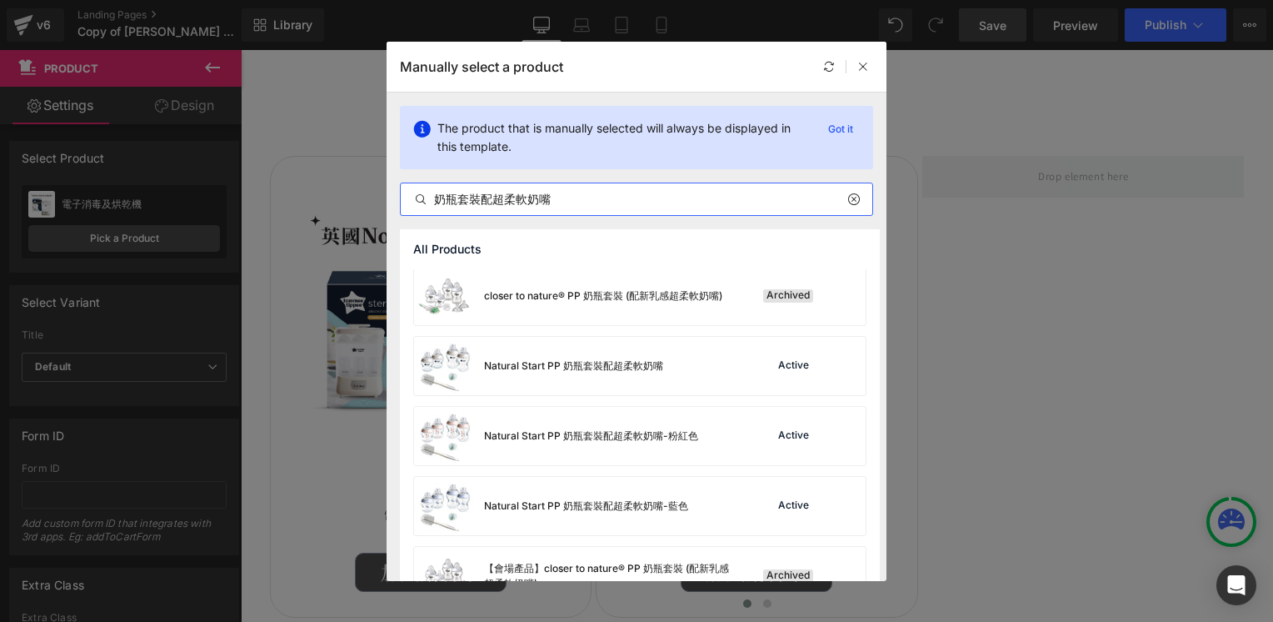
scroll to position [500, 0]
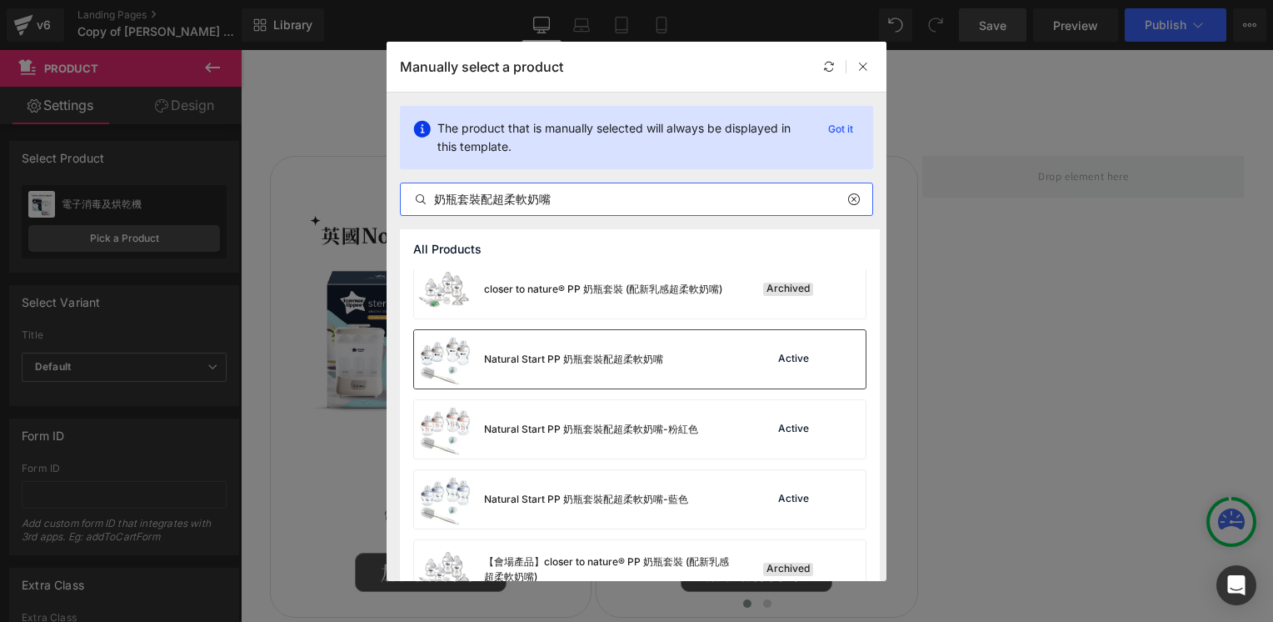
type input "奶瓶套裝配超柔軟奶嘴"
click at [719, 359] on div "Natural Start PP 奶瓶套裝配超柔軟奶嘴 Active" at bounding box center [640, 359] width 452 height 58
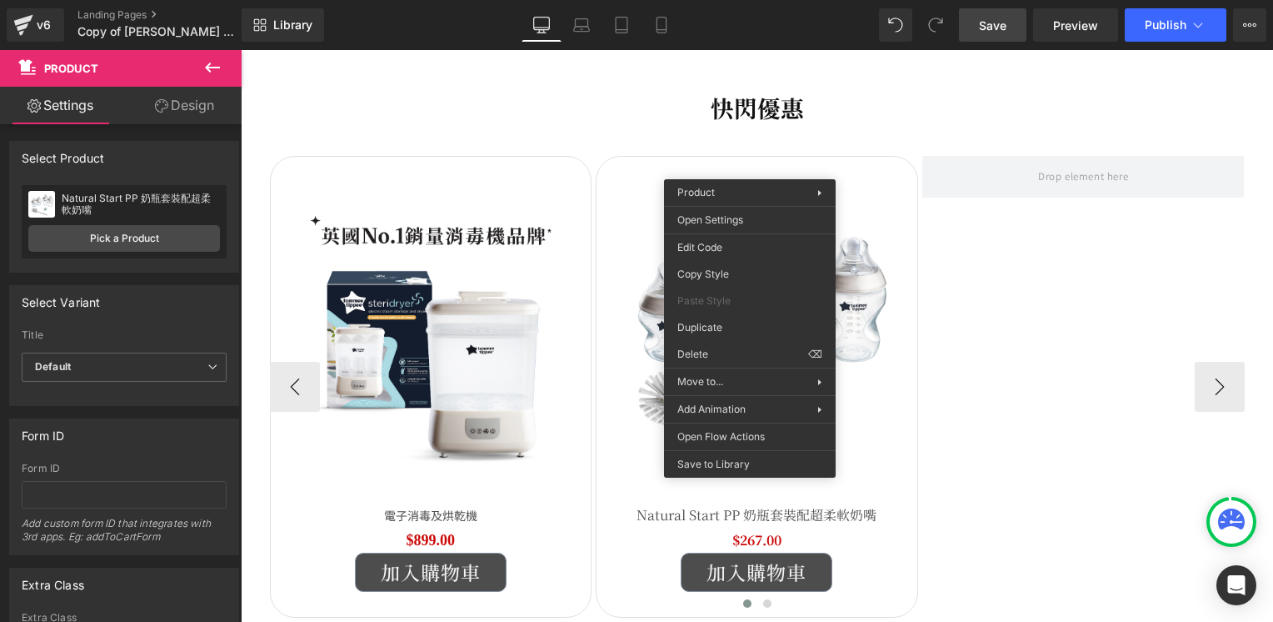
drag, startPoint x: 974, startPoint y: 377, endPoint x: 733, endPoint y: 327, distance: 246.1
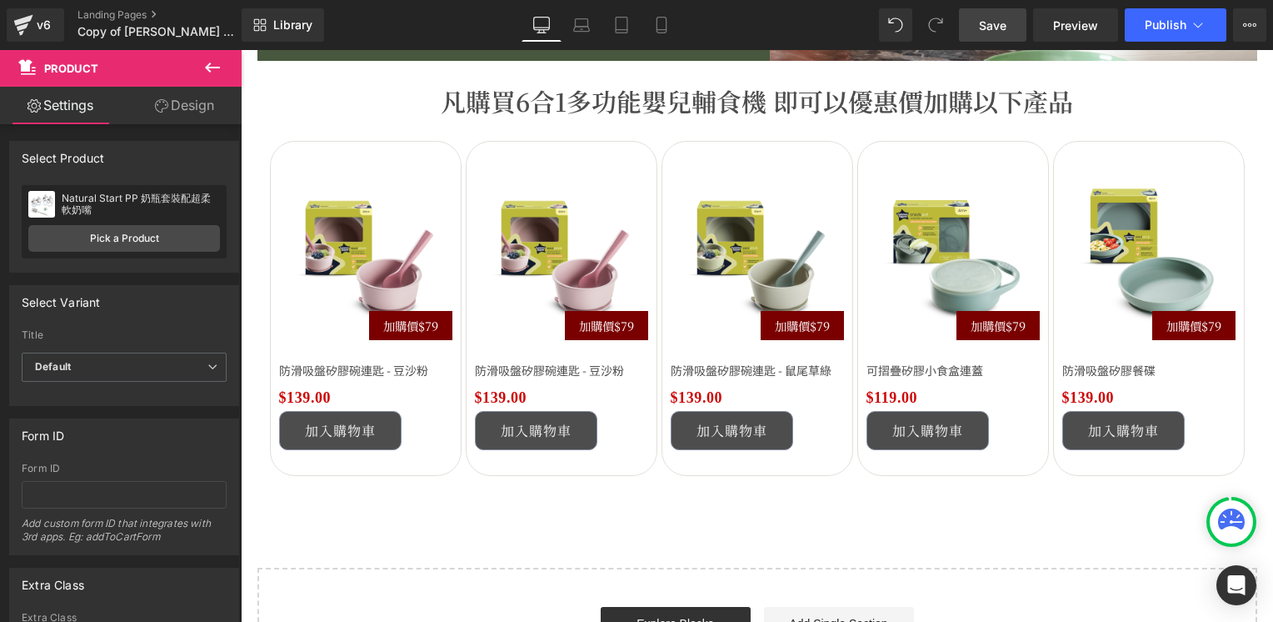
scroll to position [2826, 0]
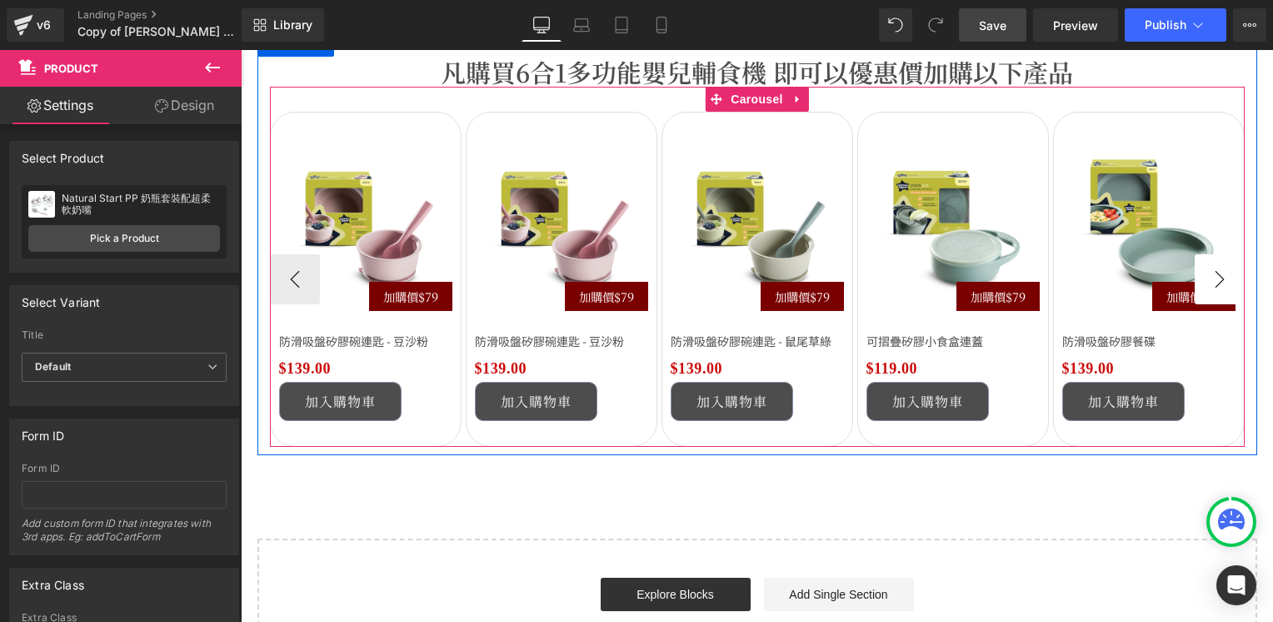
click at [1214, 279] on button "›" at bounding box center [1220, 279] width 50 height 50
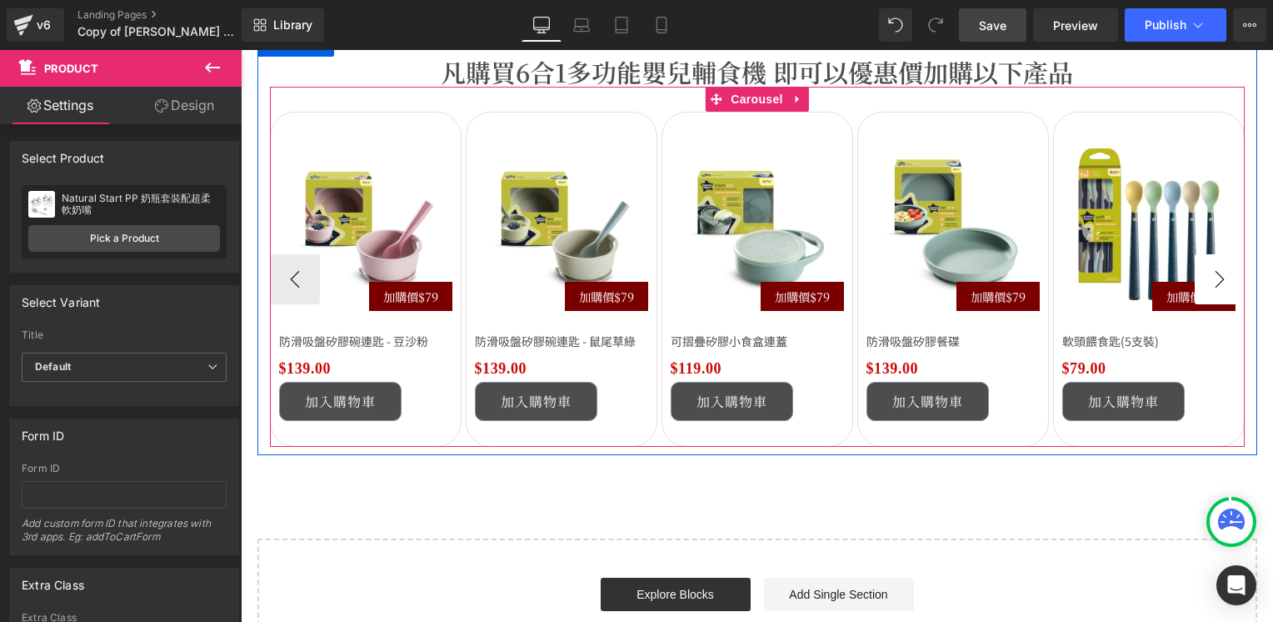
click at [1214, 279] on button "›" at bounding box center [1220, 279] width 50 height 50
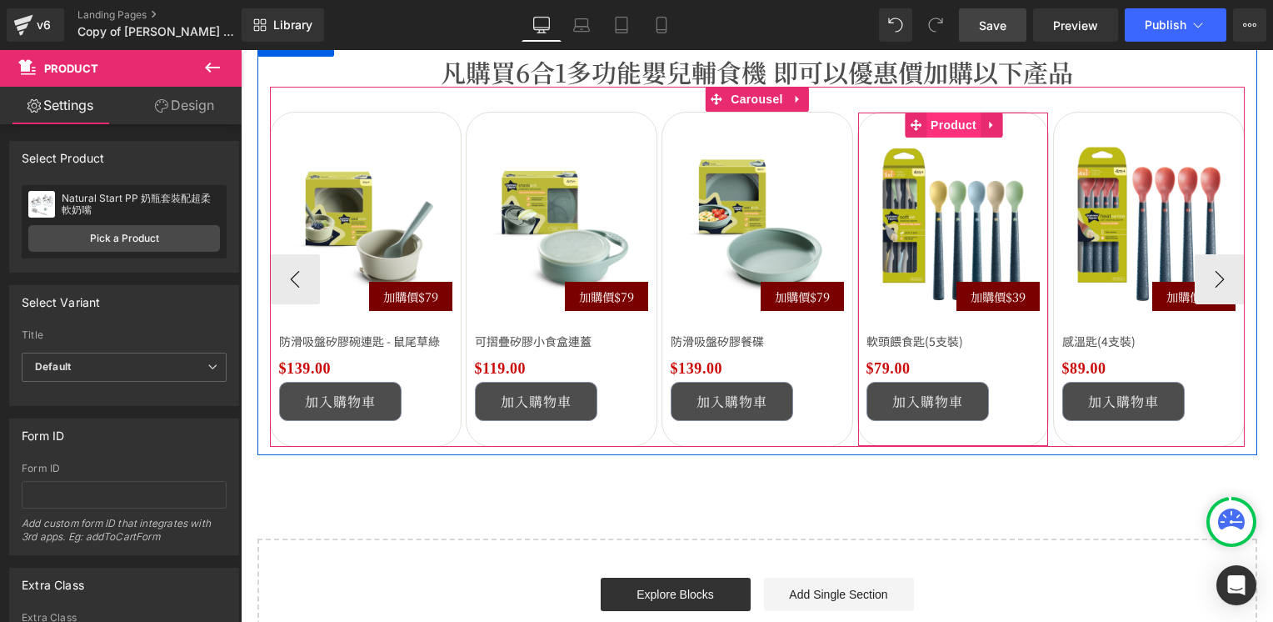
click at [948, 124] on span "Product" at bounding box center [953, 124] width 54 height 25
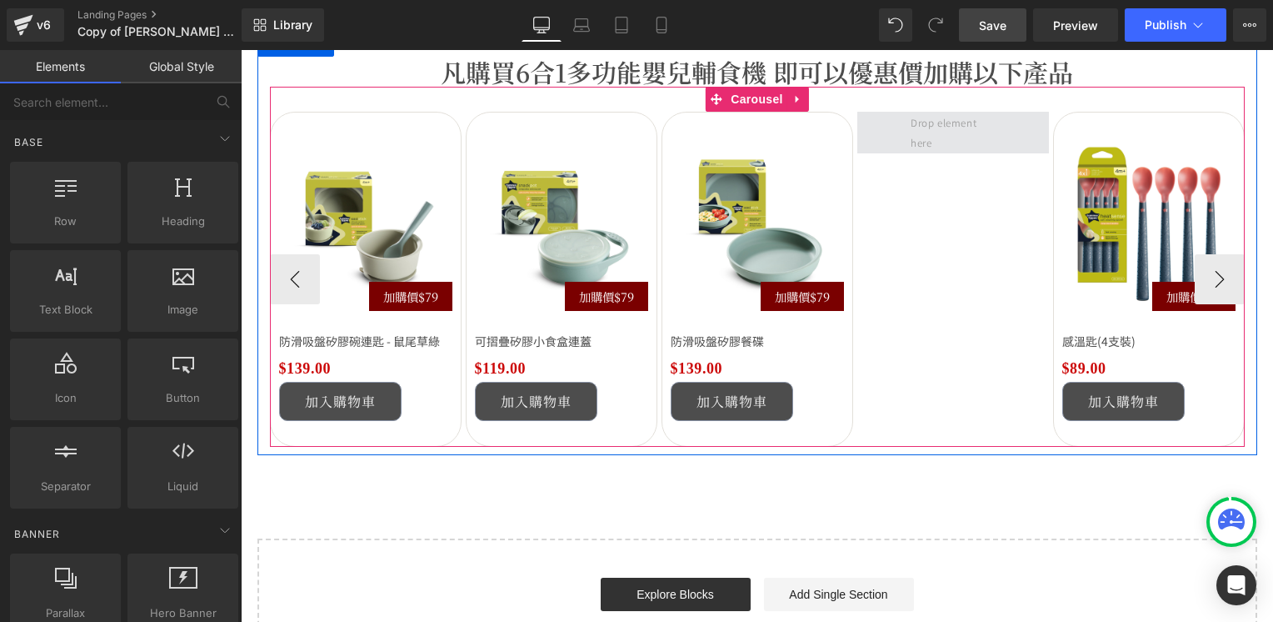
click at [951, 135] on span at bounding box center [953, 132] width 96 height 47
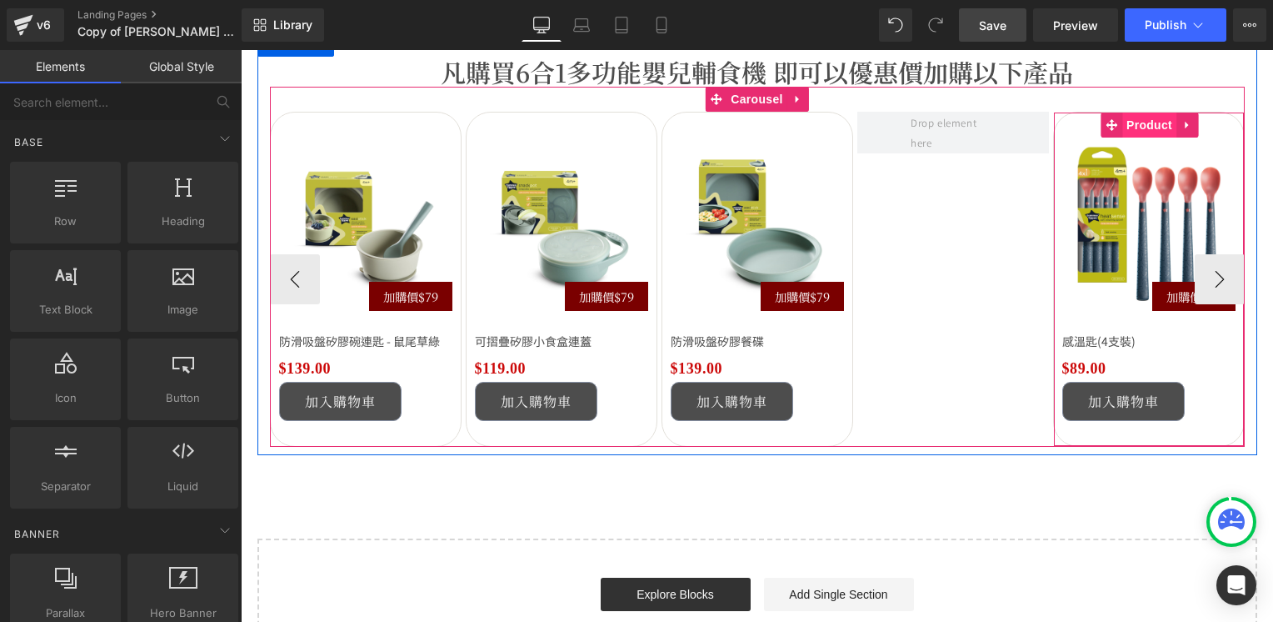
click at [1142, 122] on span "Product" at bounding box center [1149, 124] width 54 height 25
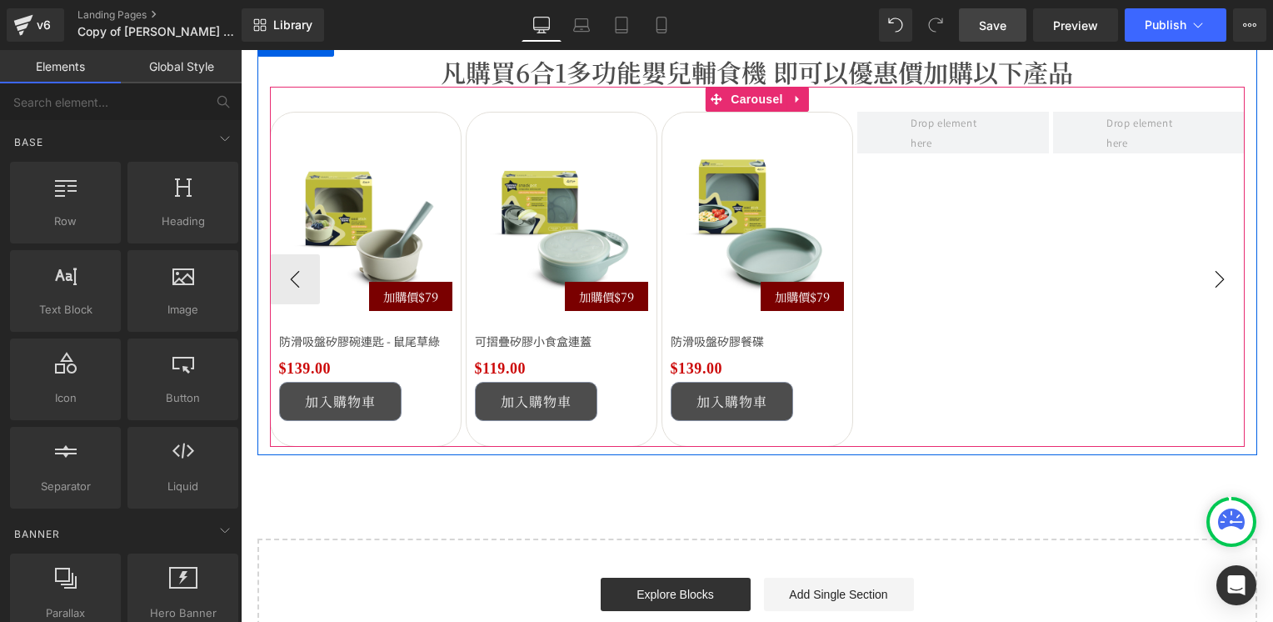
click at [1213, 291] on button "›" at bounding box center [1220, 279] width 50 height 50
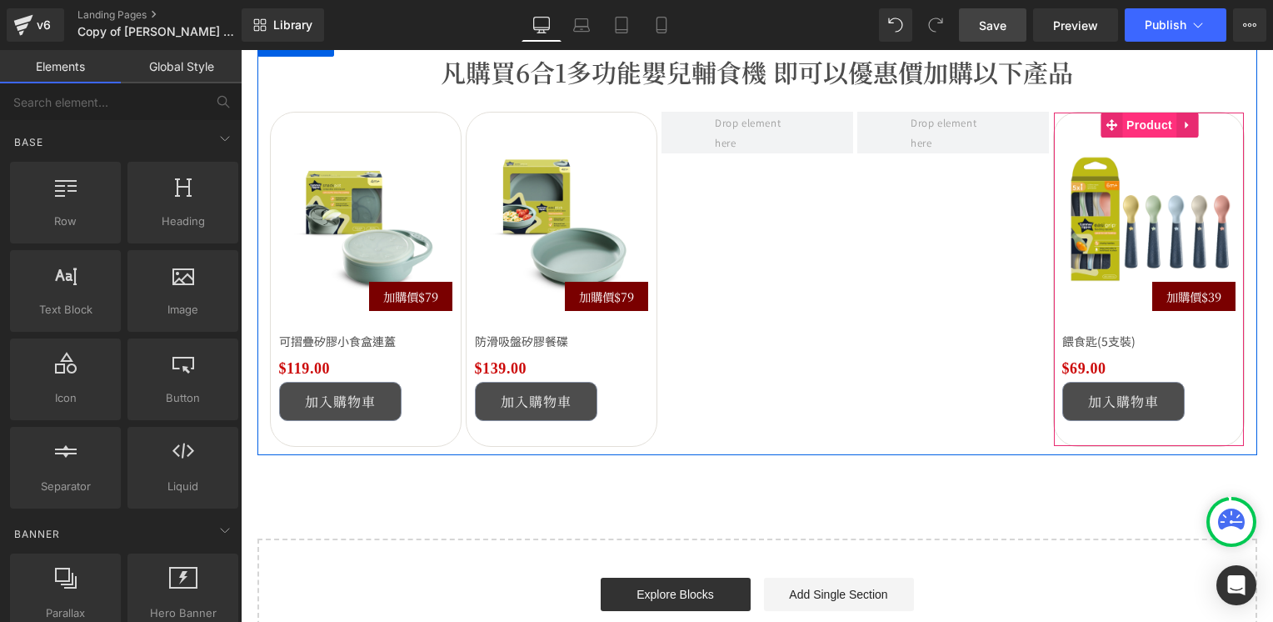
click at [1160, 131] on span "Product" at bounding box center [1149, 124] width 54 height 25
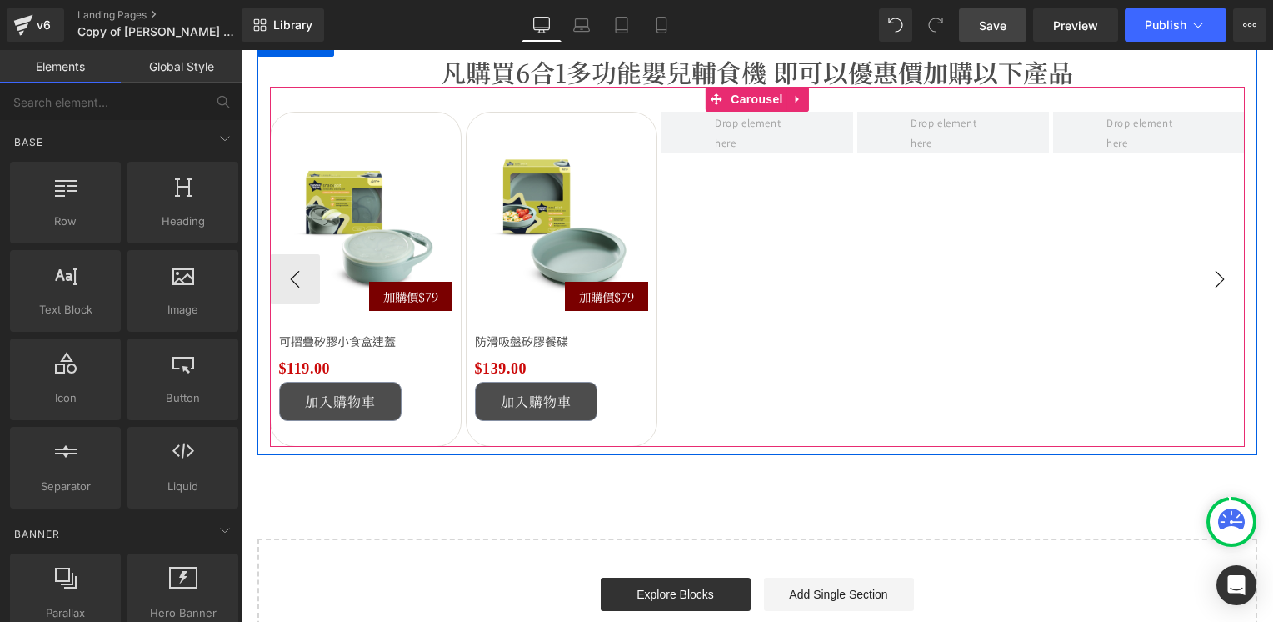
click at [1200, 283] on button "›" at bounding box center [1220, 279] width 50 height 50
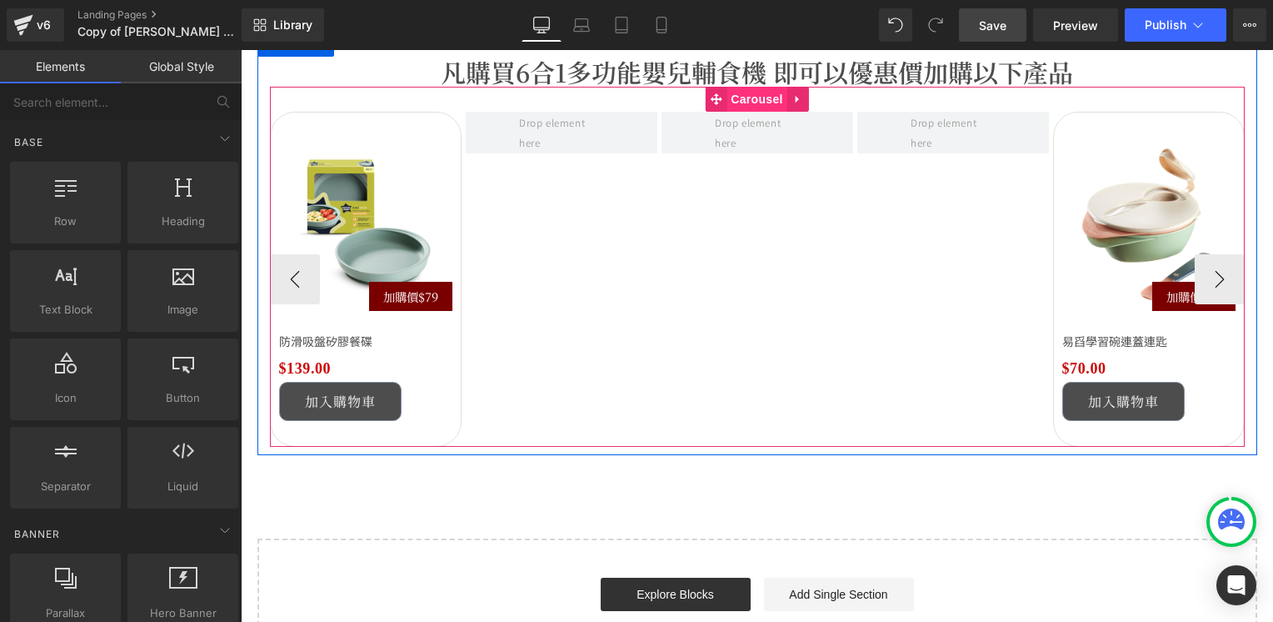
click at [739, 95] on span "Carousel" at bounding box center [757, 99] width 60 height 25
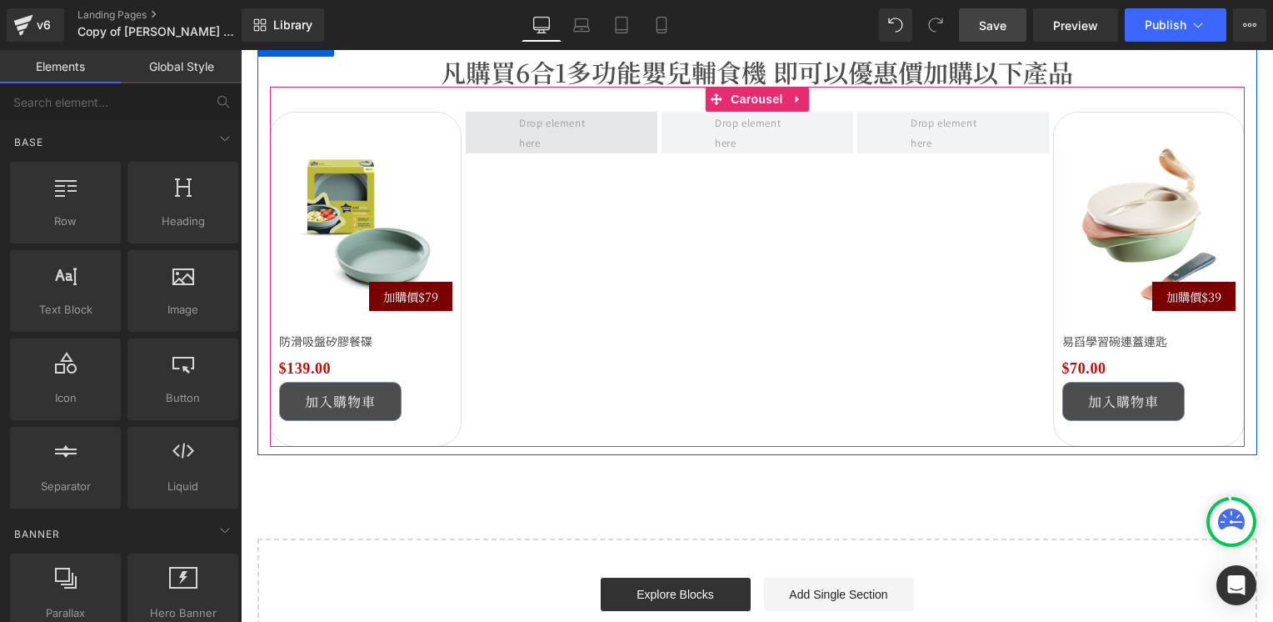
click at [539, 125] on span at bounding box center [561, 132] width 96 height 47
click at [747, 97] on span "Carousel" at bounding box center [757, 99] width 60 height 25
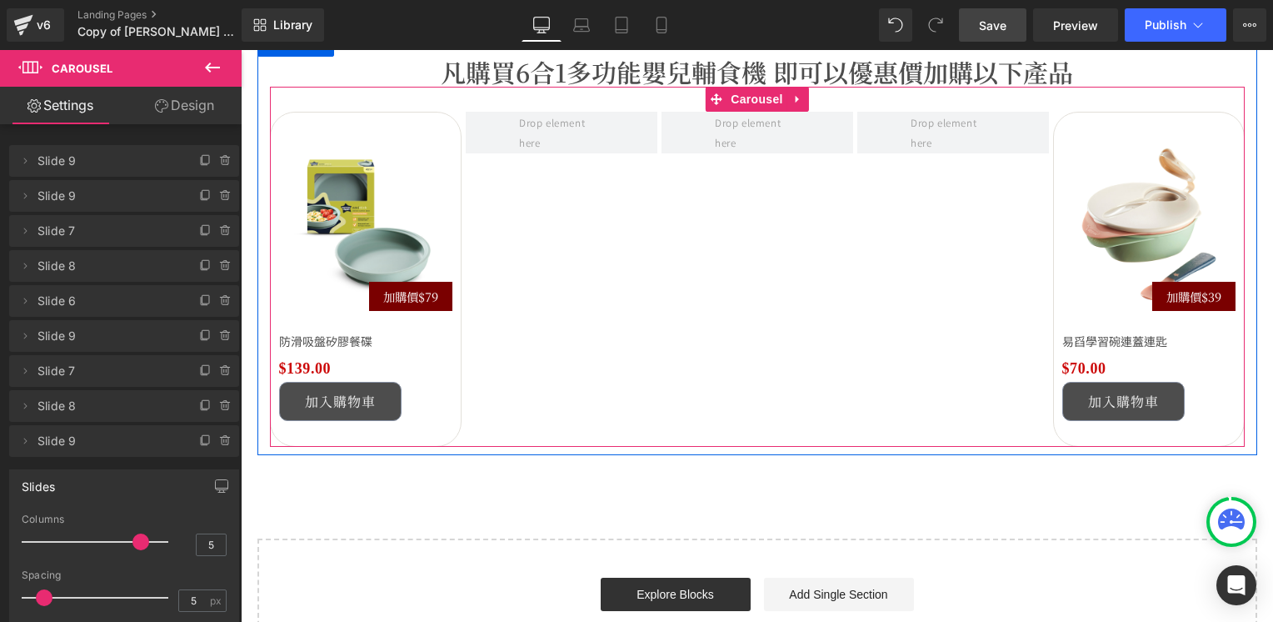
click at [1245, 279] on button "›" at bounding box center [1270, 279] width 50 height 50
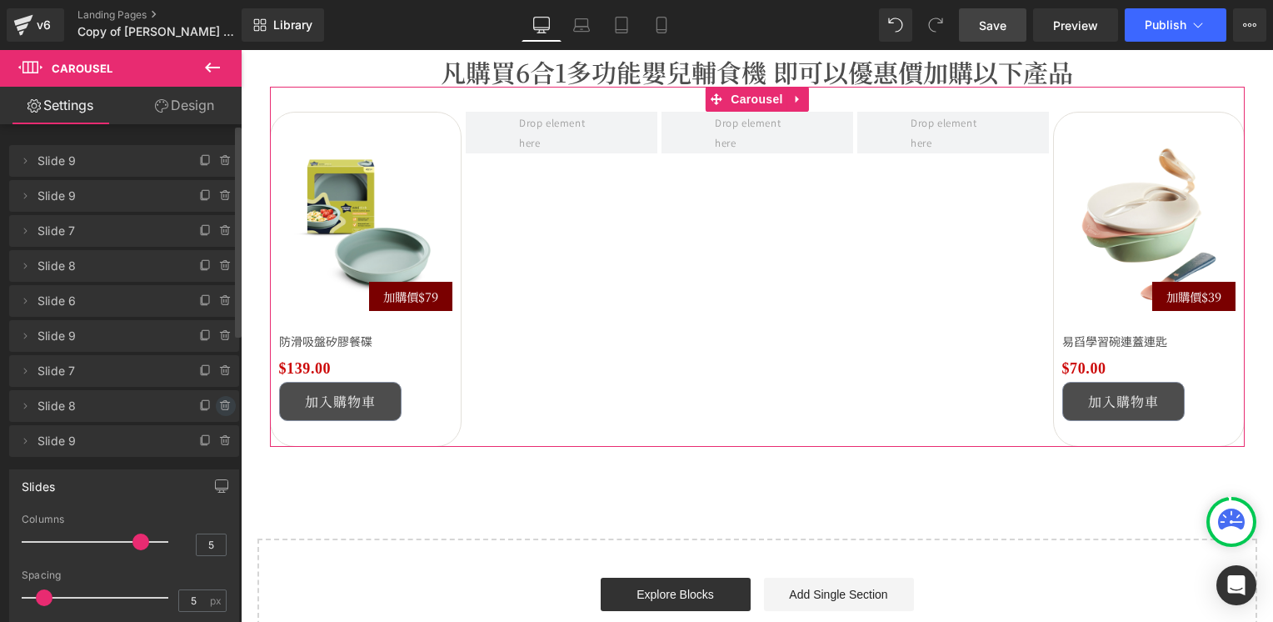
click at [222, 407] on icon at bounding box center [225, 405] width 7 height 7
click at [200, 405] on button "Delete" at bounding box center [208, 407] width 52 height 22
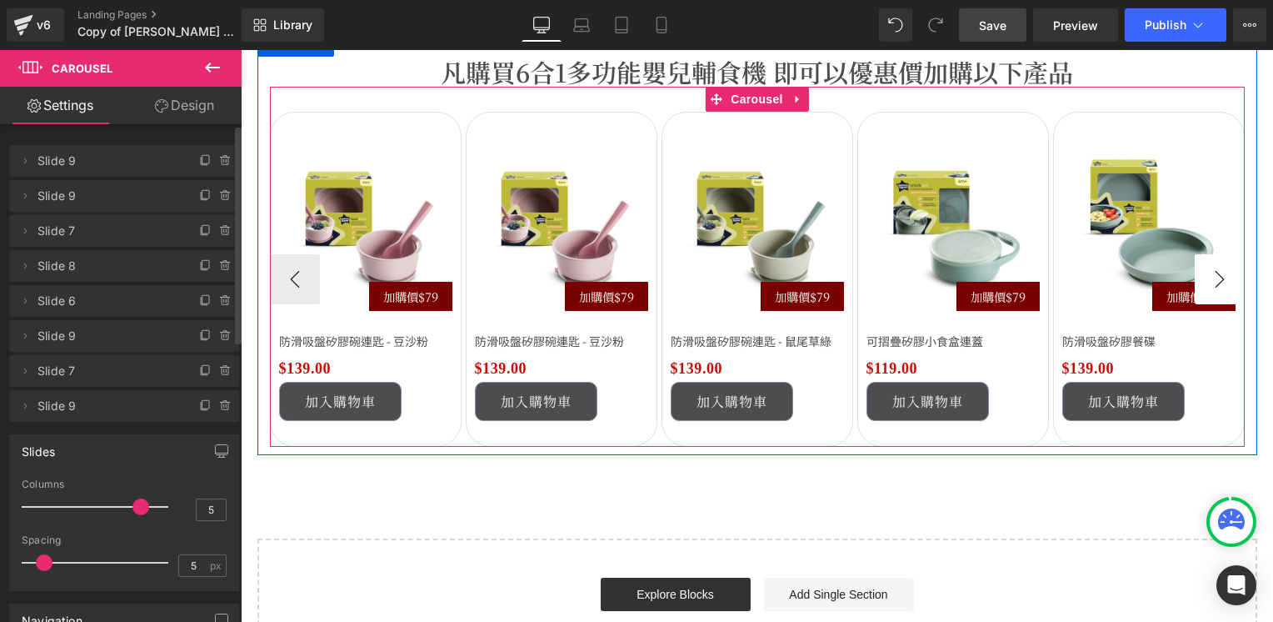
click at [1203, 277] on button "›" at bounding box center [1220, 279] width 50 height 50
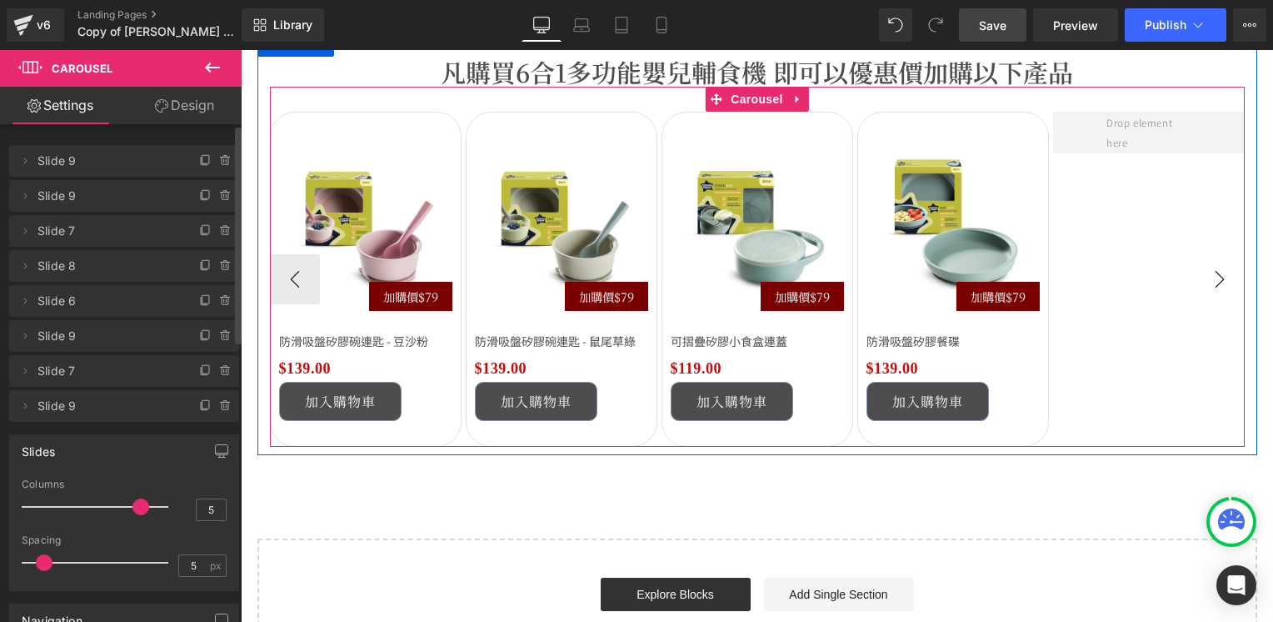
click at [1208, 278] on button "›" at bounding box center [1220, 279] width 50 height 50
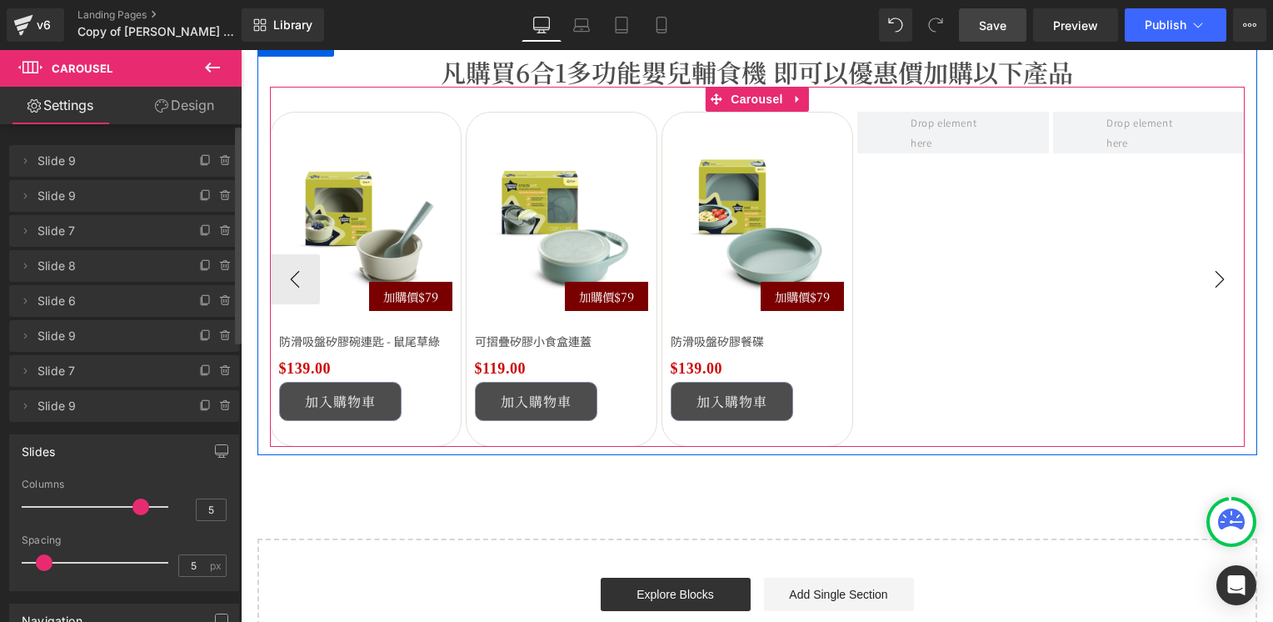
click at [1208, 278] on button "›" at bounding box center [1220, 279] width 50 height 50
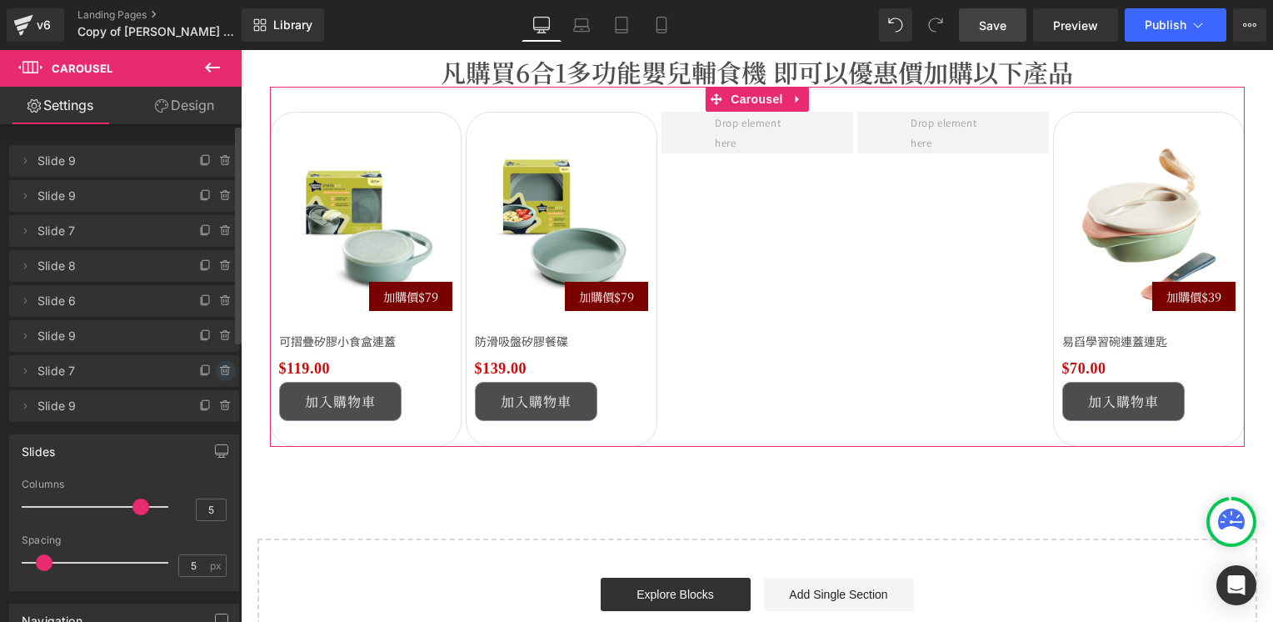
click at [219, 368] on icon at bounding box center [225, 370] width 13 height 13
click at [206, 370] on button "Delete" at bounding box center [208, 372] width 52 height 22
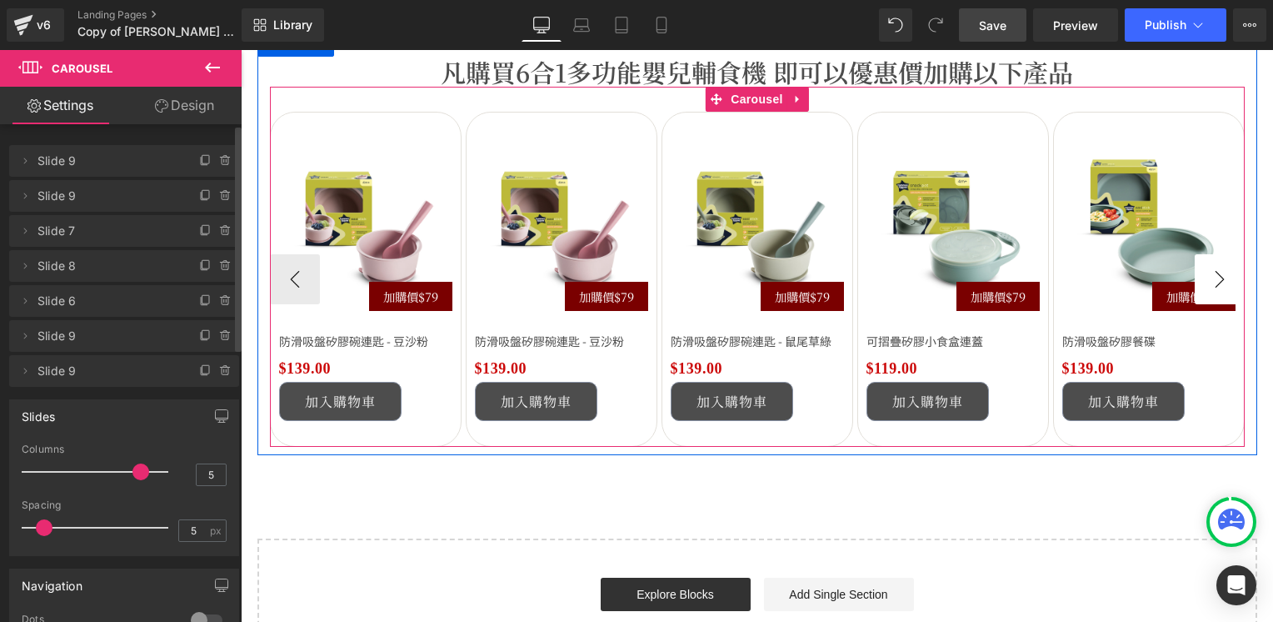
click at [1220, 276] on button "›" at bounding box center [1220, 279] width 50 height 50
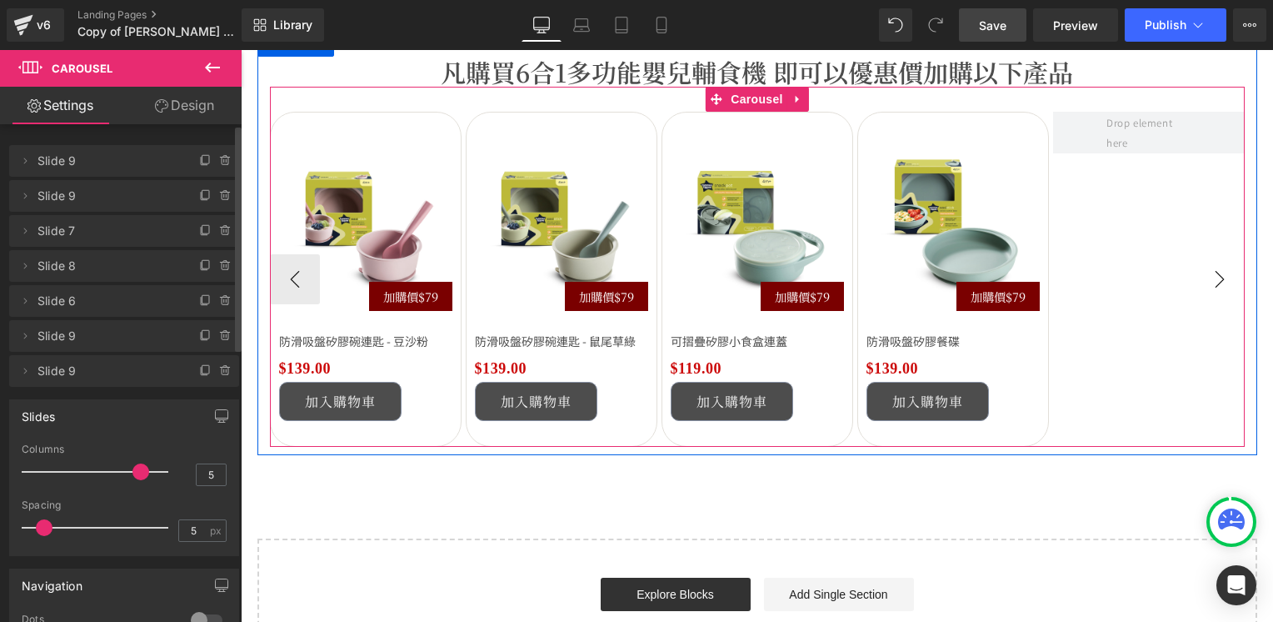
click at [1220, 276] on button "›" at bounding box center [1220, 279] width 50 height 50
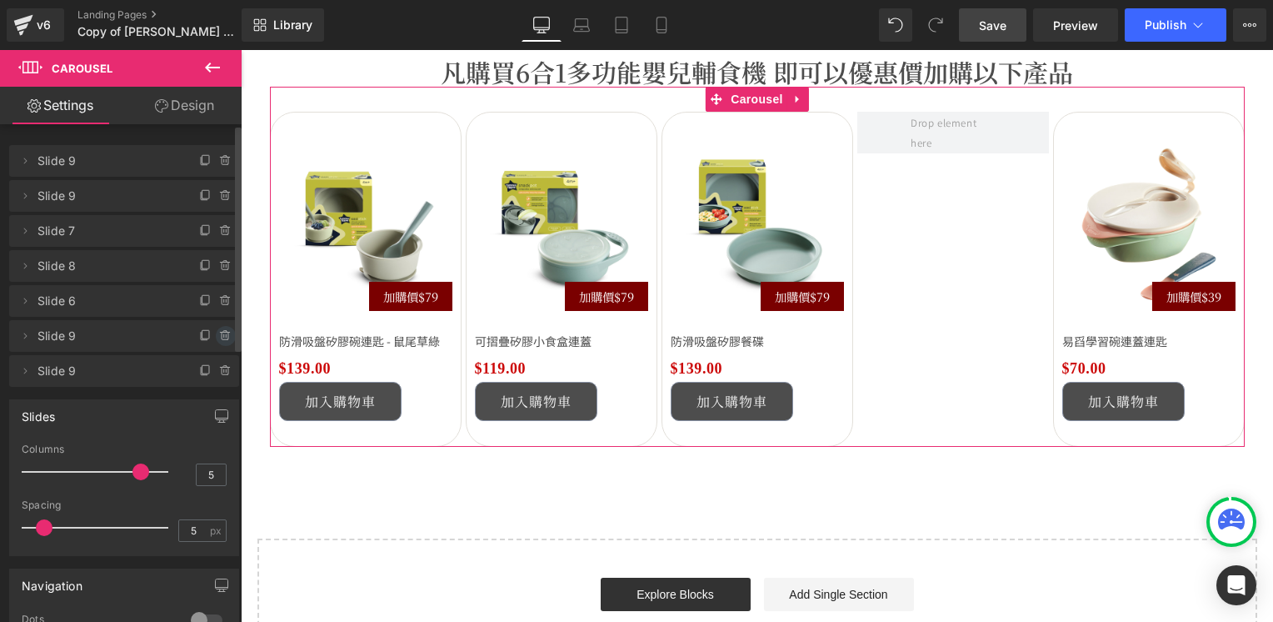
click at [224, 337] on icon at bounding box center [224, 335] width 0 height 3
click at [212, 336] on button "Delete" at bounding box center [208, 337] width 52 height 22
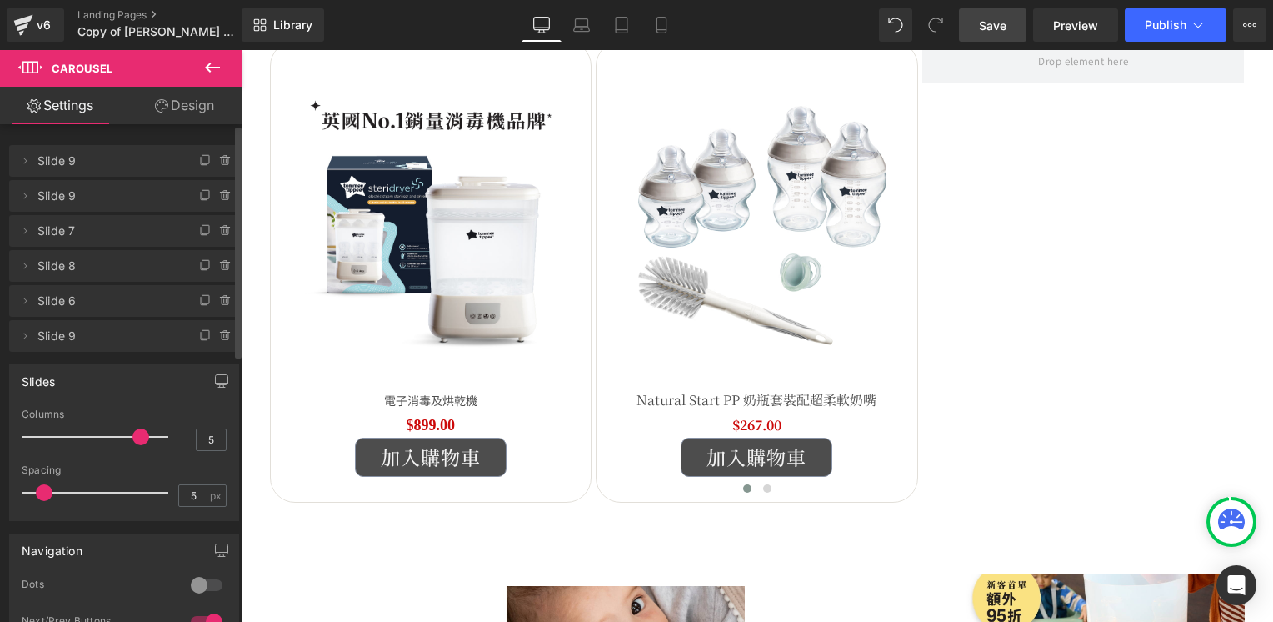
scroll to position [493, 0]
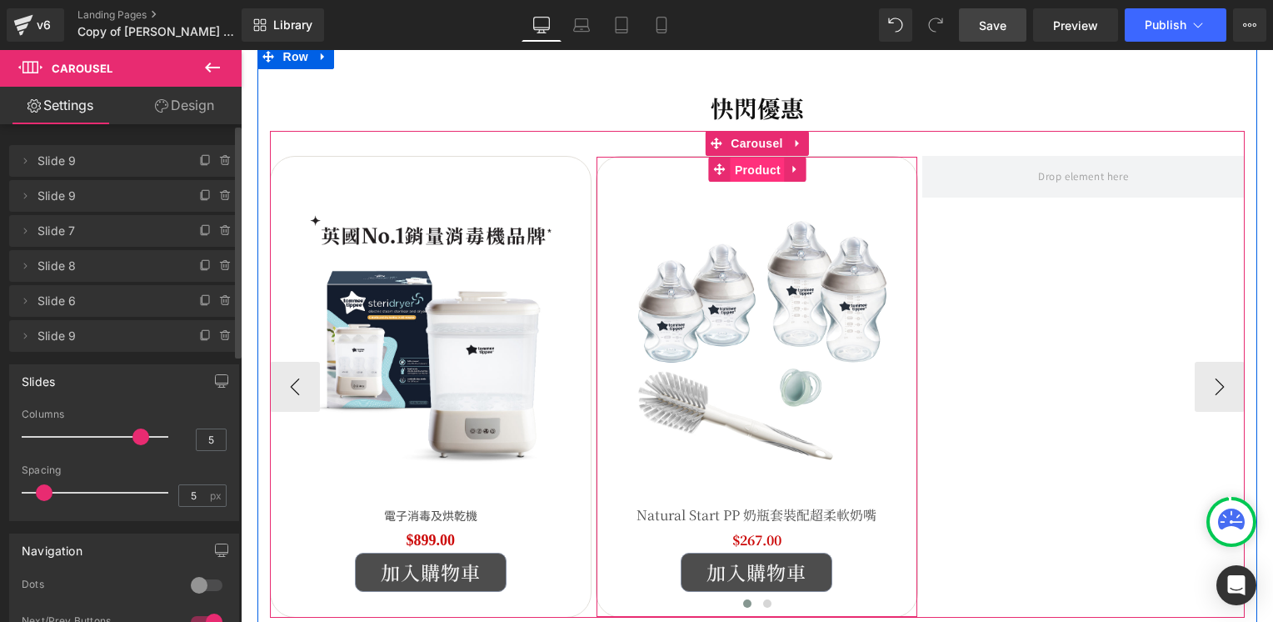
click at [753, 166] on span "Product" at bounding box center [758, 169] width 54 height 25
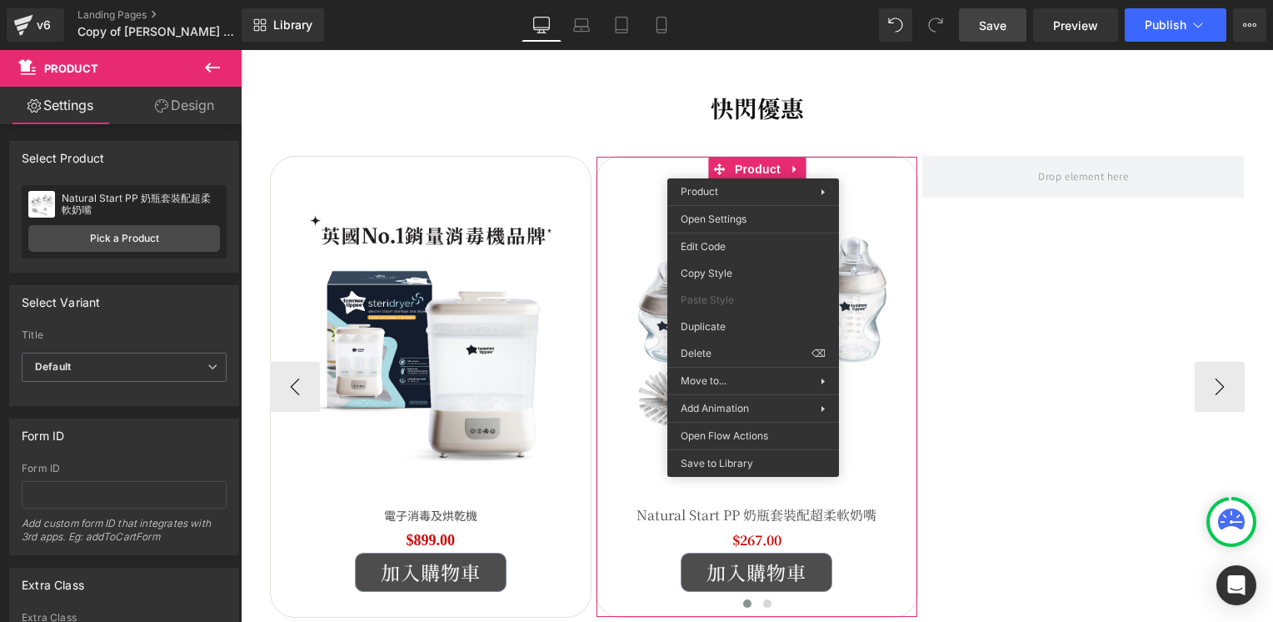
drag, startPoint x: 964, startPoint y: 378, endPoint x: 723, endPoint y: 328, distance: 245.9
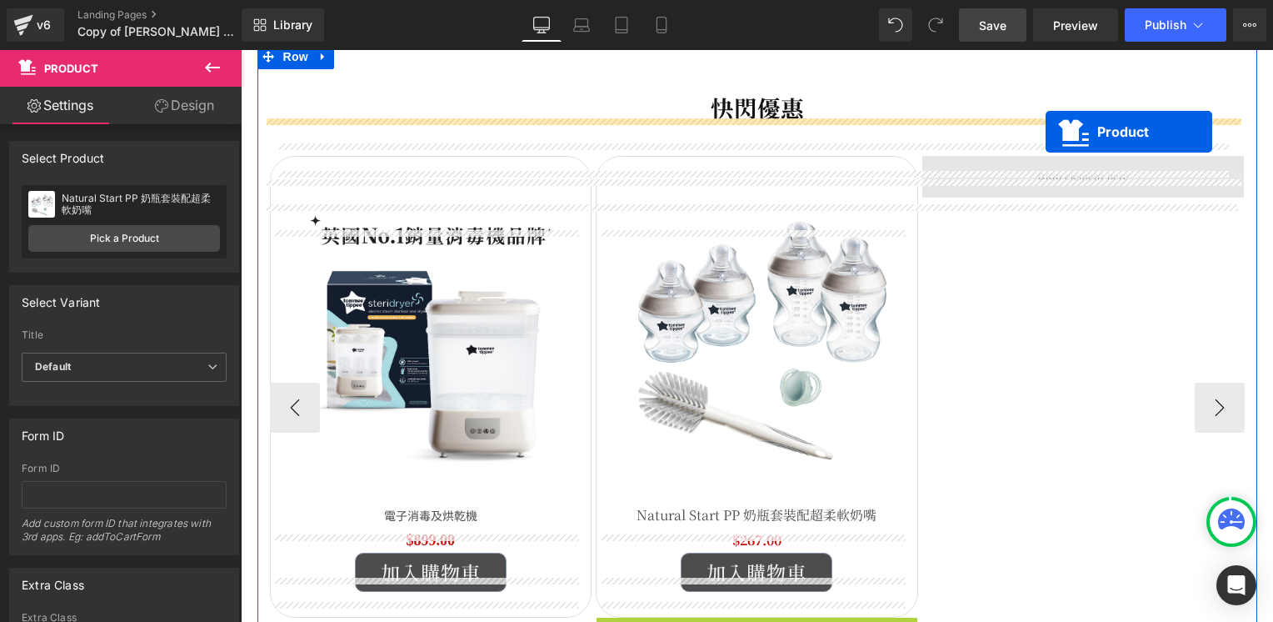
scroll to position [443, 0]
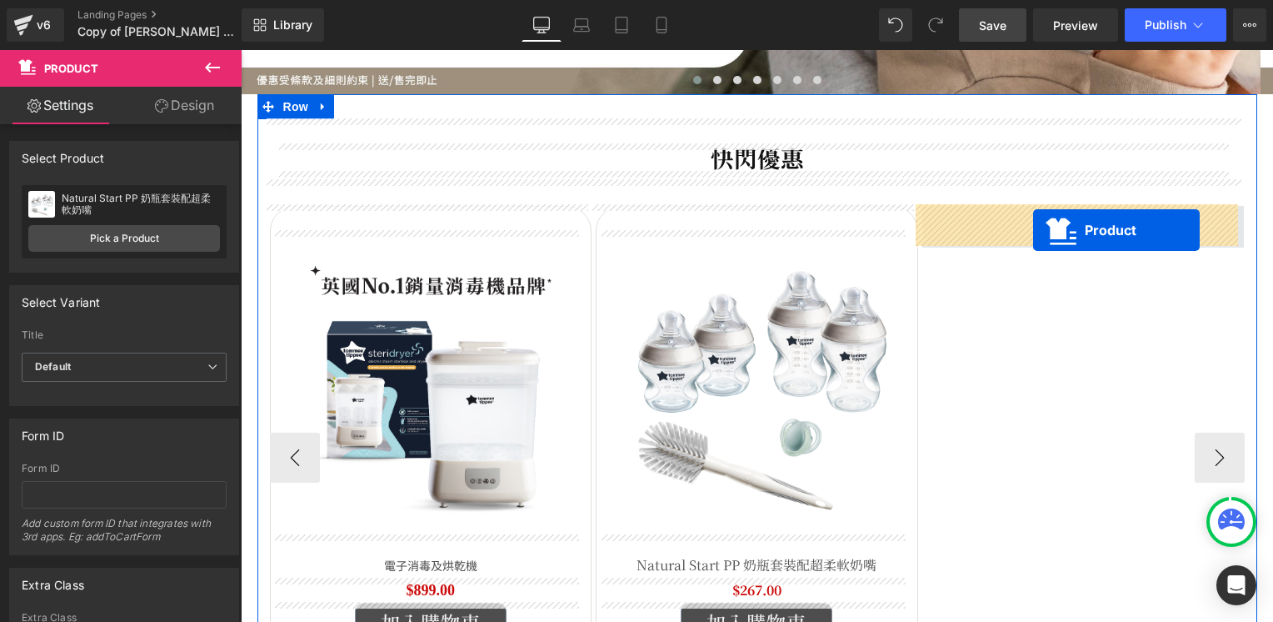
drag, startPoint x: 746, startPoint y: 381, endPoint x: 1033, endPoint y: 231, distance: 324.2
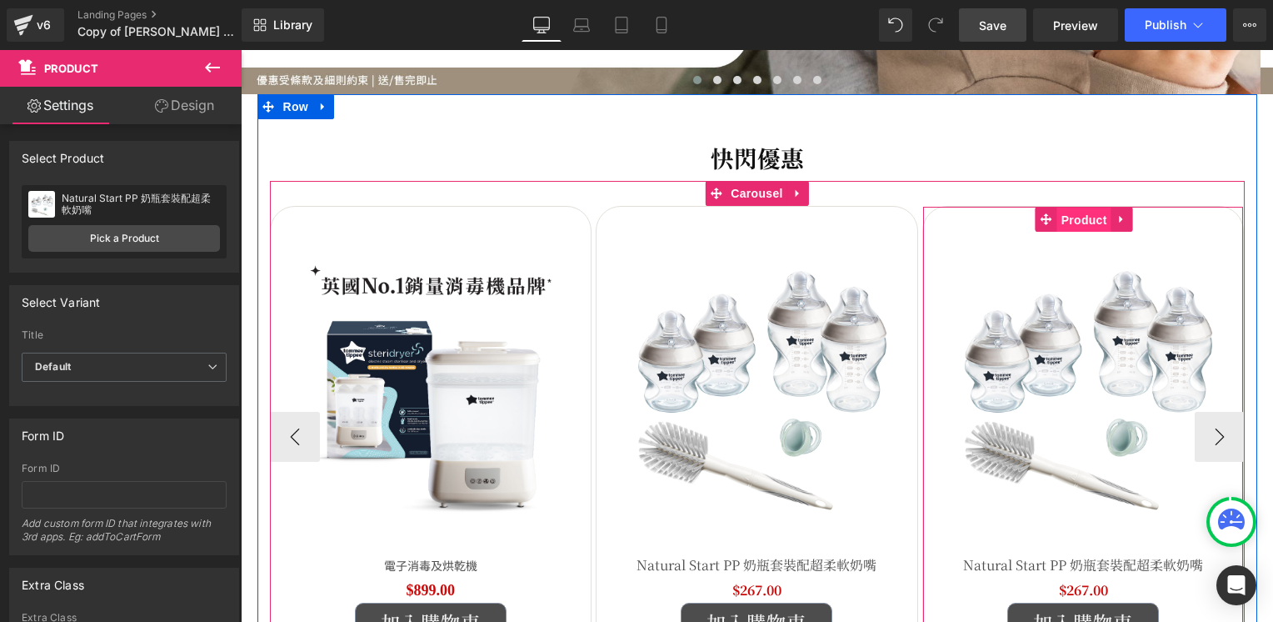
click at [1075, 217] on span "Product" at bounding box center [1084, 219] width 54 height 25
click at [1080, 217] on span "Product" at bounding box center [1084, 219] width 54 height 25
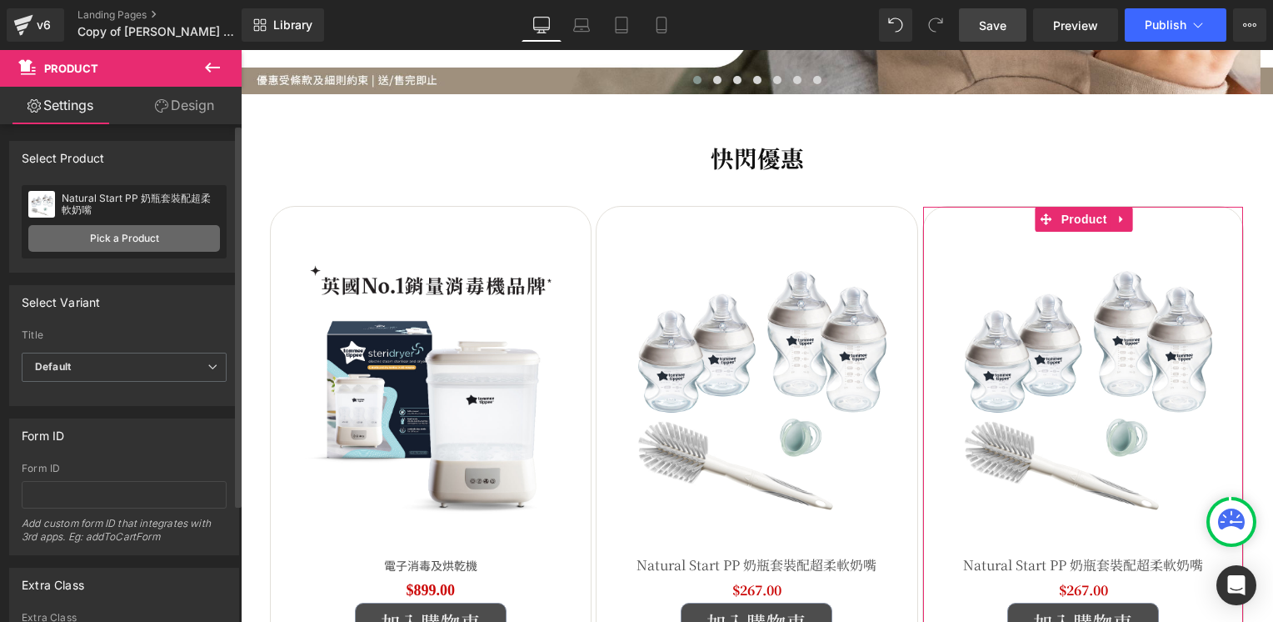
click at [133, 247] on link "Pick a Product" at bounding box center [124, 238] width 192 height 27
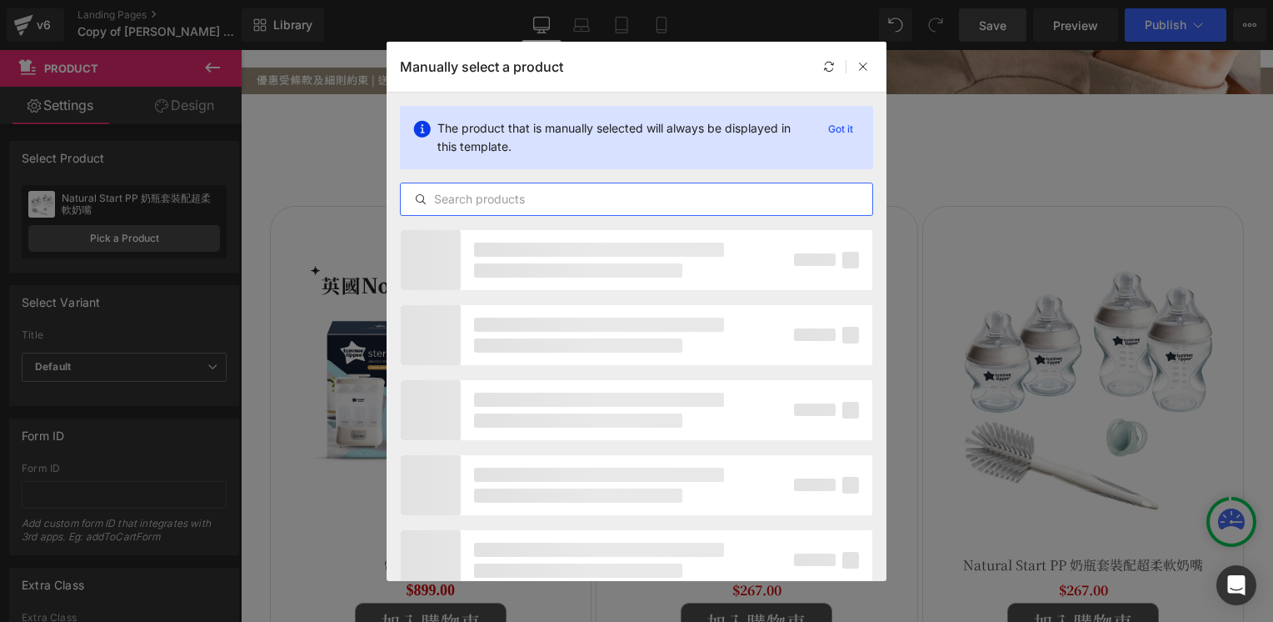
click at [544, 193] on input "text" at bounding box center [637, 199] width 472 height 20
paste input "電子耳探體溫計"
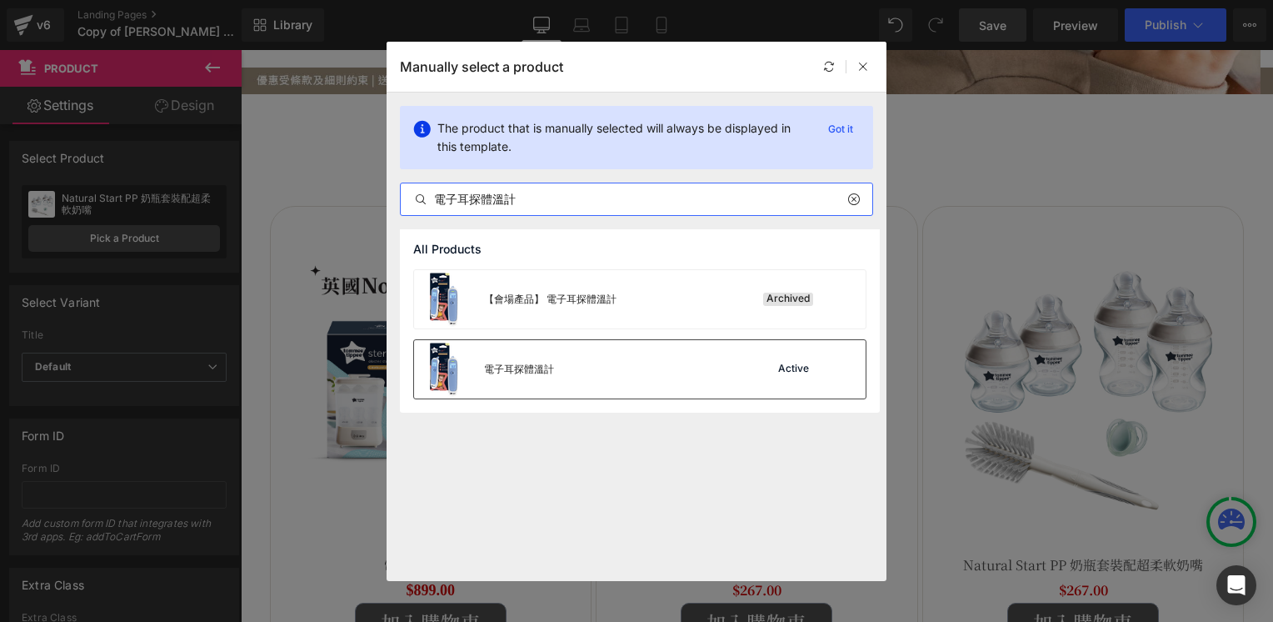
type input "電子耳探體溫計"
click at [591, 375] on div "電子耳探體溫計 Active" at bounding box center [640, 369] width 452 height 58
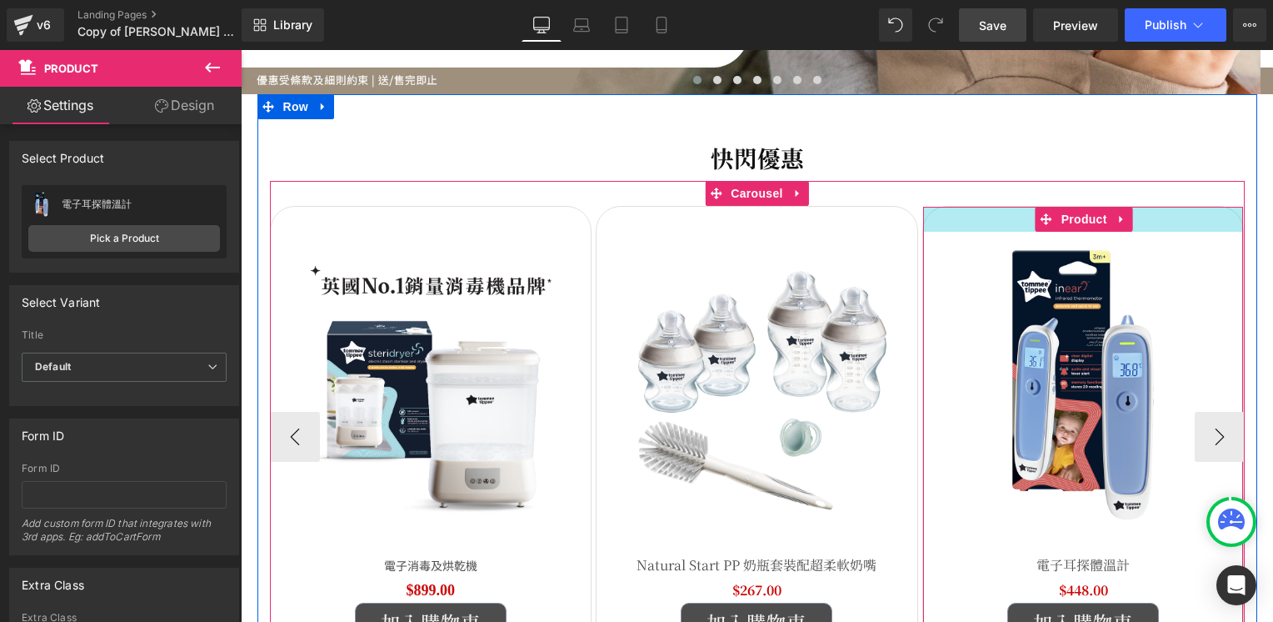
scroll to position [610, 0]
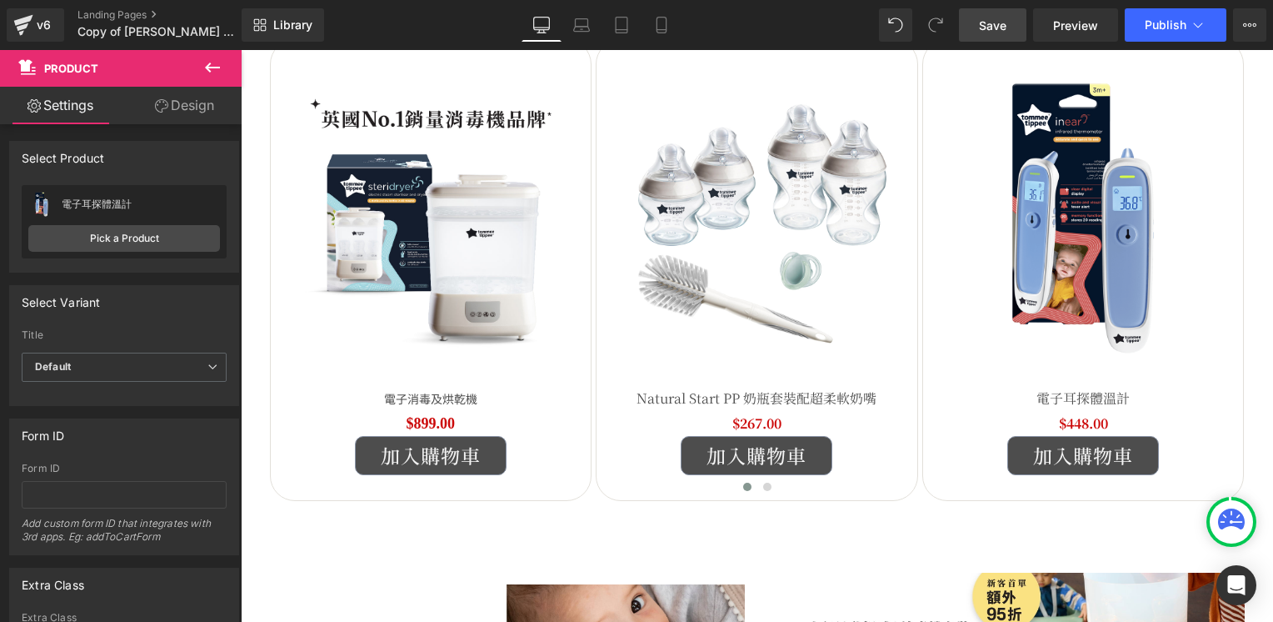
click at [997, 28] on span "Save" at bounding box center [992, 25] width 27 height 17
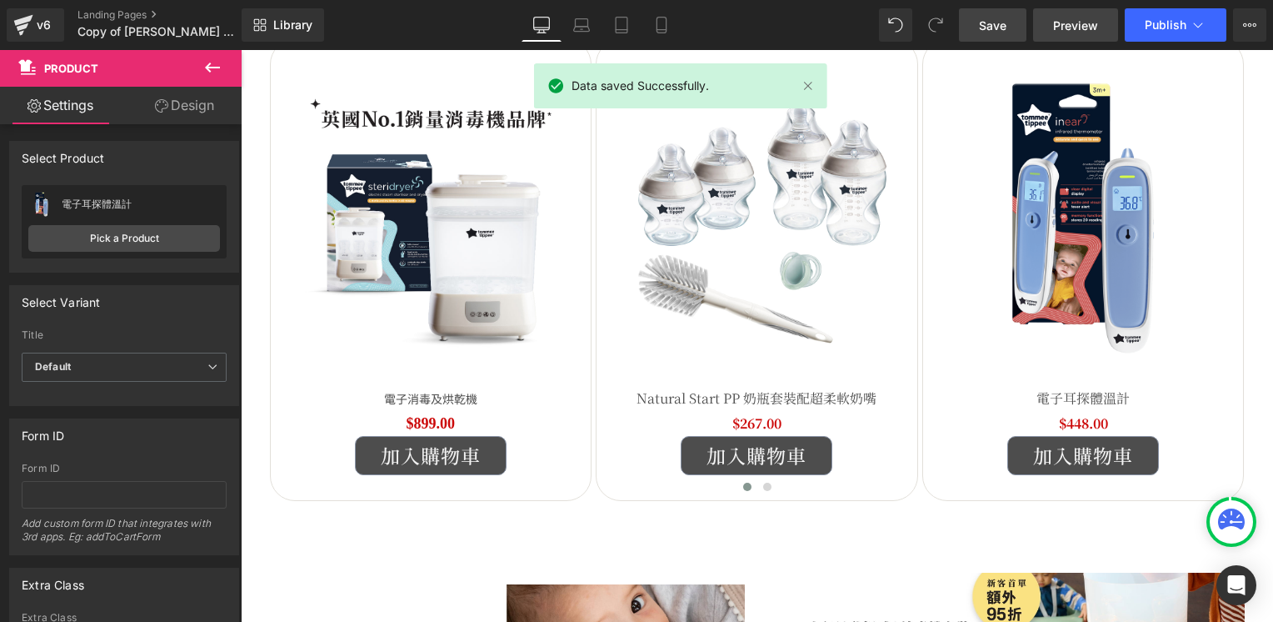
click at [1080, 22] on span "Preview" at bounding box center [1075, 25] width 45 height 17
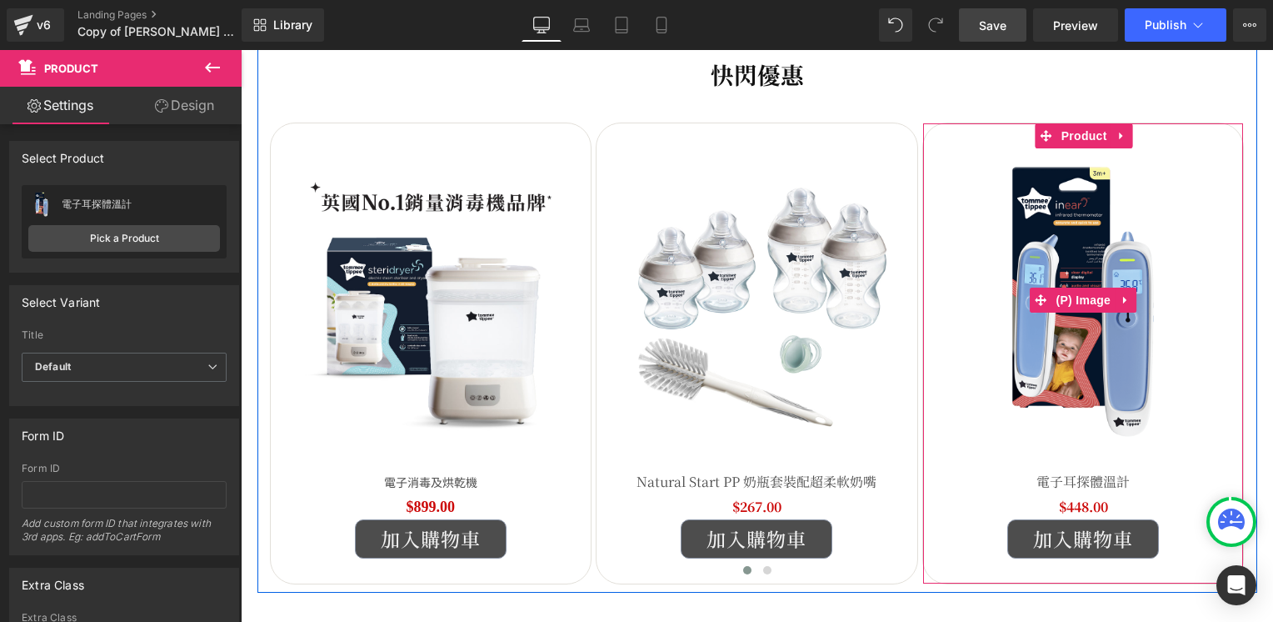
scroll to position [443, 0]
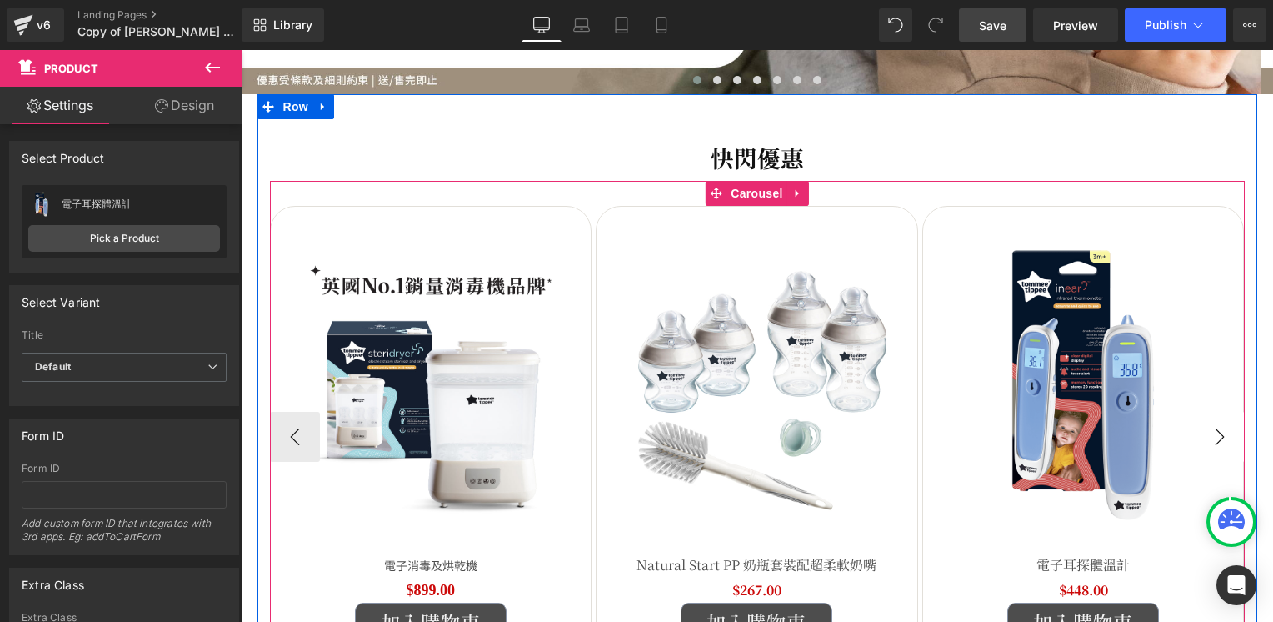
click at [1221, 441] on button "›" at bounding box center [1220, 437] width 50 height 50
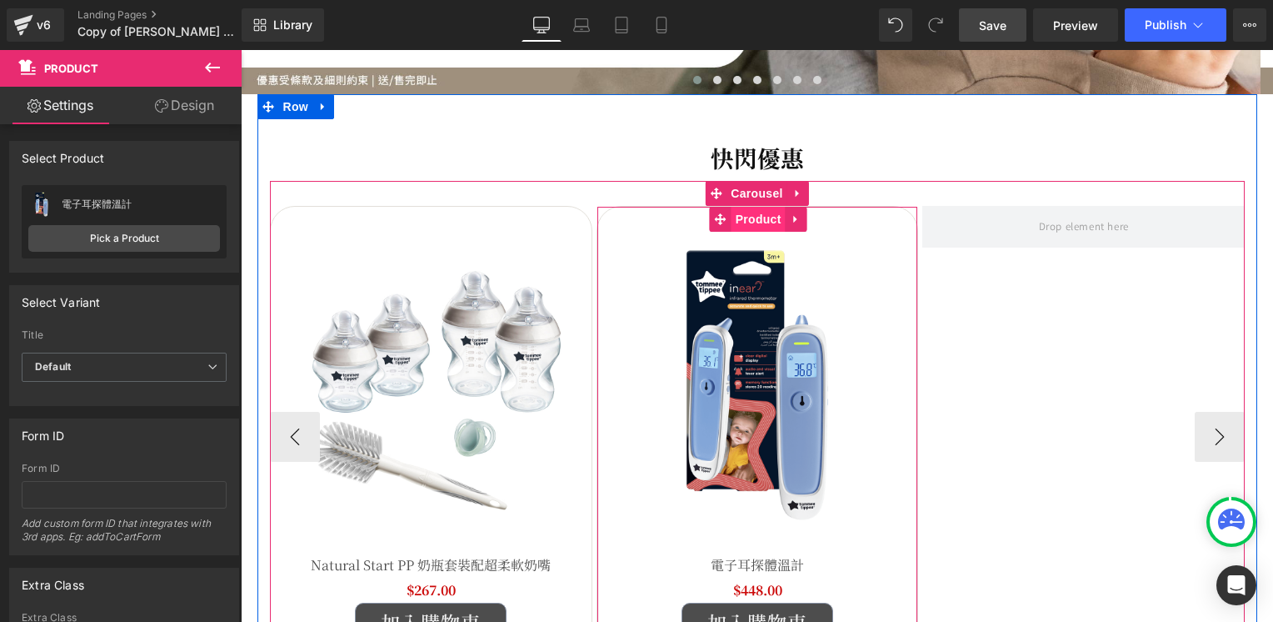
click at [741, 217] on span "Product" at bounding box center [759, 219] width 54 height 25
click at [741, 222] on span "Product" at bounding box center [759, 219] width 54 height 25
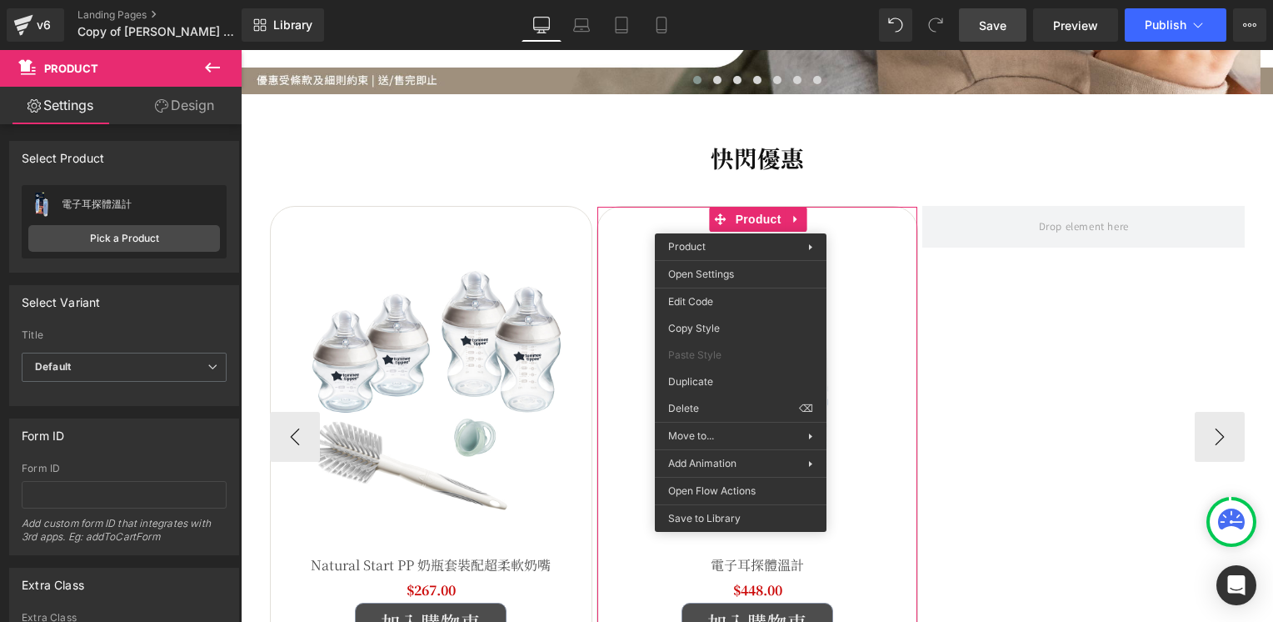
drag, startPoint x: 955, startPoint y: 432, endPoint x: 714, endPoint y: 382, distance: 245.9
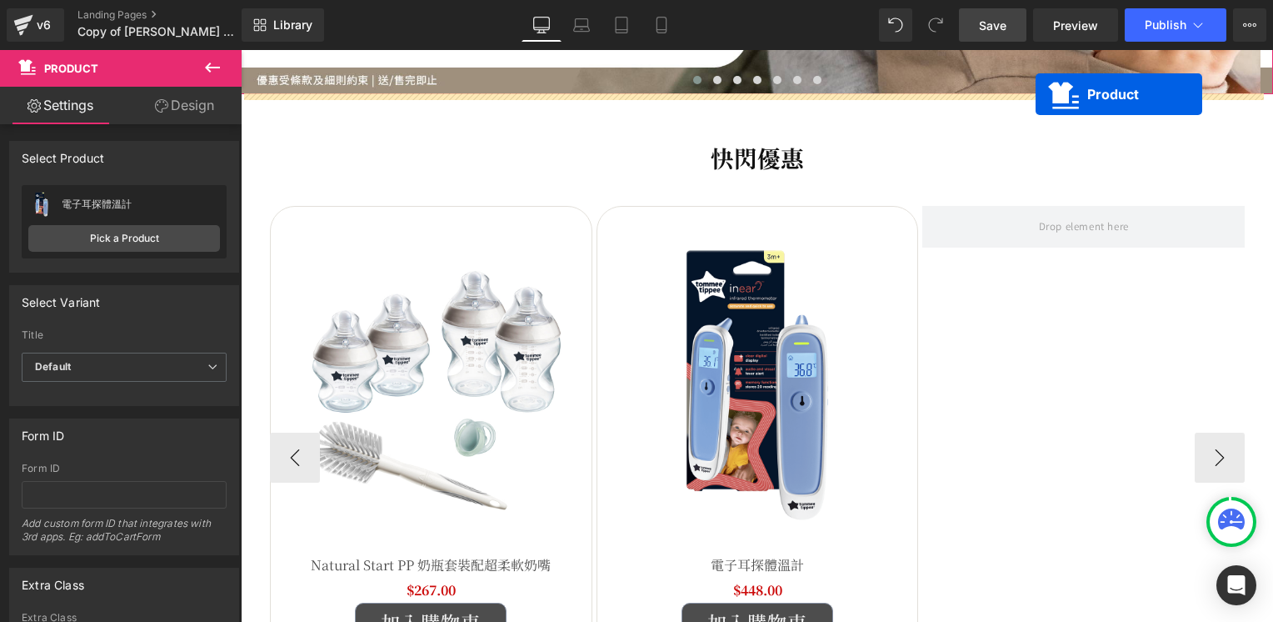
scroll to position [377, 0]
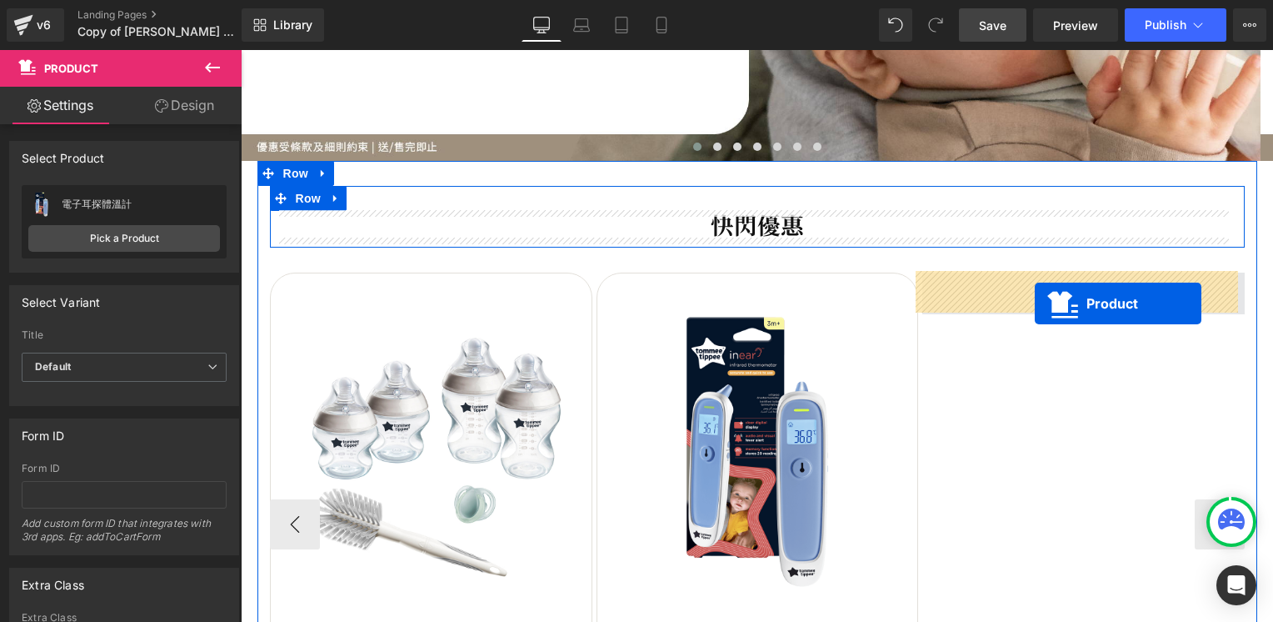
drag, startPoint x: 750, startPoint y: 385, endPoint x: 1035, endPoint y: 303, distance: 296.4
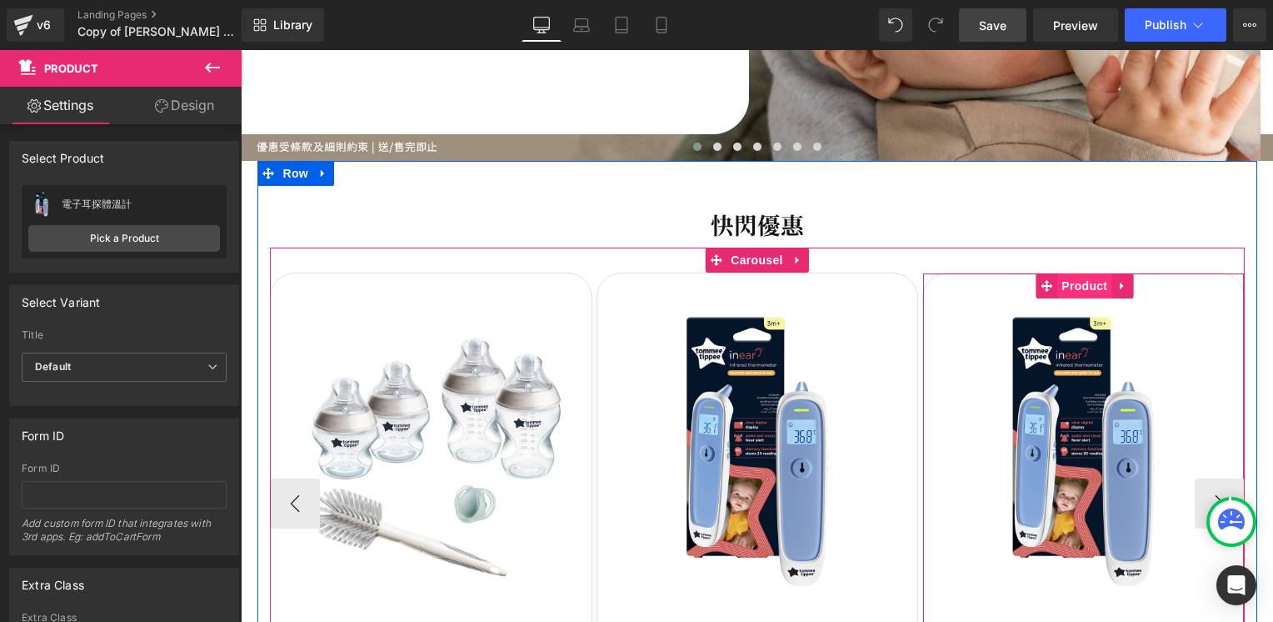
click at [1071, 285] on span "Product" at bounding box center [1084, 285] width 54 height 25
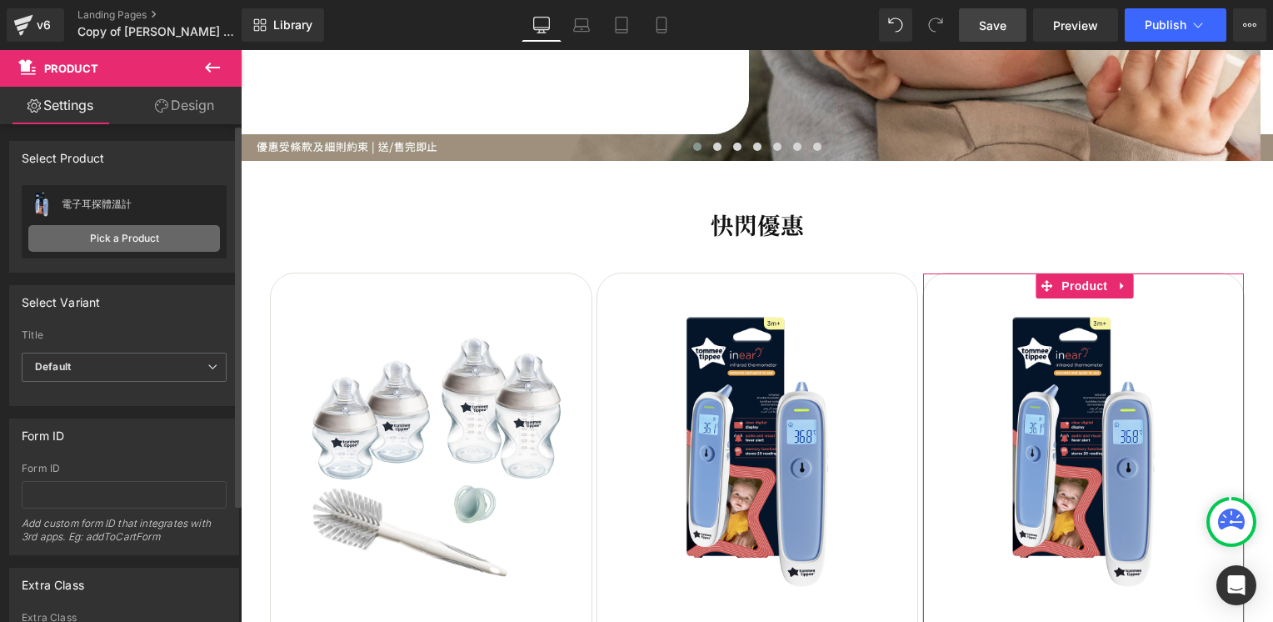
click at [103, 238] on link "Pick a Product" at bounding box center [124, 238] width 192 height 27
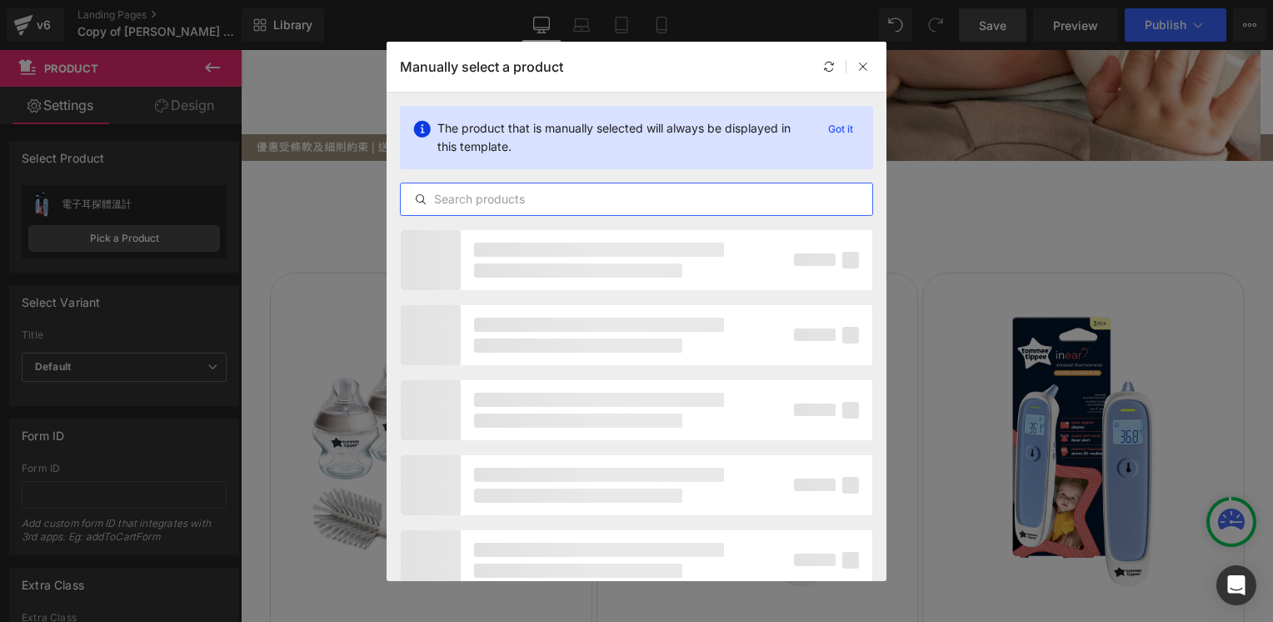
click at [579, 197] on input "text" at bounding box center [637, 199] width 472 height 20
paste input "感溫匙(4支裝)"
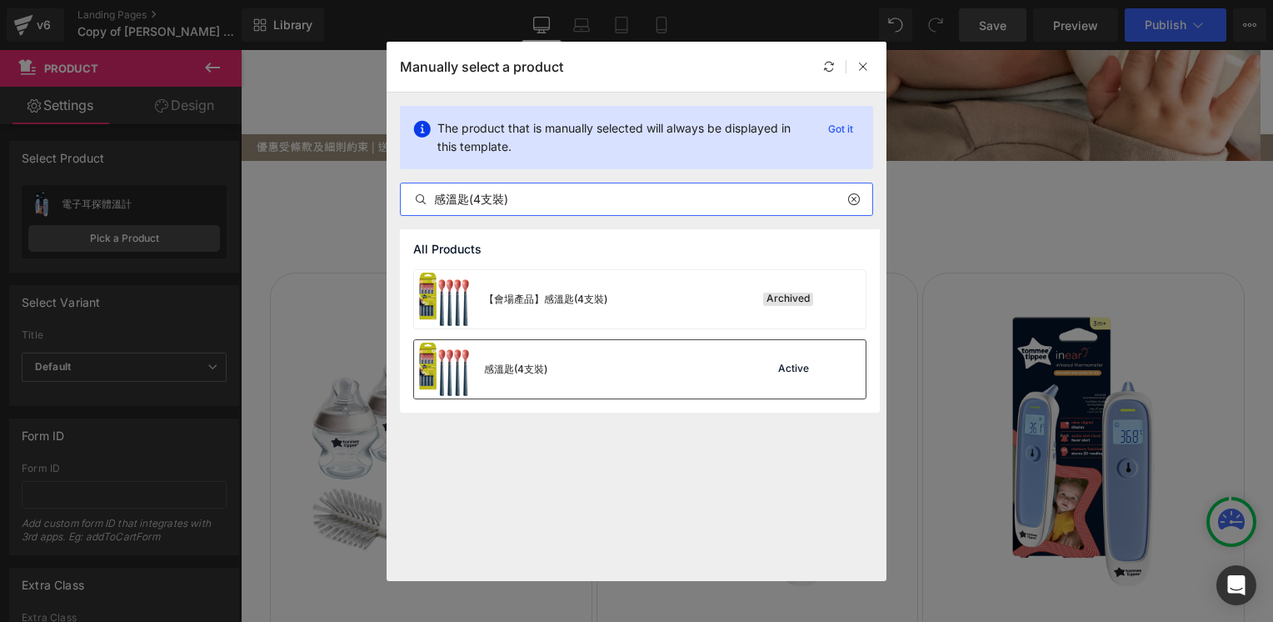
type input "感溫匙(4支裝)"
click at [637, 378] on div "感溫匙(4支裝) Active" at bounding box center [640, 369] width 452 height 58
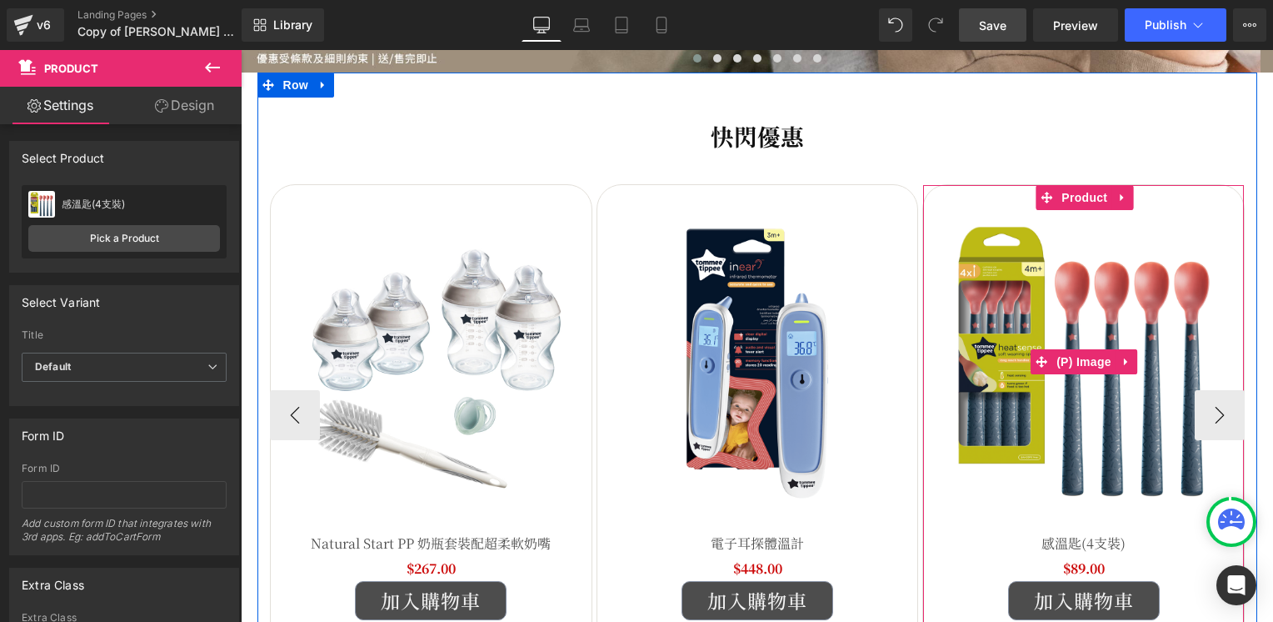
scroll to position [460, 0]
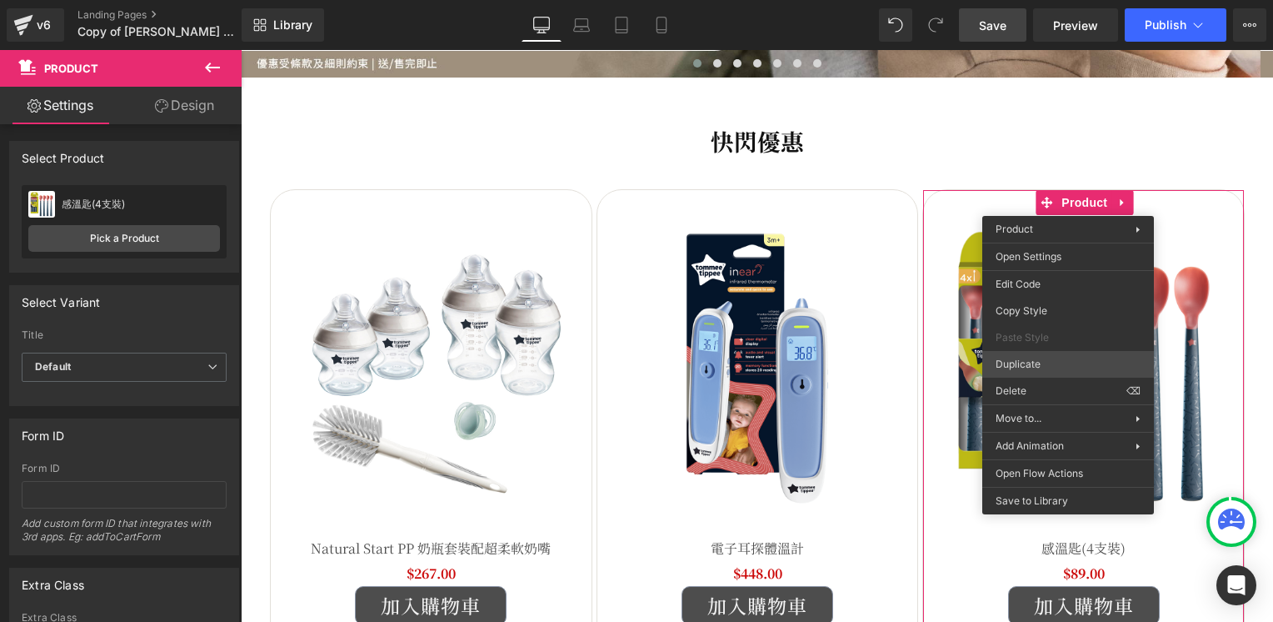
drag, startPoint x: 1290, startPoint y: 408, endPoint x: 1049, endPoint y: 358, distance: 245.9
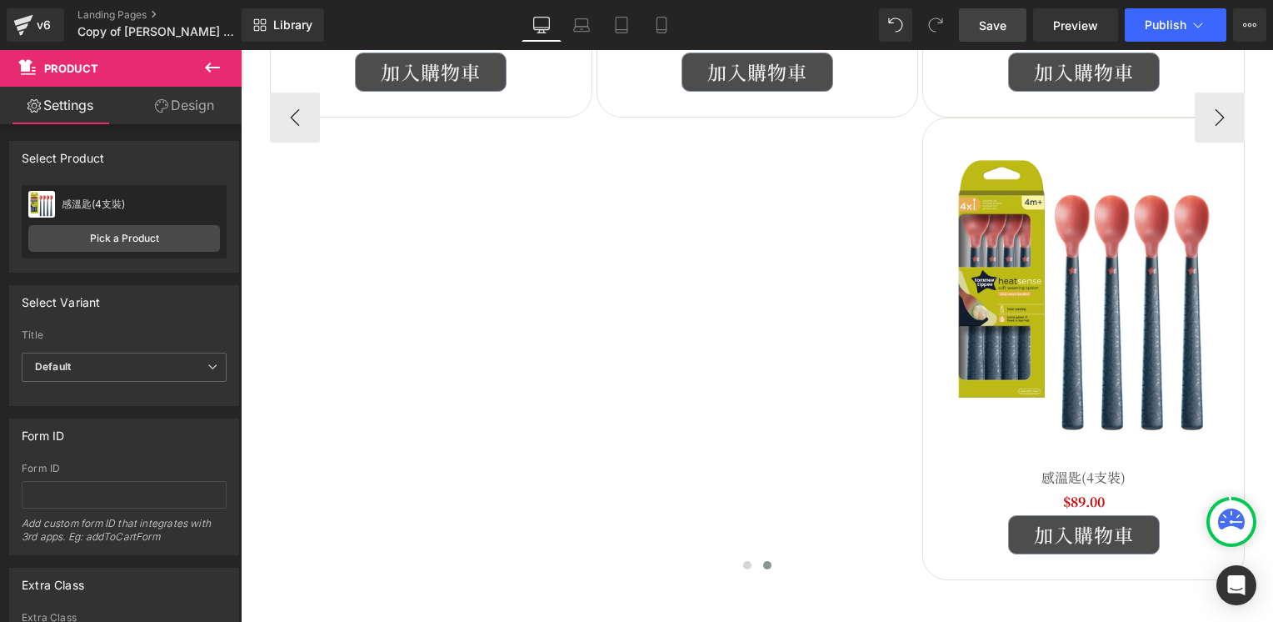
scroll to position [827, 0]
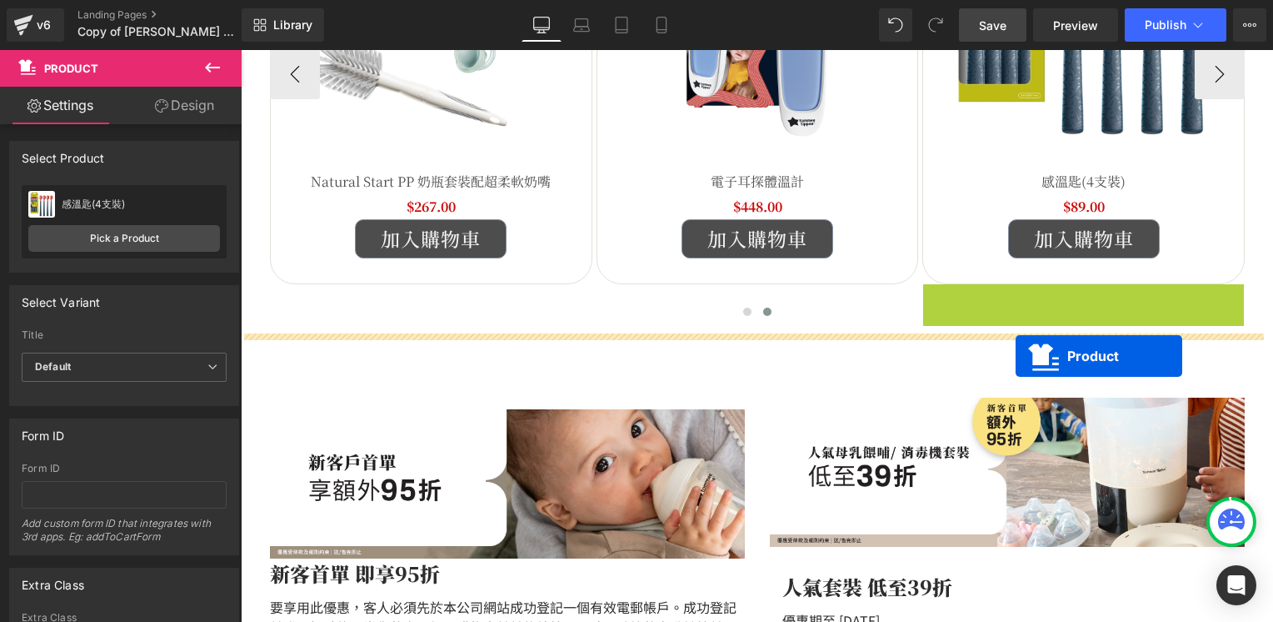
drag, startPoint x: 1082, startPoint y: 294, endPoint x: 1016, endPoint y: 354, distance: 89.7
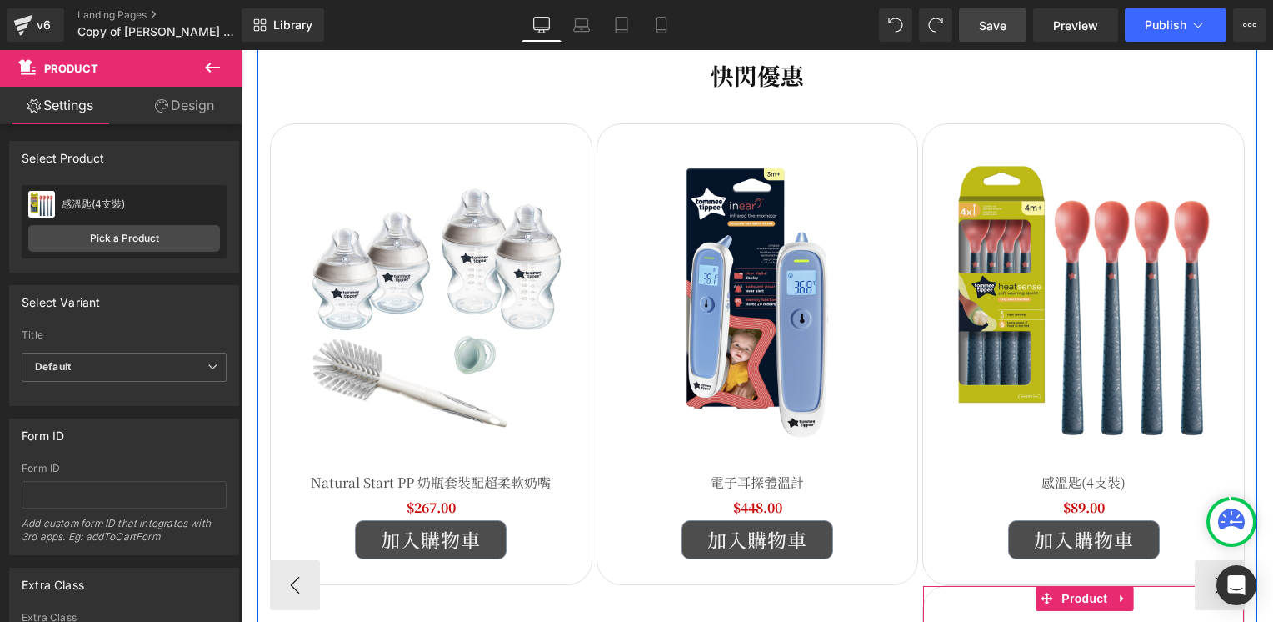
scroll to position [327, 0]
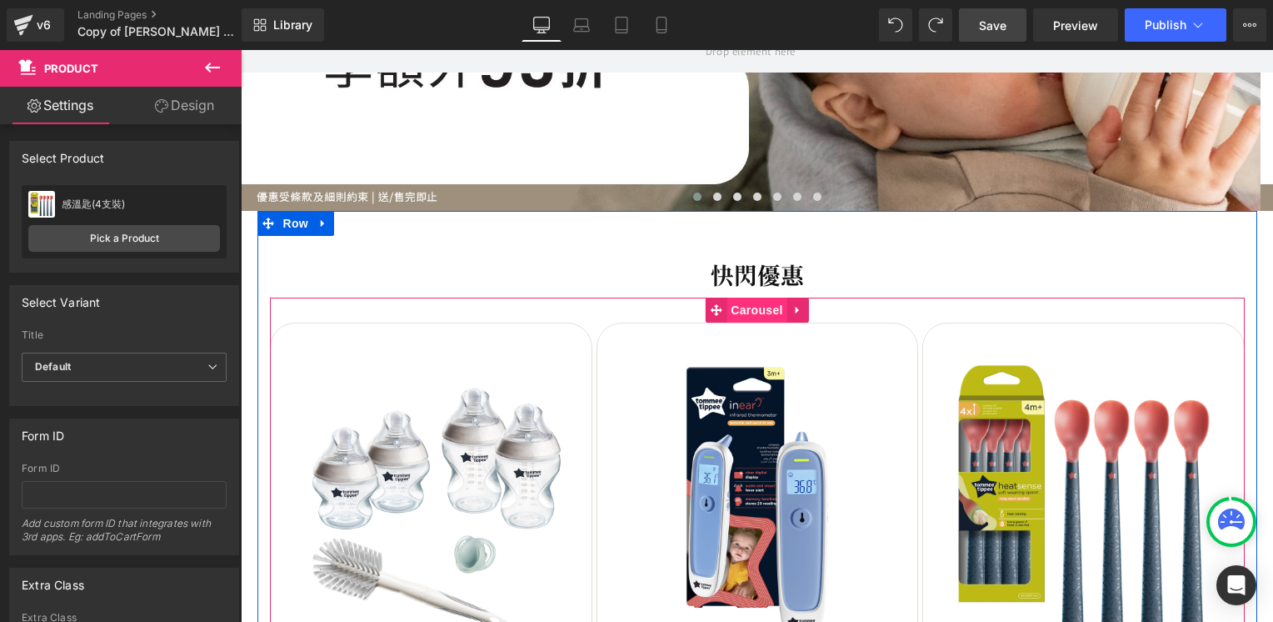
click at [741, 309] on span "Carousel" at bounding box center [757, 309] width 60 height 25
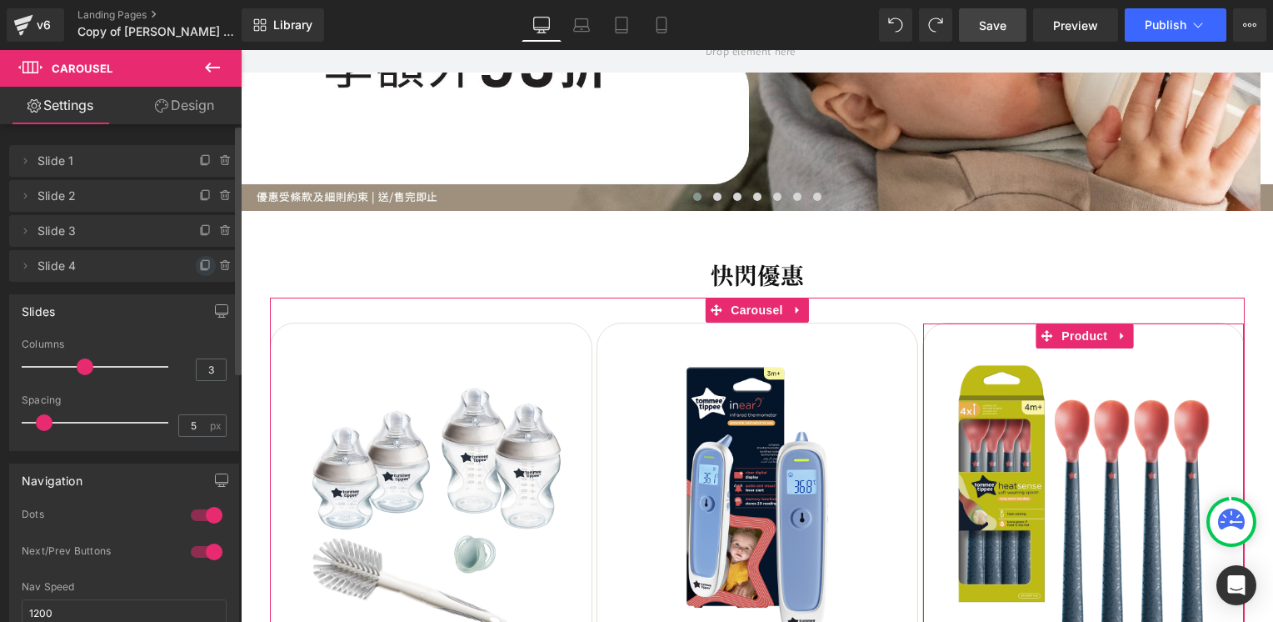
click at [199, 267] on icon at bounding box center [205, 265] width 13 height 13
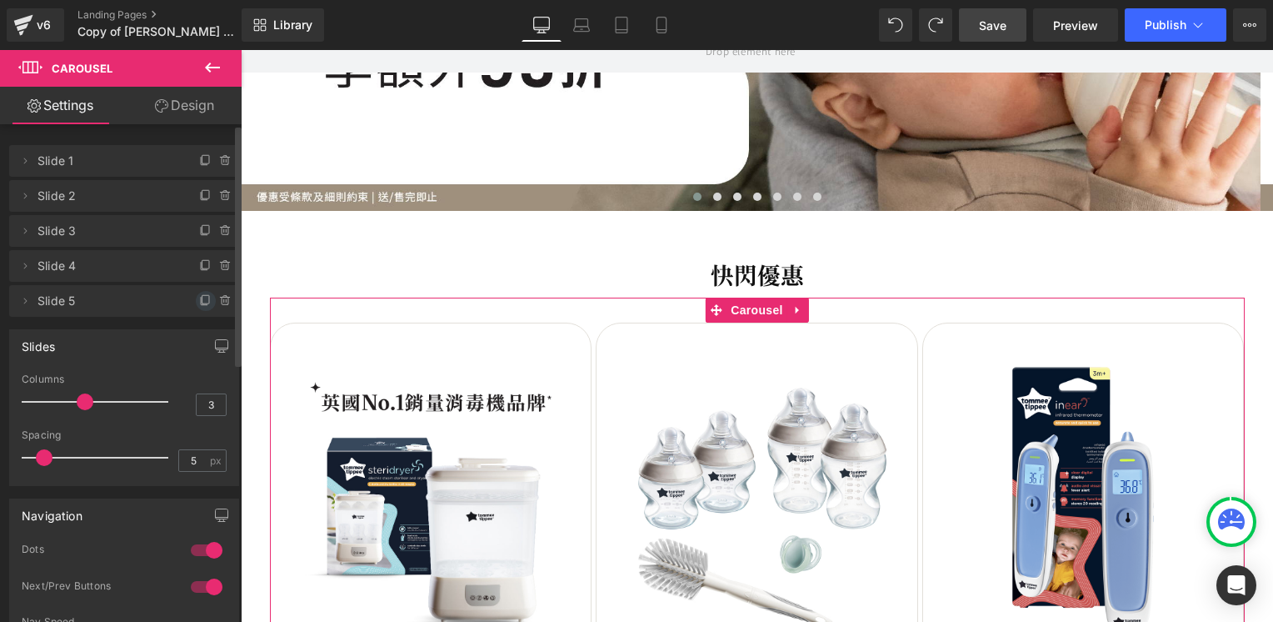
click at [199, 298] on icon at bounding box center [205, 300] width 13 height 13
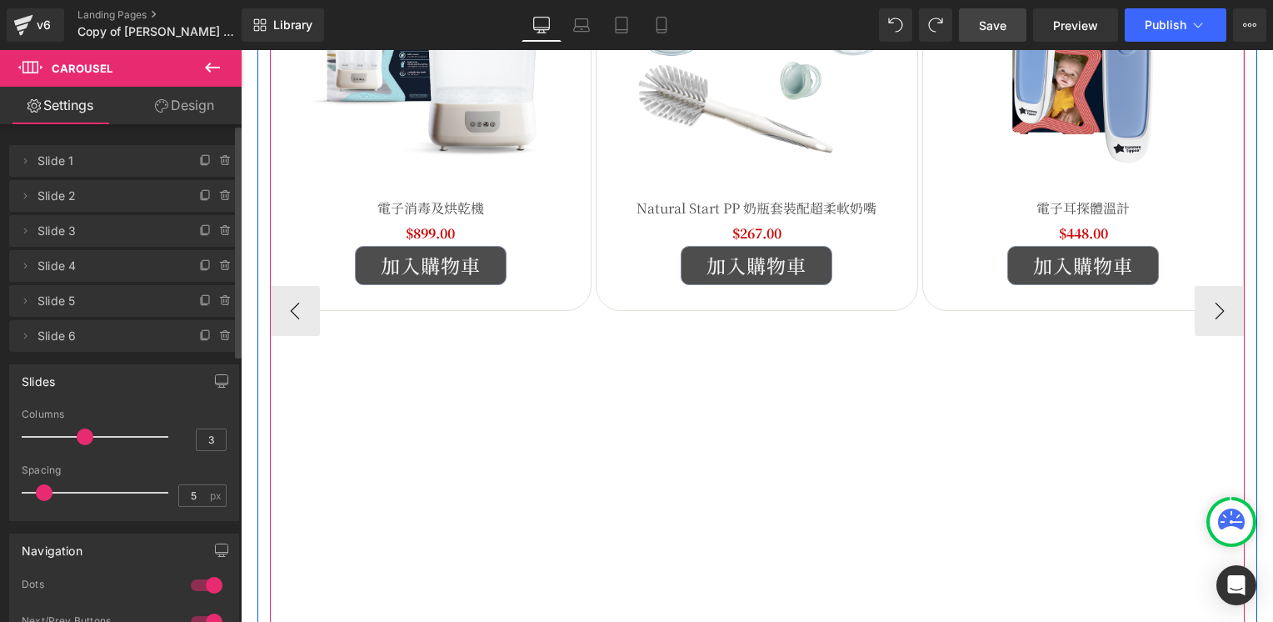
scroll to position [910, 0]
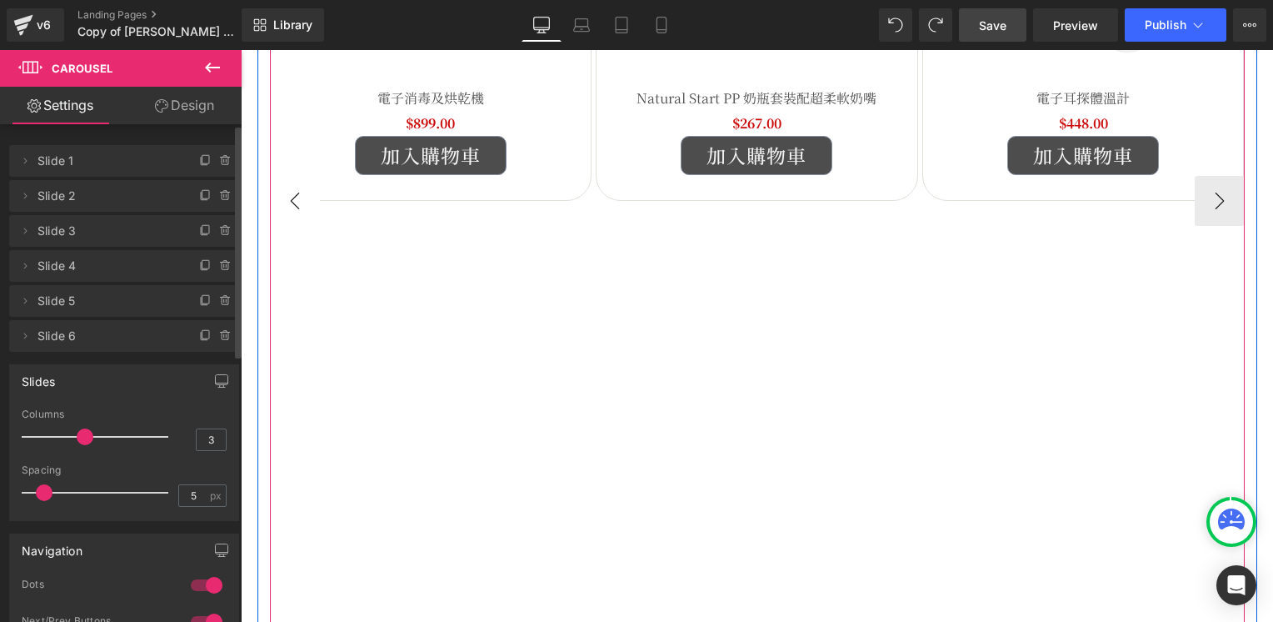
click at [290, 212] on button "‹" at bounding box center [295, 201] width 50 height 50
click at [1211, 200] on button "›" at bounding box center [1220, 201] width 50 height 50
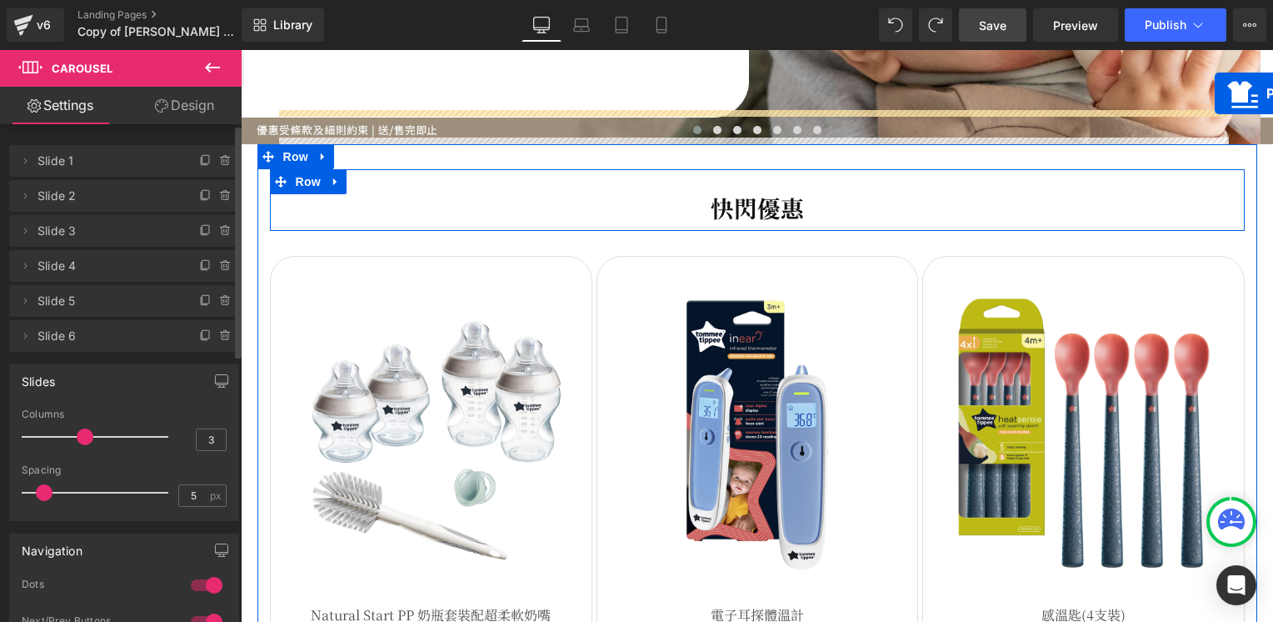
scroll to position [343, 0]
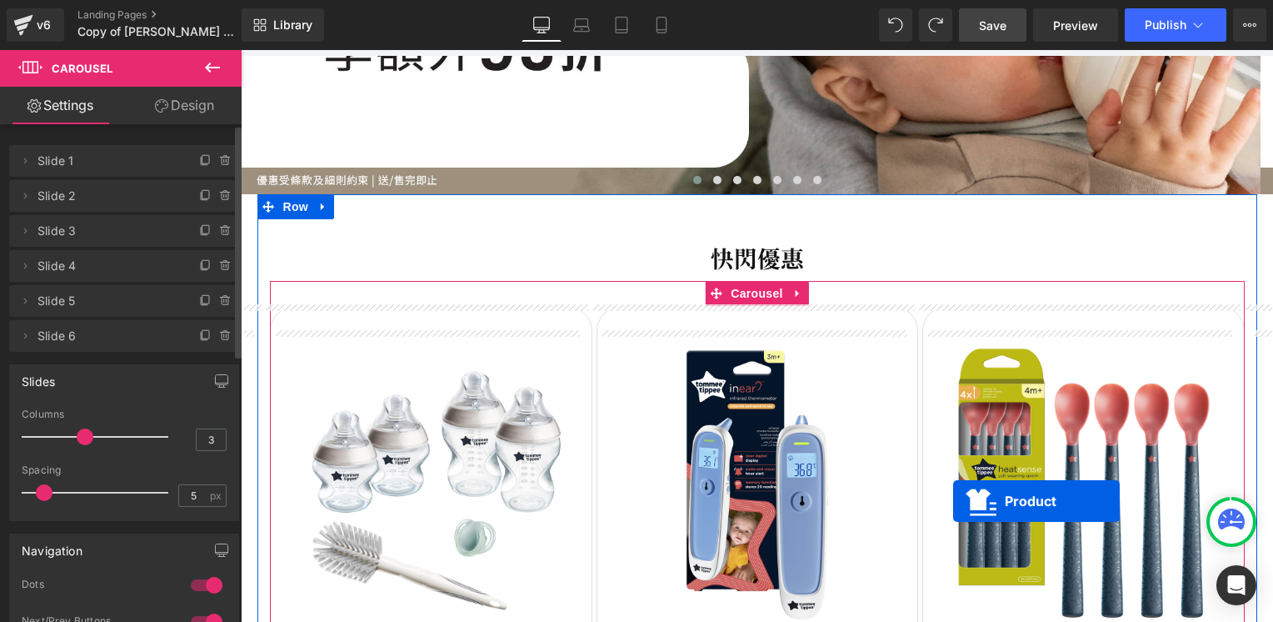
drag, startPoint x: 1079, startPoint y: 212, endPoint x: 976, endPoint y: 472, distance: 279.4
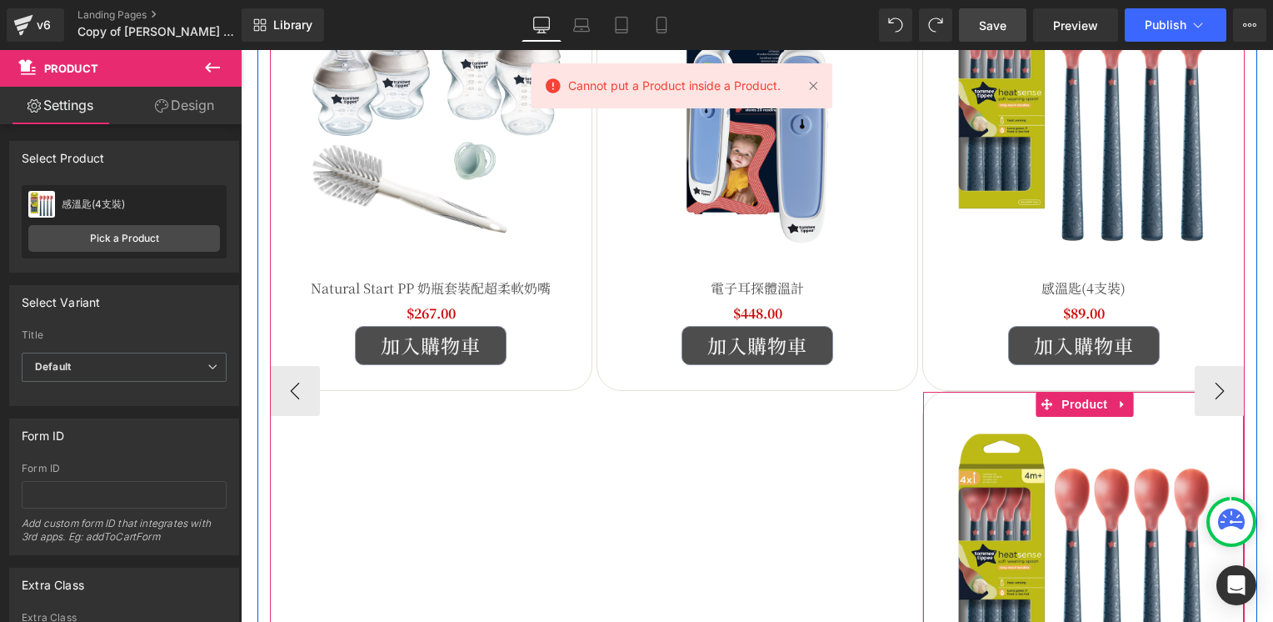
scroll to position [760, 0]
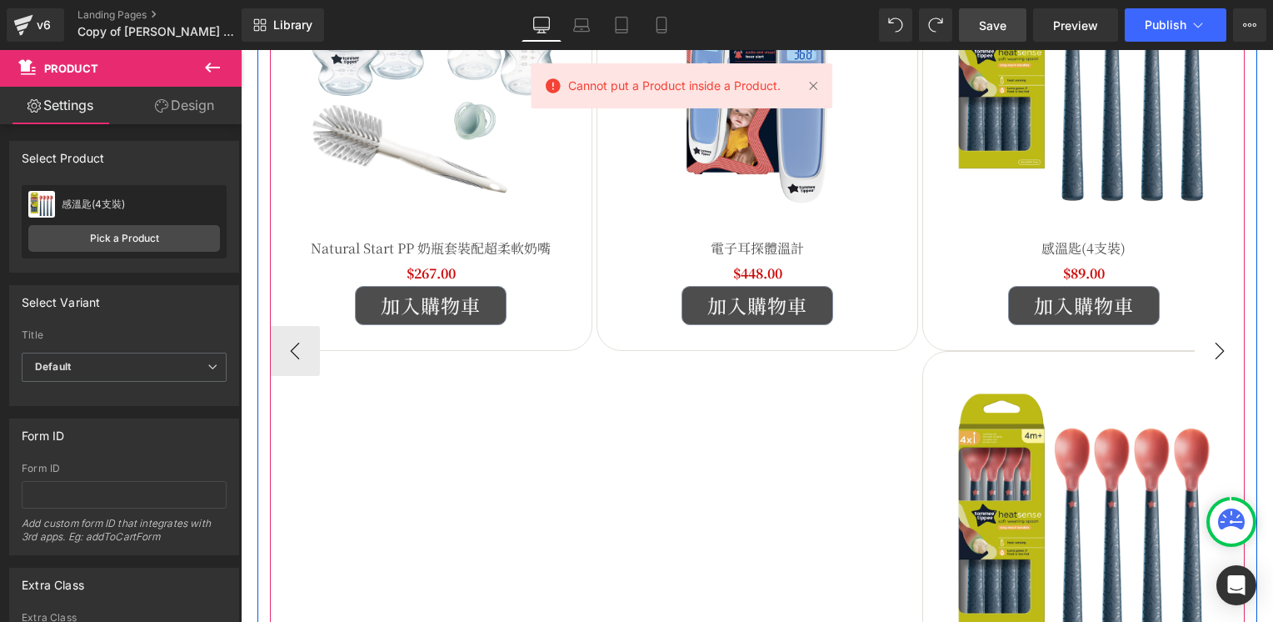
click at [1208, 357] on button "›" at bounding box center [1220, 351] width 50 height 50
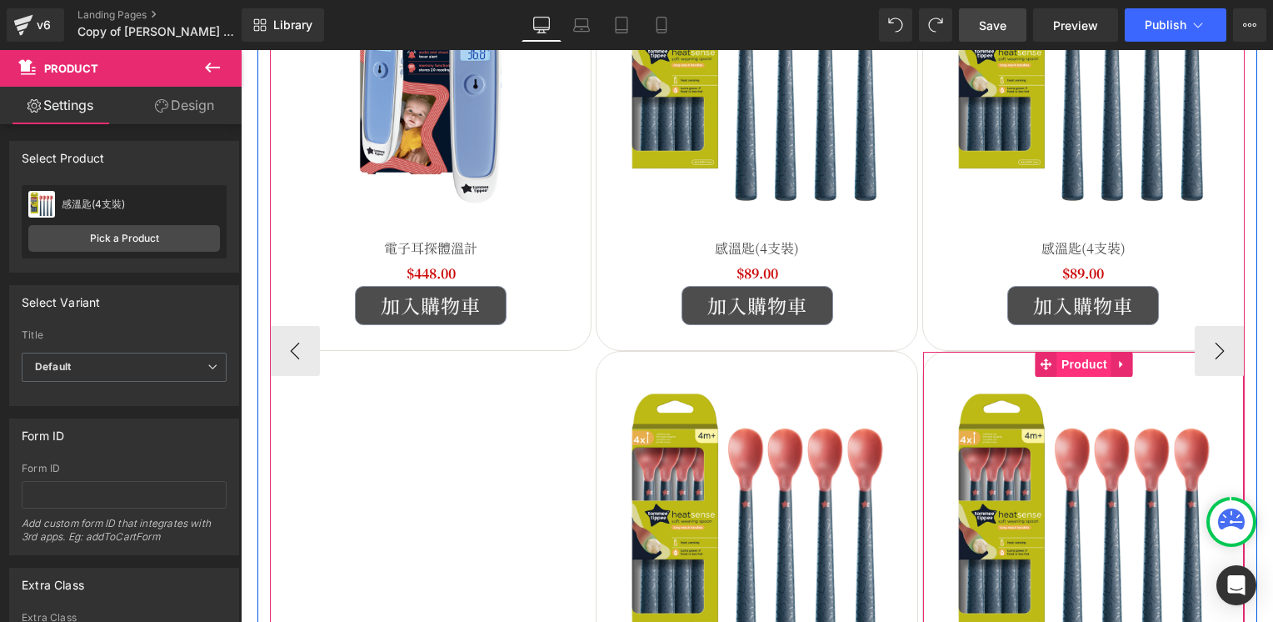
click at [1086, 361] on span "Product" at bounding box center [1084, 364] width 54 height 25
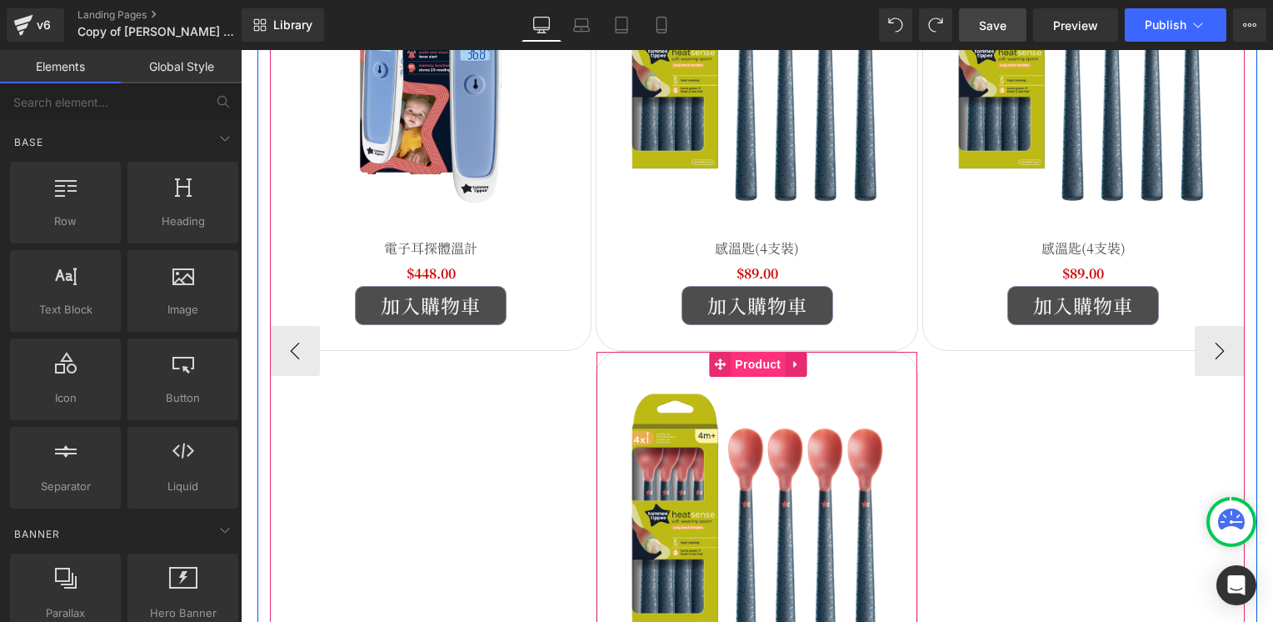
click at [741, 362] on span "Product" at bounding box center [758, 364] width 54 height 25
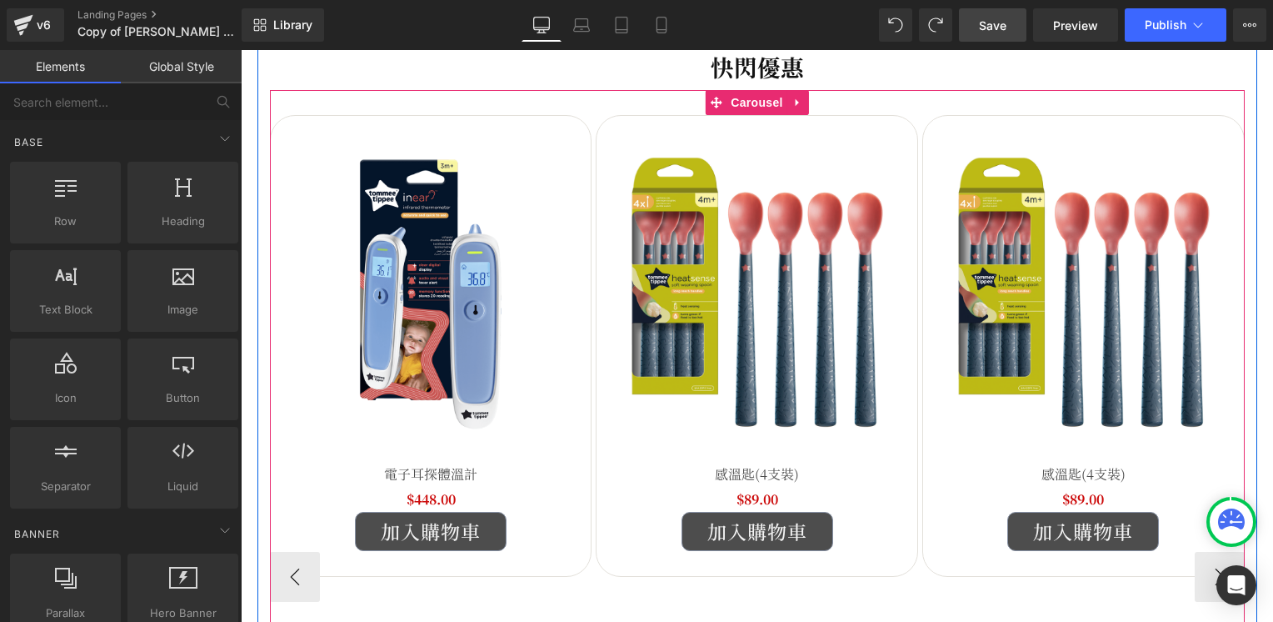
scroll to position [510, 0]
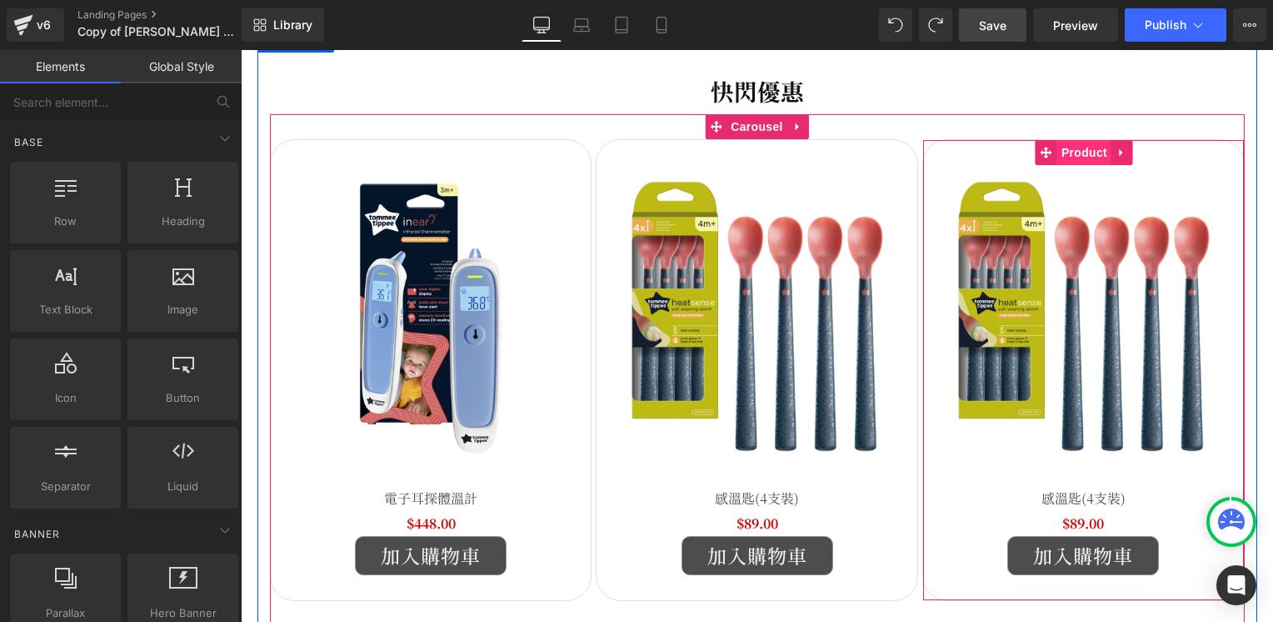
click at [1076, 148] on span "Product" at bounding box center [1084, 152] width 54 height 25
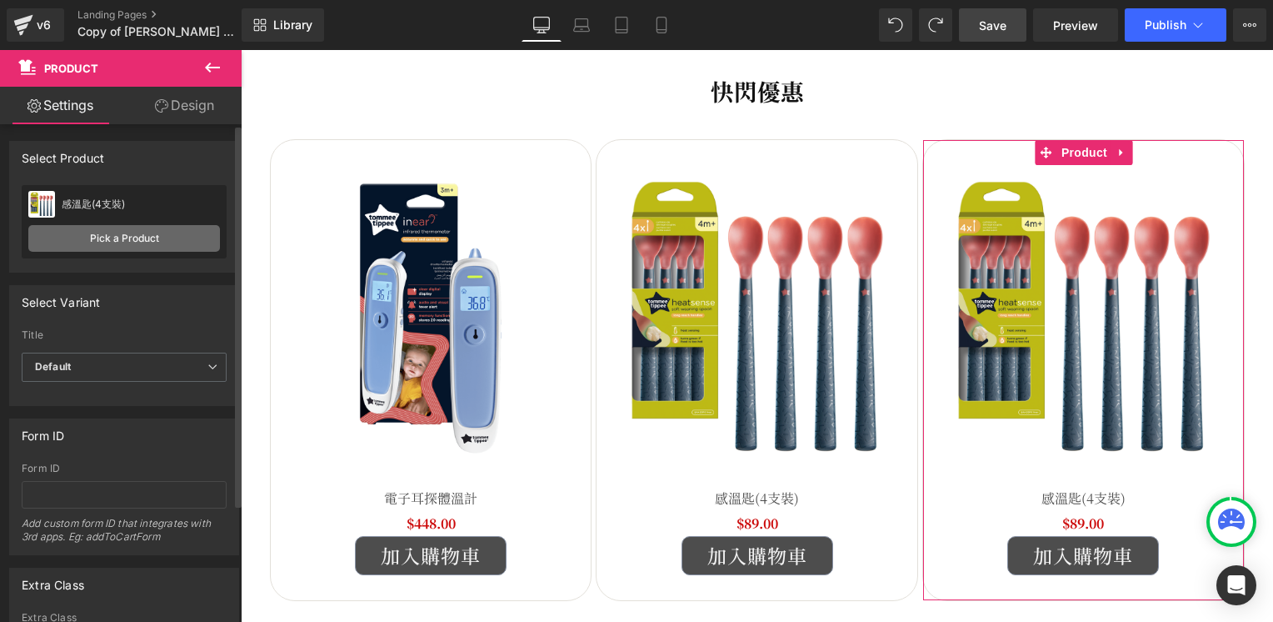
click at [118, 235] on link "Pick a Product" at bounding box center [124, 238] width 192 height 27
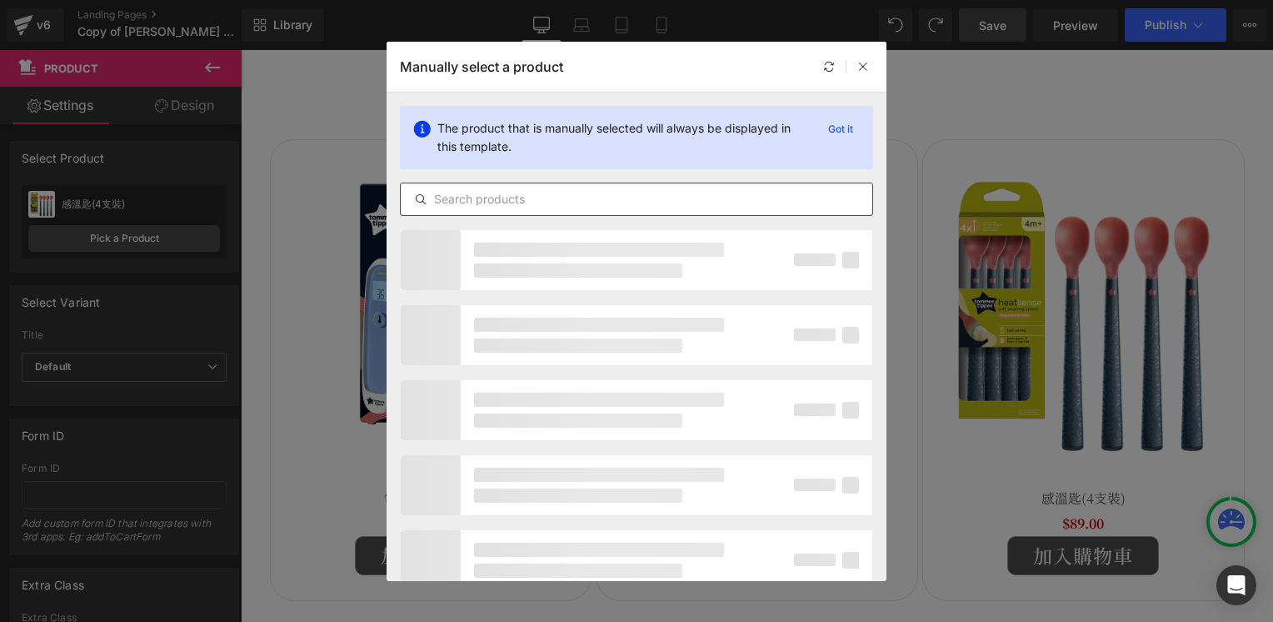
click at [523, 199] on input "text" at bounding box center [637, 199] width 472 height 20
paste input "軟頭餵食匙(5支裝)"
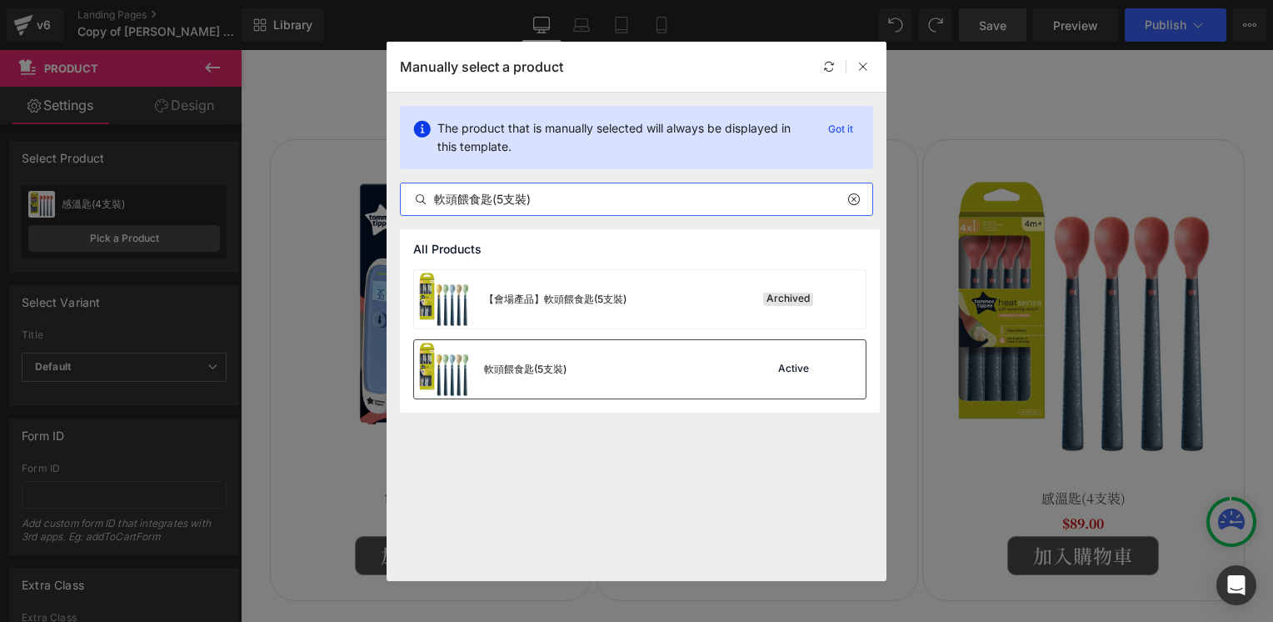
type input "軟頭餵食匙(5支裝)"
click at [719, 381] on div "軟頭餵食匙(5支裝) Active" at bounding box center [640, 369] width 452 height 58
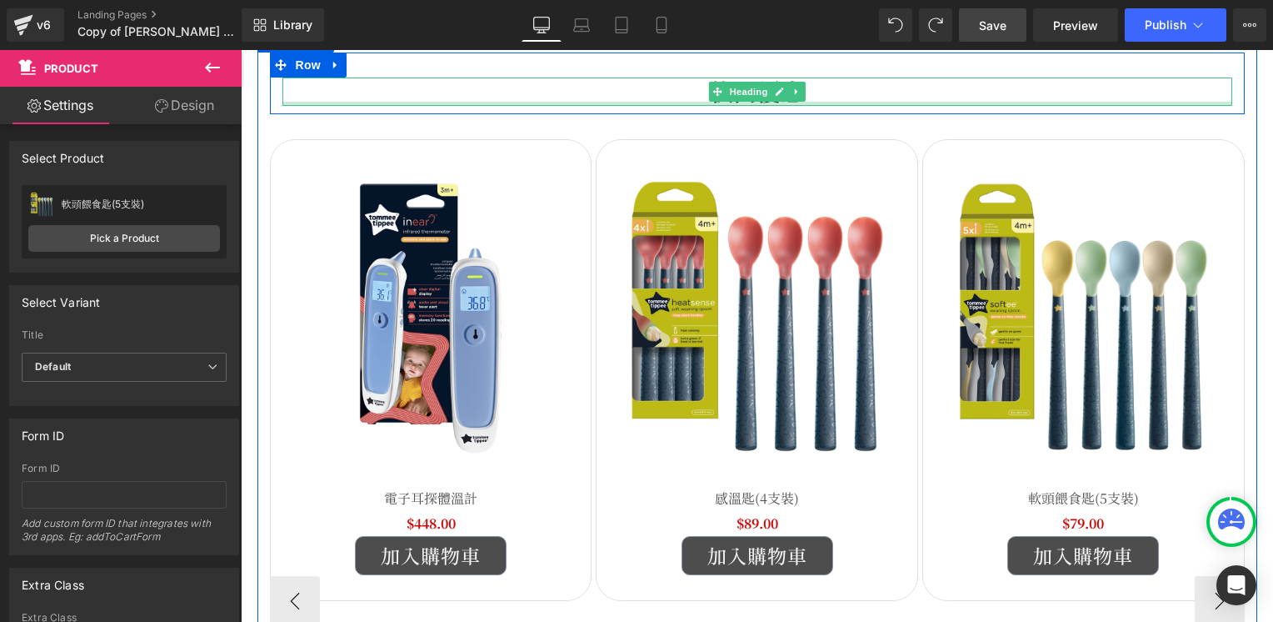
drag, startPoint x: 1156, startPoint y: 102, endPoint x: 1147, endPoint y: 122, distance: 22.0
click at [1156, 102] on div "快閃優惠 Heading" at bounding box center [757, 90] width 950 height 27
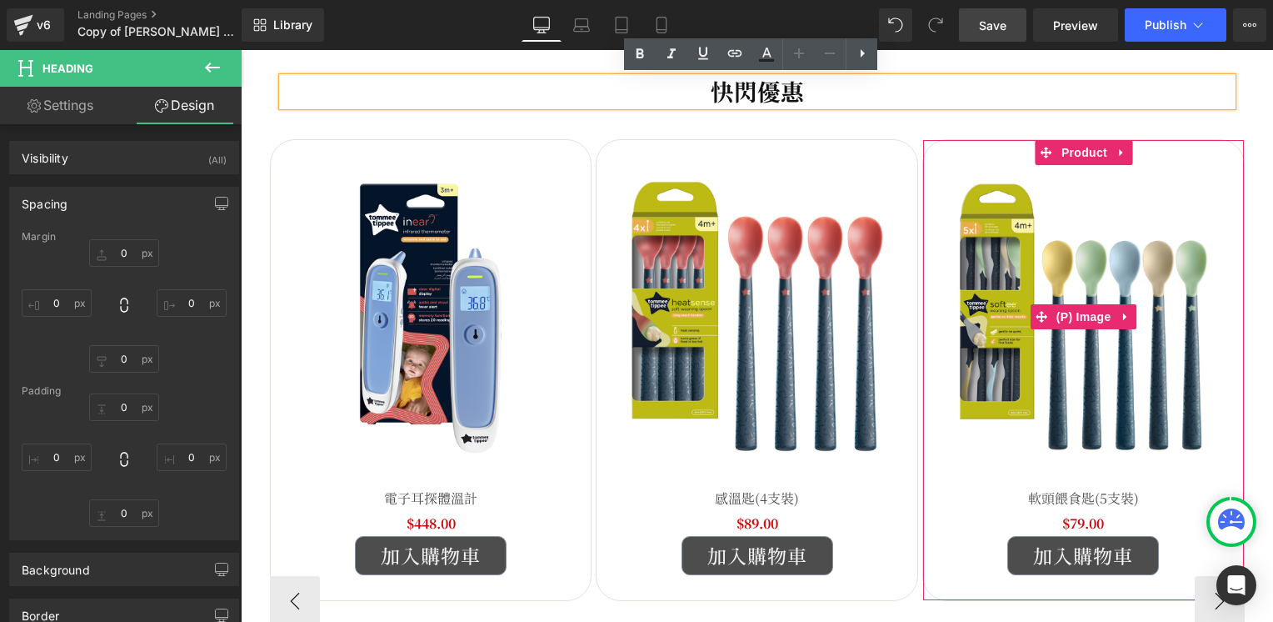
click at [1163, 406] on img at bounding box center [1083, 317] width 304 height 304
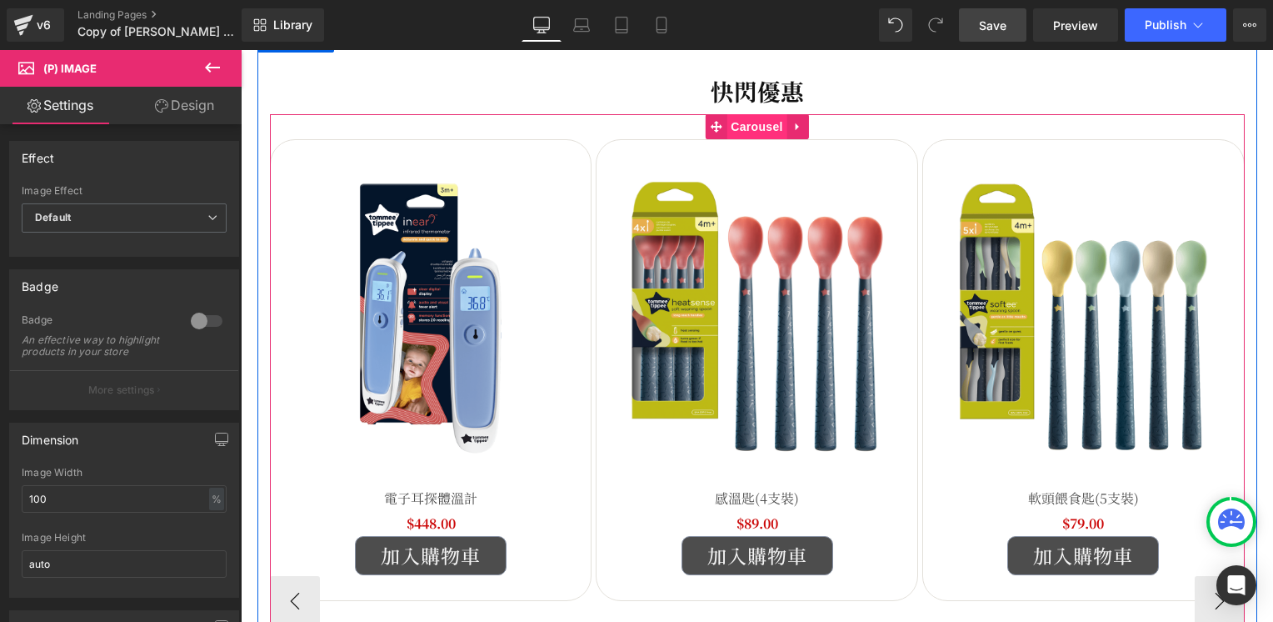
click at [737, 127] on span "Carousel" at bounding box center [757, 126] width 60 height 25
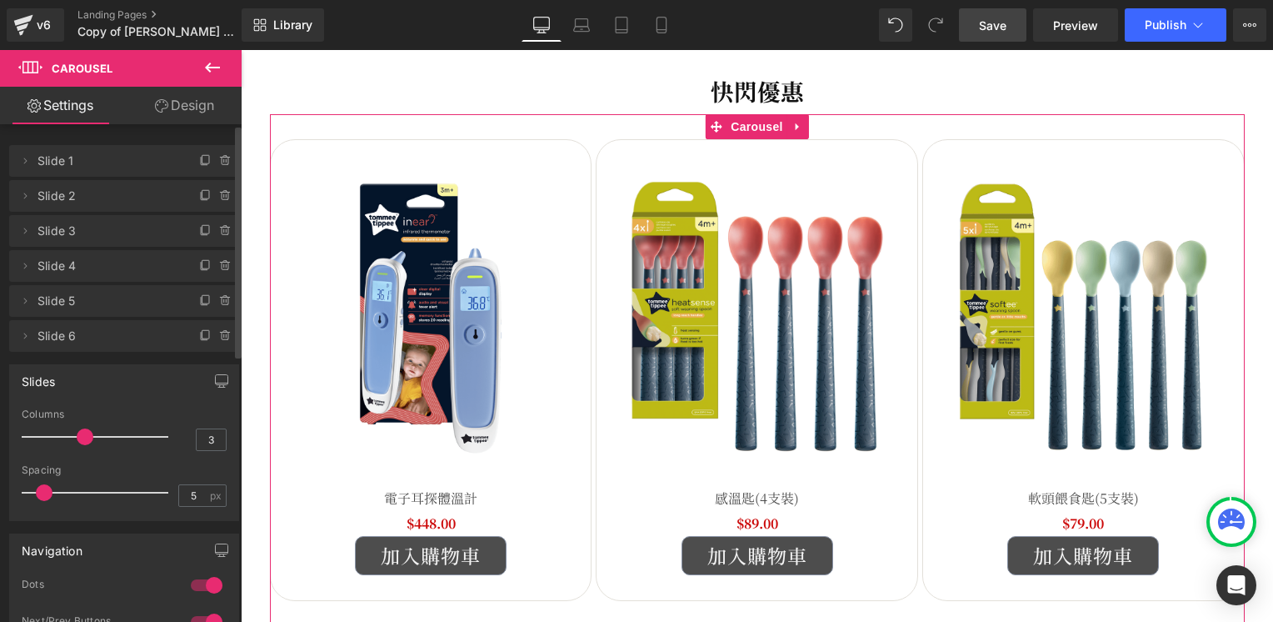
click at [58, 339] on span "Slide 6" at bounding box center [107, 336] width 140 height 32
click at [23, 337] on icon at bounding box center [24, 335] width 13 height 13
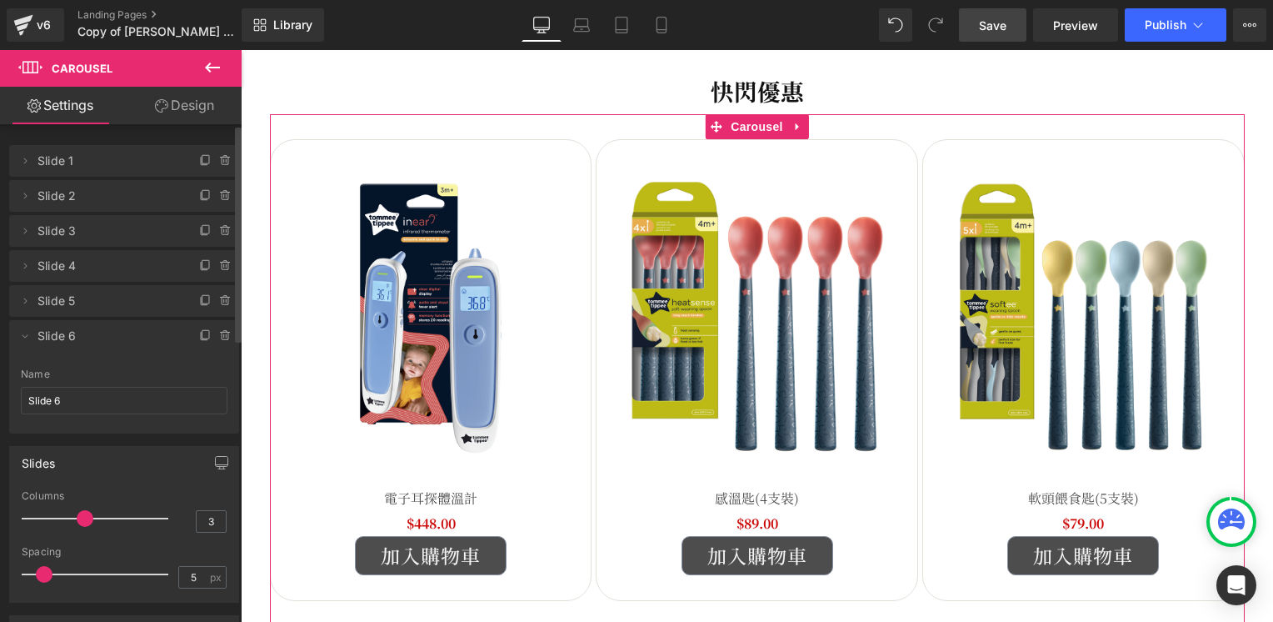
click at [61, 335] on span "Slide 6" at bounding box center [107, 336] width 140 height 32
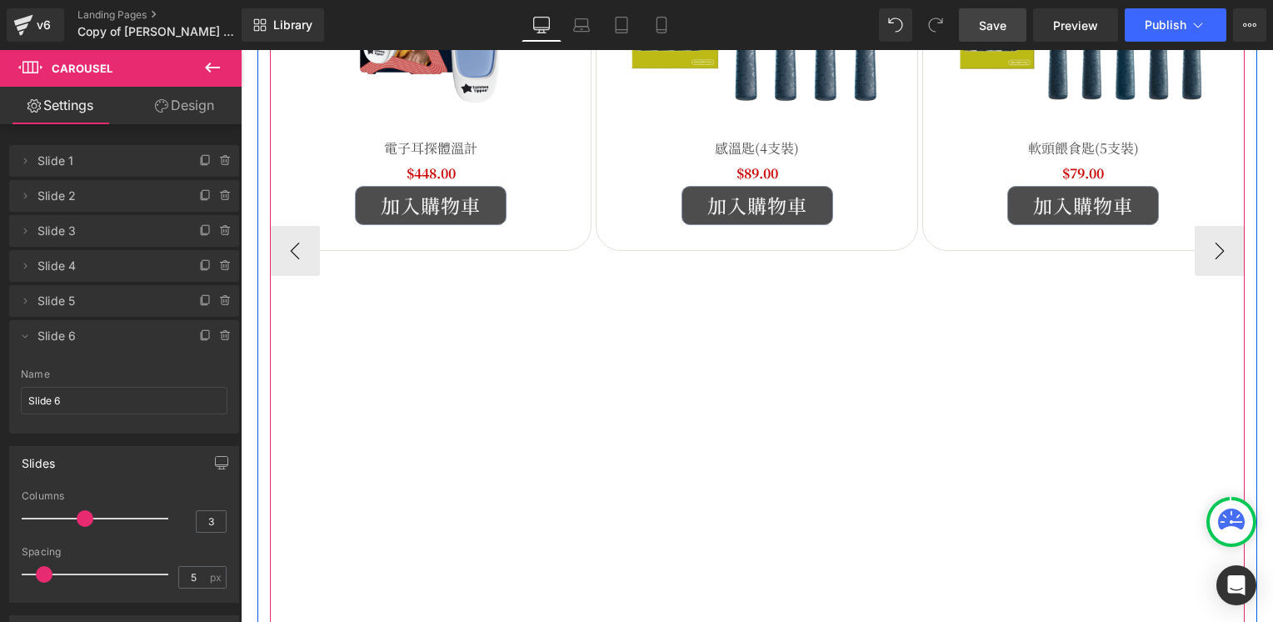
scroll to position [843, 0]
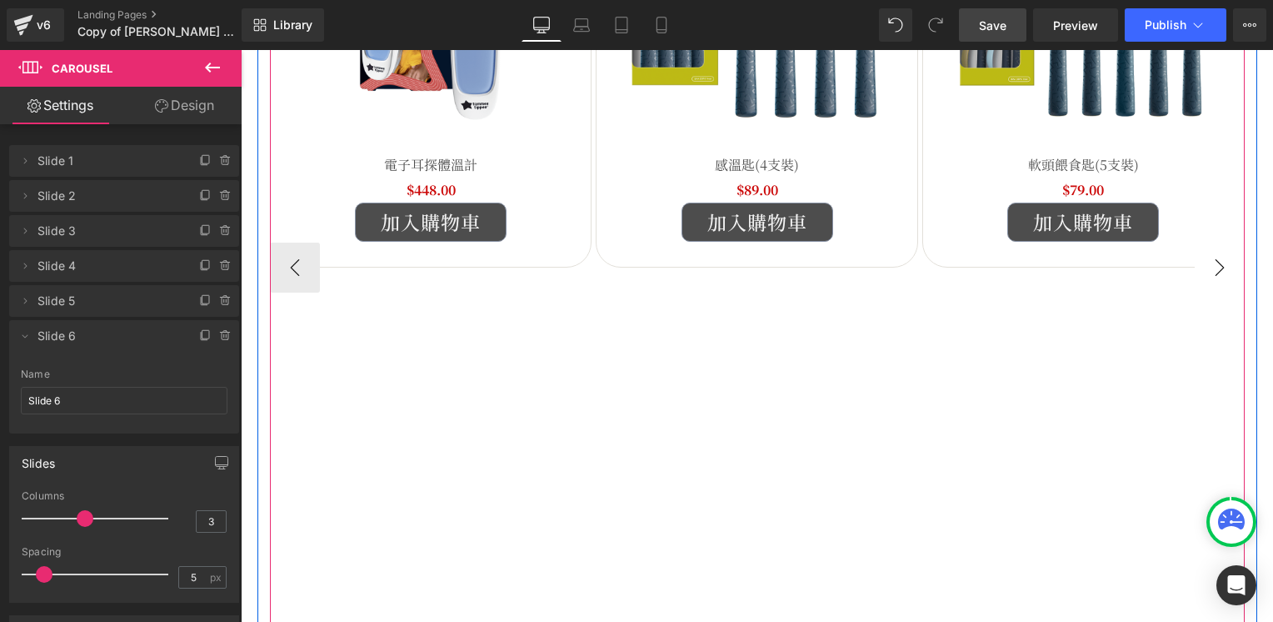
click at [1212, 269] on button "›" at bounding box center [1220, 267] width 50 height 50
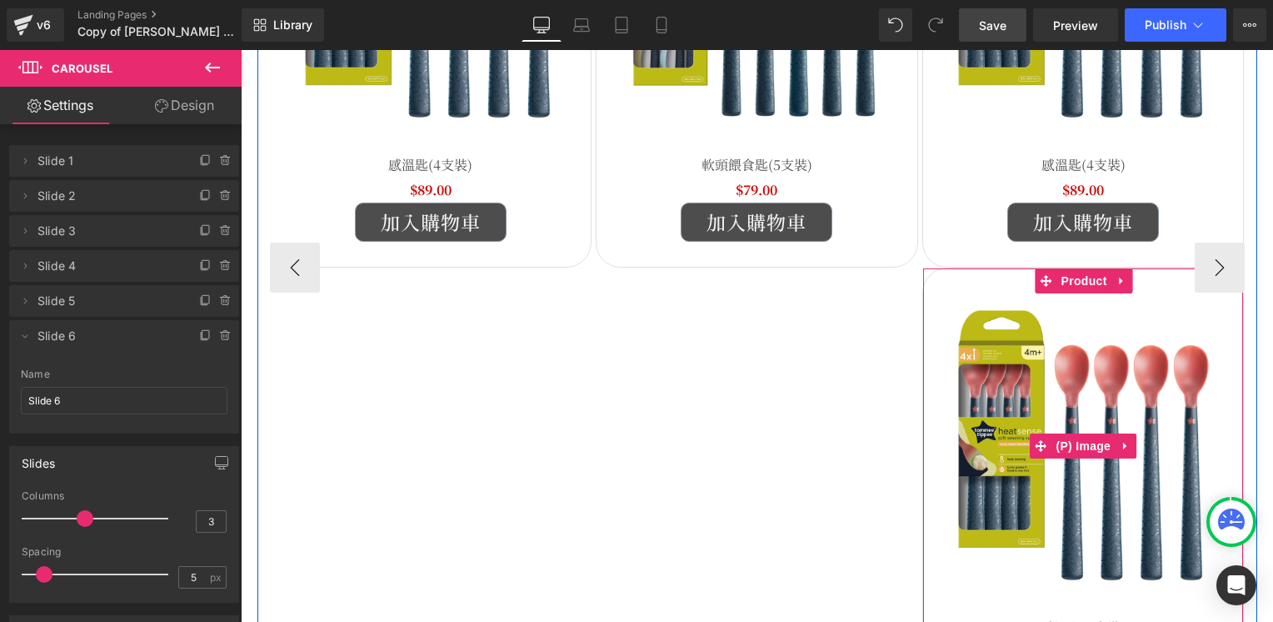
click at [1119, 312] on img at bounding box center [1083, 445] width 304 height 304
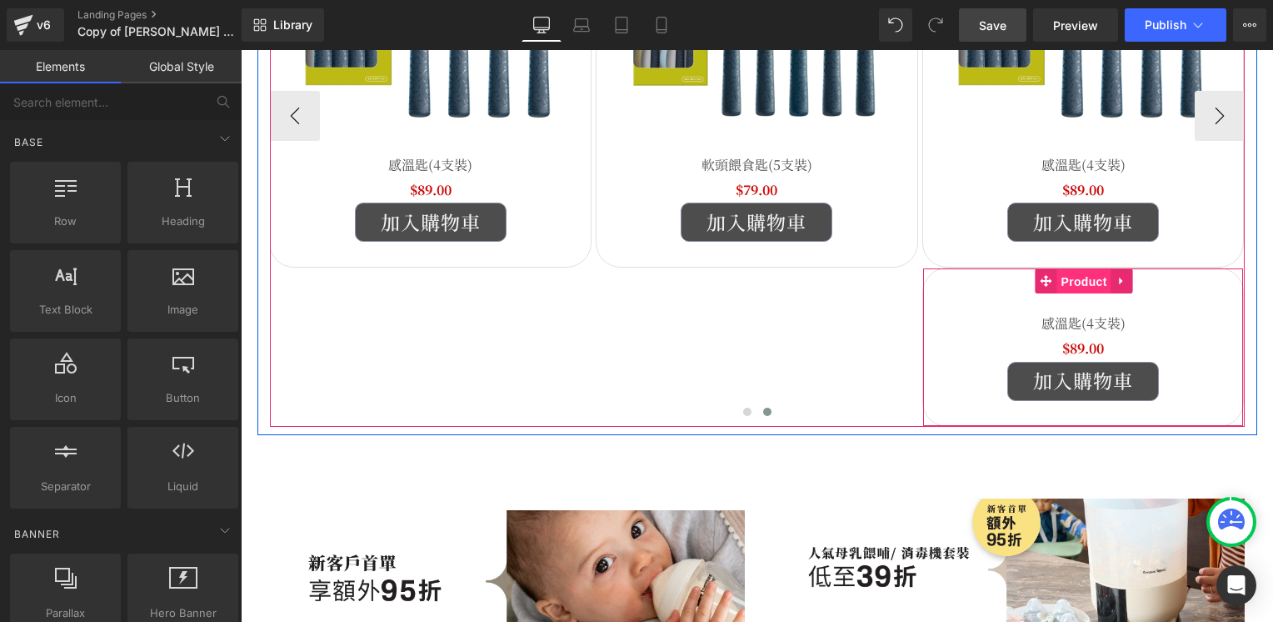
click at [1084, 283] on span "Product" at bounding box center [1084, 281] width 54 height 25
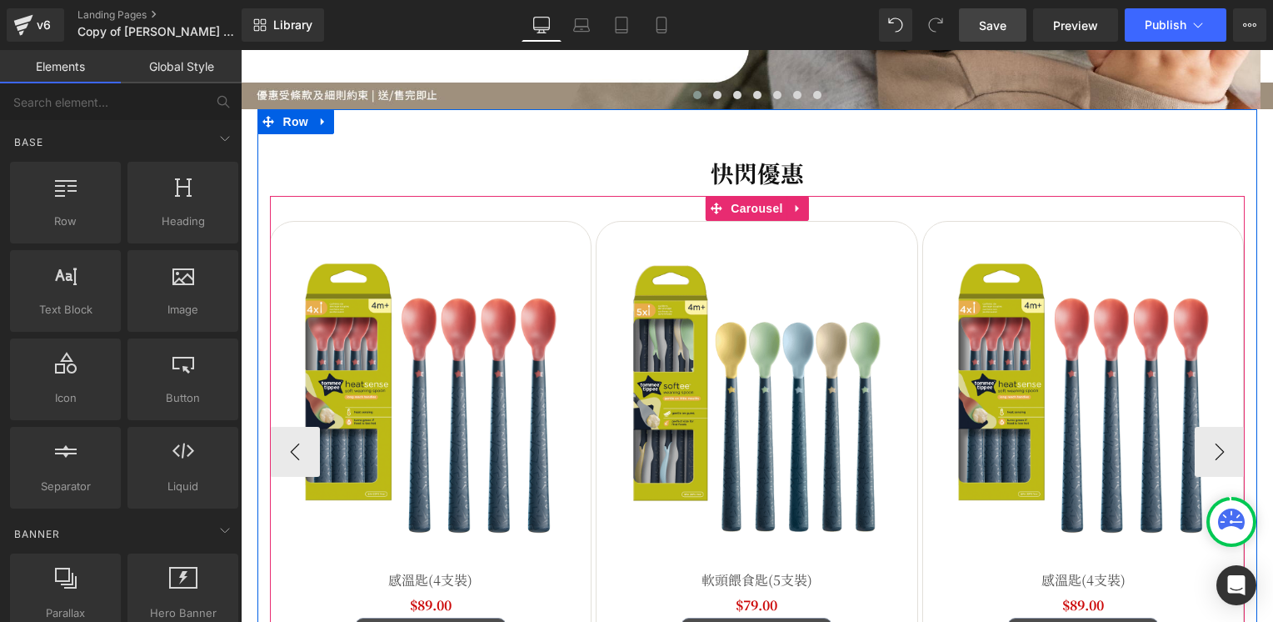
scroll to position [427, 0]
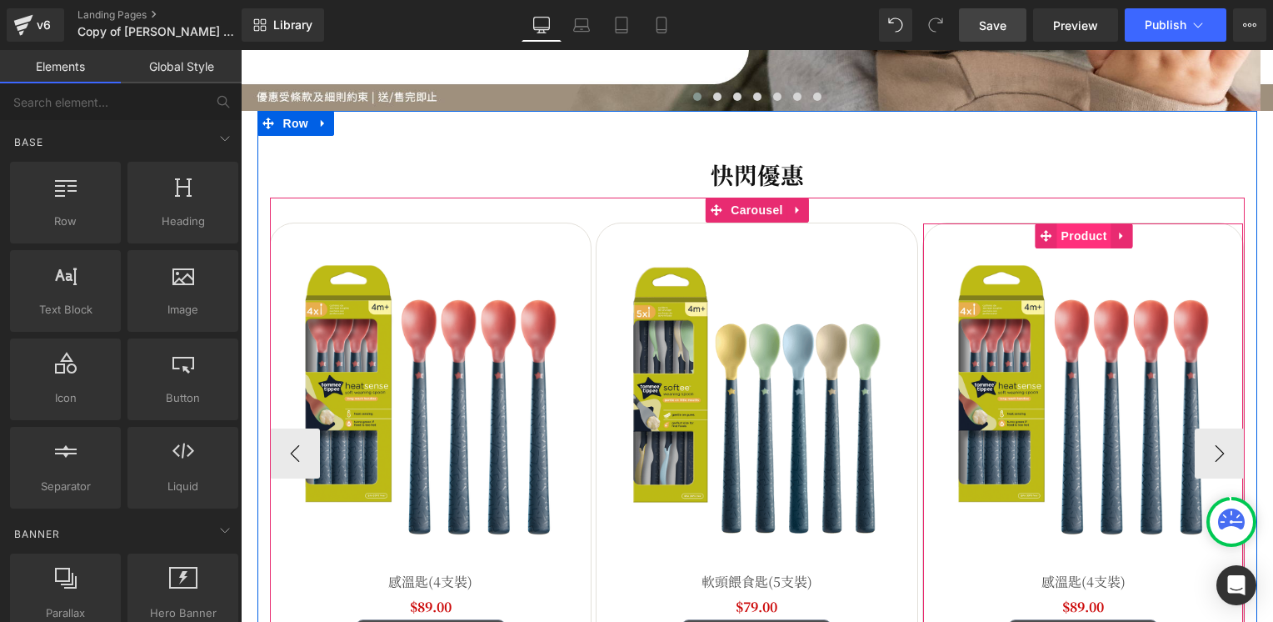
click at [1063, 235] on span "Product" at bounding box center [1084, 235] width 54 height 25
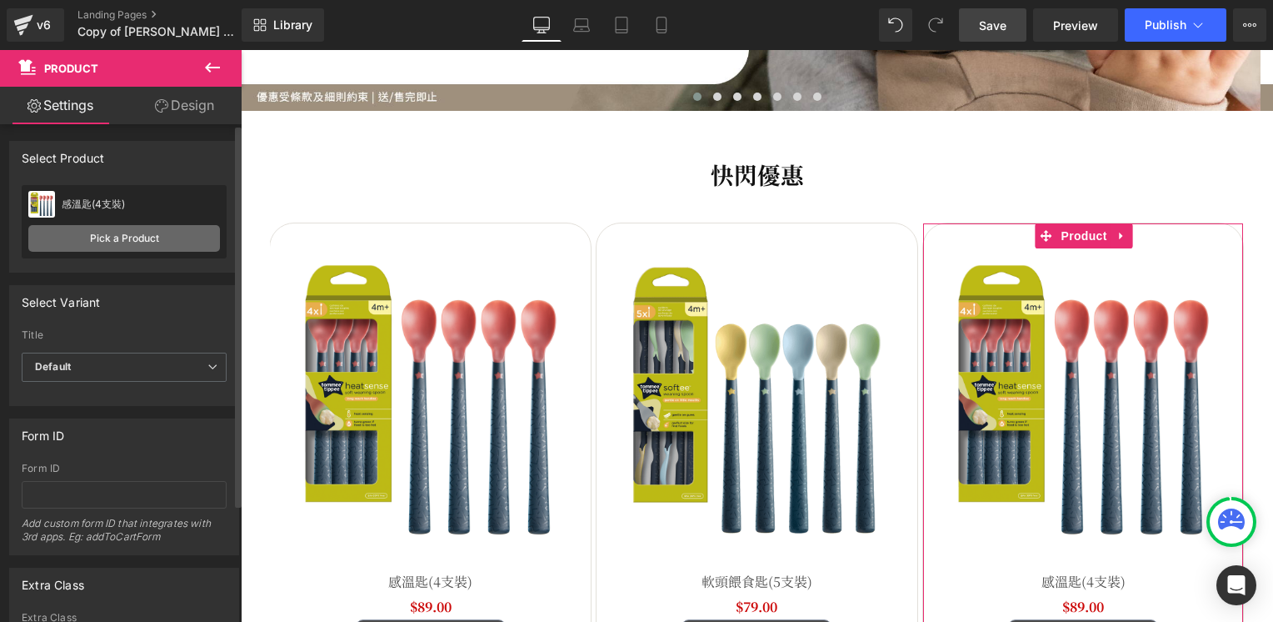
click at [97, 247] on link "Pick a Product" at bounding box center [124, 238] width 192 height 27
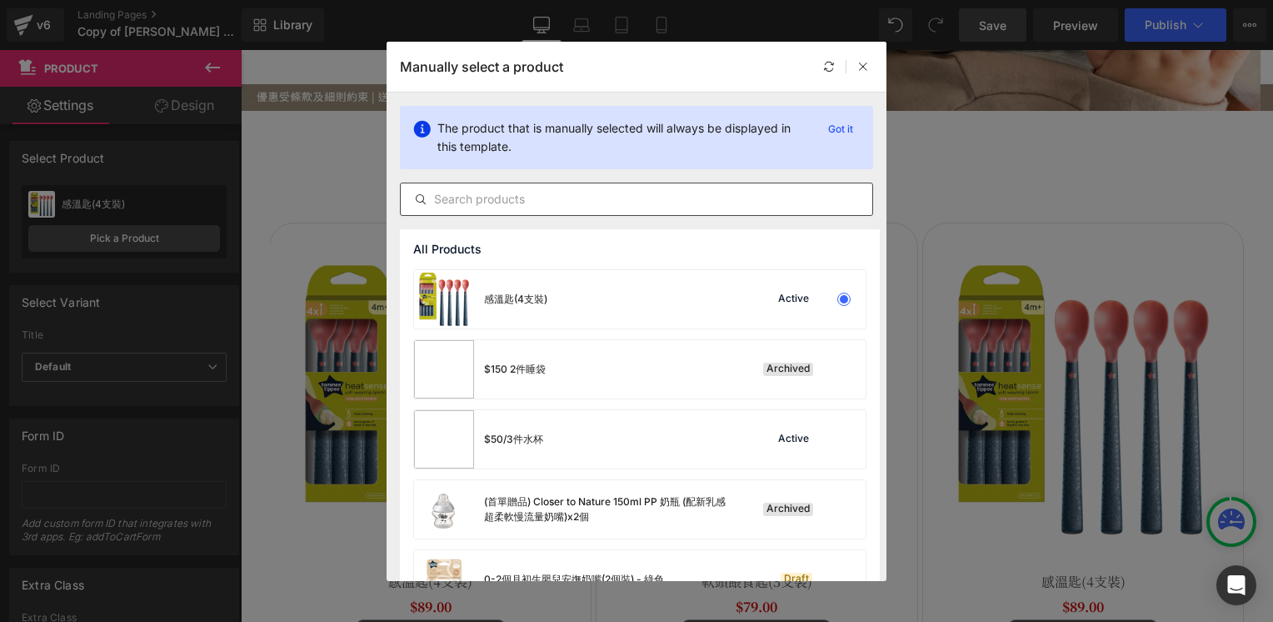
click at [555, 200] on input "text" at bounding box center [637, 199] width 472 height 20
paste input "餵食匙(5支裝)"
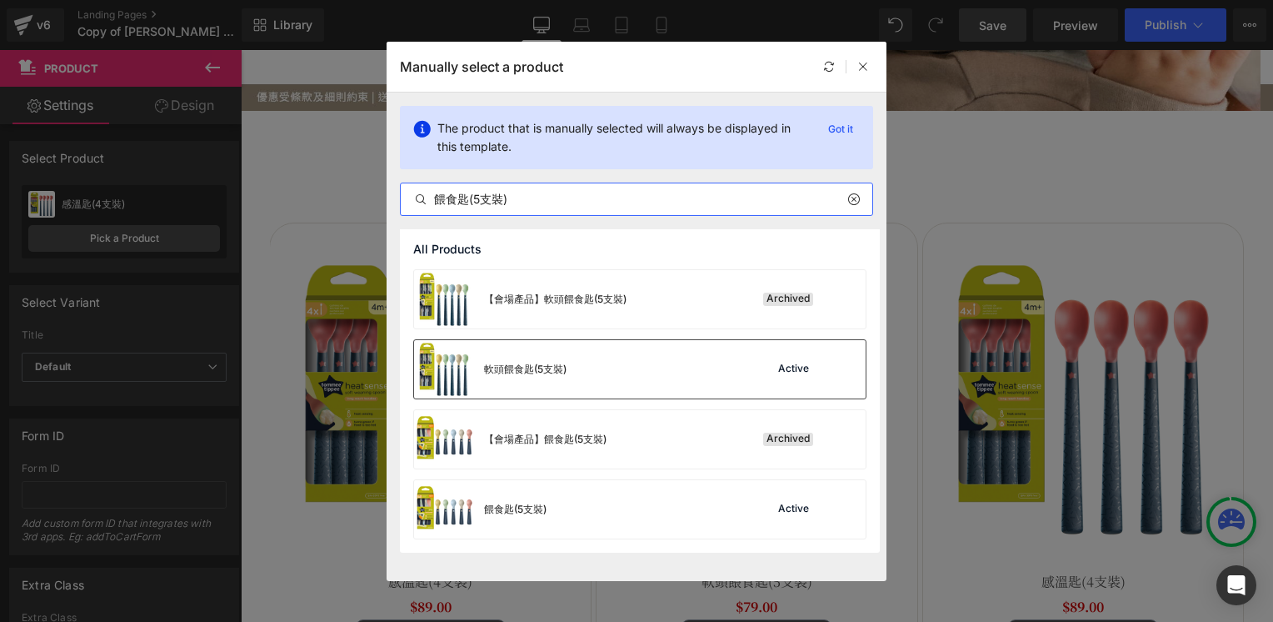
type input "餵食匙(5支裝)"
click at [622, 371] on div "軟頭餵食匙(5支裝) Active" at bounding box center [640, 369] width 452 height 58
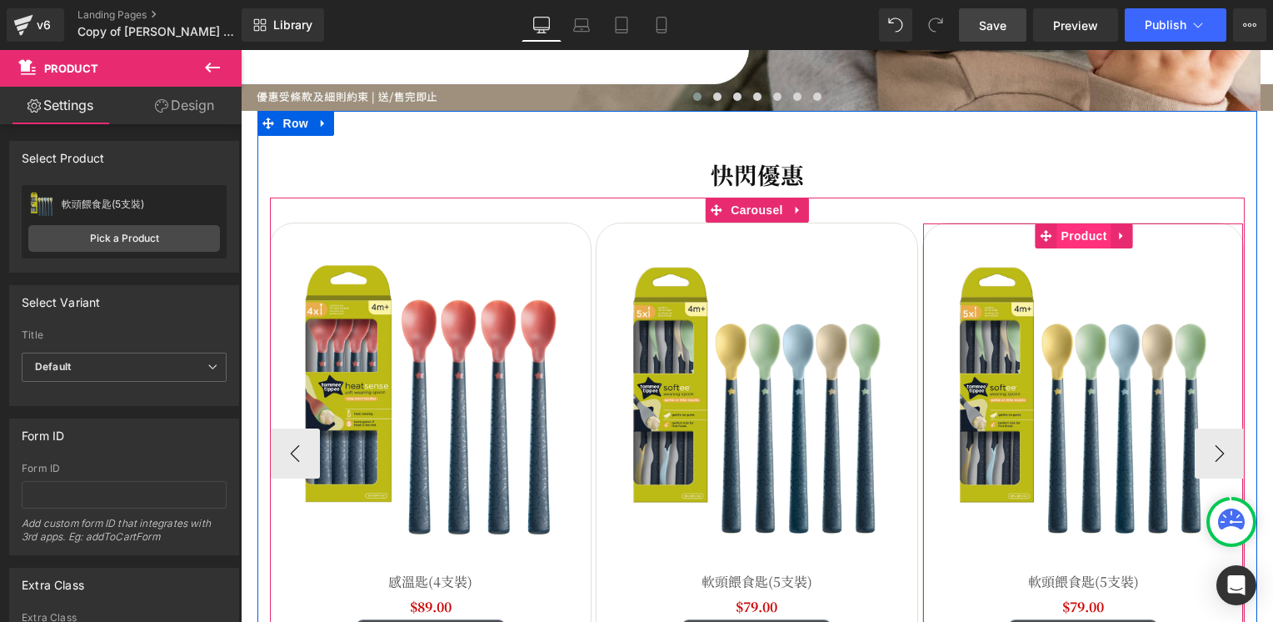
click at [1072, 235] on span "Product" at bounding box center [1084, 235] width 54 height 25
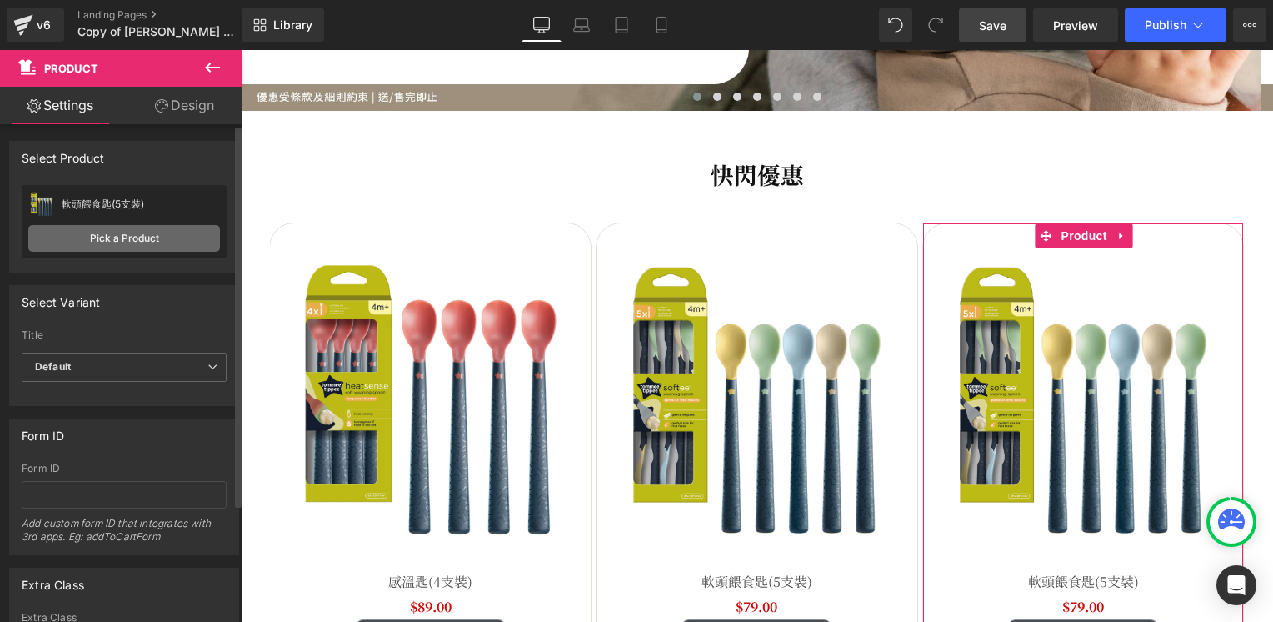
click at [130, 245] on link "Pick a Product" at bounding box center [124, 238] width 192 height 27
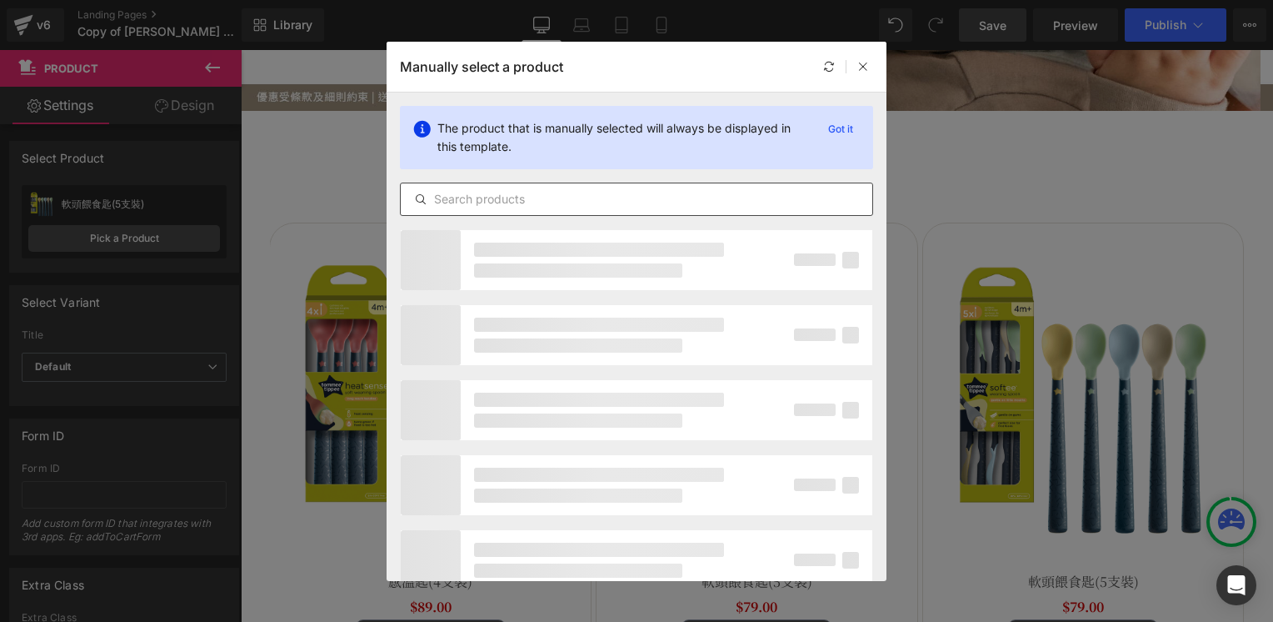
click at [560, 199] on input "text" at bounding box center [637, 199] width 472 height 20
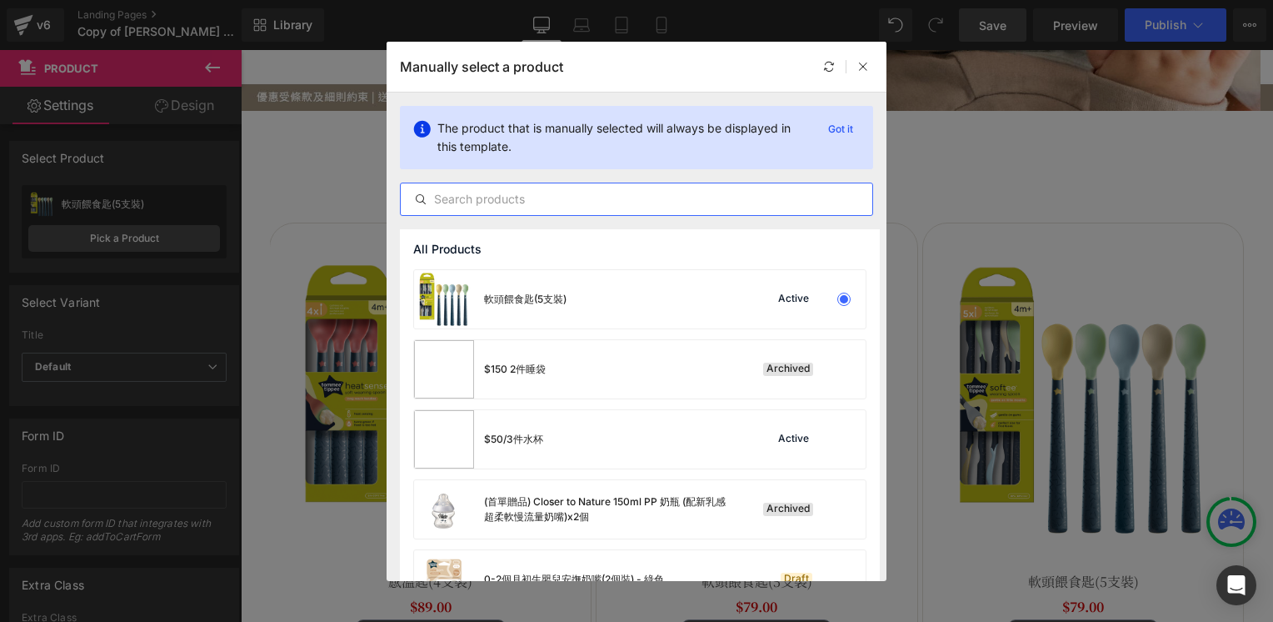
paste input "餵食匙(5支裝)"
type input "餵食匙(5支裝)"
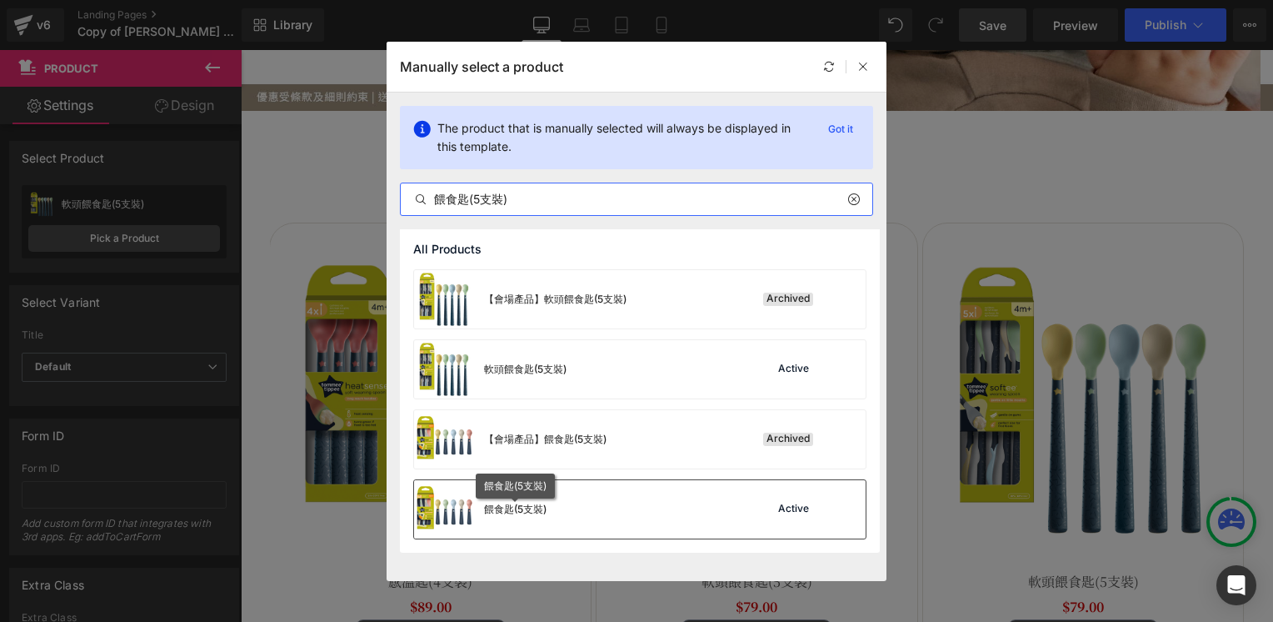
click at [512, 514] on div "餵食匙(5支裝)" at bounding box center [515, 509] width 62 height 15
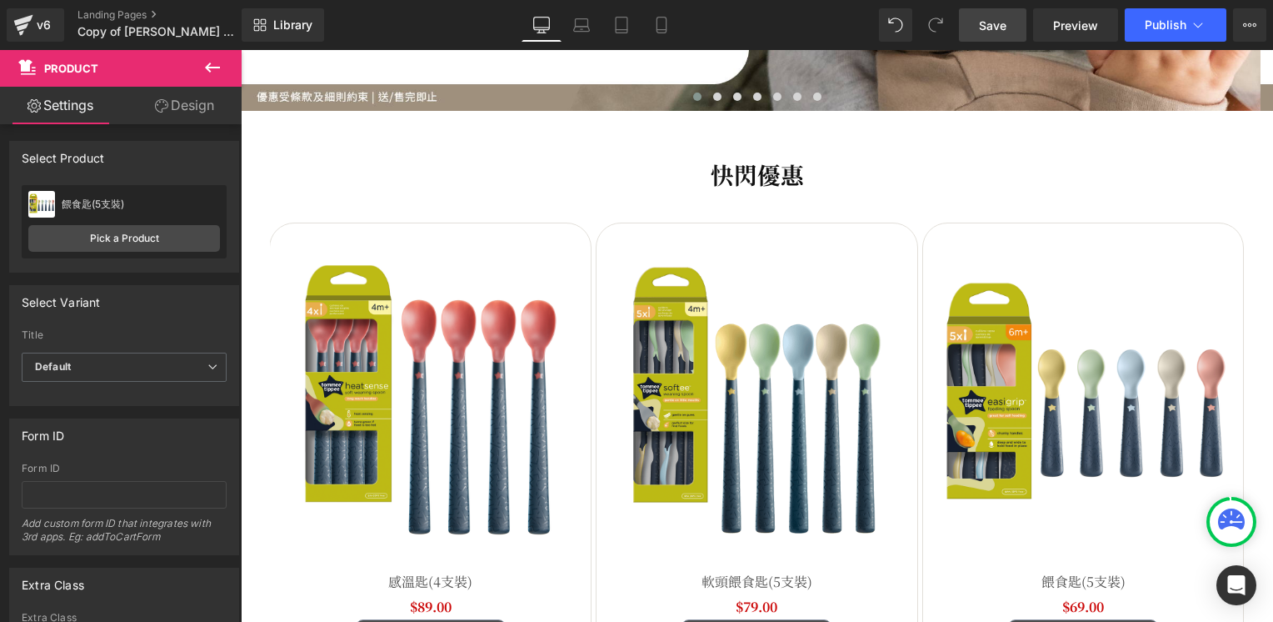
click at [998, 22] on span "Save" at bounding box center [992, 25] width 27 height 17
click at [1081, 22] on span "Preview" at bounding box center [1075, 25] width 45 height 17
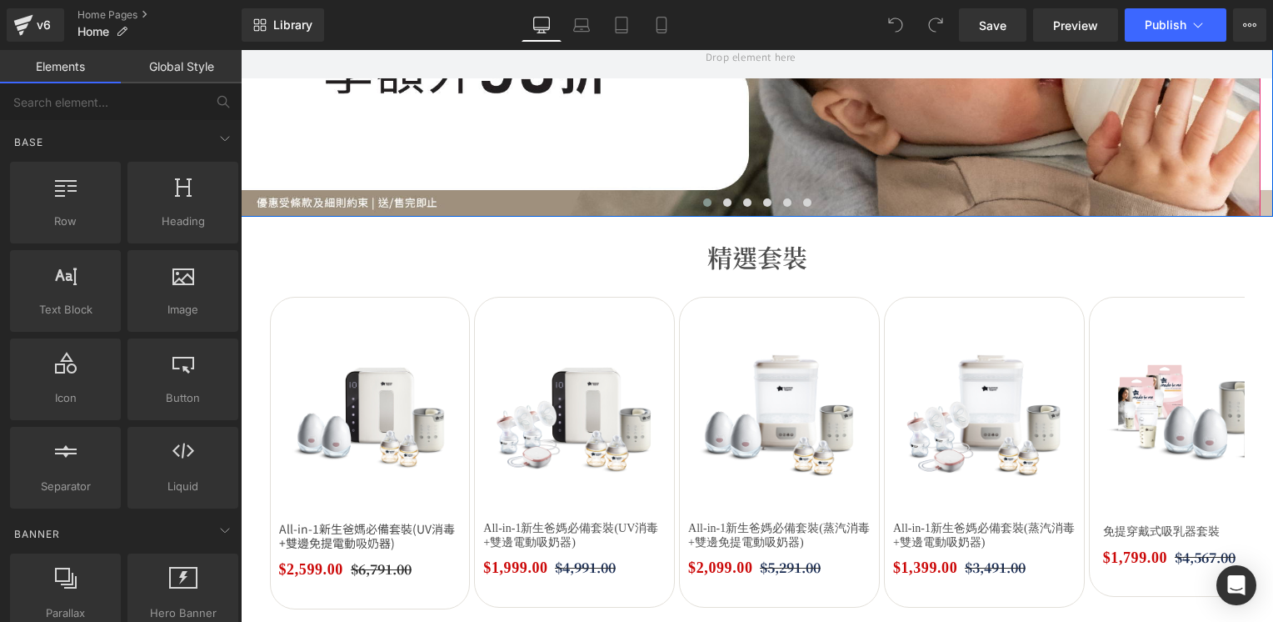
scroll to position [417, 0]
